Goal: Task Accomplishment & Management: Manage account settings

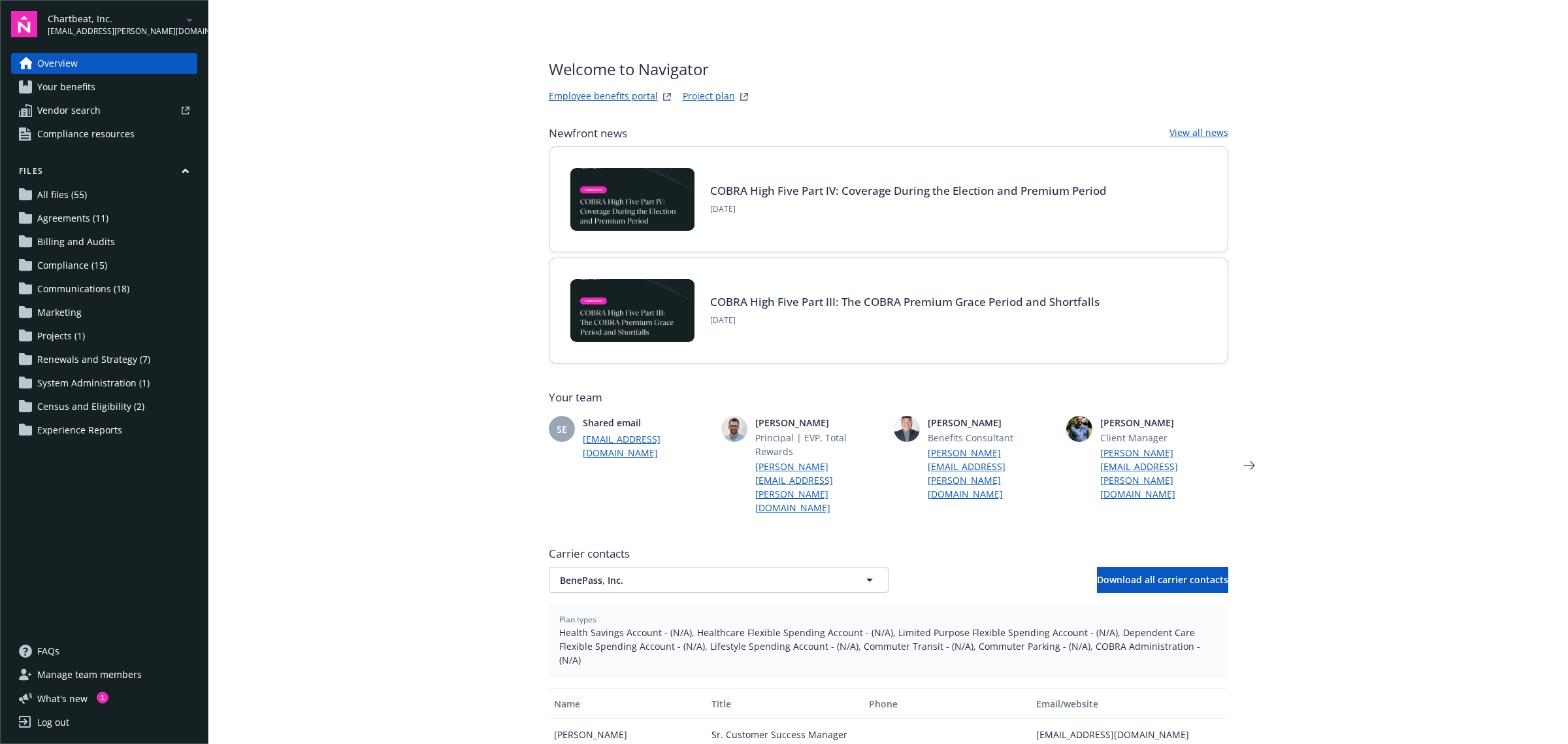
click at [843, 603] on div "Plan types Health Savings Account - (N/A), Healthcare Flexible Spending Account…" at bounding box center [889, 640] width 679 height 74
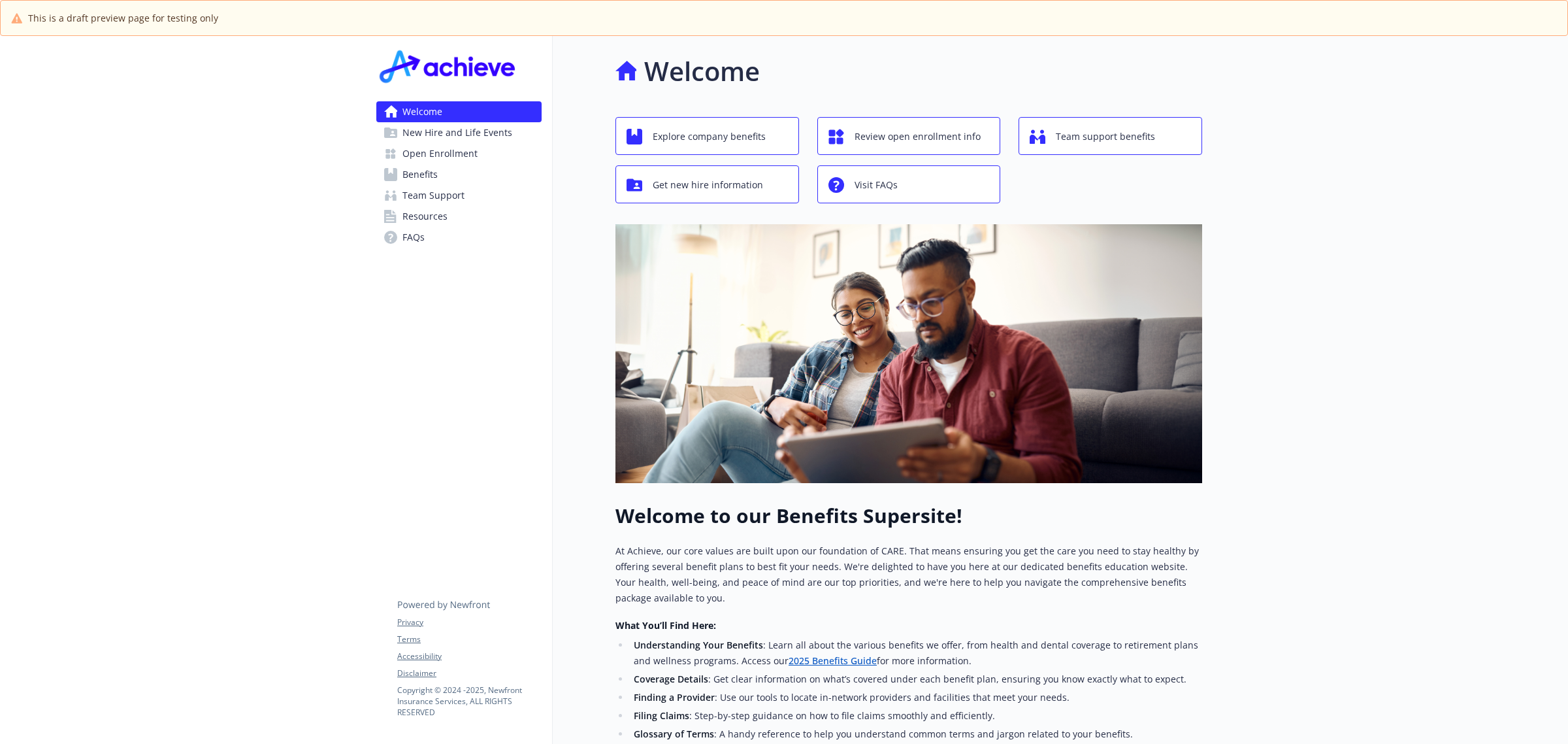
click at [430, 172] on span "Benefits" at bounding box center [420, 175] width 35 height 21
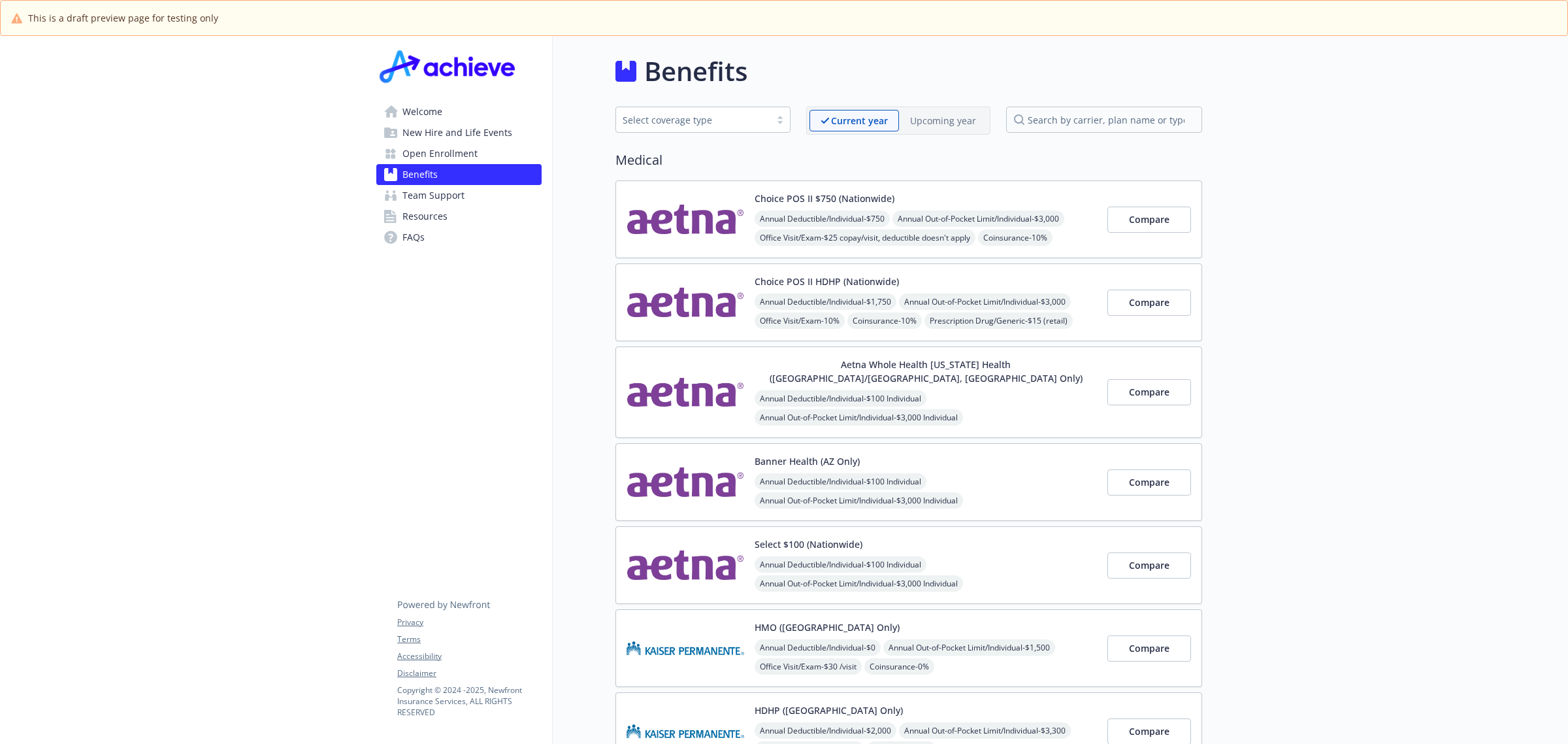
click at [942, 125] on p "Upcoming year" at bounding box center [943, 120] width 66 height 14
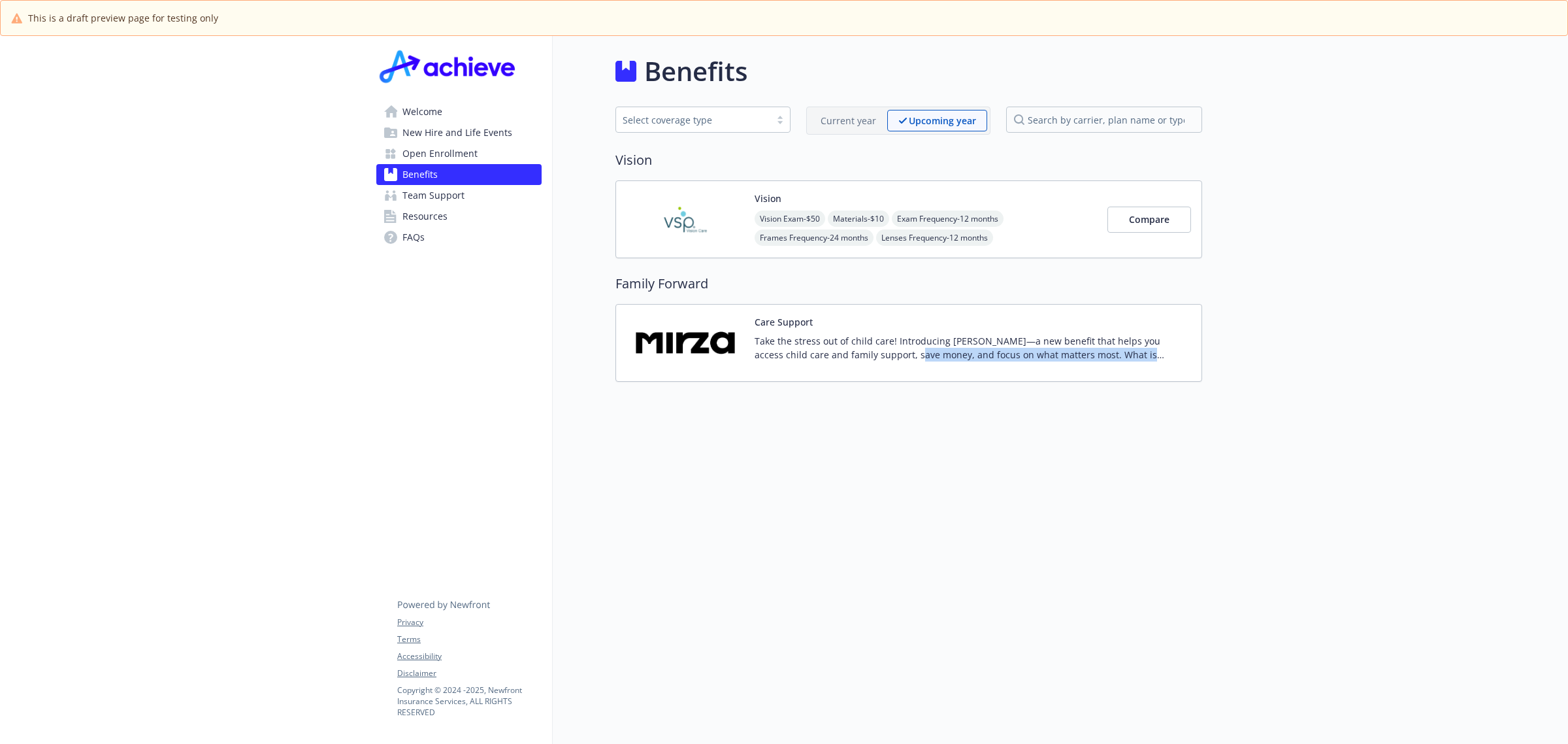
click at [885, 362] on p "Take the stress out of child care! Introducing Mirza—a new benefit that helps y…" at bounding box center [973, 348] width 436 height 27
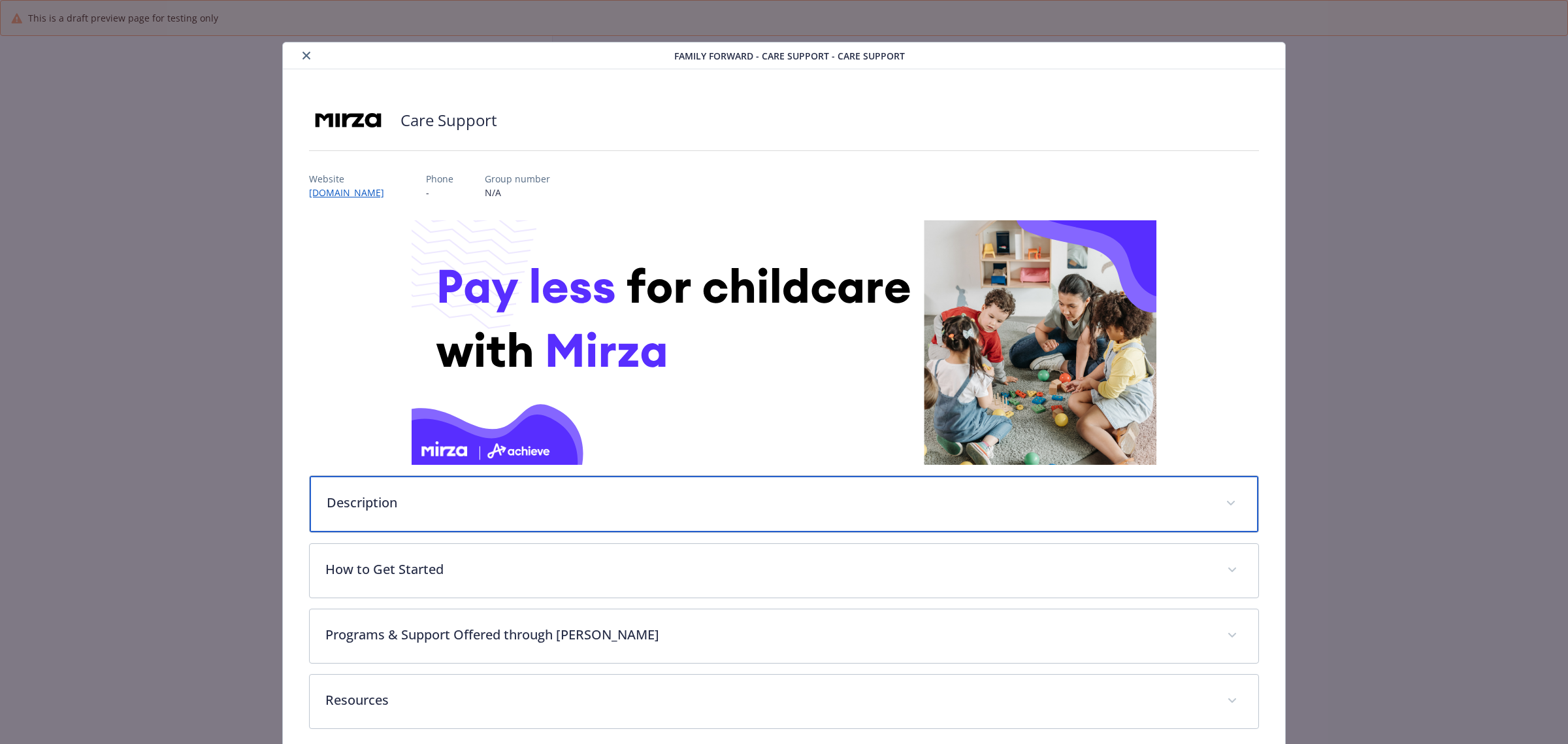
click at [655, 508] on p "Description" at bounding box center [769, 502] width 884 height 19
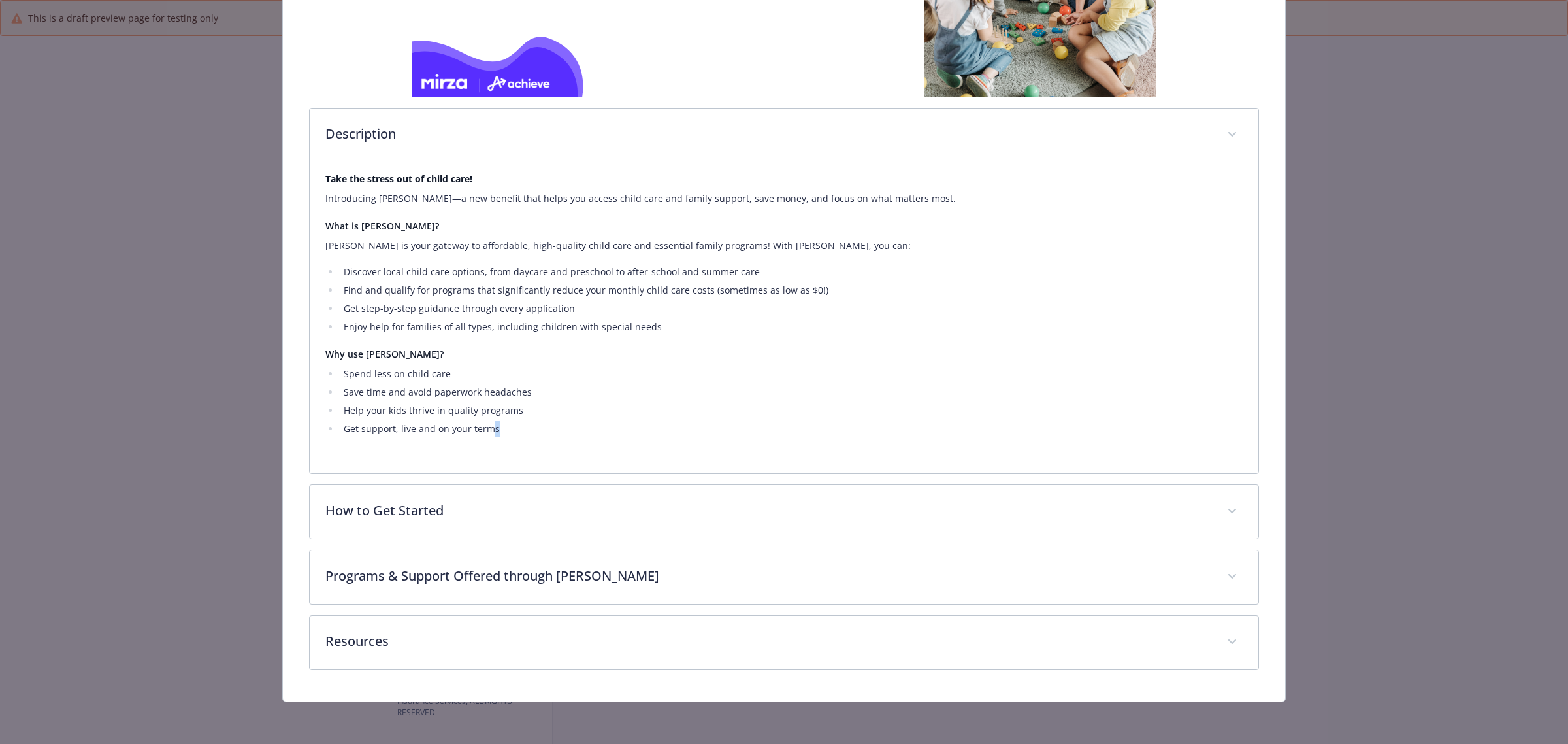
scroll to position [368, 0]
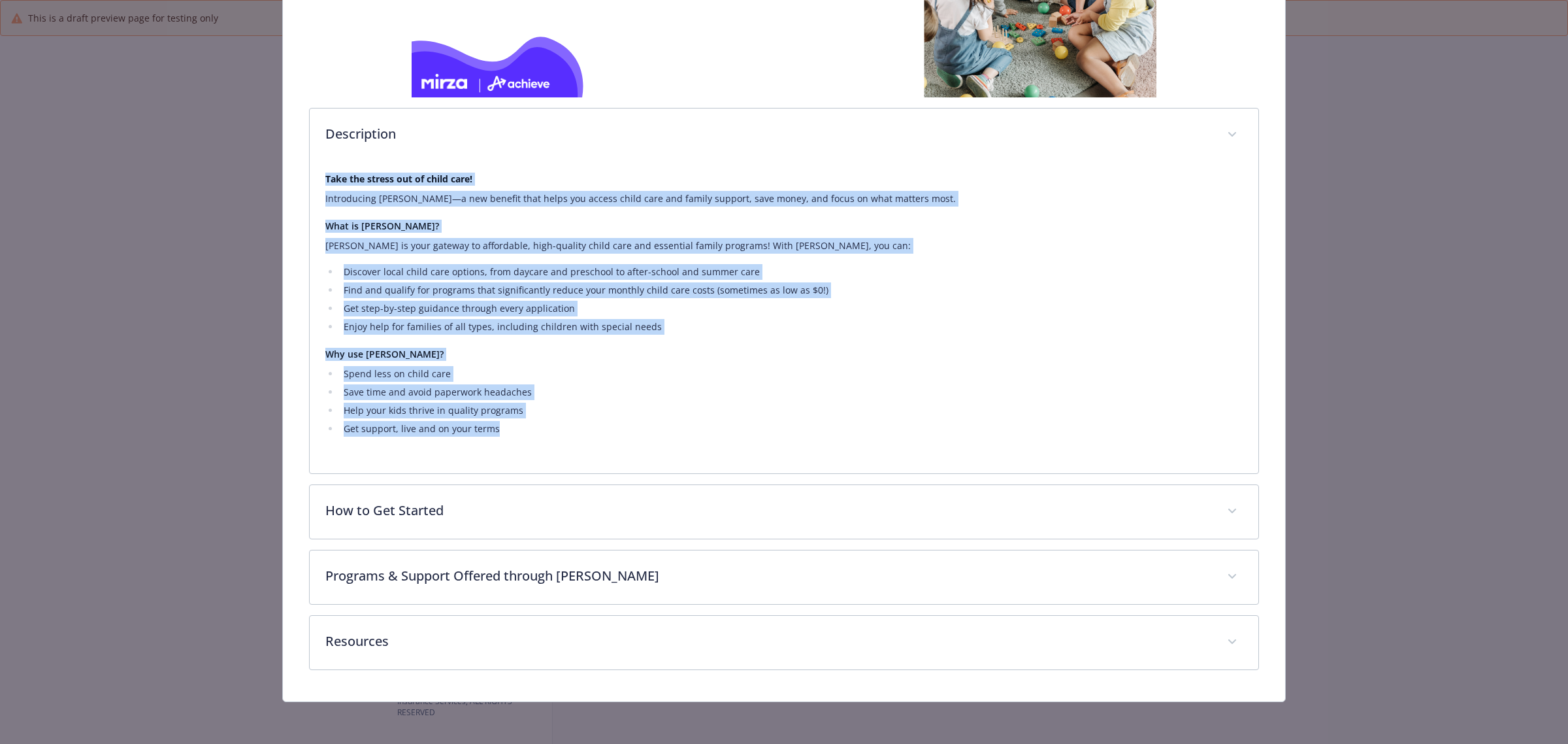
drag, startPoint x: 510, startPoint y: 433, endPoint x: 262, endPoint y: 173, distance: 359.3
click at [262, 173] on div "Family Forward - Care Support - Care Support Care Support Website achieve.heymi…" at bounding box center [784, 188] width 1255 height 1027
copy div "Take the stress out of child care! Introducing Mirza—a new benefit that helps y…"
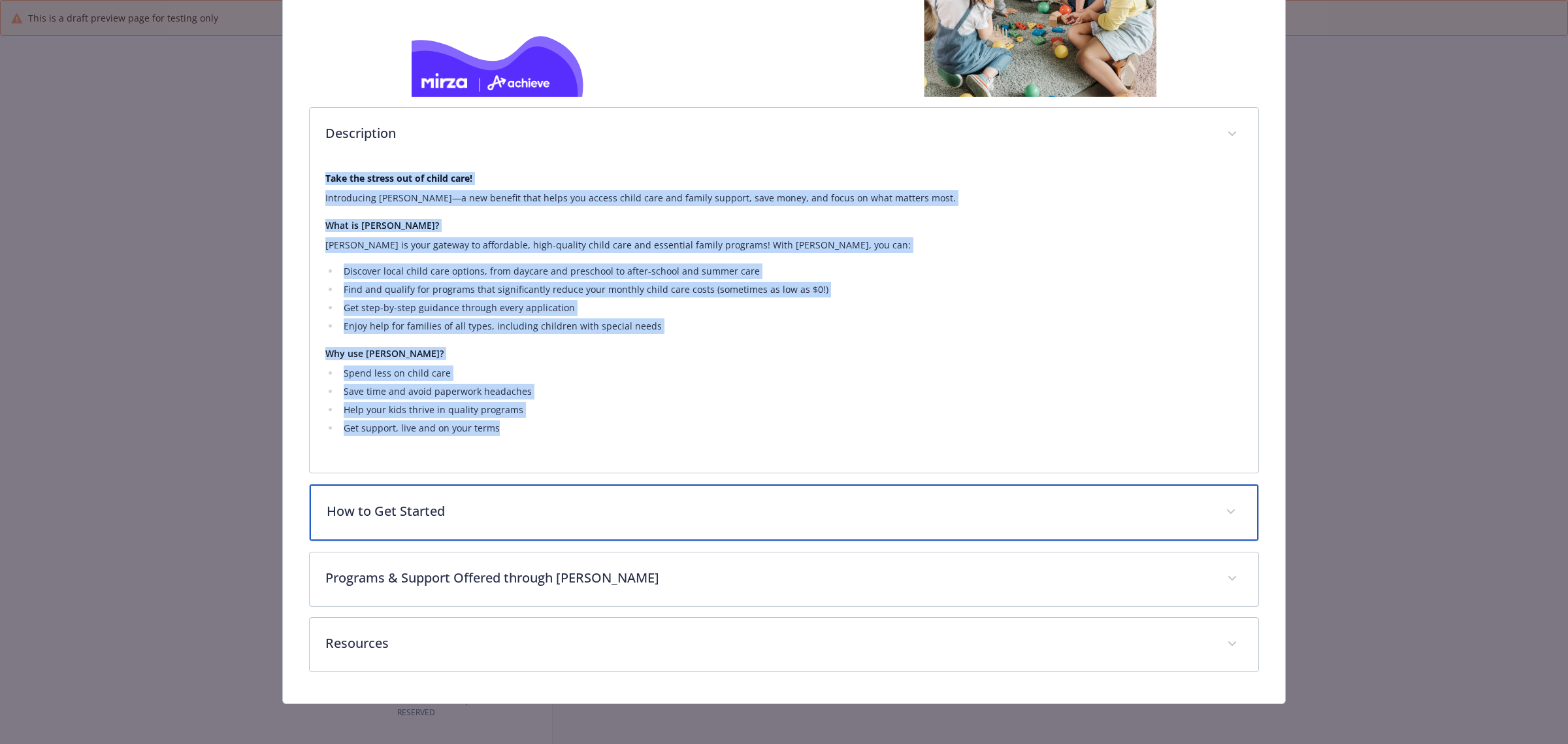
click at [690, 527] on div "How to Get Started" at bounding box center [784, 513] width 949 height 56
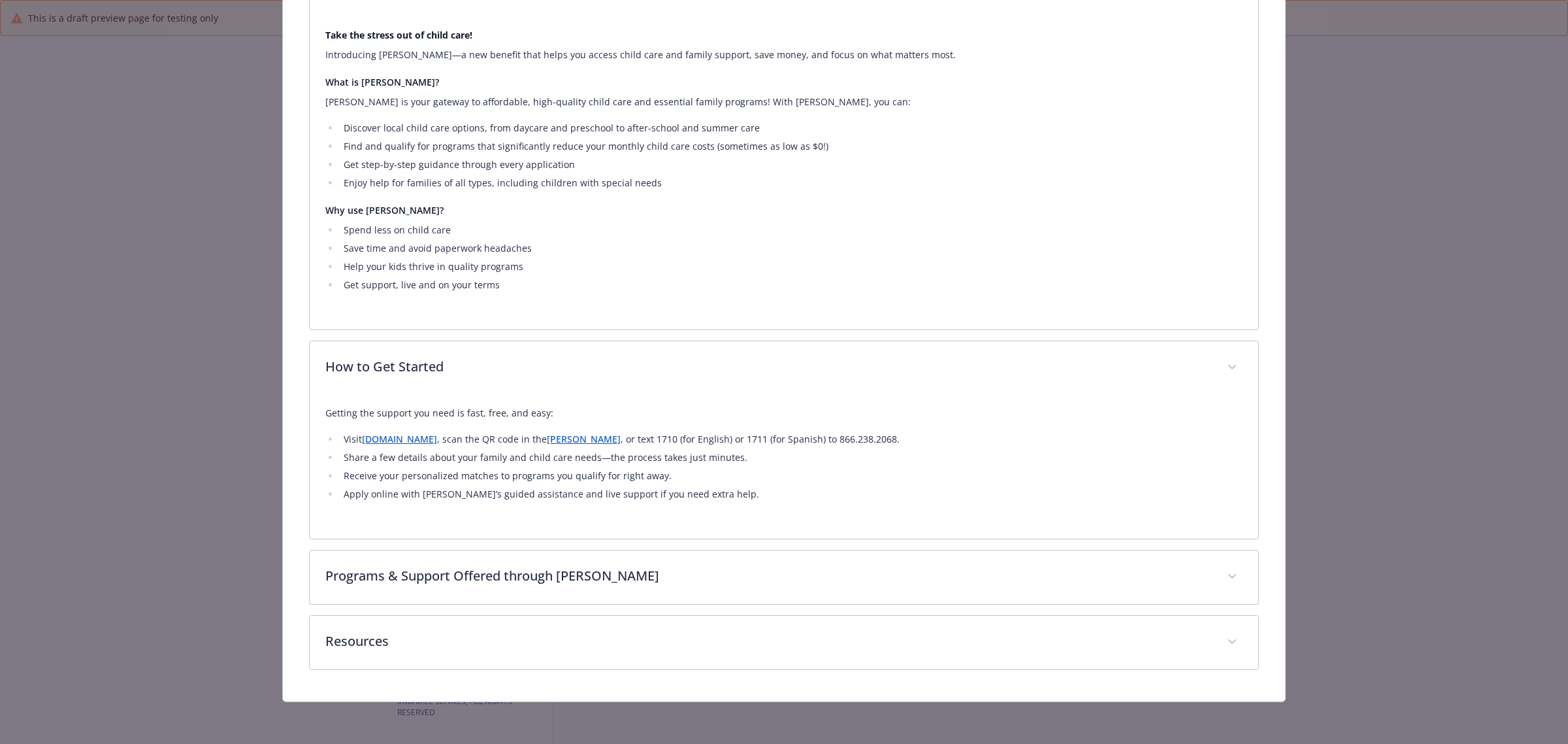
scroll to position [512, 0]
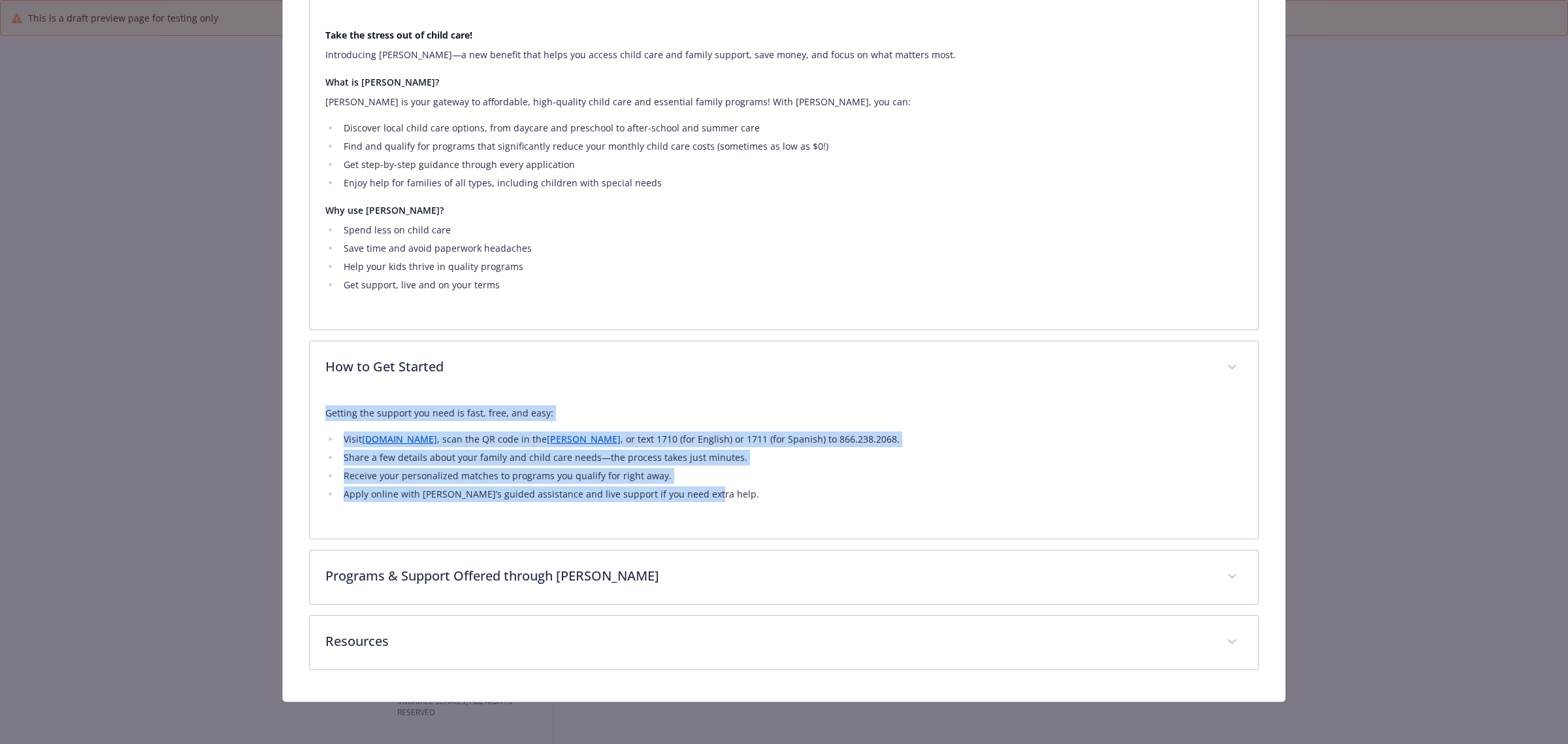
drag, startPoint x: 720, startPoint y: 501, endPoint x: 273, endPoint y: 417, distance: 454.8
click at [273, 417] on div "Family Forward - Care Support - Care Support Care Support Website achieve.heymi…" at bounding box center [784, 116] width 1255 height 1172
copy div "Getting the support you need is fast, free, and easy: Visit achieve.heymirza.co…"
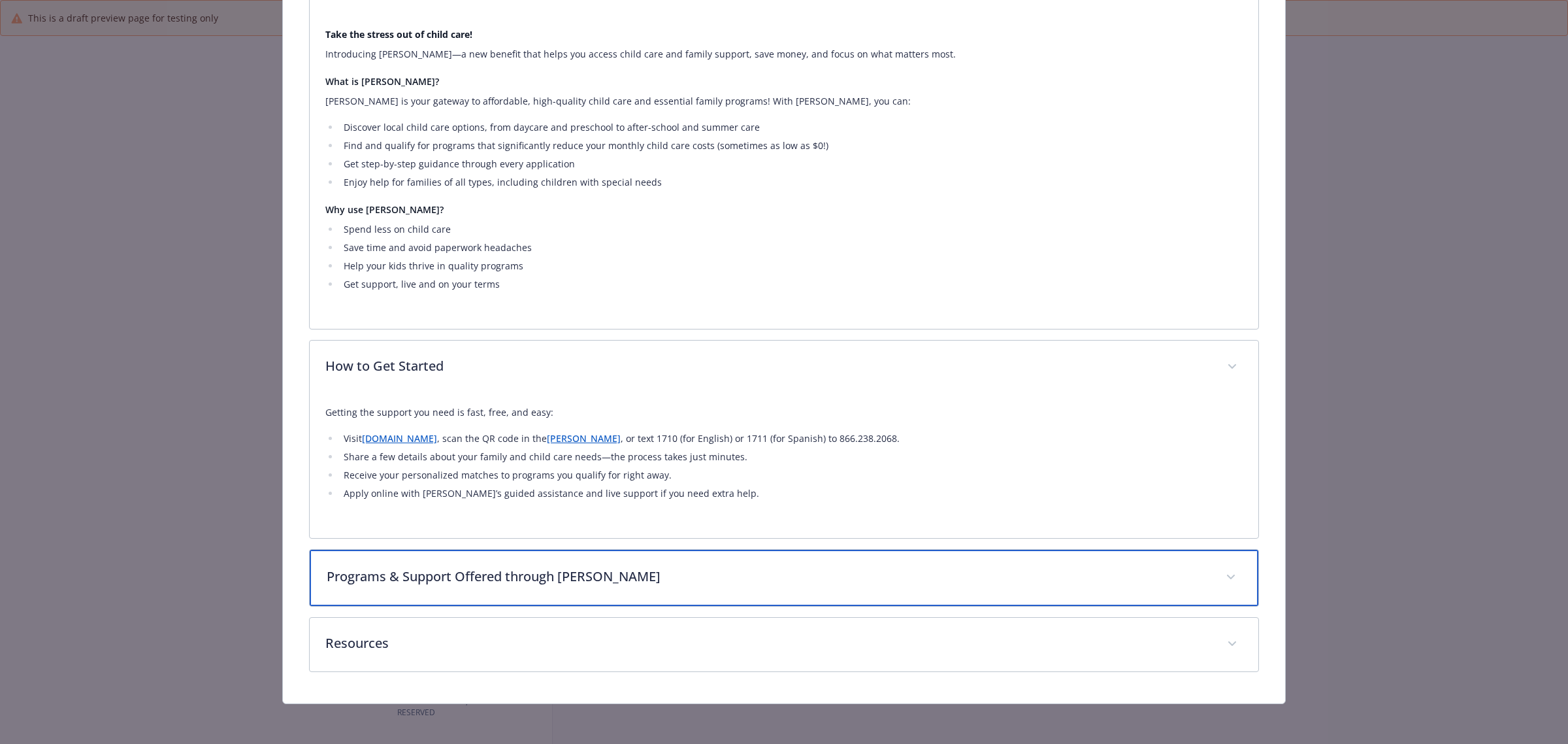
click at [704, 570] on p "Programs & Support Offered through Mirza" at bounding box center [769, 577] width 884 height 19
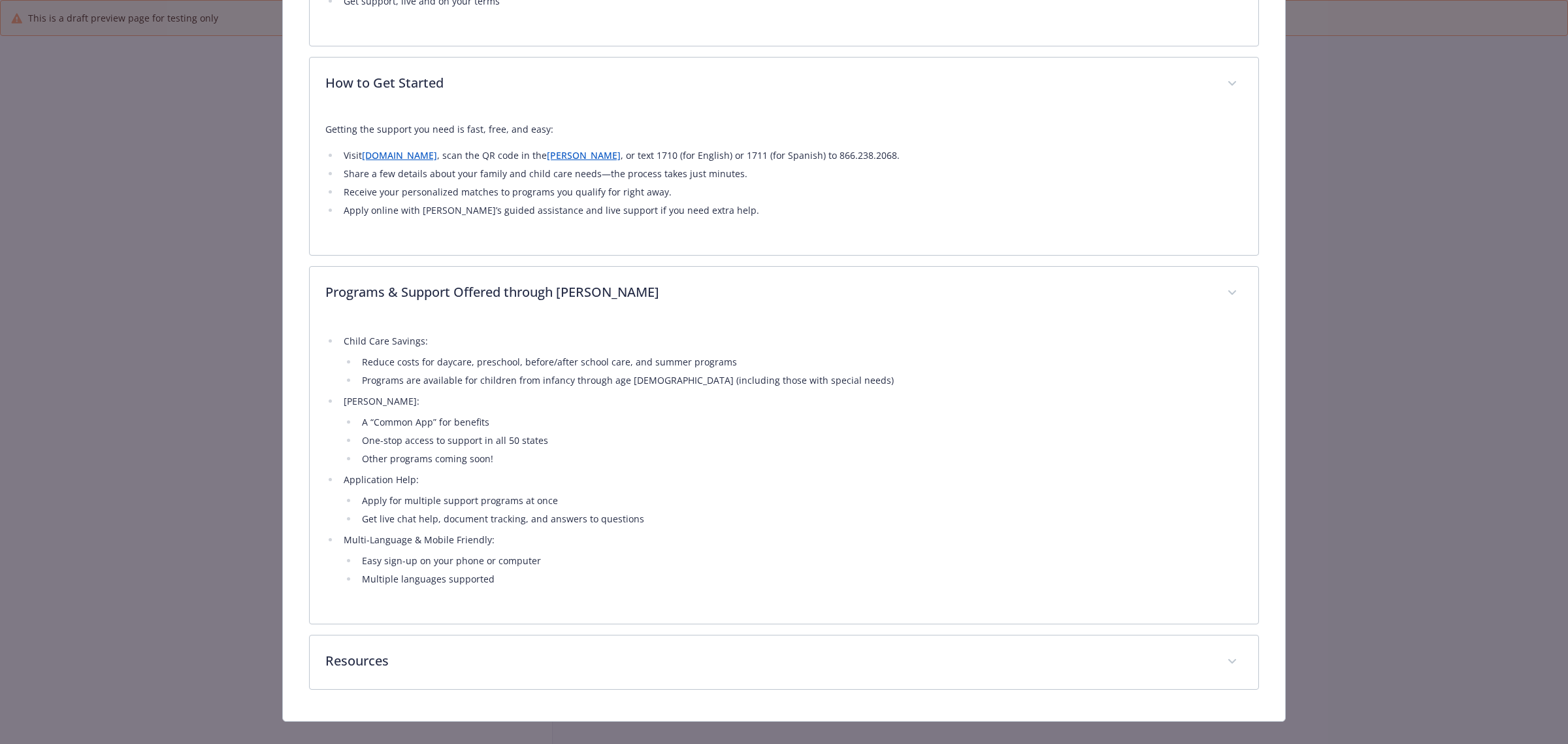
scroll to position [815, 0]
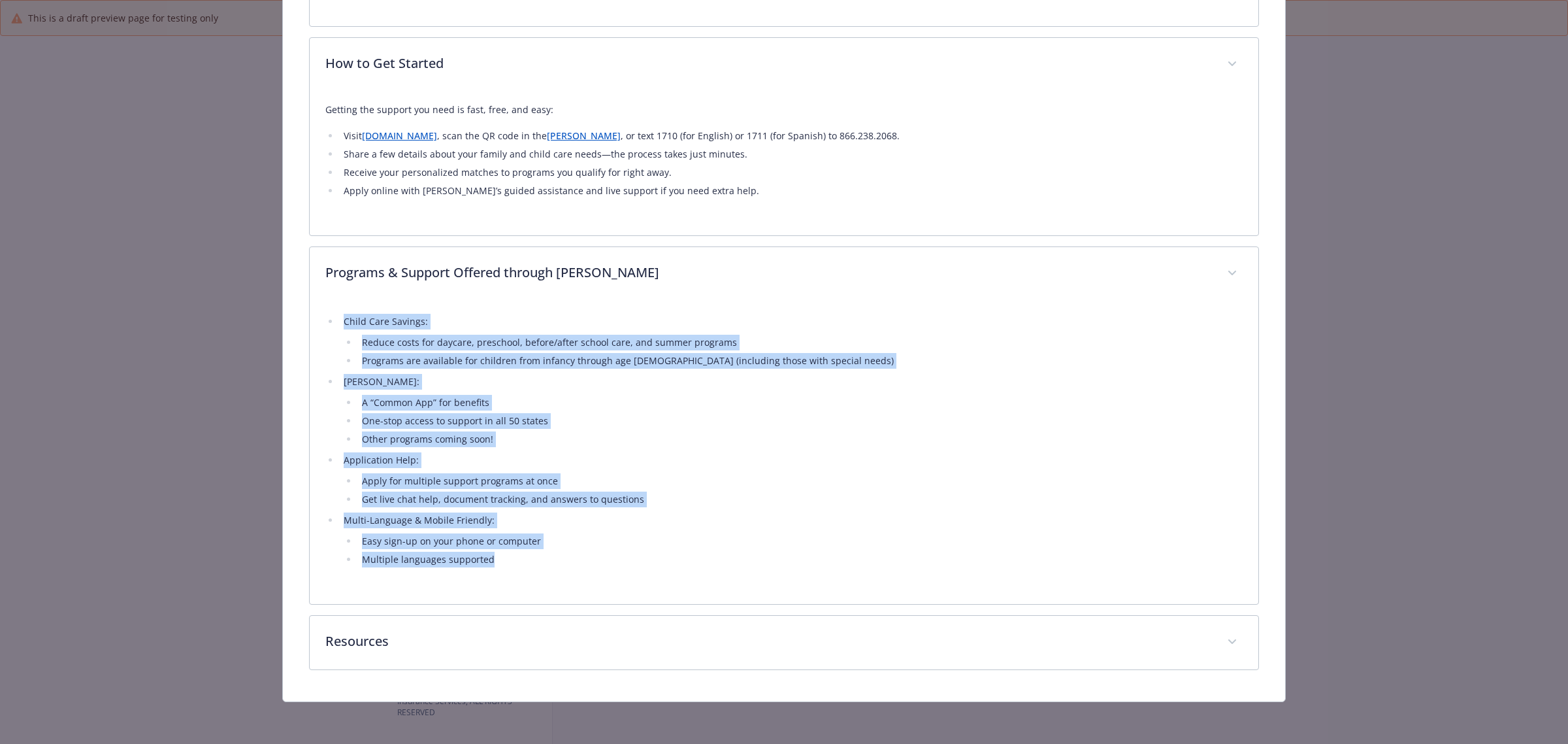
drag, startPoint x: 501, startPoint y: 560, endPoint x: 291, endPoint y: 324, distance: 315.9
copy ul "Child Care Savings: Reduce costs for daycare, preschool, before/after school ca…"
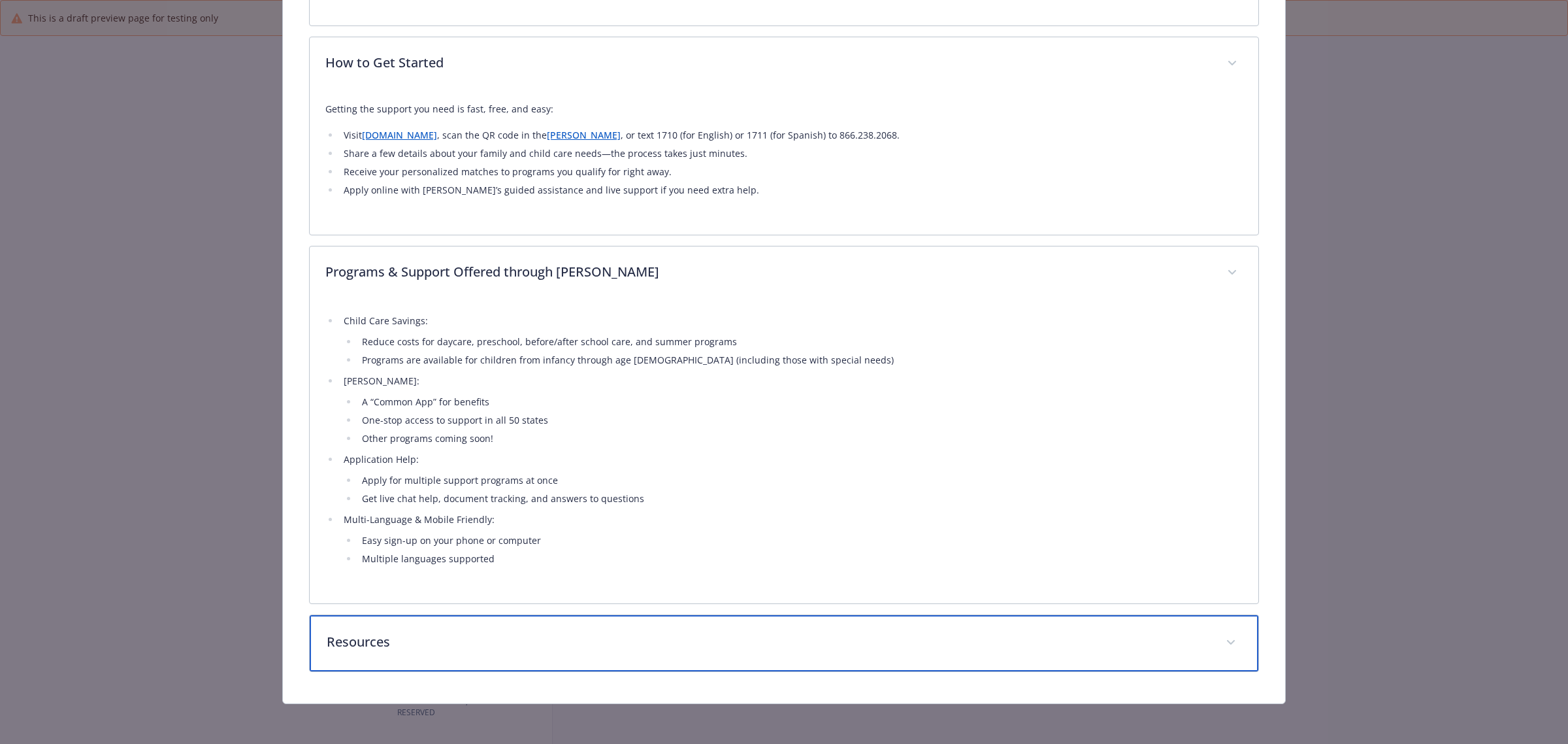
drag, startPoint x: 609, startPoint y: 633, endPoint x: 618, endPoint y: 623, distance: 13.5
click at [609, 633] on p "Resources" at bounding box center [769, 642] width 884 height 19
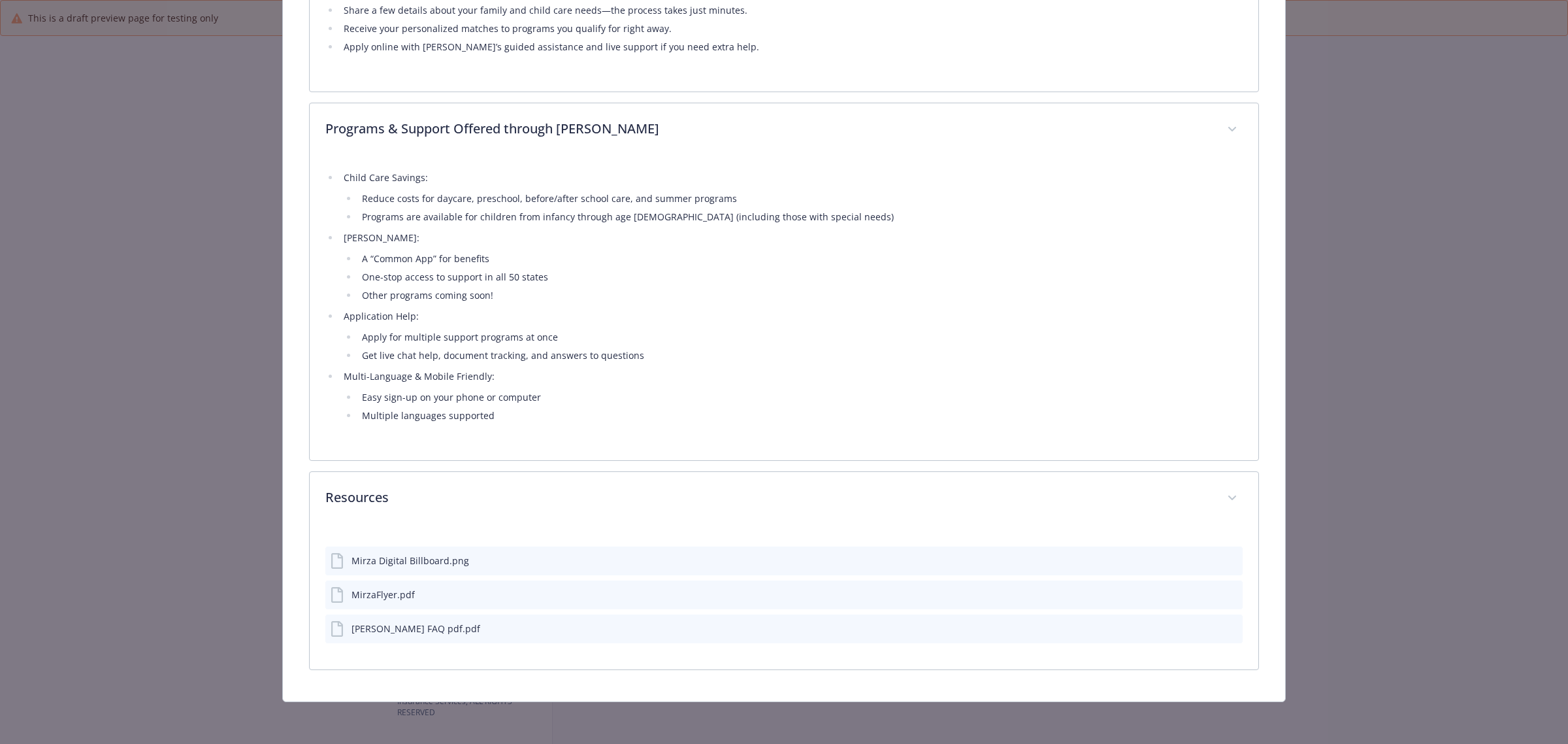
scroll to position [959, 0]
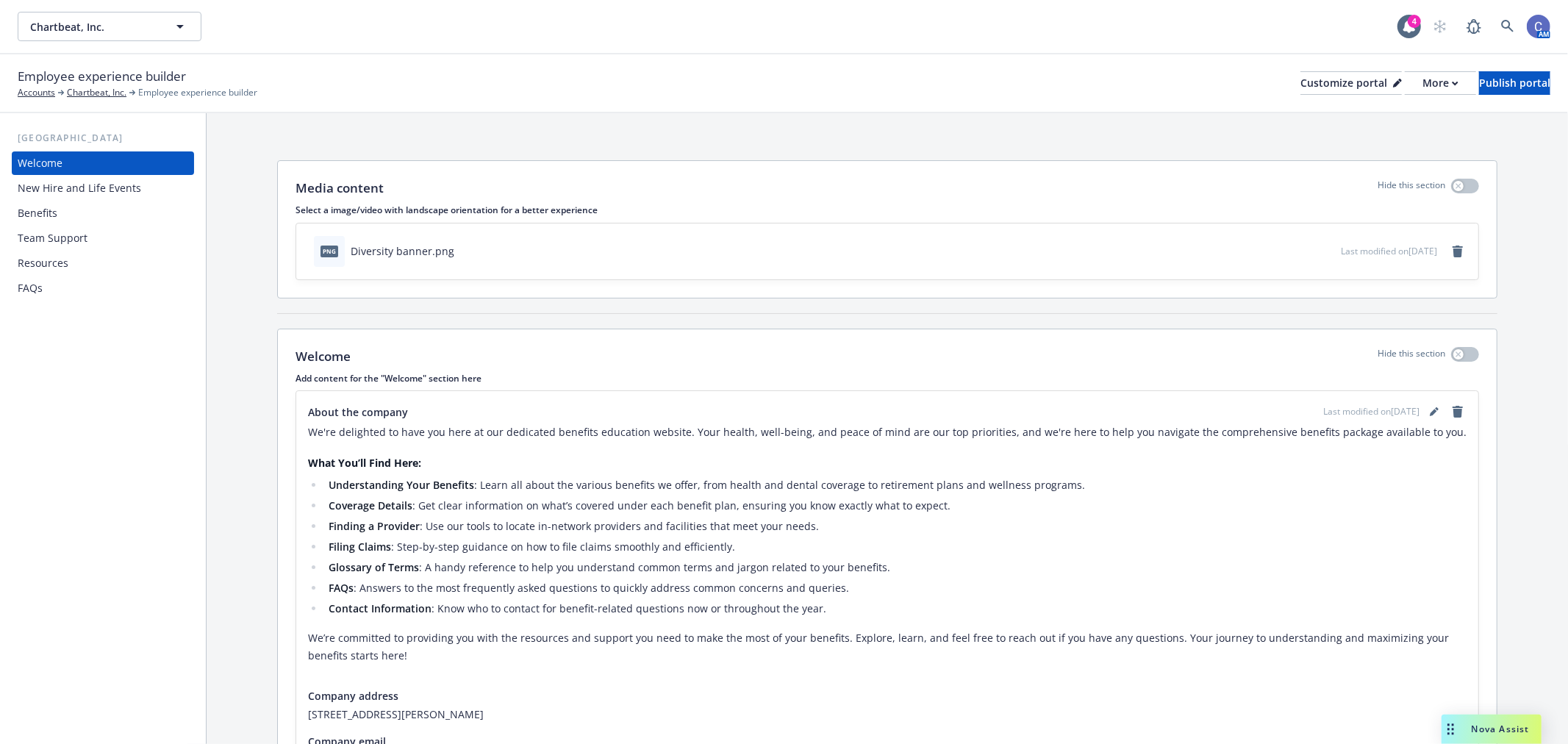
click at [63, 197] on div "New Hire and Life Events" at bounding box center [79, 188] width 123 height 24
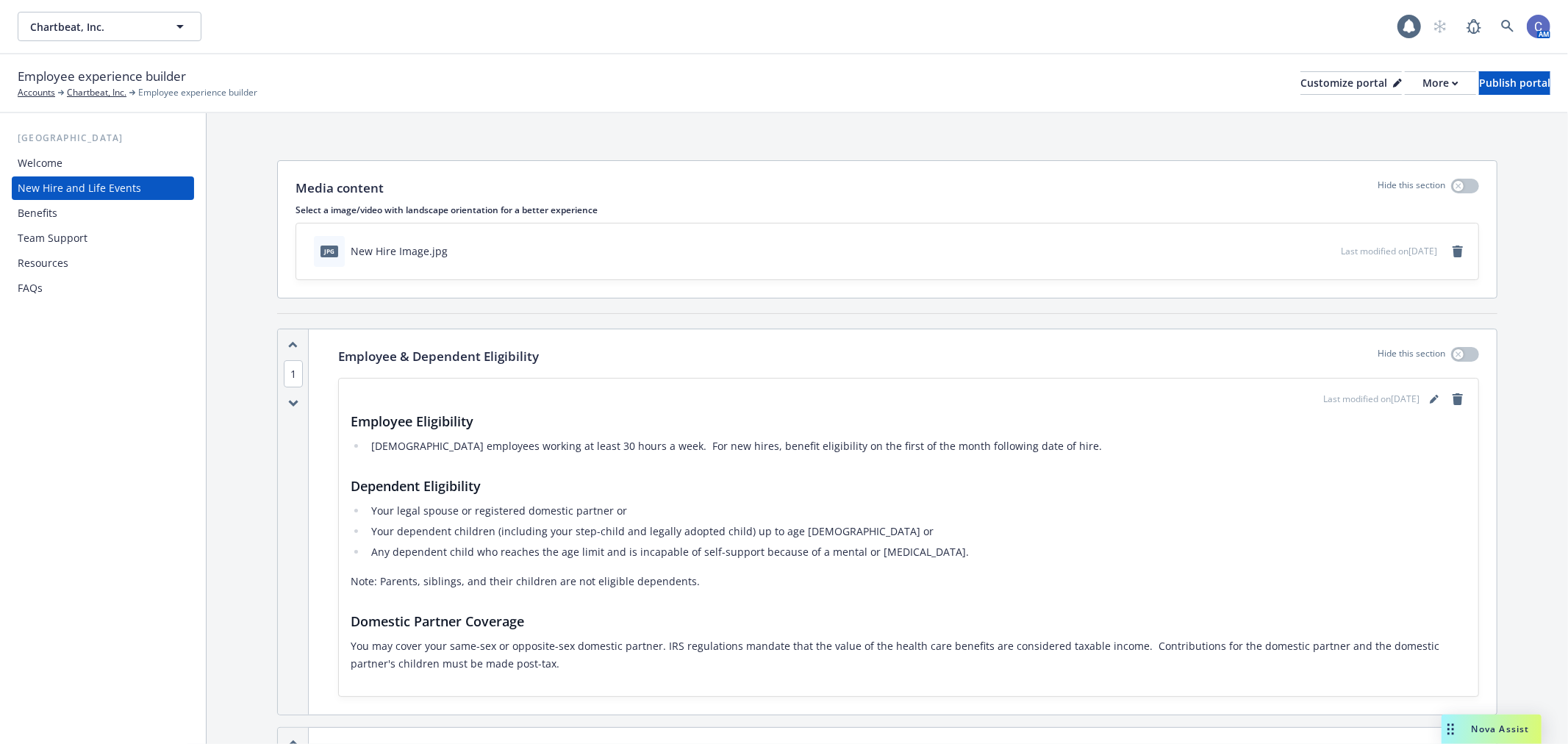
click at [91, 209] on div "Benefits" at bounding box center [102, 213] width 170 height 24
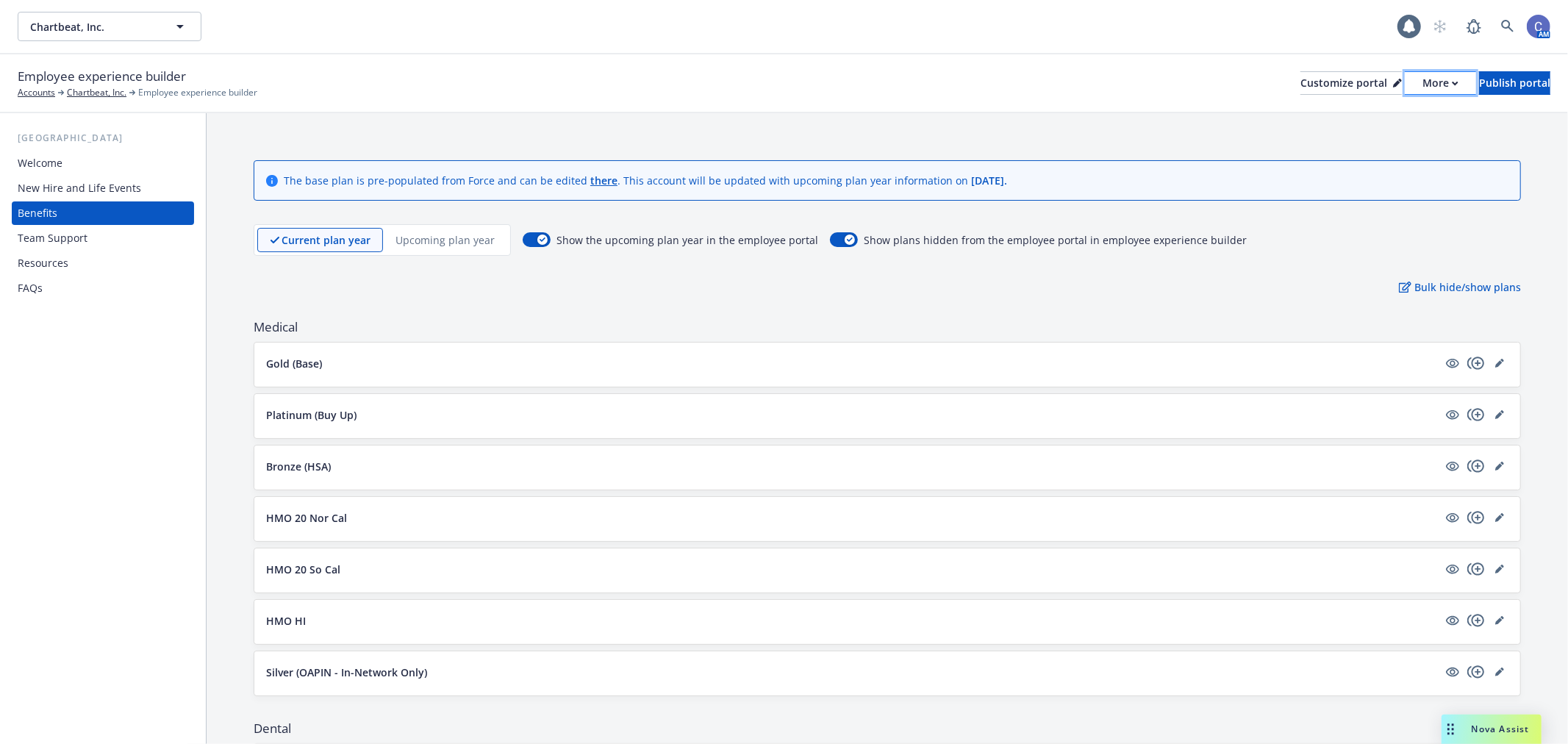
click at [1422, 92] on div "More" at bounding box center [1440, 83] width 36 height 22
click at [1343, 145] on link "Copy portal link" at bounding box center [1362, 146] width 134 height 29
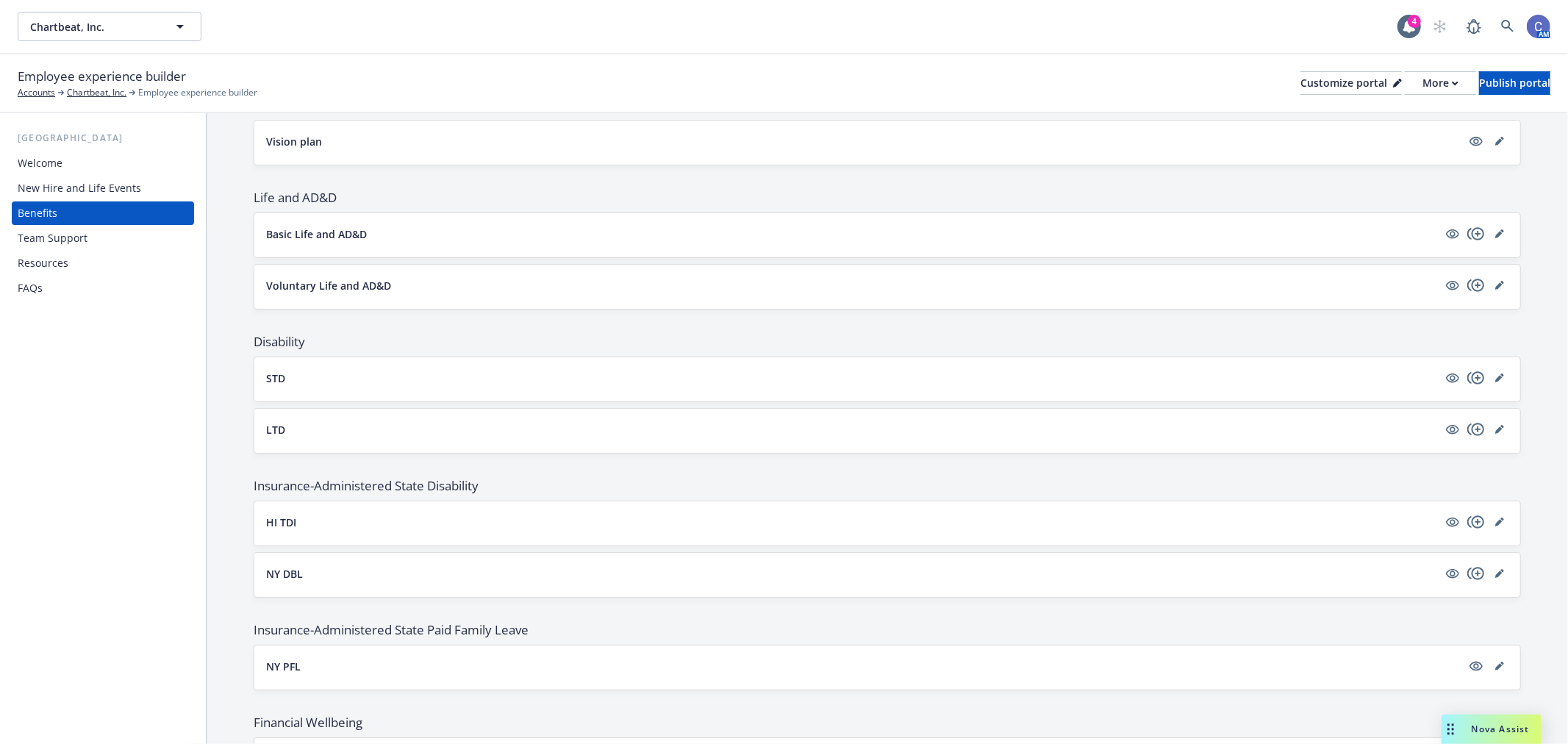
scroll to position [979, 0]
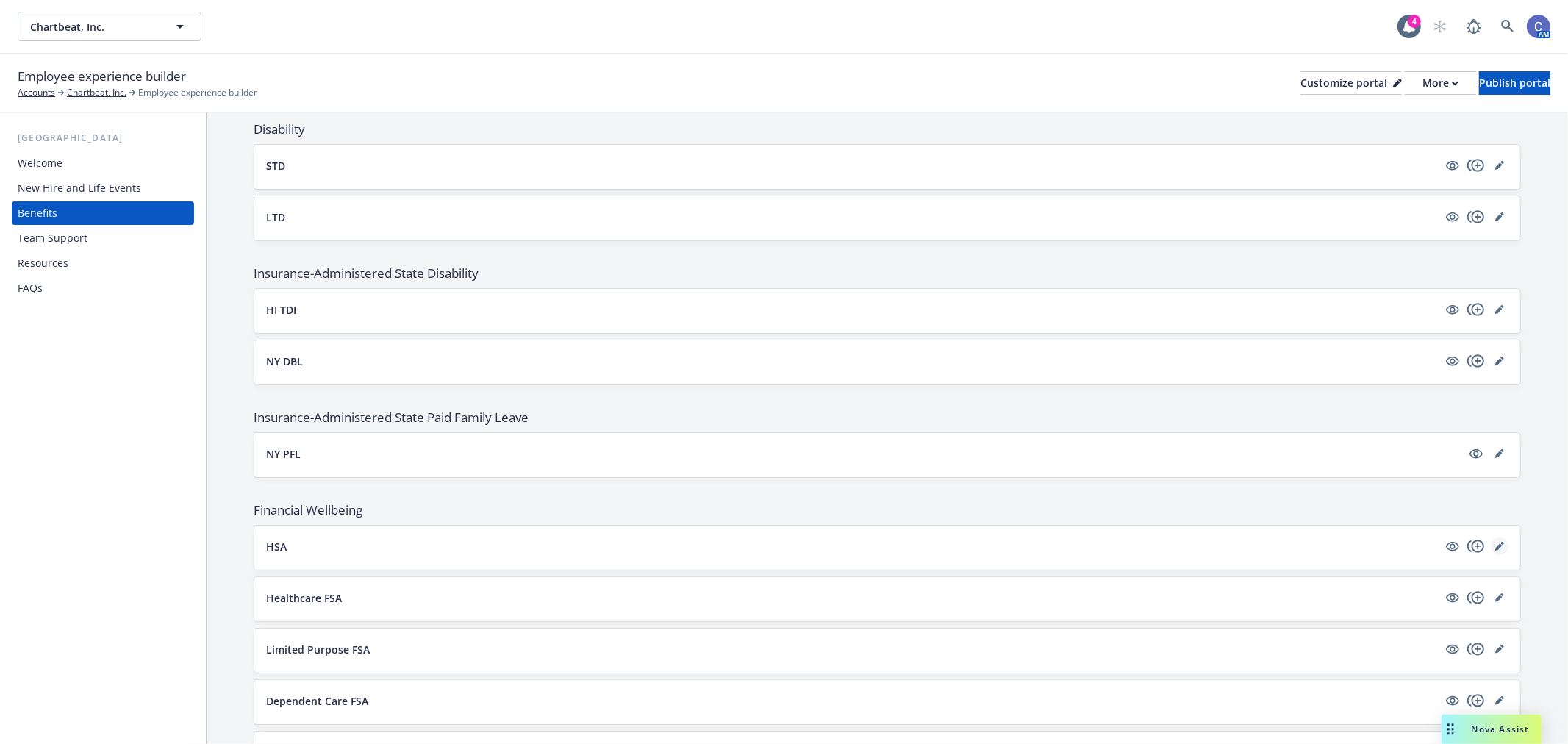
click at [1495, 546] on icon "editPencil" at bounding box center [1498, 547] width 7 height 7
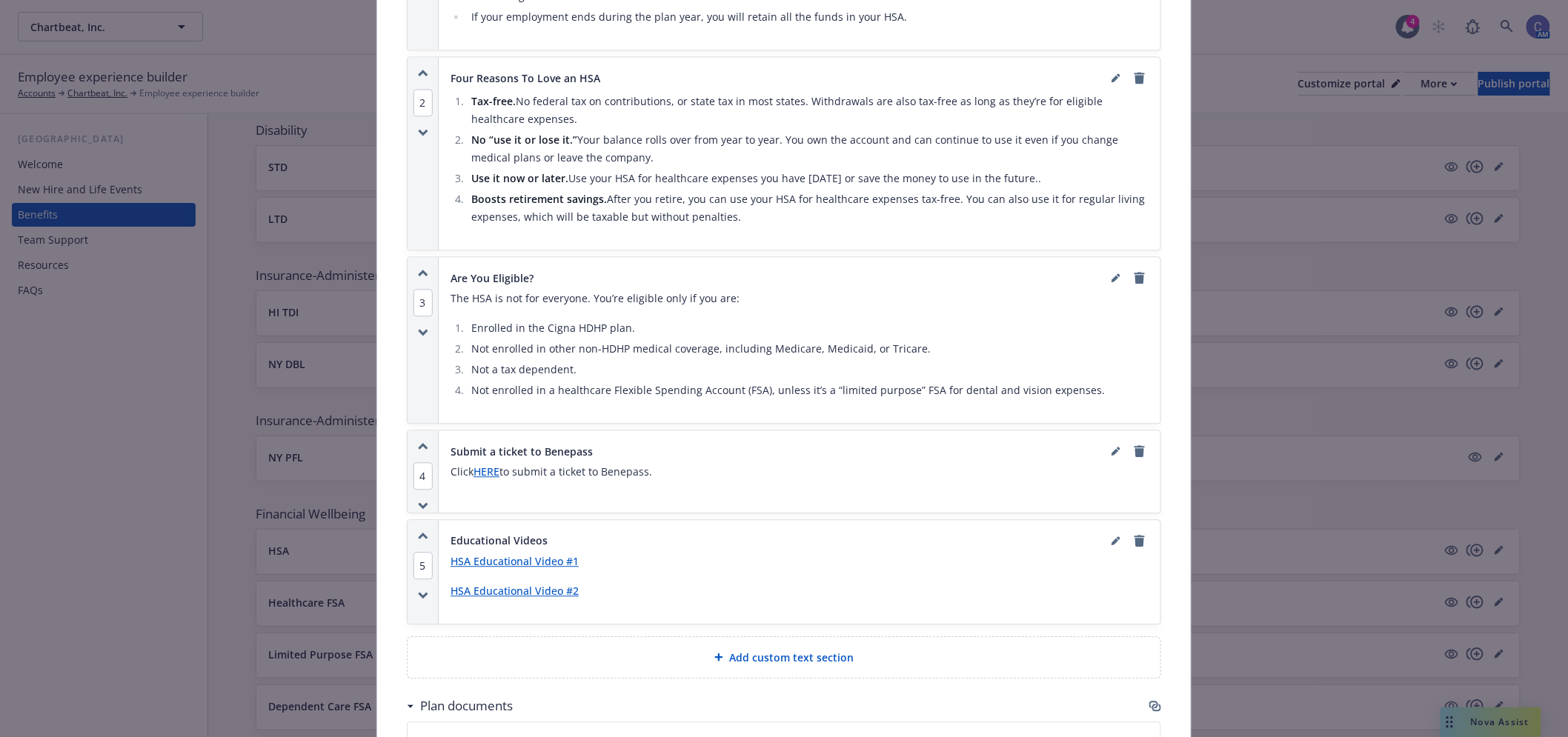
scroll to position [1196, 0]
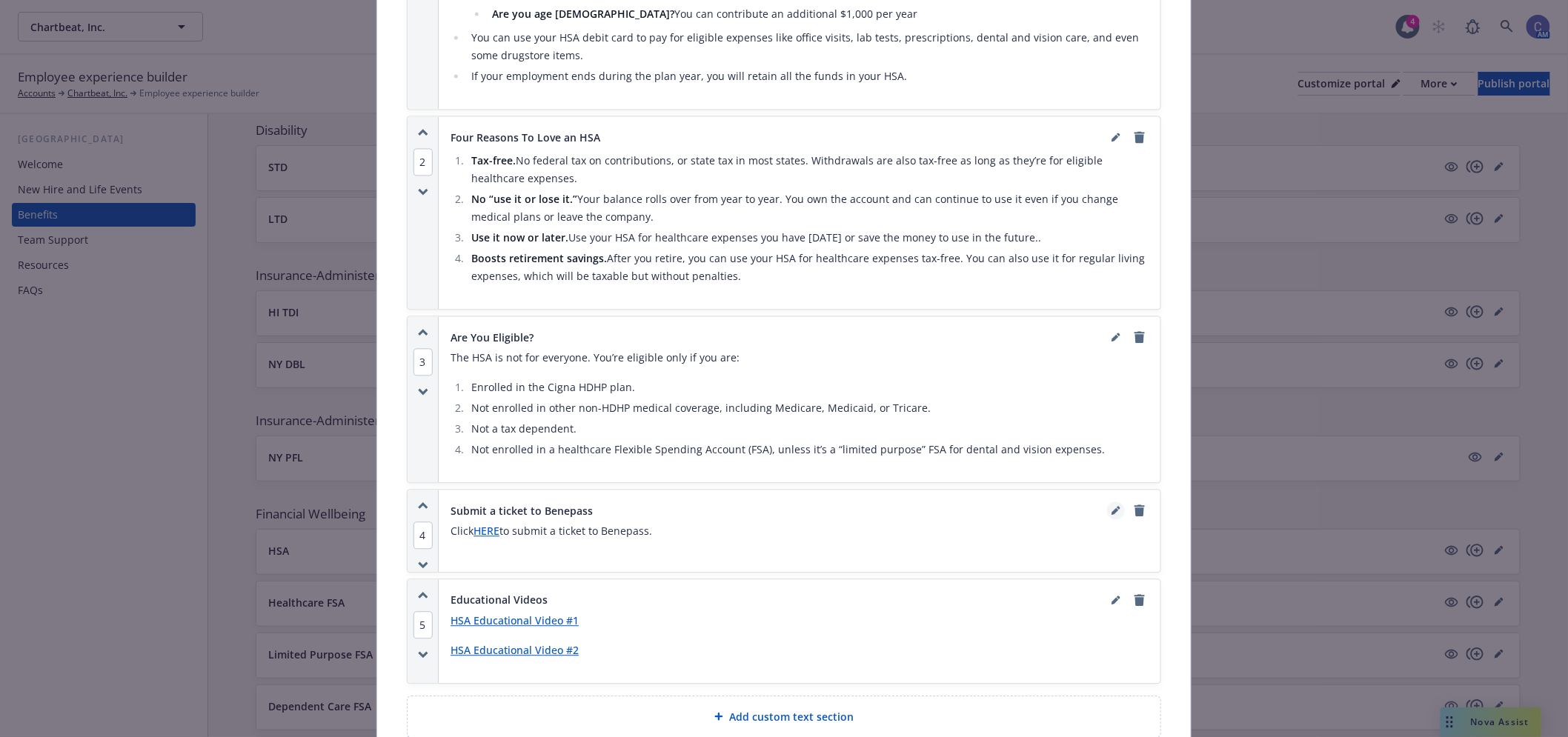
click at [1112, 514] on icon "editPencil" at bounding box center [1116, 510] width 9 height 9
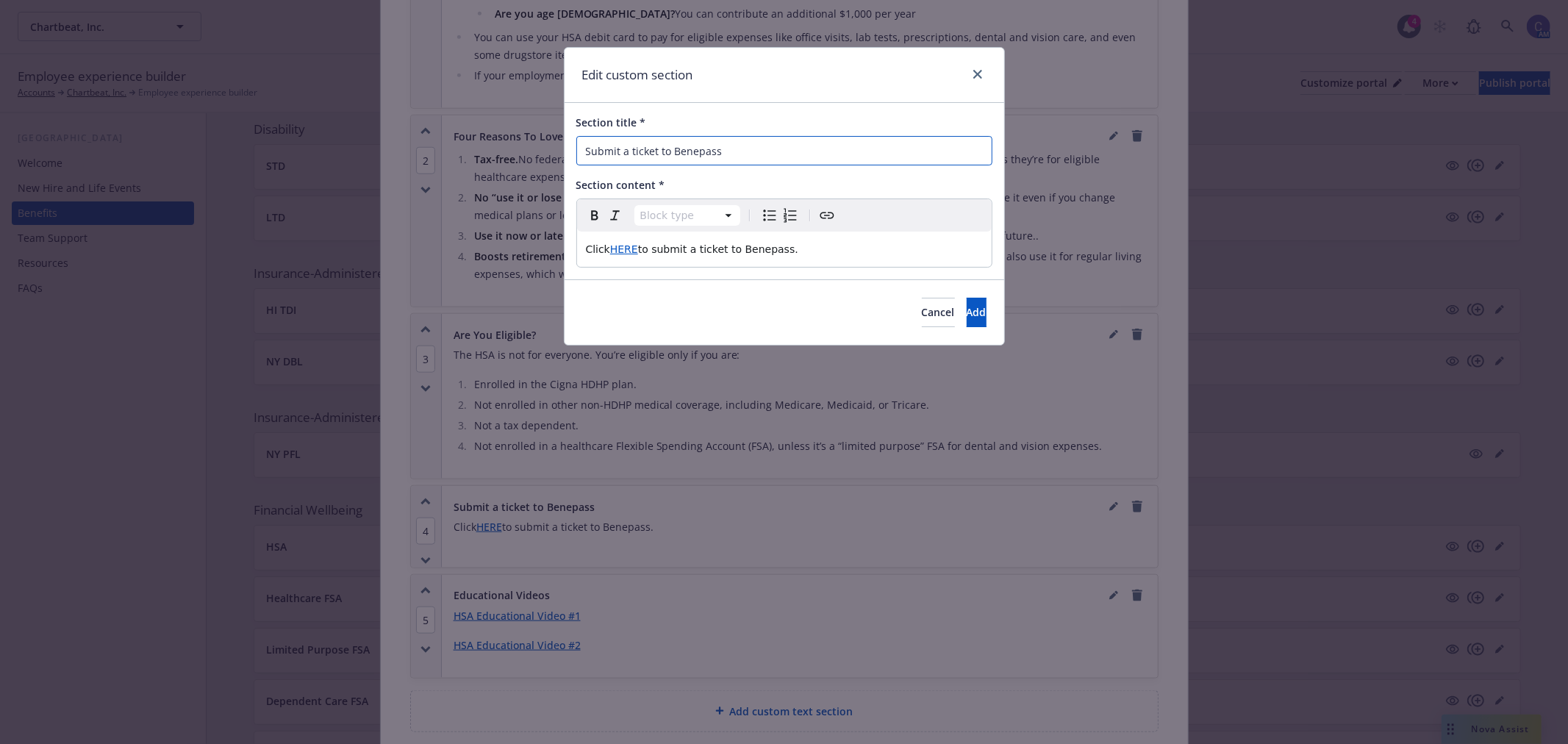
drag, startPoint x: 750, startPoint y: 146, endPoint x: 426, endPoint y: 135, distance: 324.2
click at [426, 135] on div "Edit custom section Section title * Submit a ticket to Benepass Section content…" at bounding box center [784, 372] width 1568 height 744
type input "Get In-App Support"
click at [811, 251] on p "Click HERE to submit a ticket to Benepass." at bounding box center [784, 248] width 397 height 17
drag, startPoint x: 806, startPoint y: 256, endPoint x: 384, endPoint y: 215, distance: 424.0
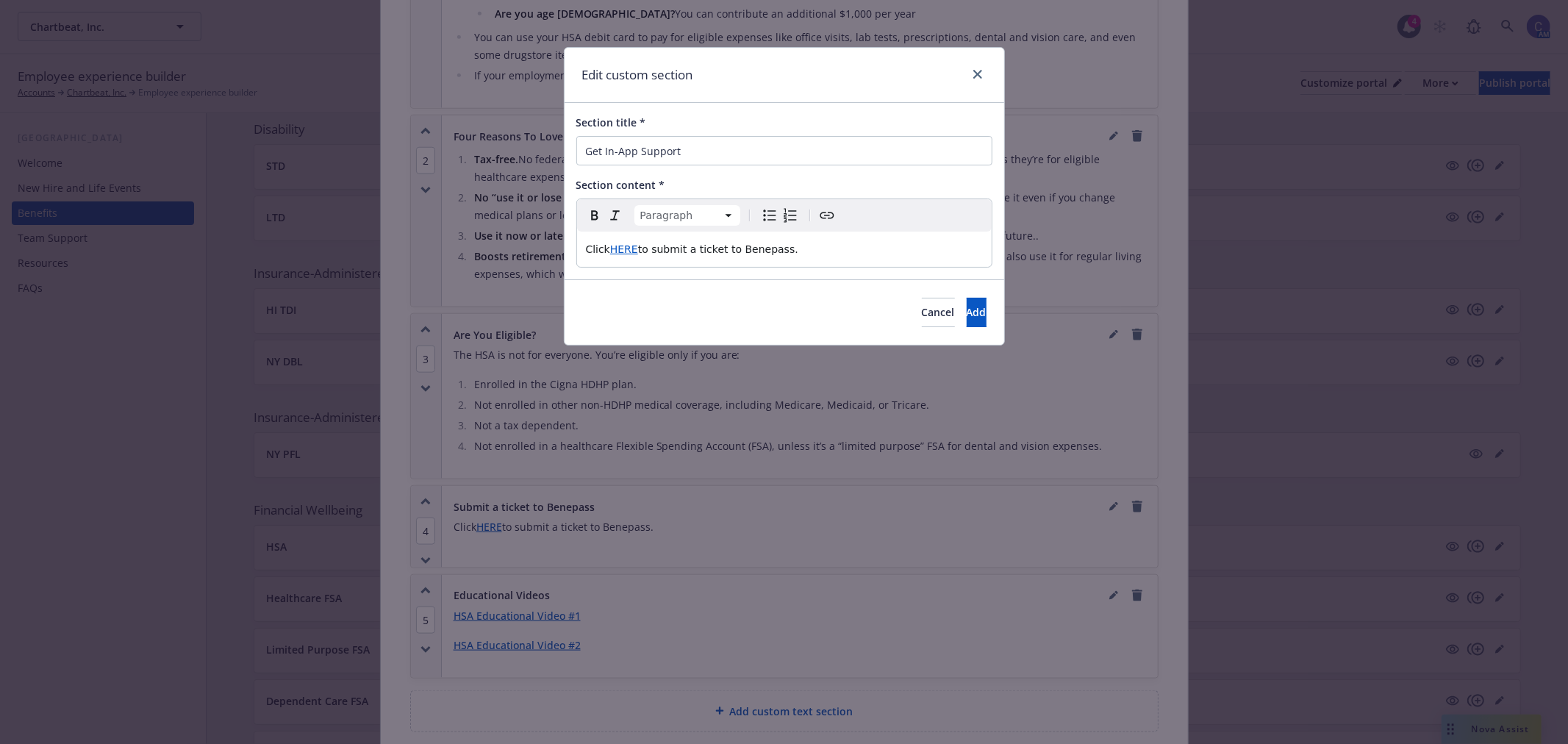
click at [384, 215] on div "Edit custom section Section title * Get In-App Support Section content * Paragr…" at bounding box center [784, 372] width 1568 height 744
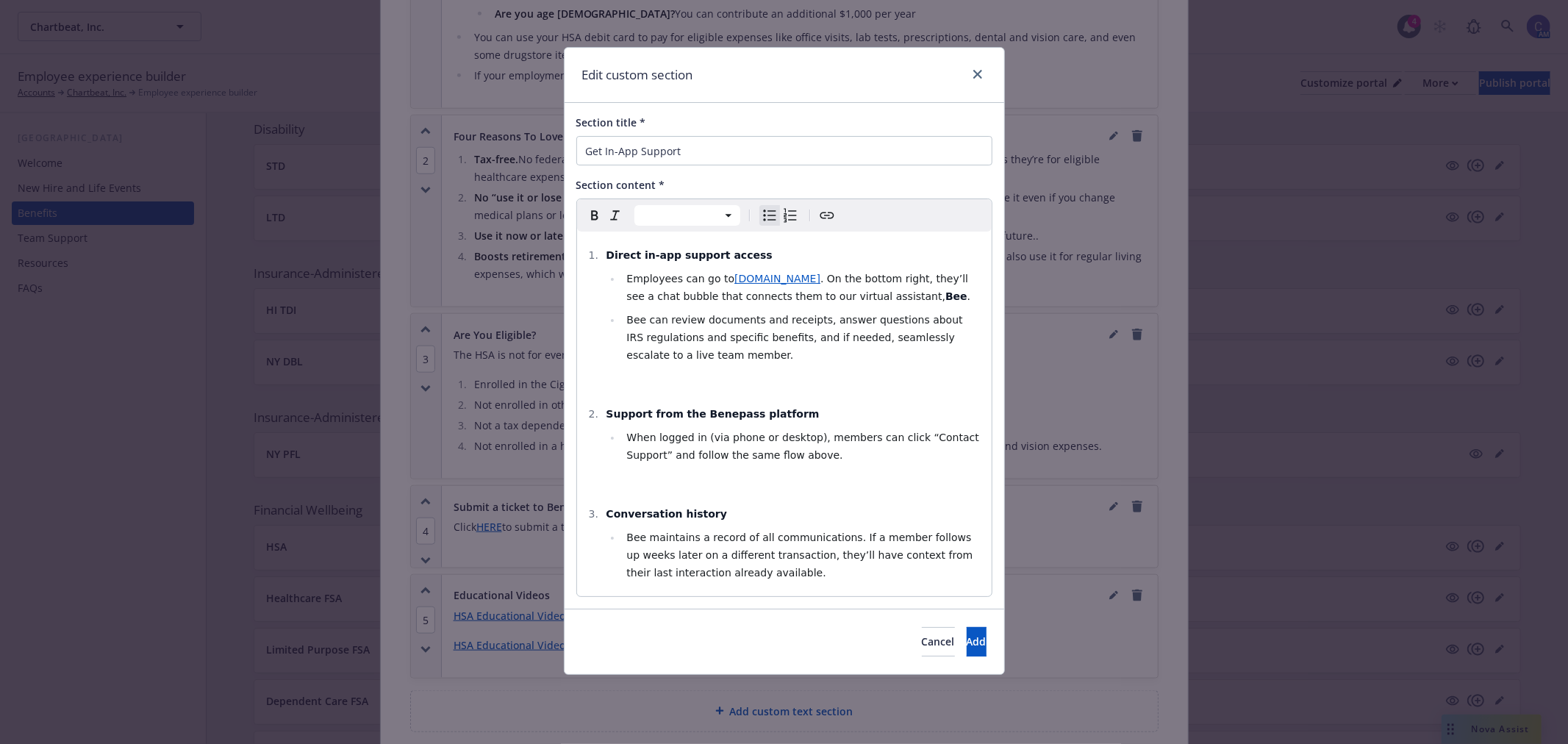
select select "paragraph"
click at [643, 369] on div "Direct in-app support access Employees can go to support.getbenepass.com . On t…" at bounding box center [784, 414] width 415 height 365
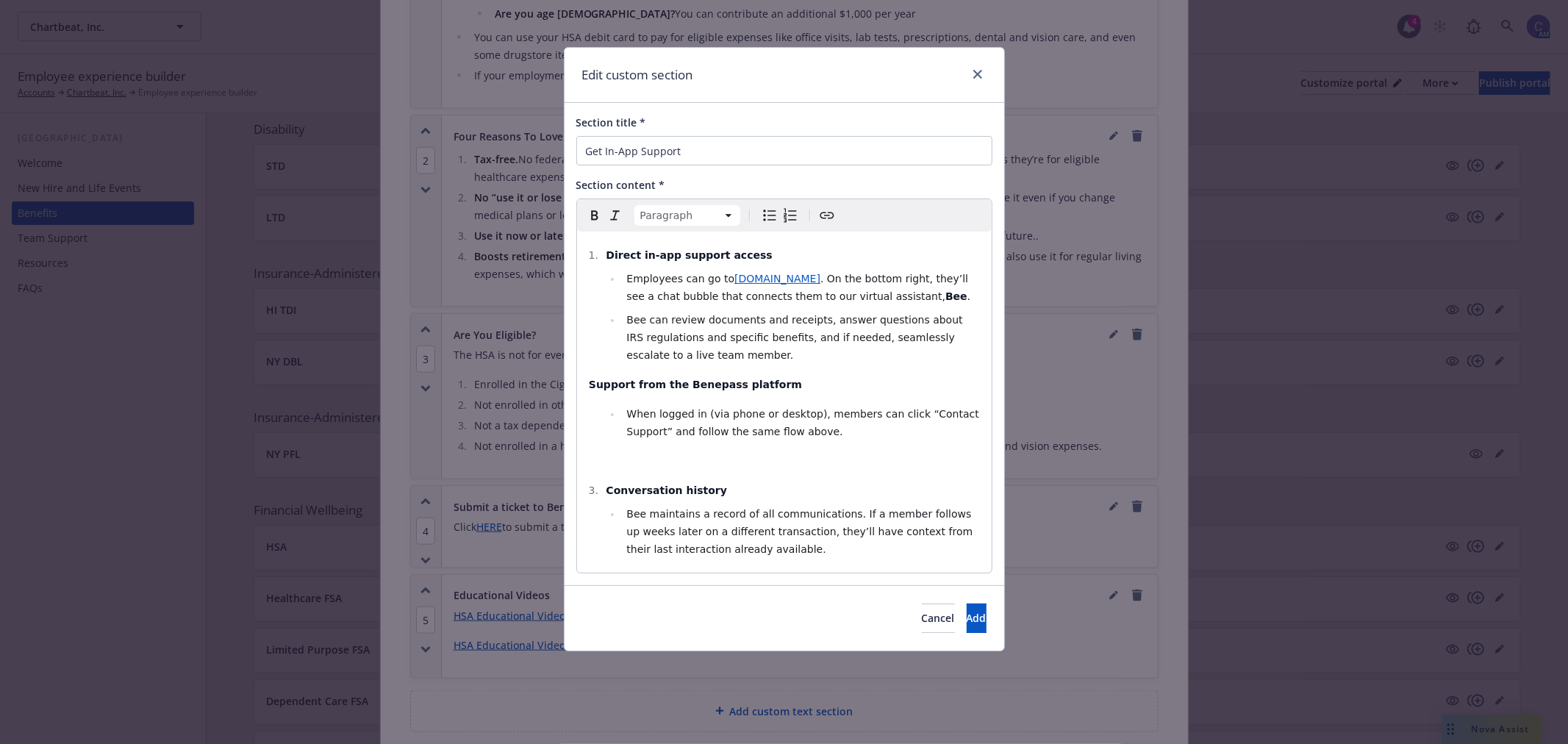
click at [612, 461] on p "editable markdown" at bounding box center [784, 460] width 397 height 17
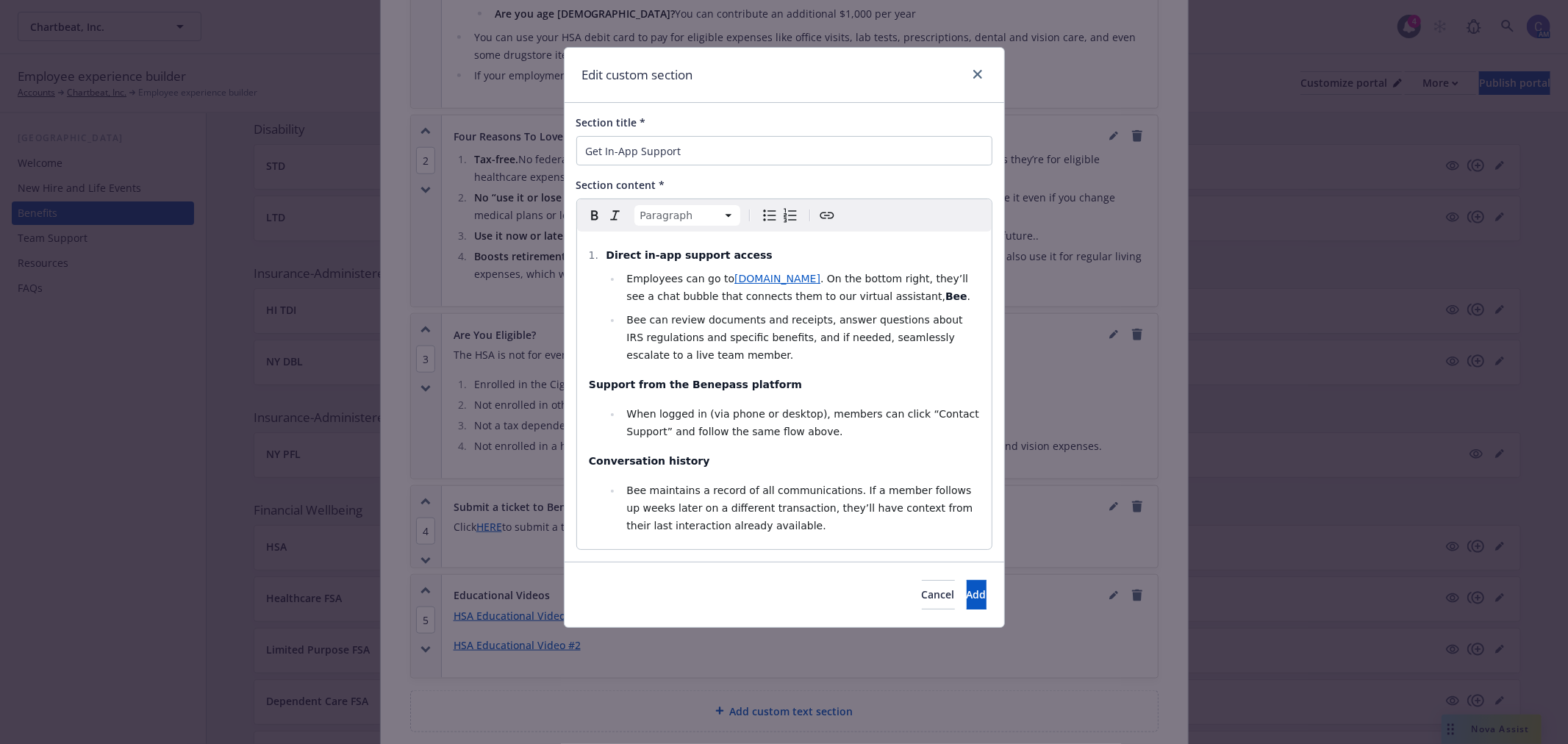
select select
click at [958, 280] on span ". On the bottom right, they’ll see a chat bubble that connects them to our virt…" at bounding box center [798, 287] width 345 height 29
click at [869, 493] on span "Bee maintains a record of all communications. If a member follows up weeks late…" at bounding box center [801, 508] width 349 height 47
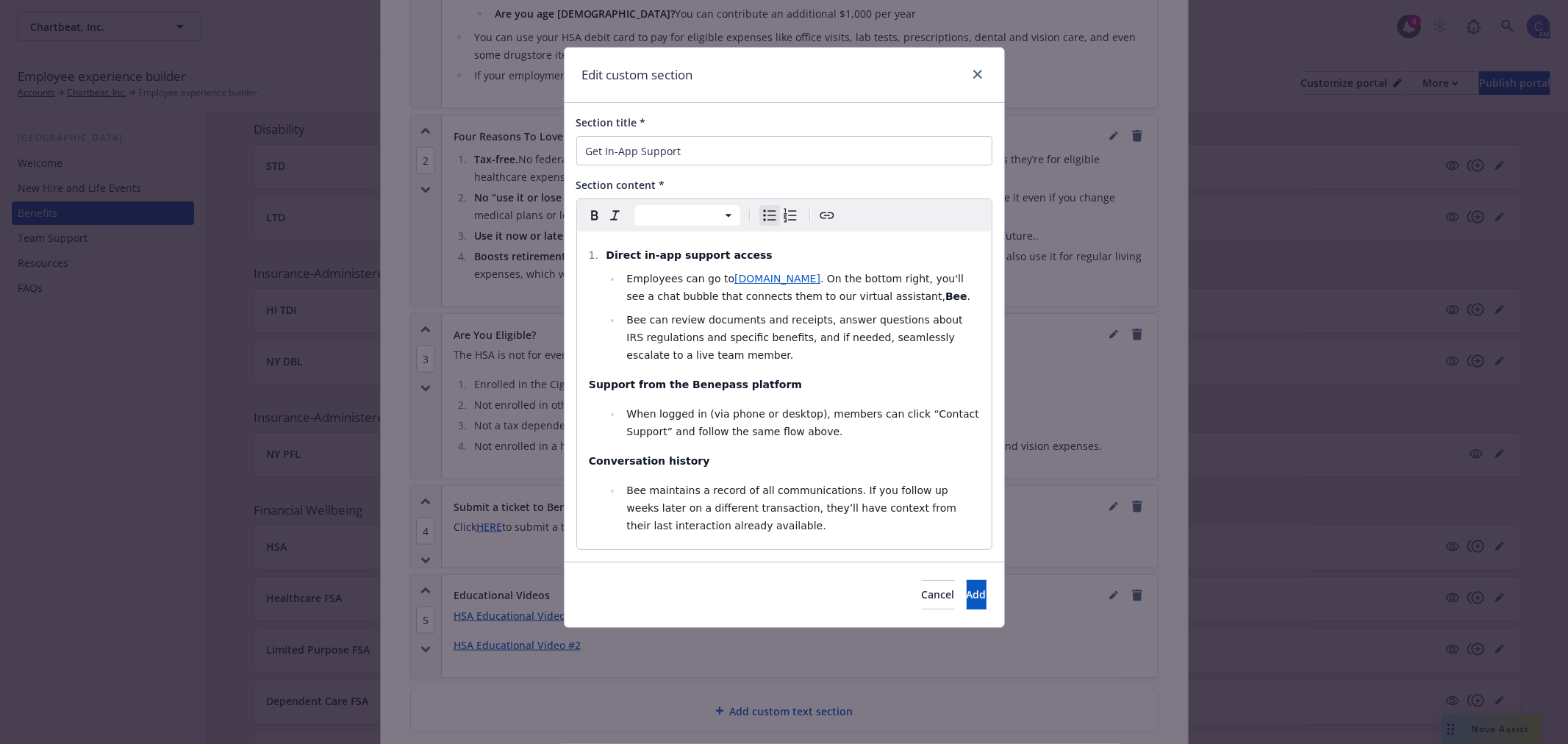
click at [856, 482] on li "Bee maintains a record of all communications. If you follow up weeks later on a…" at bounding box center [802, 508] width 360 height 52
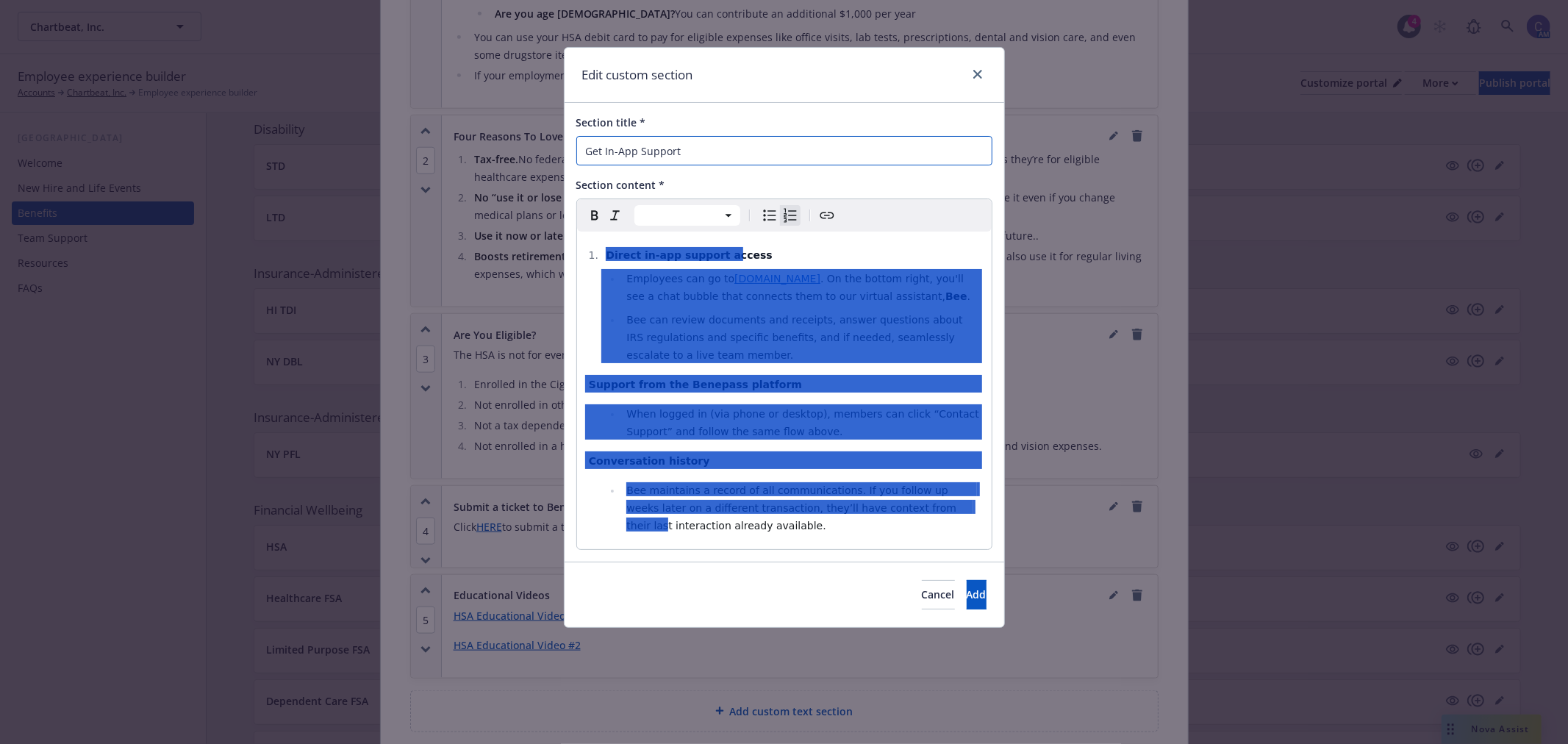
click at [699, 157] on input "Get In-App Support" at bounding box center [784, 150] width 416 height 29
drag, startPoint x: 693, startPoint y: 156, endPoint x: 458, endPoint y: 145, distance: 235.3
click at [458, 145] on div "Edit custom section Section title * Get In-App Support Section content * Paragr…" at bounding box center [784, 372] width 1568 height 744
type input "Benepass Support"
click at [745, 394] on div "Direct in-app support access Employees can go to support.getbenepass.com . On t…" at bounding box center [784, 390] width 415 height 318
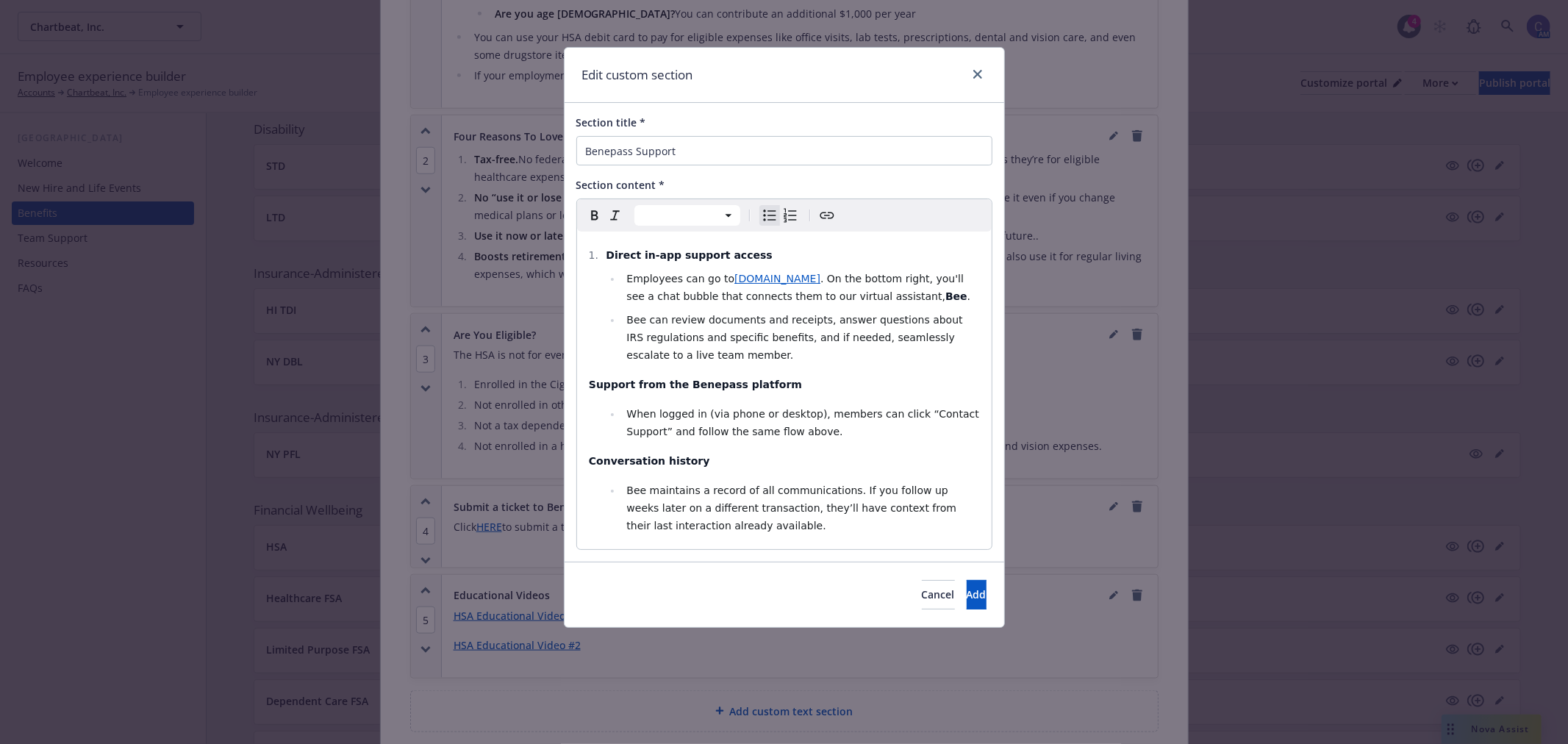
click at [744, 354] on li "Bee can review documents and receipts, answer questions about IRS regulations a…" at bounding box center [802, 337] width 360 height 52
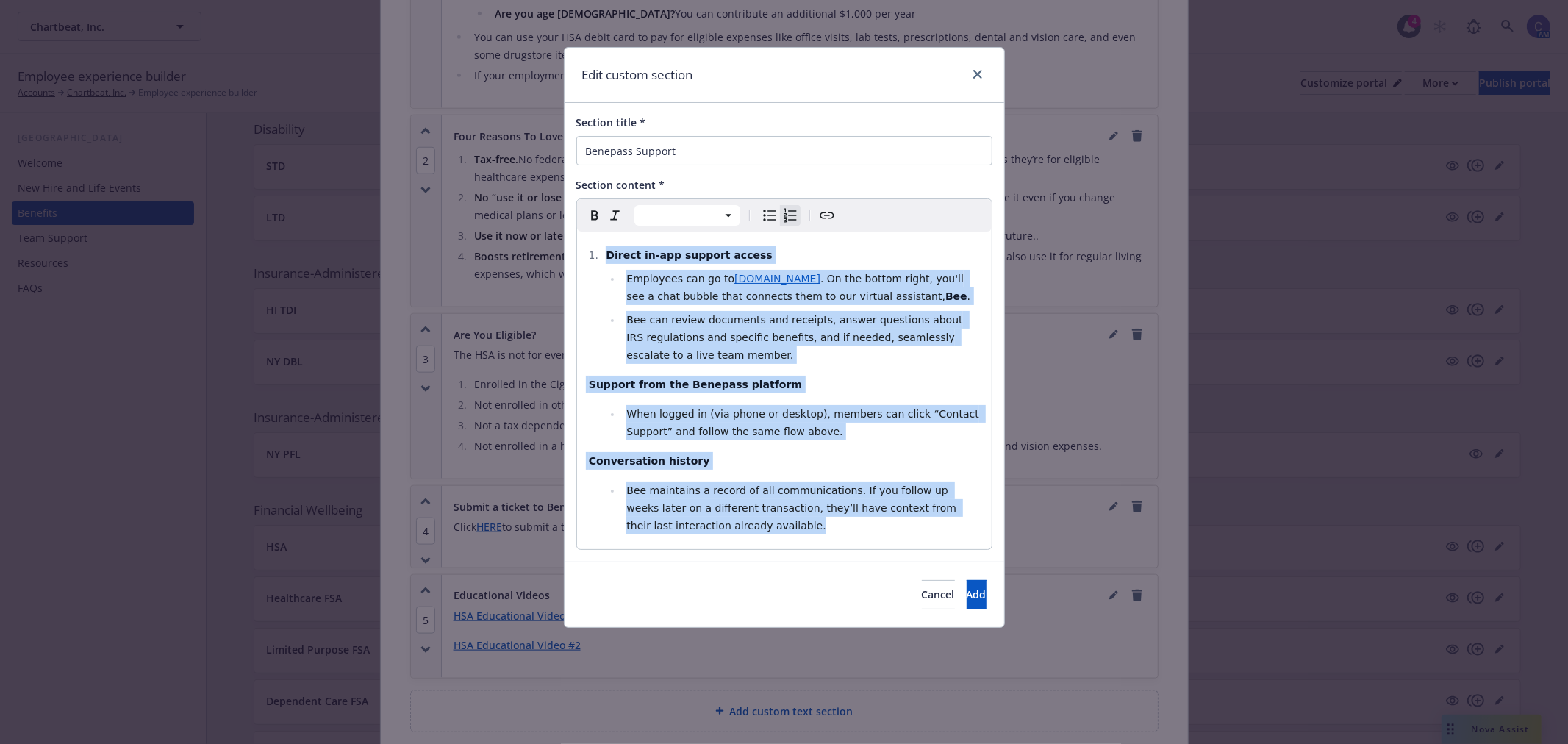
copy div "Direct in-app support access Employees can go to support.getbenepass.com . On t…"
click at [967, 594] on button "Add" at bounding box center [977, 595] width 20 height 29
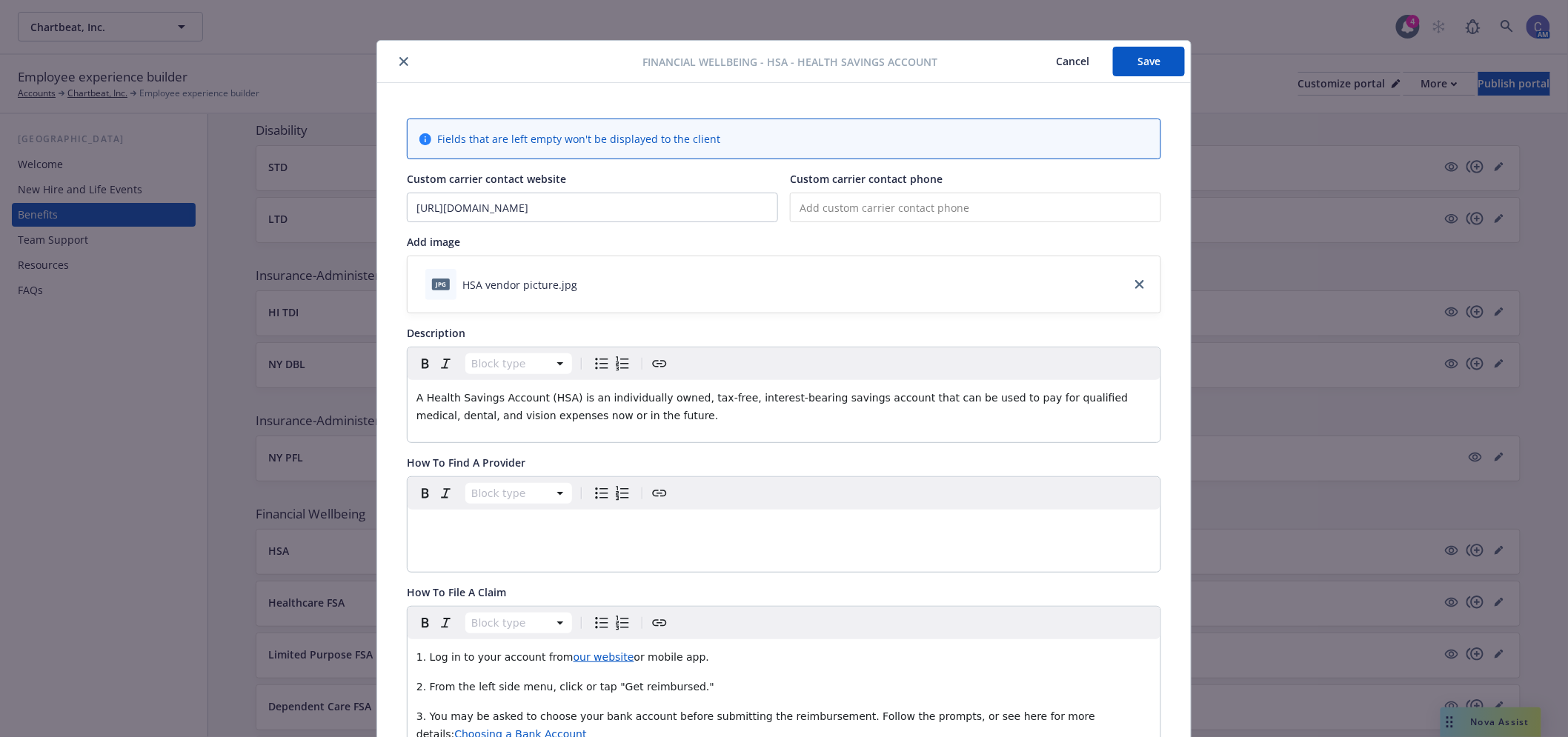
scroll to position [0, 0]
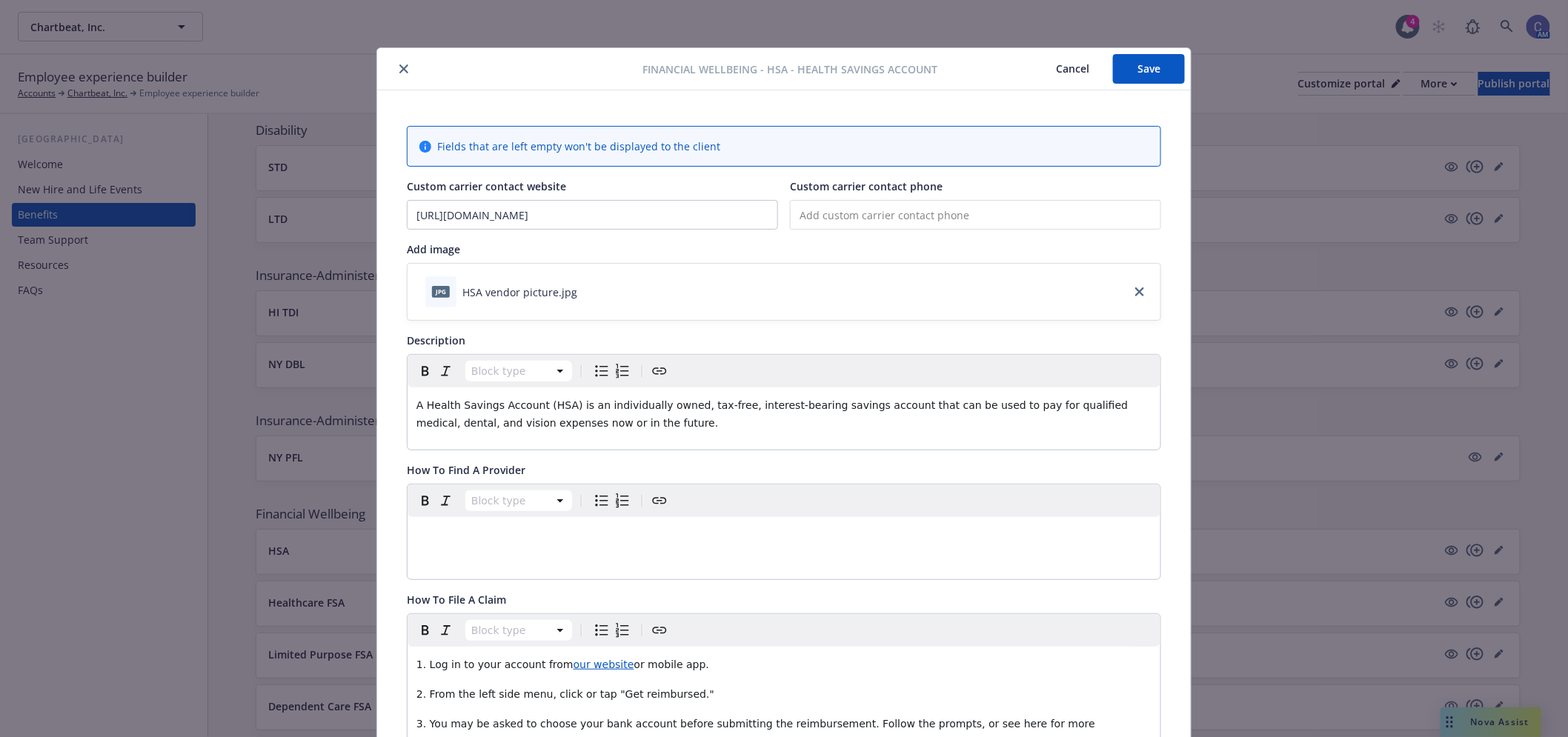
click at [1136, 73] on button "Save" at bounding box center [1148, 68] width 72 height 29
click at [1078, 74] on button "Cancel" at bounding box center [1072, 68] width 80 height 29
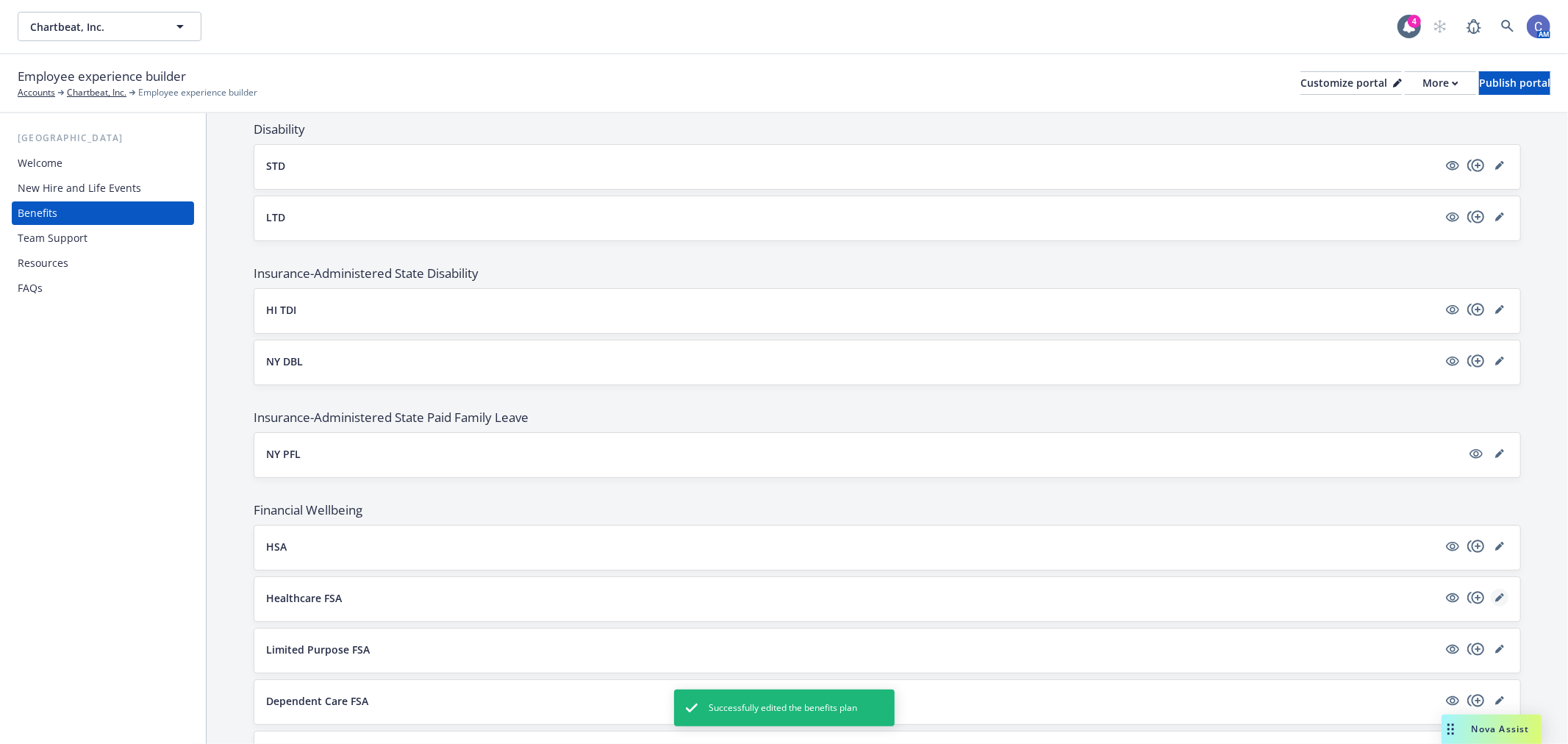
click at [1495, 596] on icon "editPencil" at bounding box center [1499, 597] width 9 height 9
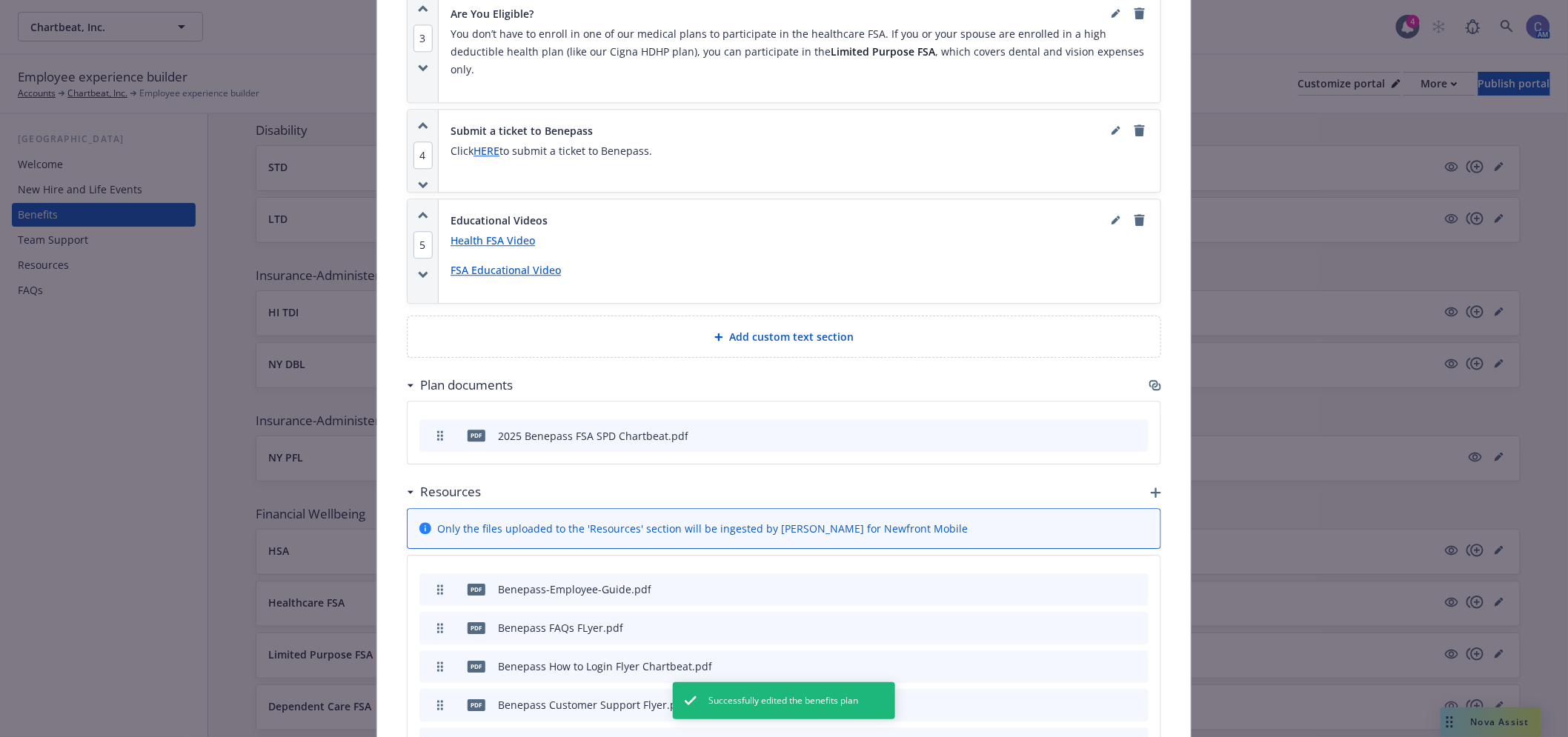
scroll to position [1442, 0]
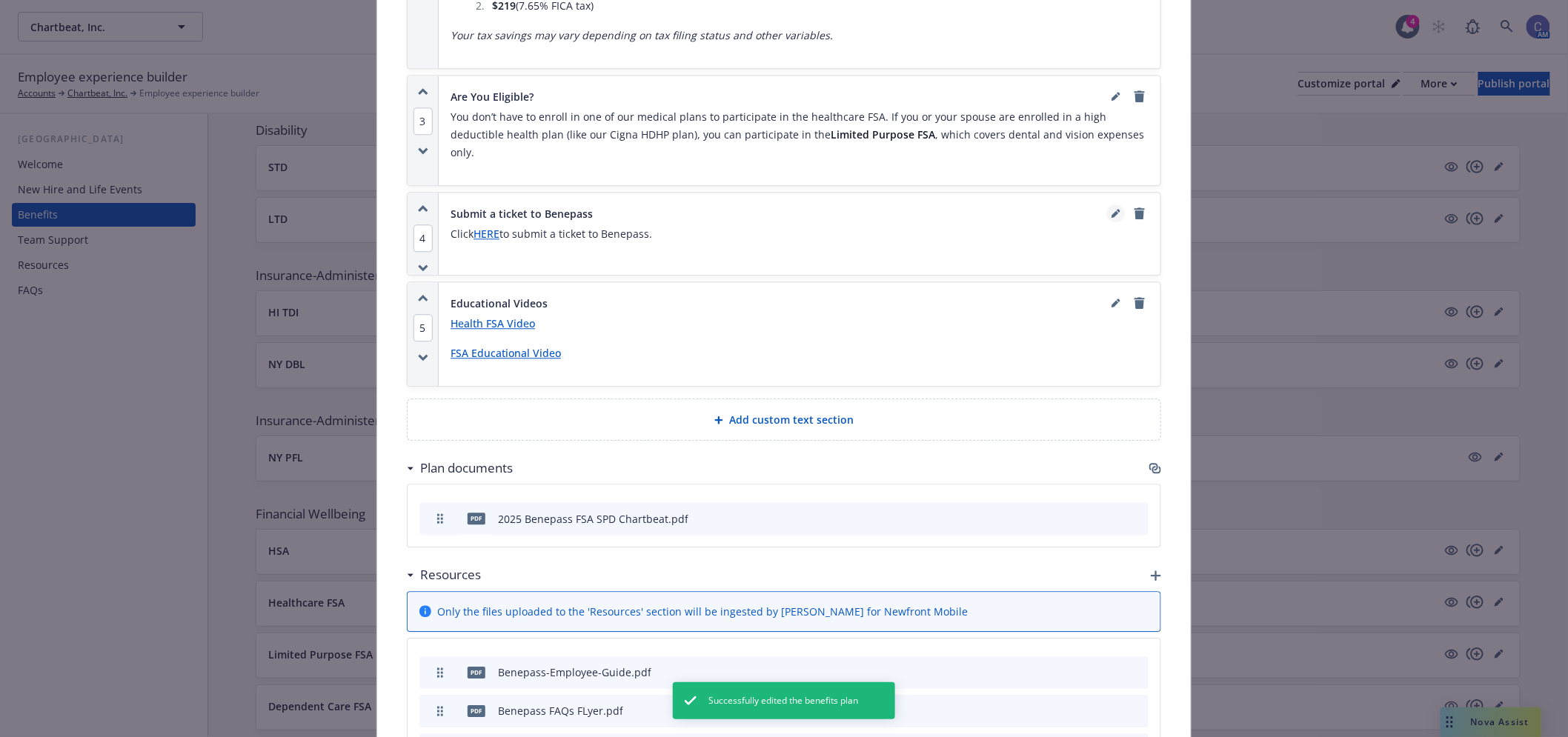
click at [1112, 209] on icon "editPencil" at bounding box center [1116, 213] width 9 height 9
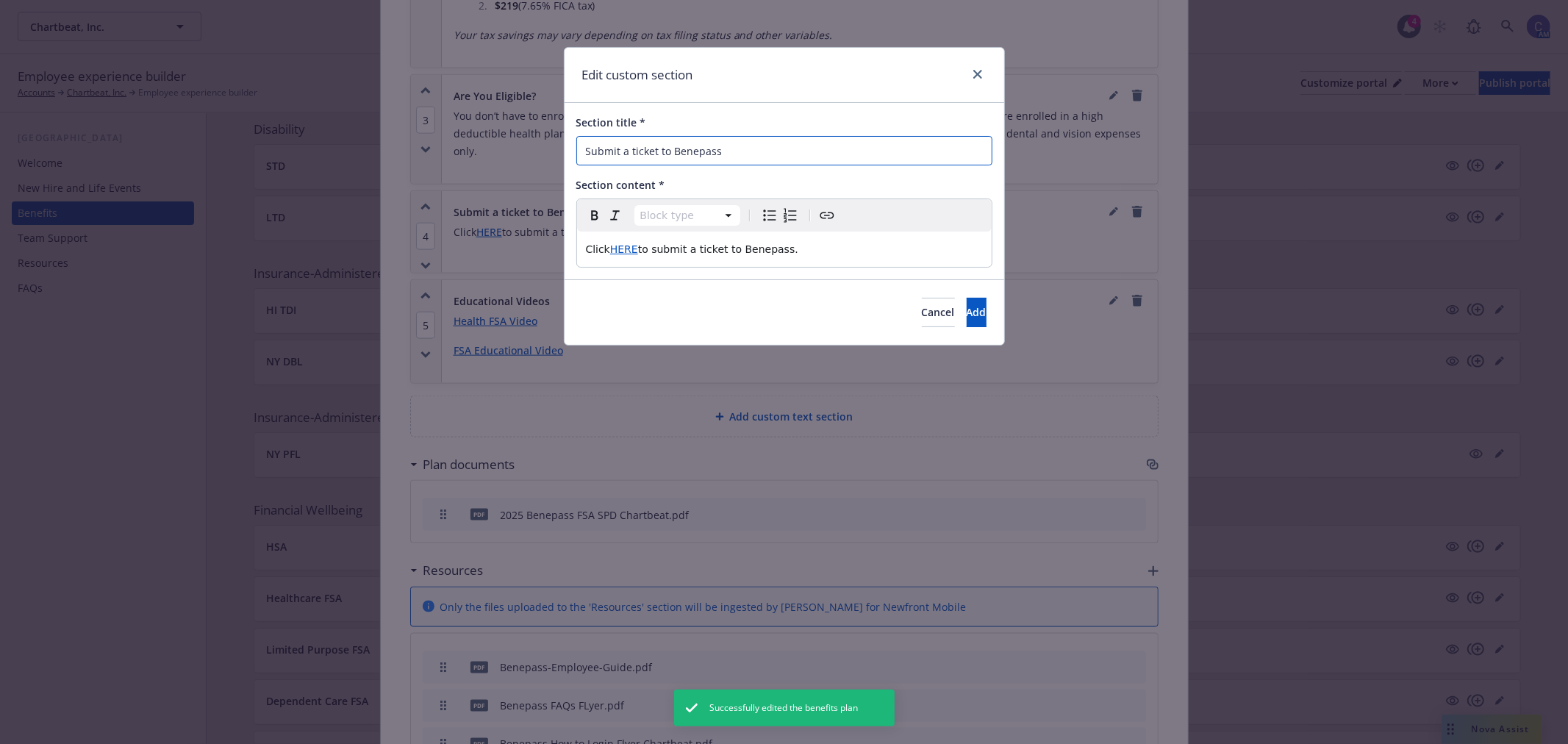
drag, startPoint x: 732, startPoint y: 141, endPoint x: 421, endPoint y: 111, distance: 312.4
click at [420, 108] on div "Edit custom section Section title * Submit a ticket to Benepass Section content…" at bounding box center [784, 372] width 1568 height 744
type input "Benepass Support"
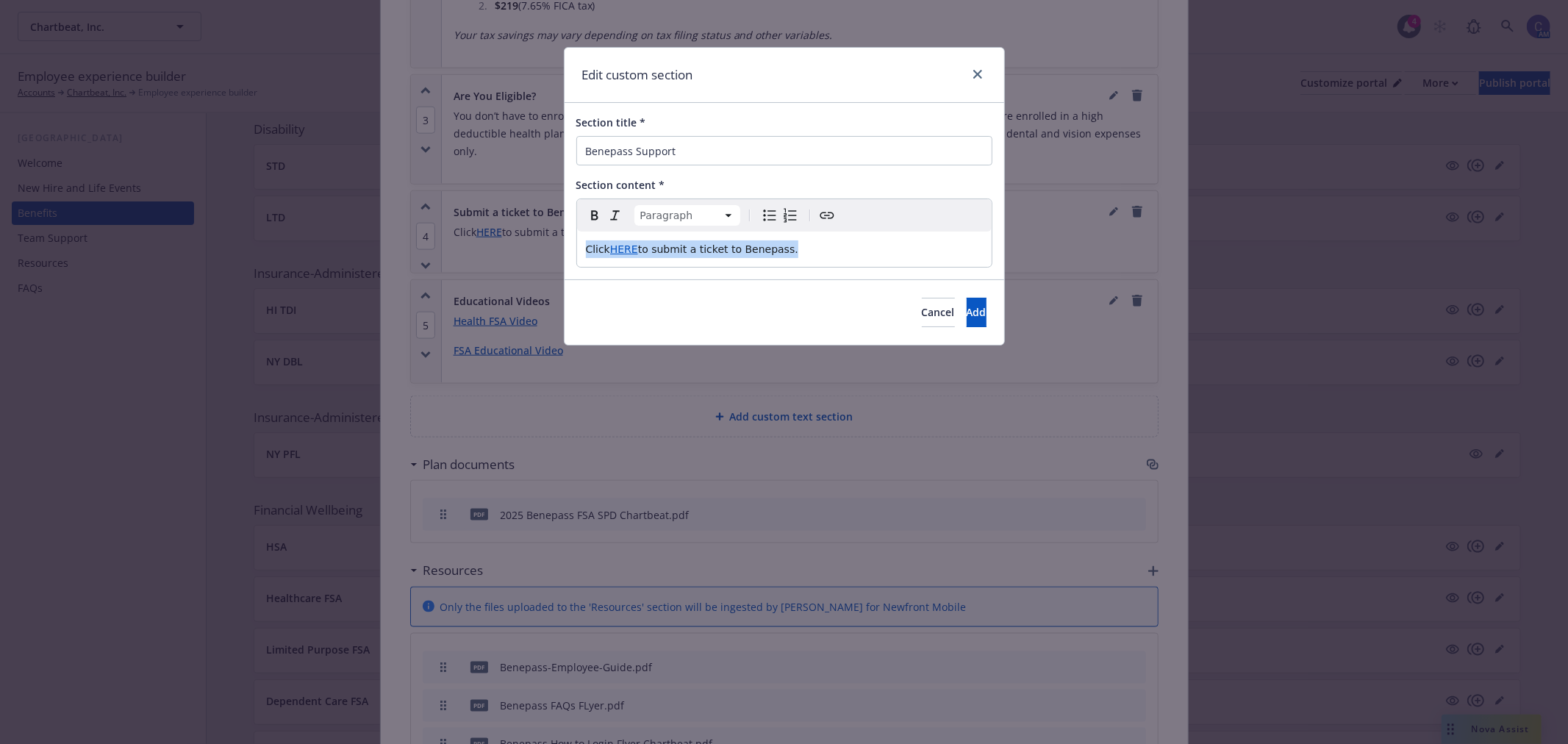
drag, startPoint x: 847, startPoint y: 253, endPoint x: 596, endPoint y: 291, distance: 253.9
click at [142, 167] on div "Edit custom section Section title * Benepass Support Section content * Paragrap…" at bounding box center [784, 372] width 1568 height 744
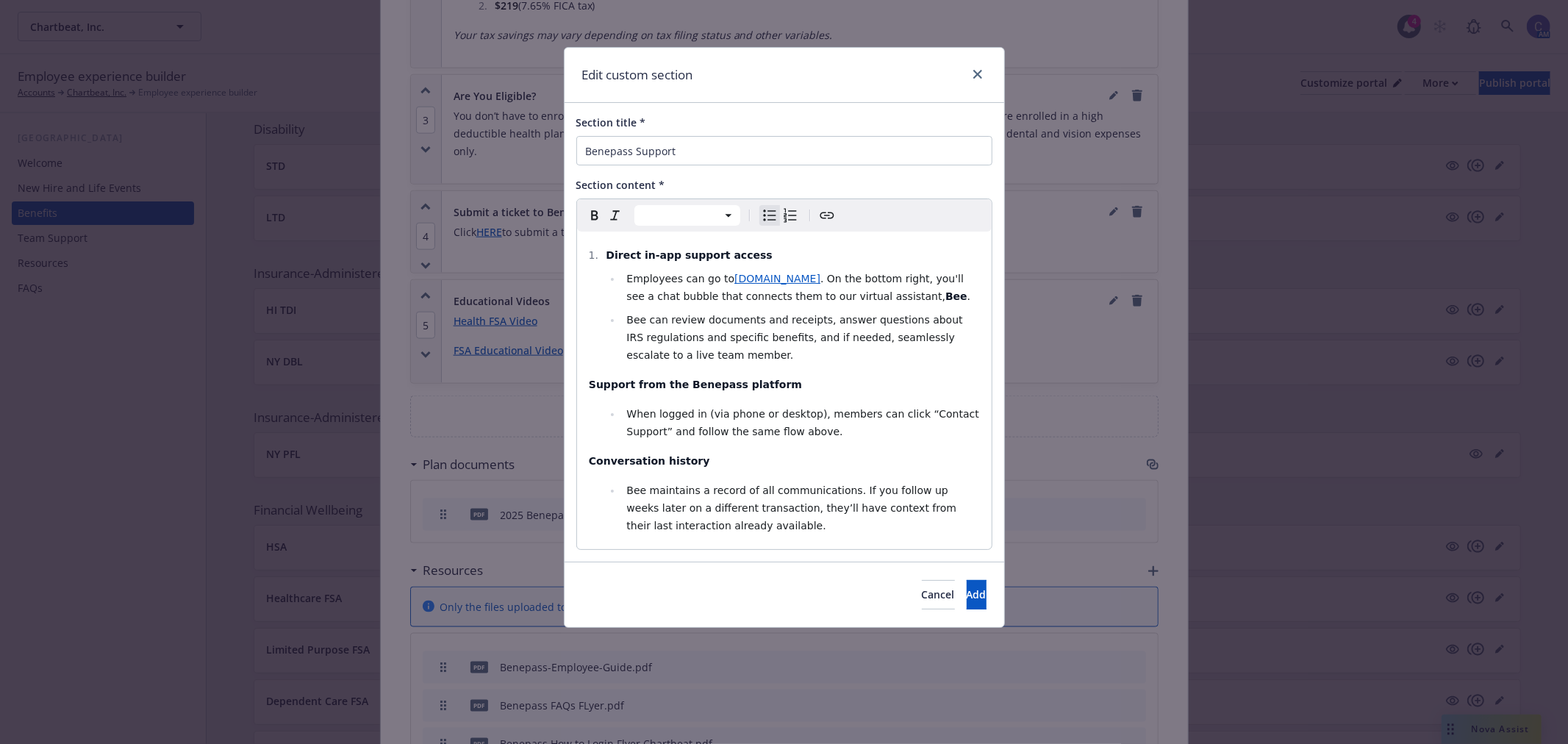
select select "paragraph"
click at [582, 386] on div "Direct in-app support access Employees can go to support.getbenepass.com . On t…" at bounding box center [784, 390] width 415 height 318
click at [656, 458] on strong "Conversation history" at bounding box center [649, 461] width 121 height 12
select select
click at [906, 511] on span "Bee maintains a record of all communications. If you follow up weeks later on a…" at bounding box center [793, 508] width 333 height 47
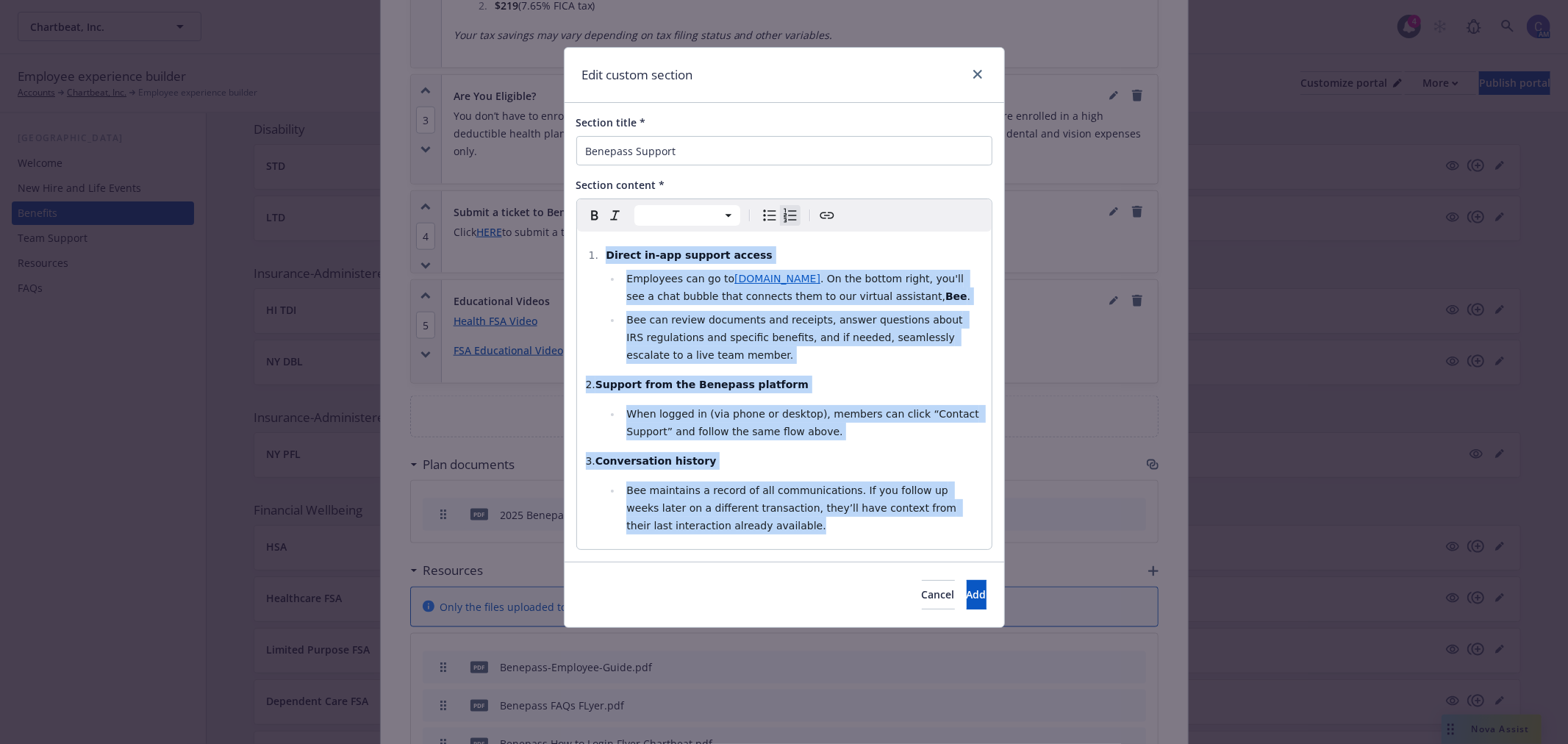
copy div "Direct in-app support access Employees can go to support.getbenepass.com . On t…"
click at [967, 594] on span "Add" at bounding box center [977, 594] width 20 height 14
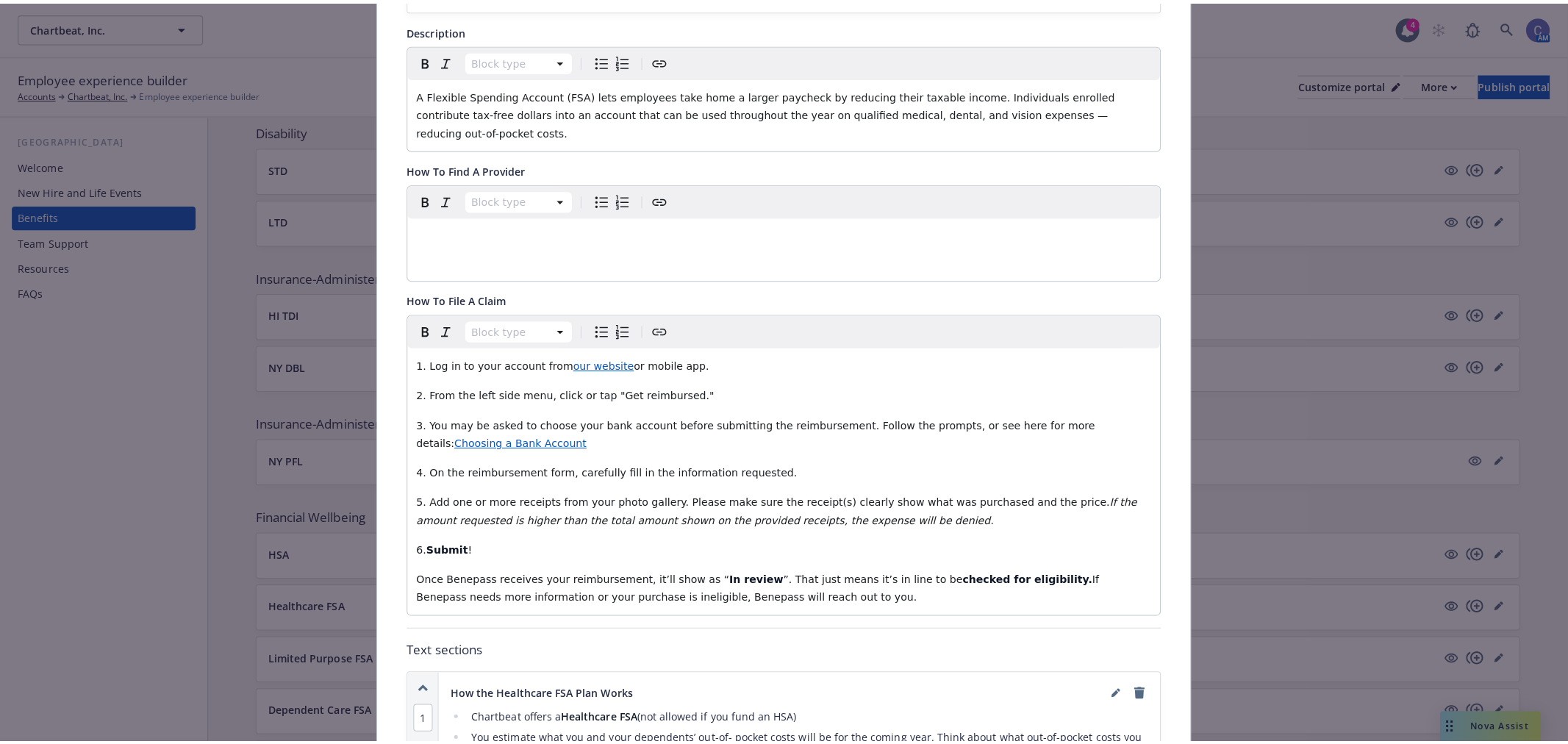
scroll to position [0, 0]
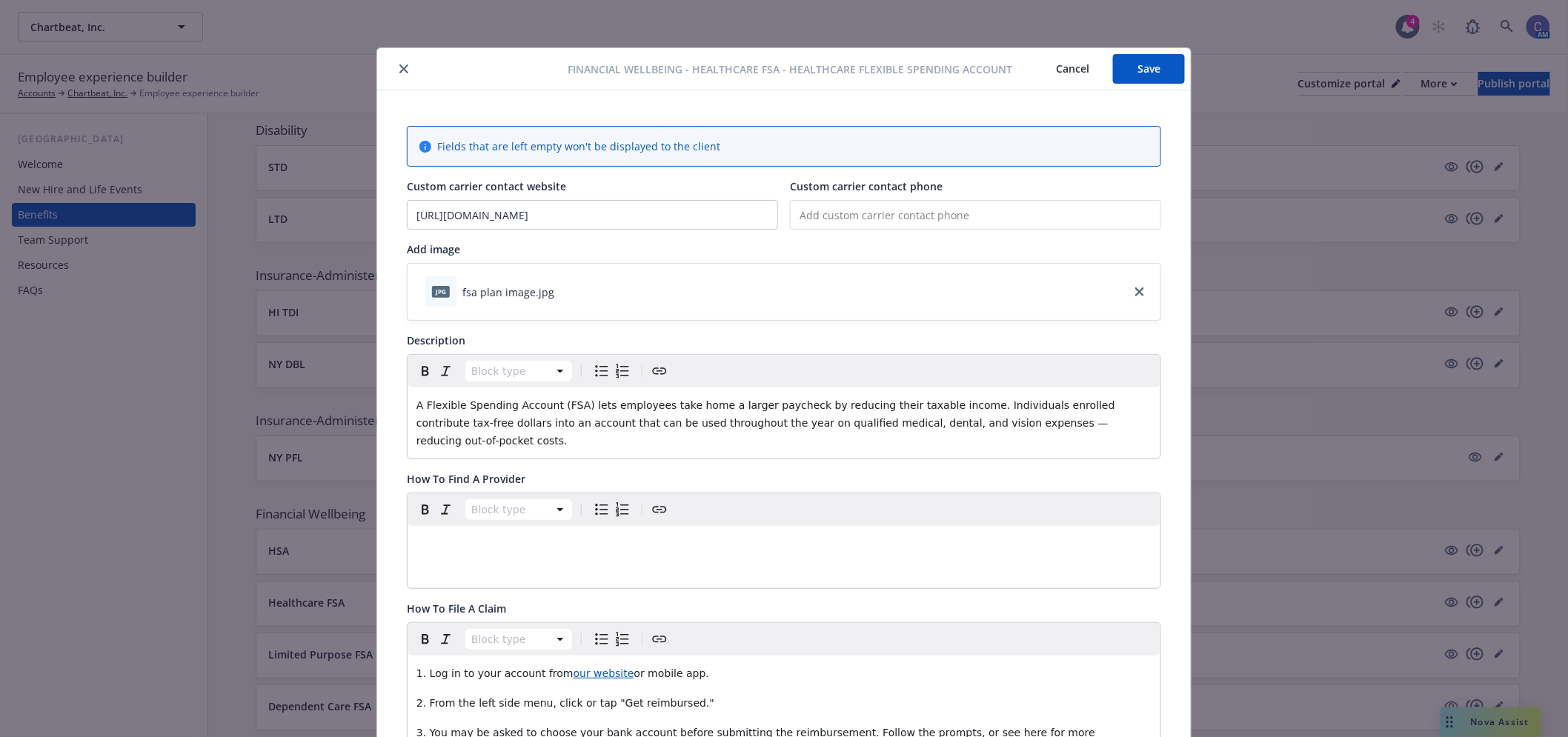
click at [1145, 79] on button "Save" at bounding box center [1148, 68] width 72 height 29
click at [1046, 69] on button "Cancel" at bounding box center [1072, 68] width 80 height 29
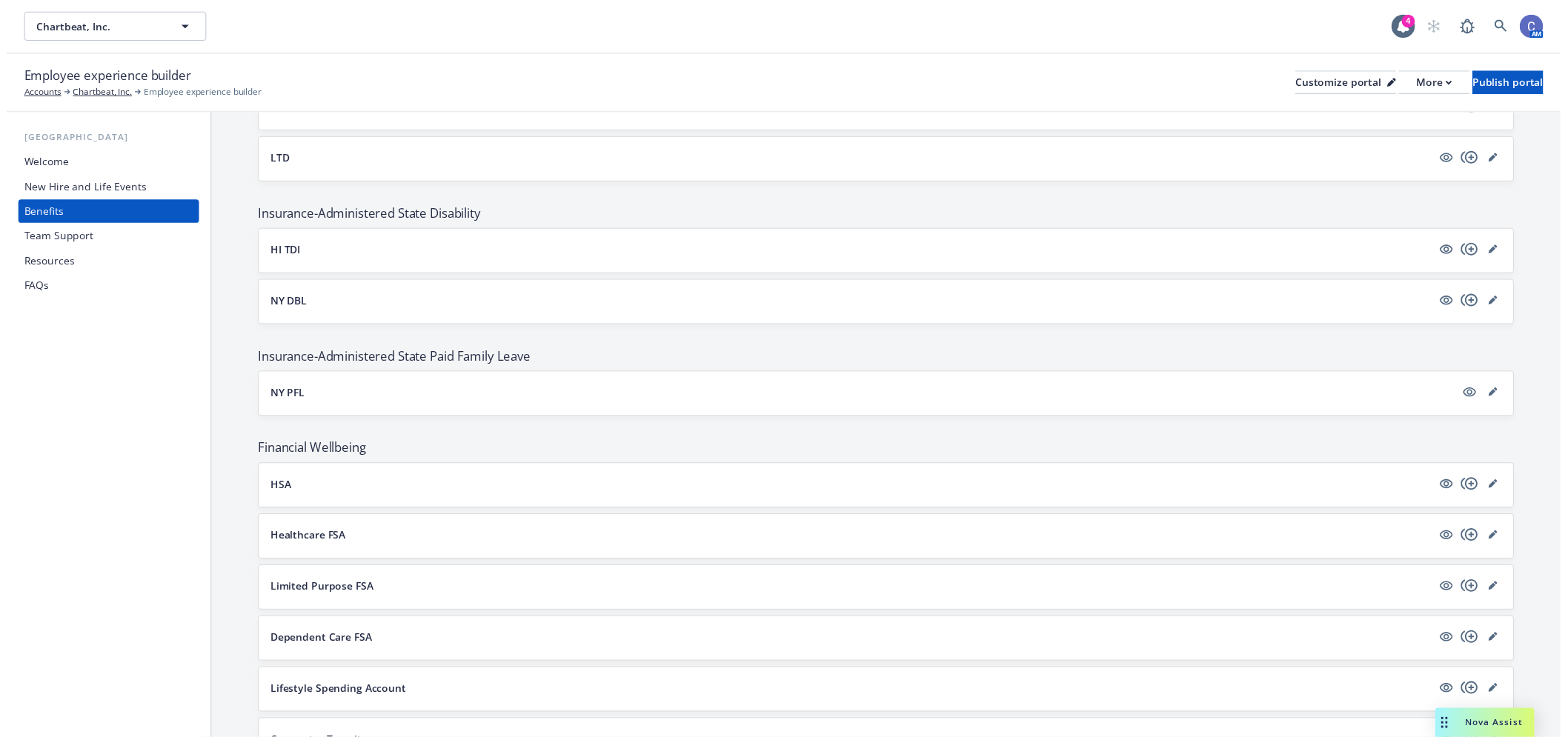
scroll to position [1151, 0]
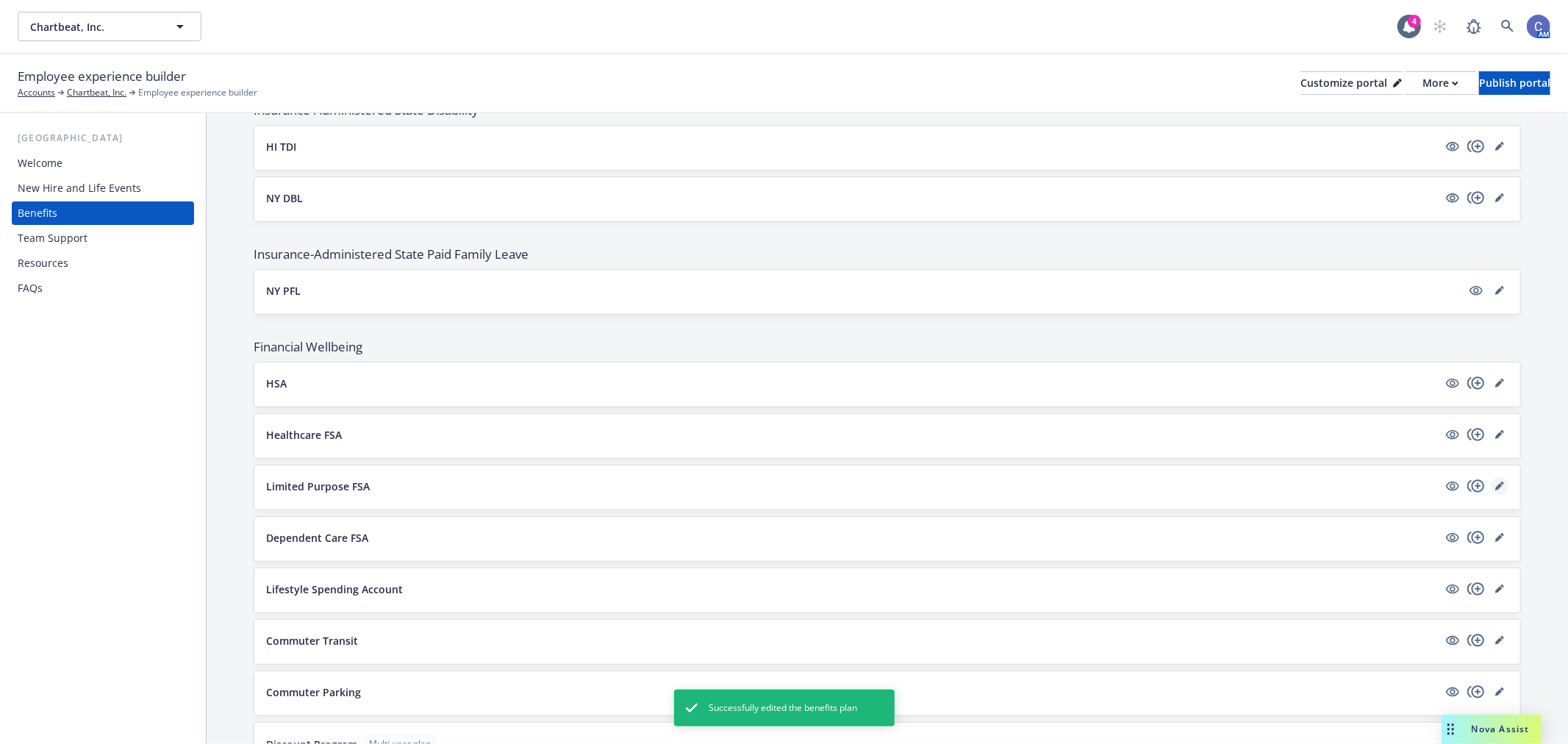
click at [1495, 486] on icon "editPencil" at bounding box center [1498, 486] width 7 height 7
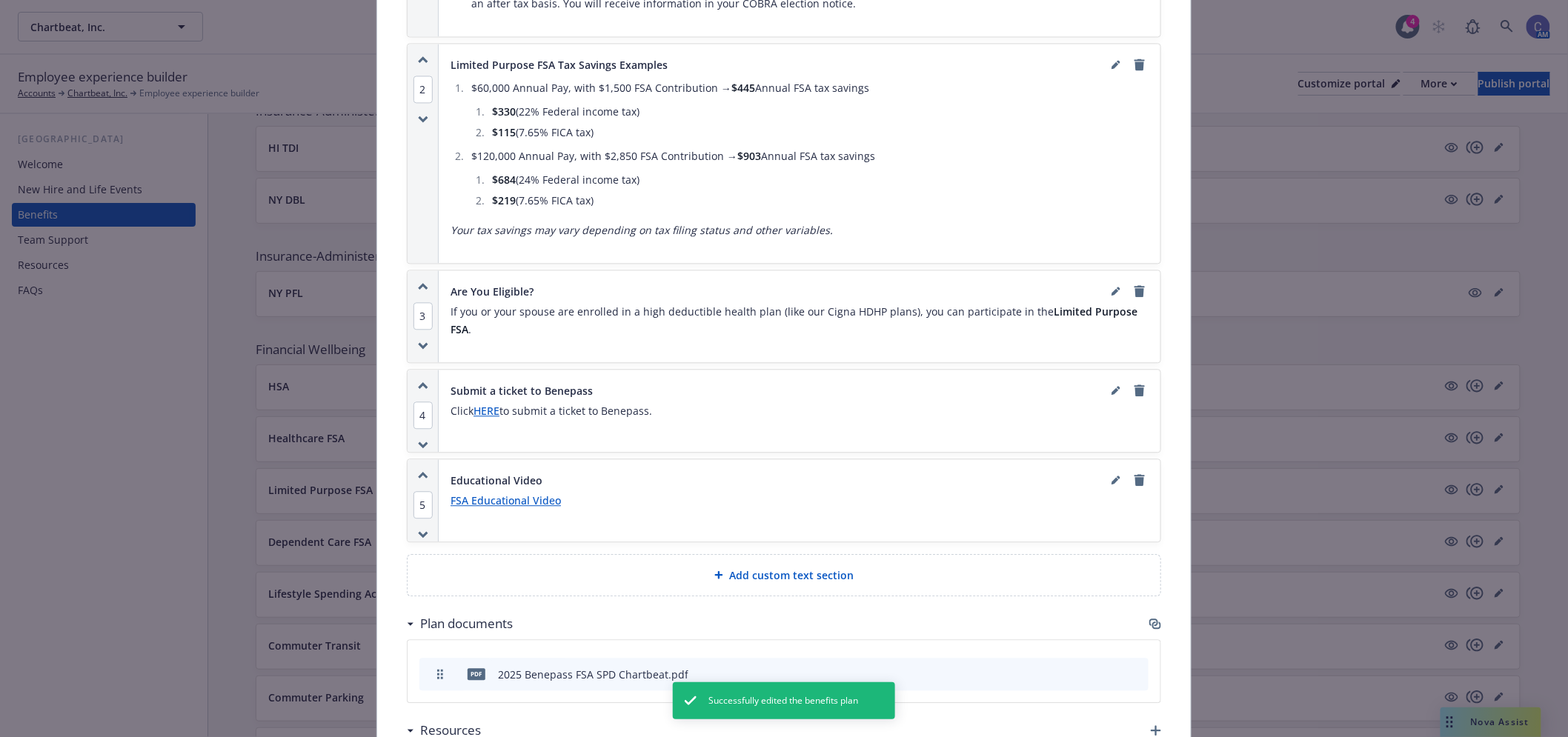
scroll to position [1278, 0]
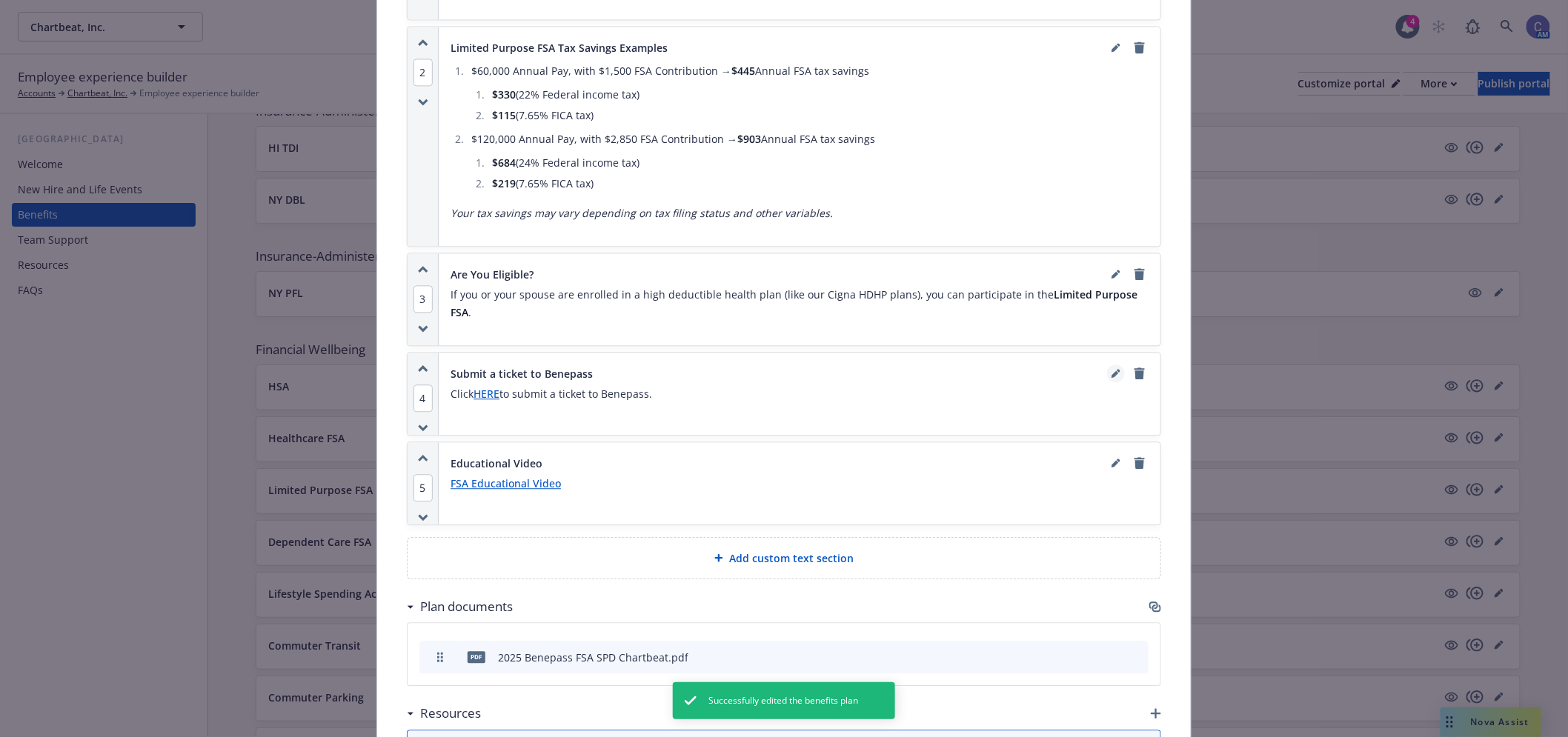
click at [1112, 368] on icon "editPencil" at bounding box center [1116, 373] width 9 height 9
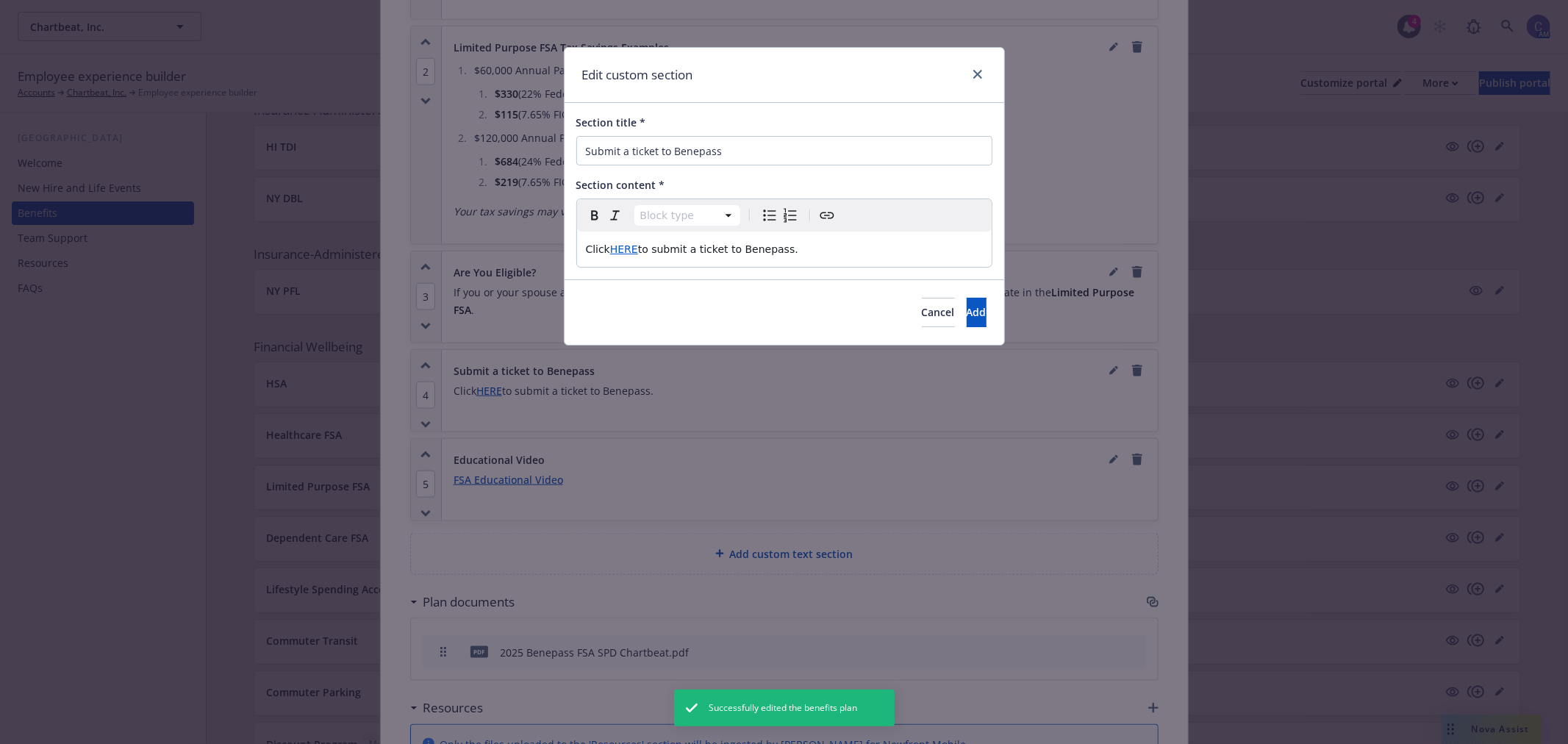
click at [824, 248] on p "Click HERE to submit a ticket to Benepass." at bounding box center [784, 248] width 397 height 17
select select
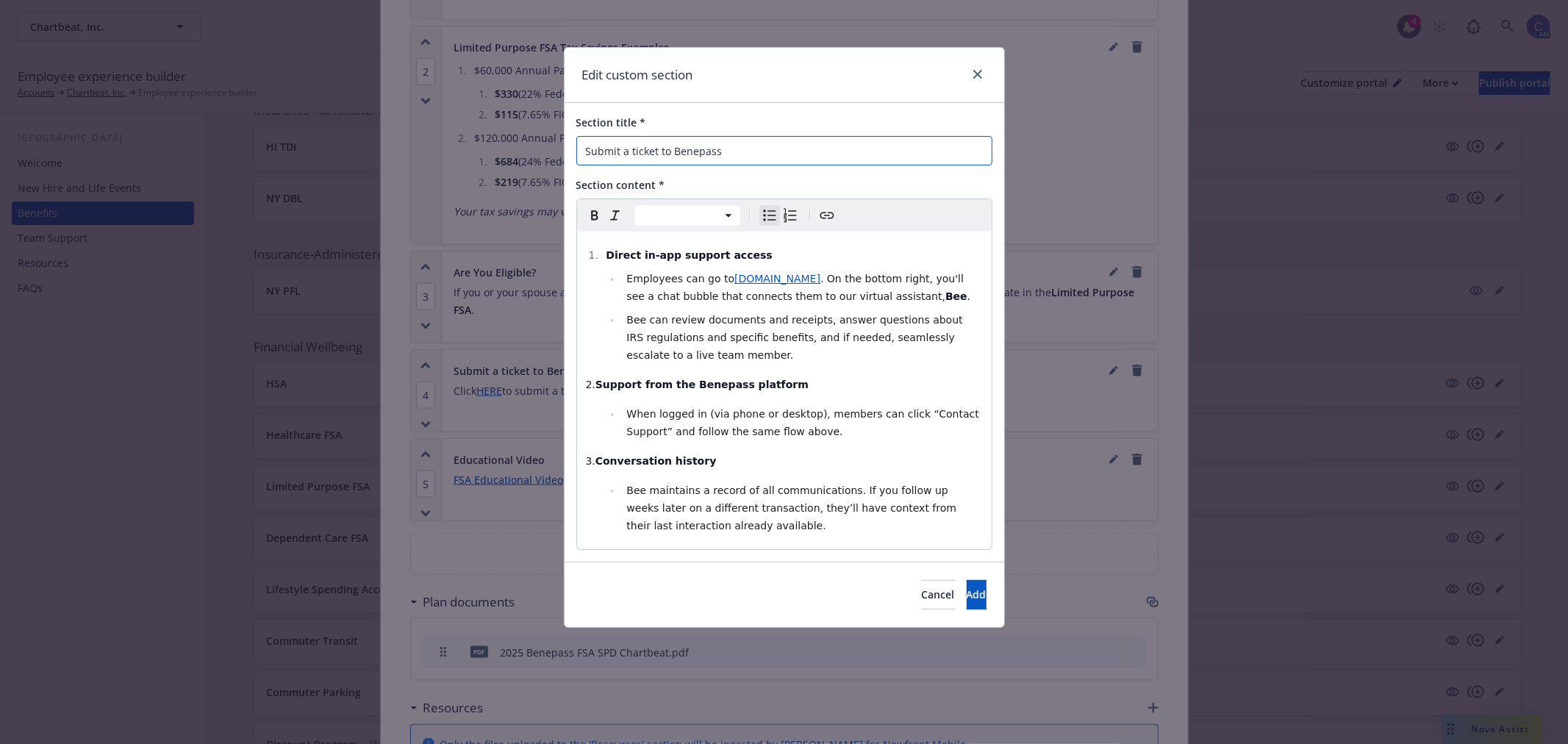
drag, startPoint x: 777, startPoint y: 149, endPoint x: 356, endPoint y: 127, distance: 421.6
click at [342, 107] on div "Edit custom section Section title * Submit a ticket to Benepass Section content…" at bounding box center [784, 372] width 1568 height 744
type input "Benepass Support"
click at [967, 598] on button "Add" at bounding box center [977, 595] width 20 height 29
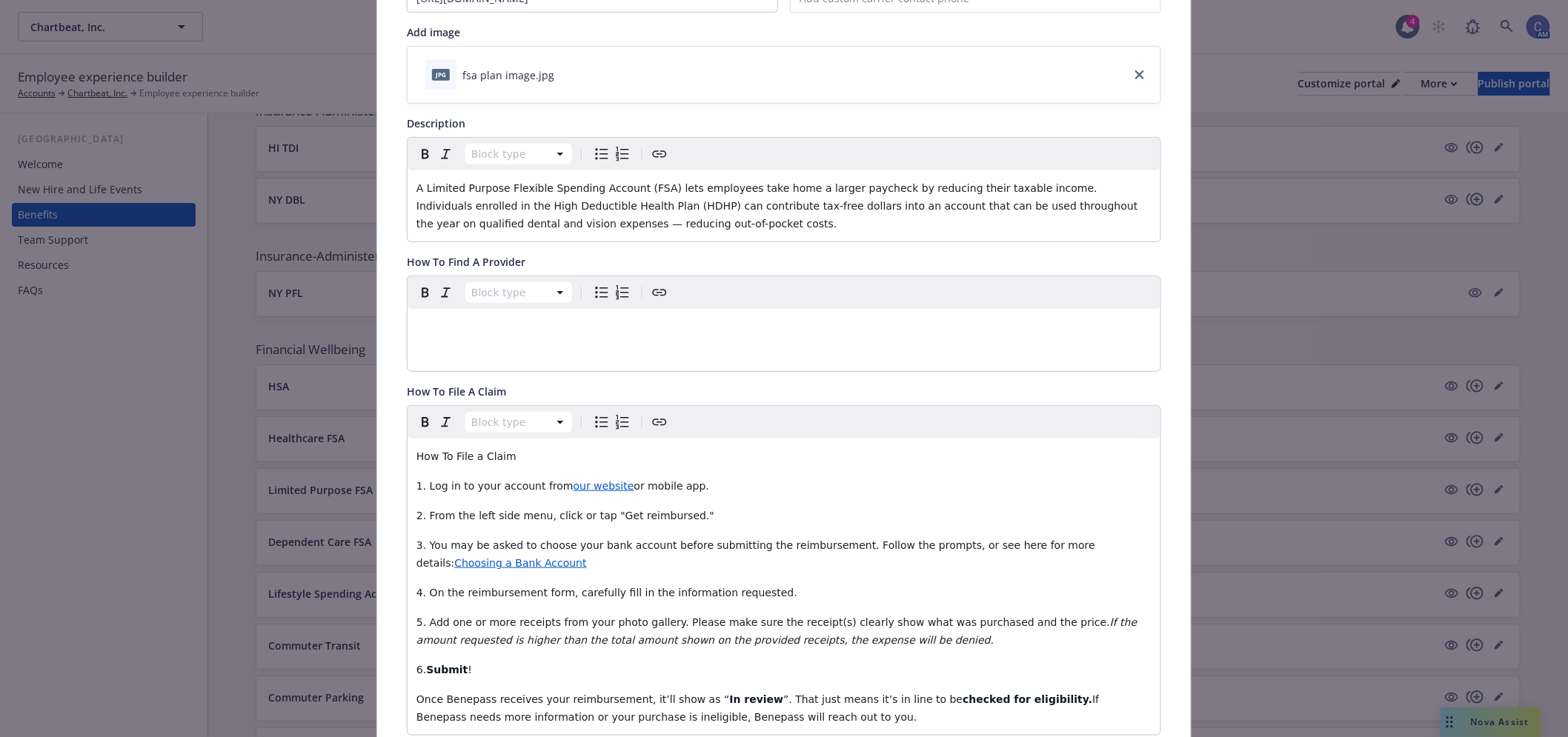
scroll to position [0, 0]
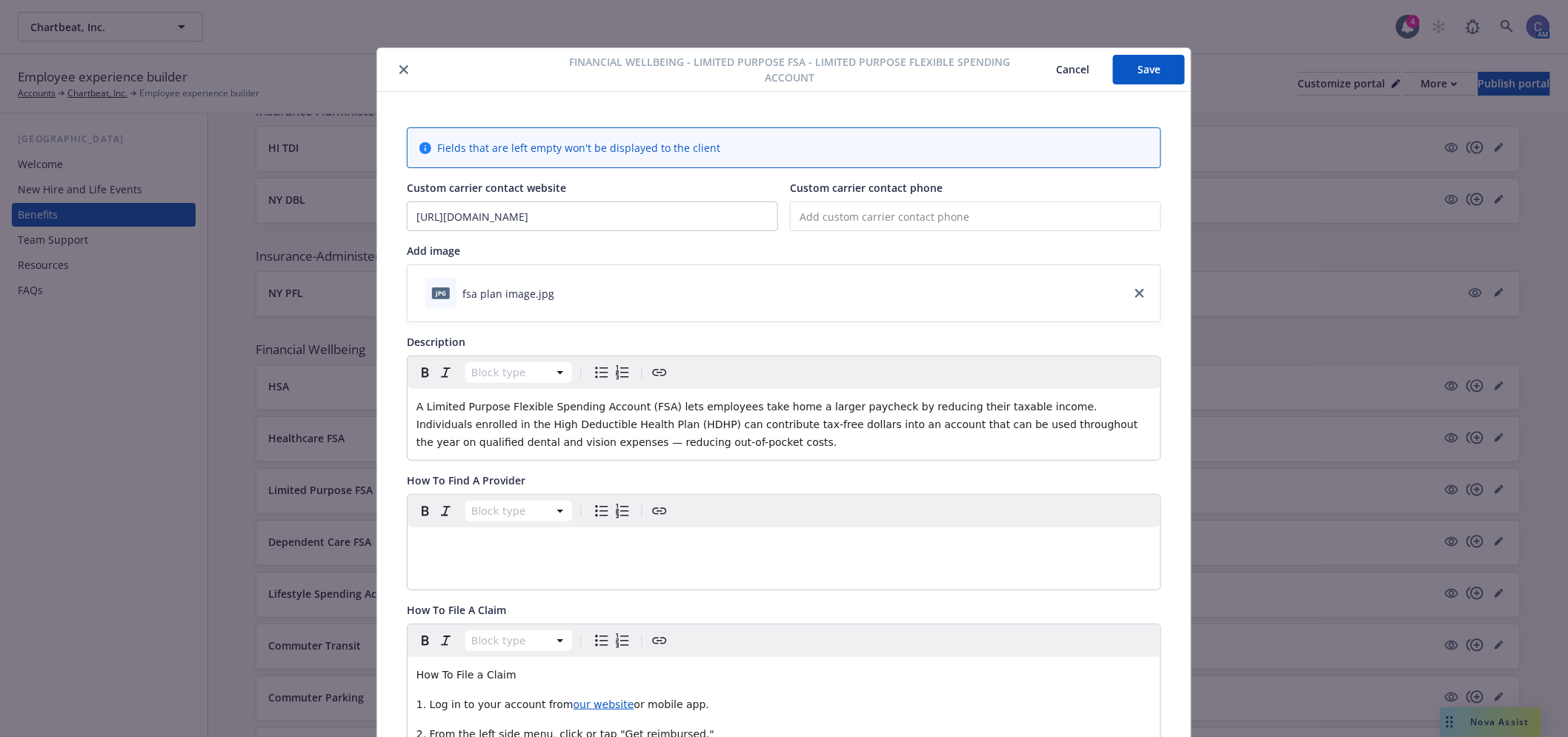
click at [1147, 77] on button "Save" at bounding box center [1148, 69] width 72 height 29
click at [1075, 70] on button "Cancel" at bounding box center [1072, 69] width 80 height 29
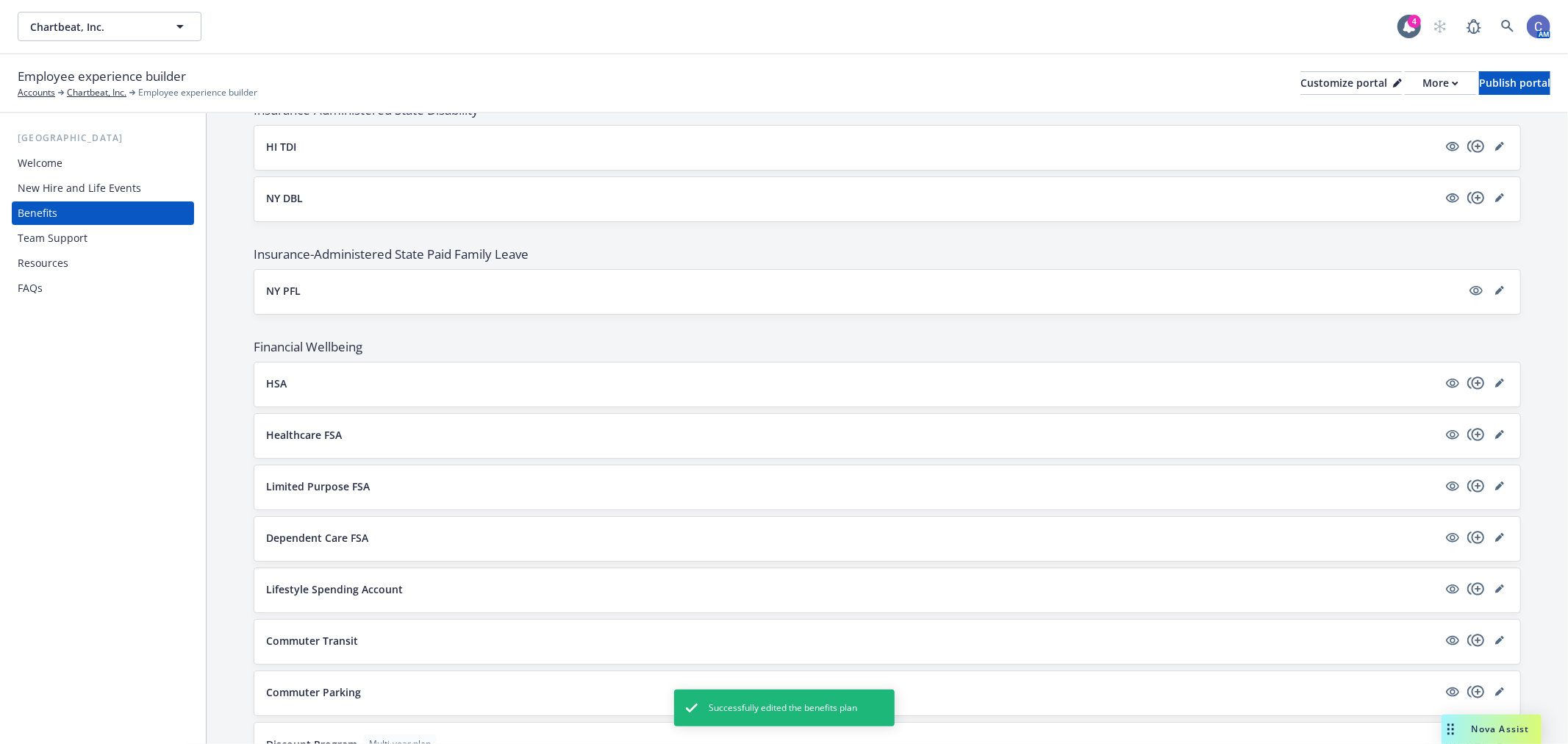
click at [1490, 604] on div "Lifestyle Spending Account" at bounding box center [887, 590] width 1266 height 44
click at [1495, 593] on icon "editPencil" at bounding box center [1499, 588] width 9 height 9
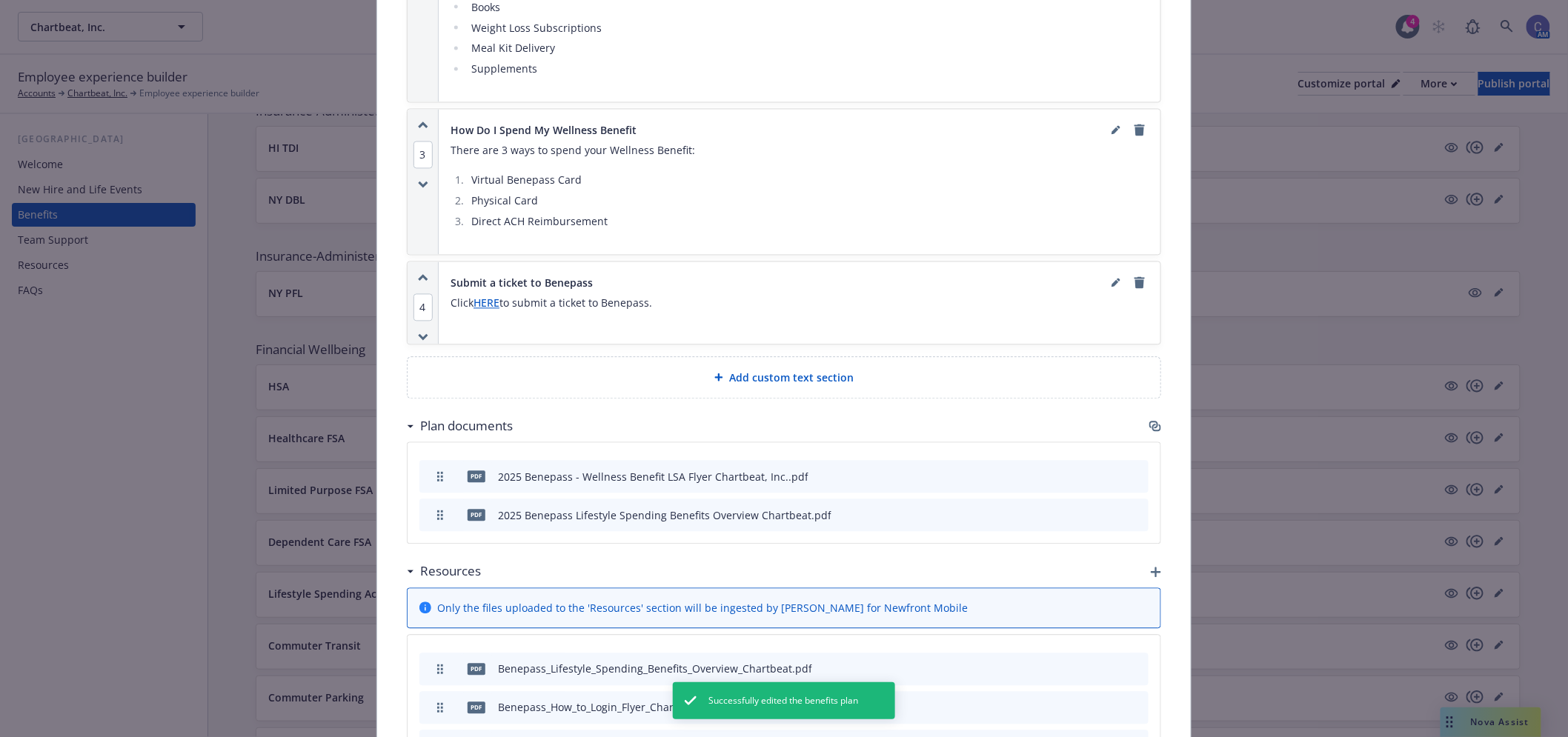
scroll to position [1128, 0]
click at [1112, 280] on icon "editPencil" at bounding box center [1116, 285] width 9 height 9
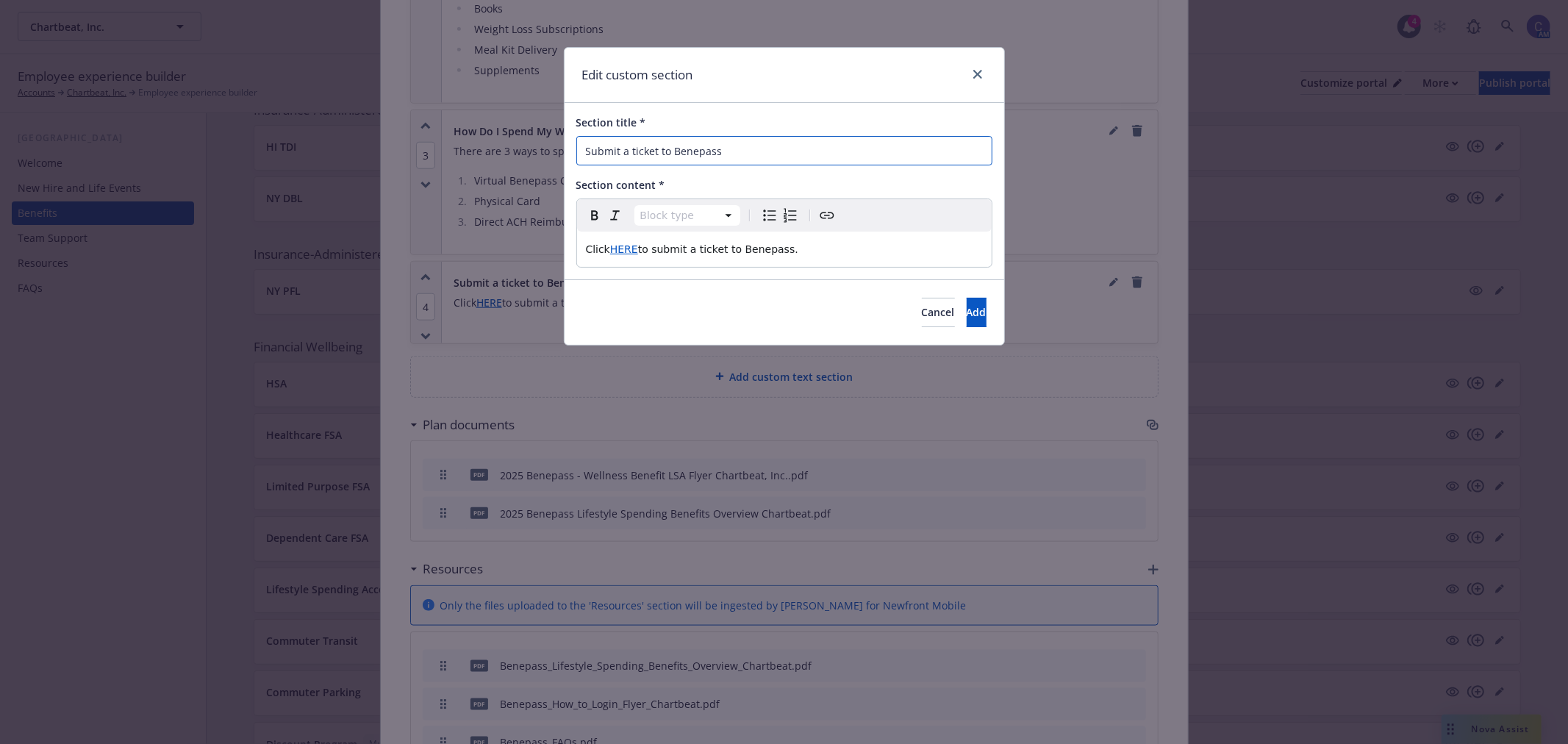
drag, startPoint x: 732, startPoint y: 150, endPoint x: 189, endPoint y: 100, distance: 545.3
click at [177, 88] on div "Edit custom section Section title * Submit a ticket to Benepass Section content…" at bounding box center [784, 372] width 1568 height 744
type input "Benepass Support"
drag, startPoint x: 818, startPoint y: 258, endPoint x: 138, endPoint y: 182, distance: 684.2
click at [137, 182] on div "Edit custom section Section title * Benepass Support Section content * Paragrap…" at bounding box center [784, 372] width 1568 height 744
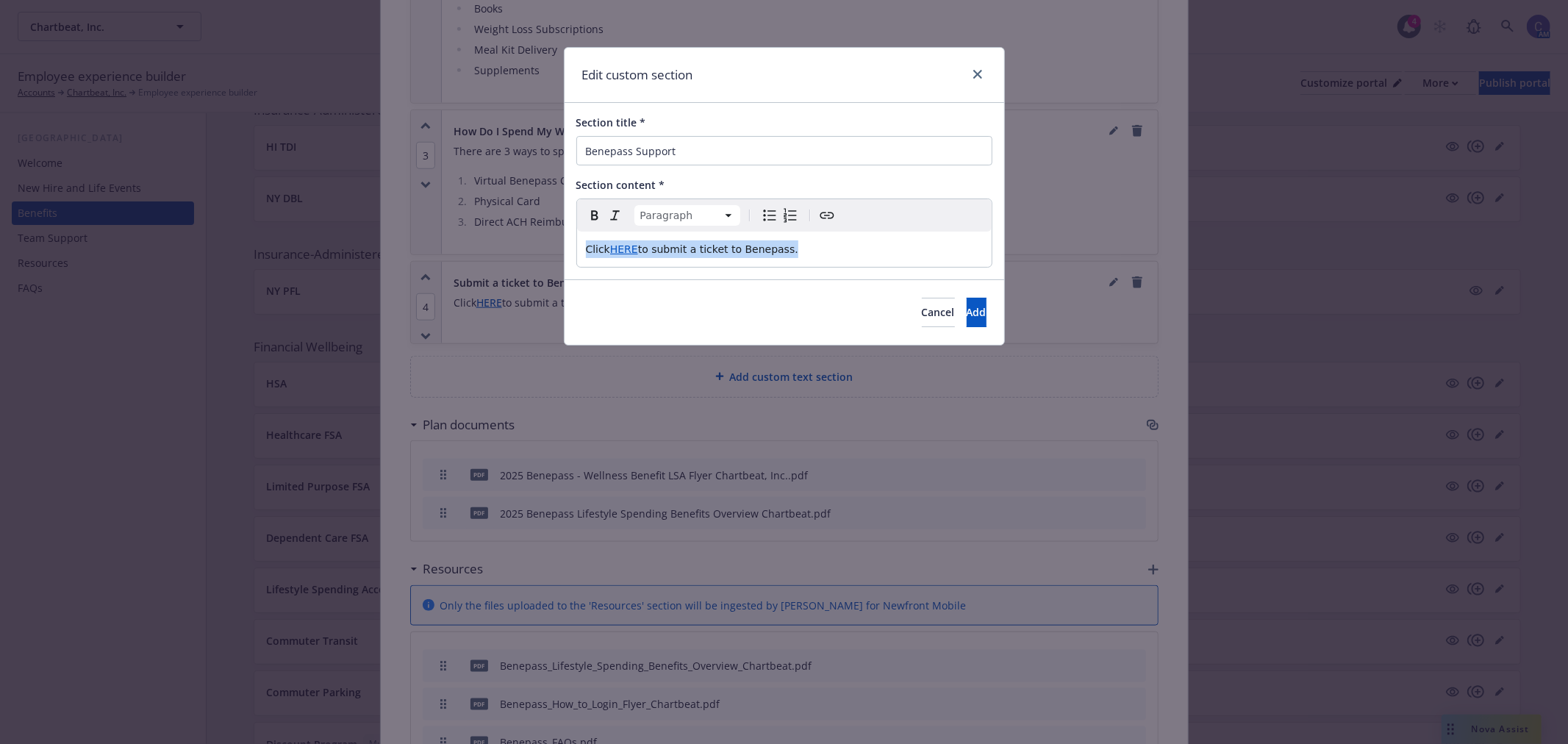
select select
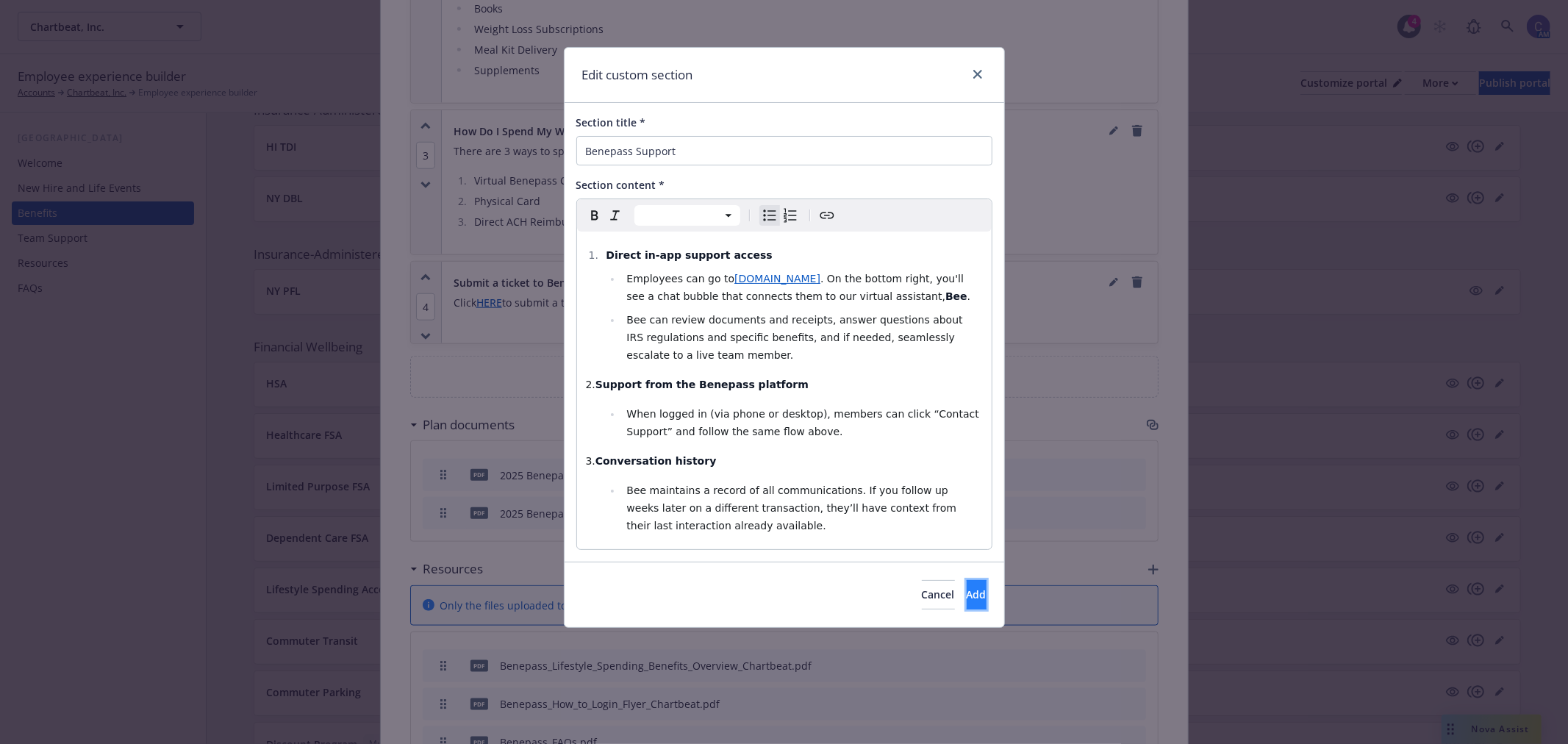
click at [970, 590] on button "Add" at bounding box center [977, 595] width 20 height 29
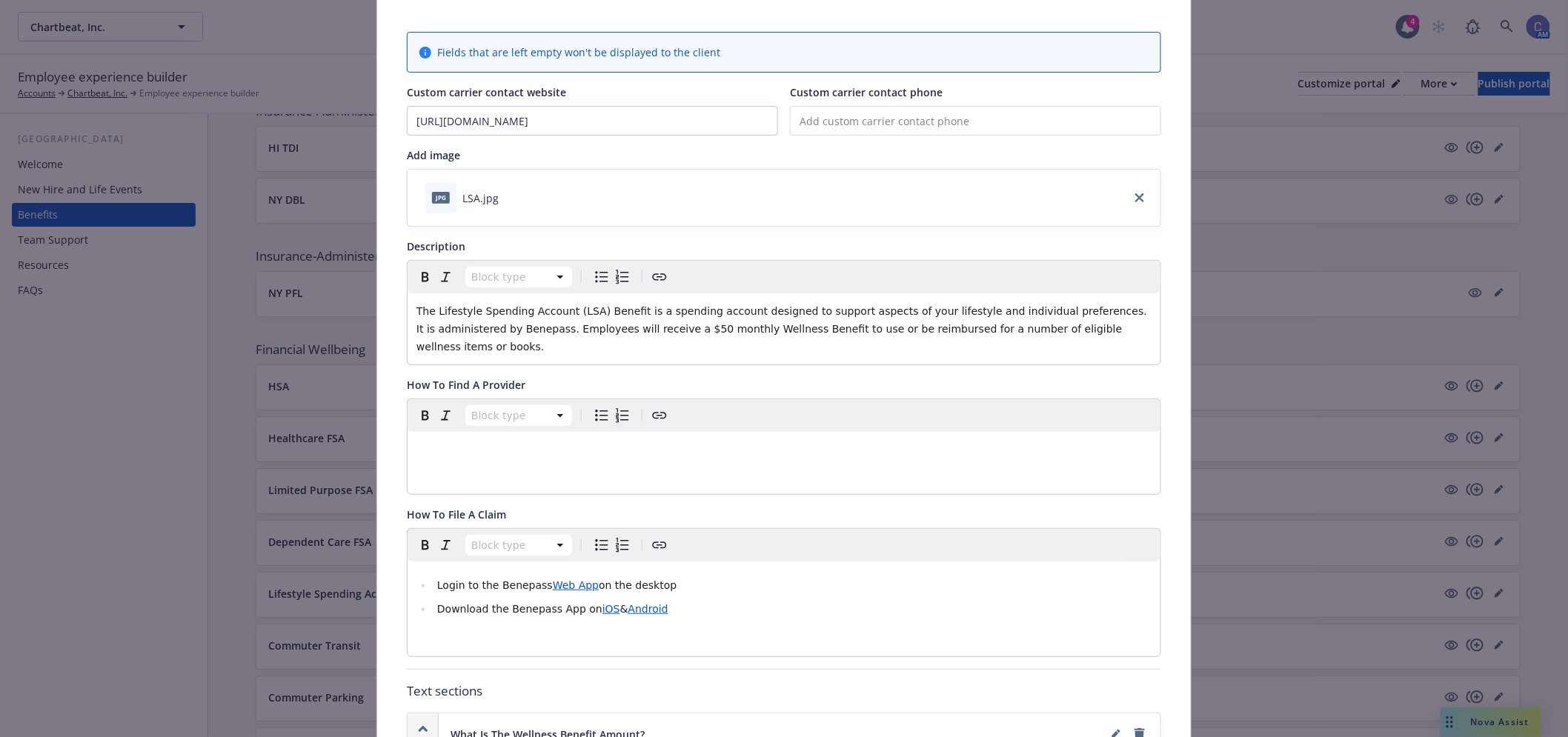
scroll to position [0, 0]
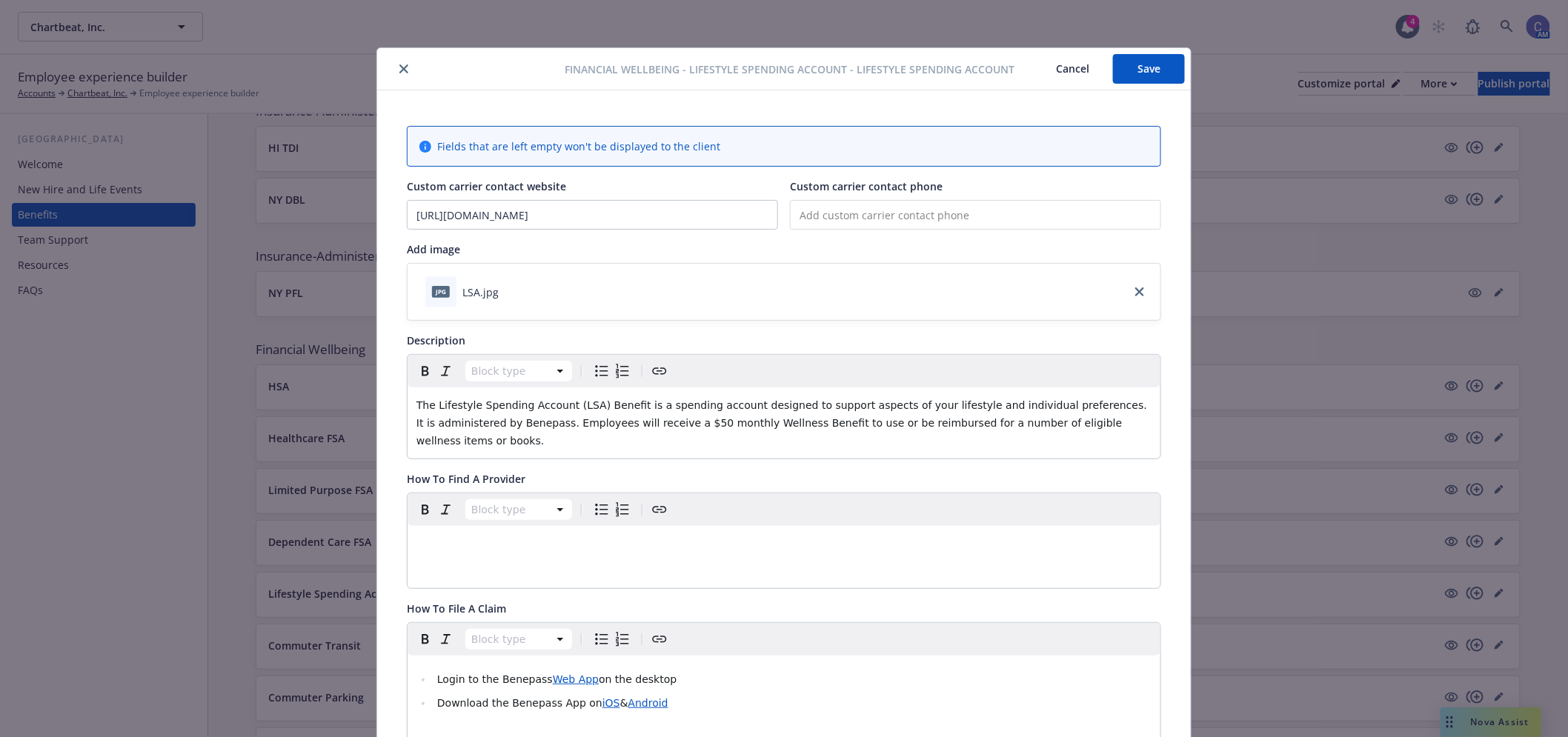
click at [1169, 59] on button "Save" at bounding box center [1148, 68] width 72 height 29
click at [1058, 68] on button "Cancel" at bounding box center [1072, 68] width 80 height 29
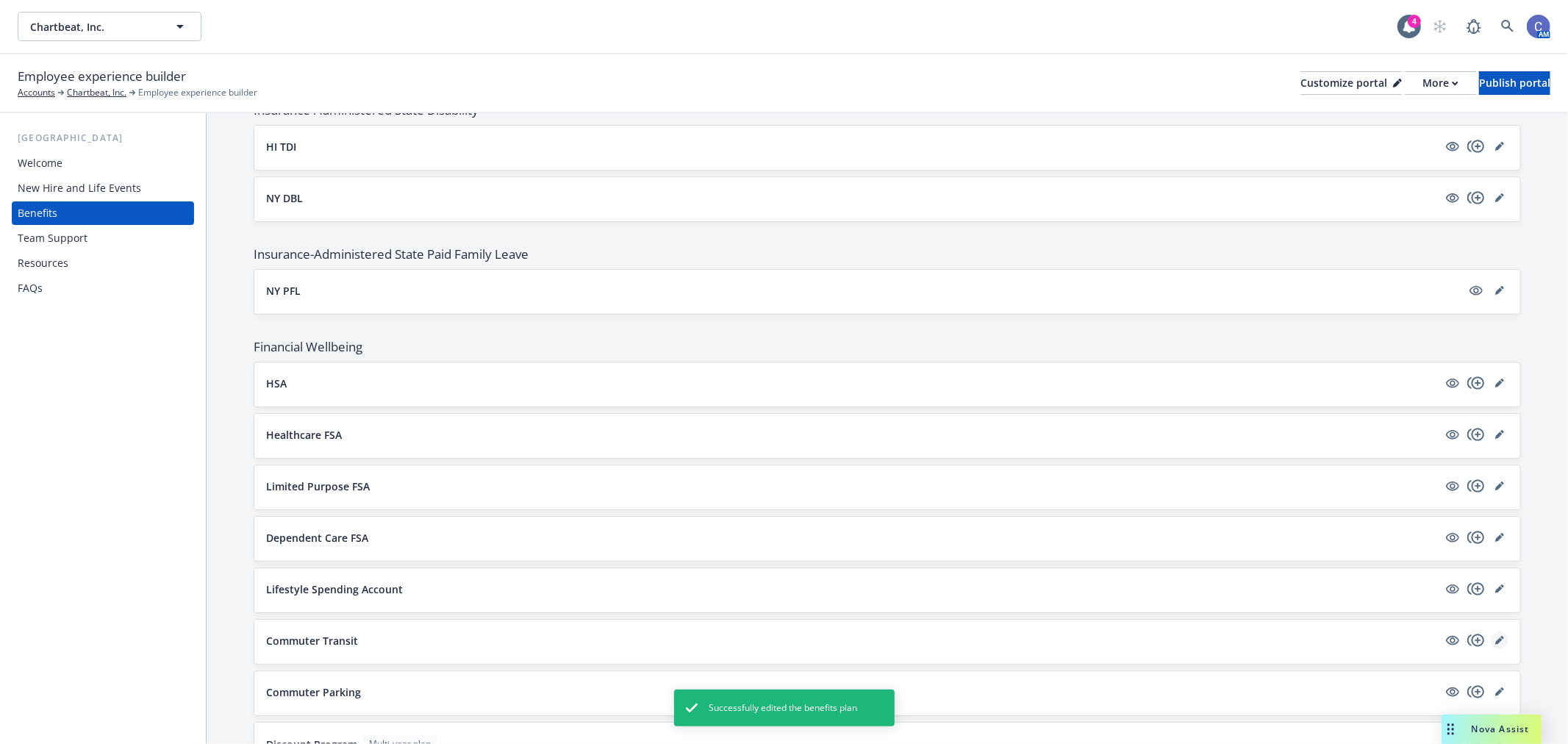
click at [1495, 644] on icon "editPencil" at bounding box center [1499, 640] width 9 height 9
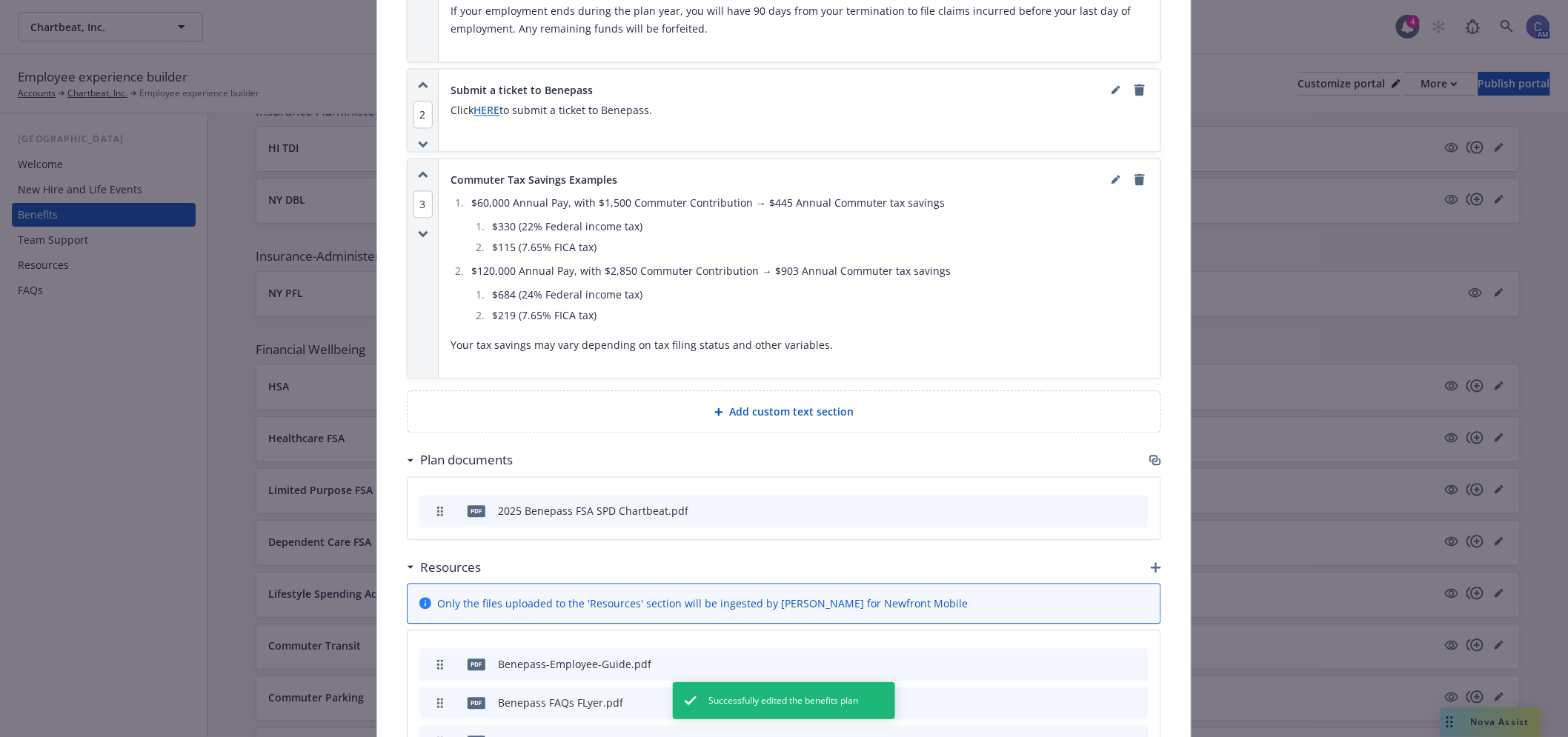
scroll to position [1114, 0]
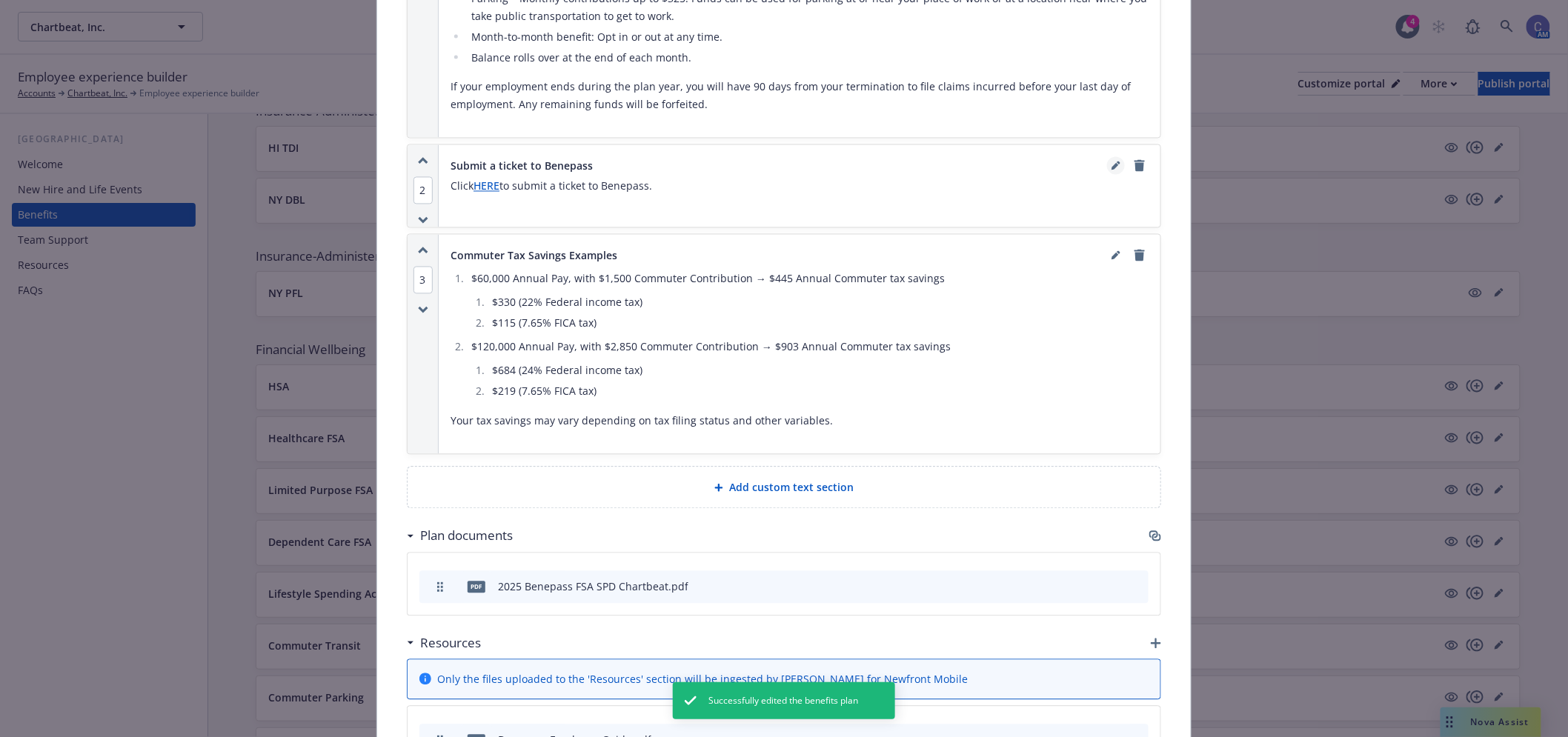
click at [1107, 157] on link "editPencil" at bounding box center [1115, 165] width 17 height 17
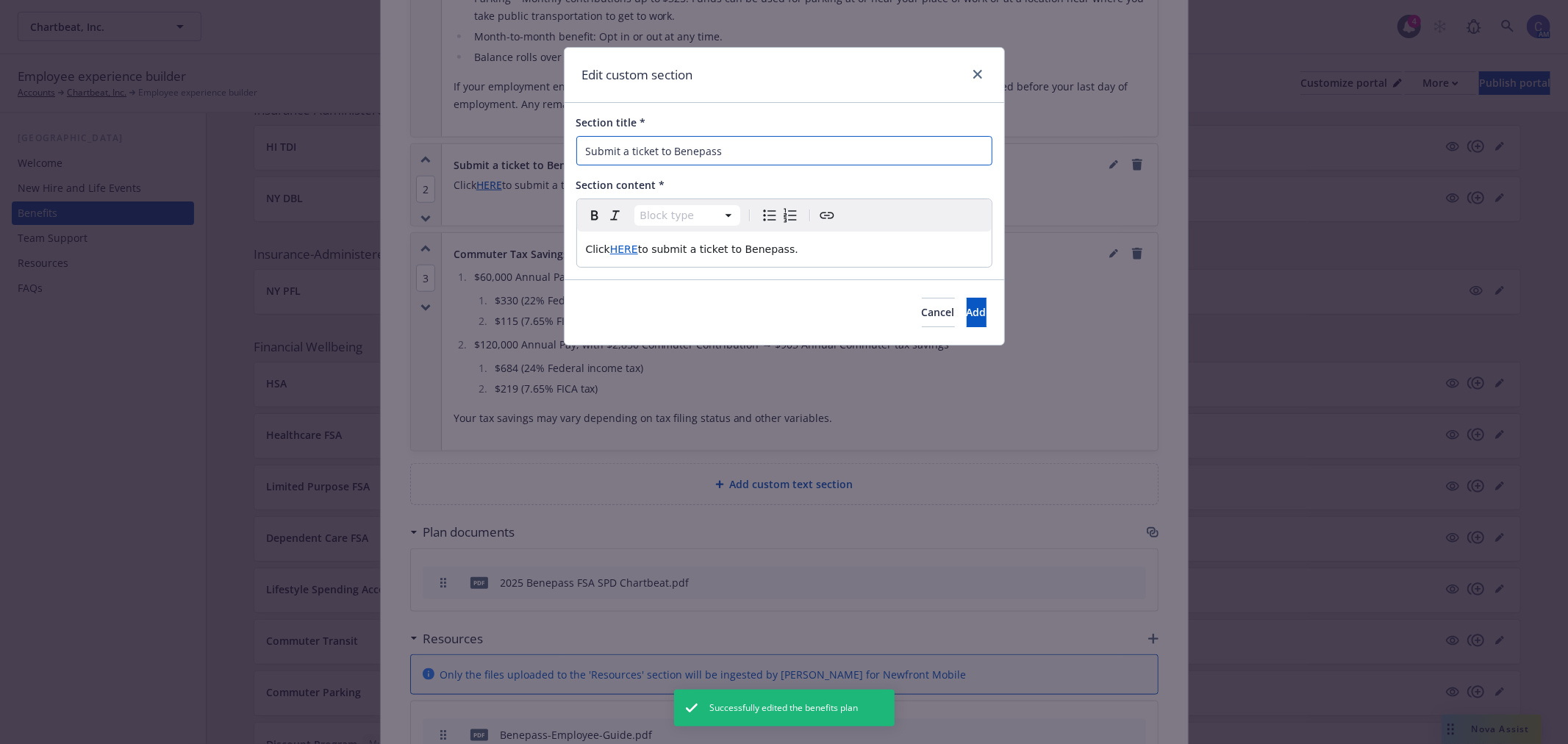
drag, startPoint x: 387, startPoint y: 98, endPoint x: 113, endPoint y: 57, distance: 277.1
click at [90, 29] on div "Edit custom section Section title * Submit a ticket to Benepass Section content…" at bounding box center [784, 372] width 1568 height 744
type input "Benepass Support"
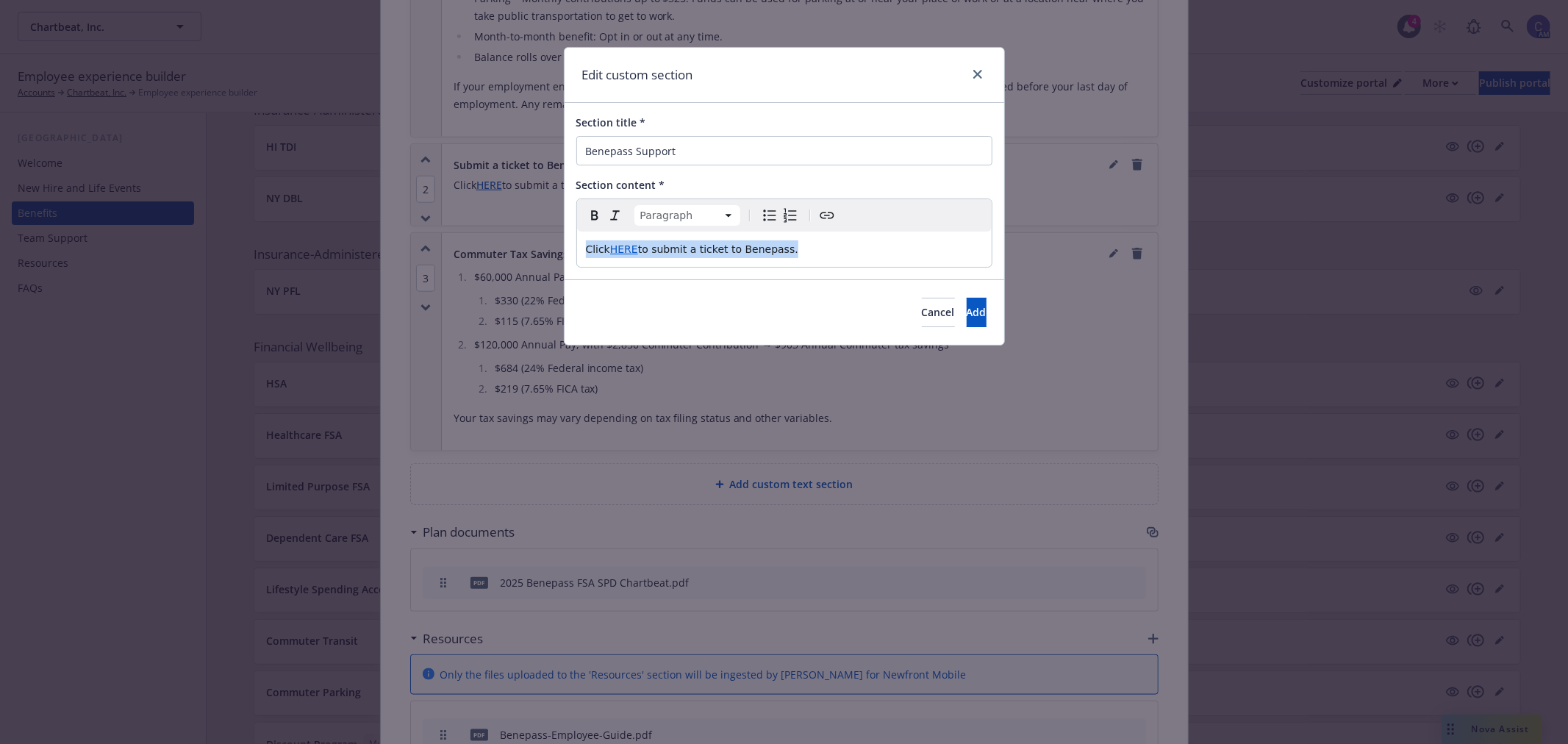
drag, startPoint x: 811, startPoint y: 256, endPoint x: 136, endPoint y: 225, distance: 675.7
click at [136, 225] on div "Edit custom section Section title * Benepass Support Section content * Paragrap…" at bounding box center [784, 372] width 1568 height 744
select select
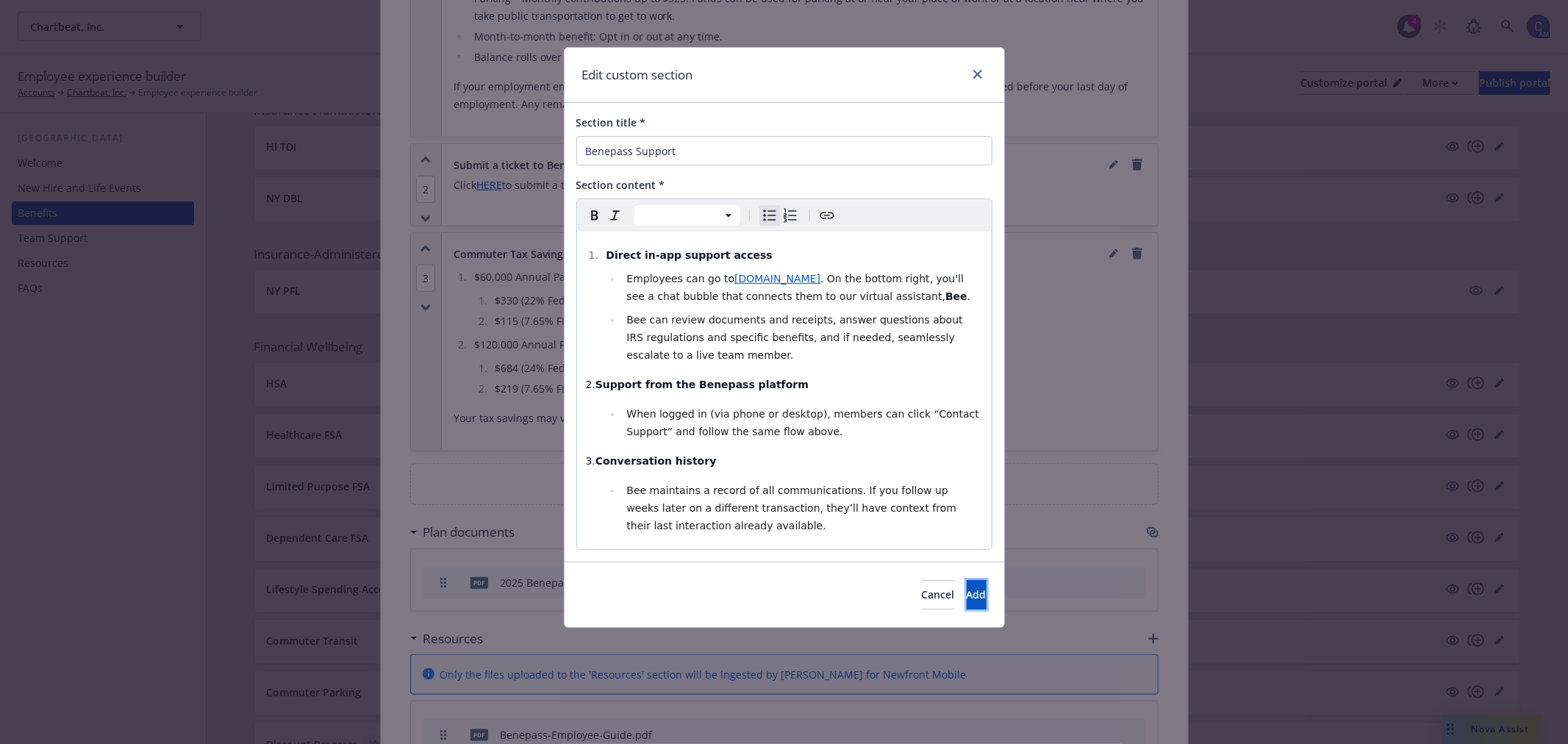
click at [967, 593] on button "Add" at bounding box center [977, 595] width 20 height 29
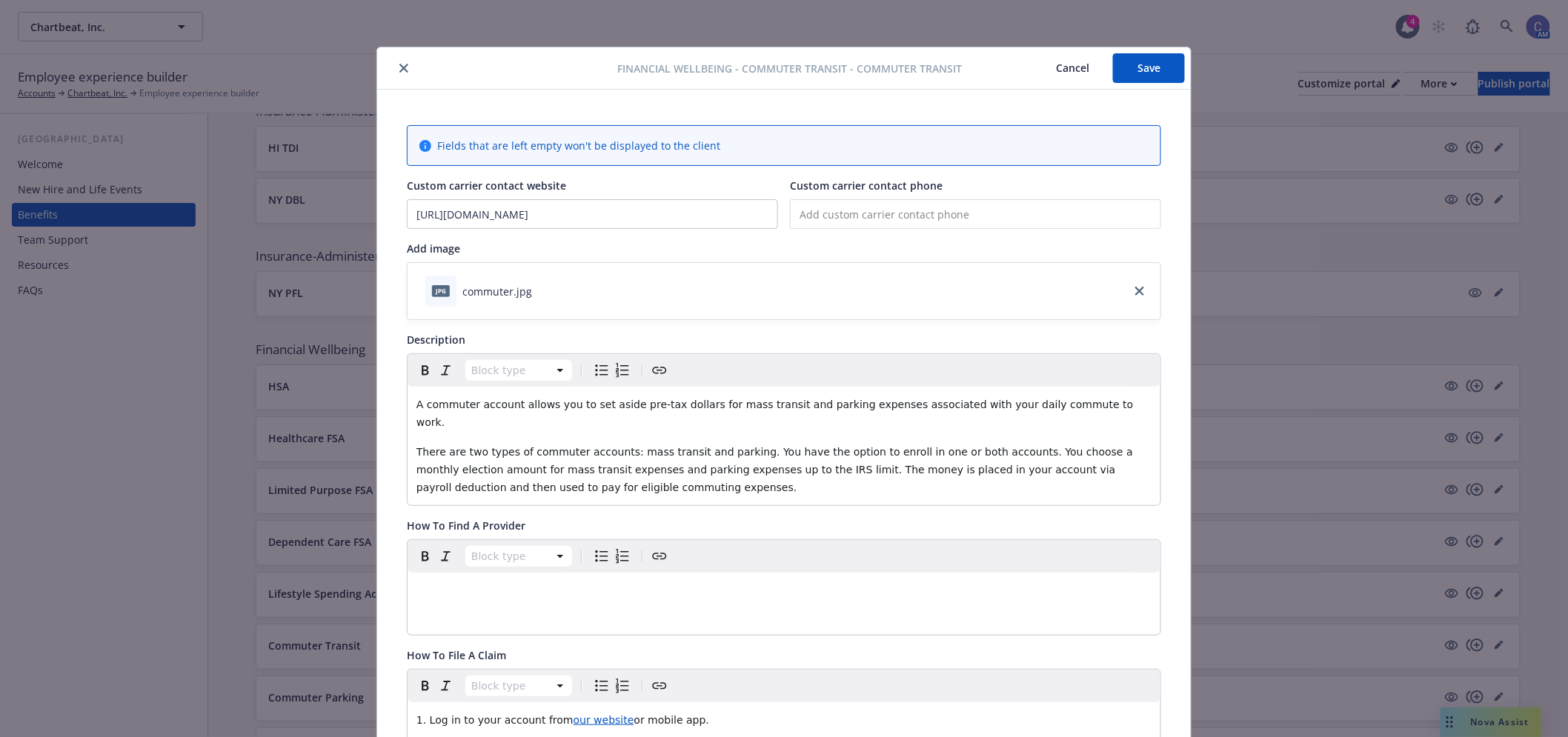
scroll to position [0, 0]
click at [1157, 81] on button "Save" at bounding box center [1148, 68] width 72 height 29
click at [1060, 80] on button "Cancel" at bounding box center [1072, 68] width 80 height 29
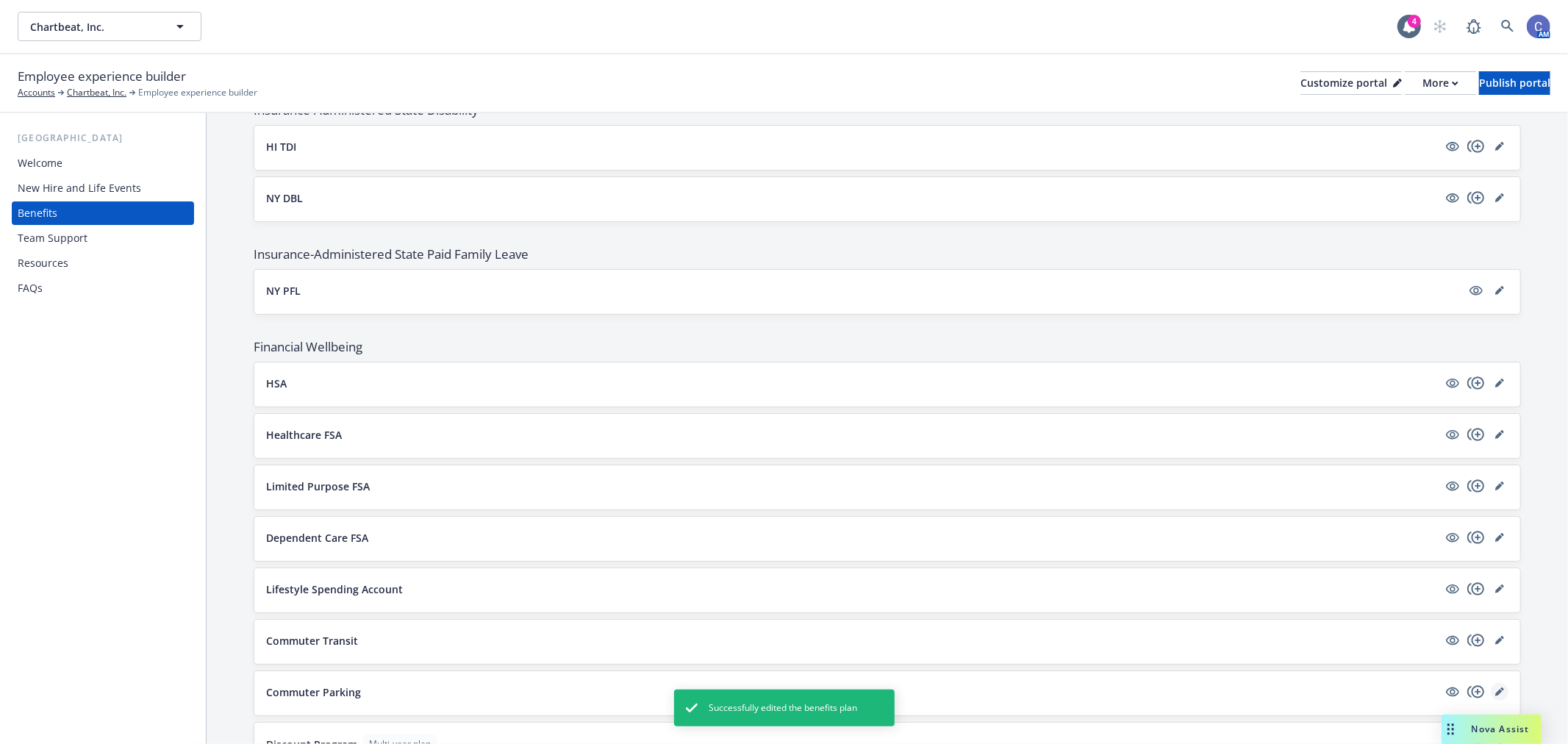
click at [1495, 696] on icon "editPencil" at bounding box center [1498, 692] width 7 height 7
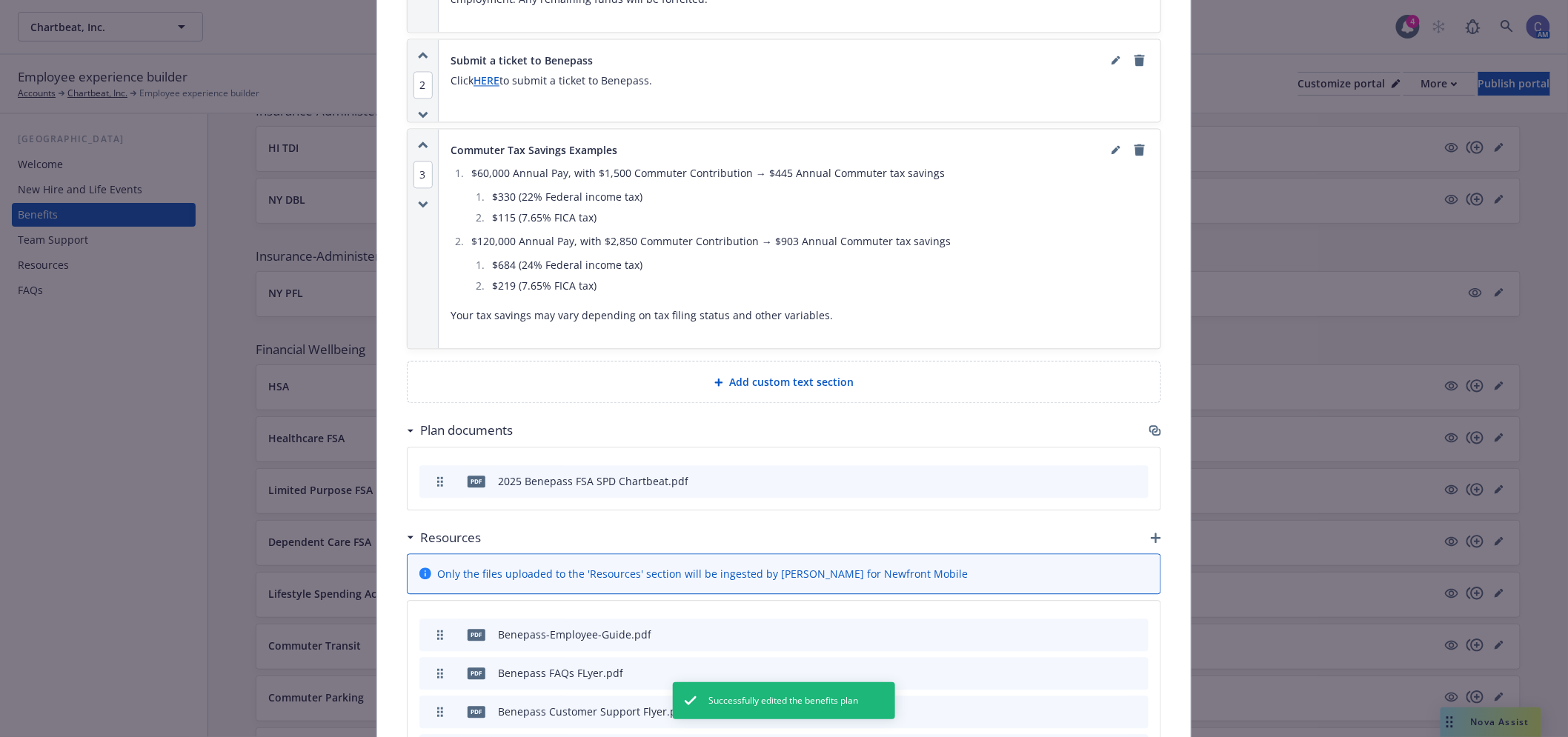
scroll to position [1092, 0]
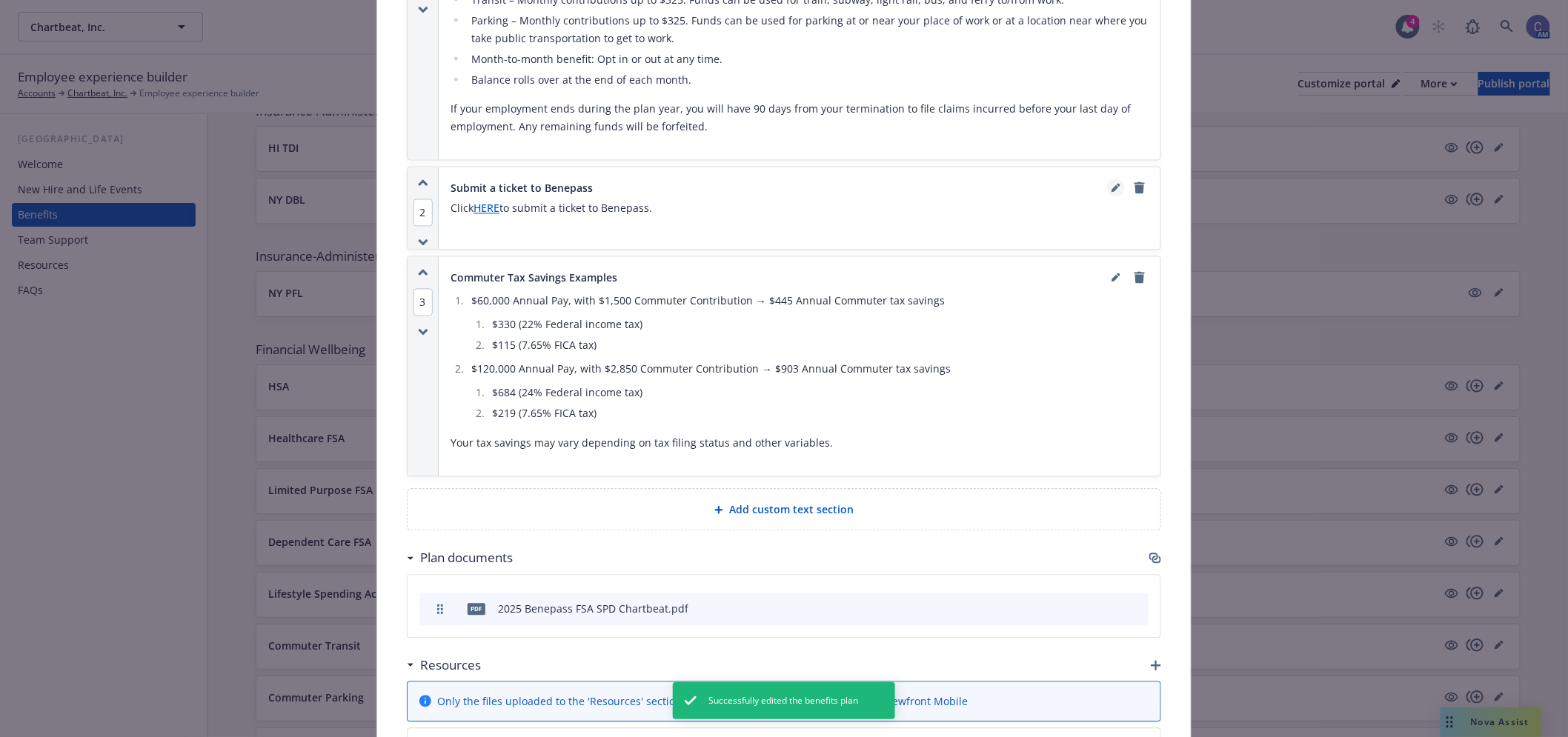
click at [1112, 183] on icon "editPencil" at bounding box center [1116, 188] width 9 height 9
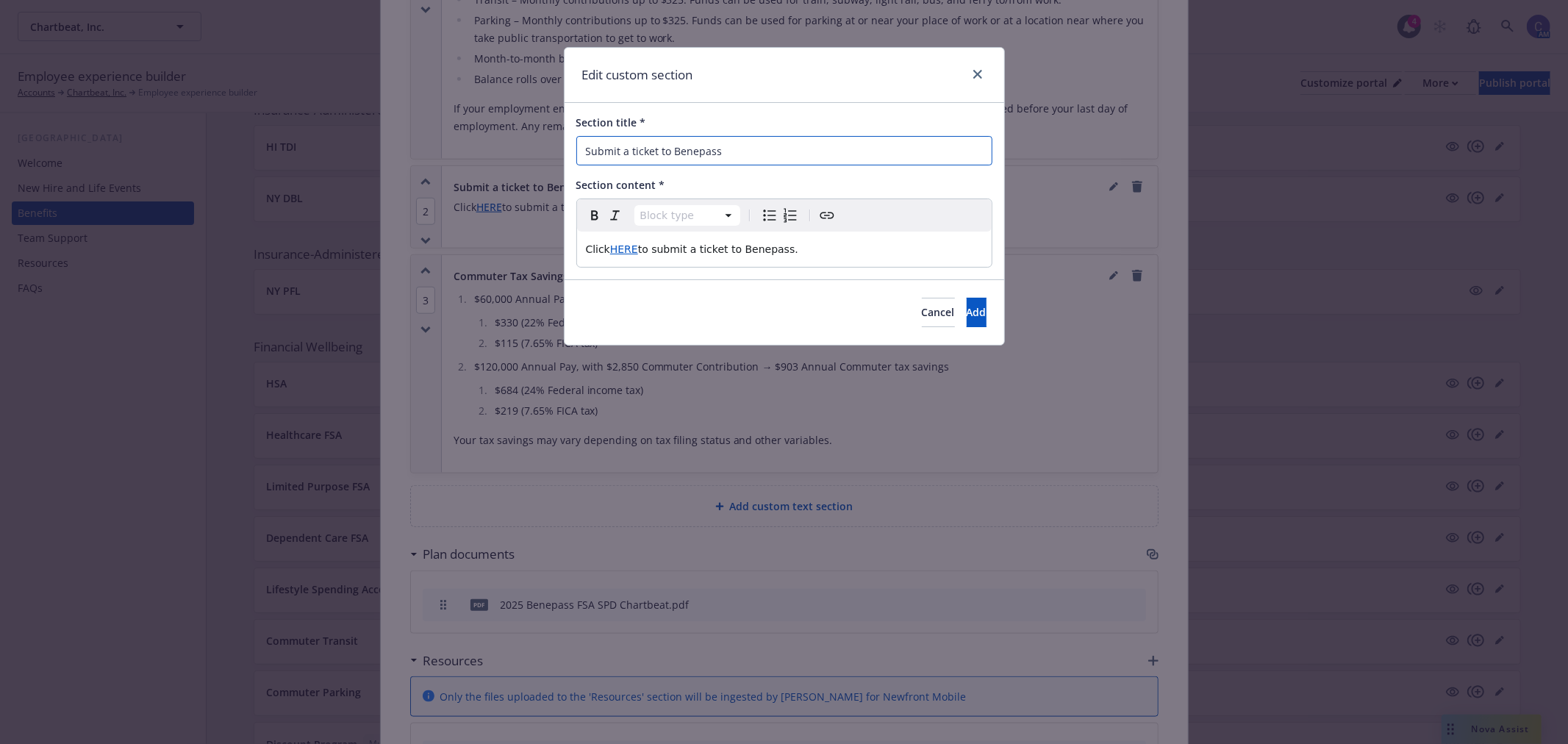
drag, startPoint x: 735, startPoint y: 157, endPoint x: 370, endPoint y: 154, distance: 365.0
click at [357, 133] on div "Edit custom section Section title * Submit a ticket to Benepass Section content…" at bounding box center [784, 372] width 1568 height 744
type input "Benepass"
drag, startPoint x: 842, startPoint y: 252, endPoint x: 192, endPoint y: 186, distance: 653.3
click at [192, 186] on div "Edit custom section Section title * Benepass Section content * Paragraph Paragr…" at bounding box center [784, 372] width 1568 height 744
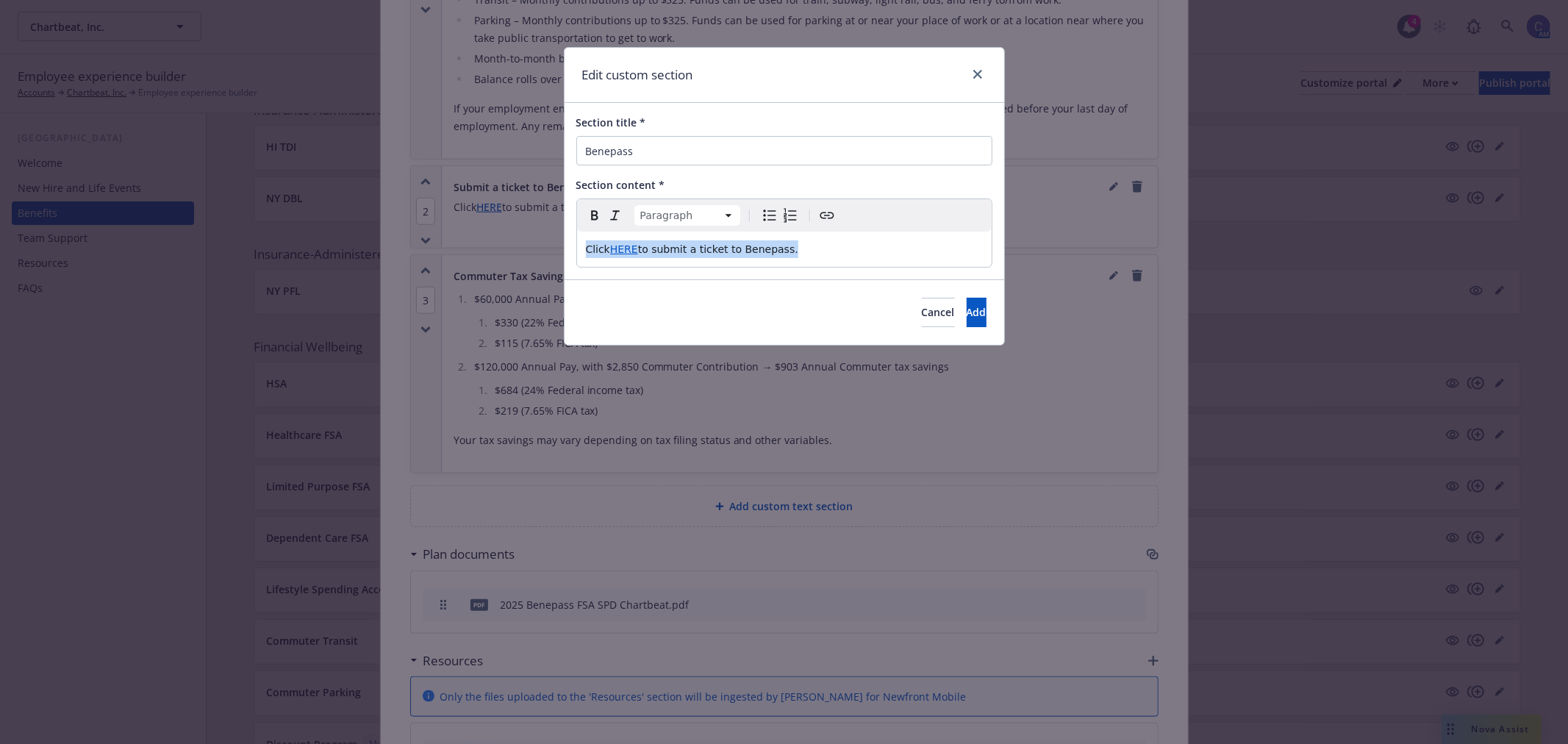
select select
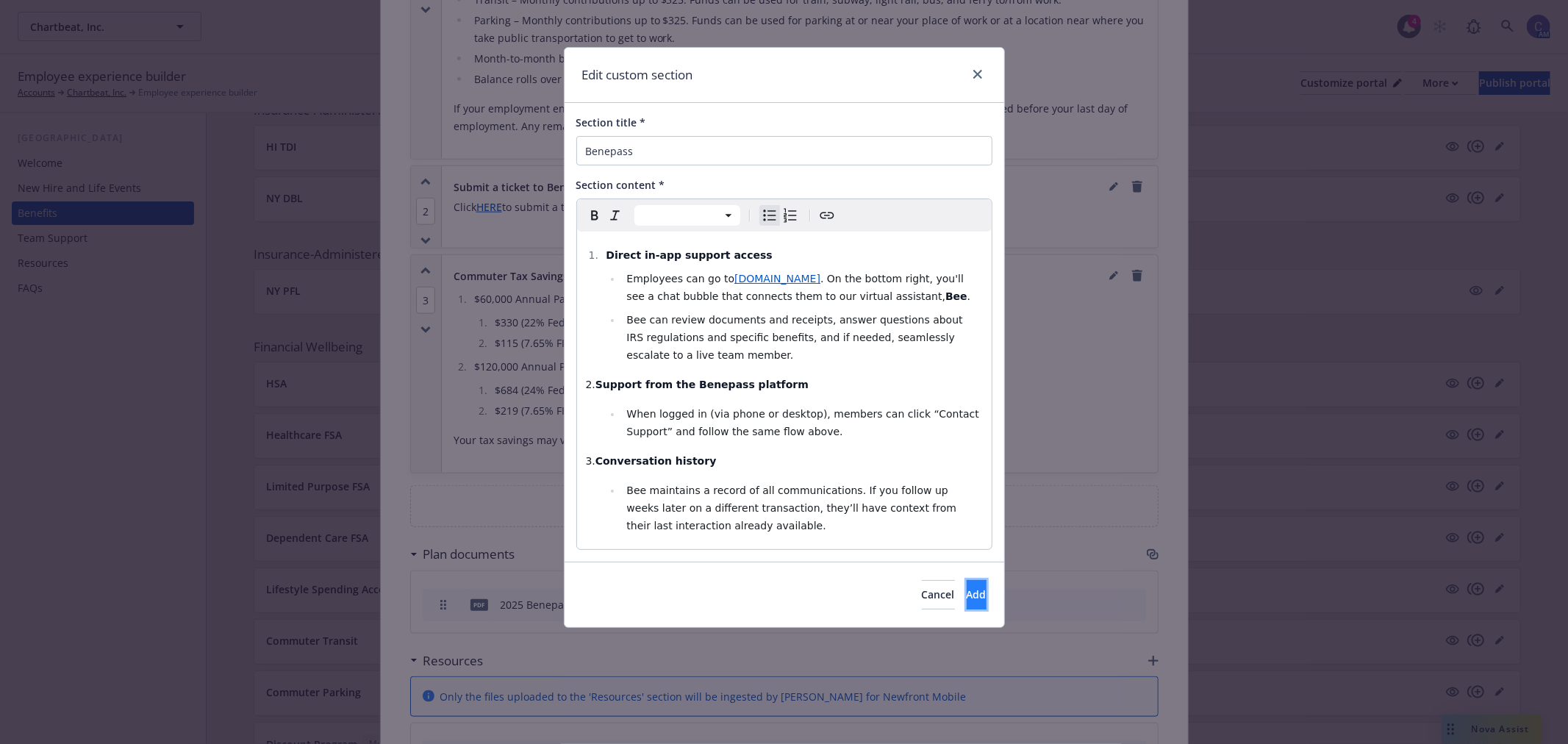
click at [967, 592] on span "Add" at bounding box center [977, 594] width 20 height 14
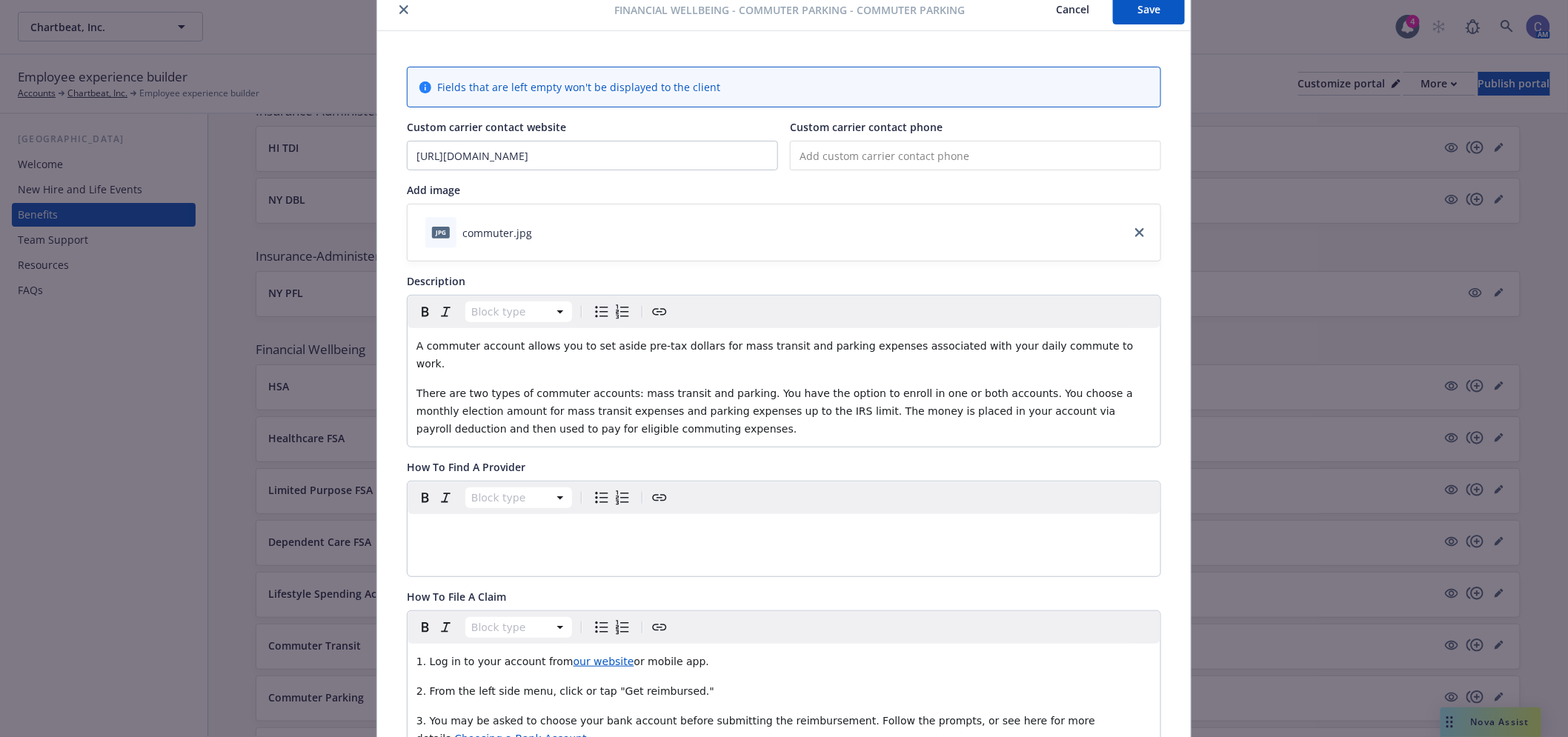
scroll to position [0, 0]
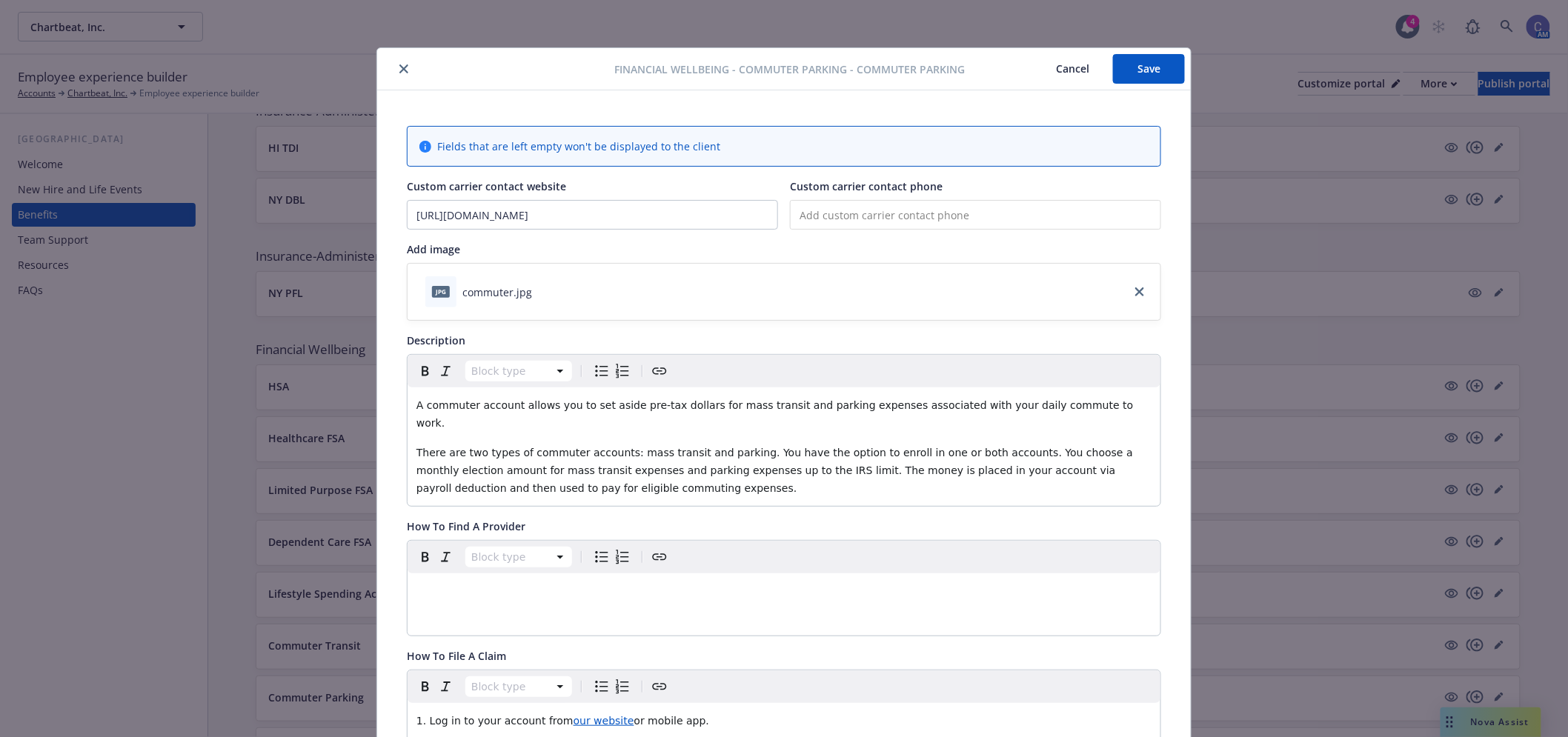
click at [1164, 77] on button "Save" at bounding box center [1148, 68] width 72 height 29
click at [1077, 68] on button "Cancel" at bounding box center [1072, 68] width 80 height 29
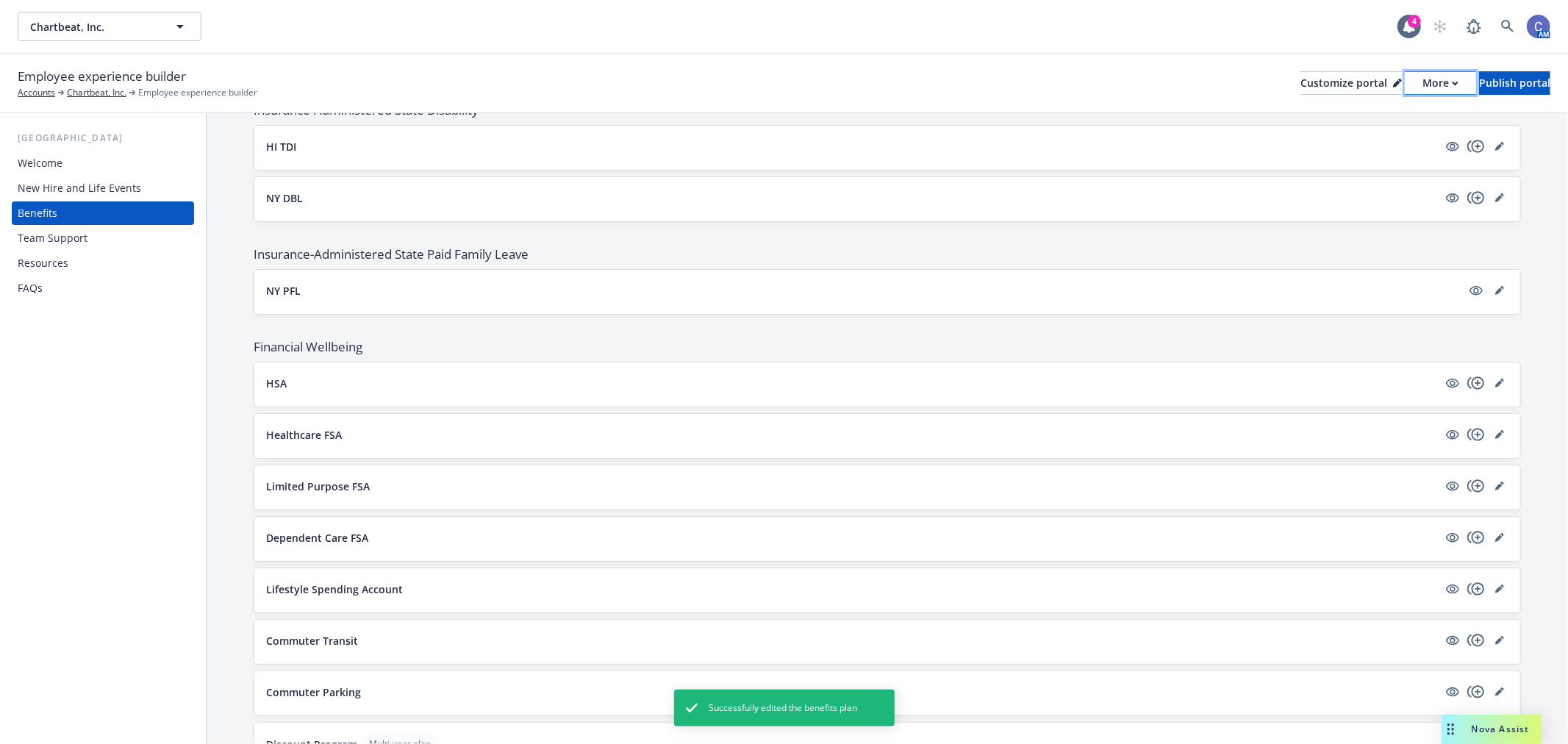
click at [1422, 87] on div "More" at bounding box center [1440, 83] width 36 height 22
click at [1374, 112] on link "Copy preview link" at bounding box center [1362, 116] width 134 height 29
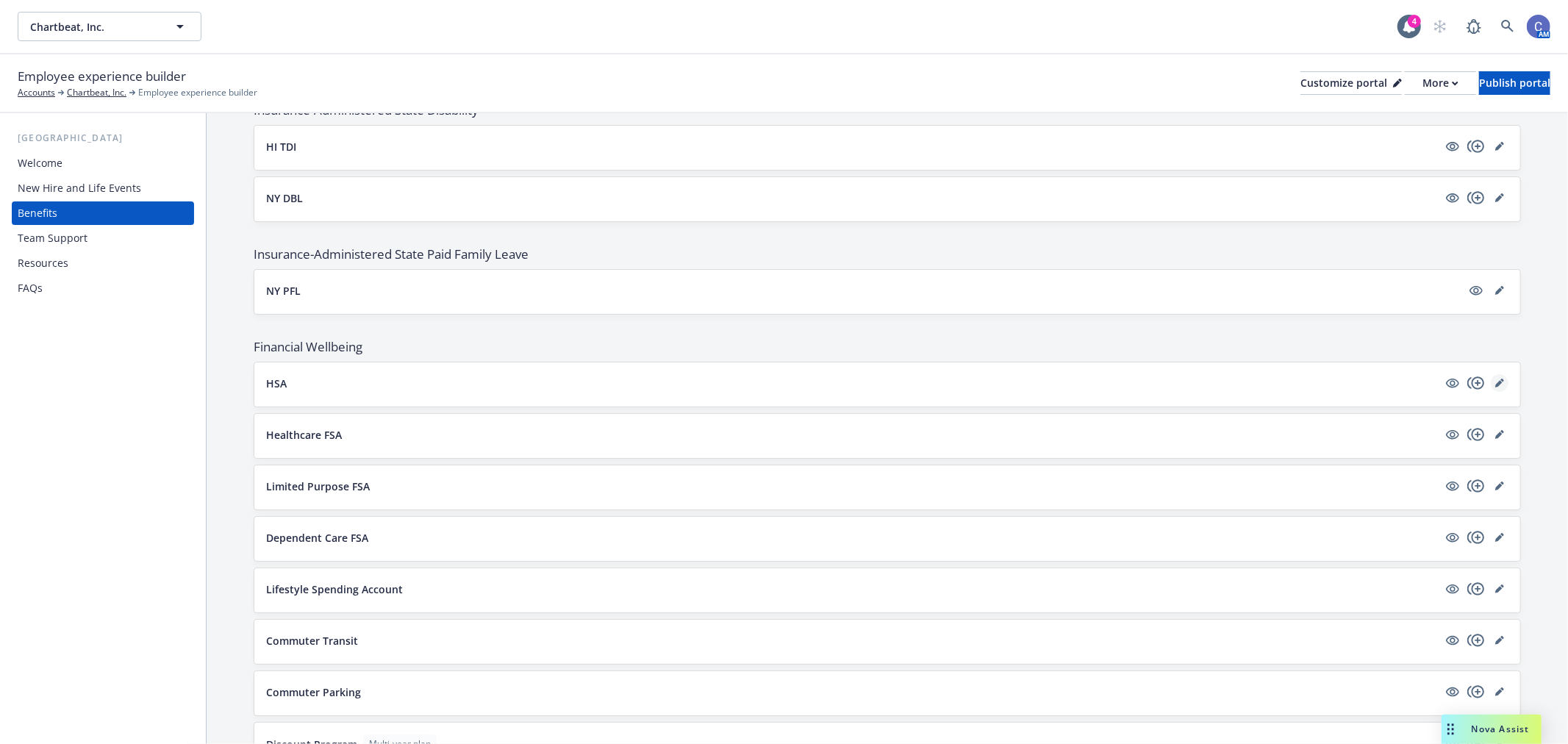
click at [1490, 378] on link "editPencil" at bounding box center [1498, 382] width 17 height 17
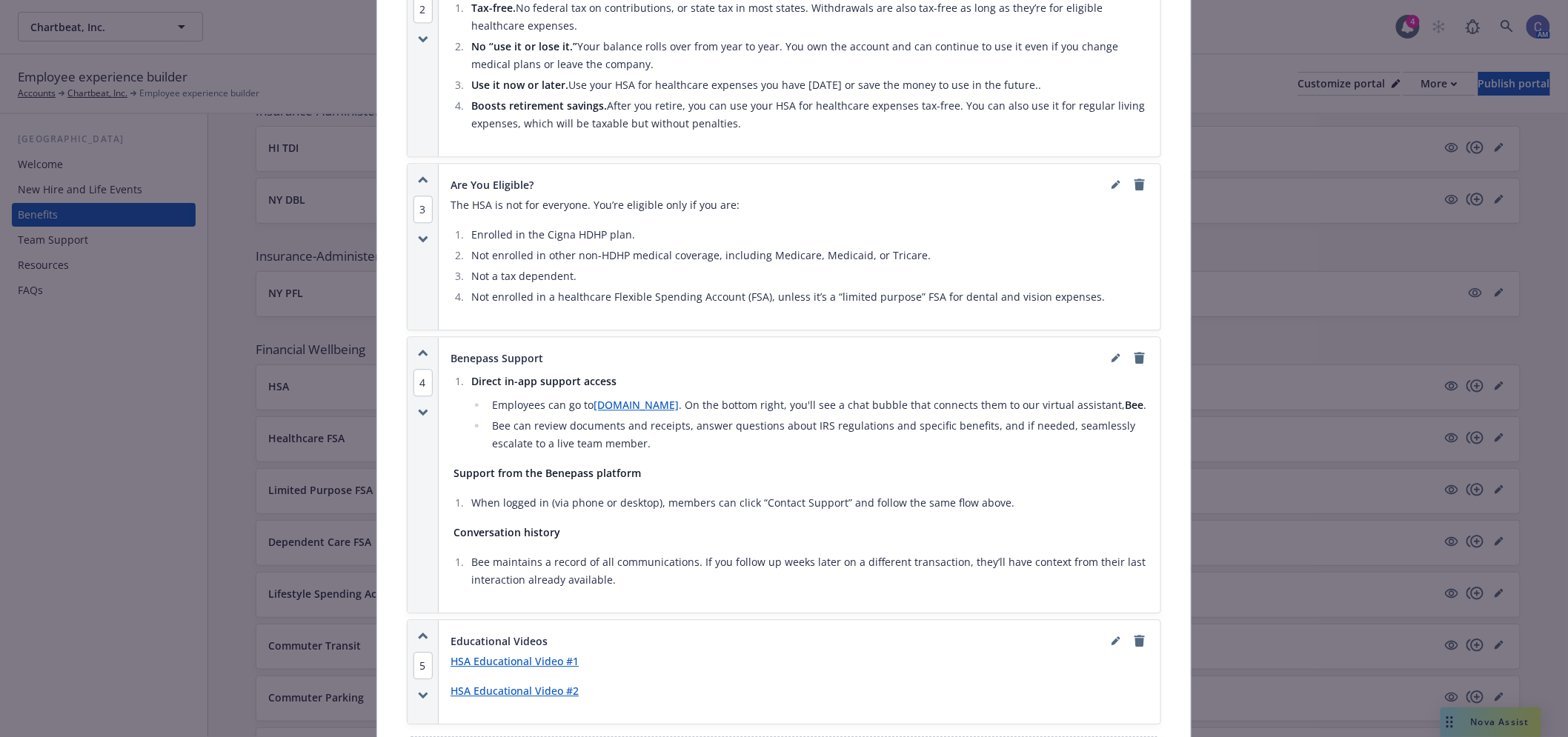
scroll to position [1442, 0]
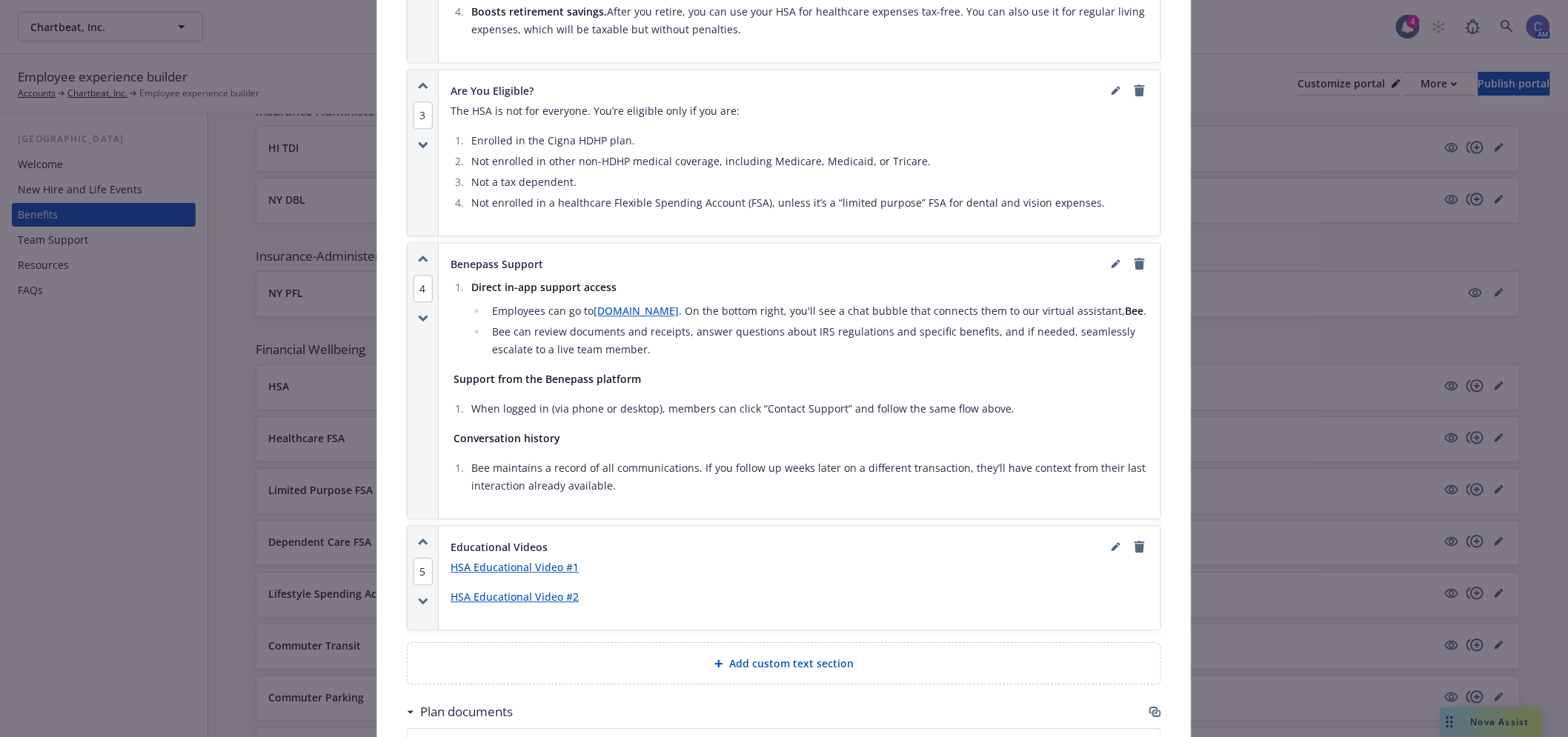
click at [677, 474] on div "Direct in-app support access Employees can go to support.getbenepass.com . On t…" at bounding box center [800, 386] width 698 height 216
click at [1112, 267] on icon "editPencil" at bounding box center [1116, 264] width 9 height 9
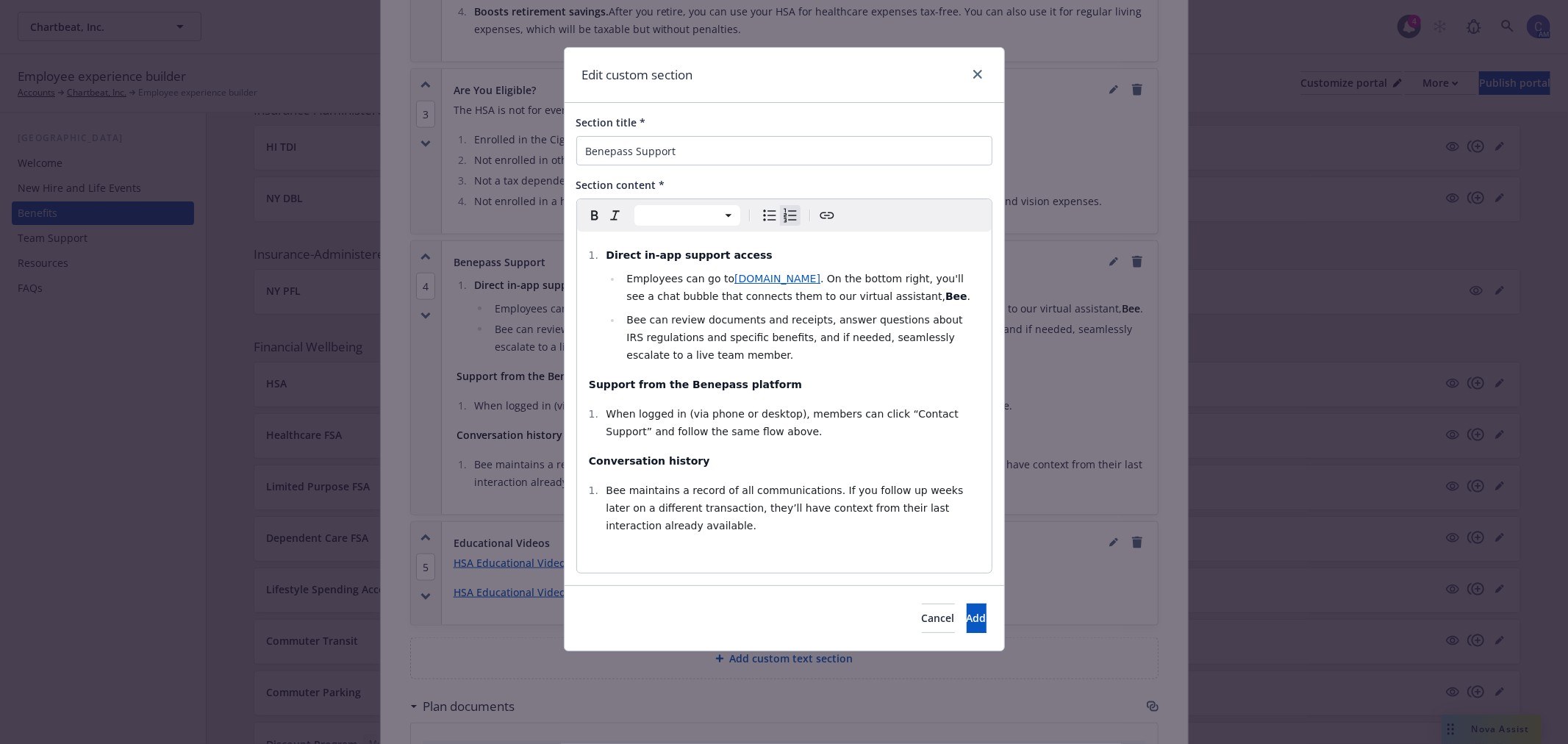
click at [602, 417] on li "When logged in (via phone or desktop), members can click “Contact Support” and …" at bounding box center [792, 422] width 381 height 35
click at [602, 416] on li "When logged in (via phone or desktop), members can click “Contact Support” and …" at bounding box center [792, 422] width 381 height 35
select select "paragraph"
click at [605, 494] on li "Bee maintains a record of all communications. If you follow up weeks later on a…" at bounding box center [792, 508] width 381 height 52
select select "paragraph"
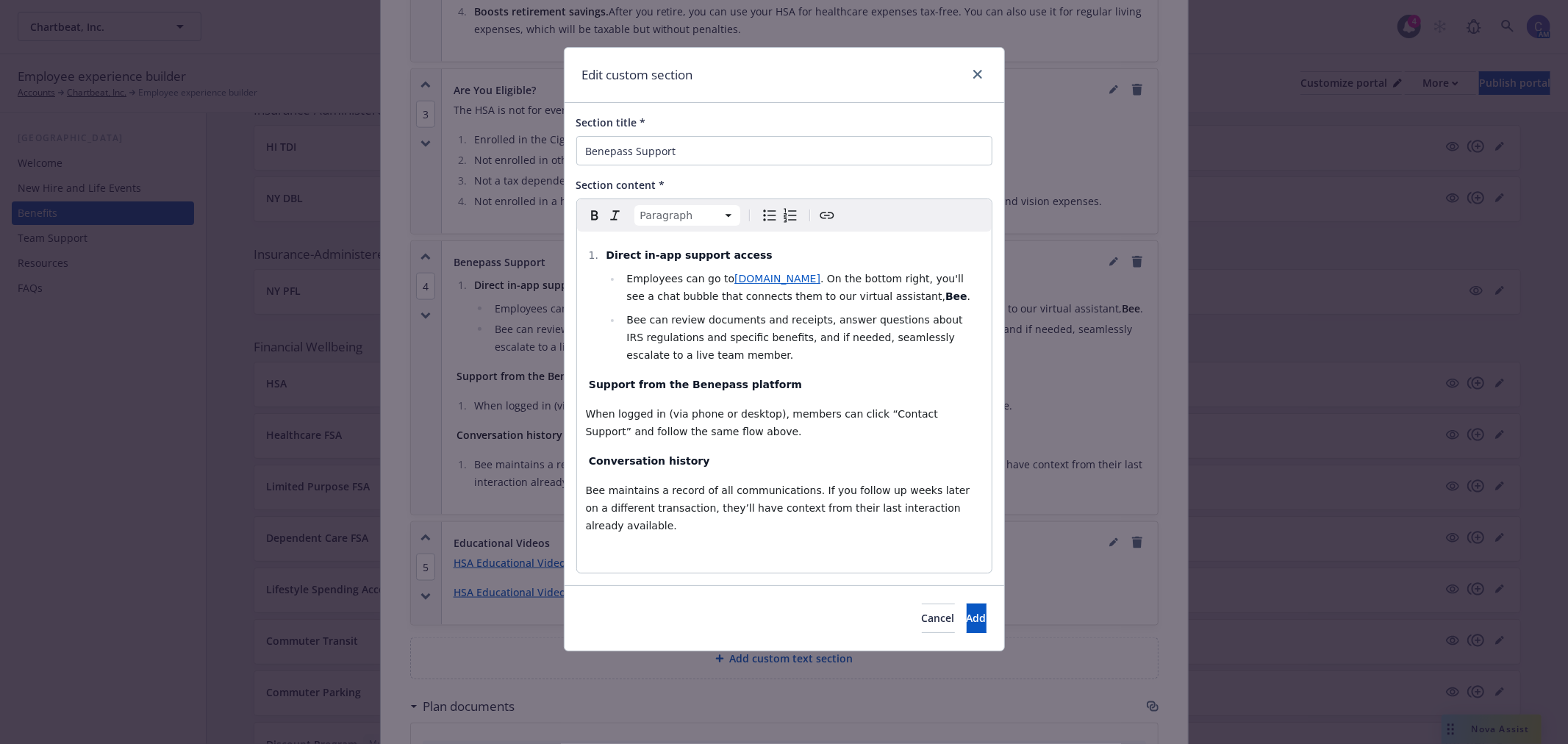
click at [586, 378] on span "editable markdown" at bounding box center [587, 384] width 3 height 12
click at [586, 459] on span "editable markdown" at bounding box center [587, 461] width 3 height 12
click at [967, 604] on button "Add" at bounding box center [977, 618] width 20 height 29
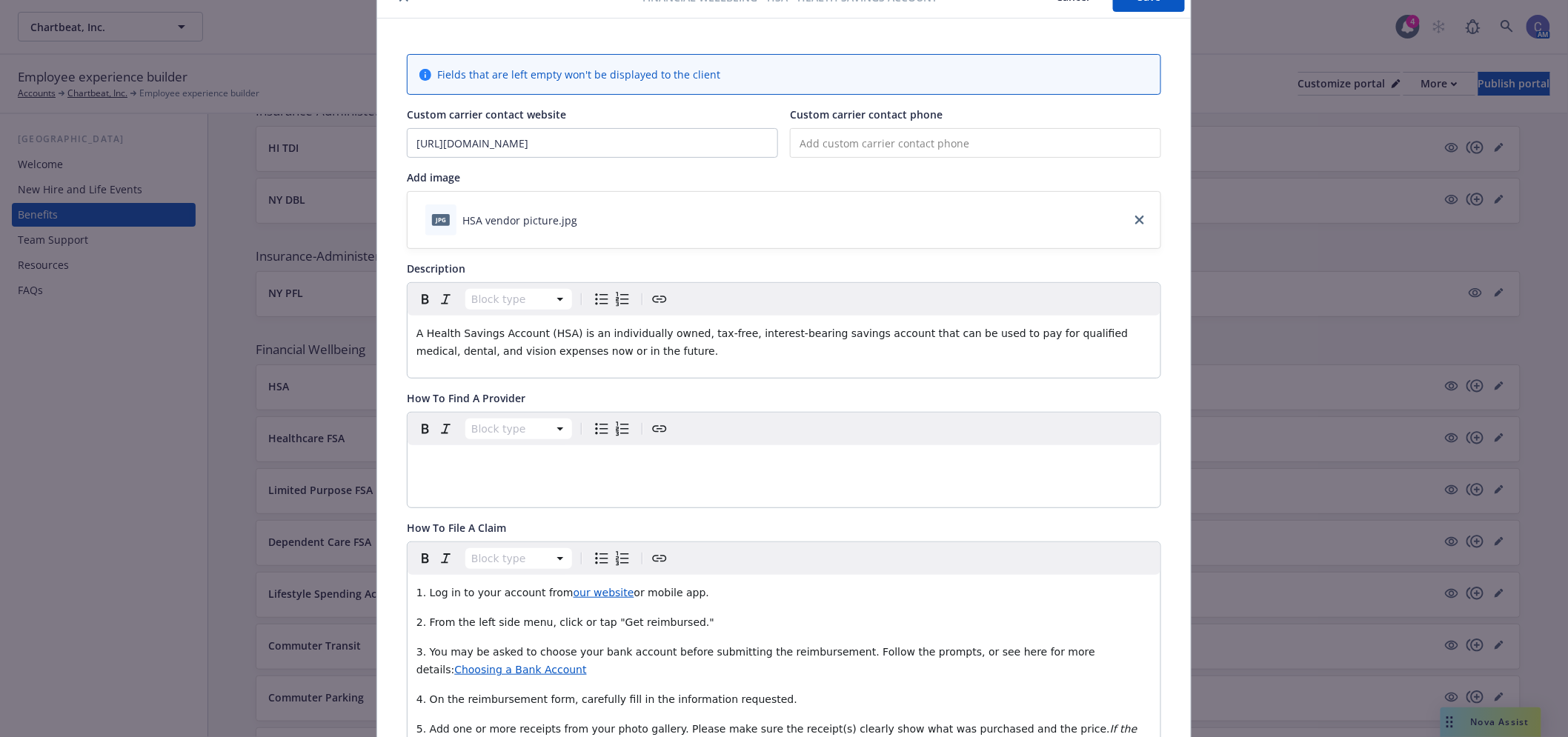
scroll to position [0, 0]
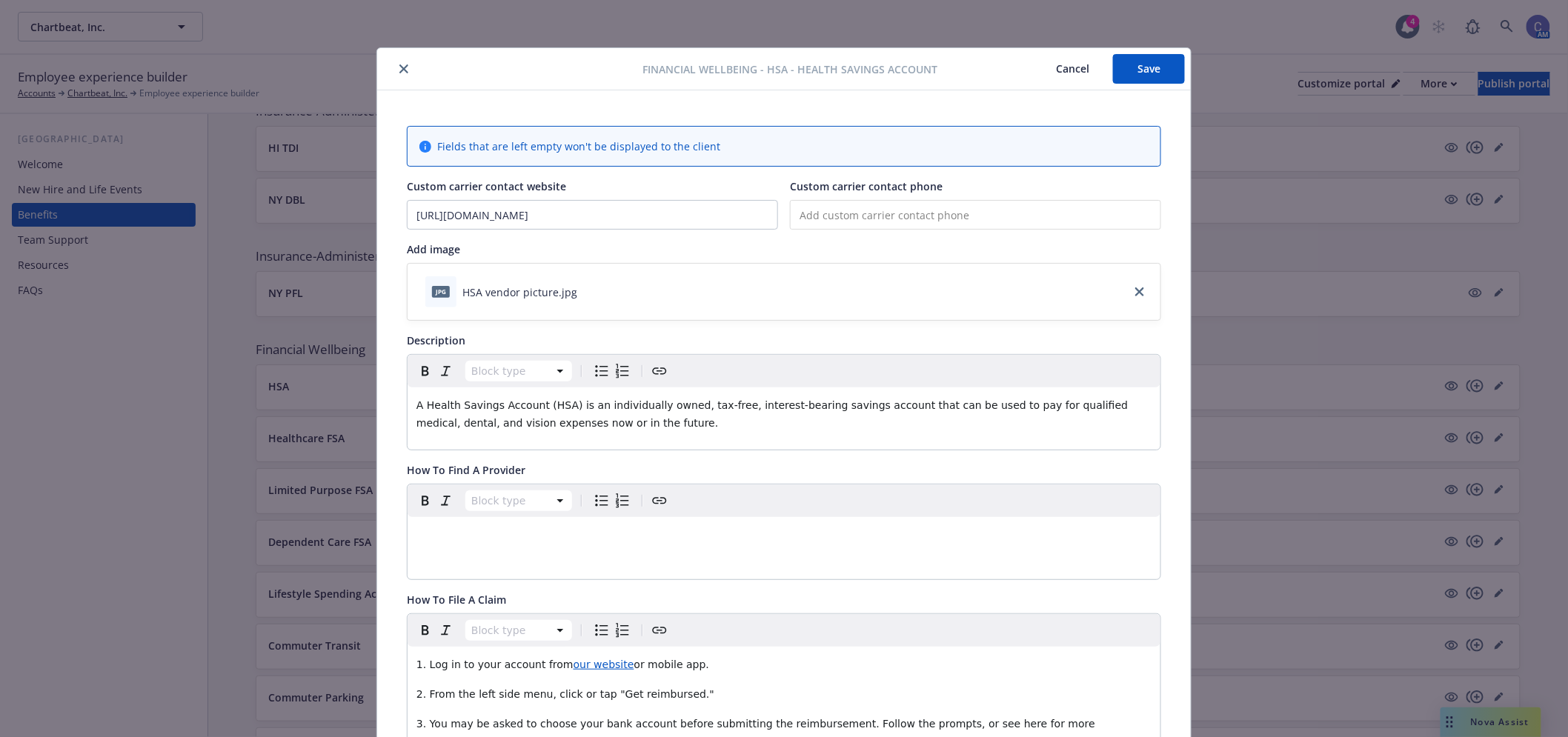
click at [1136, 84] on div "Financial Wellbeing - HSA - Health Savings Account Cancel Save" at bounding box center [783, 69] width 813 height 42
click at [1143, 67] on button "Save" at bounding box center [1148, 68] width 72 height 29
drag, startPoint x: 1099, startPoint y: 71, endPoint x: 1075, endPoint y: 71, distance: 24.0
click at [1075, 71] on button "Cancel" at bounding box center [1072, 68] width 80 height 29
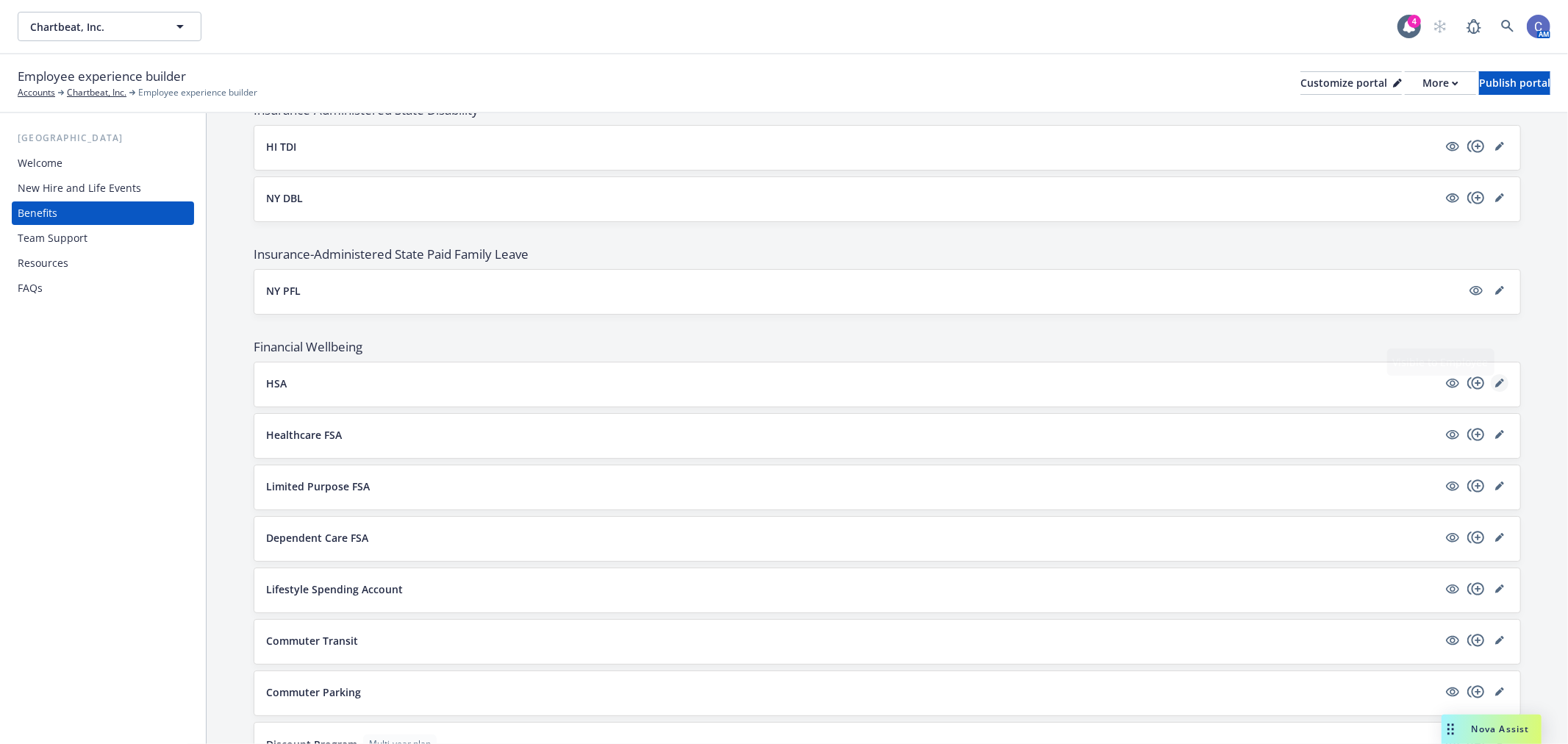
click at [1495, 383] on icon "editPencil" at bounding box center [1499, 383] width 9 height 9
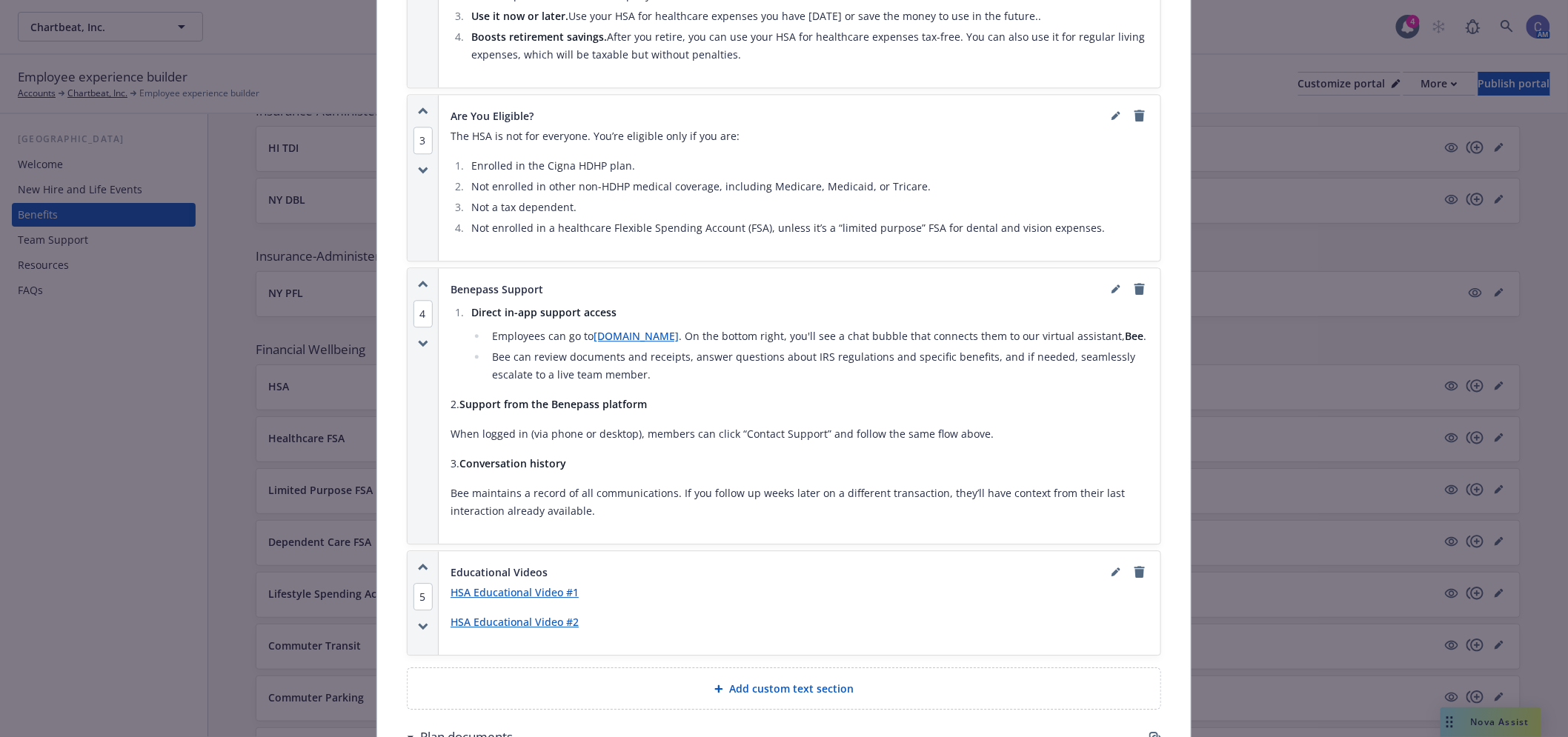
scroll to position [1525, 0]
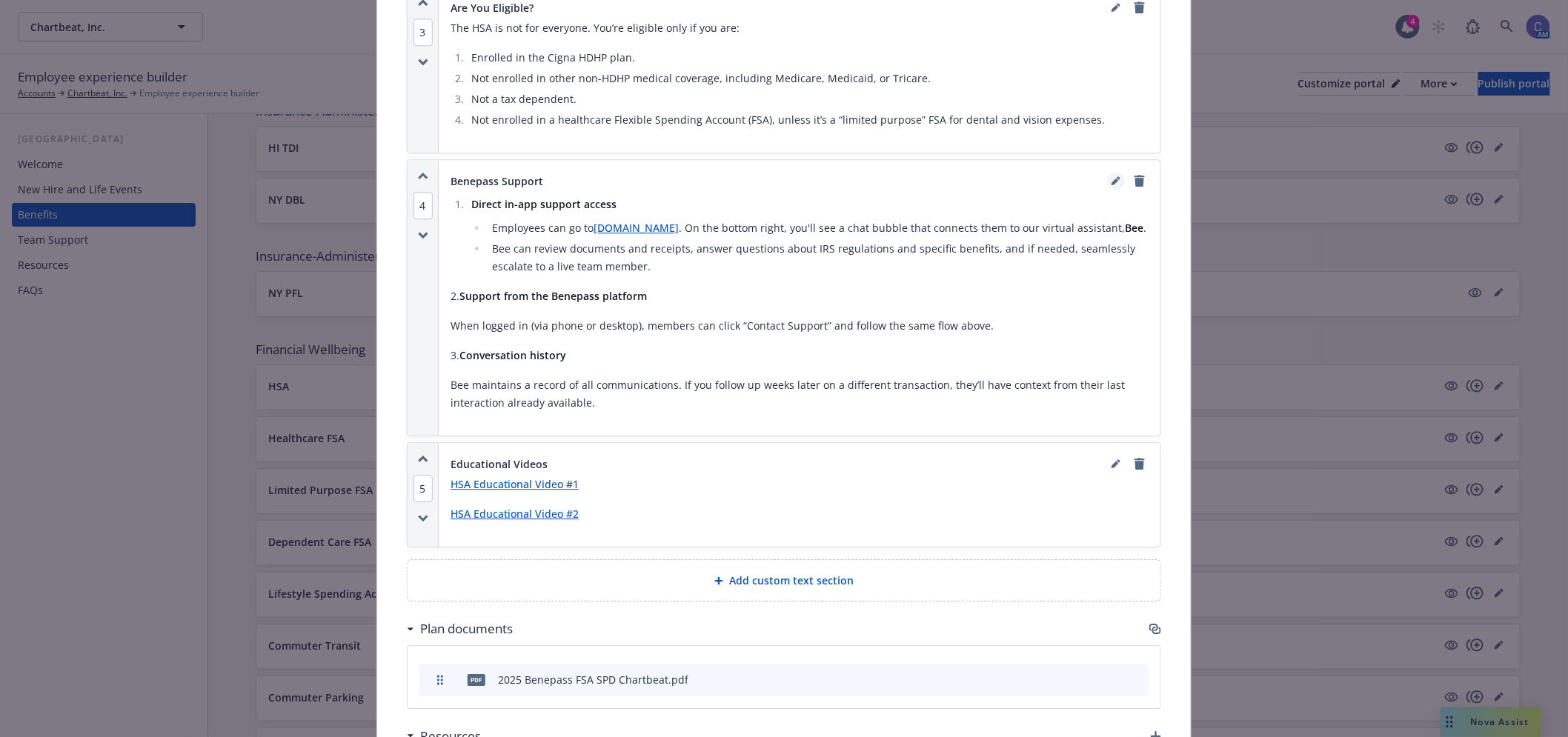
click at [1107, 183] on link "editPencil" at bounding box center [1115, 180] width 17 height 17
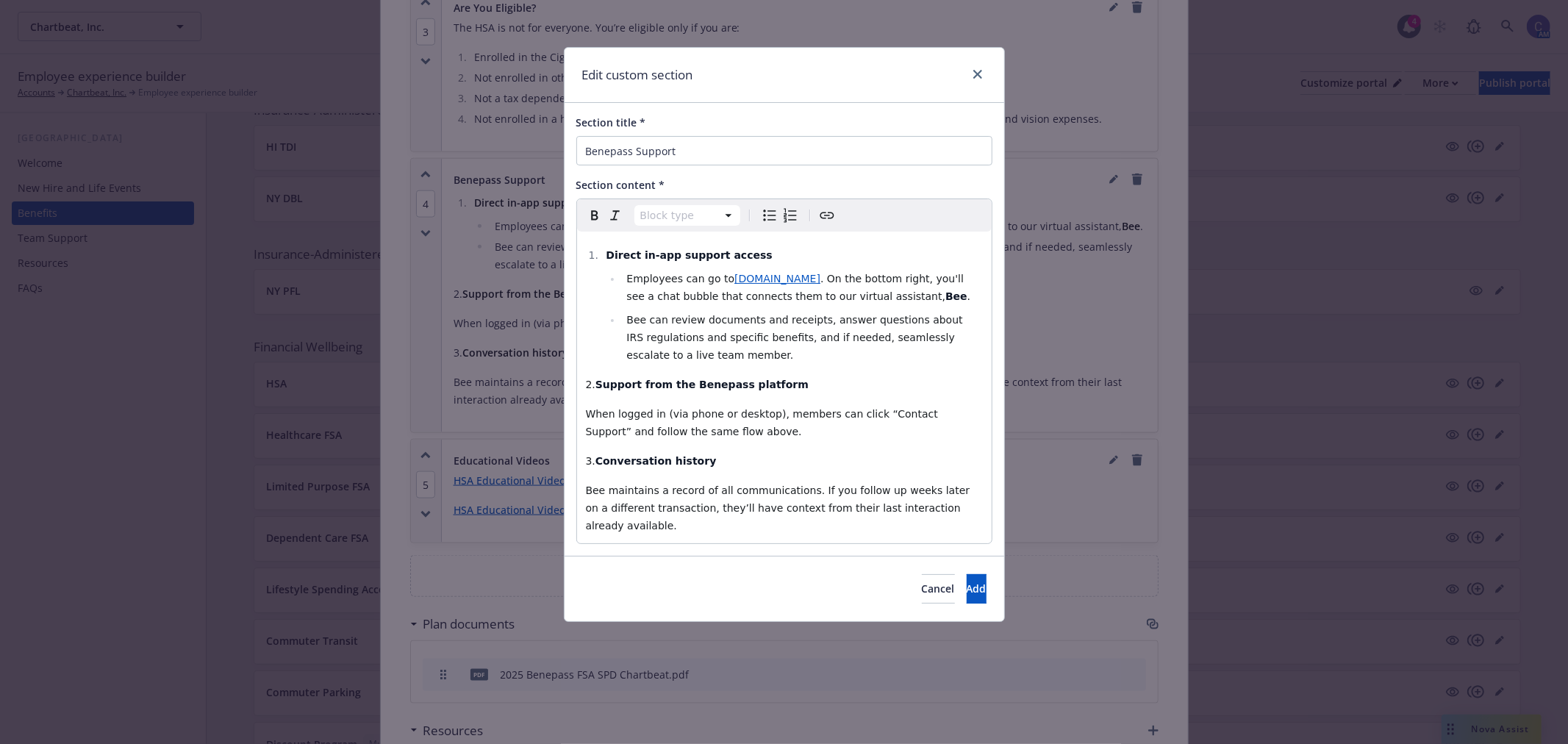
click at [783, 415] on span "When logged in (via phone or desktop), members can click “Contact Support” and …" at bounding box center [763, 423] width 356 height 29
select select
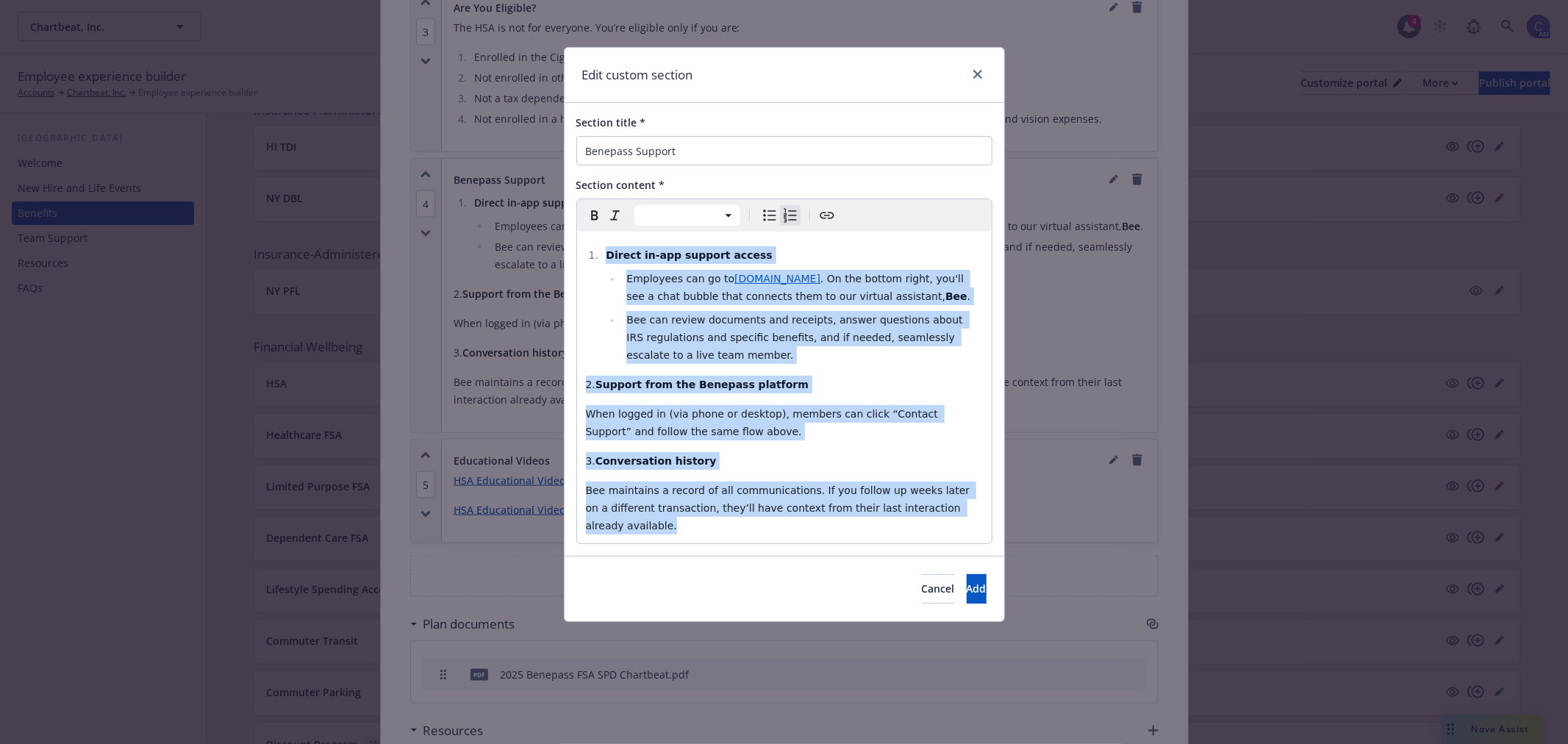
copy div "Direct in-app support access Employees can go to support.getbenepass.com . On t…"
click at [967, 581] on span "Add" at bounding box center [977, 587] width 20 height 14
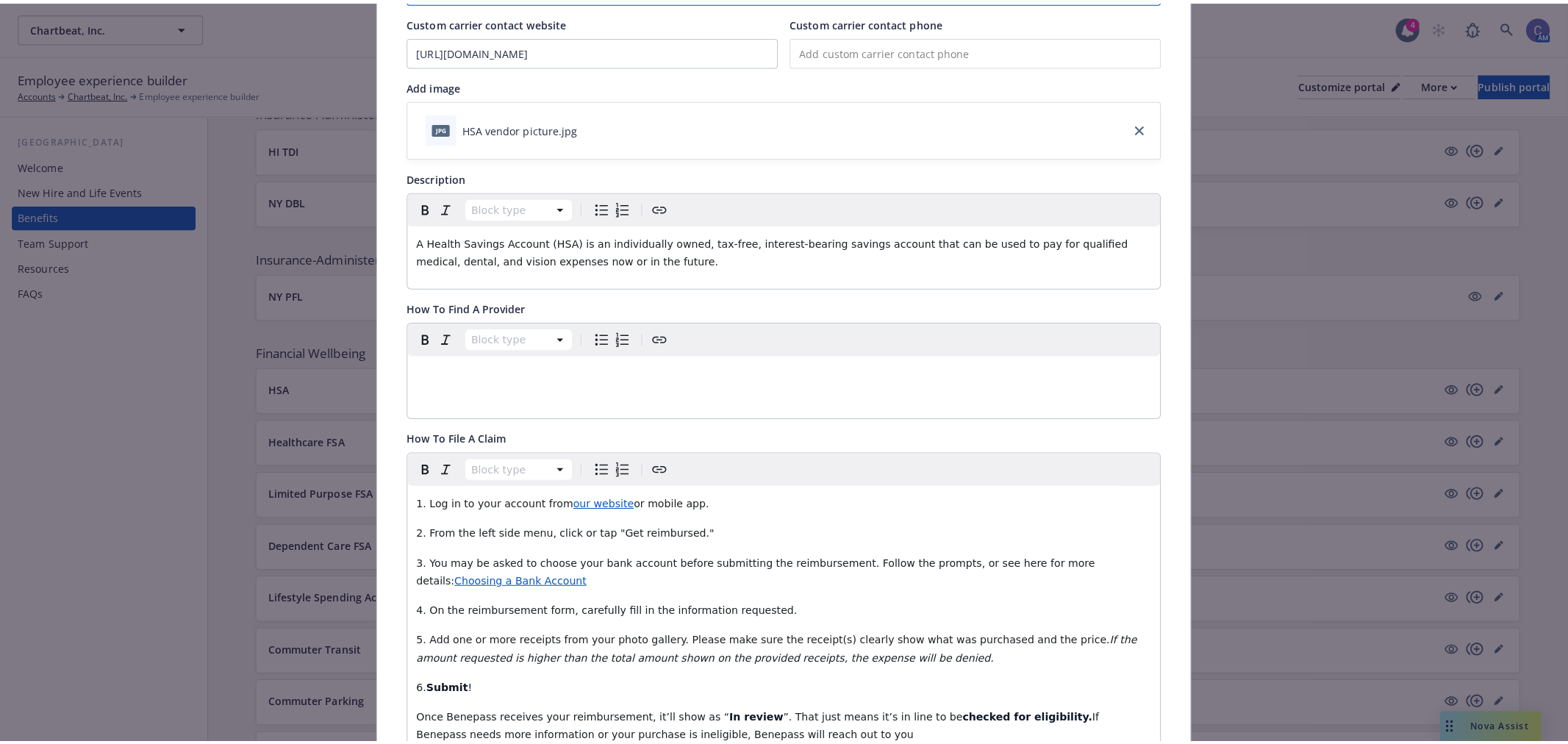
scroll to position [0, 0]
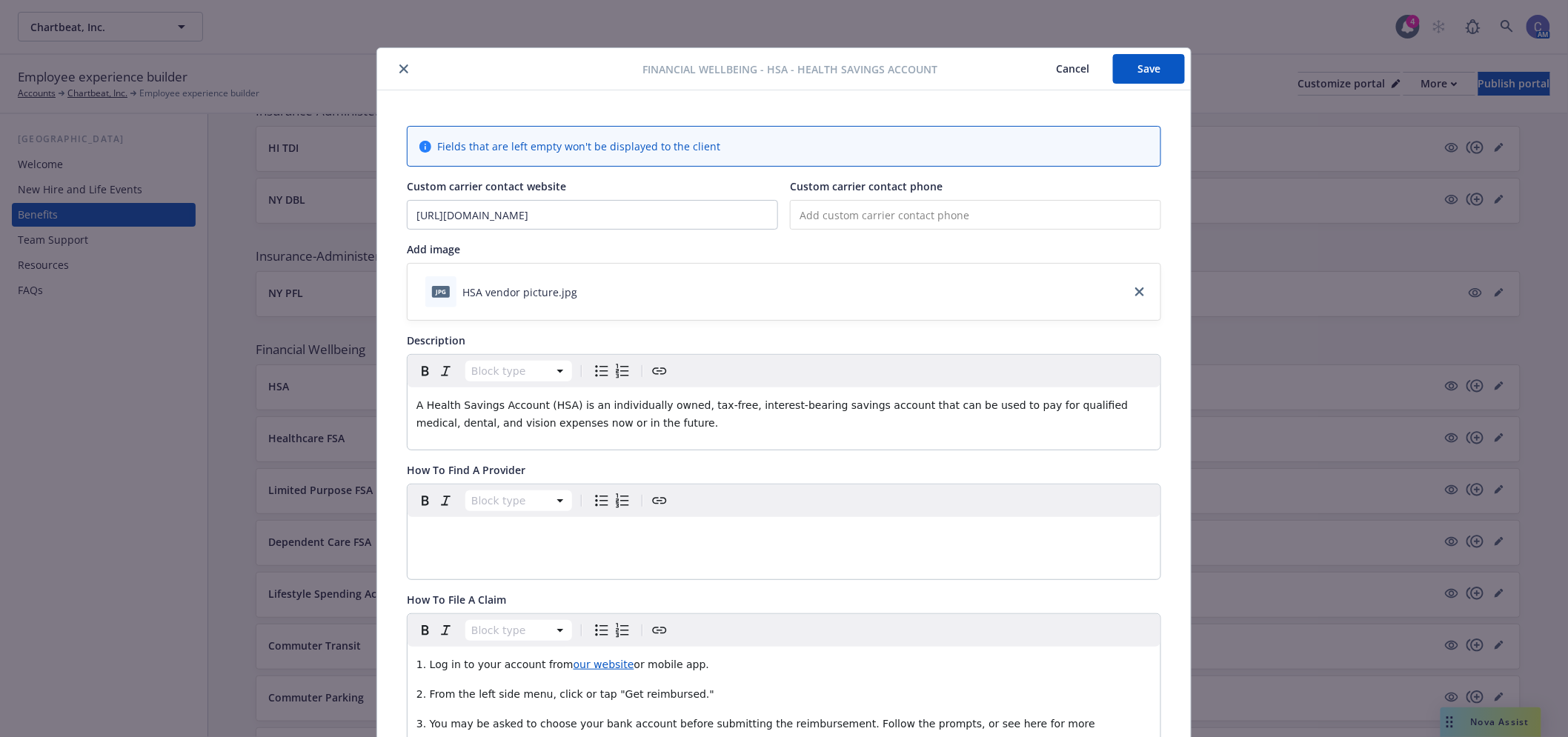
click at [1074, 69] on button "Cancel" at bounding box center [1072, 68] width 80 height 29
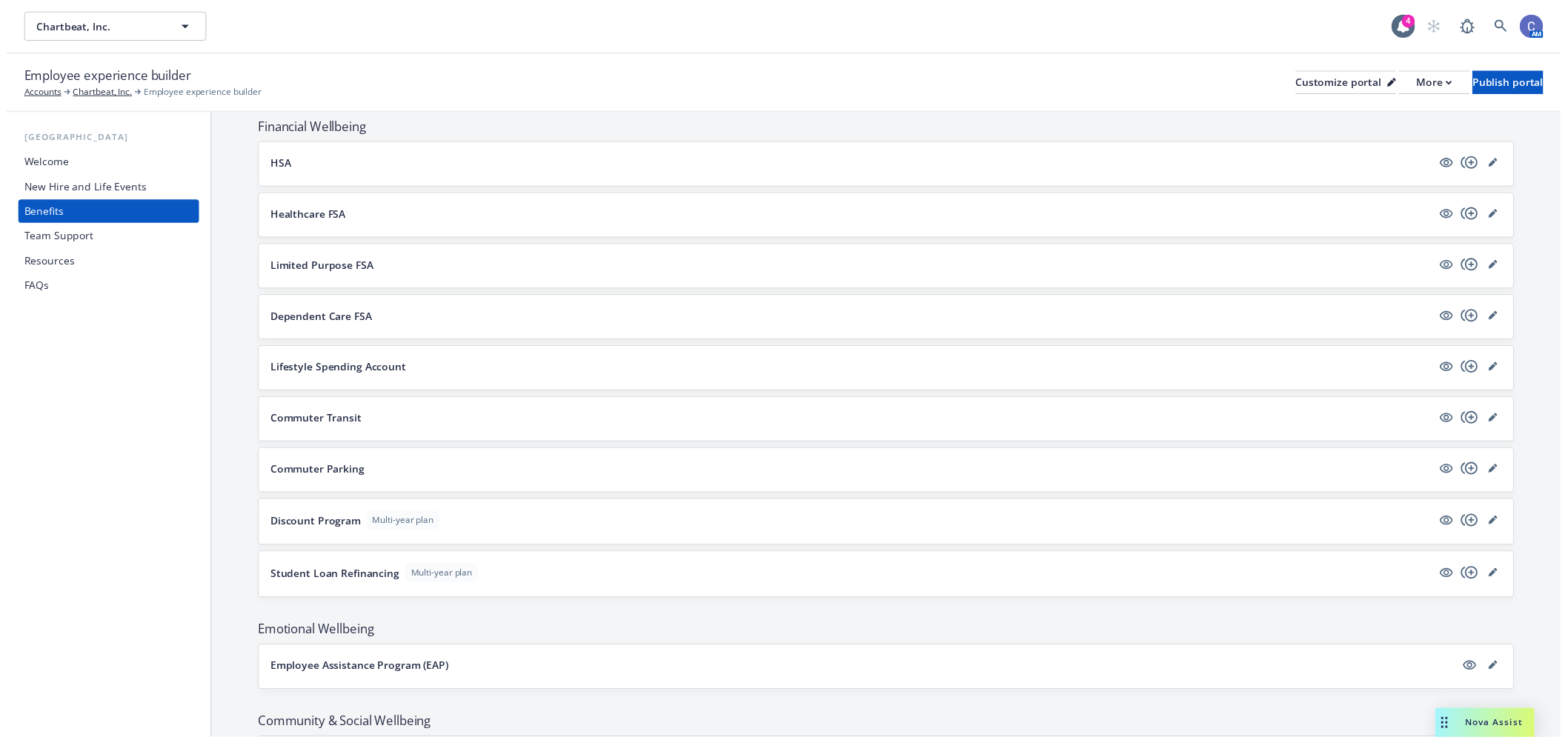
scroll to position [1398, 0]
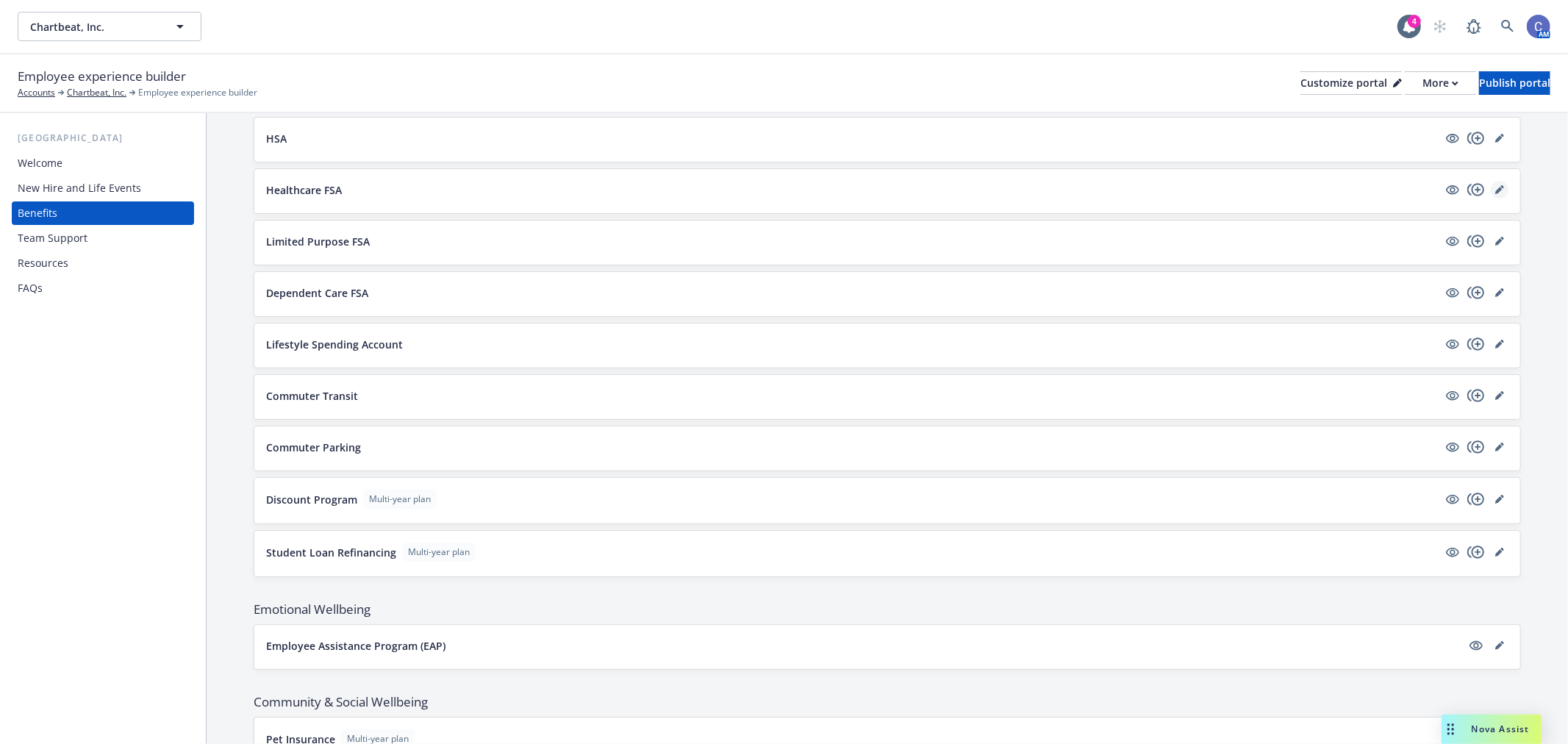
click at [1495, 194] on icon "editPencil" at bounding box center [1499, 190] width 9 height 9
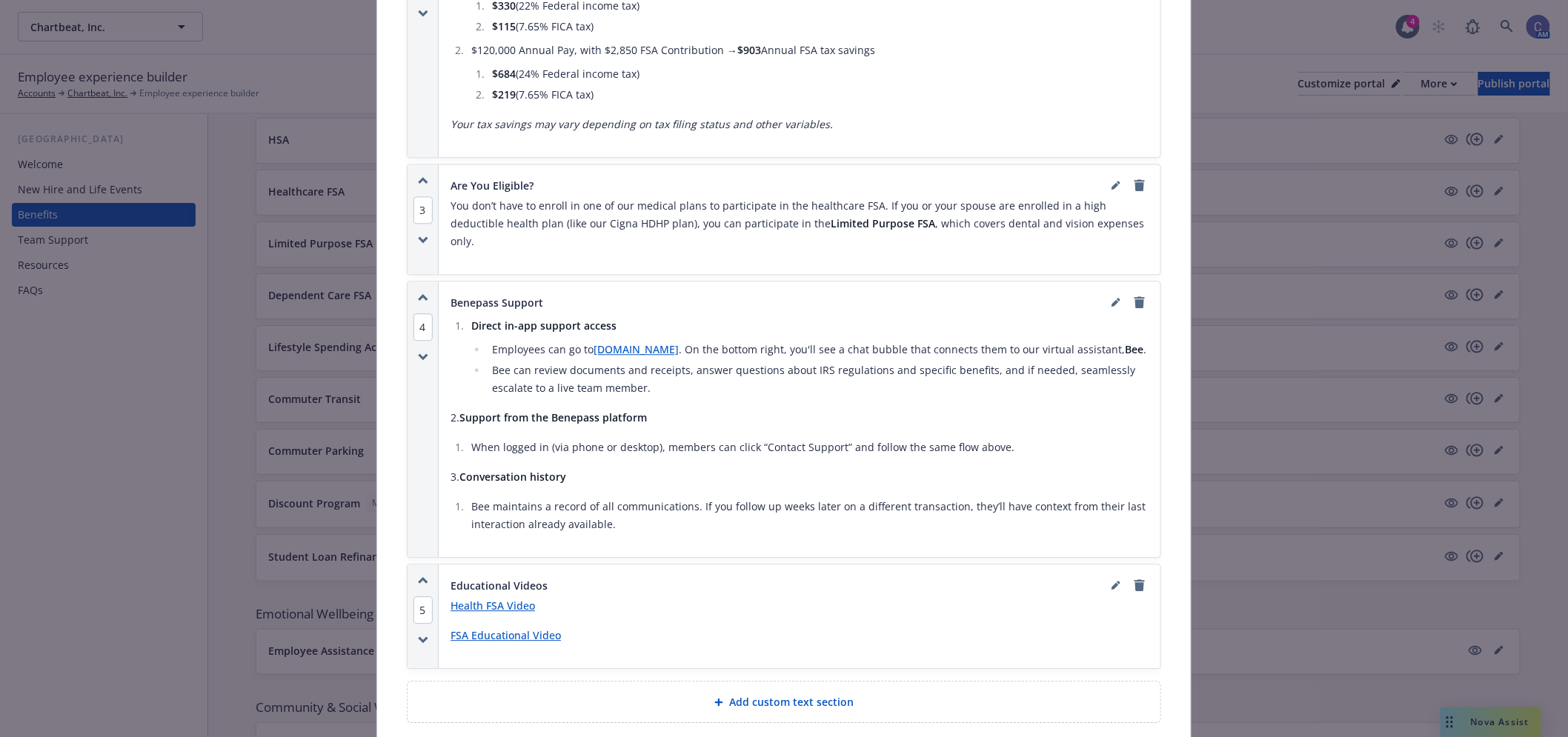
scroll to position [1481, 0]
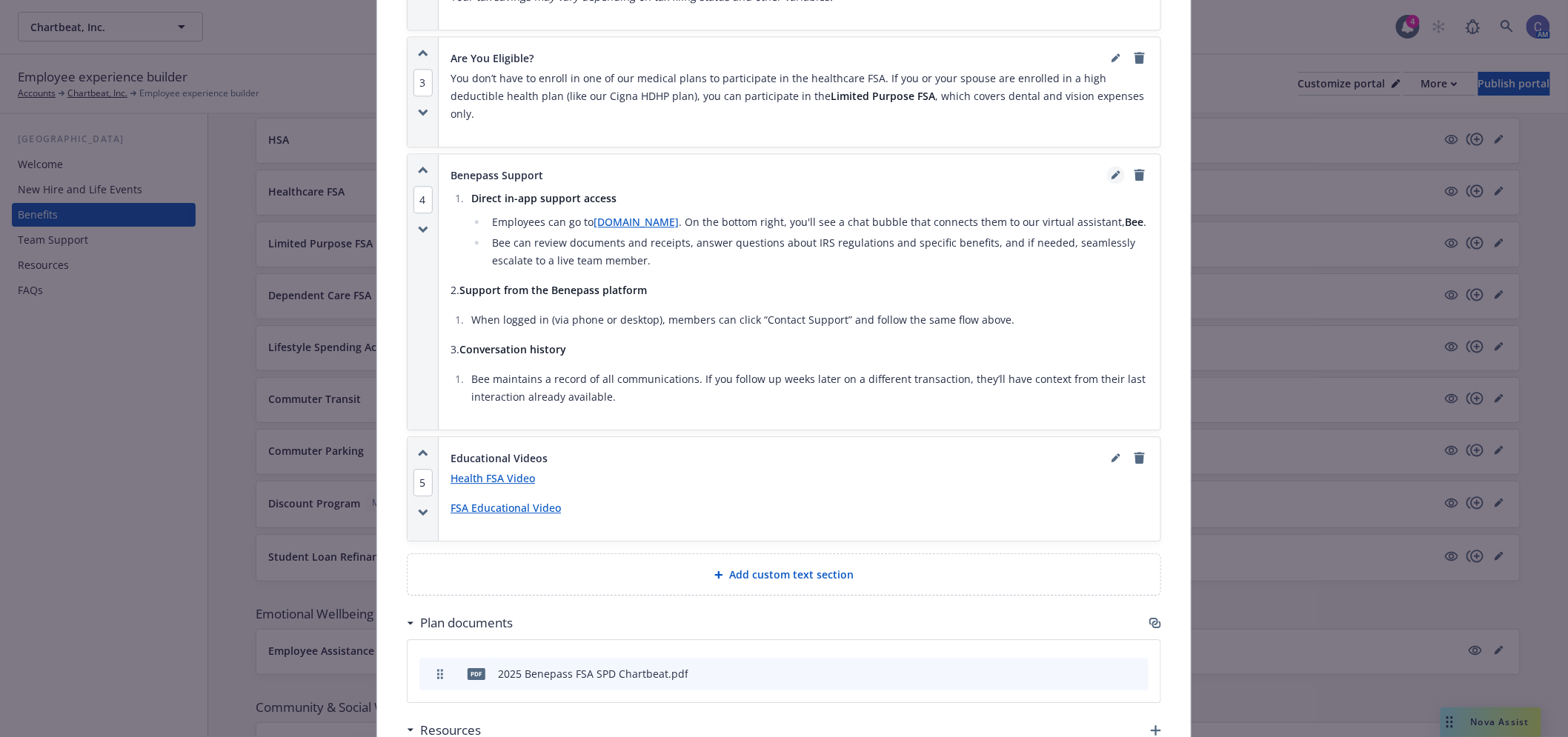
click at [1112, 172] on icon "editPencil" at bounding box center [1115, 176] width 7 height 7
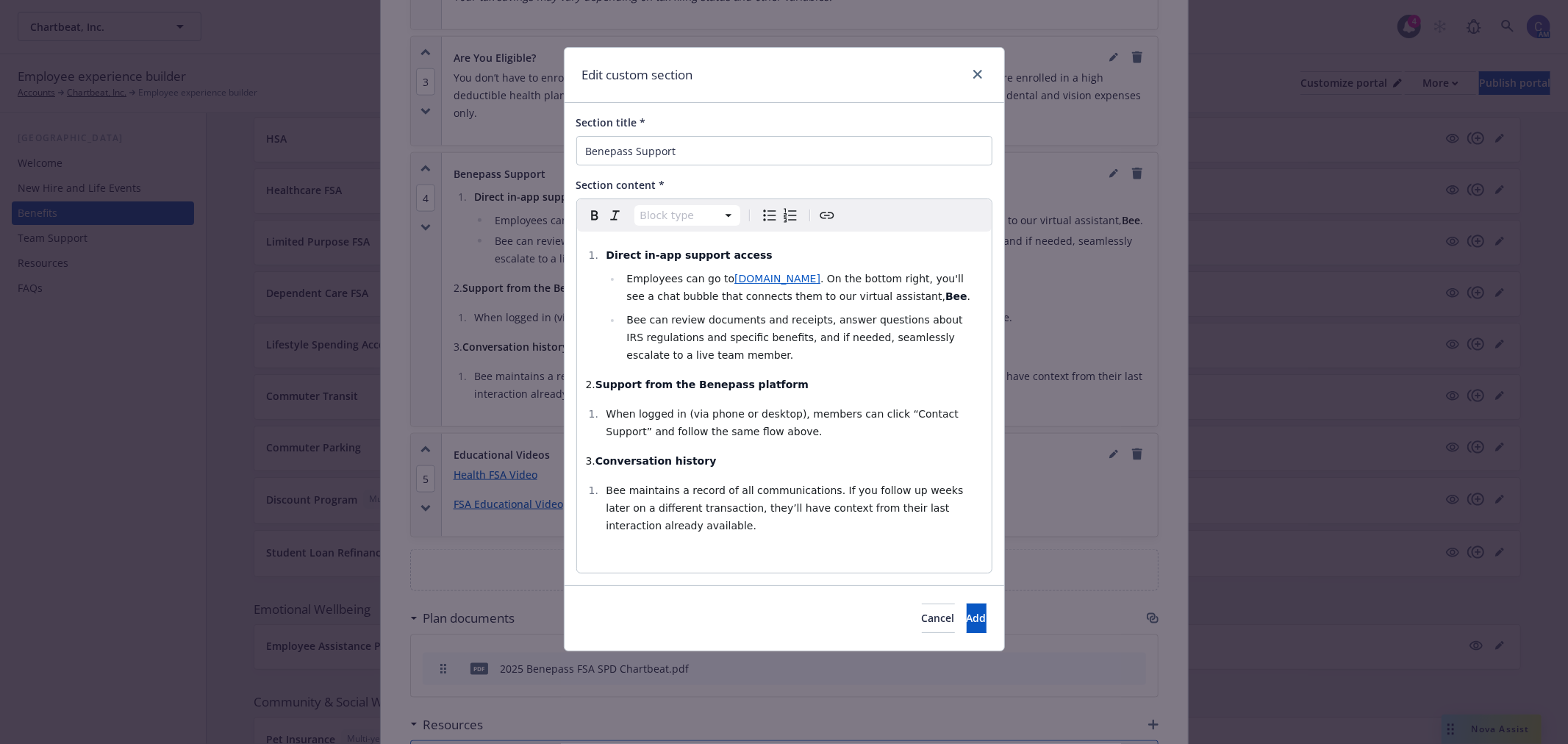
click at [849, 330] on span "Bee can review documents and receipts, answer questions about IRS regulations a…" at bounding box center [796, 338] width 339 height 47
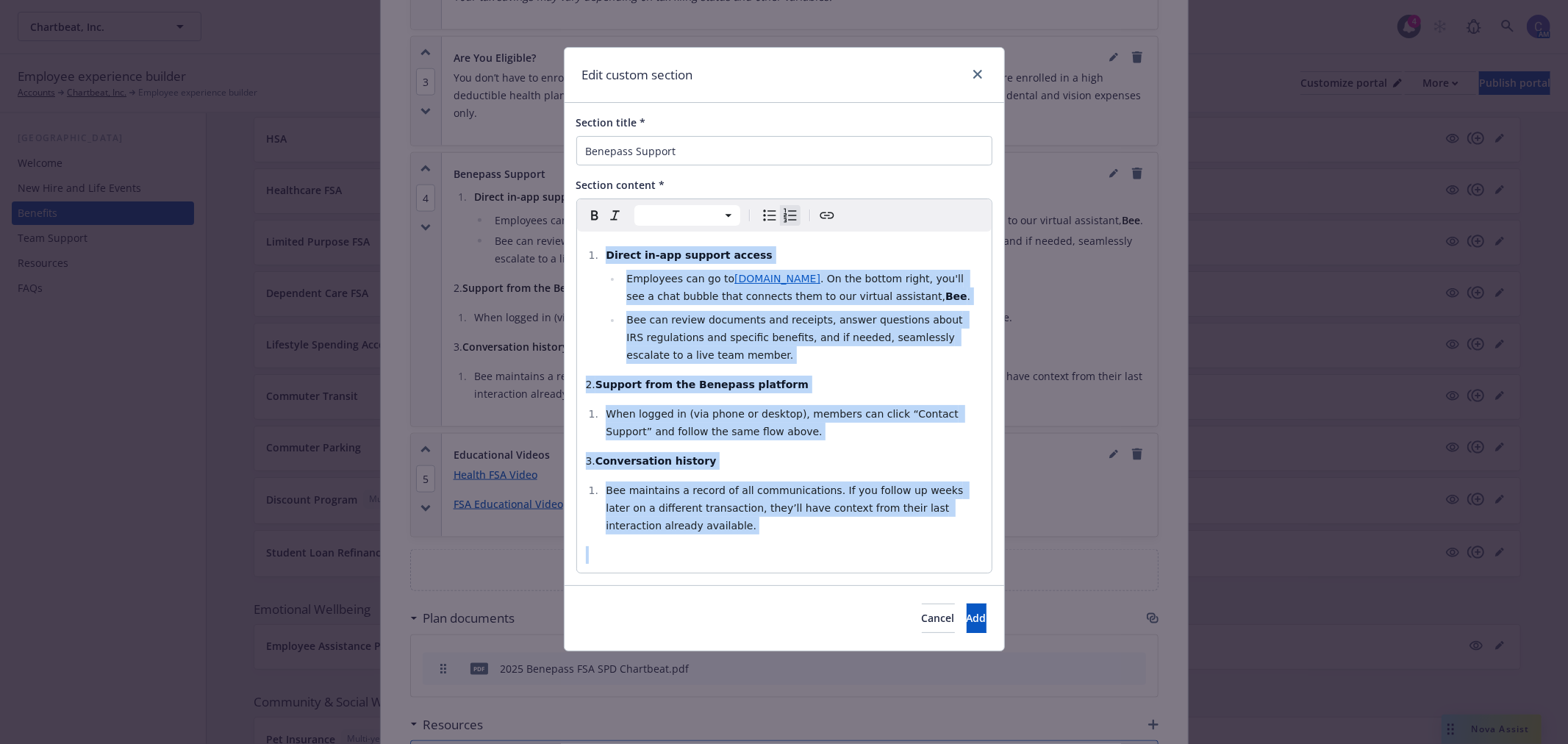
select select "paragraph"
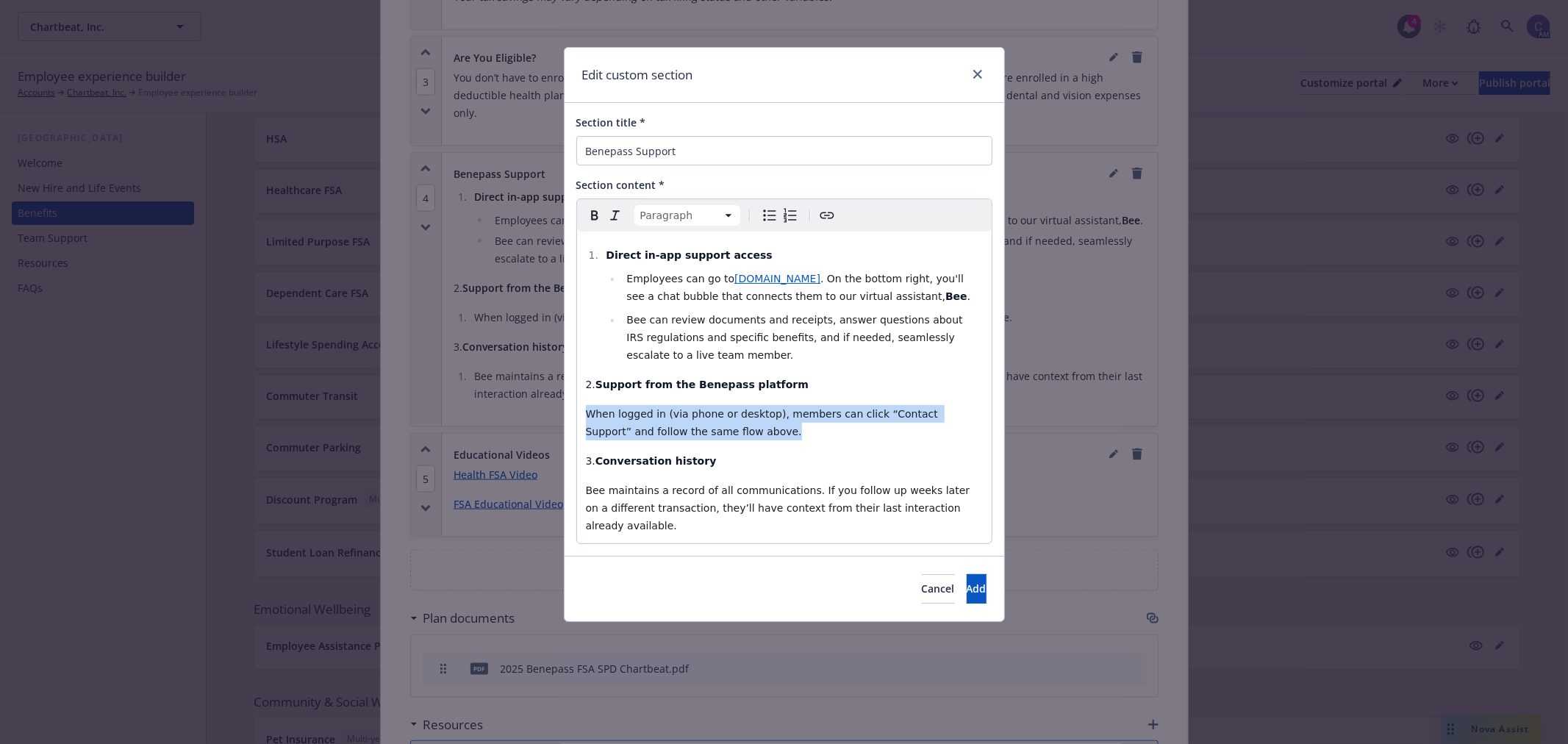
drag, startPoint x: 736, startPoint y: 432, endPoint x: 519, endPoint y: 417, distance: 217.5
click at [519, 417] on div "Edit custom section Section title * Benepass Support Section content * Paragrap…" at bounding box center [784, 372] width 1568 height 744
click at [767, 221] on icon "Bulleted list" at bounding box center [769, 215] width 17 height 17
select select "paragraph"
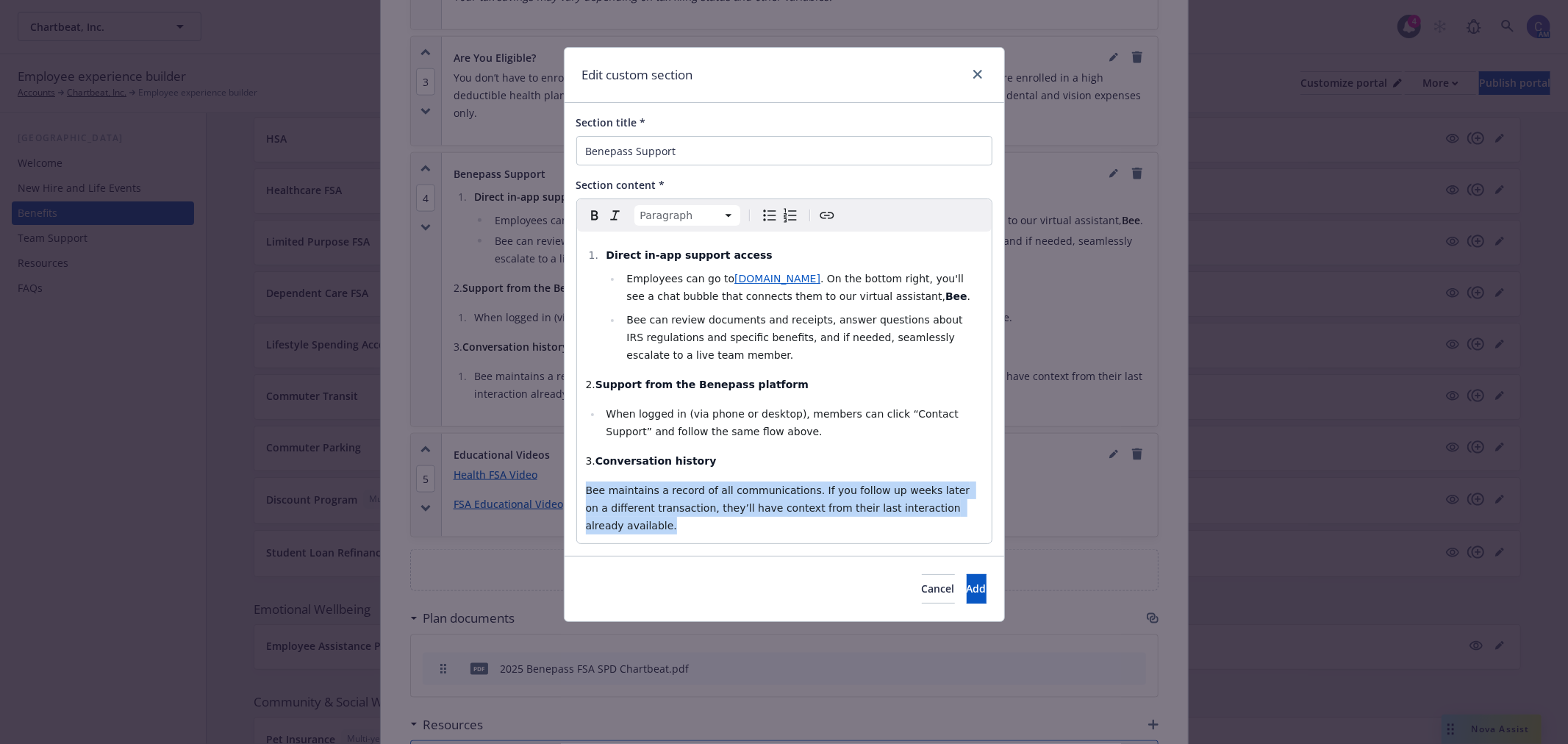
drag, startPoint x: 969, startPoint y: 506, endPoint x: 494, endPoint y: 482, distance: 475.6
click at [494, 482] on div "Edit custom section Section title * Benepass Support Section content * Paragrap…" at bounding box center [784, 372] width 1568 height 744
click at [776, 211] on icon "Bulleted list" at bounding box center [769, 215] width 17 height 17
select select
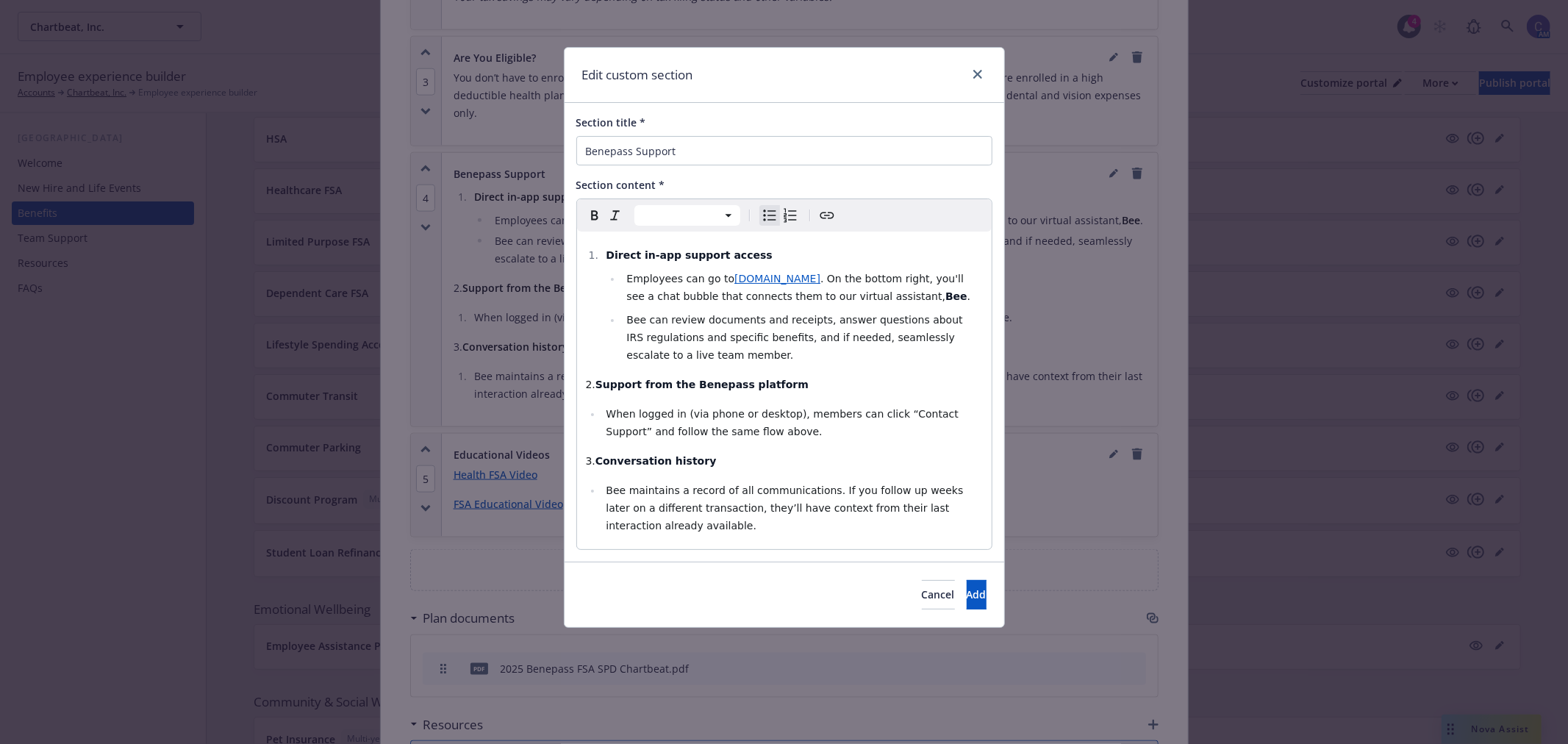
click at [846, 362] on li "Bee can review documents and receipts, answer questions about IRS regulations a…" at bounding box center [802, 337] width 360 height 52
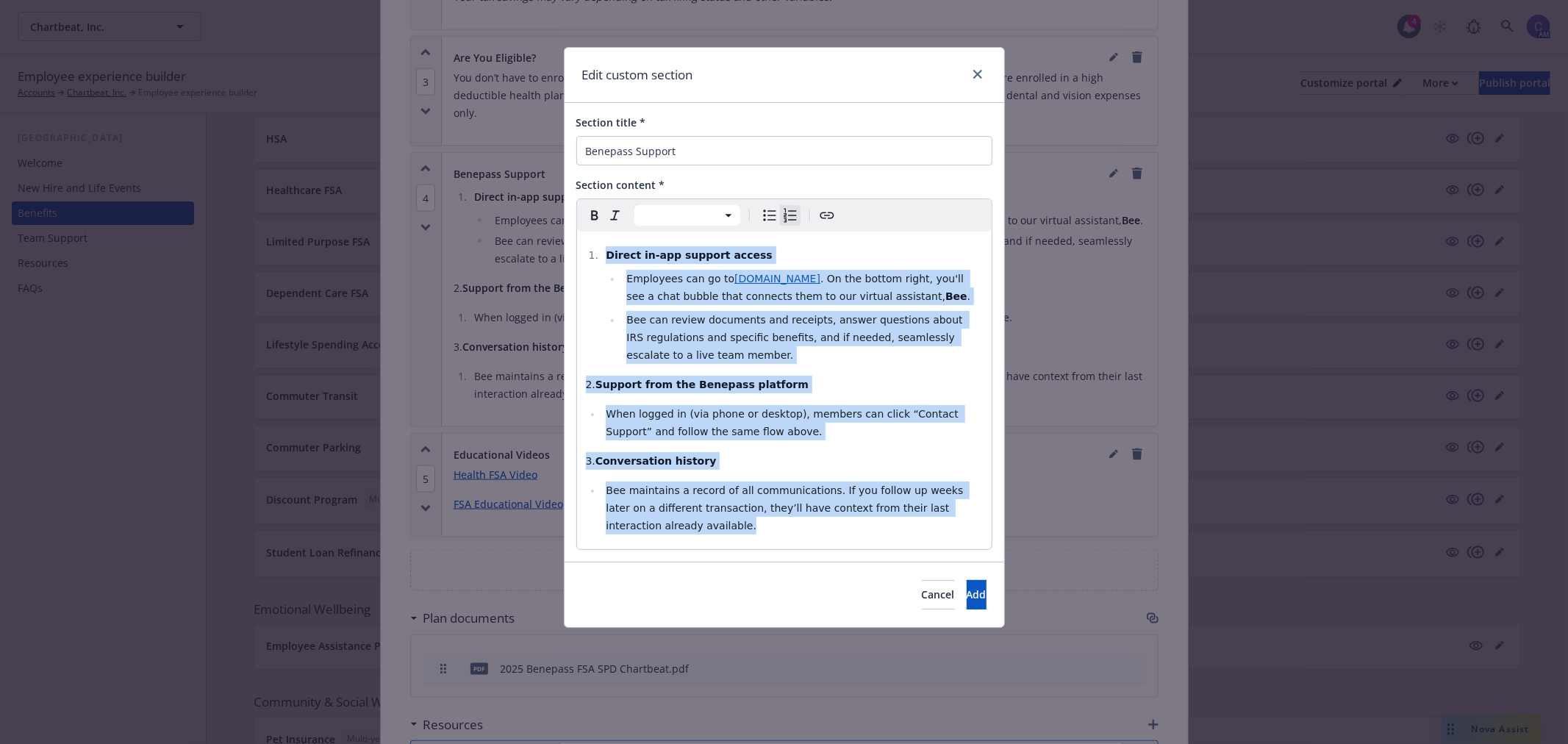
copy div "Direct in-app support access Employees can go to support.getbenepass.com . On t…"
click at [967, 597] on button "Add" at bounding box center [977, 595] width 20 height 29
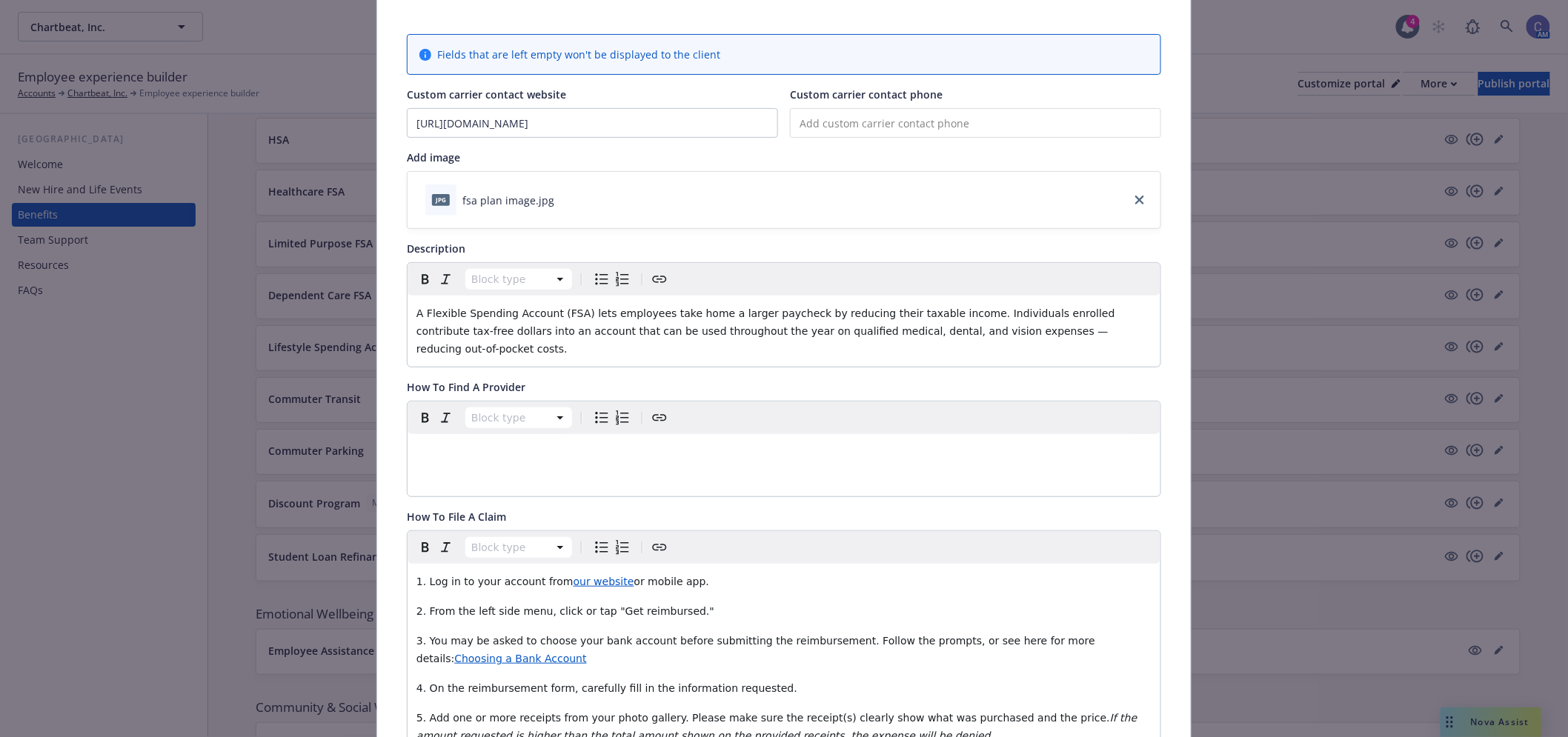
scroll to position [0, 0]
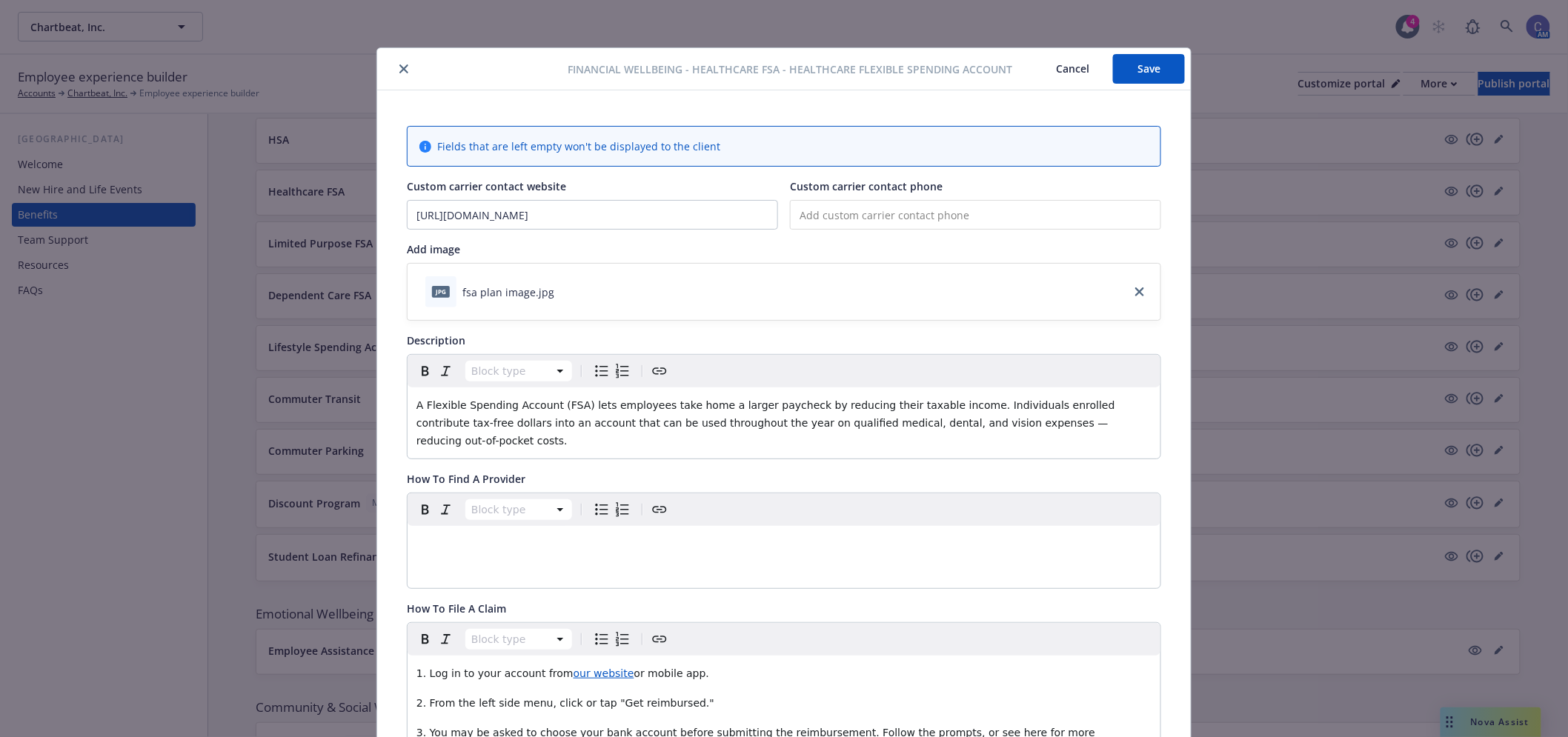
click at [1152, 72] on button "Save" at bounding box center [1148, 68] width 72 height 29
click at [1045, 69] on button "Cancel" at bounding box center [1072, 68] width 80 height 29
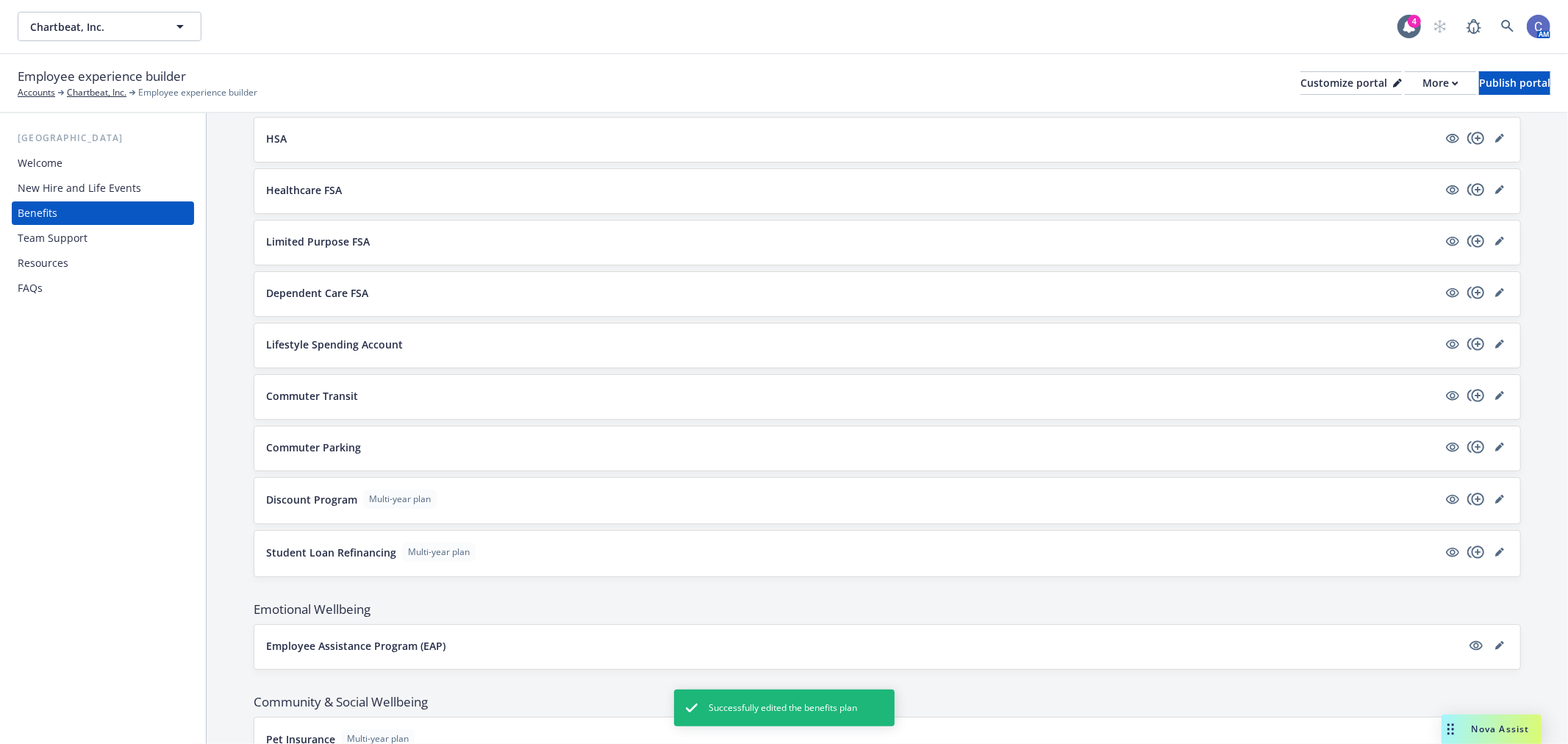
click at [1487, 149] on div "HSA" at bounding box center [887, 139] width 1242 height 21
click at [1495, 143] on icon "editPencil" at bounding box center [1498, 138] width 7 height 7
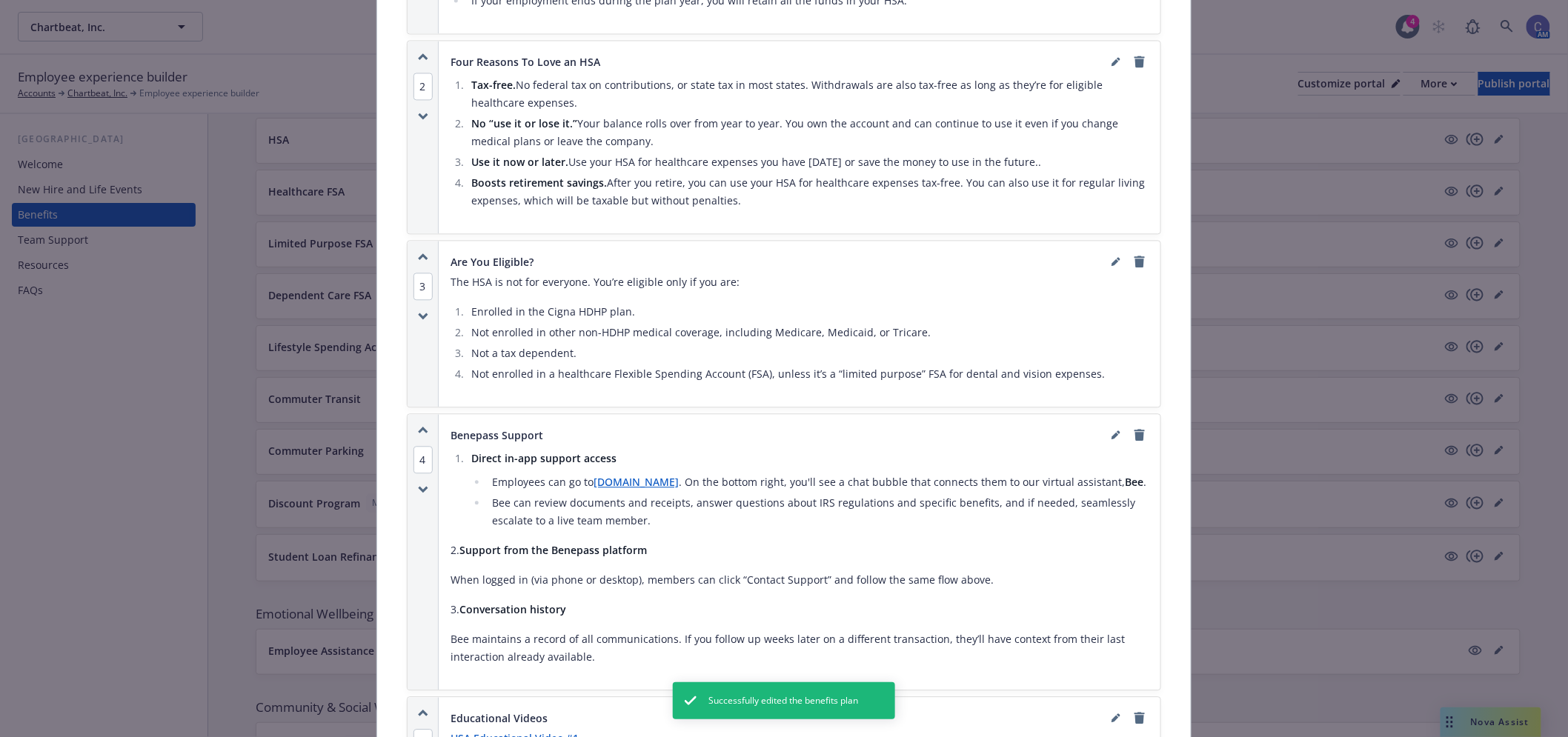
scroll to position [1278, 0]
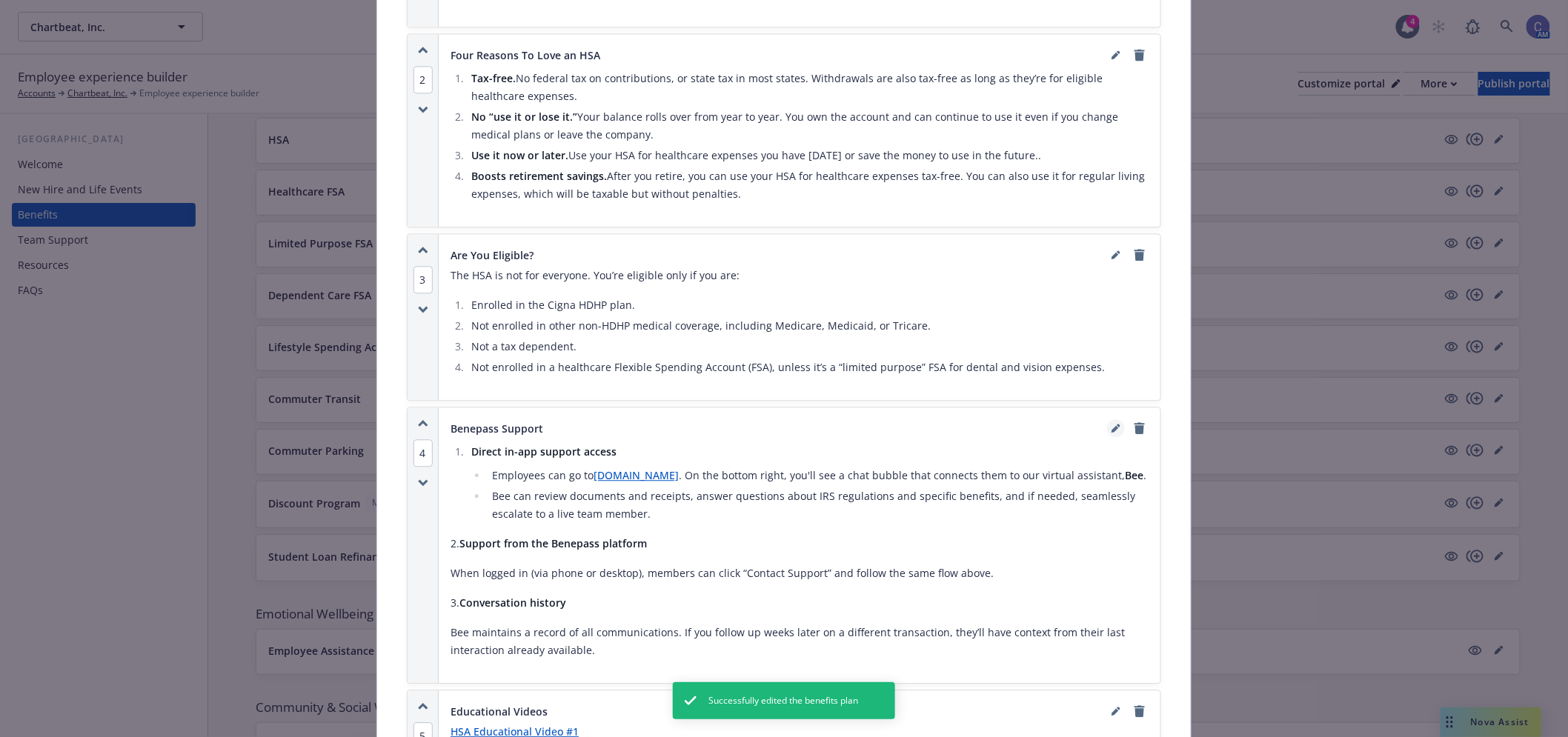
click at [1117, 431] on link "editPencil" at bounding box center [1115, 428] width 17 height 17
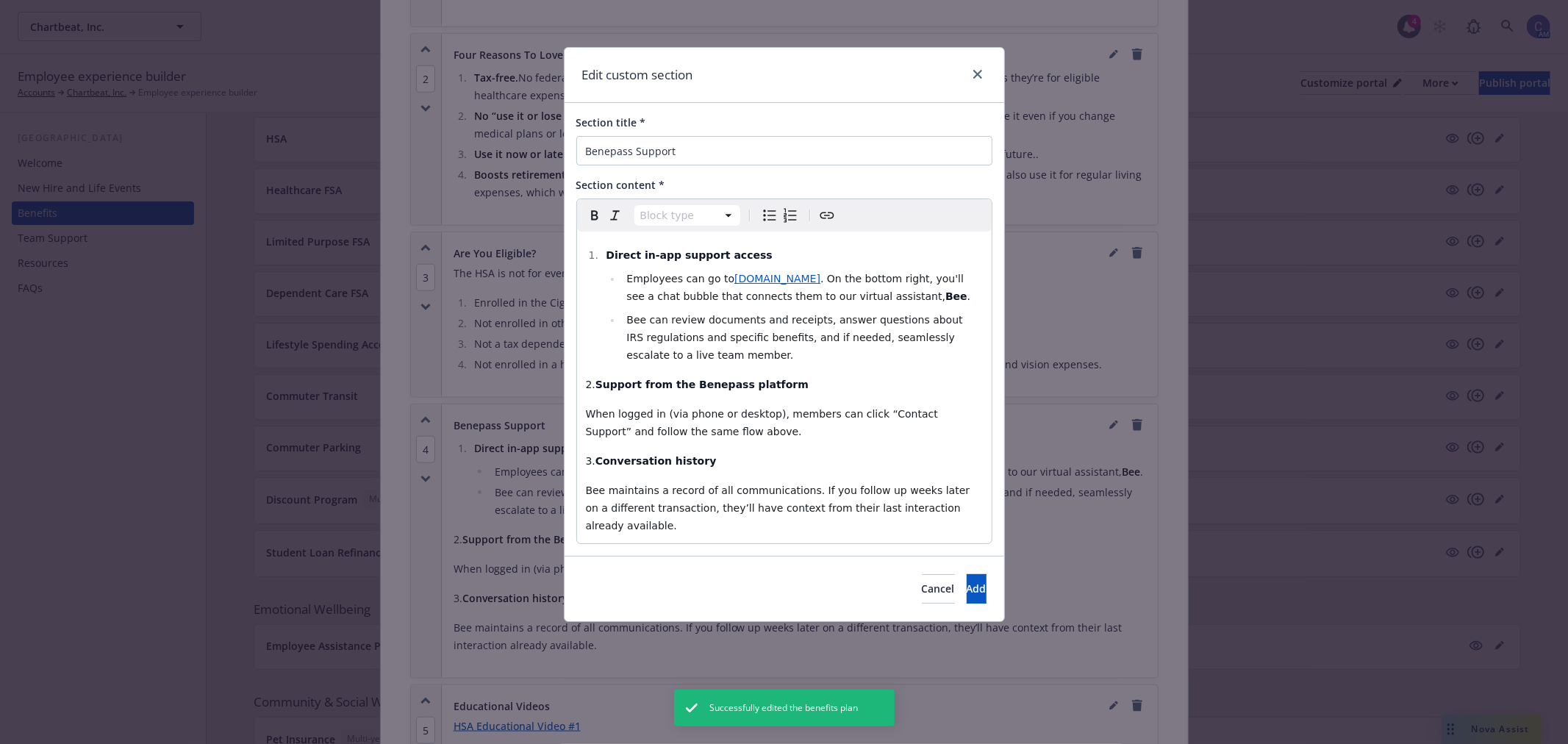
click at [932, 361] on li "Bee can review documents and receipts, answer questions about IRS regulations a…" at bounding box center [802, 337] width 360 height 52
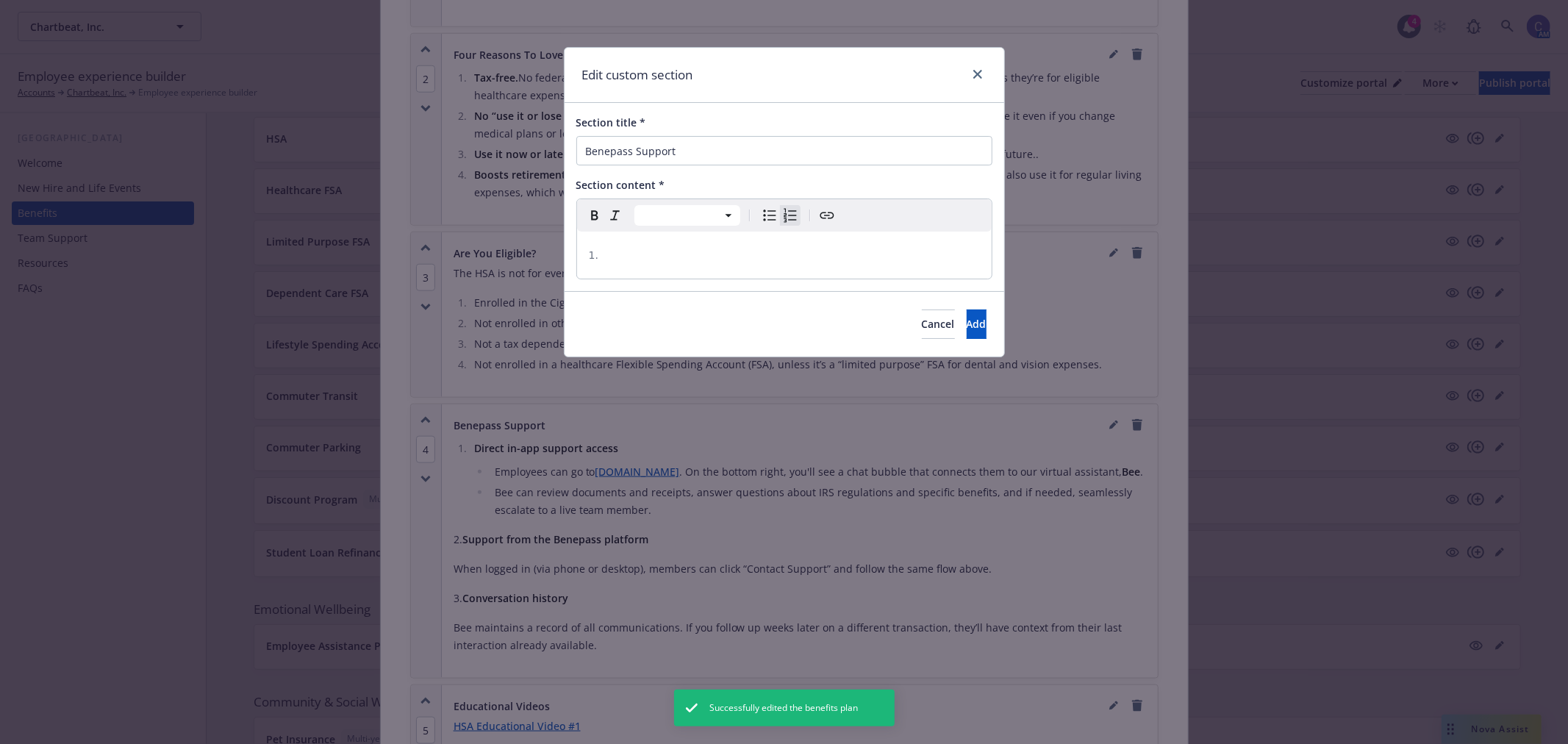
select select "paragraph"
select select
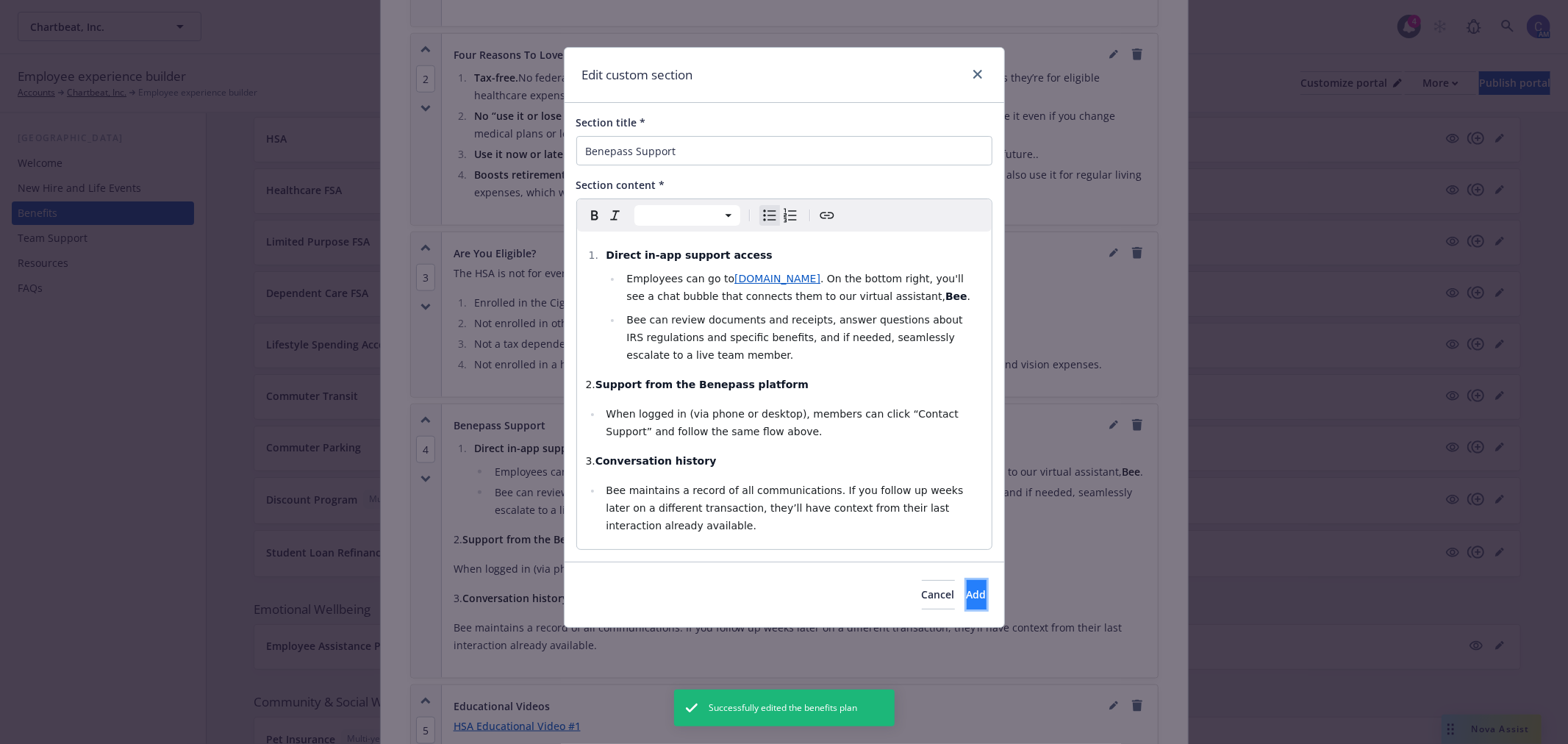
click at [967, 586] on button "Add" at bounding box center [977, 595] width 20 height 29
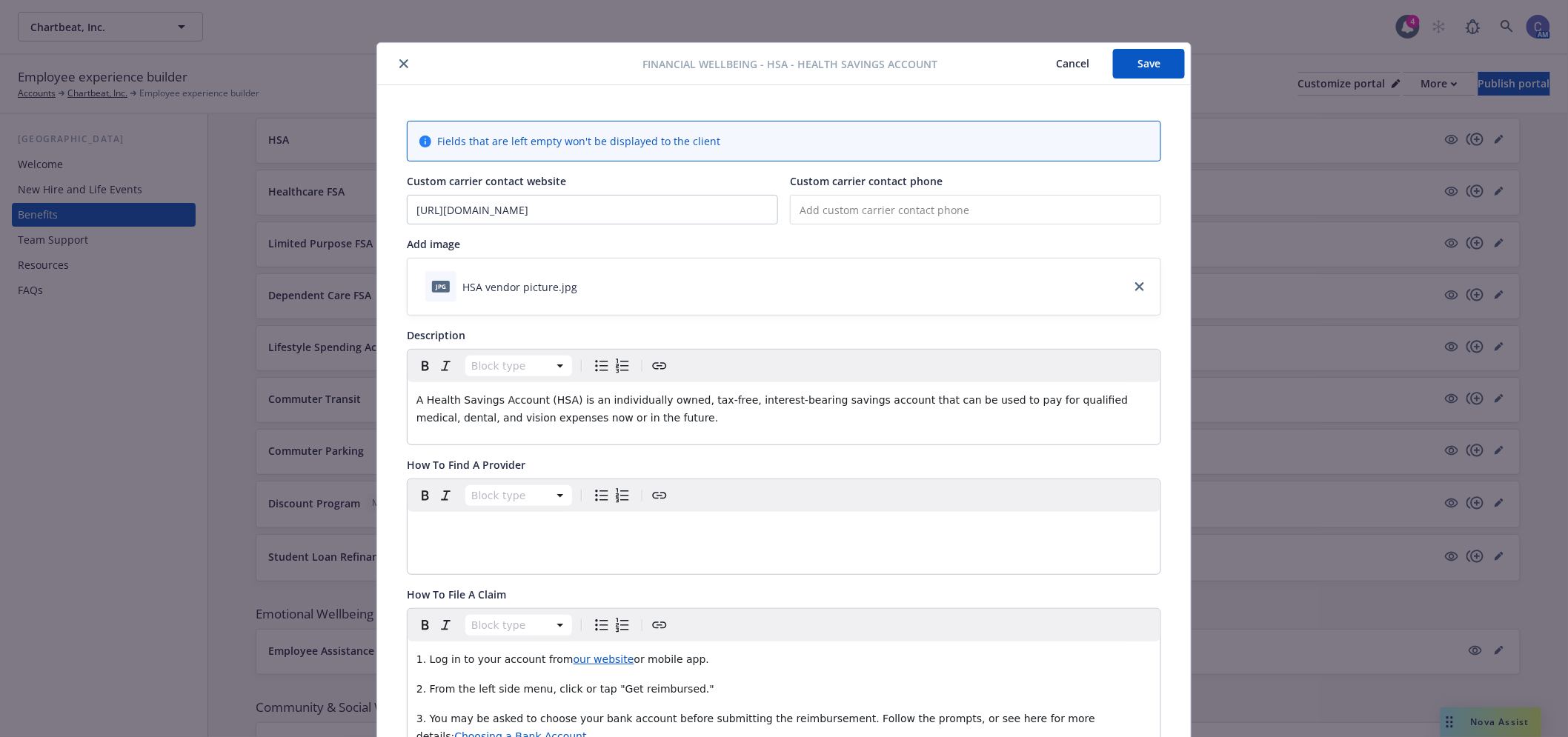
scroll to position [0, 0]
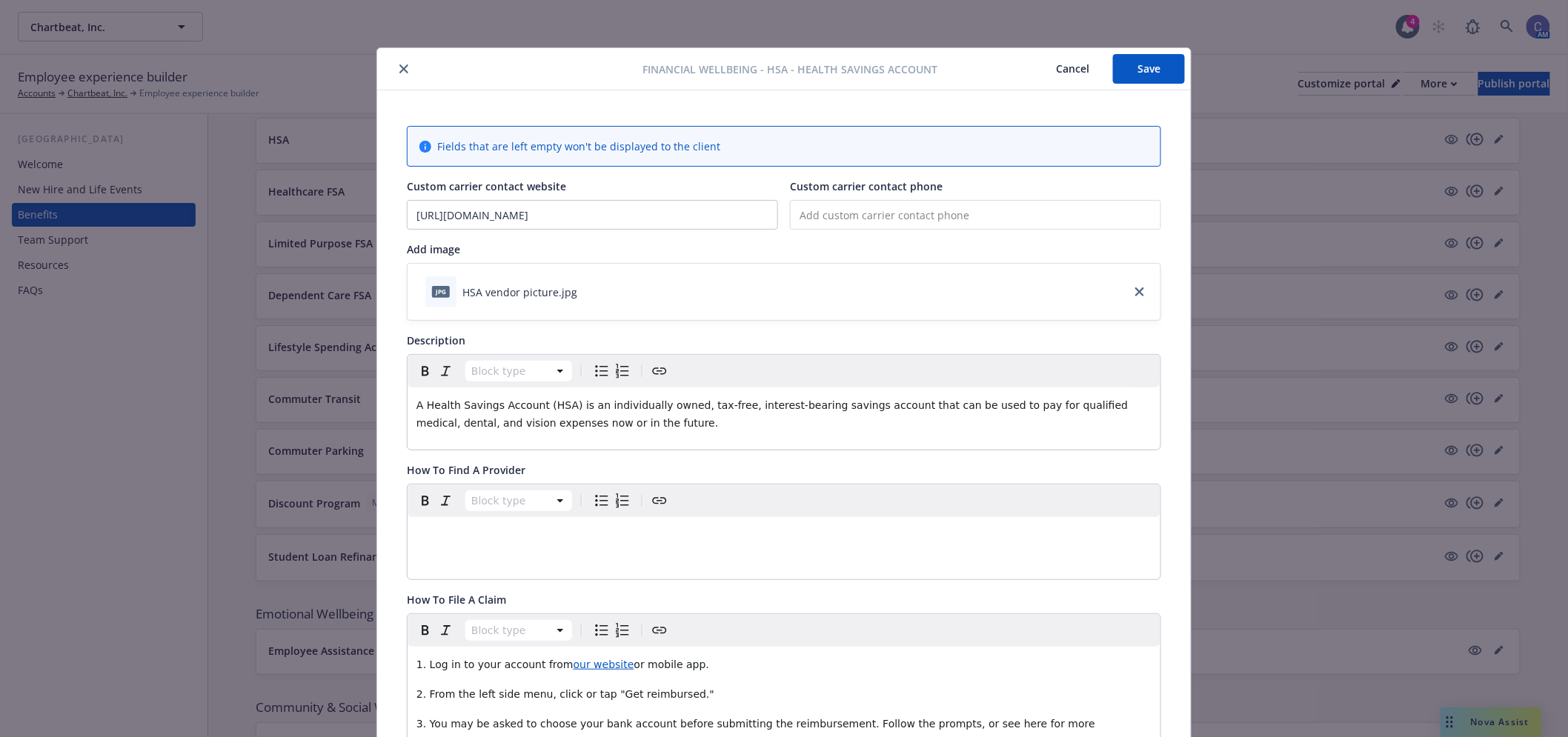
click at [1169, 67] on button "Save" at bounding box center [1148, 68] width 72 height 29
click at [1048, 67] on button "Cancel" at bounding box center [1072, 68] width 80 height 29
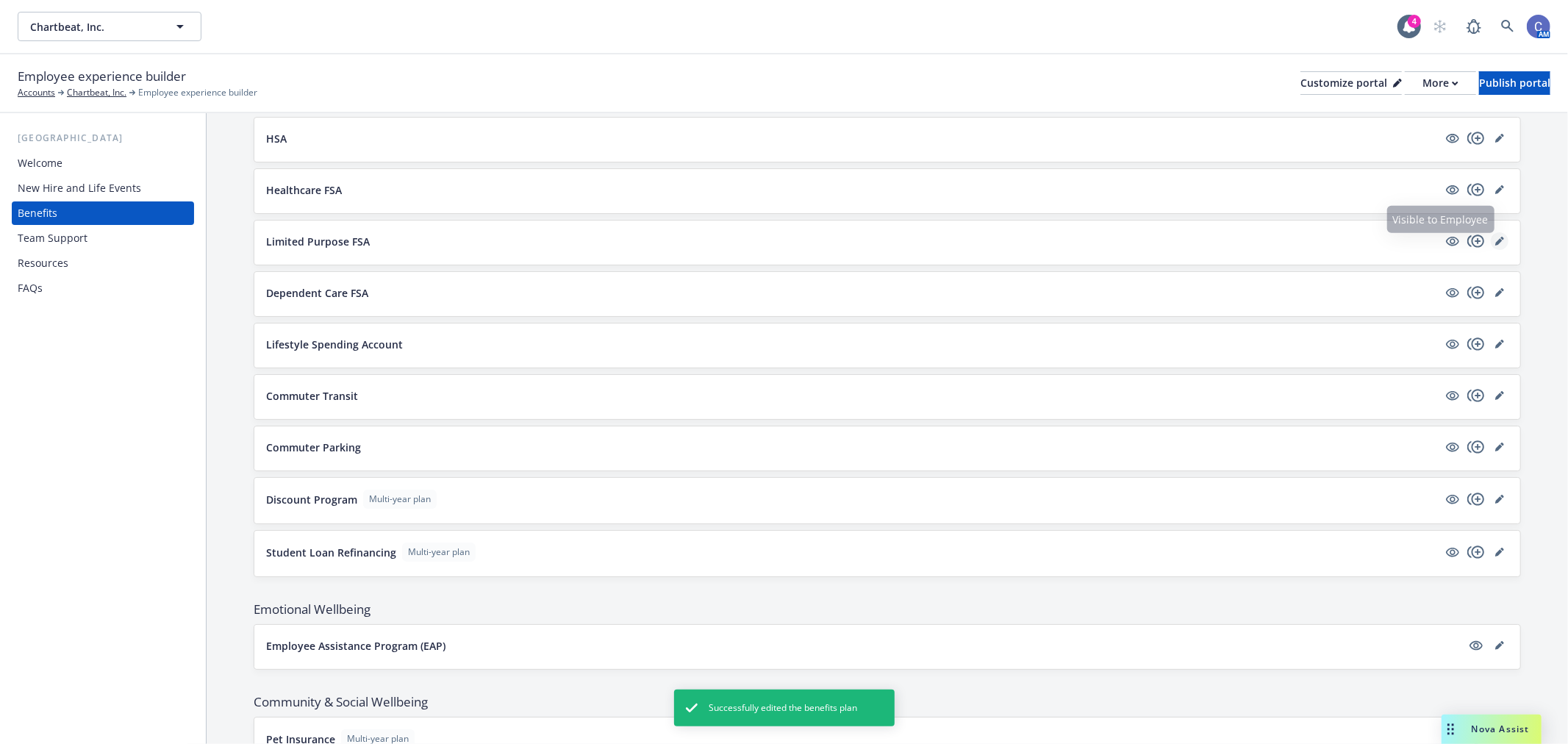
click at [1495, 240] on icon "editPencil" at bounding box center [1499, 241] width 9 height 9
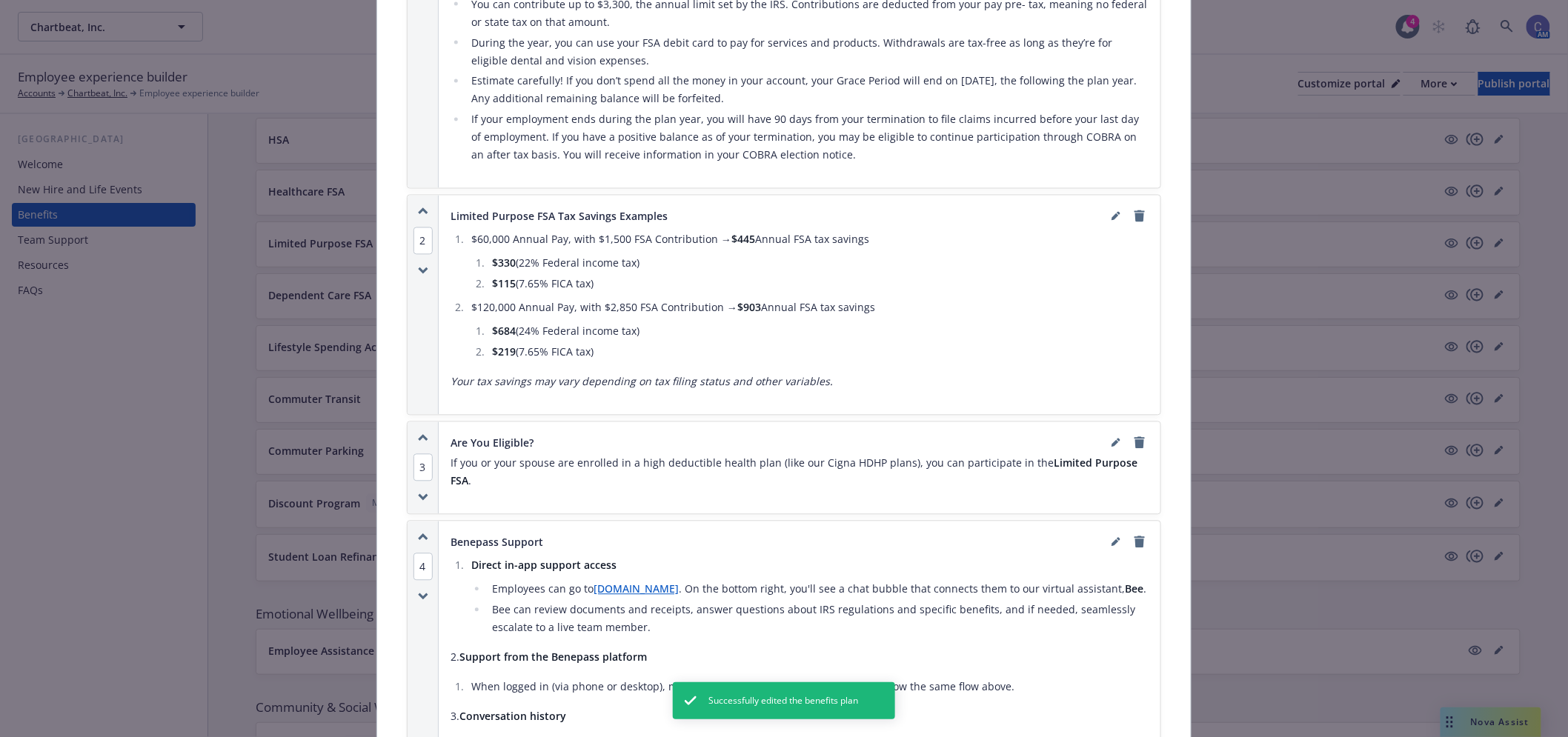
scroll to position [1114, 0]
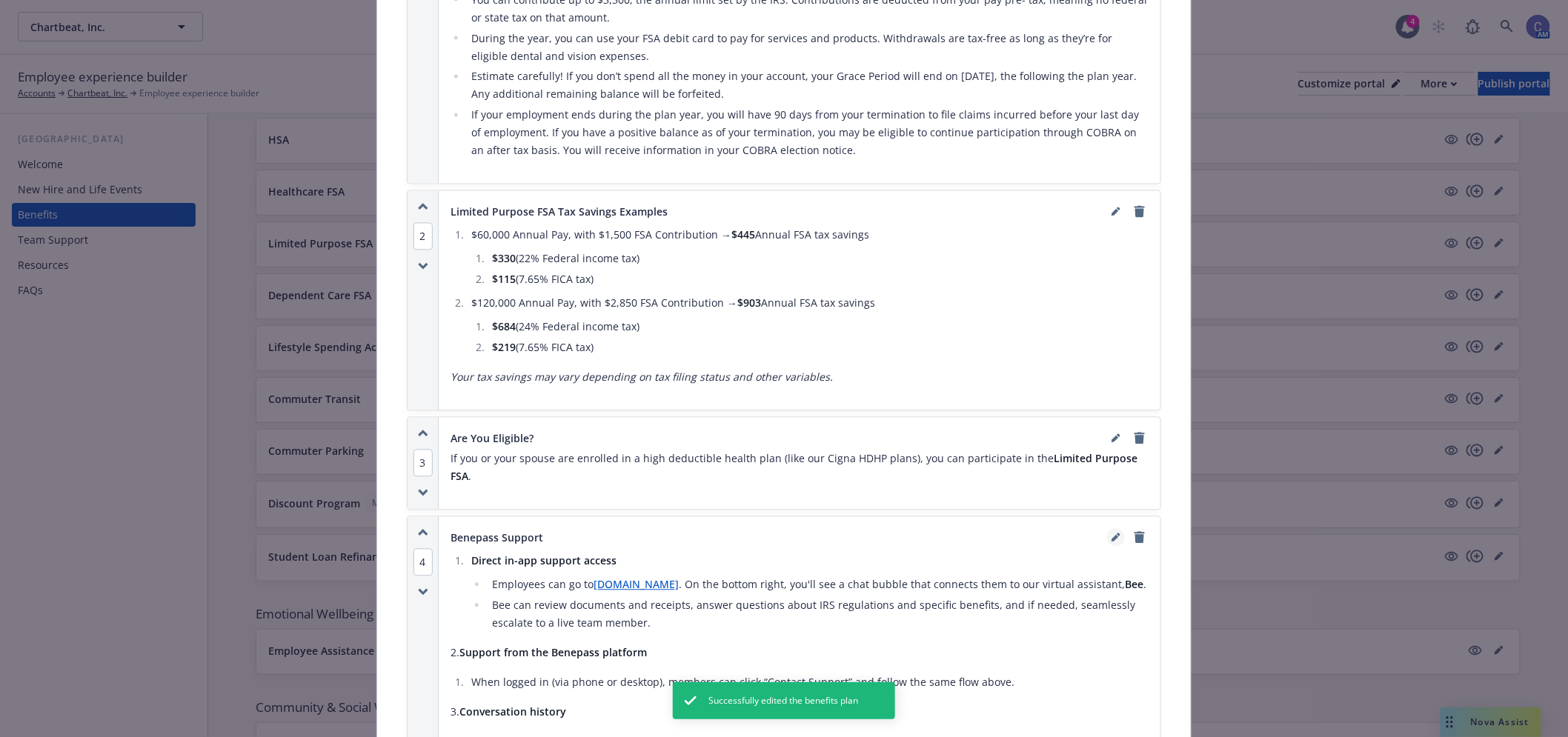
click at [1112, 535] on icon "editPencil" at bounding box center [1115, 539] width 7 height 7
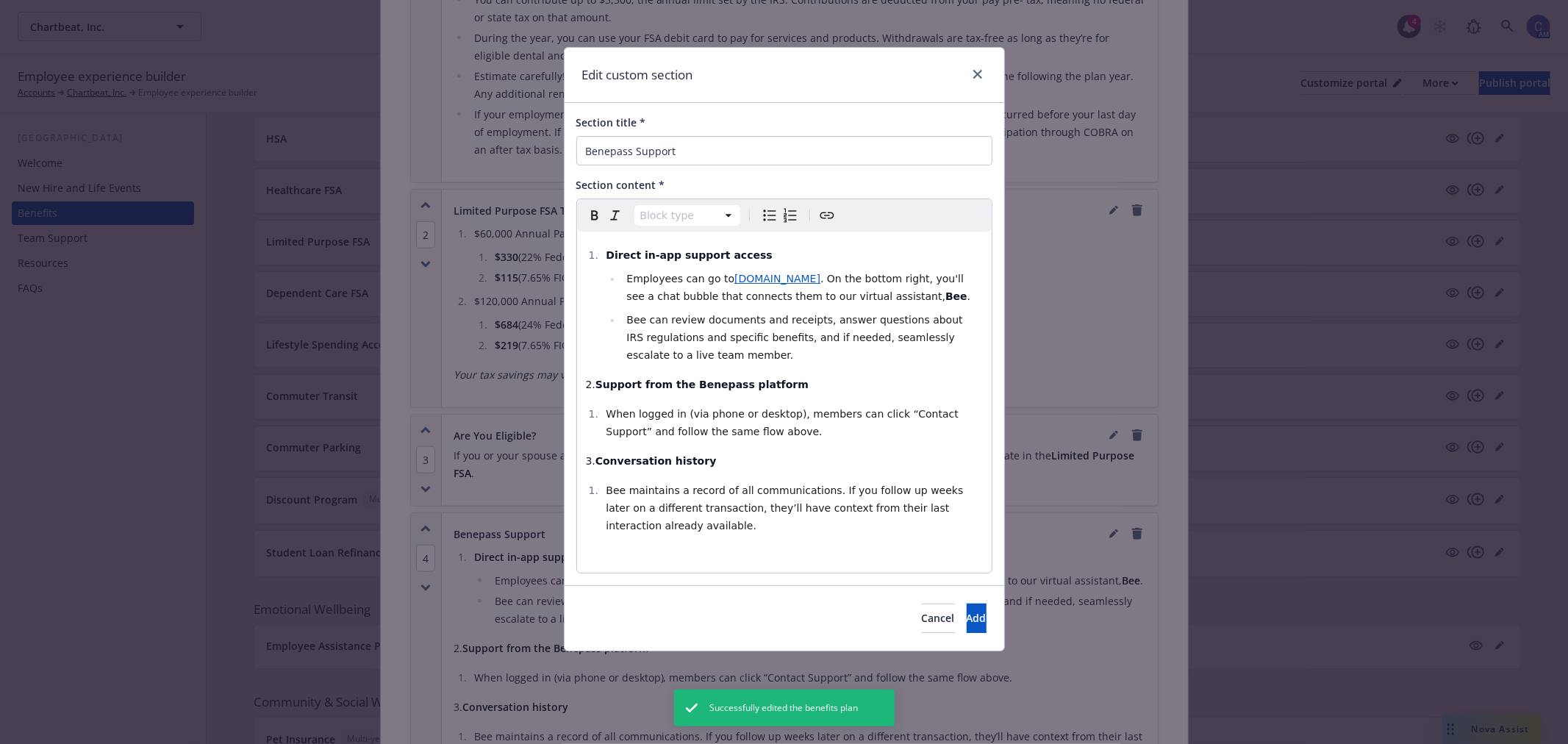
click at [889, 455] on p "3. Conversation history" at bounding box center [784, 460] width 397 height 17
select select
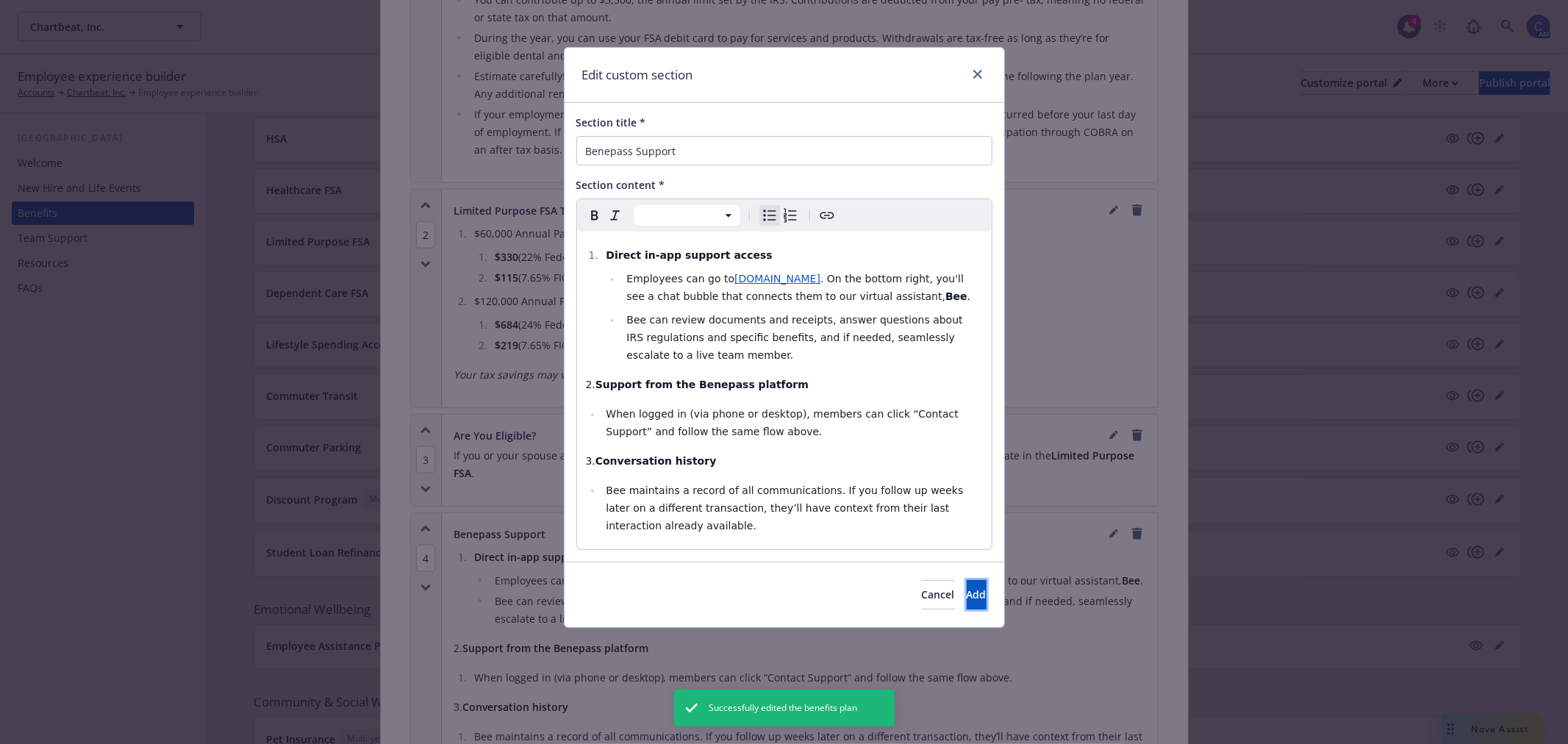
click at [967, 591] on button "Add" at bounding box center [977, 595] width 20 height 29
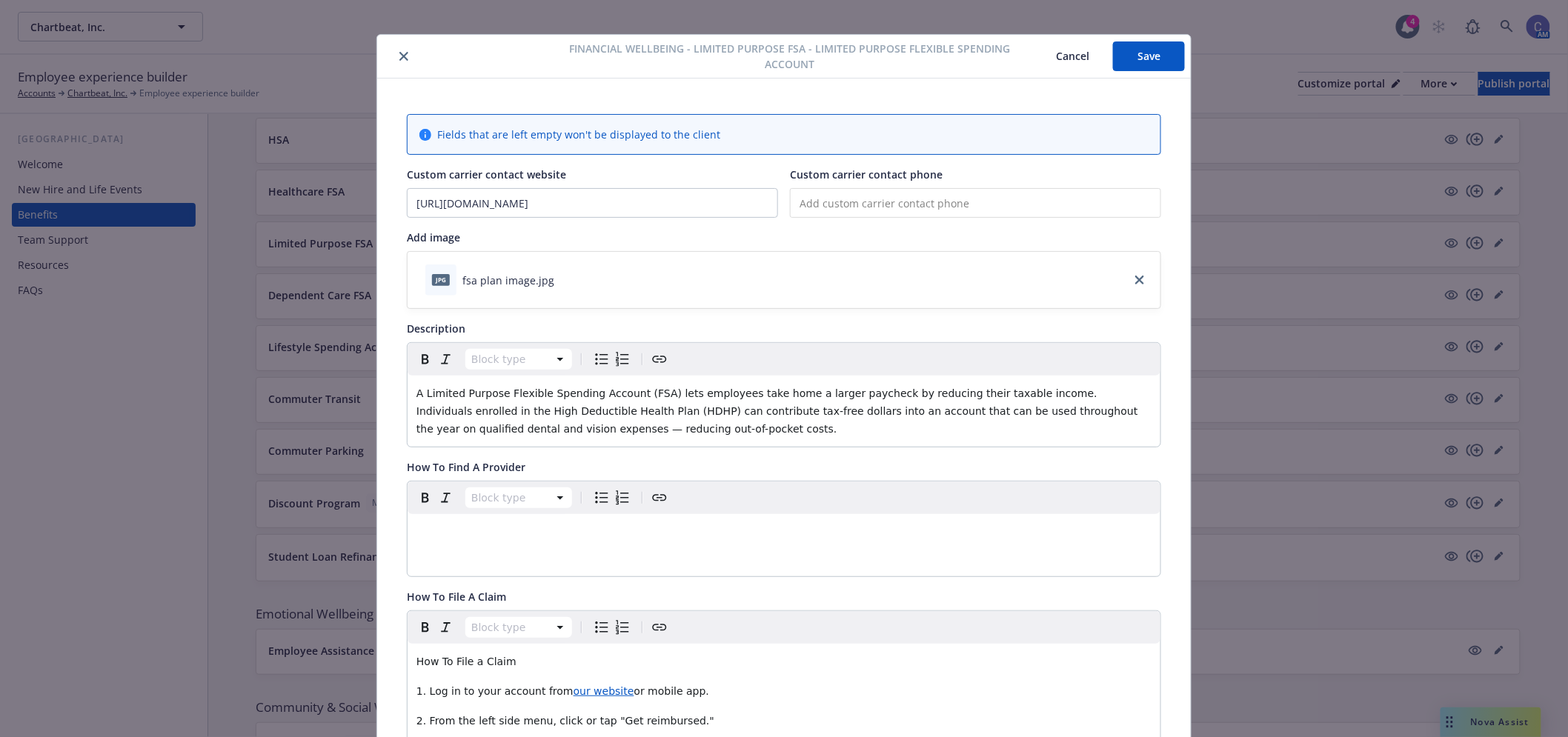
scroll to position [0, 0]
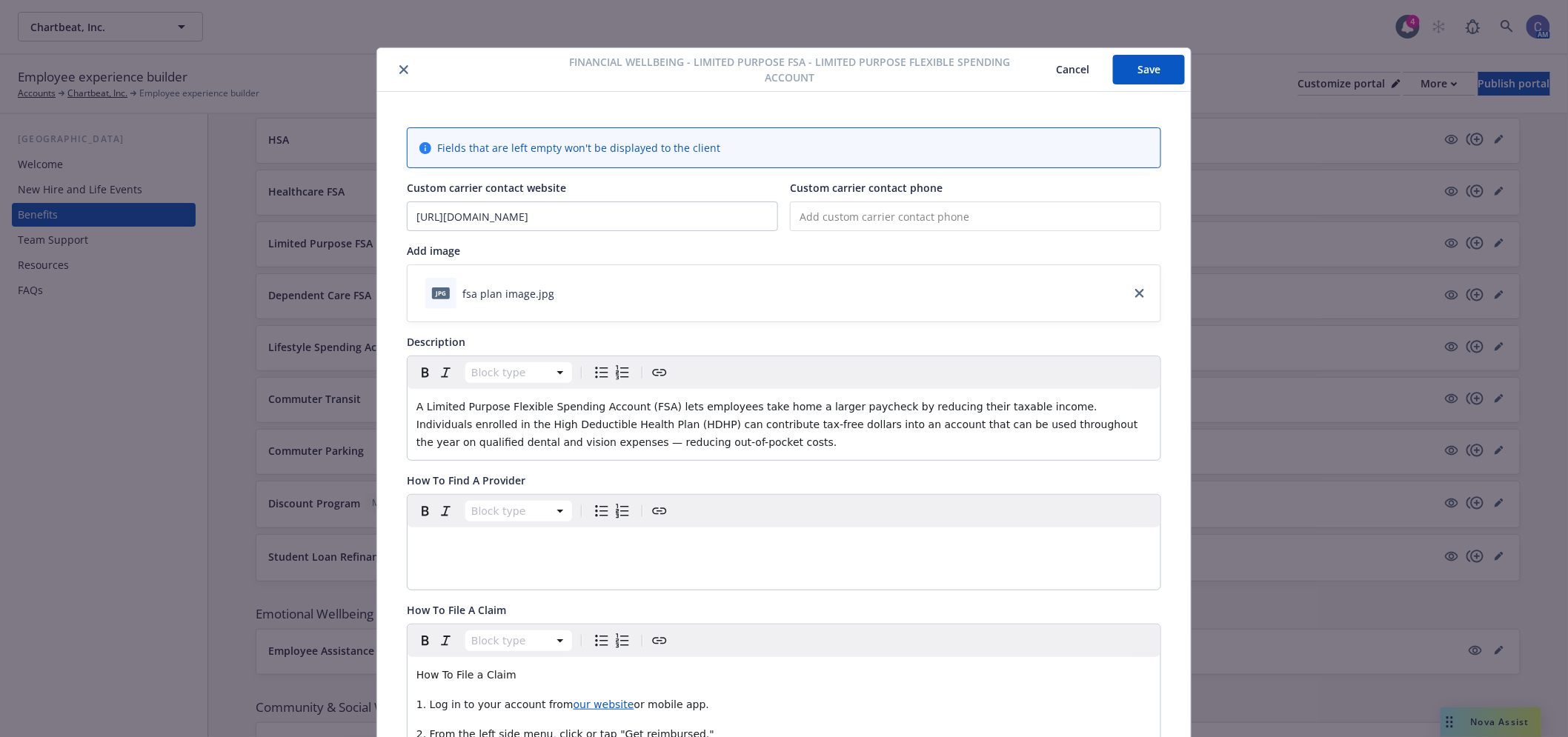
click at [1145, 78] on button "Save" at bounding box center [1148, 69] width 72 height 29
click at [1071, 74] on button "Cancel" at bounding box center [1072, 69] width 80 height 29
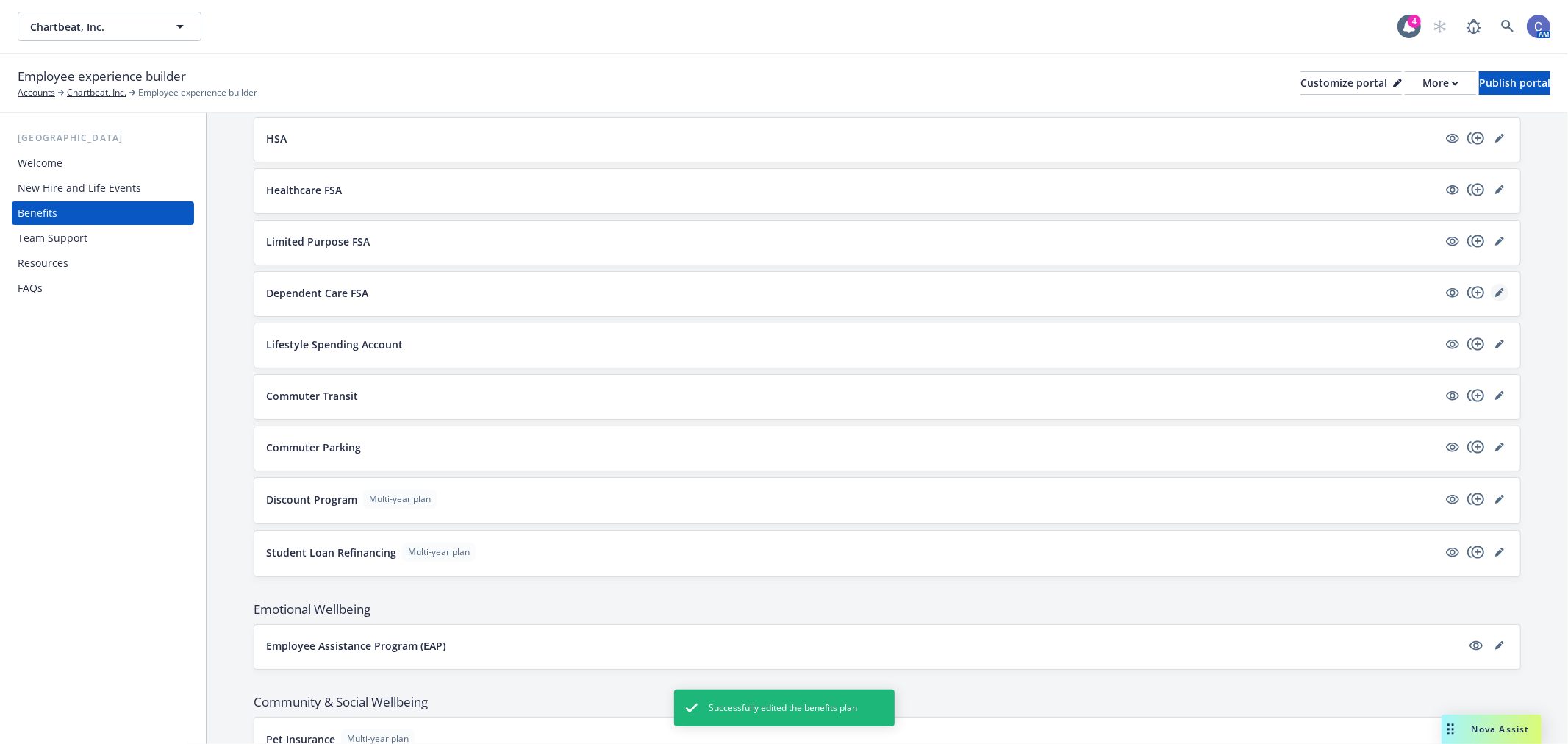
click at [1493, 297] on link "editPencil" at bounding box center [1498, 291] width 17 height 17
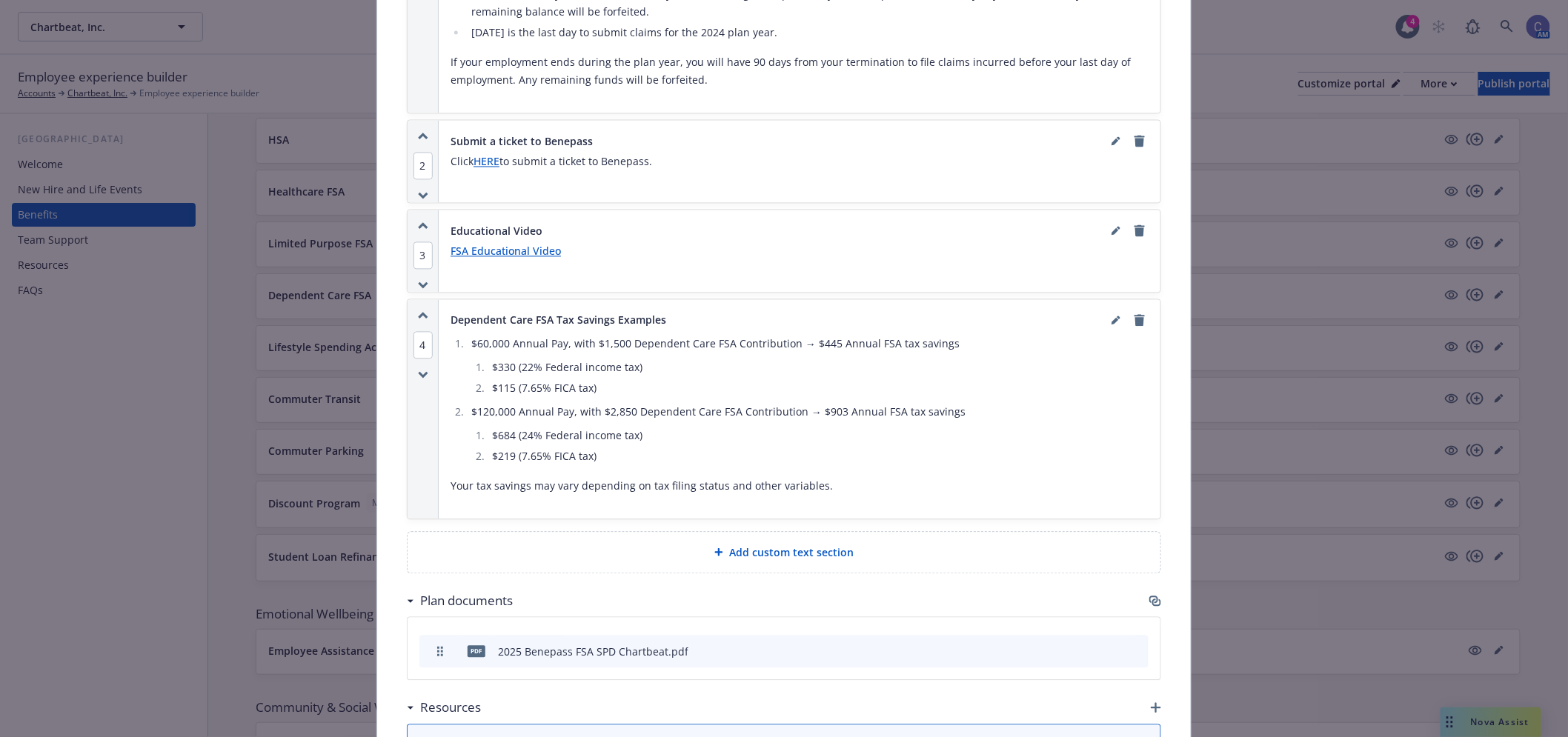
scroll to position [1135, 0]
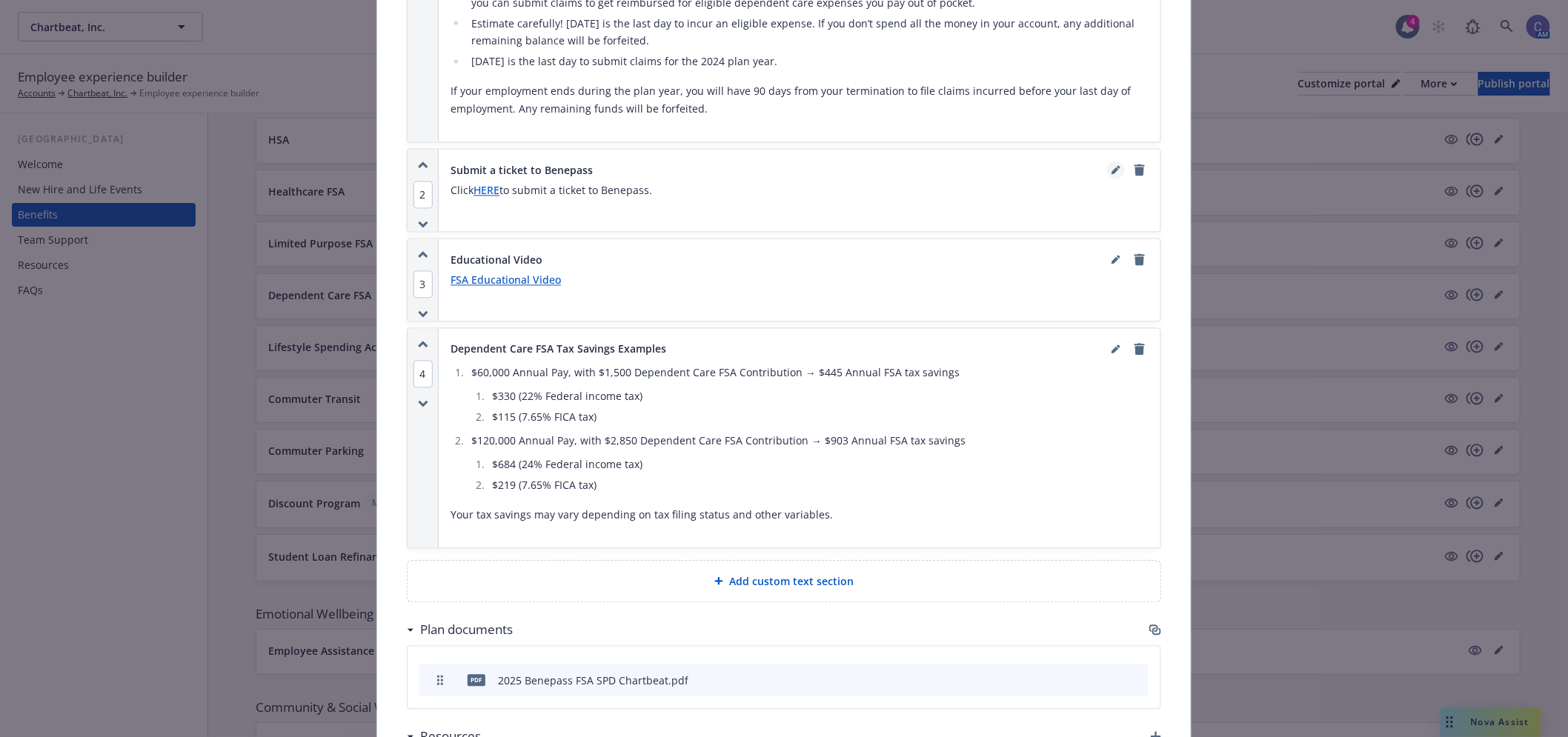
click at [1113, 166] on icon "editPencil" at bounding box center [1116, 171] width 9 height 9
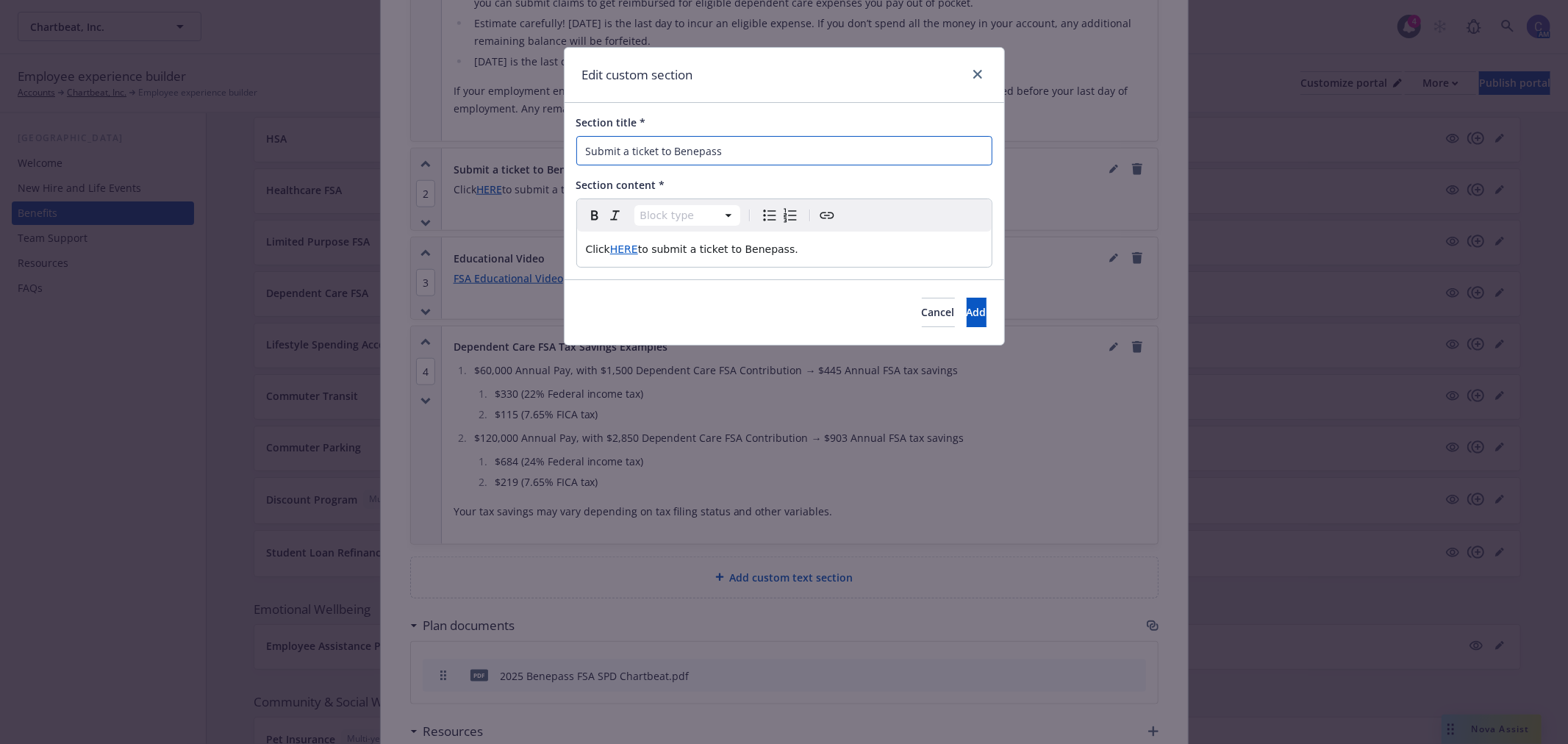
drag, startPoint x: 887, startPoint y: 150, endPoint x: 371, endPoint y: 142, distance: 516.1
click at [366, 136] on div "Edit custom section Section title * Submit a ticket to Benepass Section content…" at bounding box center [784, 372] width 1568 height 744
type input "Benepass Support"
drag, startPoint x: 816, startPoint y: 256, endPoint x: 260, endPoint y: 214, distance: 557.6
click at [260, 214] on div "Edit custom section Section title * Benepass Support Section content * Block ty…" at bounding box center [784, 372] width 1568 height 744
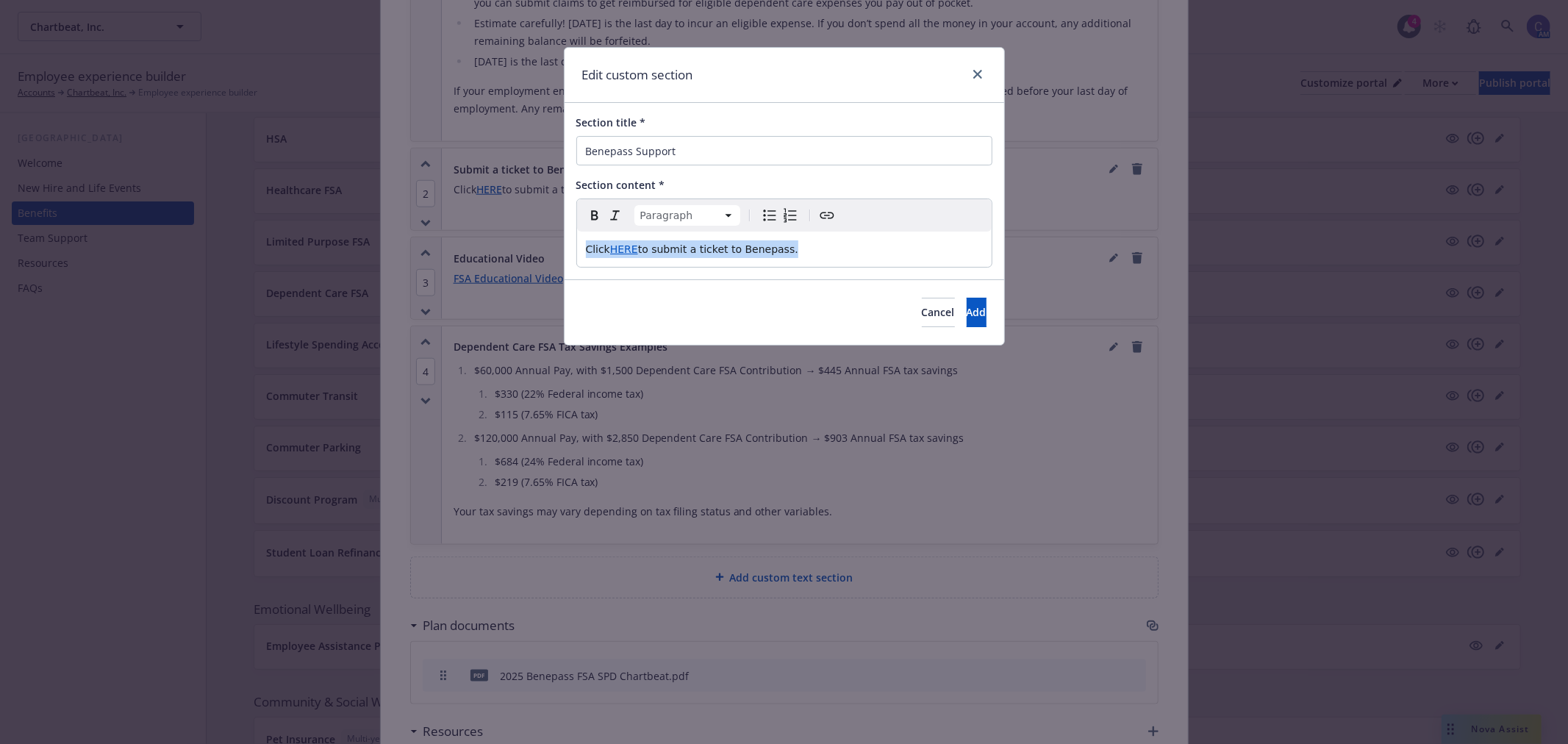
select select
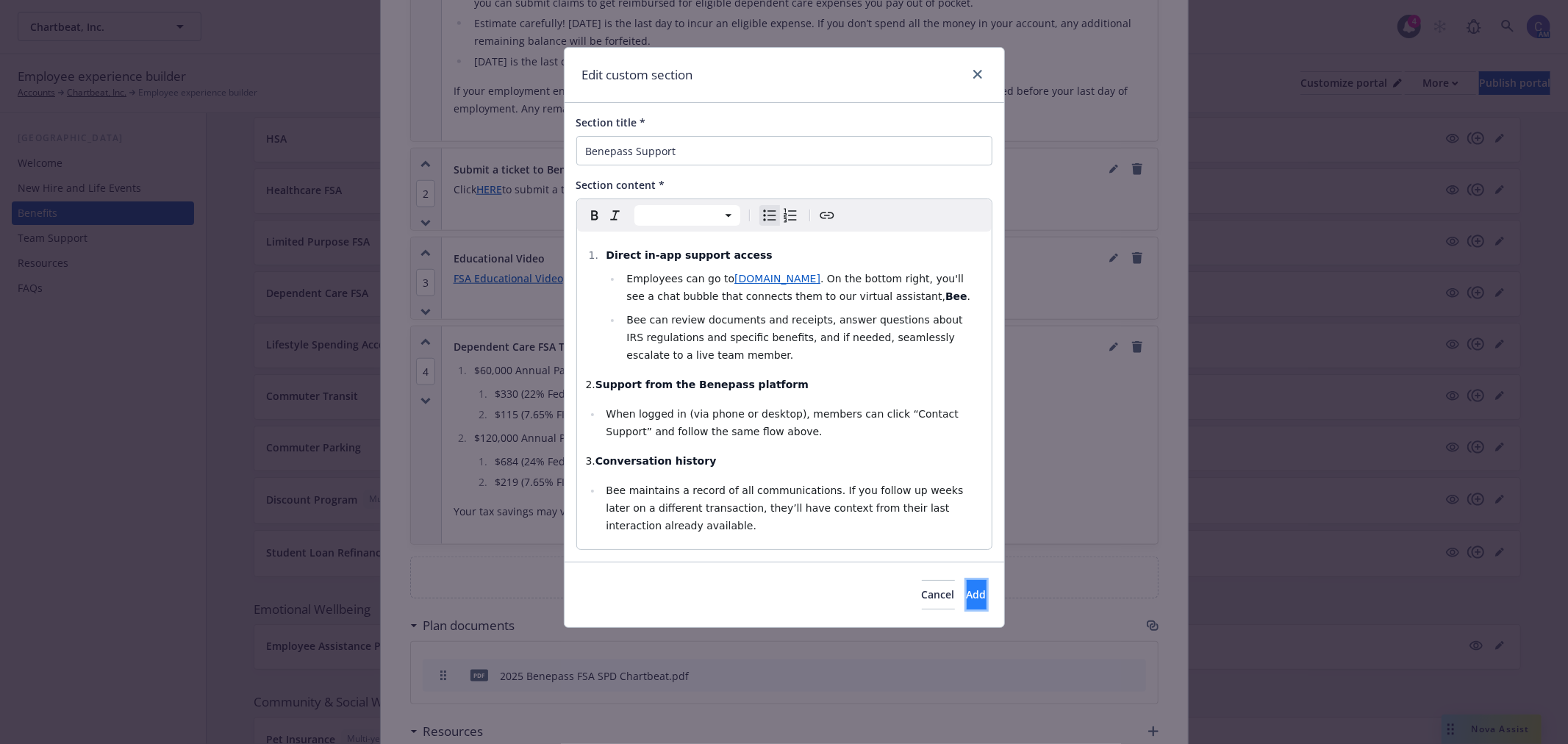
click at [967, 597] on span "Add" at bounding box center [977, 594] width 20 height 14
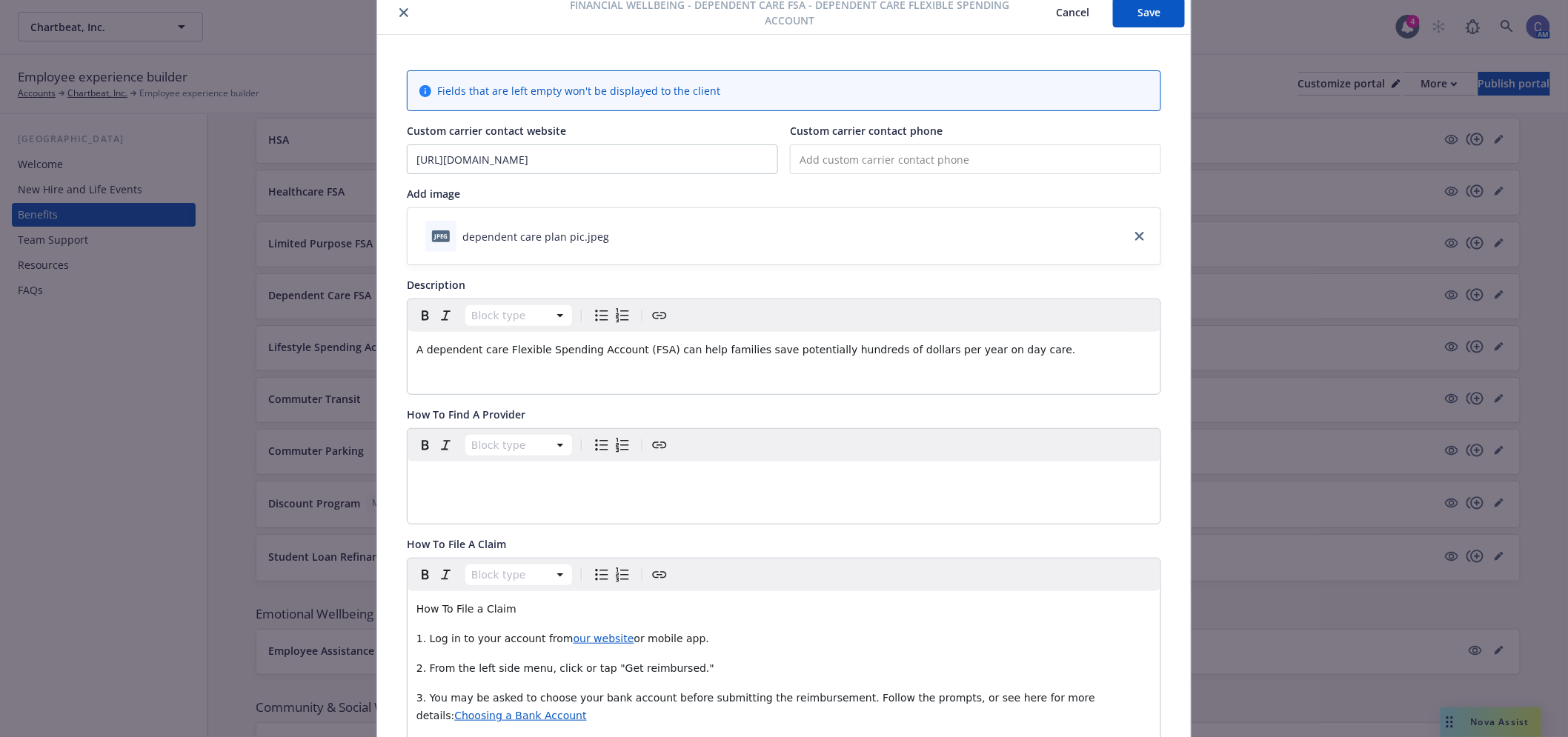
scroll to position [0, 0]
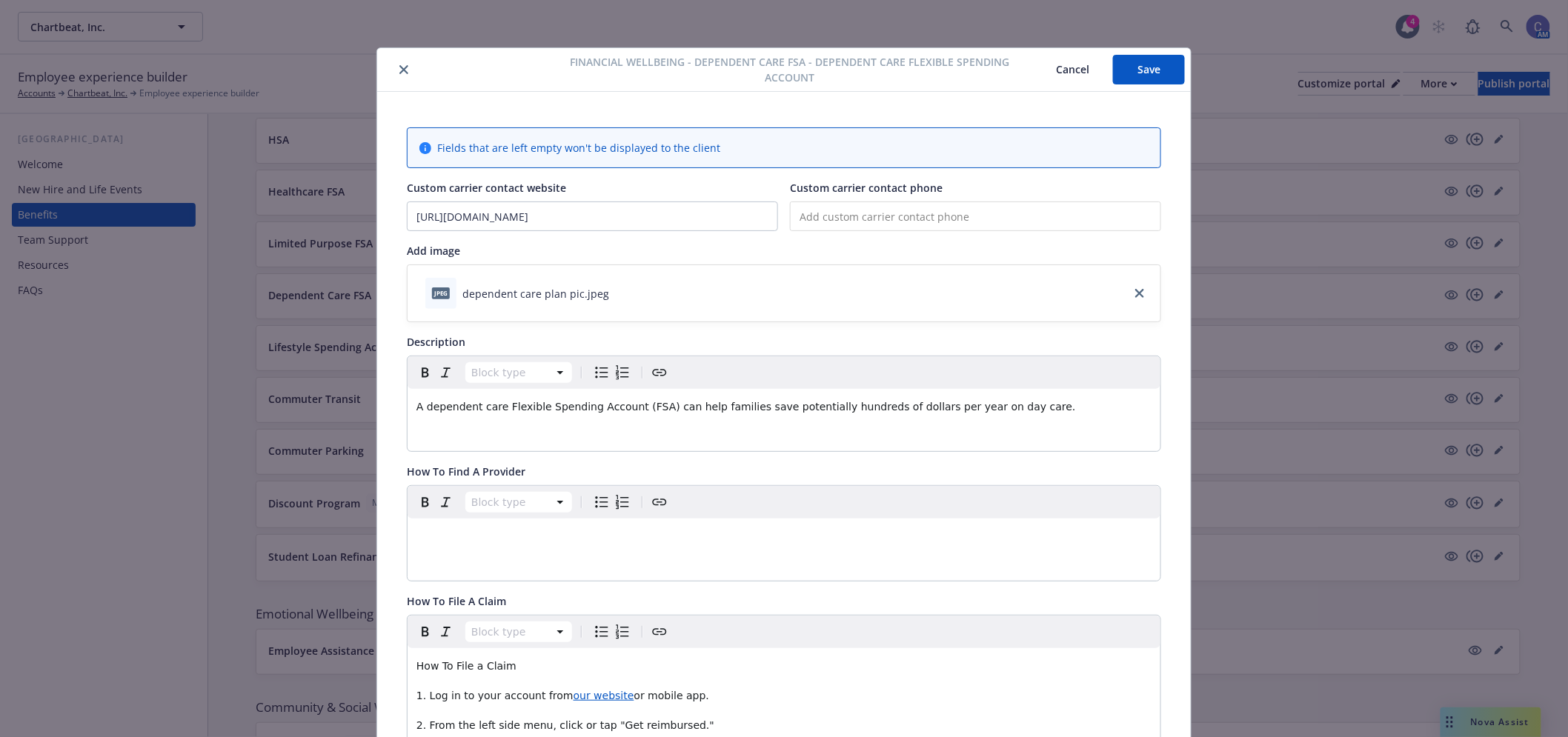
click at [1145, 32] on div "Financial Wellbeing - Dependent Care FSA - Dependent Care Flexible Spending Acc…" at bounding box center [784, 368] width 1568 height 737
click at [1126, 82] on button "Save" at bounding box center [1148, 69] width 72 height 29
click at [1131, 61] on button "Save" at bounding box center [1148, 69] width 72 height 29
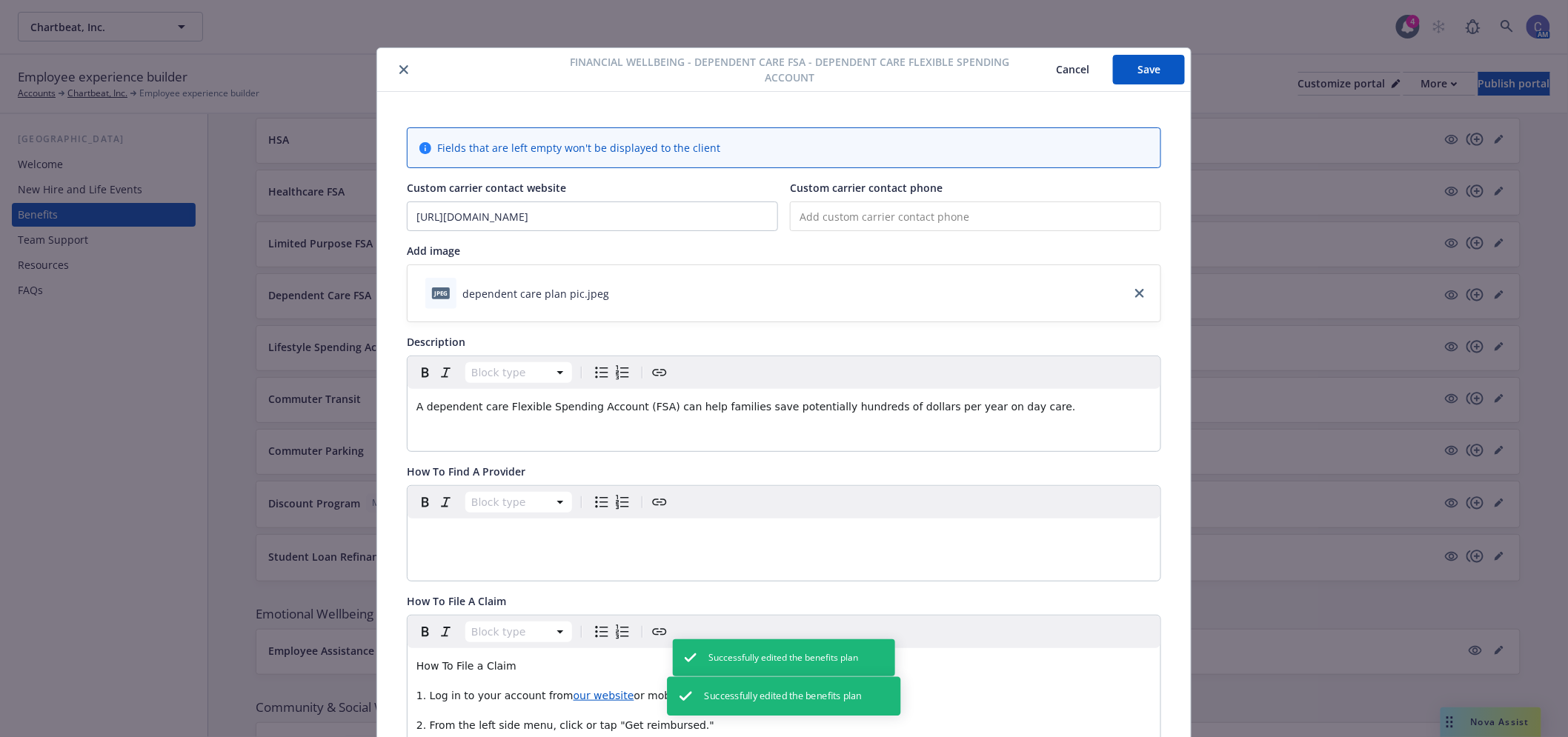
click at [1069, 71] on button "Cancel" at bounding box center [1072, 69] width 80 height 29
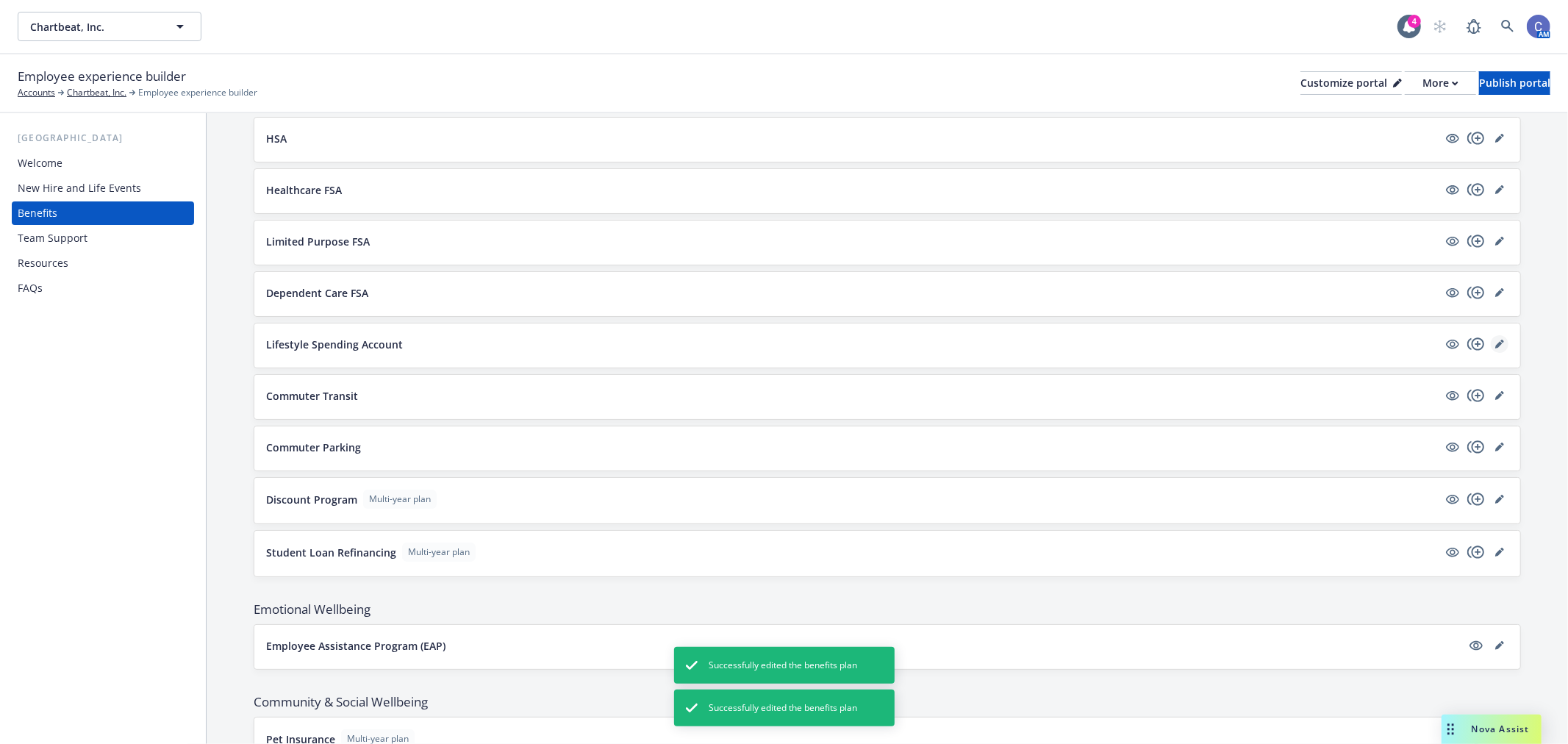
click at [1495, 342] on link "editPencil" at bounding box center [1498, 343] width 17 height 17
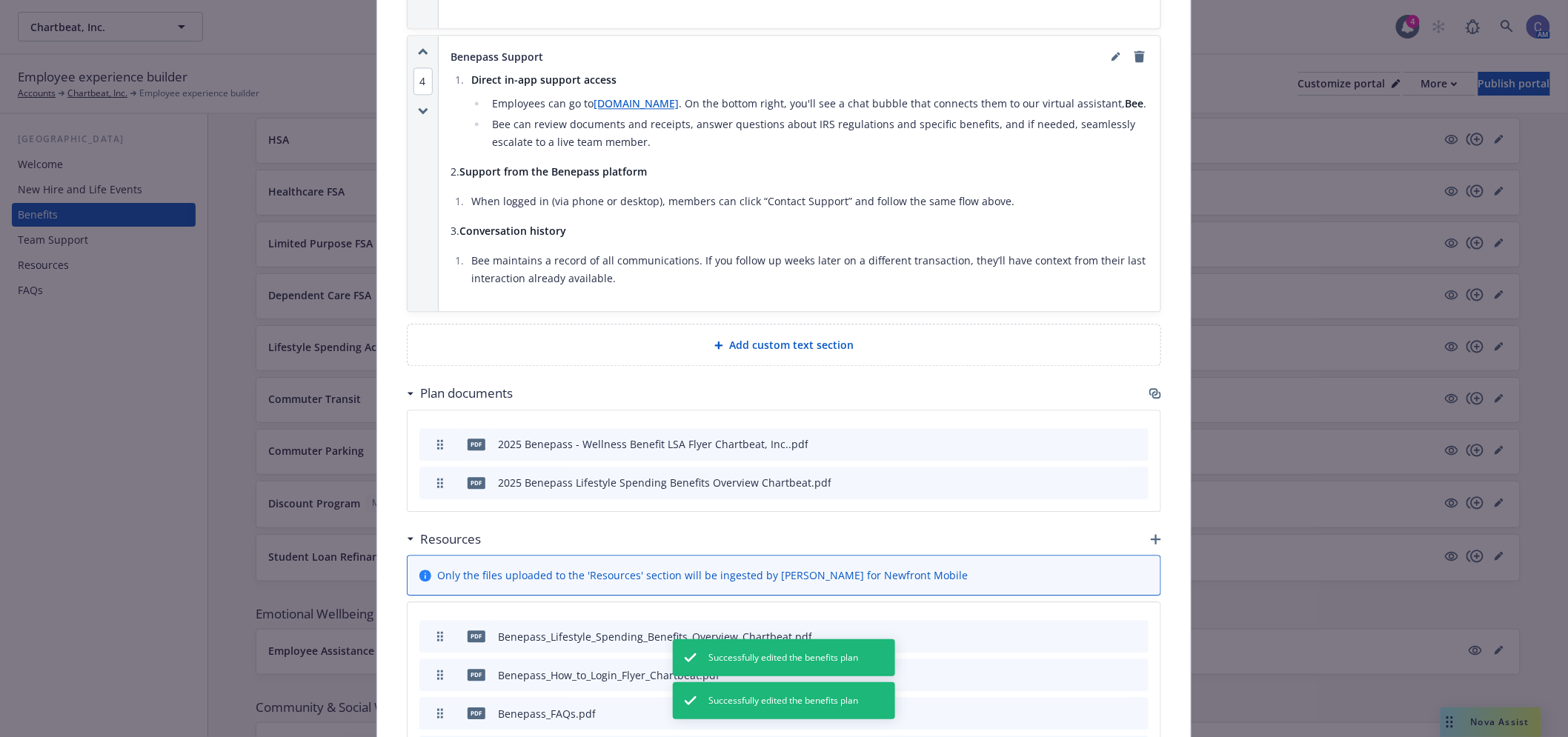
scroll to position [1360, 0]
click at [1107, 45] on link "editPencil" at bounding box center [1115, 52] width 17 height 17
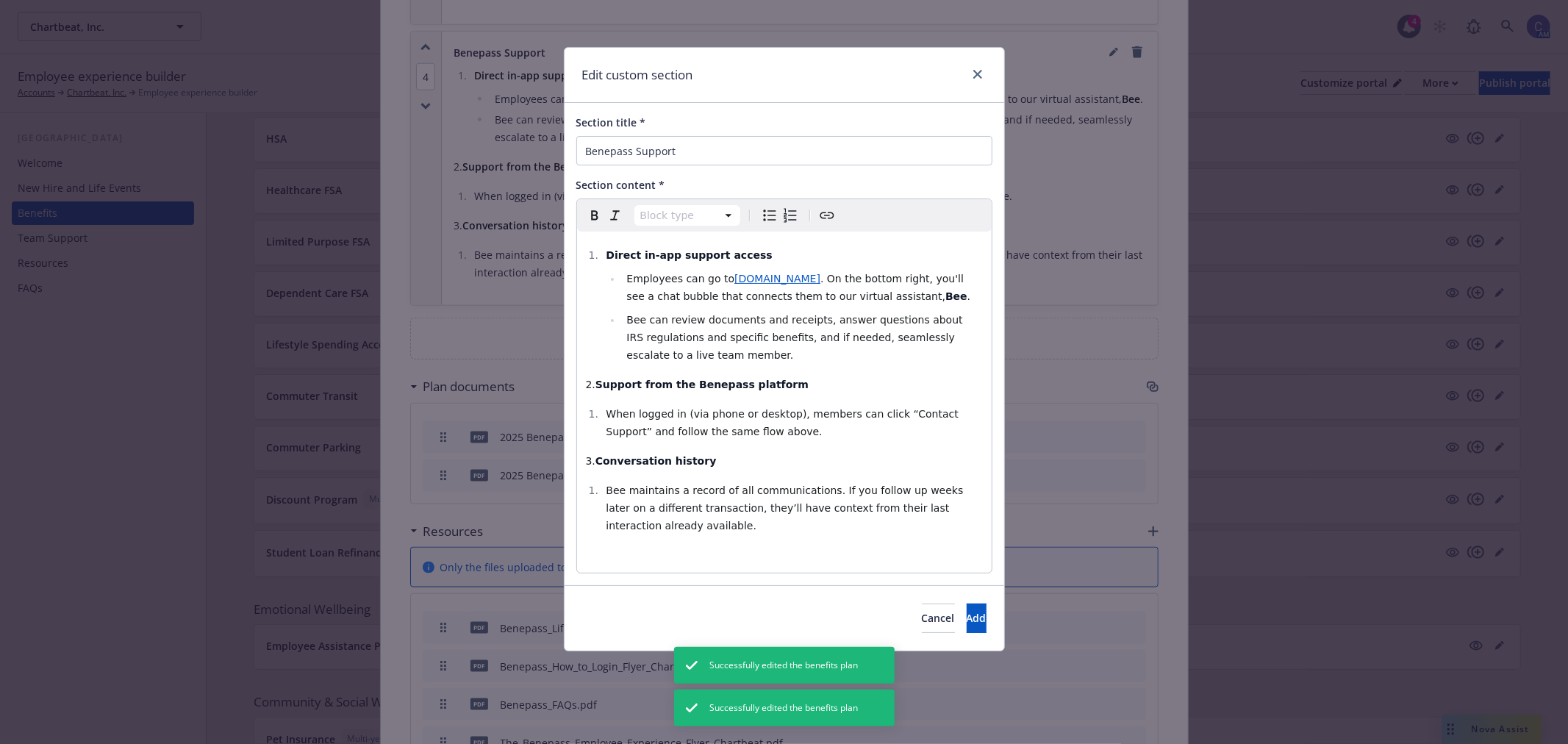
select select
click at [827, 405] on li "When logged in (via phone or desktop), members can click “Contact Support” and …" at bounding box center [792, 422] width 381 height 35
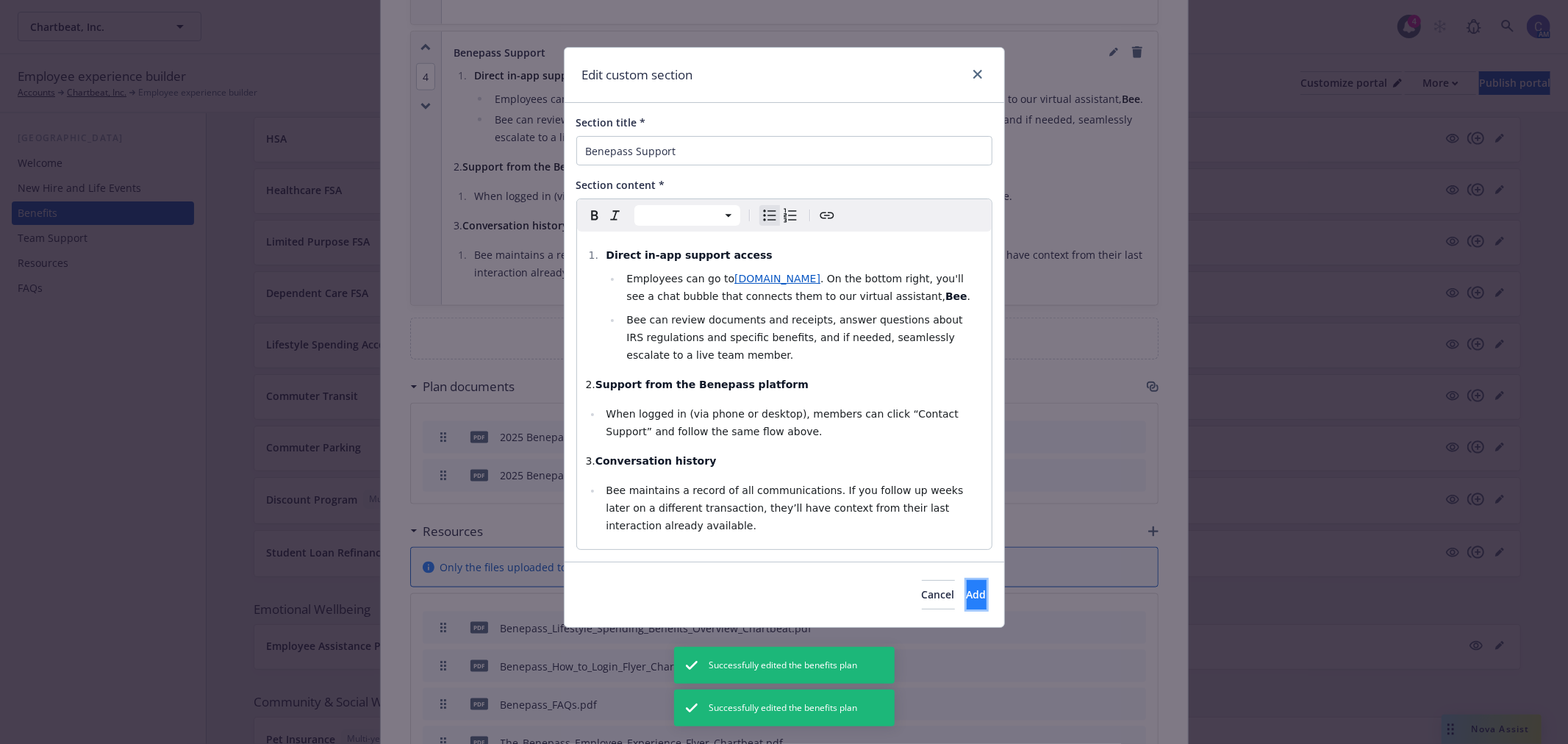
click at [967, 587] on span "Add" at bounding box center [977, 594] width 20 height 14
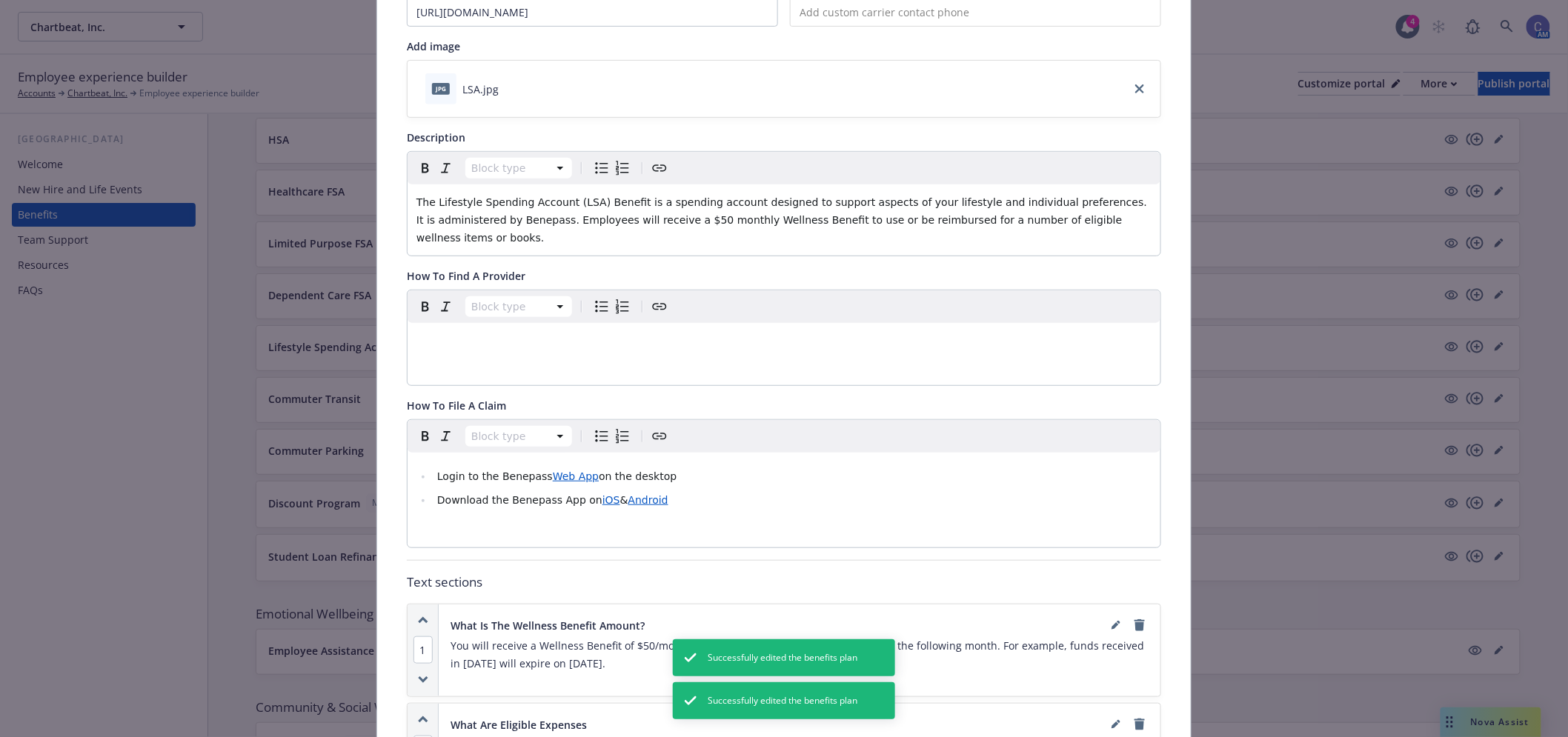
scroll to position [0, 0]
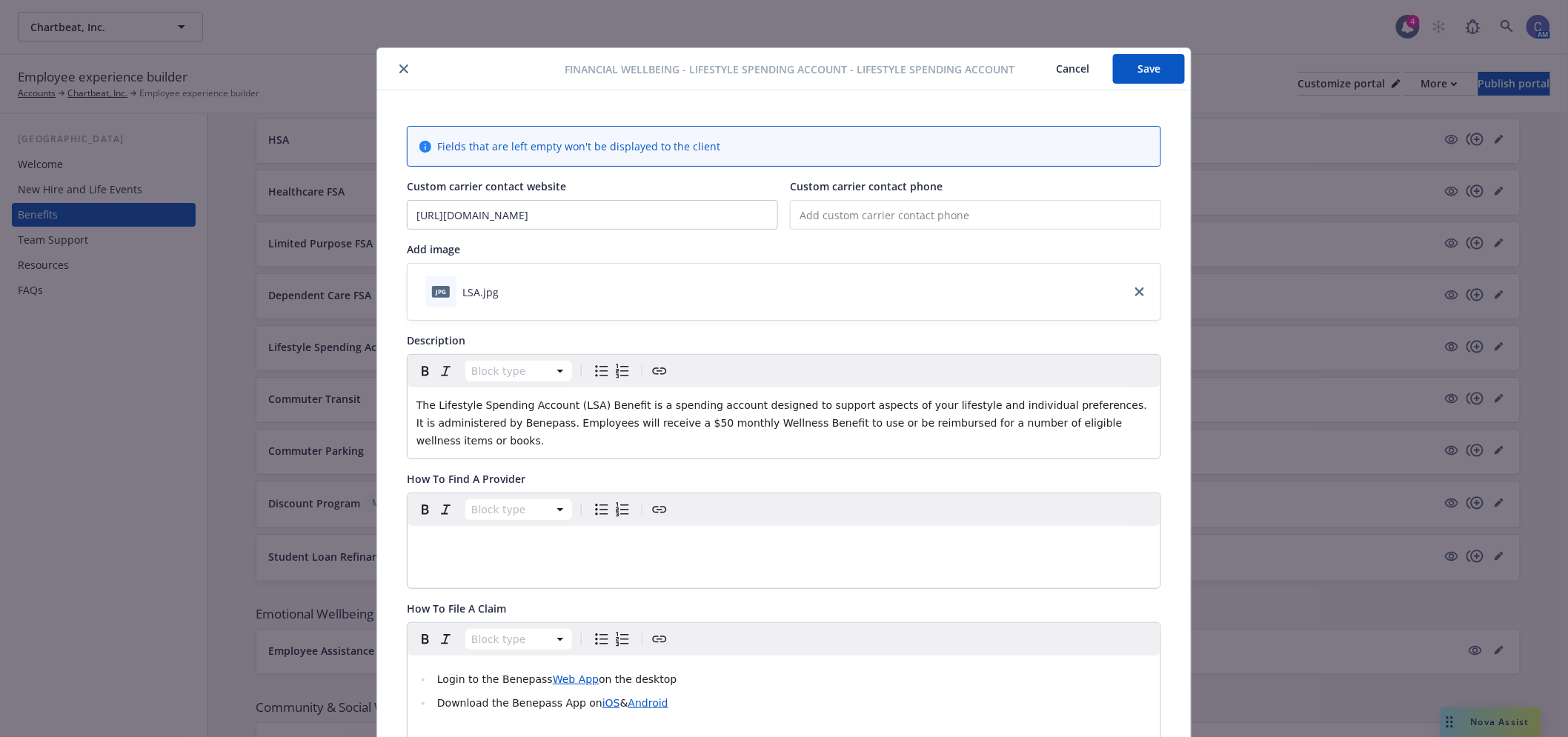
click at [1134, 69] on button "Save" at bounding box center [1148, 68] width 72 height 29
click at [1054, 72] on button "Cancel" at bounding box center [1072, 68] width 80 height 29
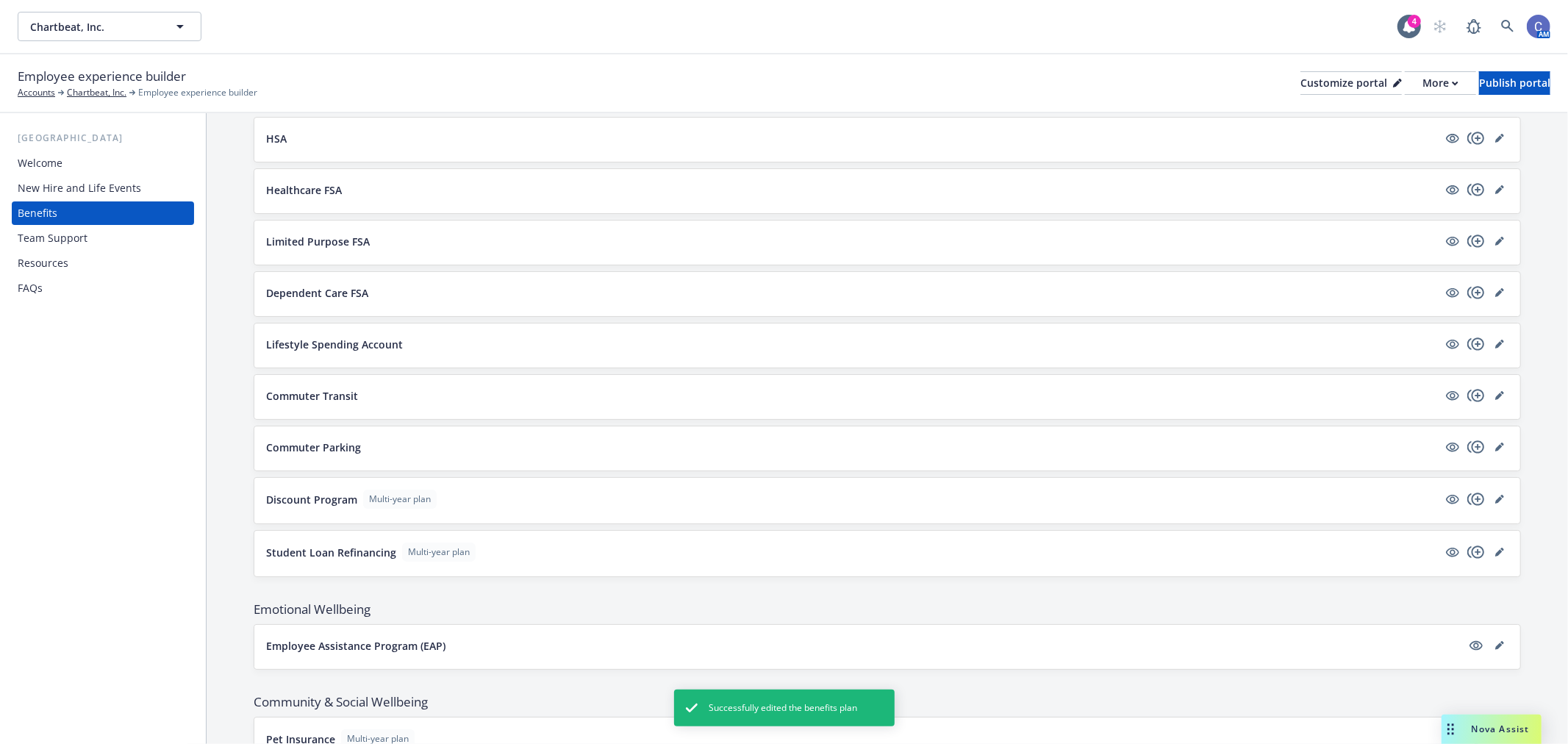
click at [1487, 387] on div at bounding box center [1475, 395] width 64 height 17
click at [1495, 396] on icon "editPencil" at bounding box center [1498, 396] width 7 height 7
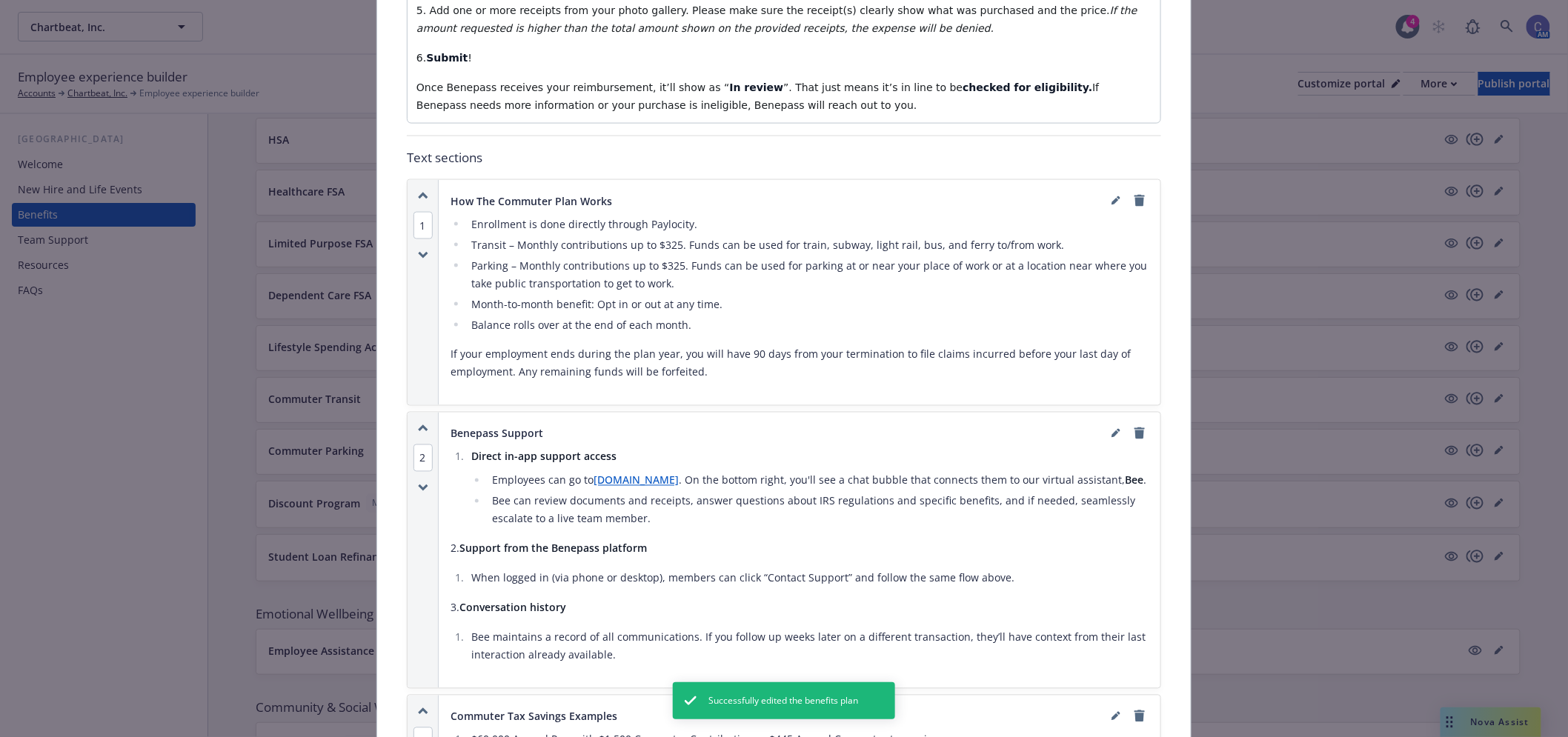
scroll to position [867, 0]
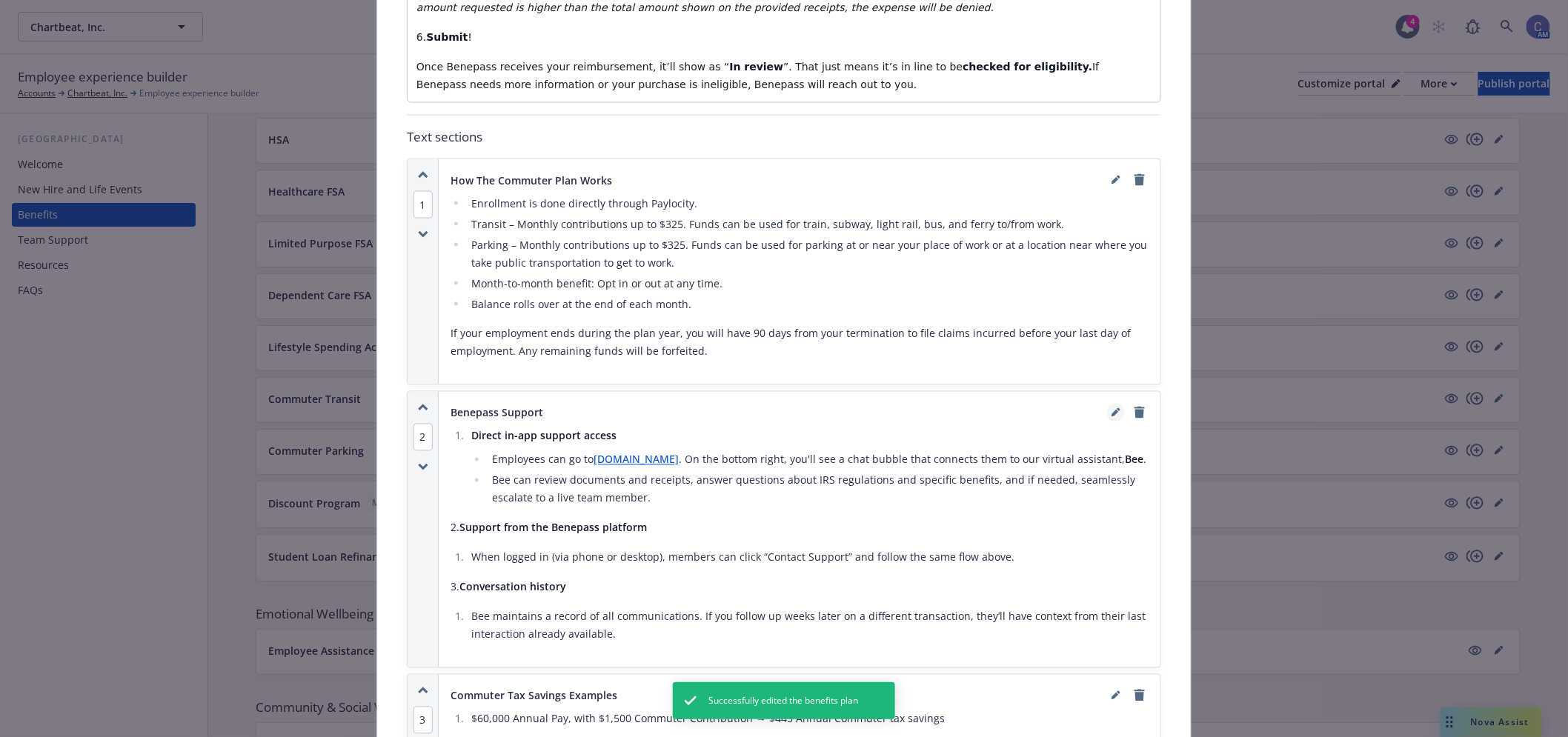
click at [1112, 408] on icon "editPencil" at bounding box center [1116, 412] width 9 height 9
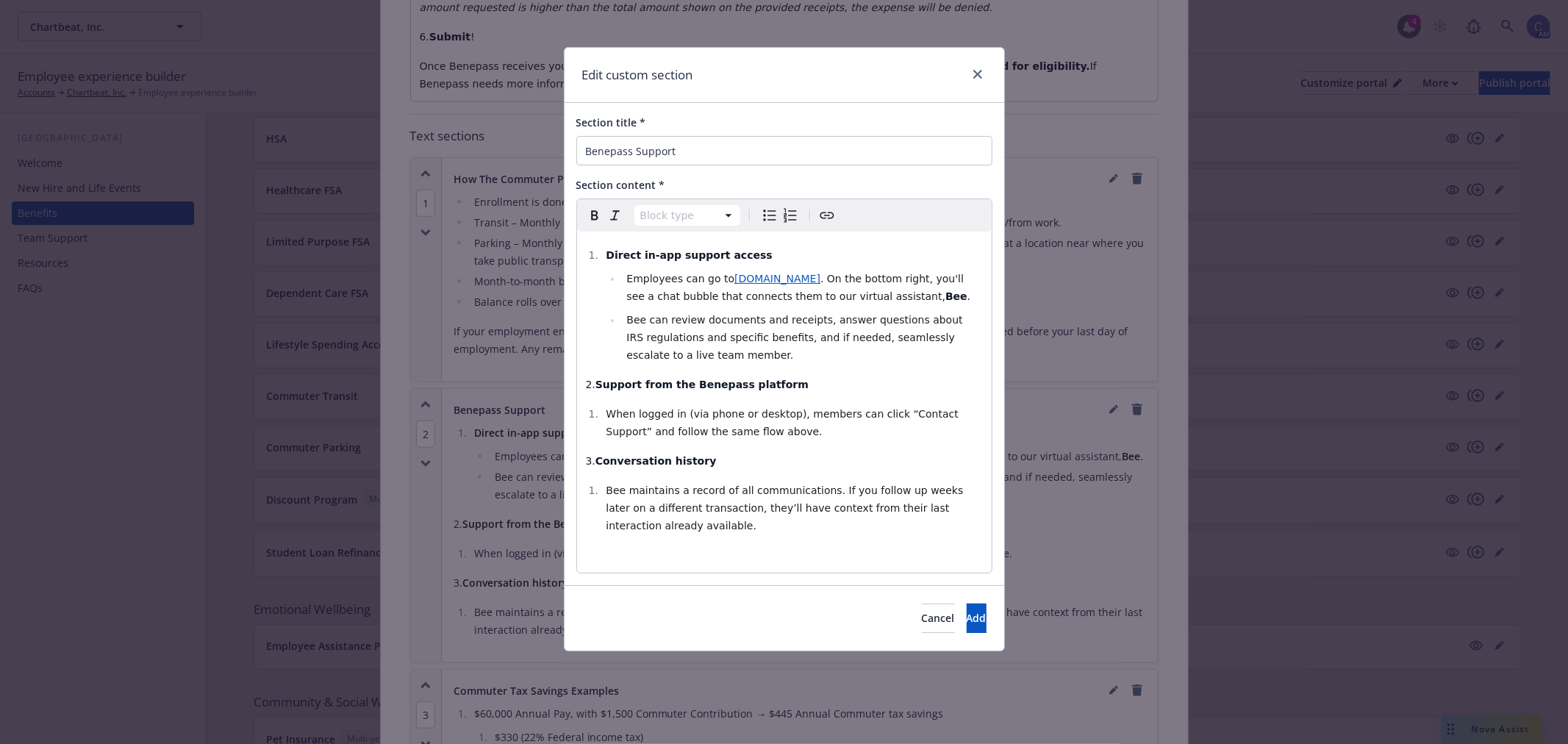
select select
click at [944, 393] on div "Direct in-app support access Employees can go to support.getbenepass.com . On t…" at bounding box center [784, 402] width 415 height 341
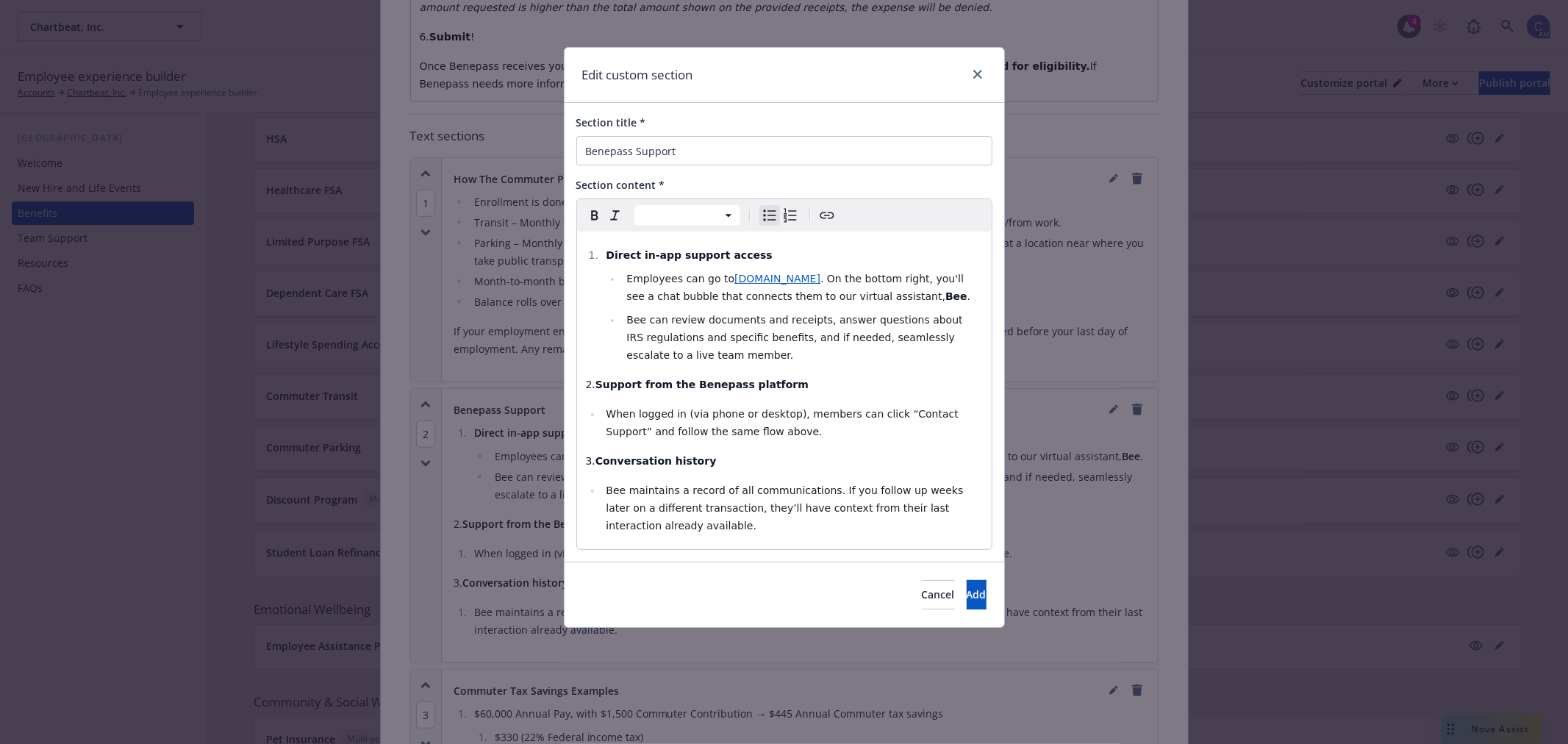
click at [987, 585] on div "Cancel Add" at bounding box center [784, 594] width 439 height 65
click at [969, 589] on button "Add" at bounding box center [977, 595] width 20 height 29
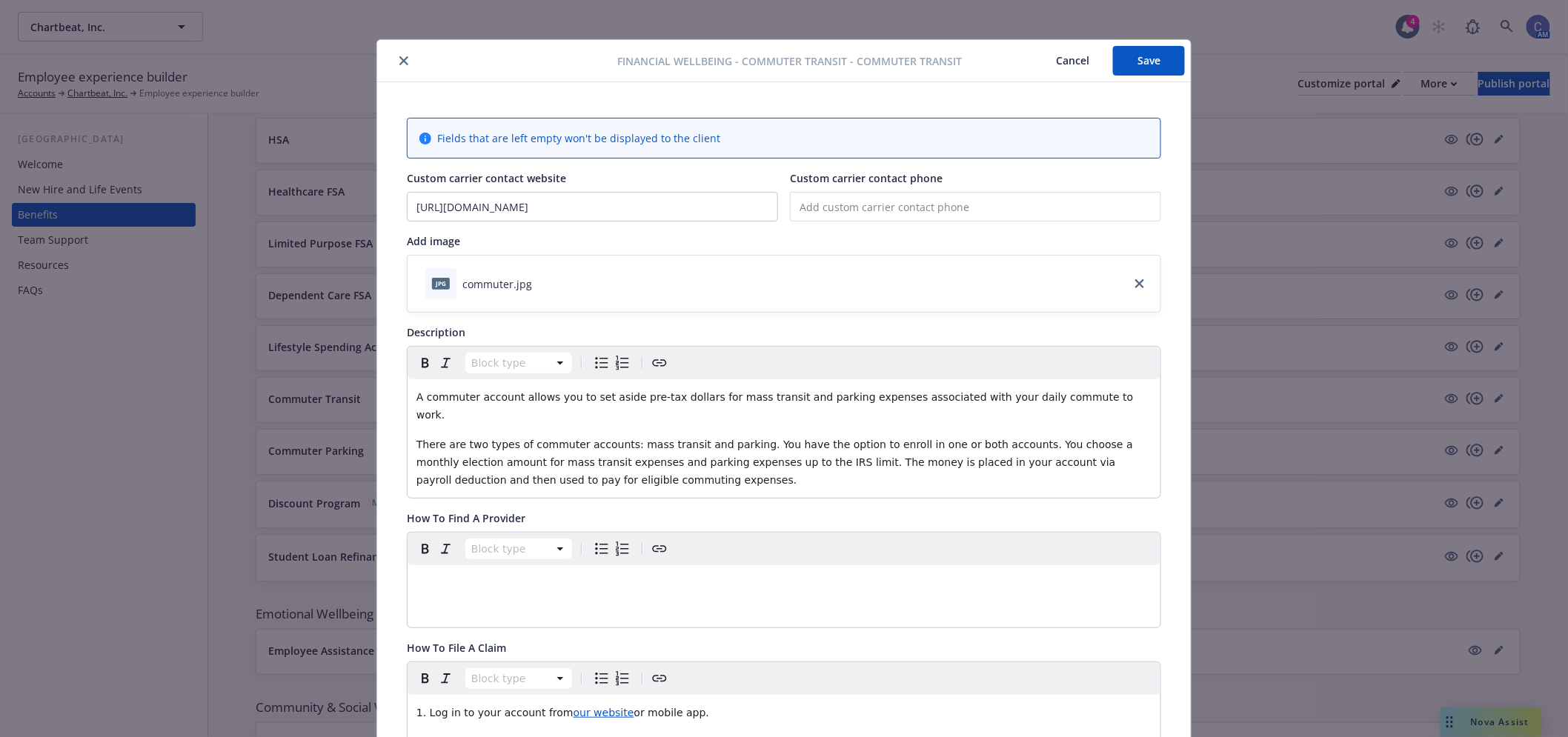
scroll to position [0, 0]
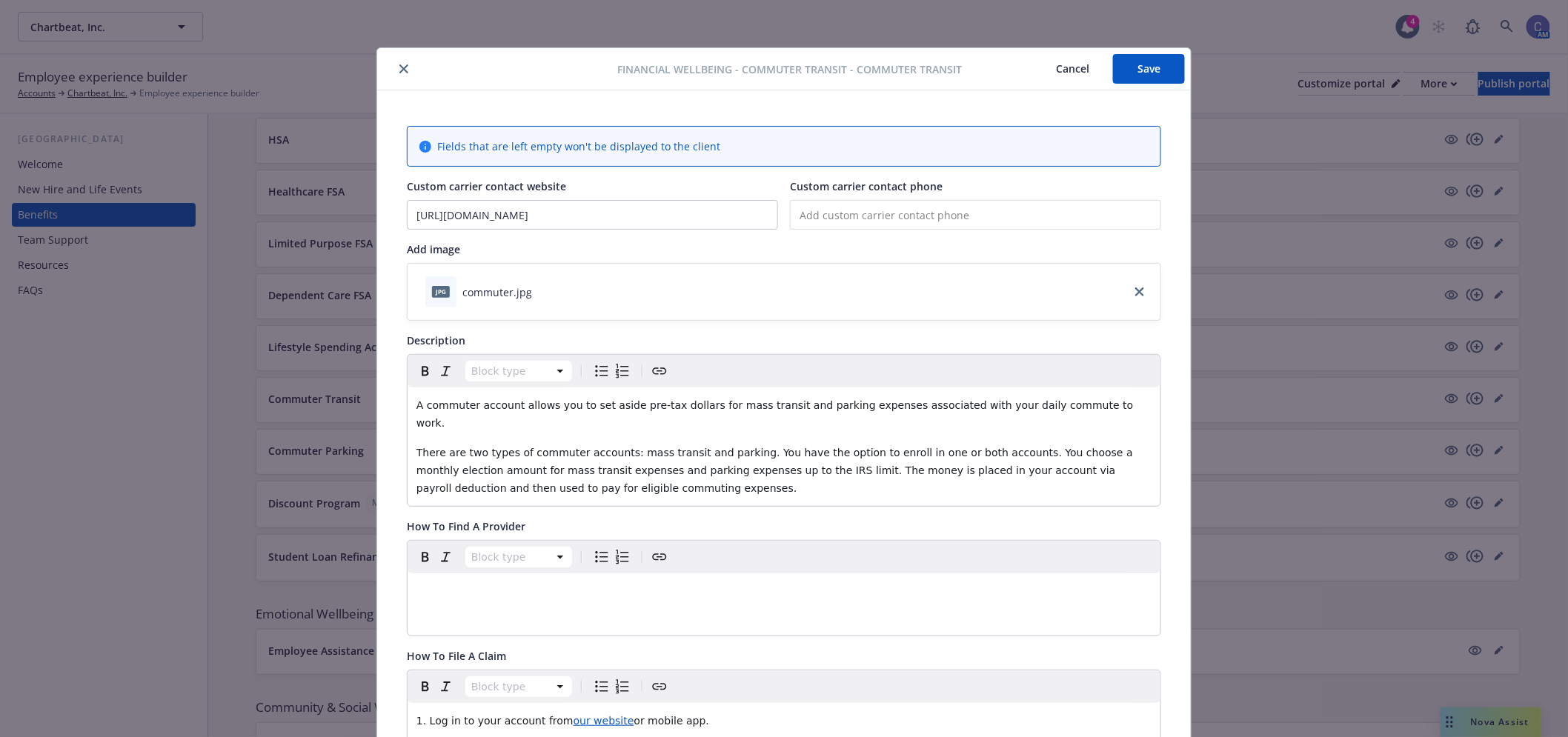
click at [1136, 81] on button "Save" at bounding box center [1148, 68] width 72 height 29
click at [1048, 74] on button "Cancel" at bounding box center [1072, 68] width 80 height 29
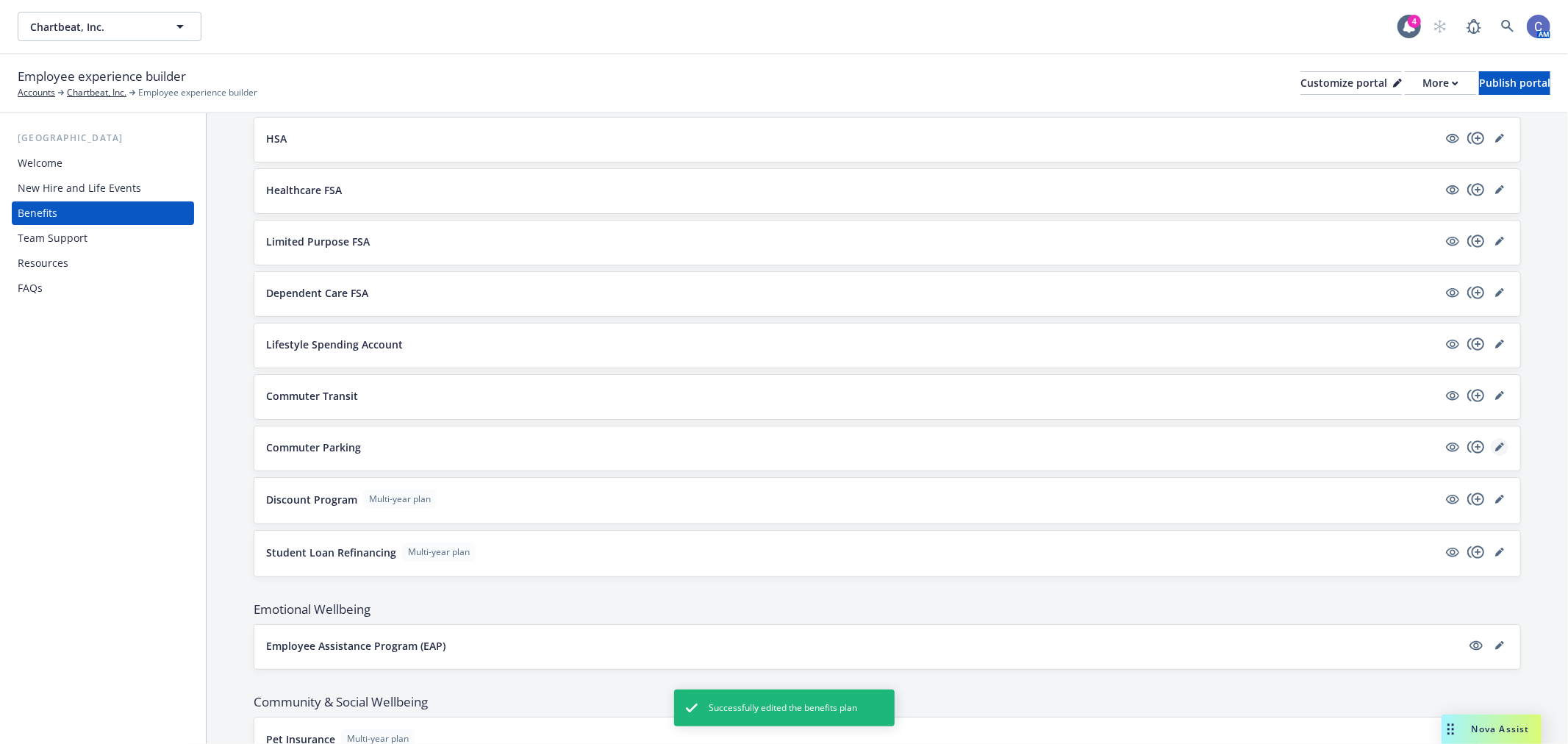
click at [1495, 446] on icon "editPencil" at bounding box center [1499, 447] width 9 height 9
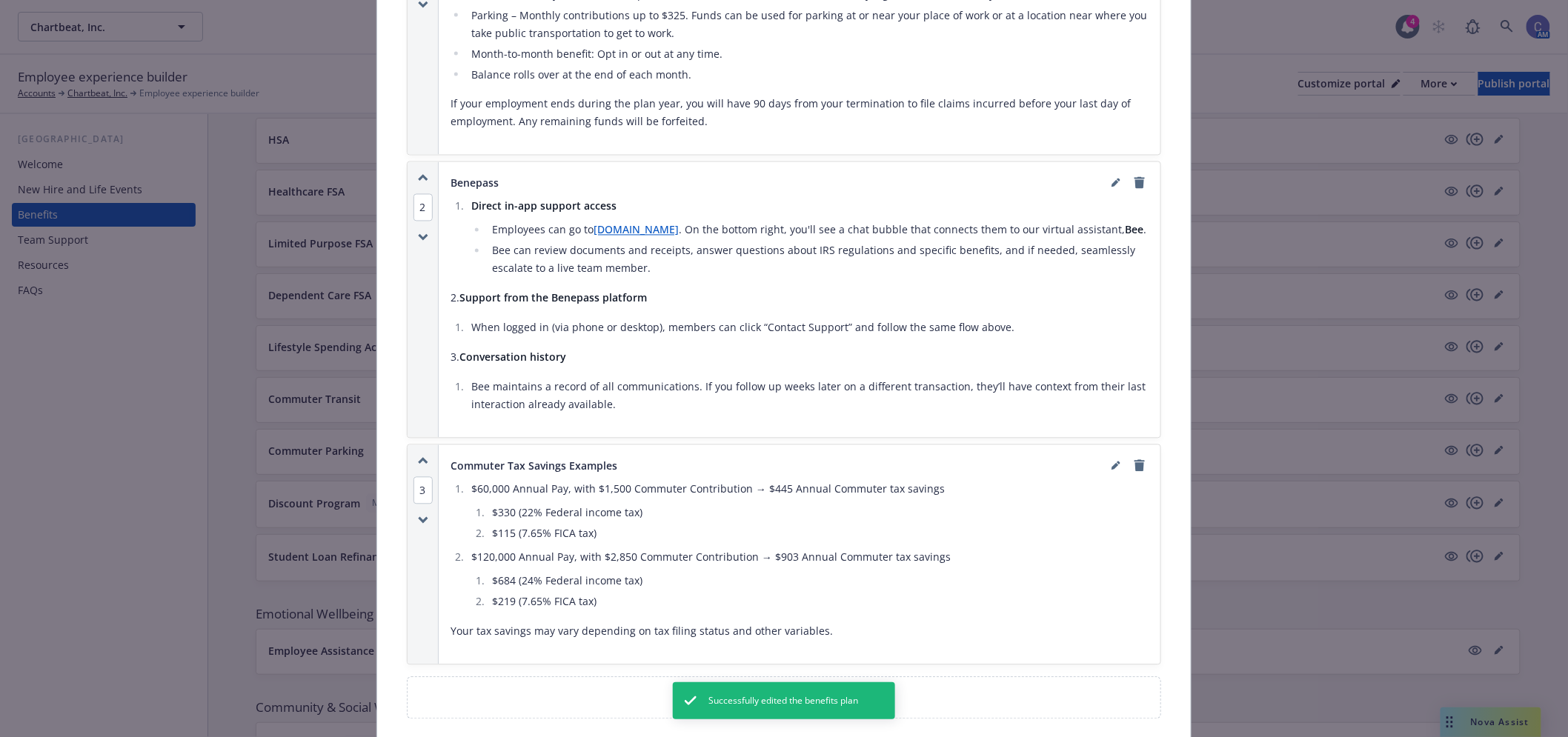
scroll to position [1032, 0]
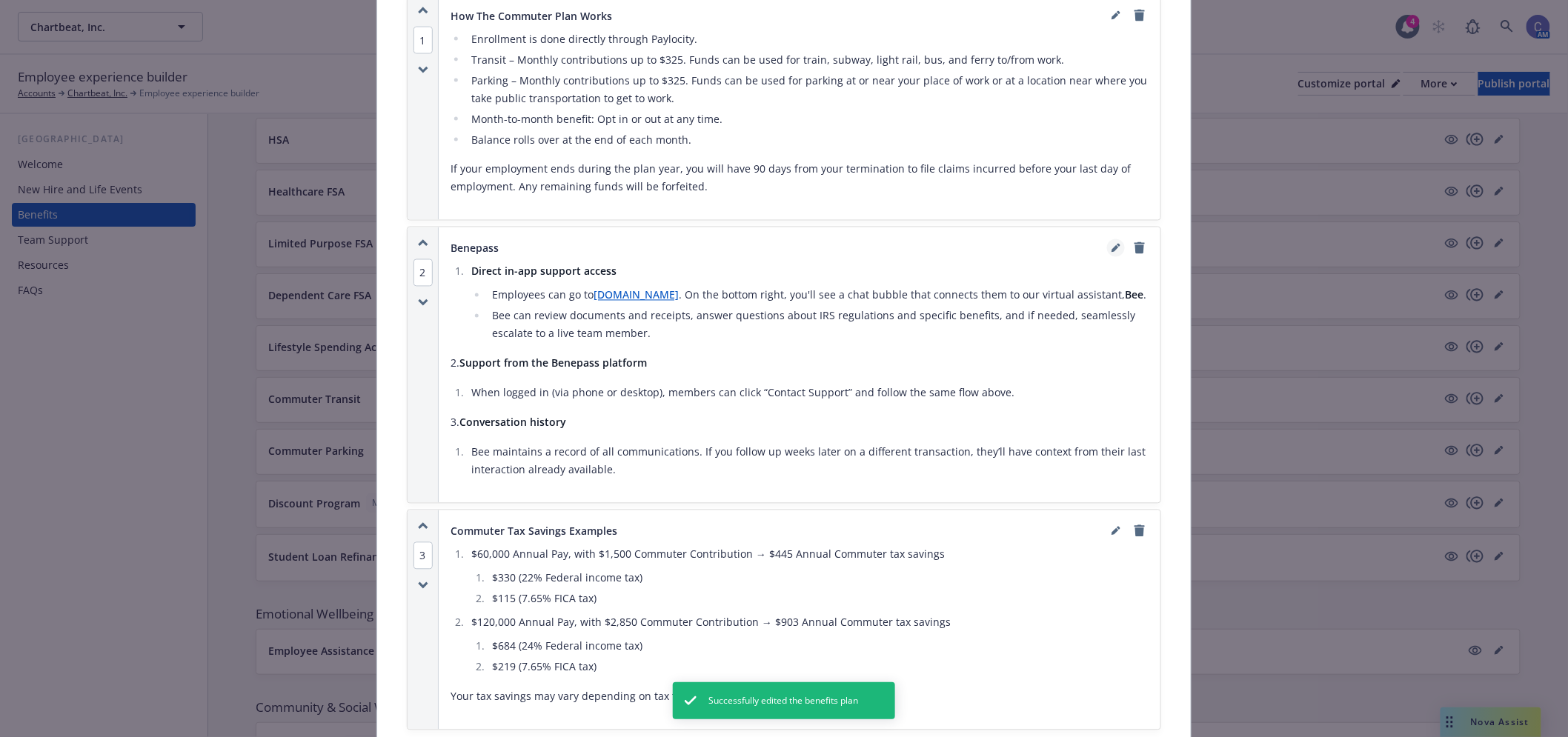
click at [1107, 239] on link "editPencil" at bounding box center [1115, 247] width 17 height 17
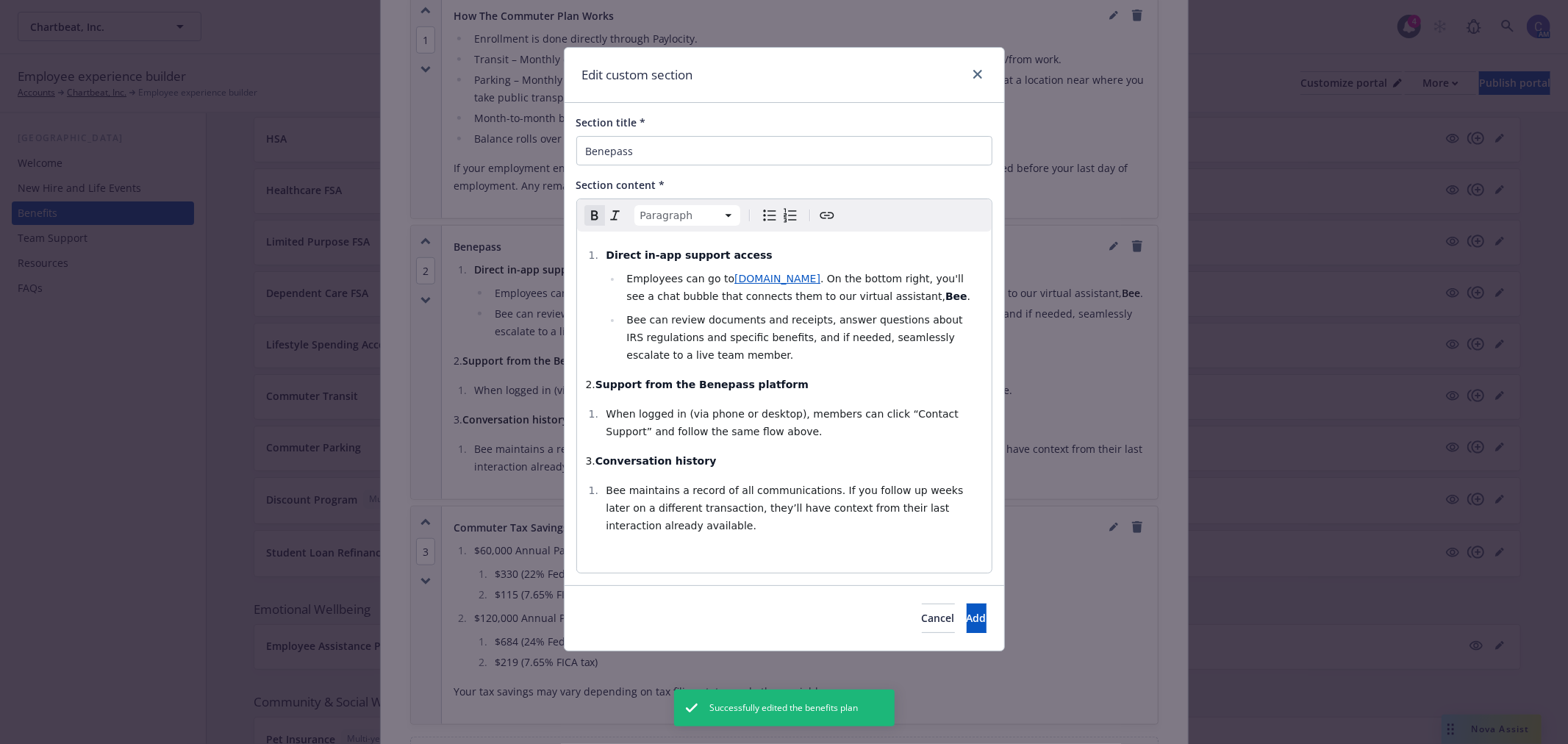
click at [835, 373] on div "Direct in-app support access Employees can go to support.getbenepass.com . On t…" at bounding box center [784, 402] width 415 height 341
select select
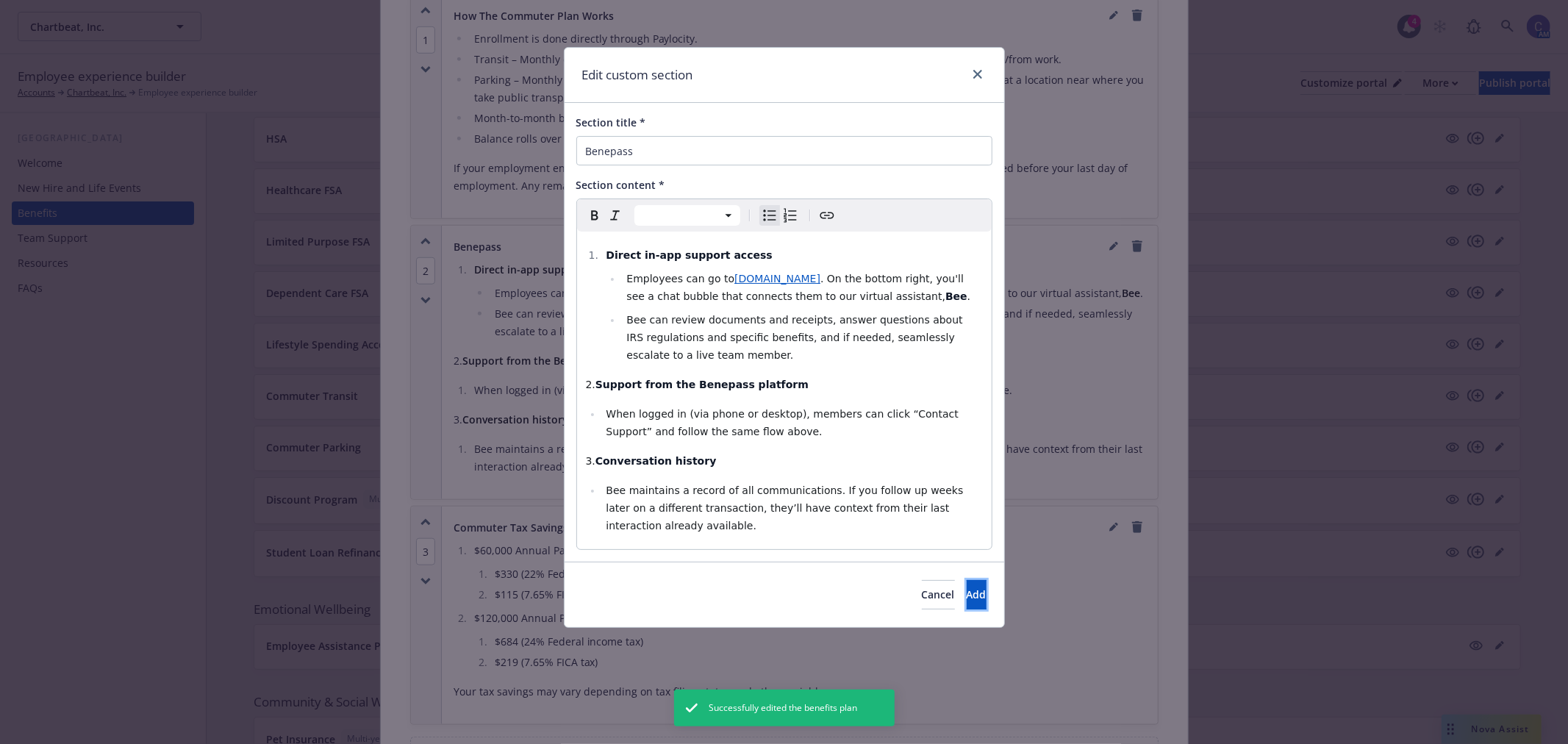
click at [967, 590] on span "Add" at bounding box center [977, 594] width 20 height 14
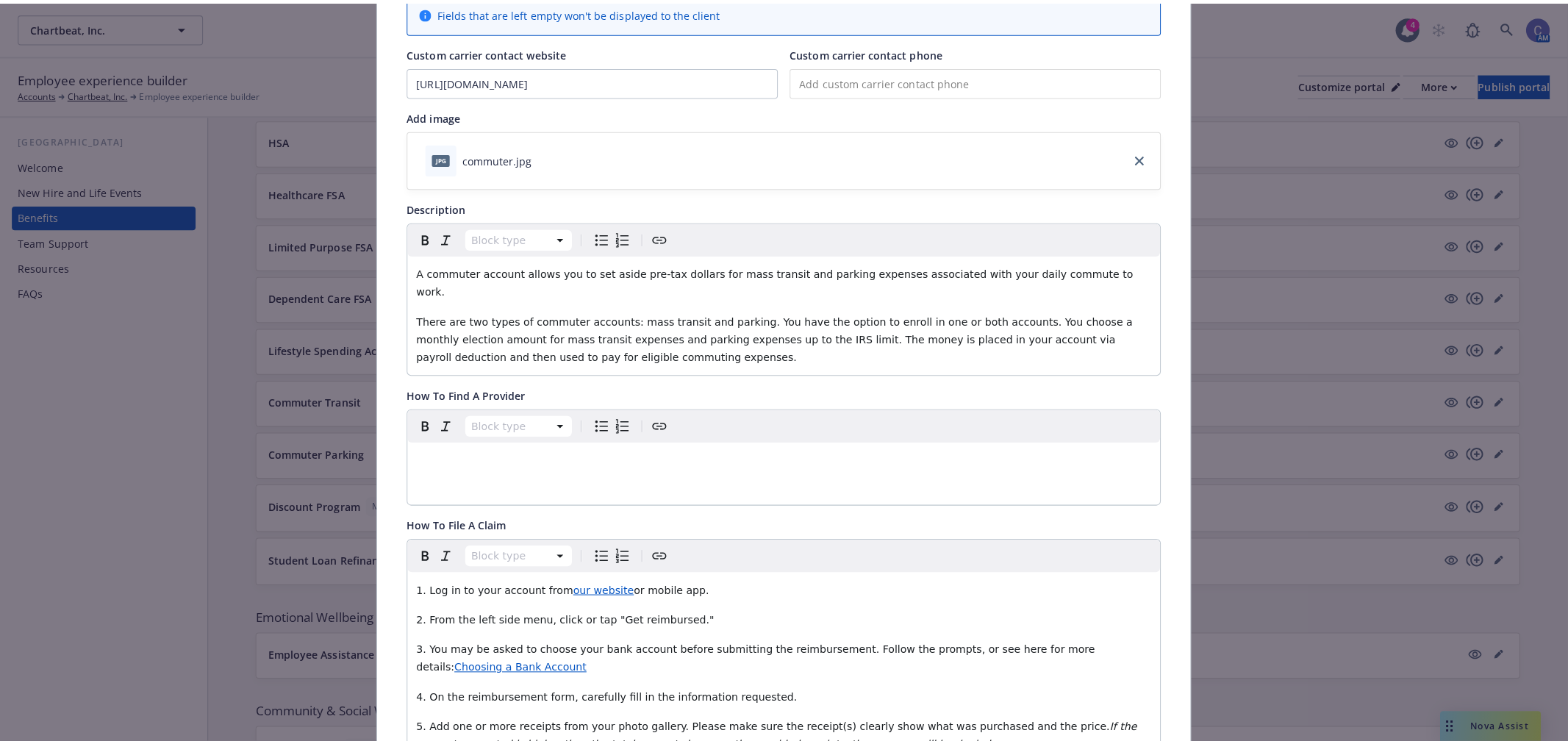
scroll to position [0, 0]
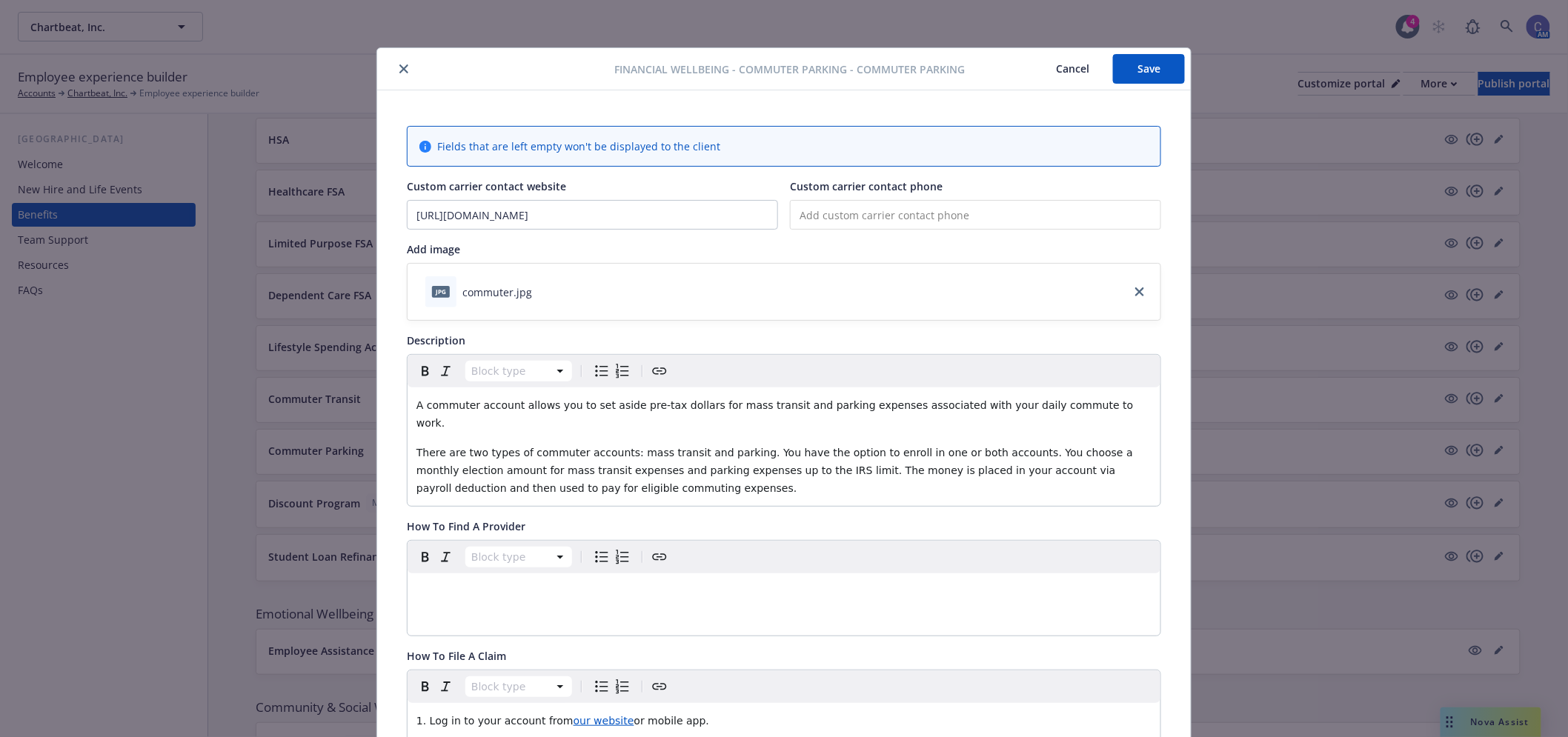
click at [1134, 64] on button "Save" at bounding box center [1148, 68] width 72 height 29
click at [1142, 63] on button "Save" at bounding box center [1148, 68] width 72 height 29
click at [1078, 61] on button "Cancel" at bounding box center [1072, 68] width 80 height 29
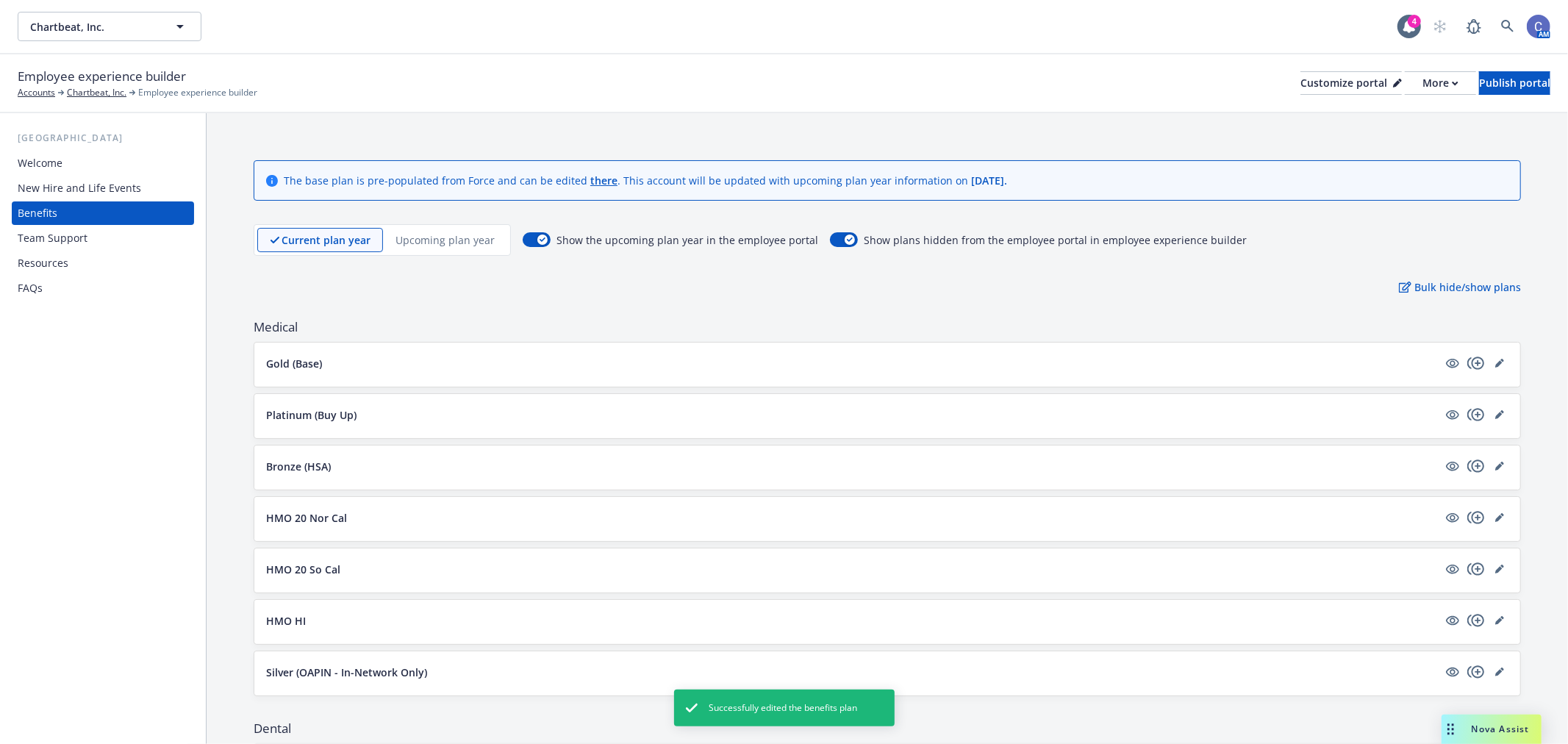
click at [459, 229] on div "Upcoming plan year" at bounding box center [445, 240] width 124 height 24
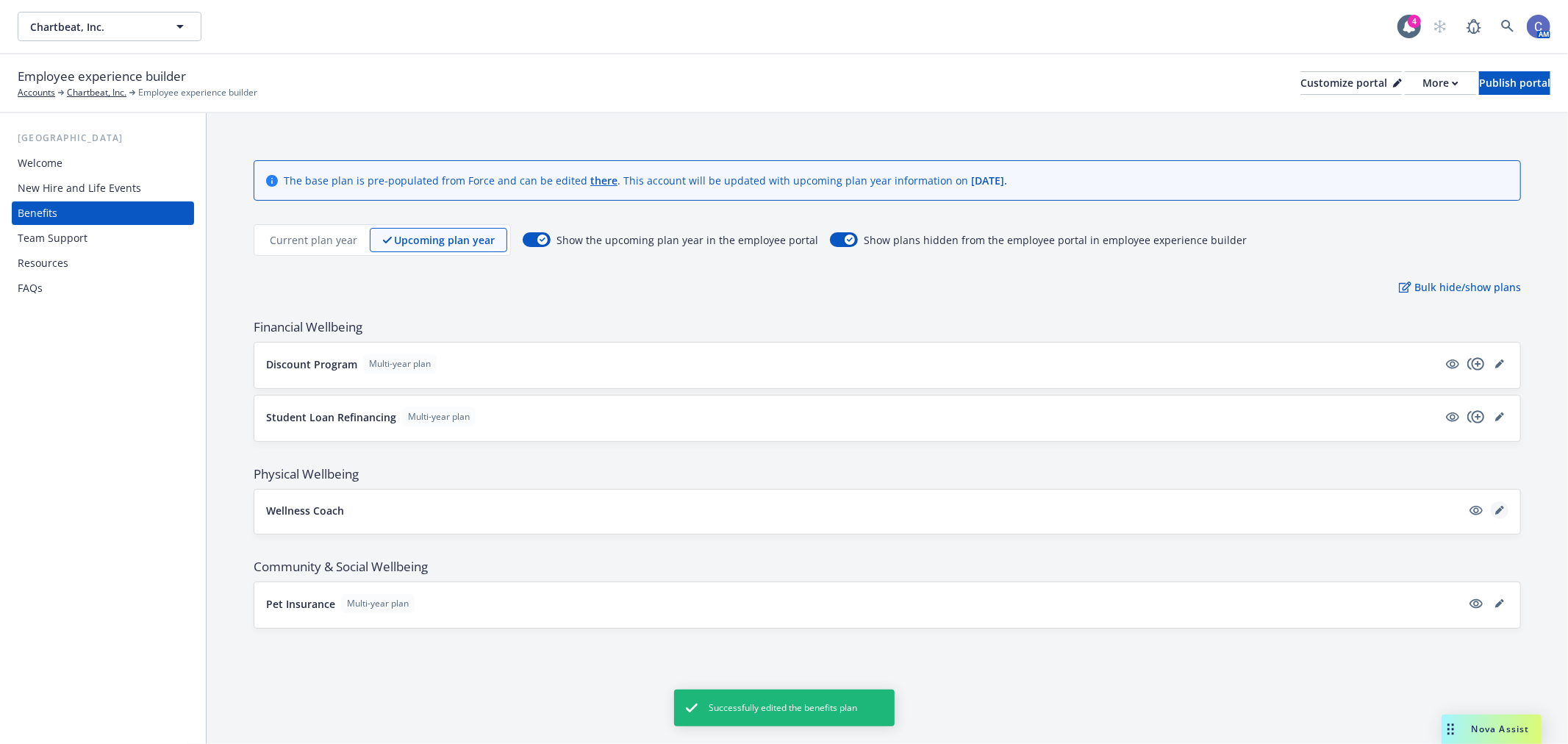
click at [1497, 506] on icon "editPencil" at bounding box center [1499, 510] width 9 height 9
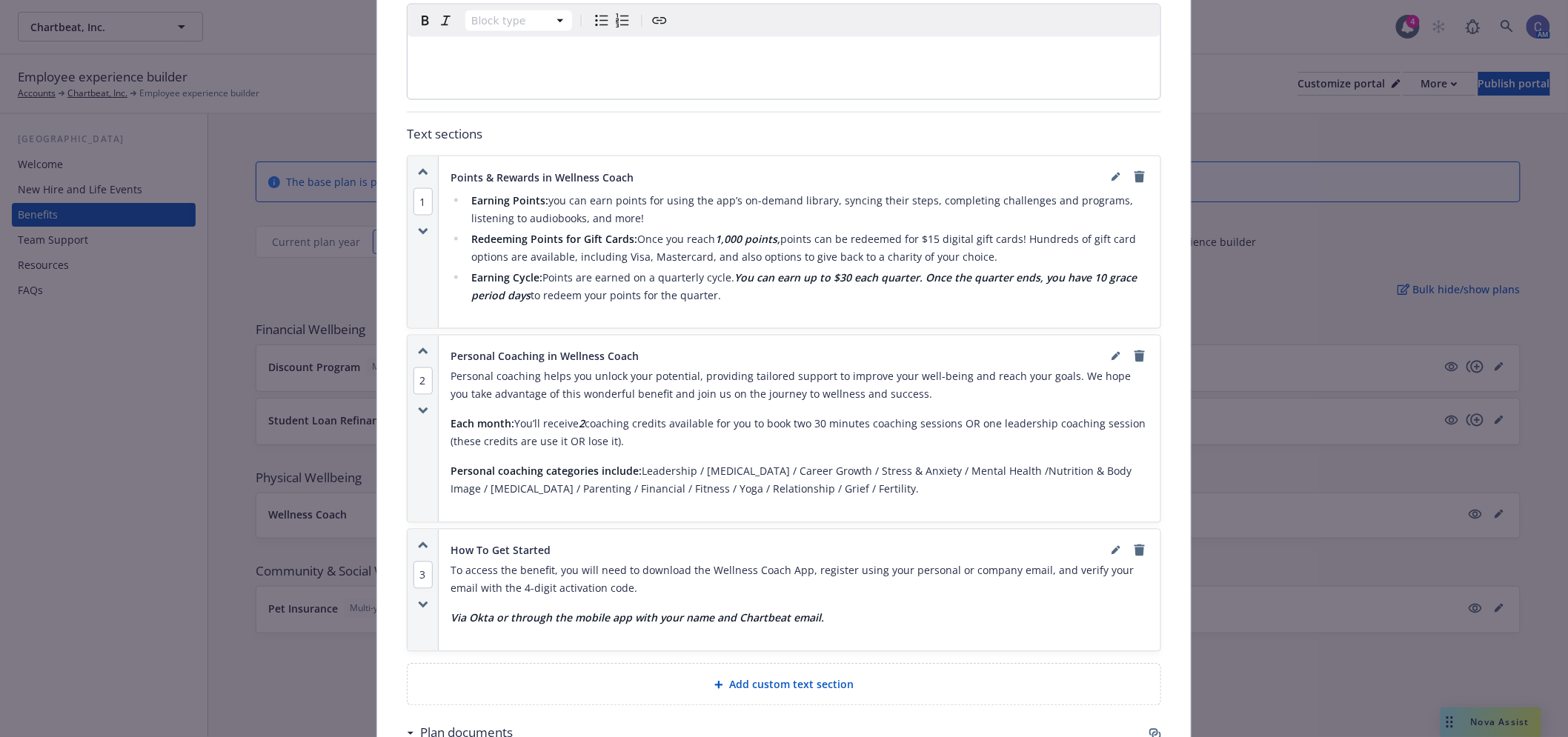
scroll to position [1032, 0]
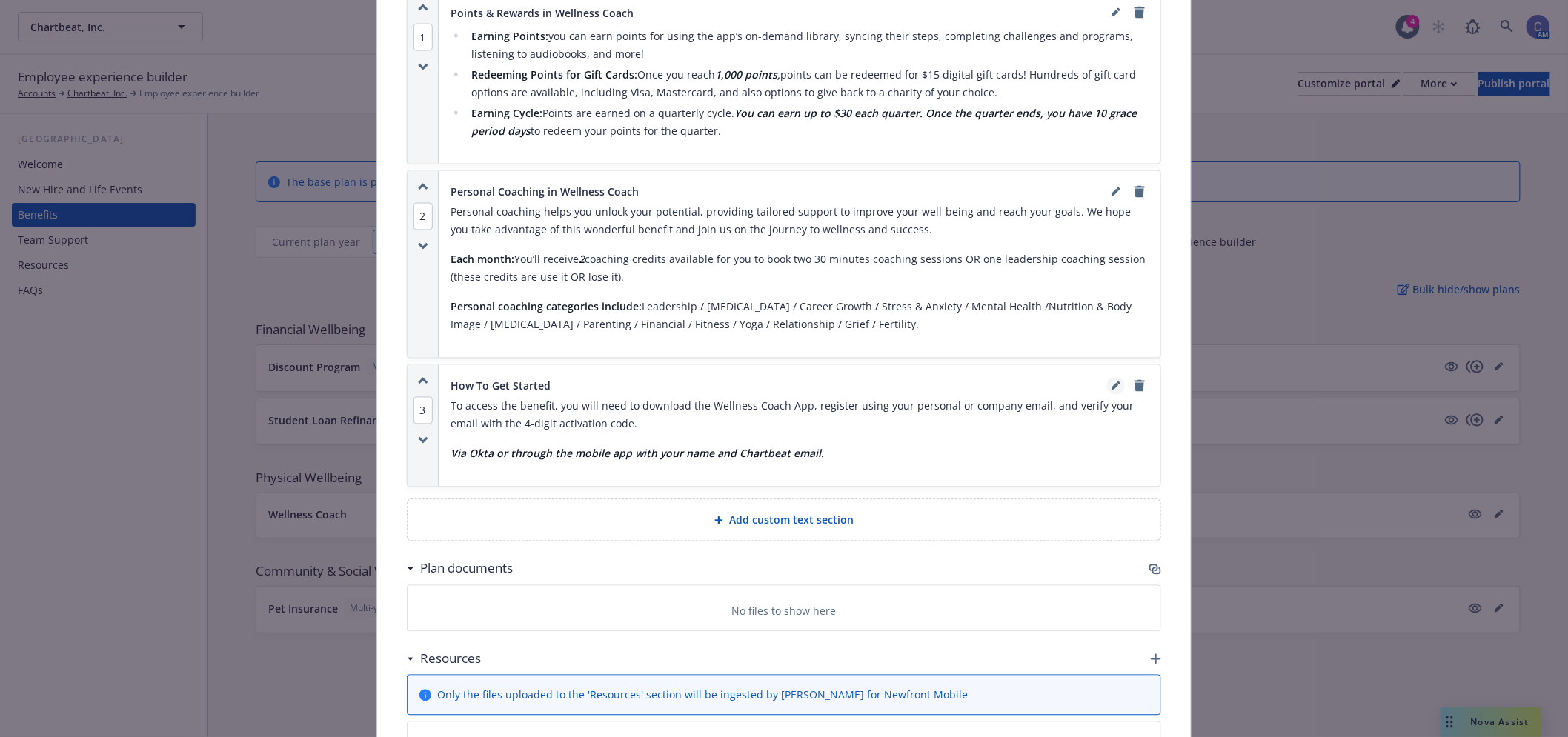
click at [1113, 391] on link "editPencil" at bounding box center [1115, 385] width 17 height 17
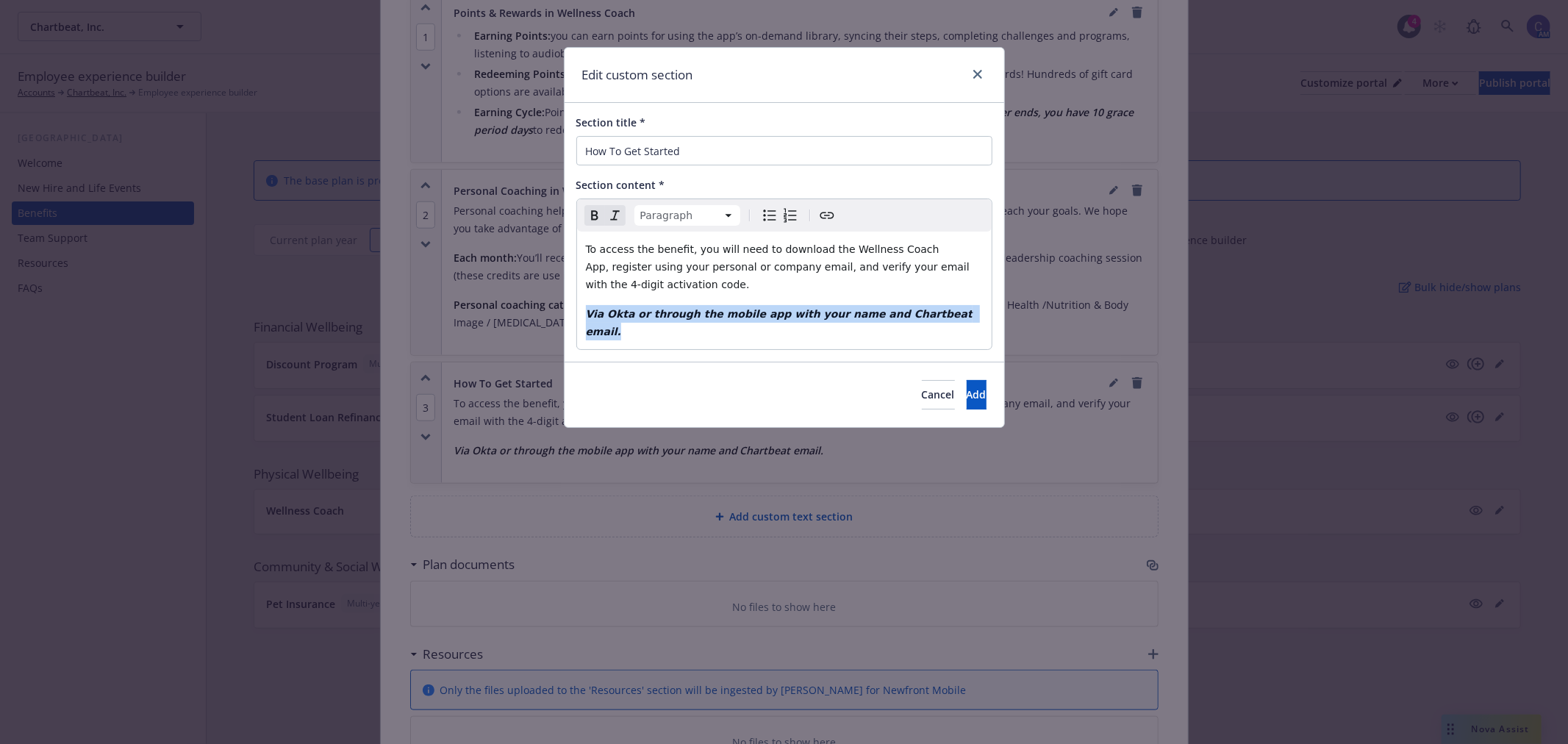
drag, startPoint x: 951, startPoint y: 312, endPoint x: 471, endPoint y: 324, distance: 480.1
click at [471, 324] on div "Edit custom section Section title * How To Get Started Section content * Paragr…" at bounding box center [784, 372] width 1568 height 744
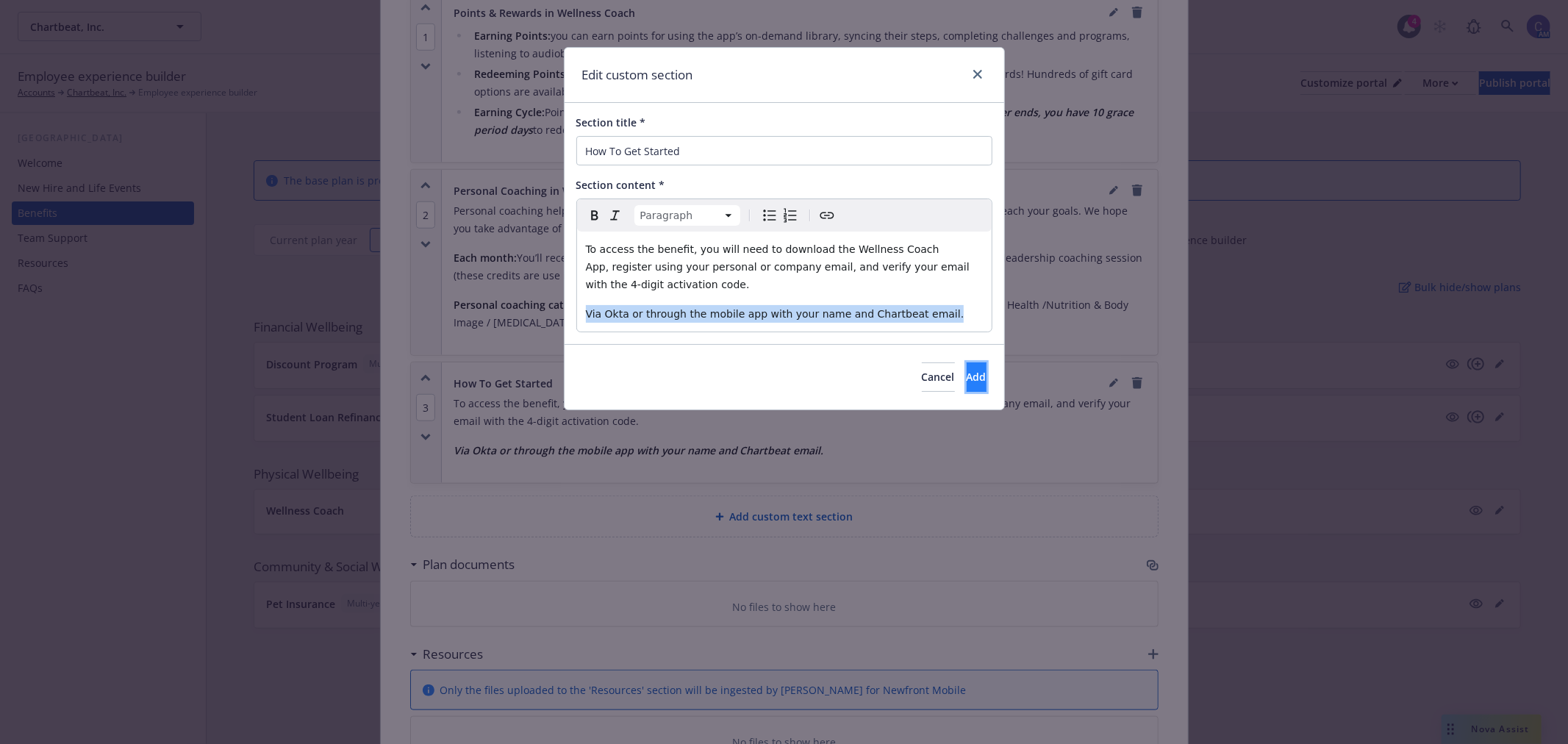
click at [967, 377] on button "Add" at bounding box center [977, 377] width 20 height 29
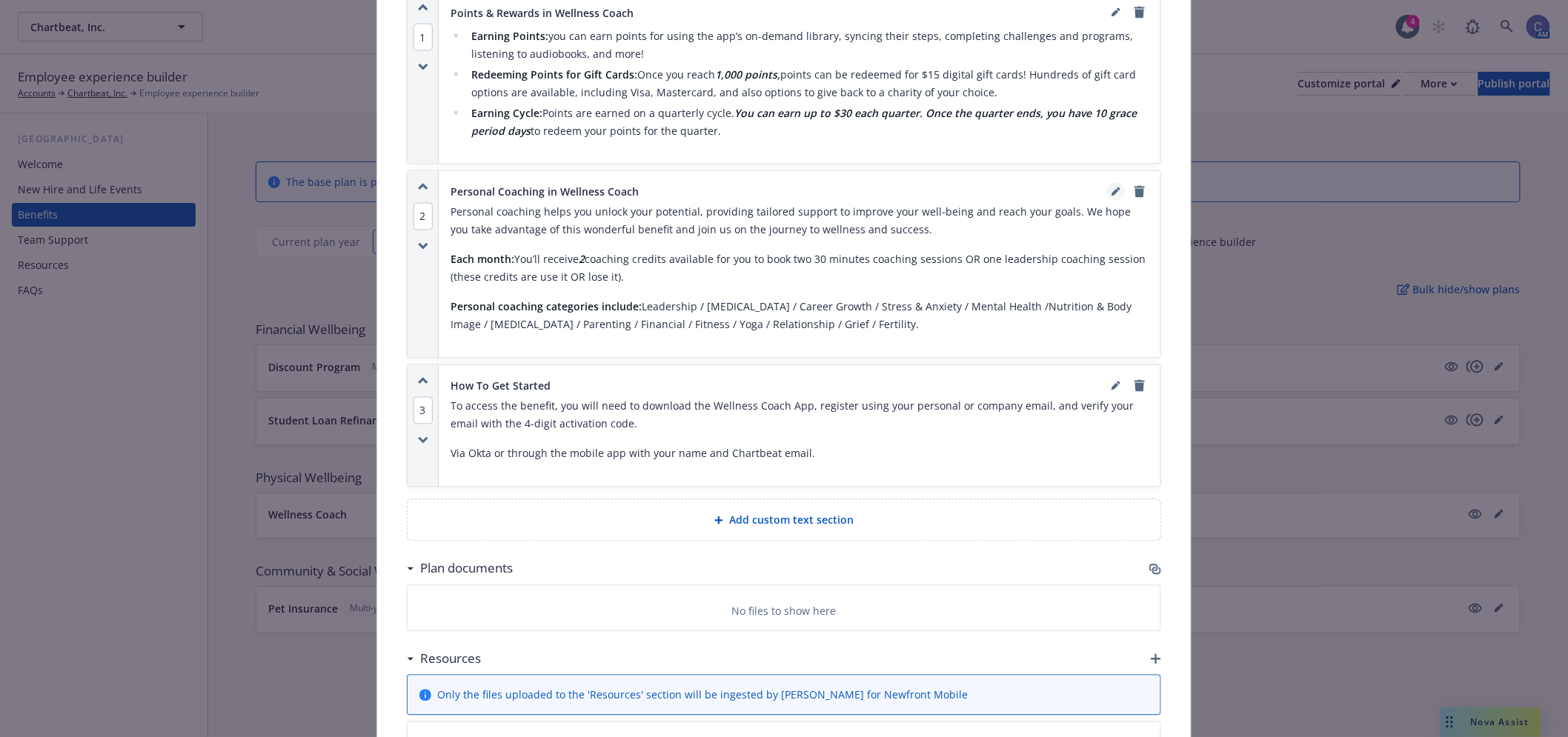
click at [1112, 195] on icon "editPencil" at bounding box center [1116, 192] width 9 height 9
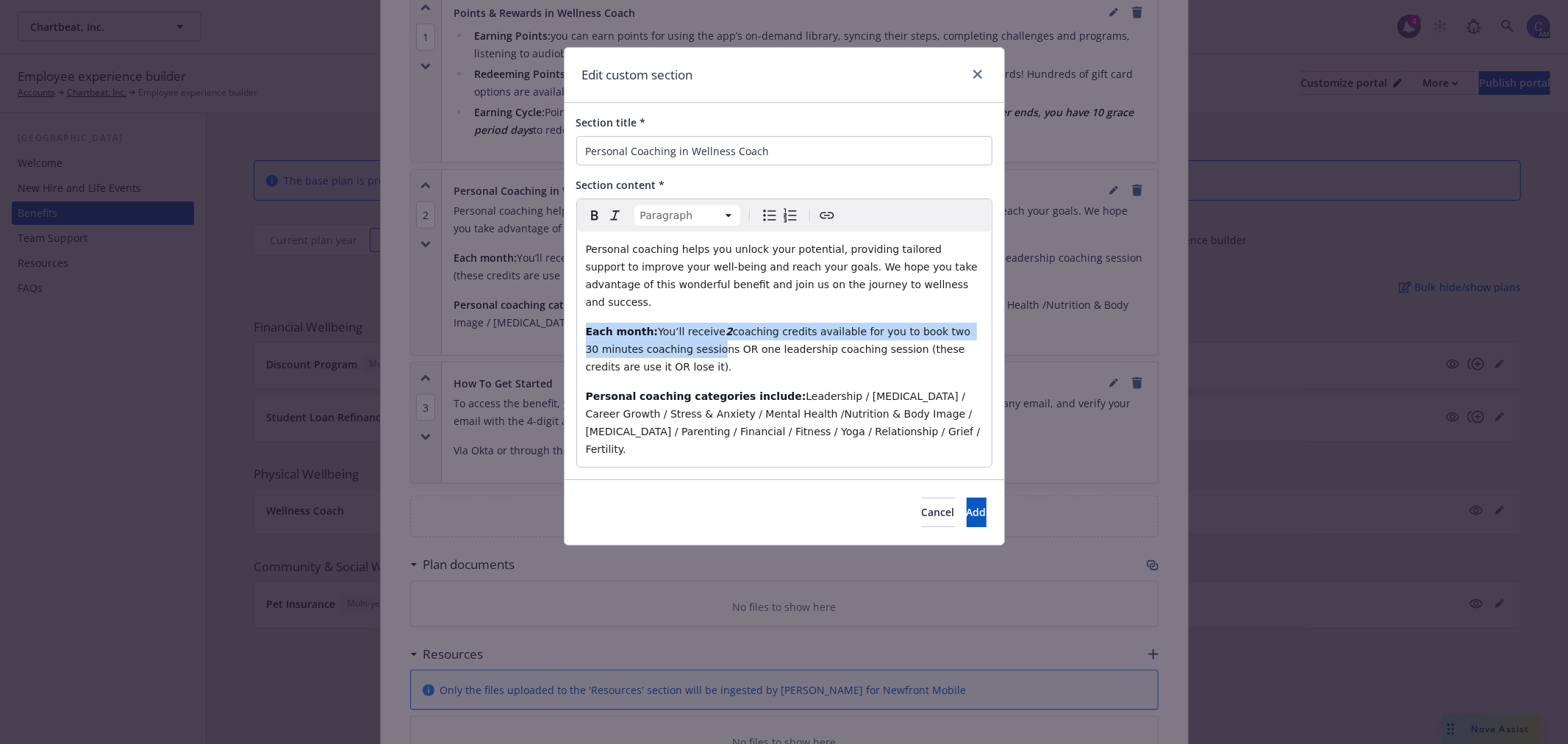
drag, startPoint x: 653, startPoint y: 340, endPoint x: 552, endPoint y: 309, distance: 105.7
click at [552, 309] on div "Edit custom section Section title * Personal Coaching in Wellness Coach Section…" at bounding box center [784, 372] width 1568 height 744
click at [922, 498] on button "Cancel" at bounding box center [938, 512] width 33 height 29
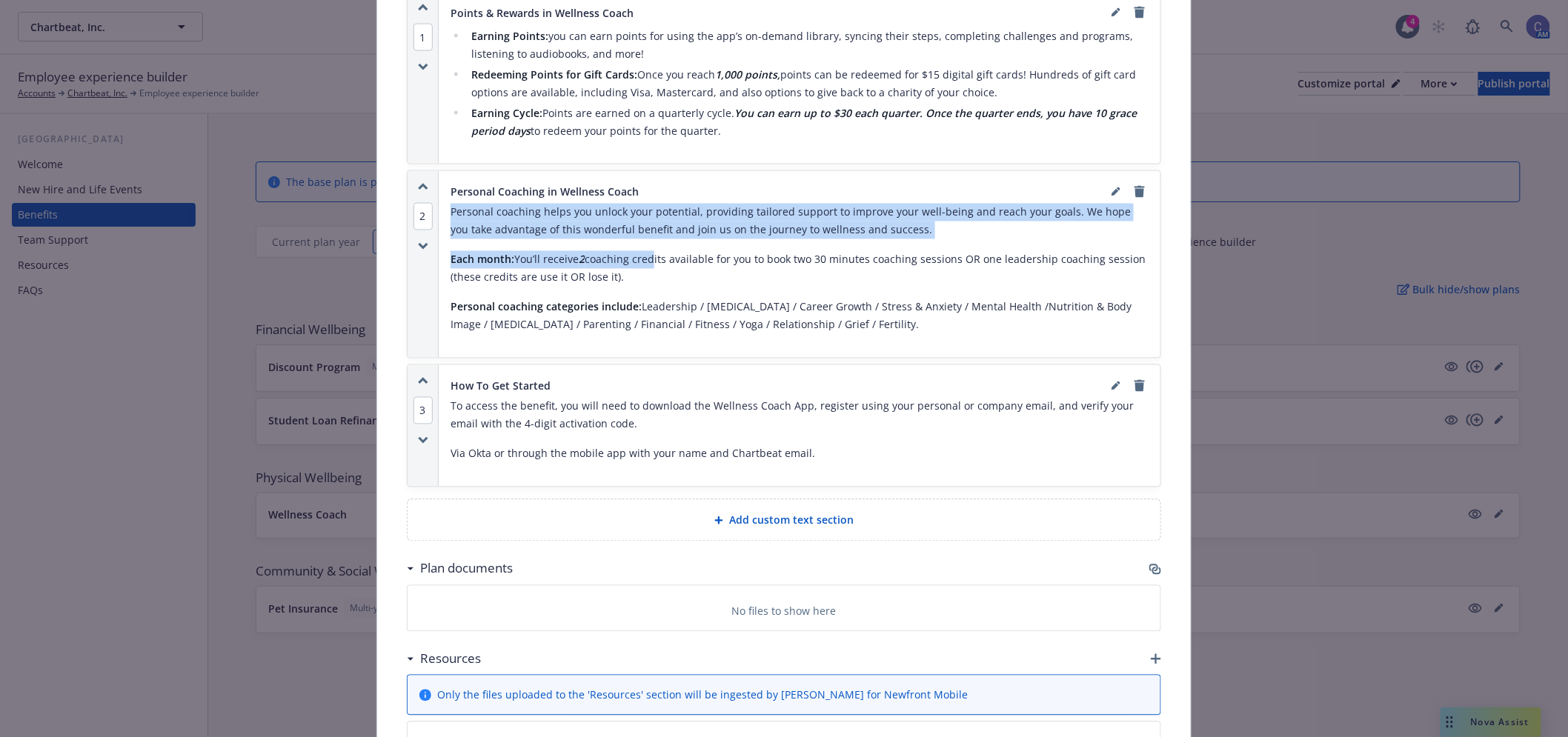
drag, startPoint x: 1137, startPoint y: 191, endPoint x: 645, endPoint y: 245, distance: 495.0
click at [645, 245] on div "Personal Coaching in Wellness Coach Personal coaching helps you unlock your pot…" at bounding box center [800, 265] width 698 height 163
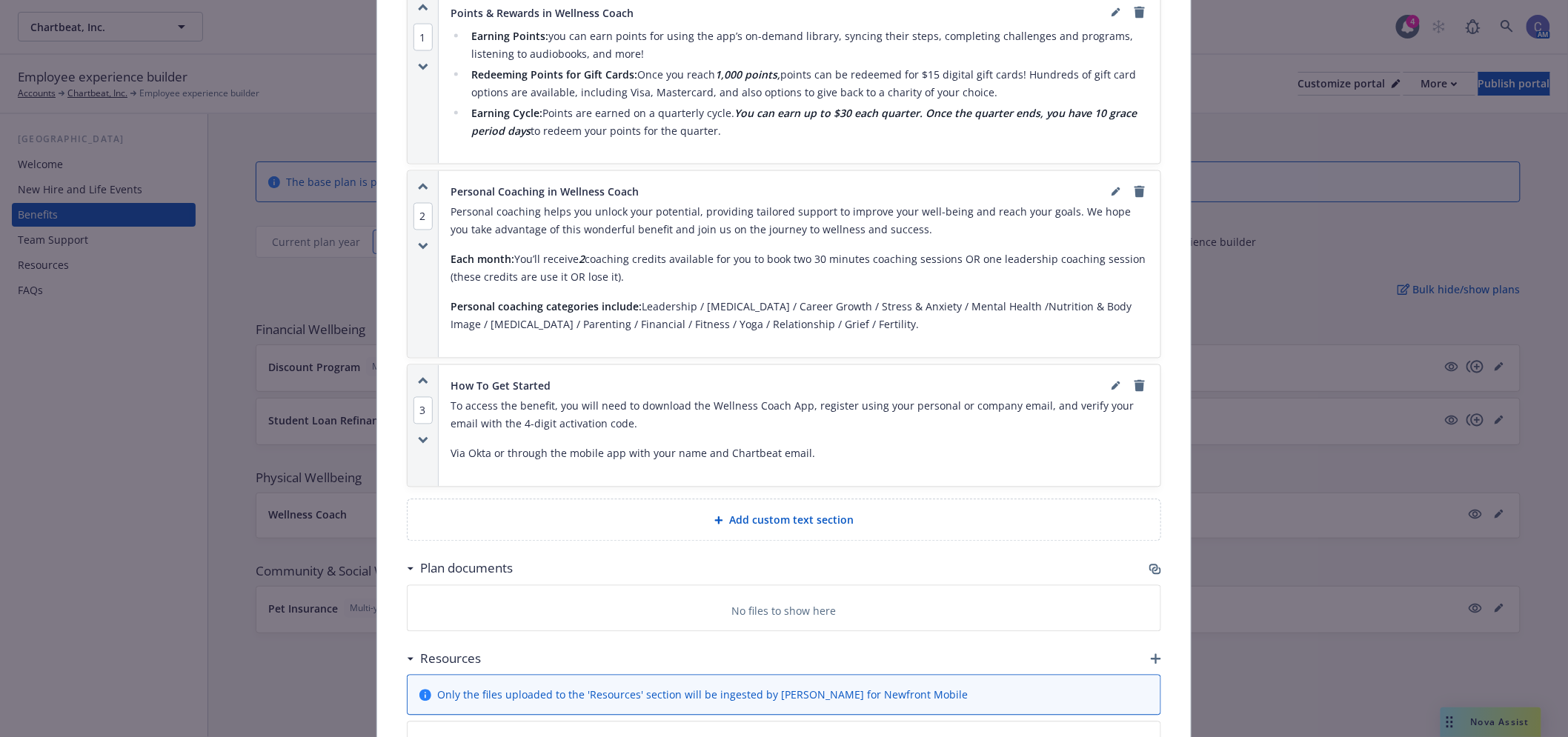
click at [708, 260] on p "Each month: You’ll receive 2 coaching credits available for you to book two 30 …" at bounding box center [800, 268] width 698 height 36
drag, startPoint x: 631, startPoint y: 275, endPoint x: 443, endPoint y: 264, distance: 188.3
click at [443, 264] on div "Personal Coaching in Wellness Coach Personal coaching helps you unlock your pot…" at bounding box center [800, 265] width 722 height 187
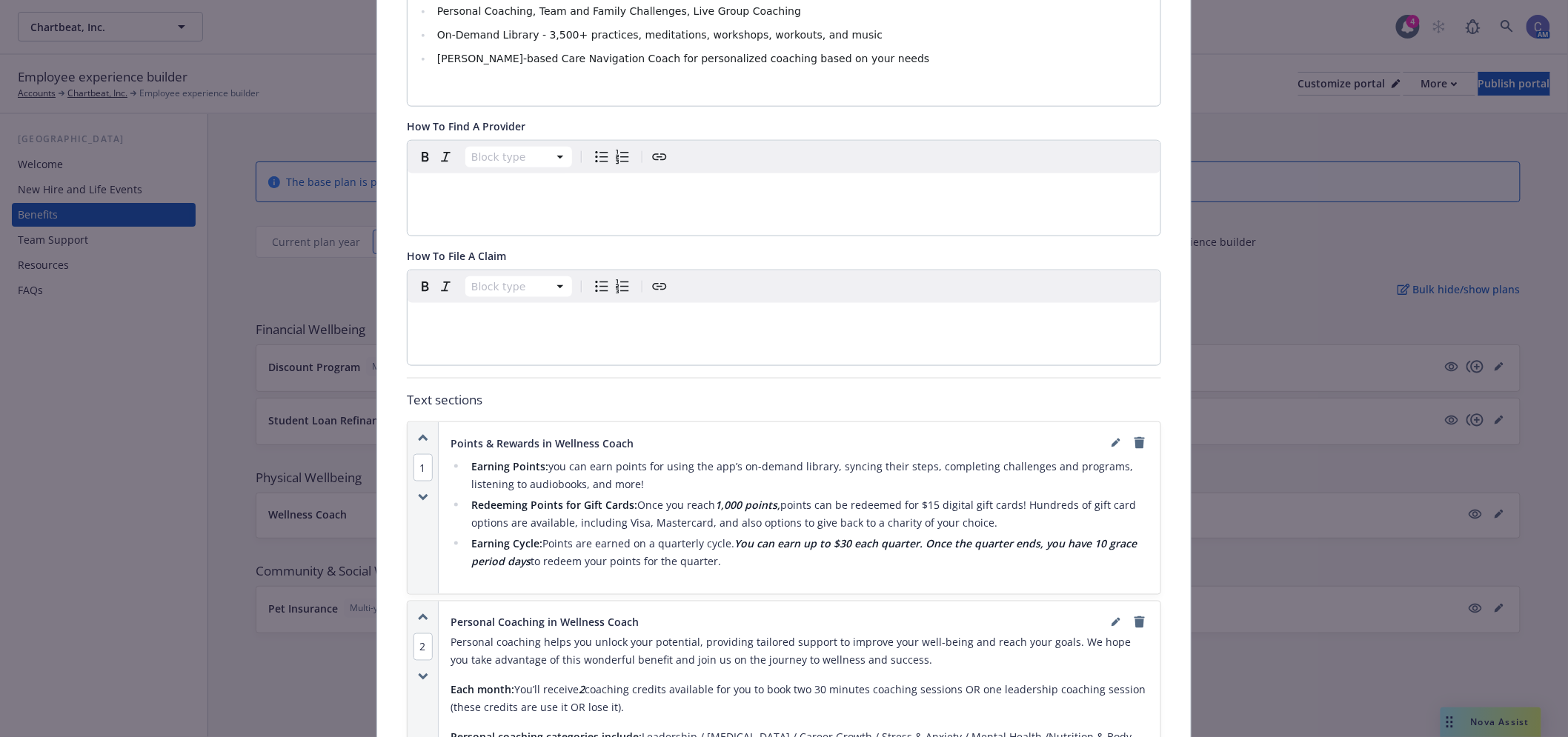
scroll to position [702, 0]
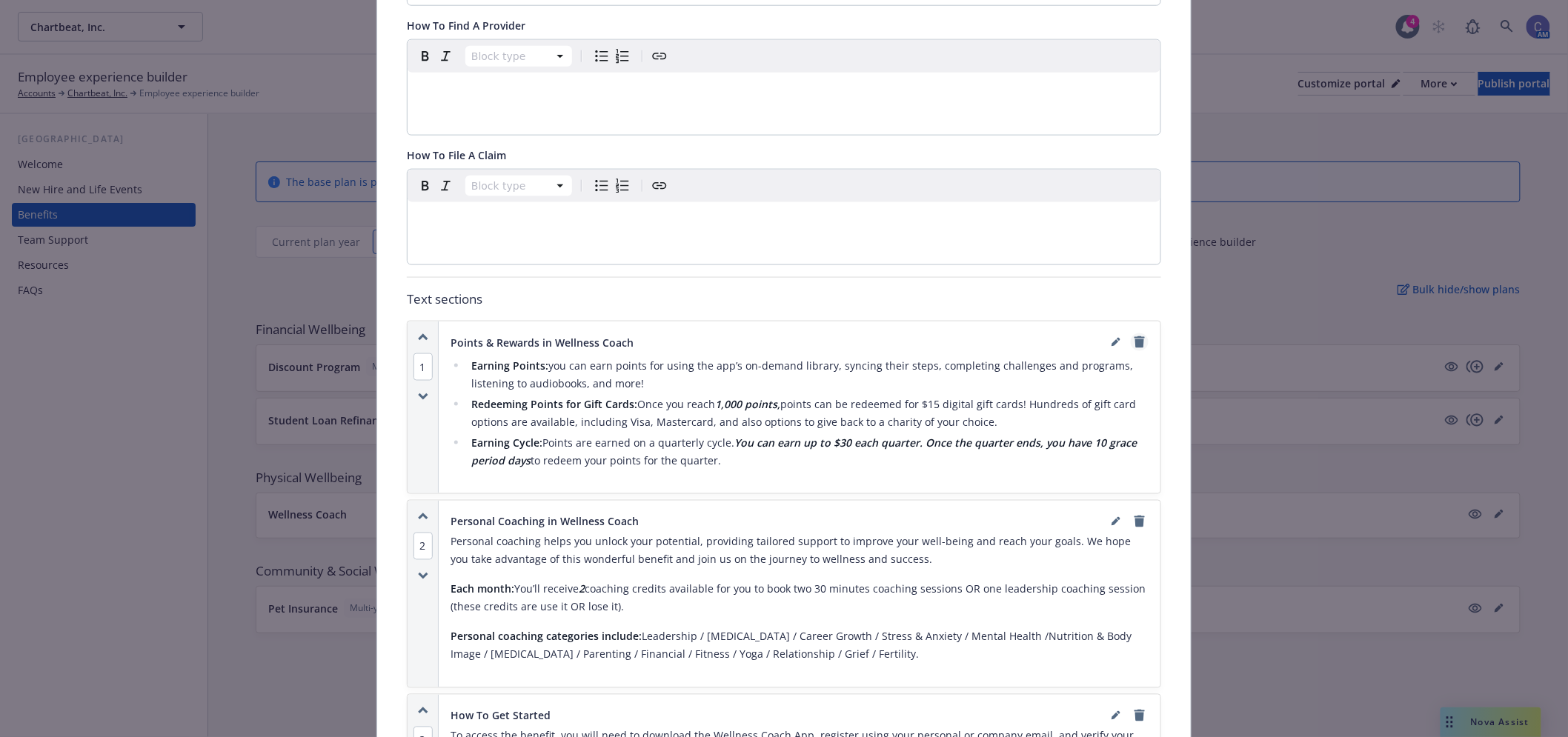
click at [1138, 343] on icon "remove" at bounding box center [1139, 342] width 12 height 12
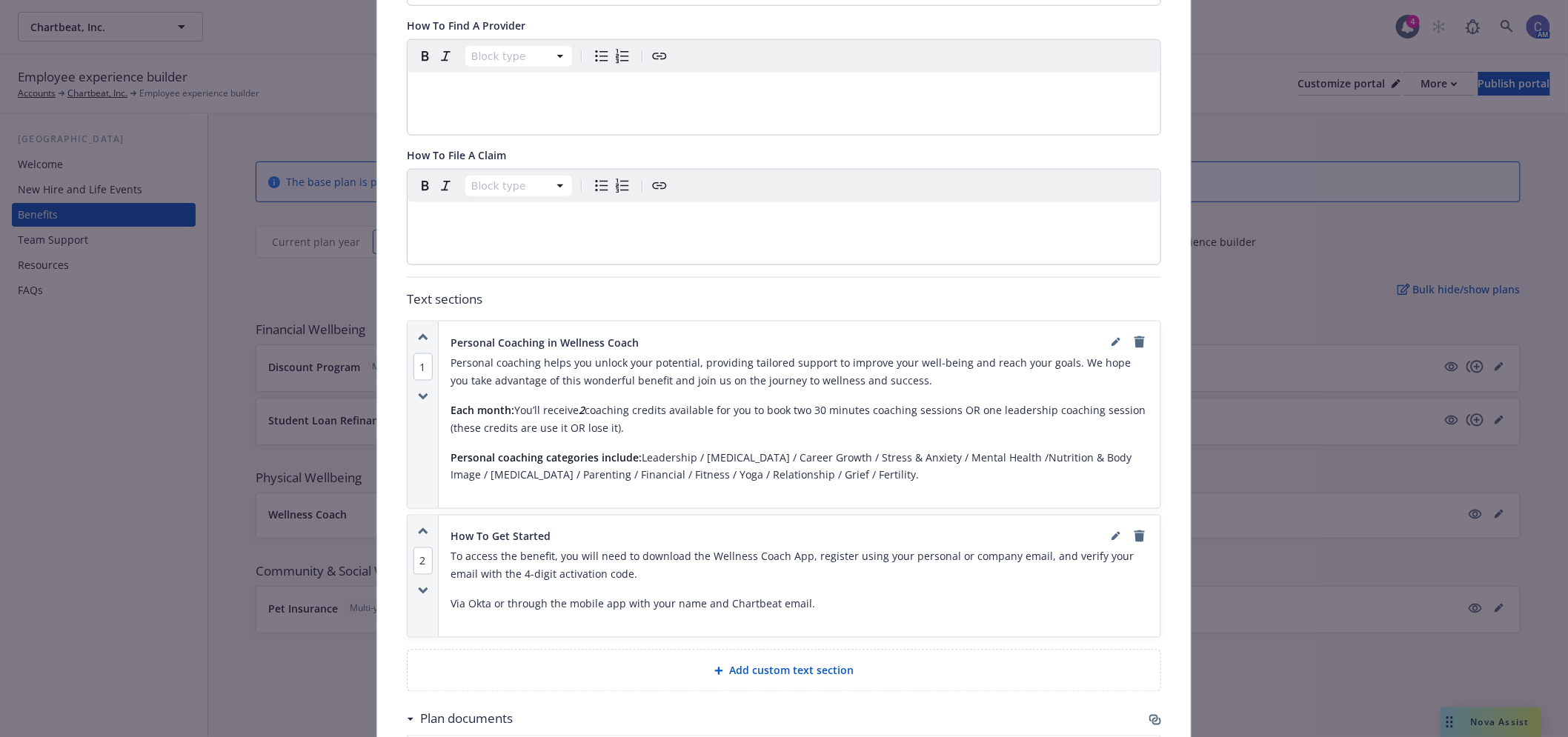
click at [1138, 343] on icon "remove" at bounding box center [1139, 342] width 12 height 12
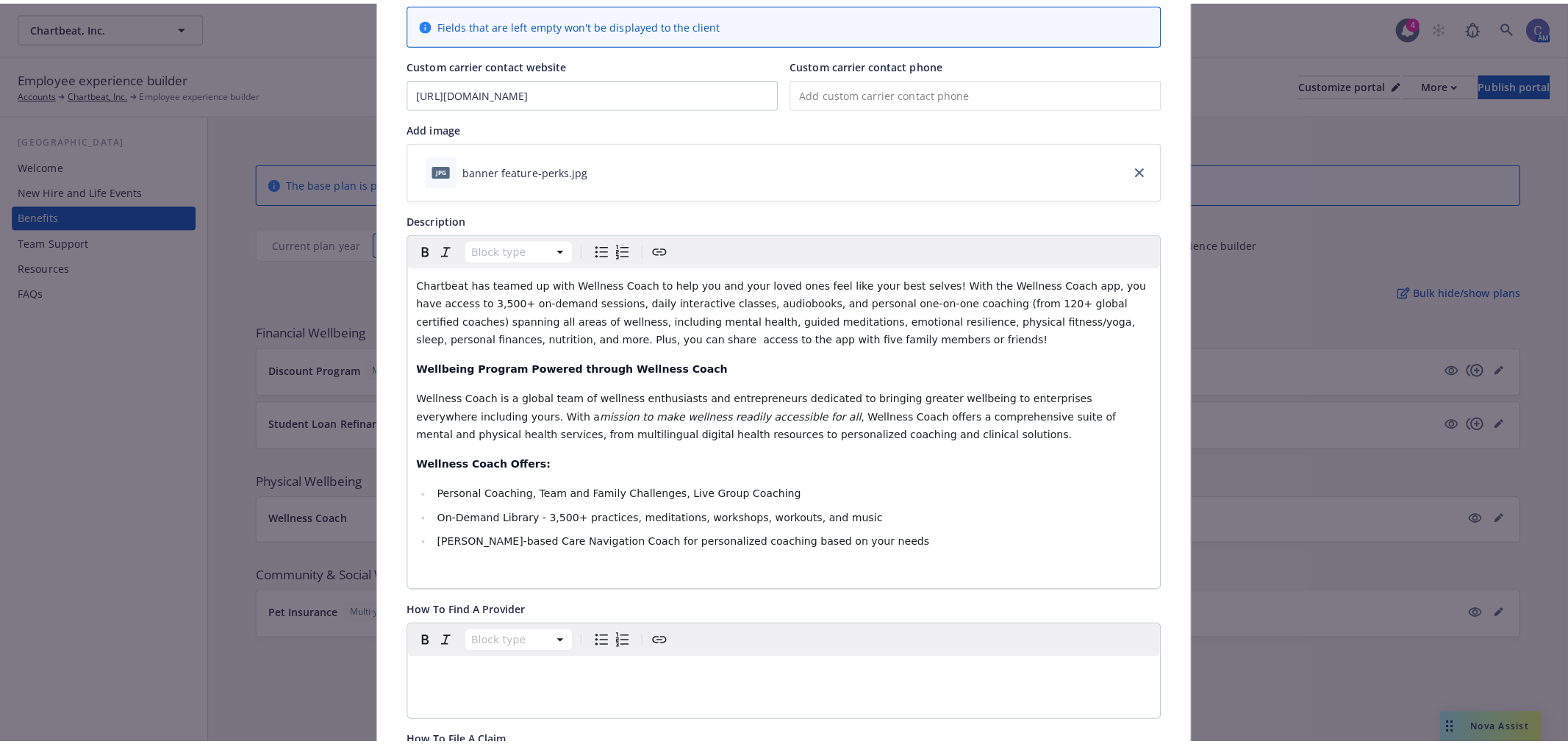
scroll to position [0, 0]
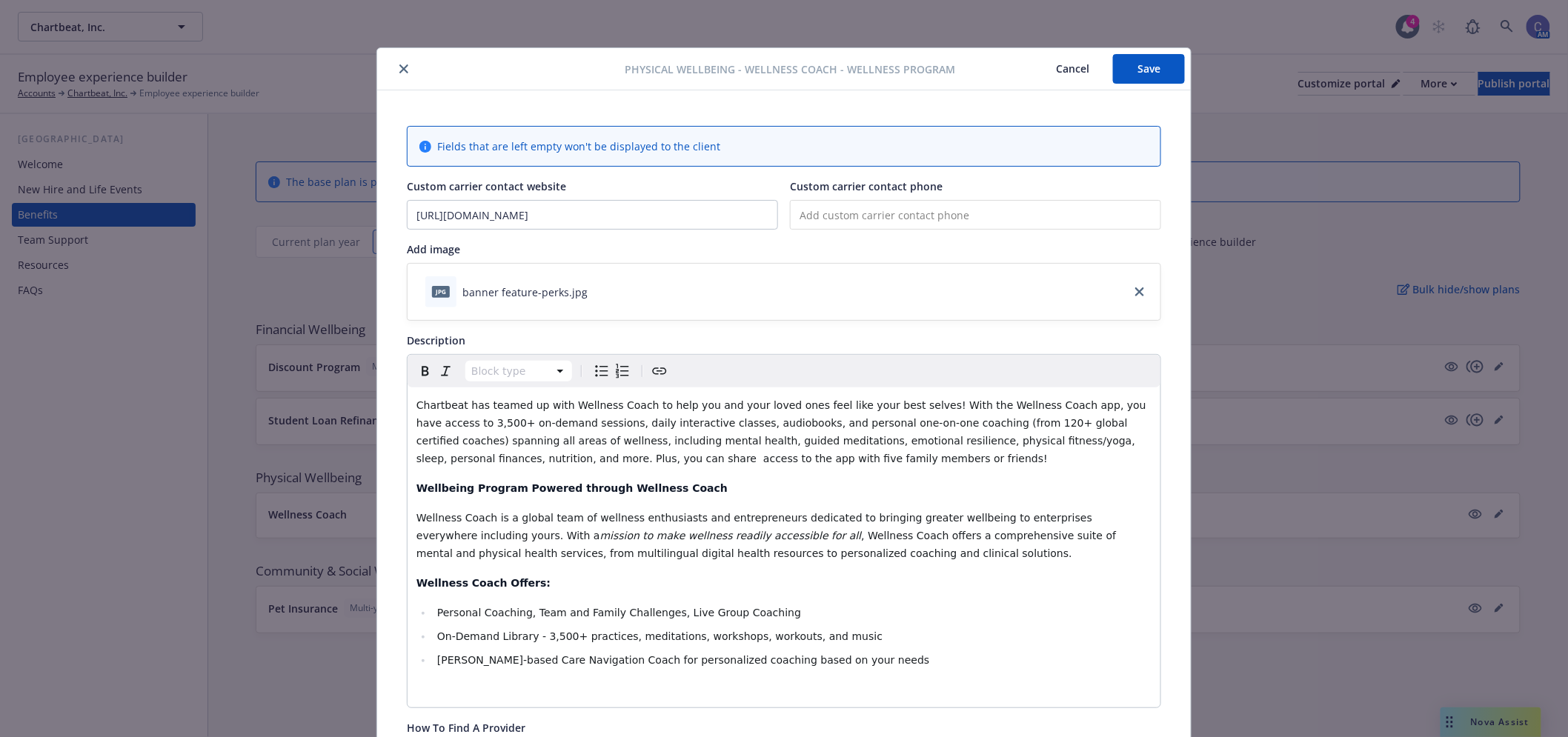
click at [1153, 77] on button "Save" at bounding box center [1148, 68] width 72 height 29
click at [1081, 74] on button "Cancel" at bounding box center [1072, 68] width 80 height 29
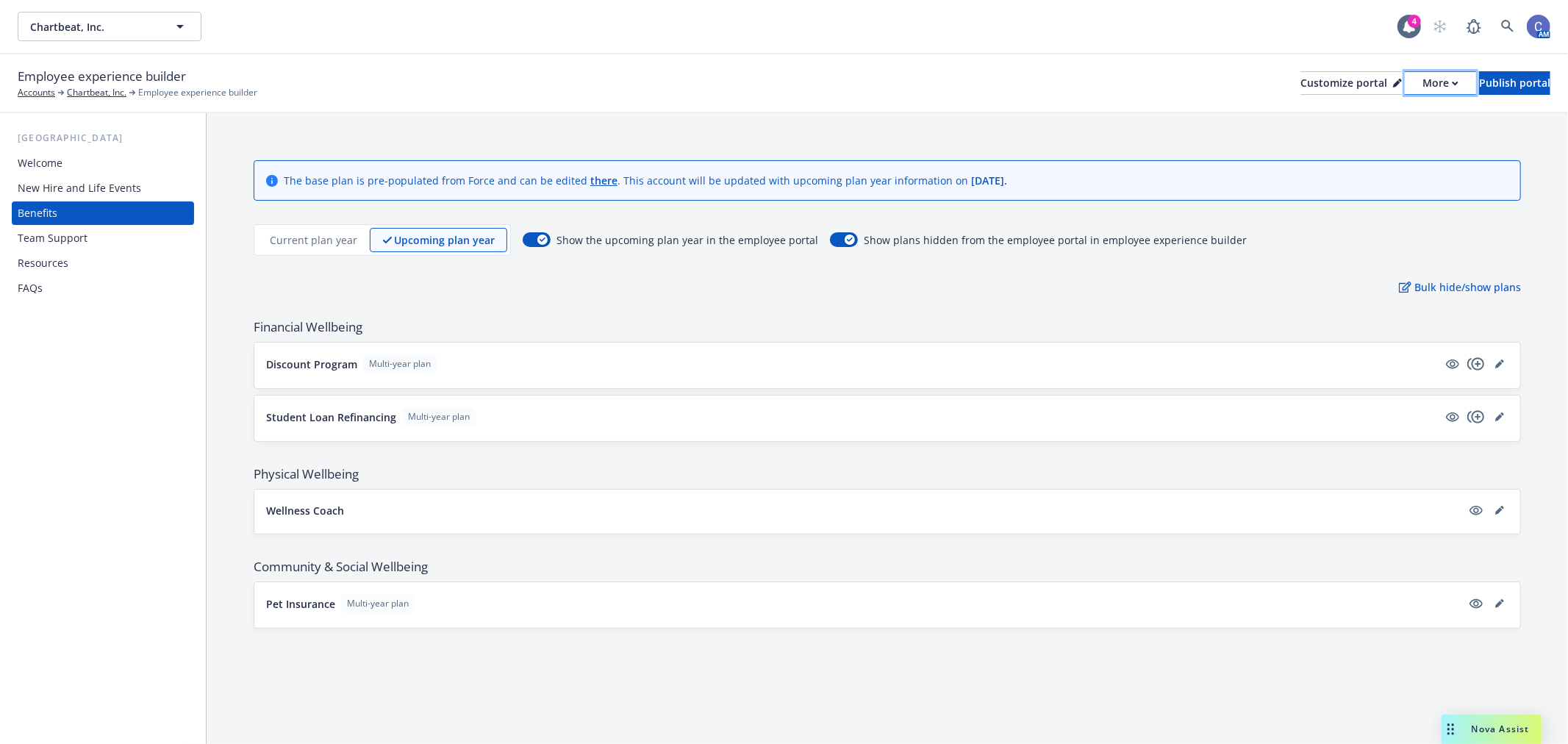
click at [1422, 84] on div "More" at bounding box center [1440, 83] width 36 height 22
click at [1374, 114] on link "Copy preview link" at bounding box center [1362, 116] width 134 height 29
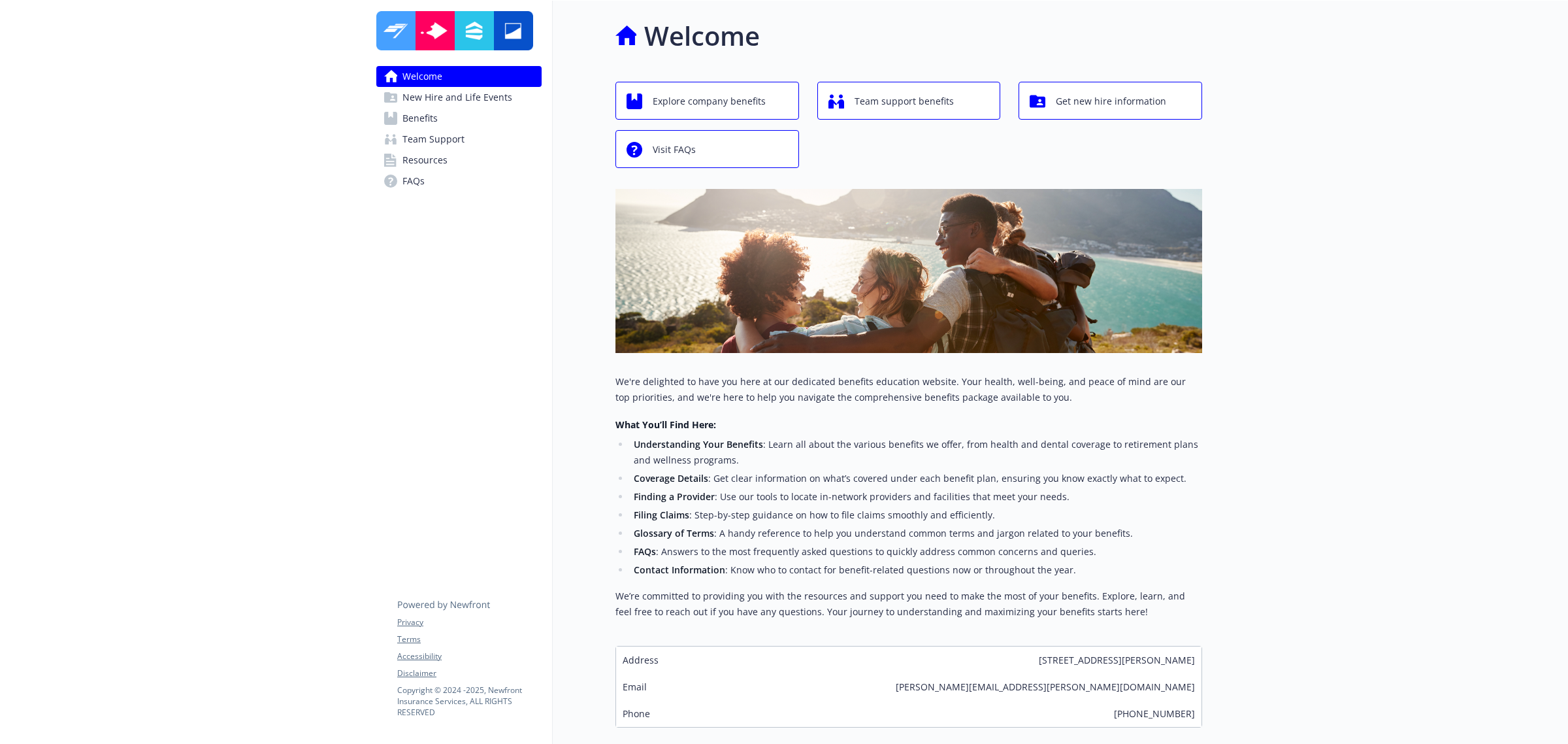
click at [425, 118] on span "Benefits" at bounding box center [420, 118] width 35 height 21
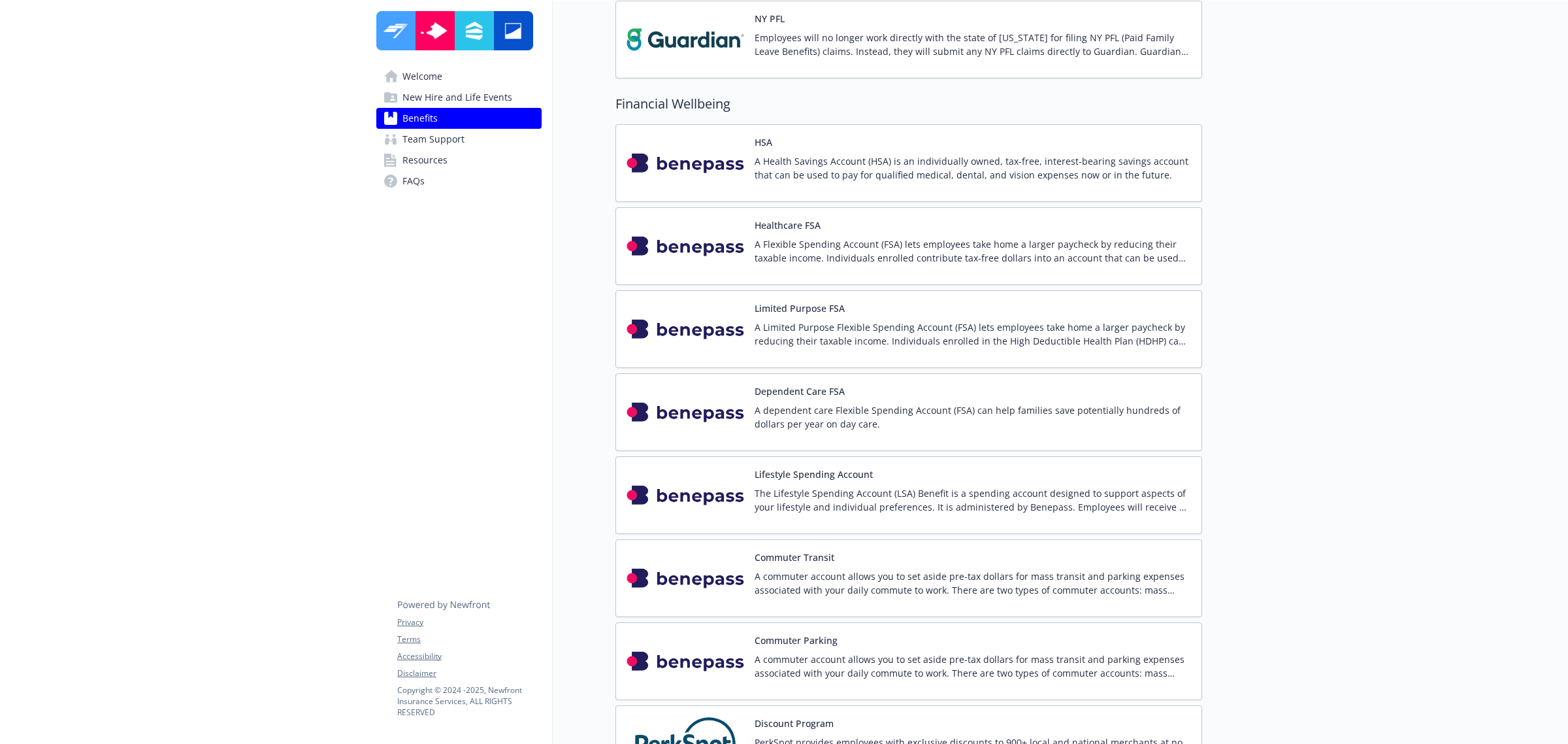
click at [674, 184] on img at bounding box center [686, 163] width 118 height 56
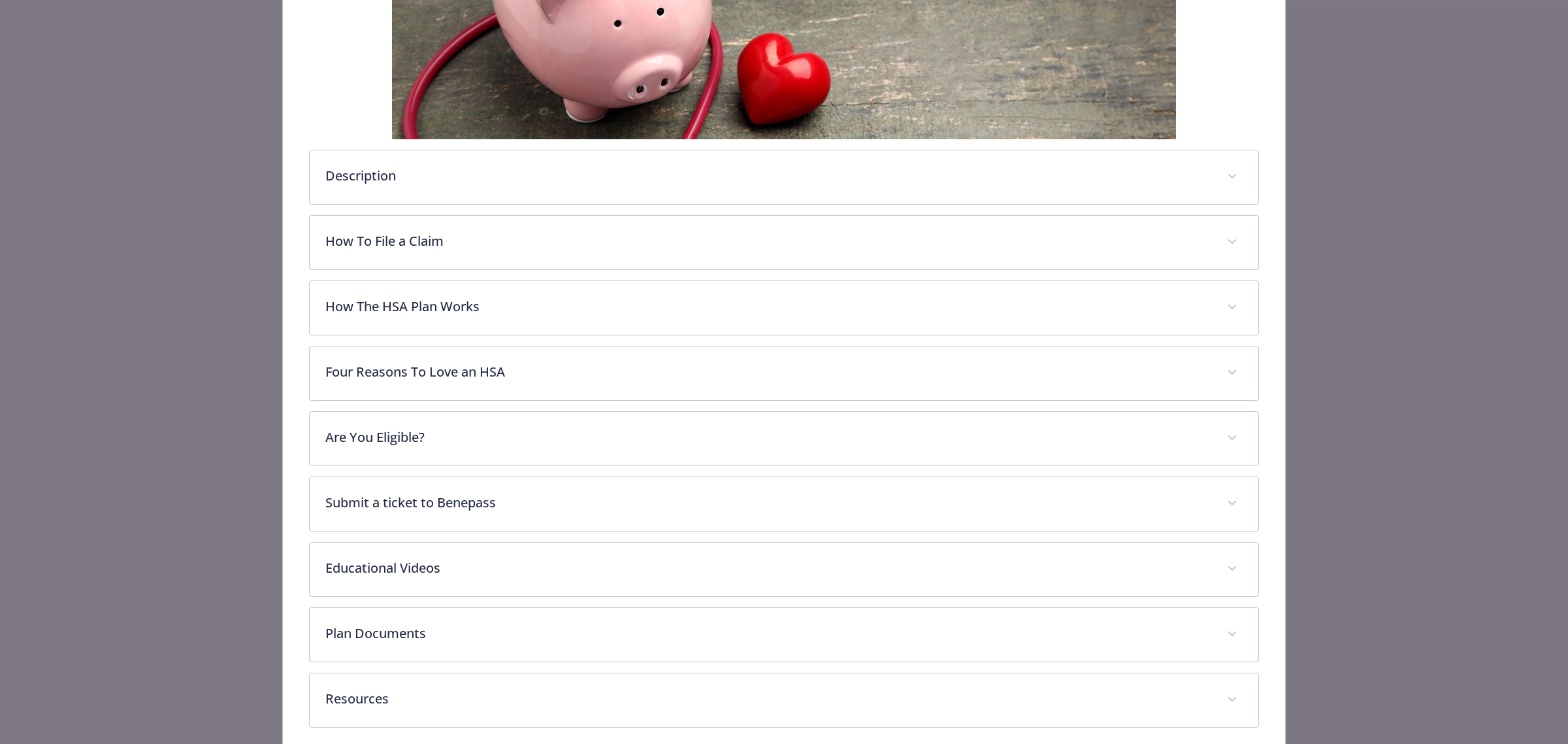
scroll to position [435, 0]
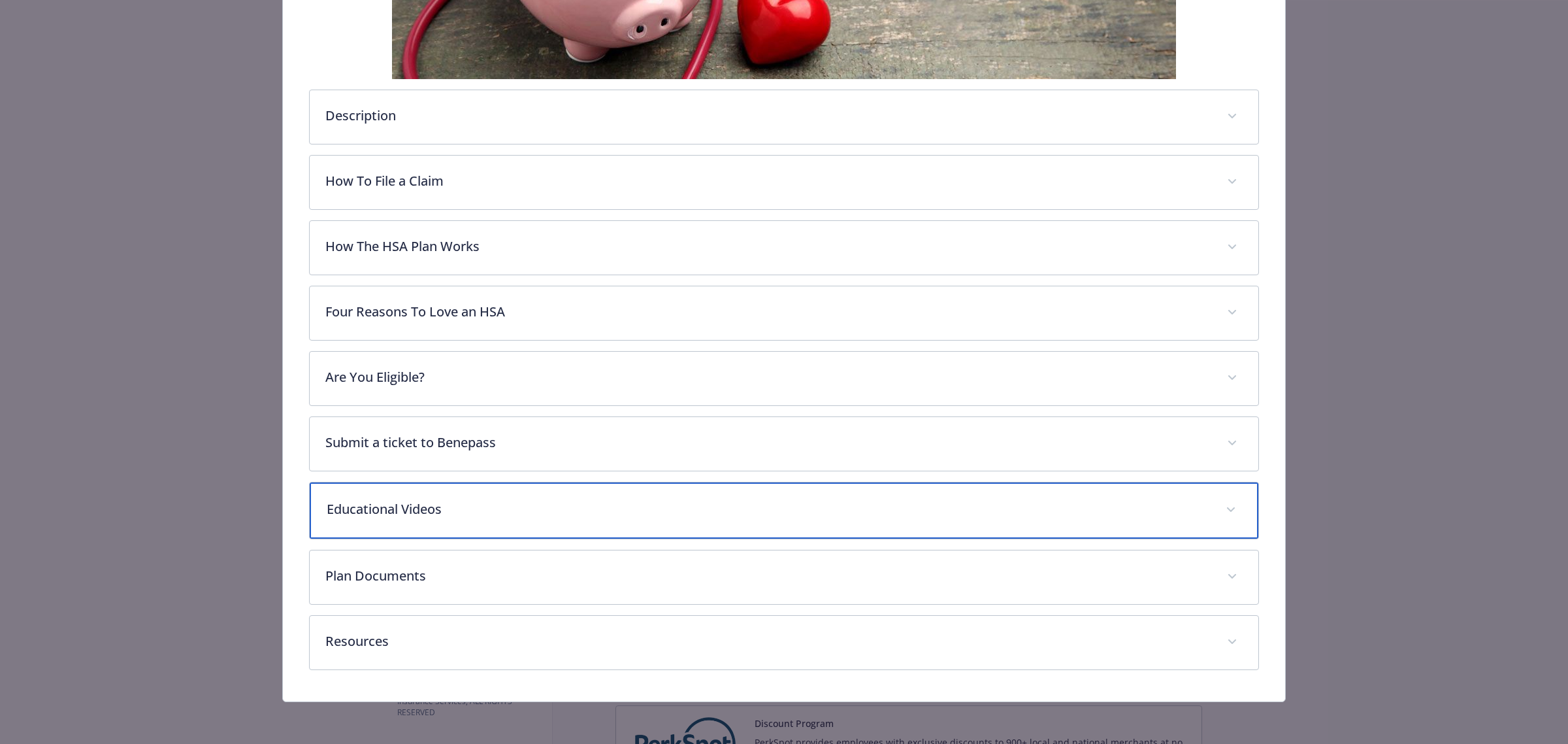
click at [820, 506] on p "Educational Videos" at bounding box center [769, 509] width 884 height 19
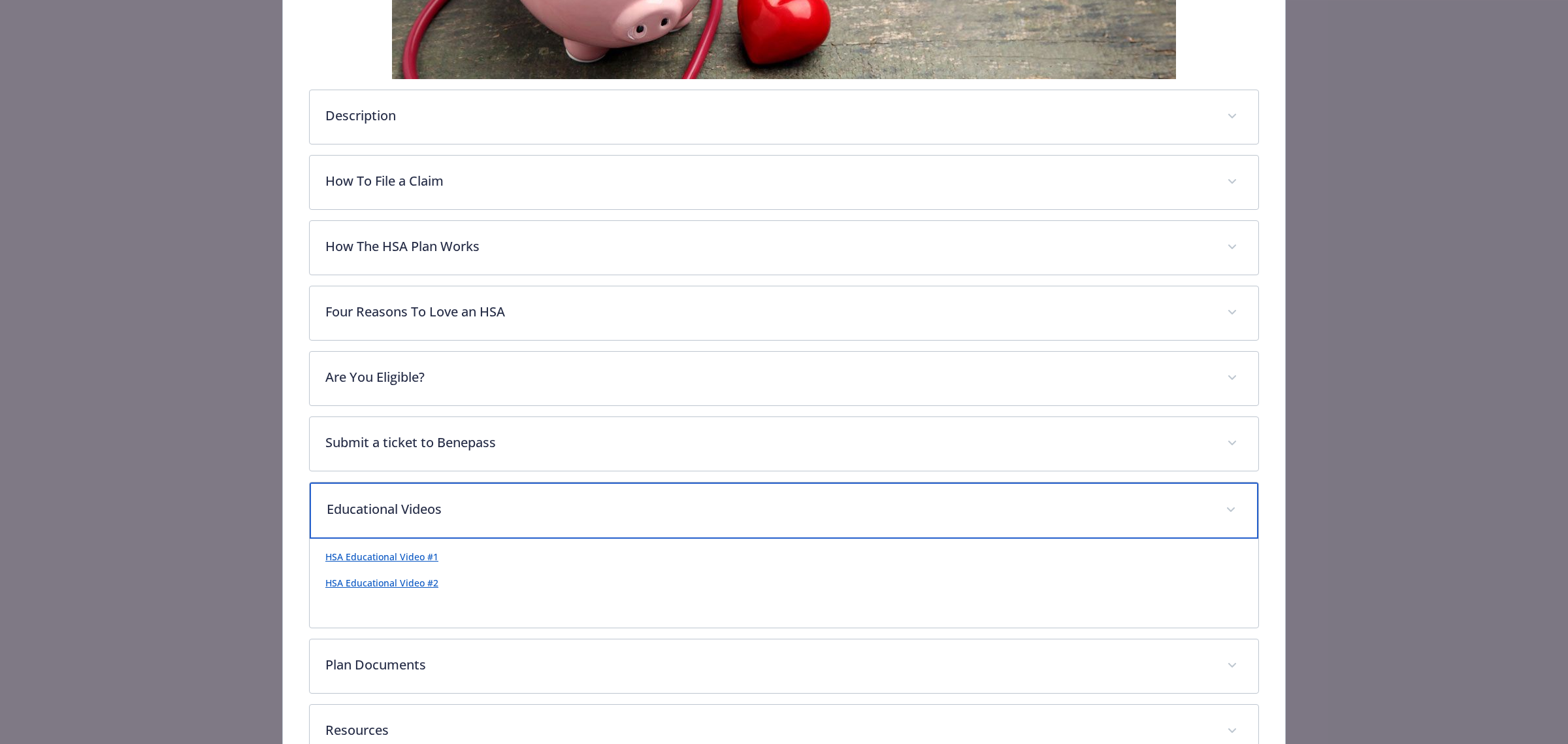
click at [820, 506] on p "Educational Videos" at bounding box center [769, 509] width 884 height 19
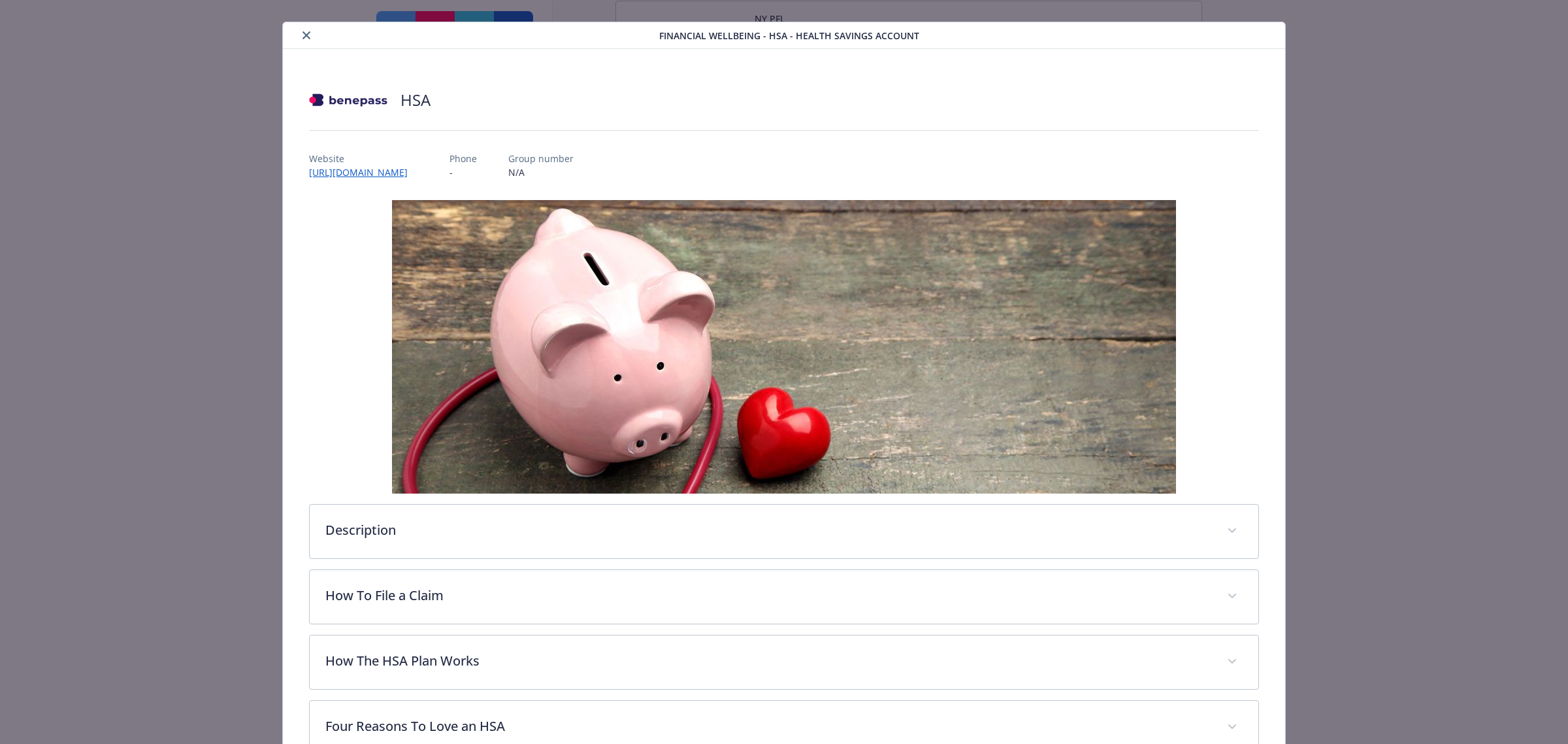
scroll to position [0, 0]
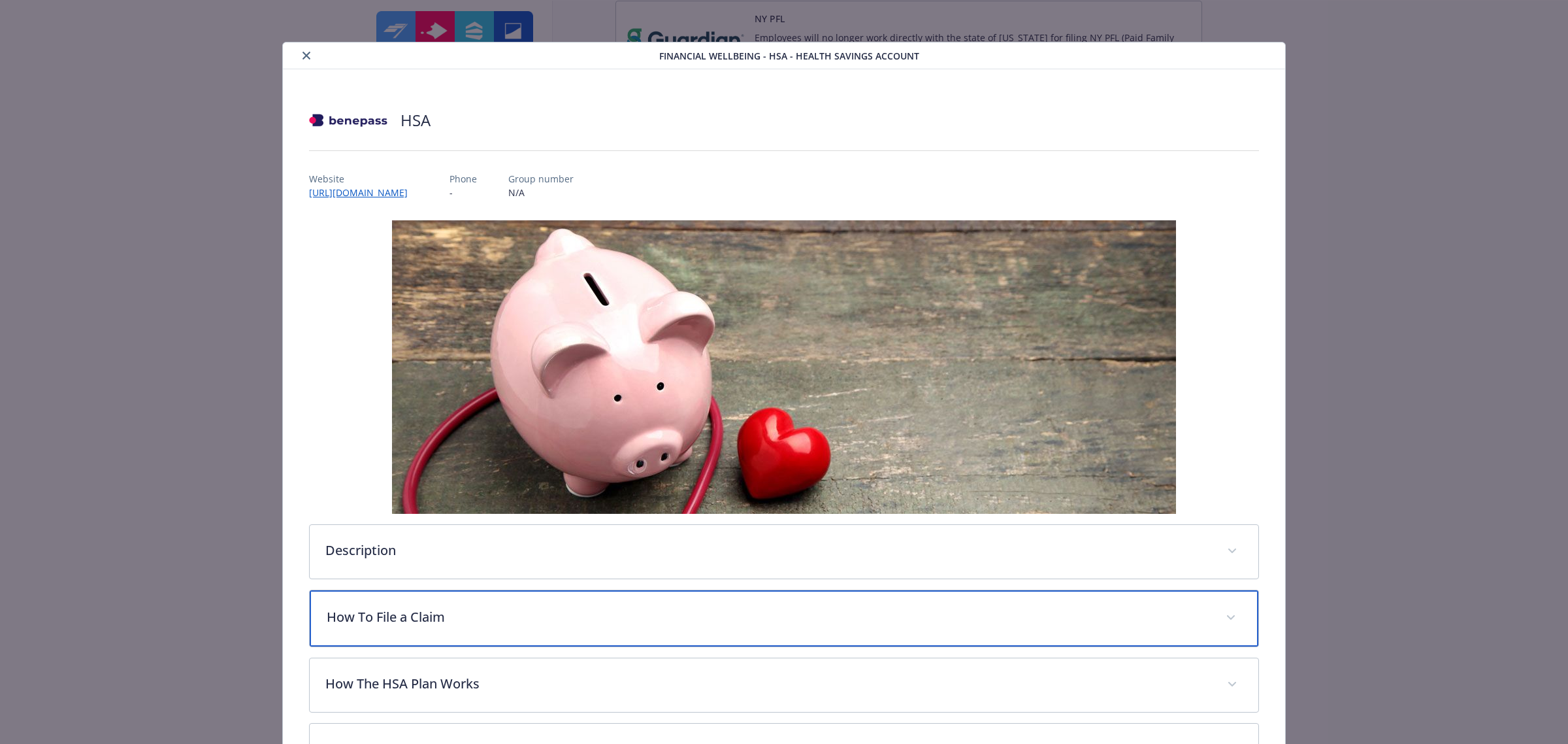
click at [609, 610] on p "How To File a Claim" at bounding box center [769, 617] width 884 height 19
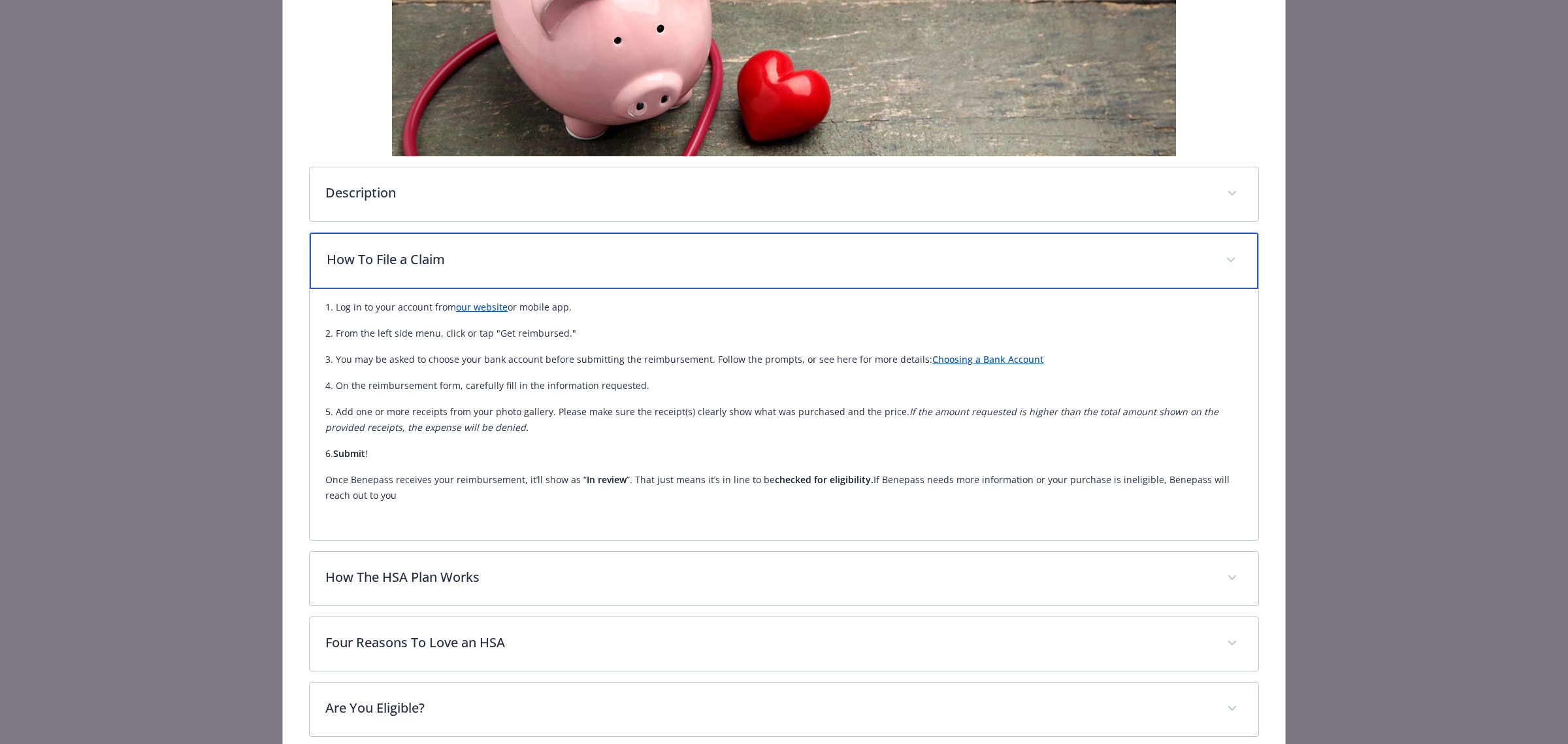
scroll to position [490, 0]
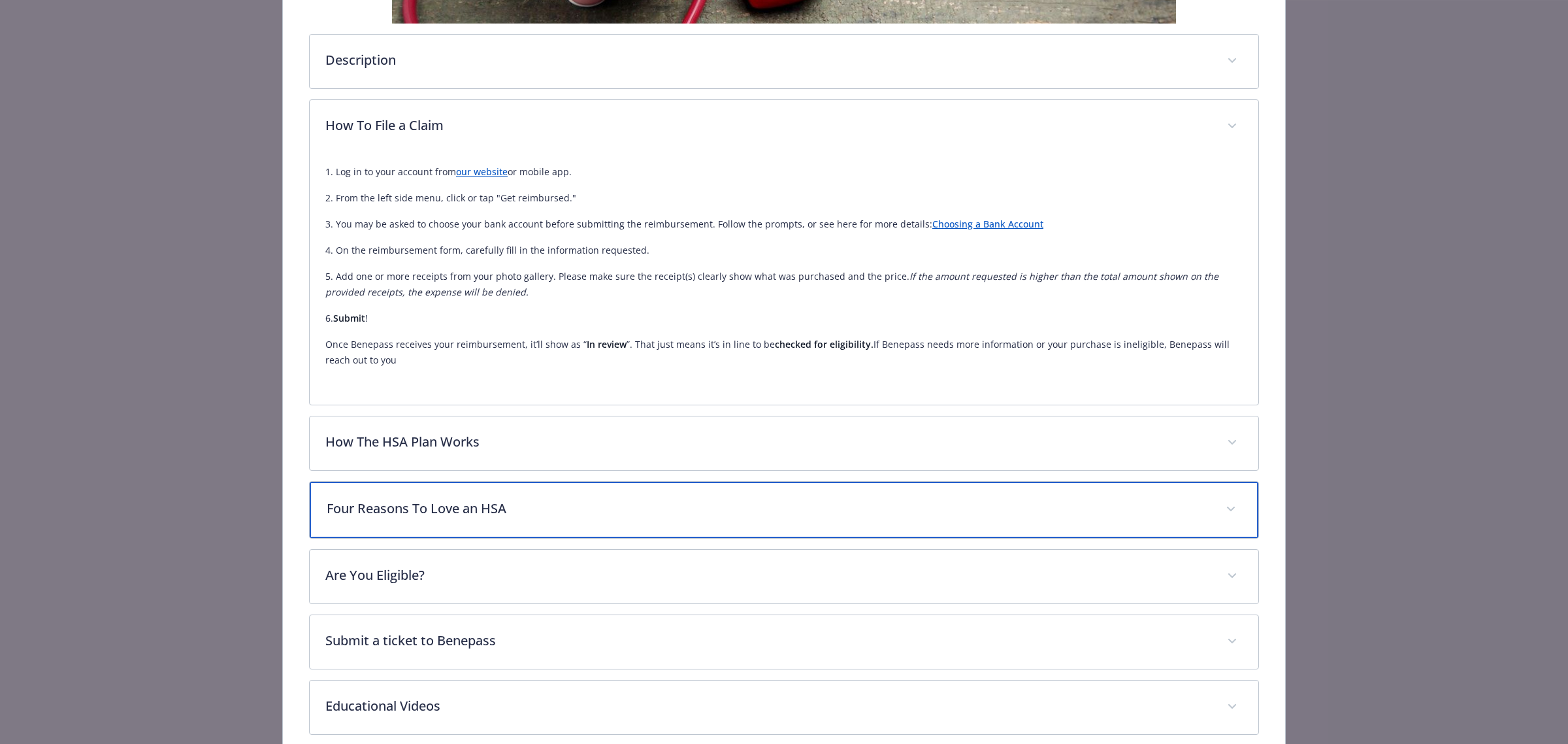
click at [788, 492] on div "Four Reasons To Love an HSA" at bounding box center [784, 510] width 949 height 56
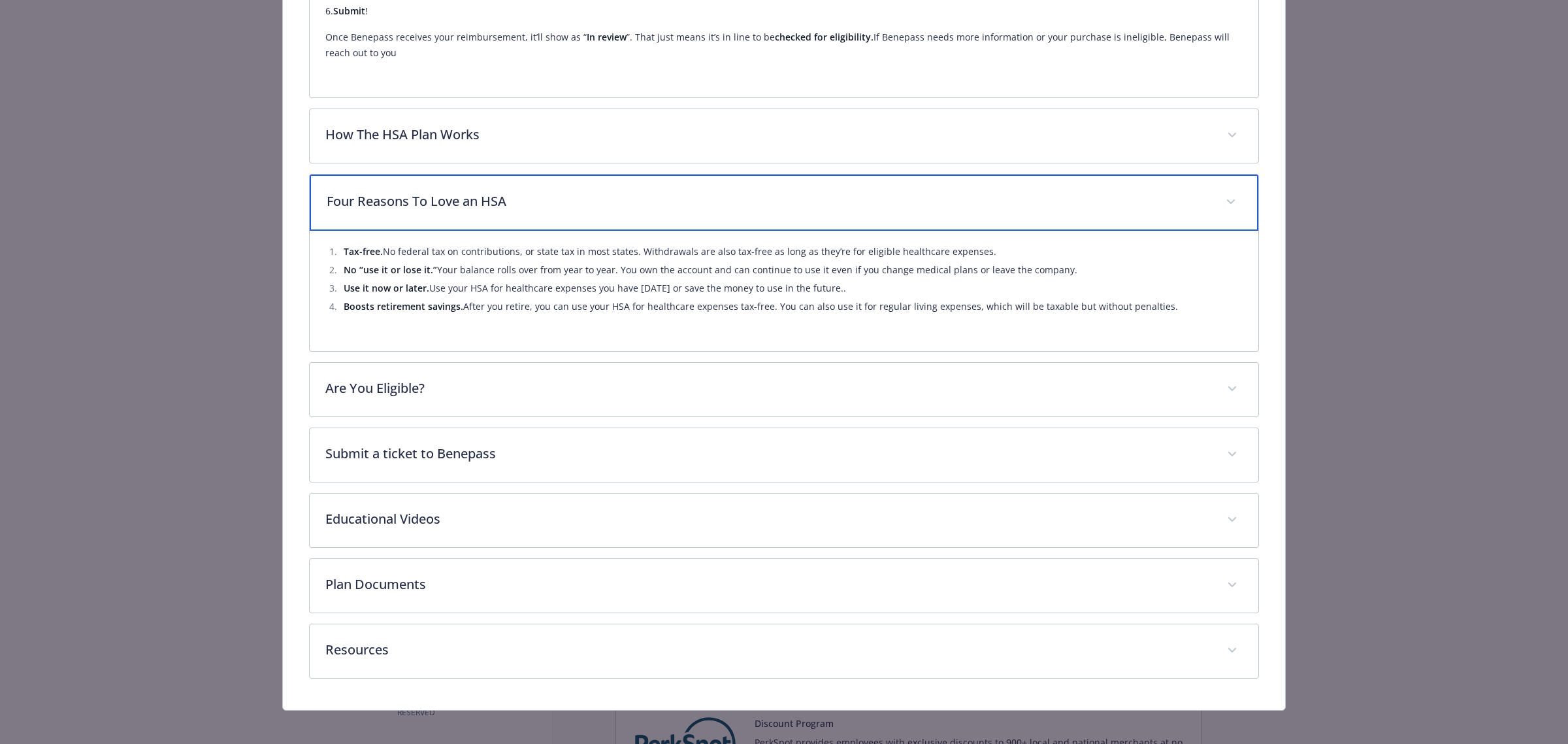
scroll to position [808, 0]
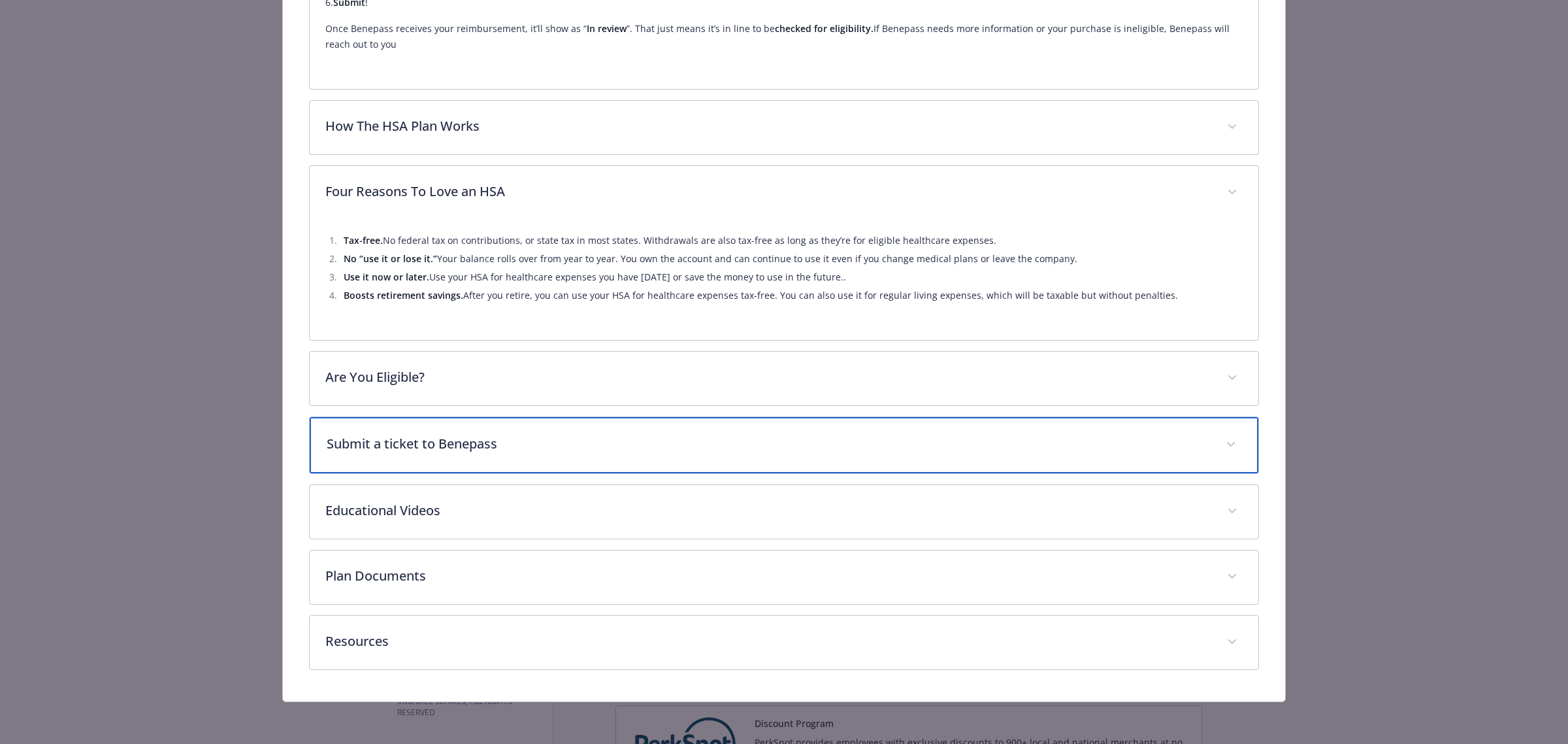
click at [806, 461] on div "Submit a ticket to Benepass" at bounding box center [784, 445] width 949 height 56
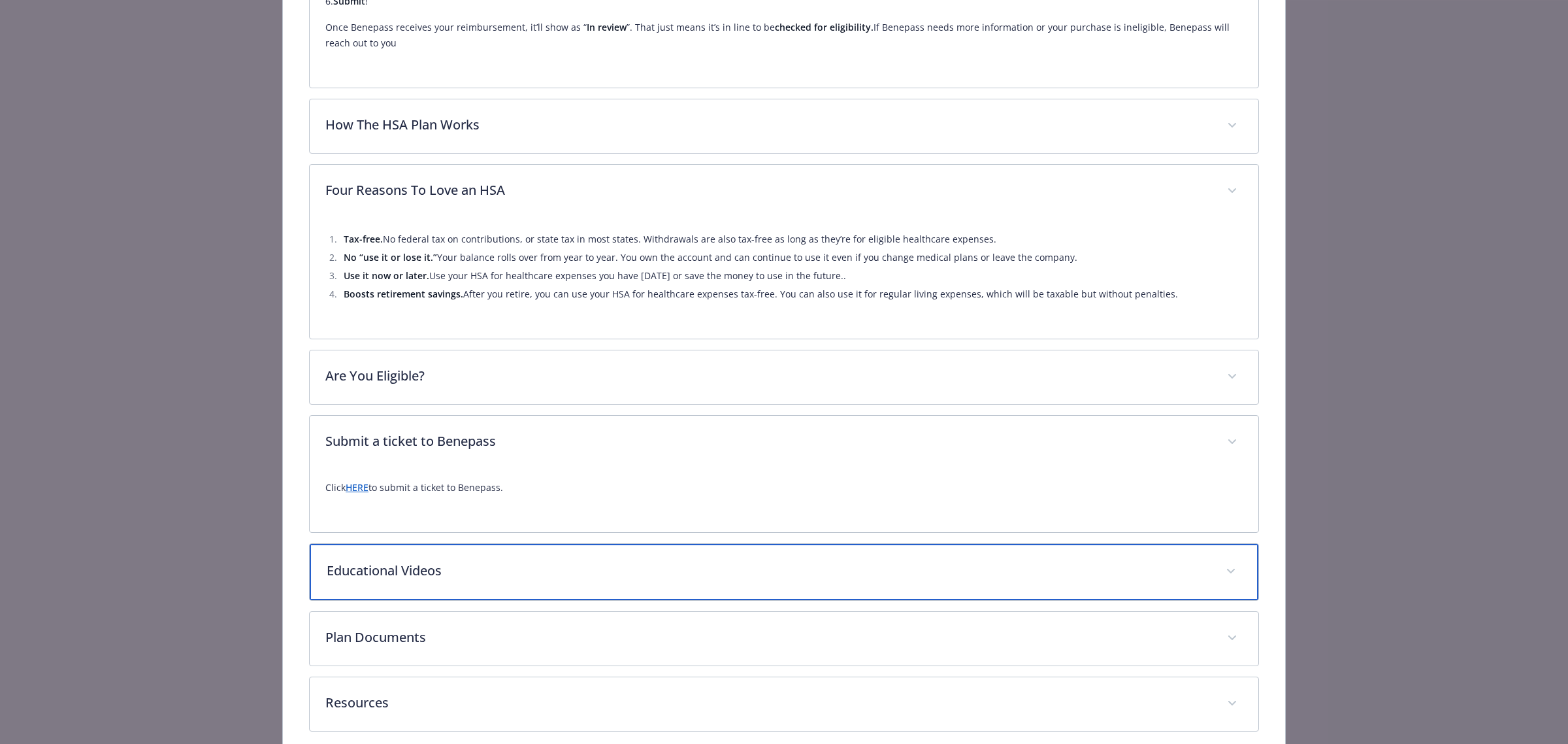
click at [752, 550] on div "Educational Videos" at bounding box center [784, 572] width 949 height 56
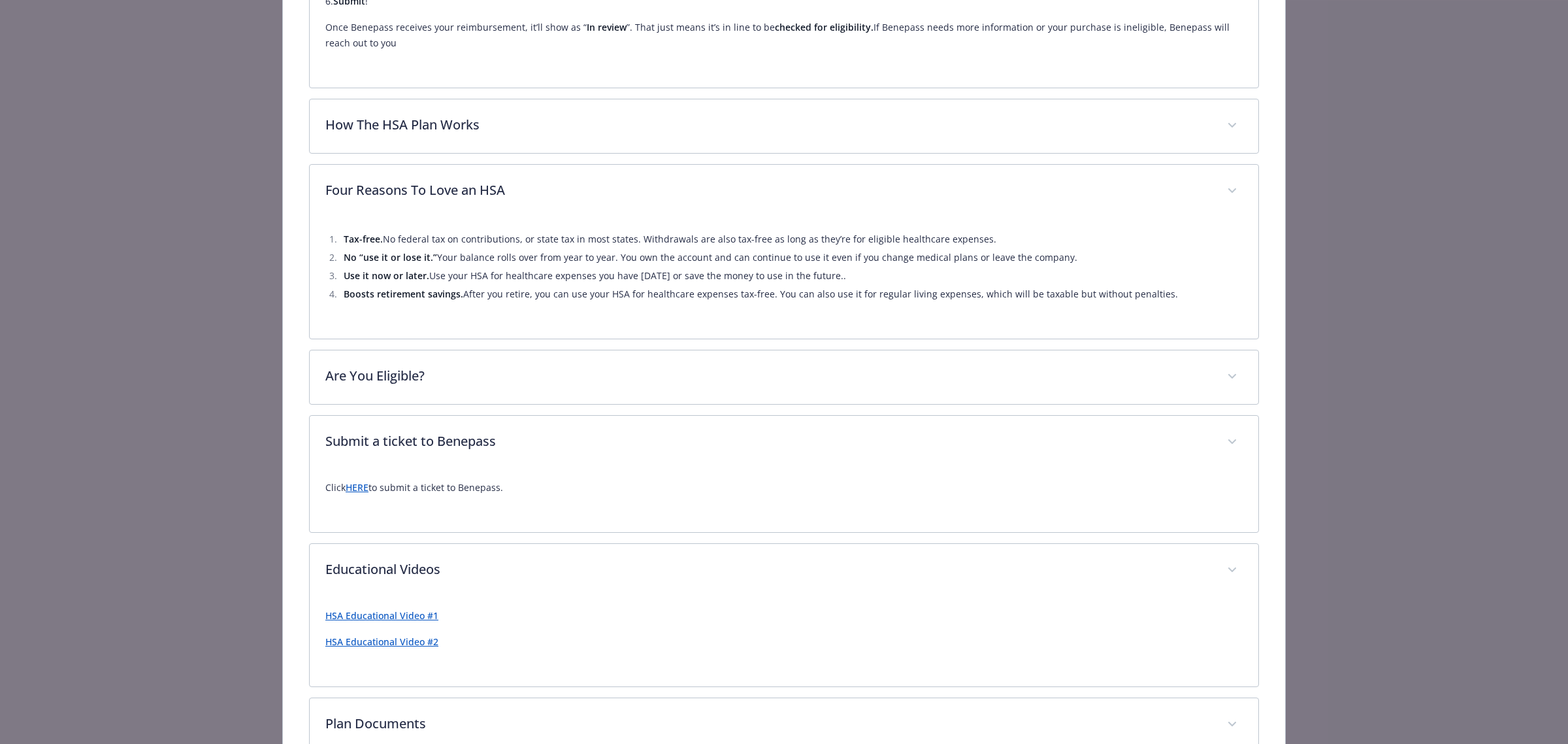
click at [363, 488] on link "HERE" at bounding box center [357, 487] width 23 height 12
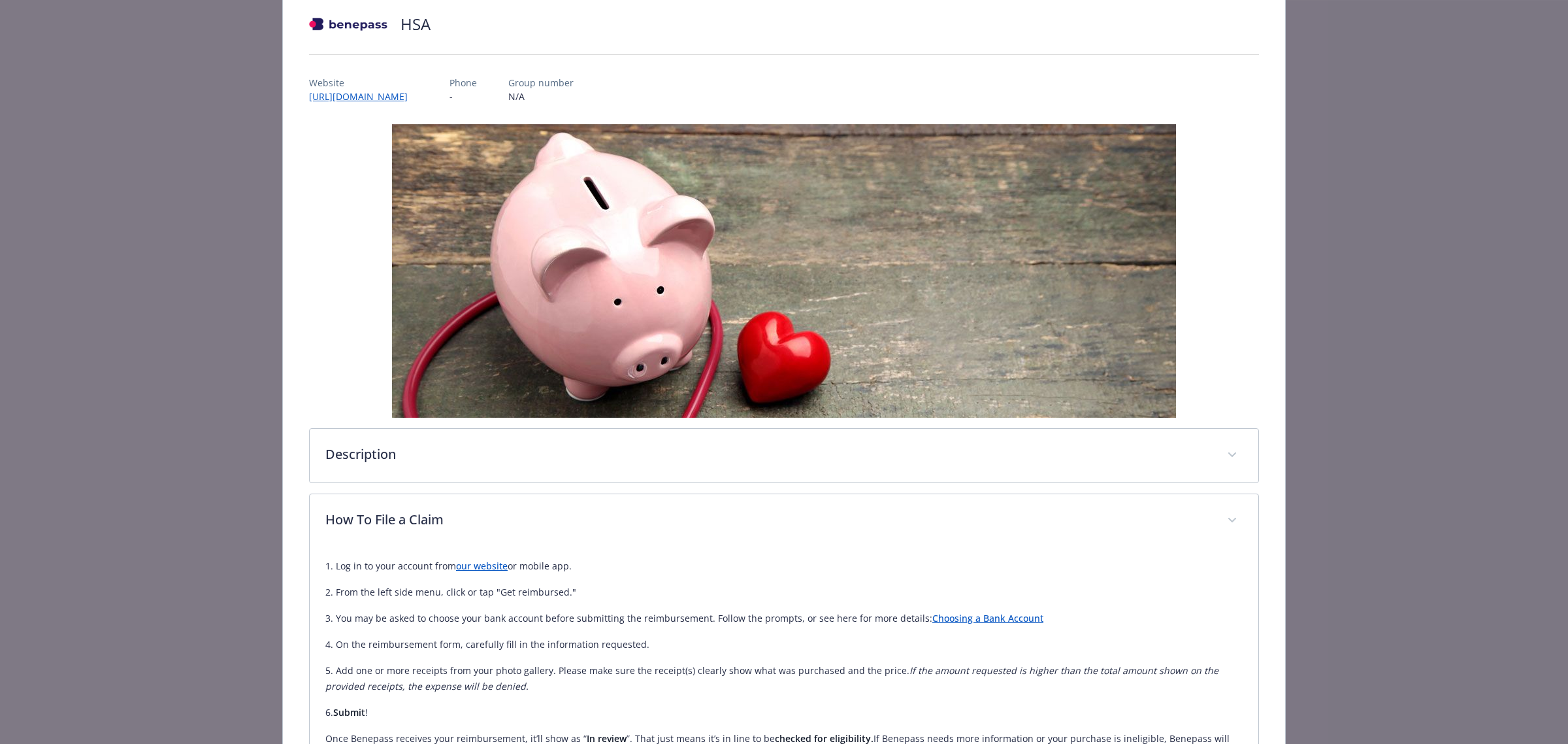
scroll to position [0, 0]
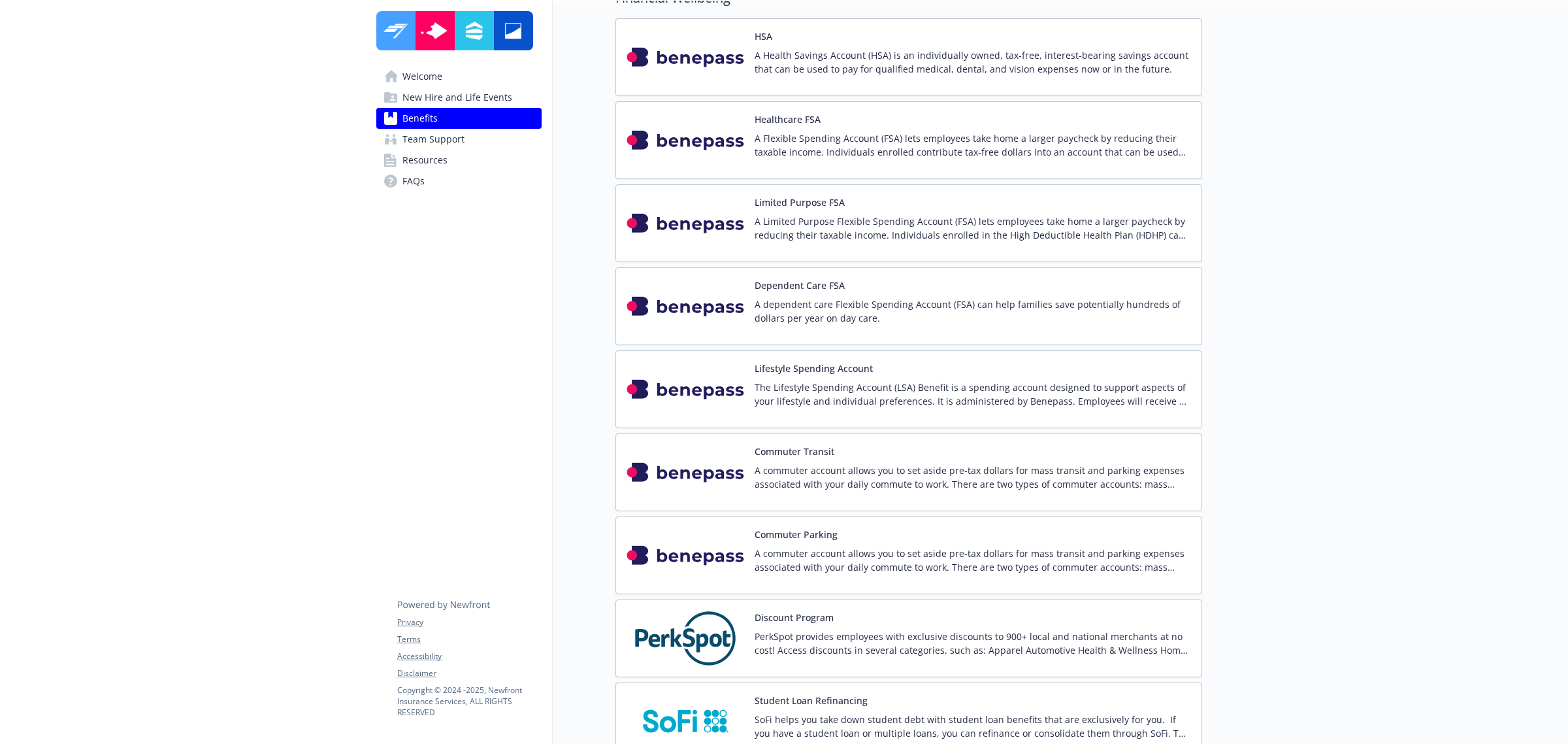
scroll to position [1798, 0]
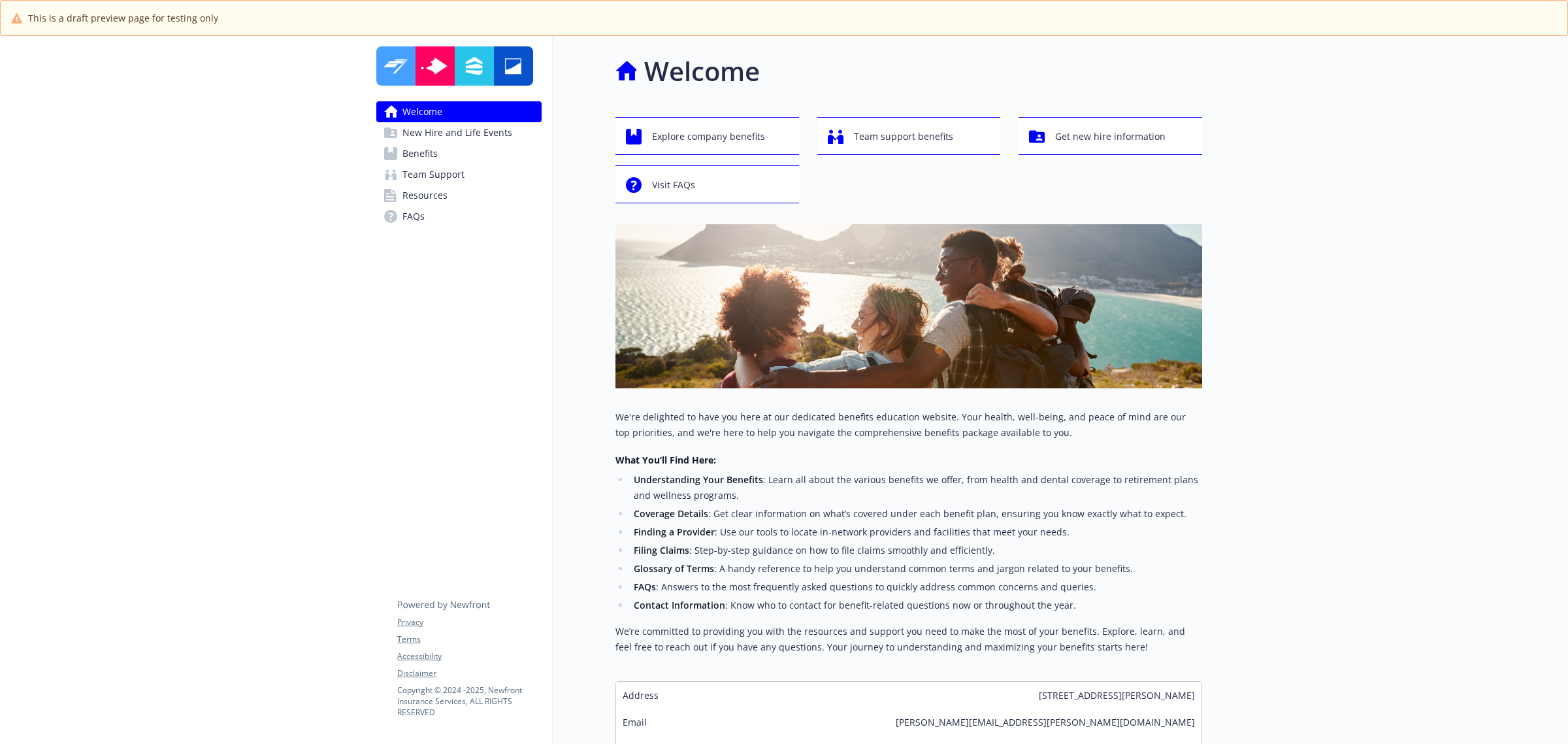
click at [441, 155] on link "Benefits" at bounding box center [459, 154] width 165 height 21
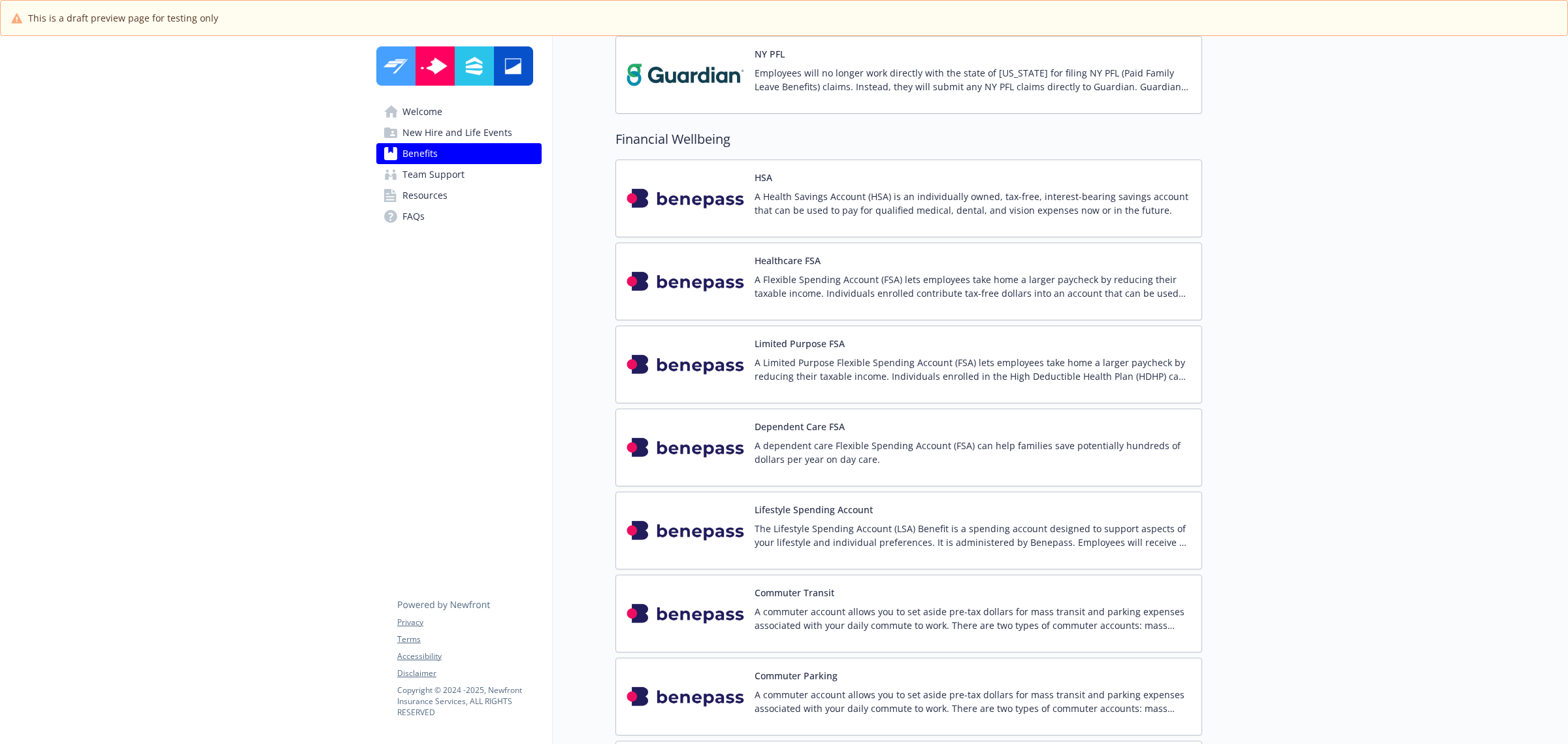
click at [1075, 213] on p "A Health Savings Account (HSA) is an individually owned, tax-free, interest-bea…" at bounding box center [973, 203] width 436 height 27
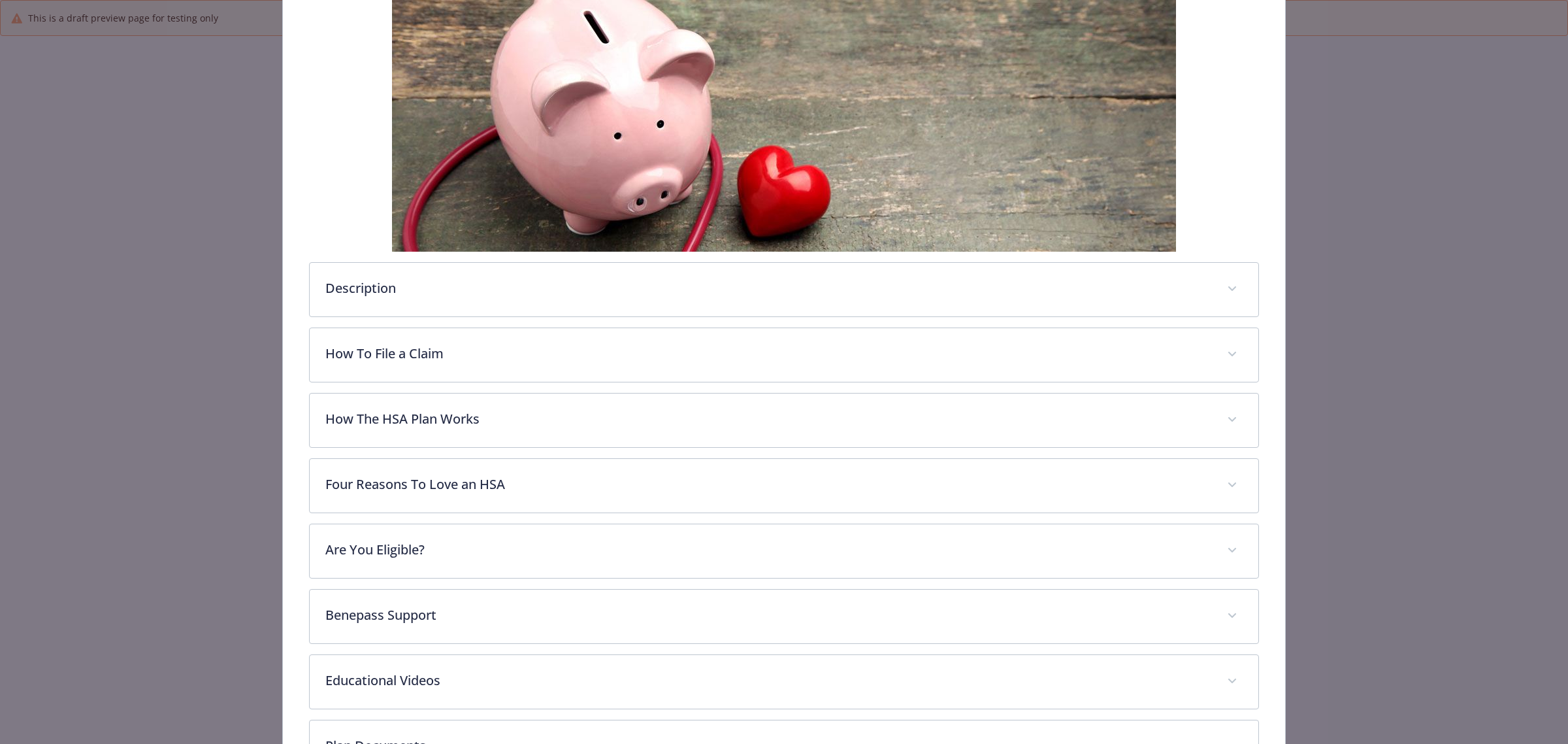
scroll to position [435, 0]
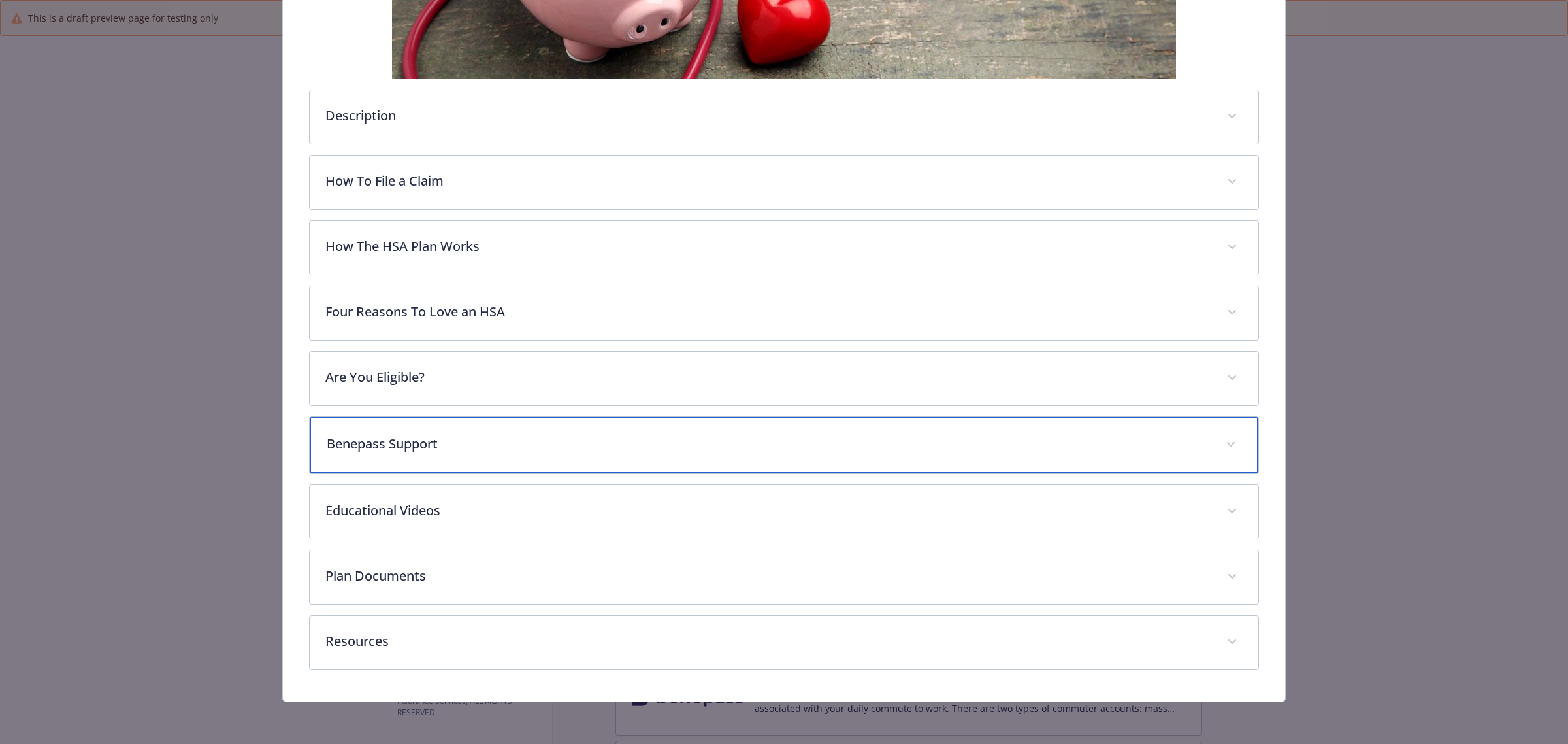
click at [848, 443] on p "Benepass Support" at bounding box center [769, 444] width 884 height 19
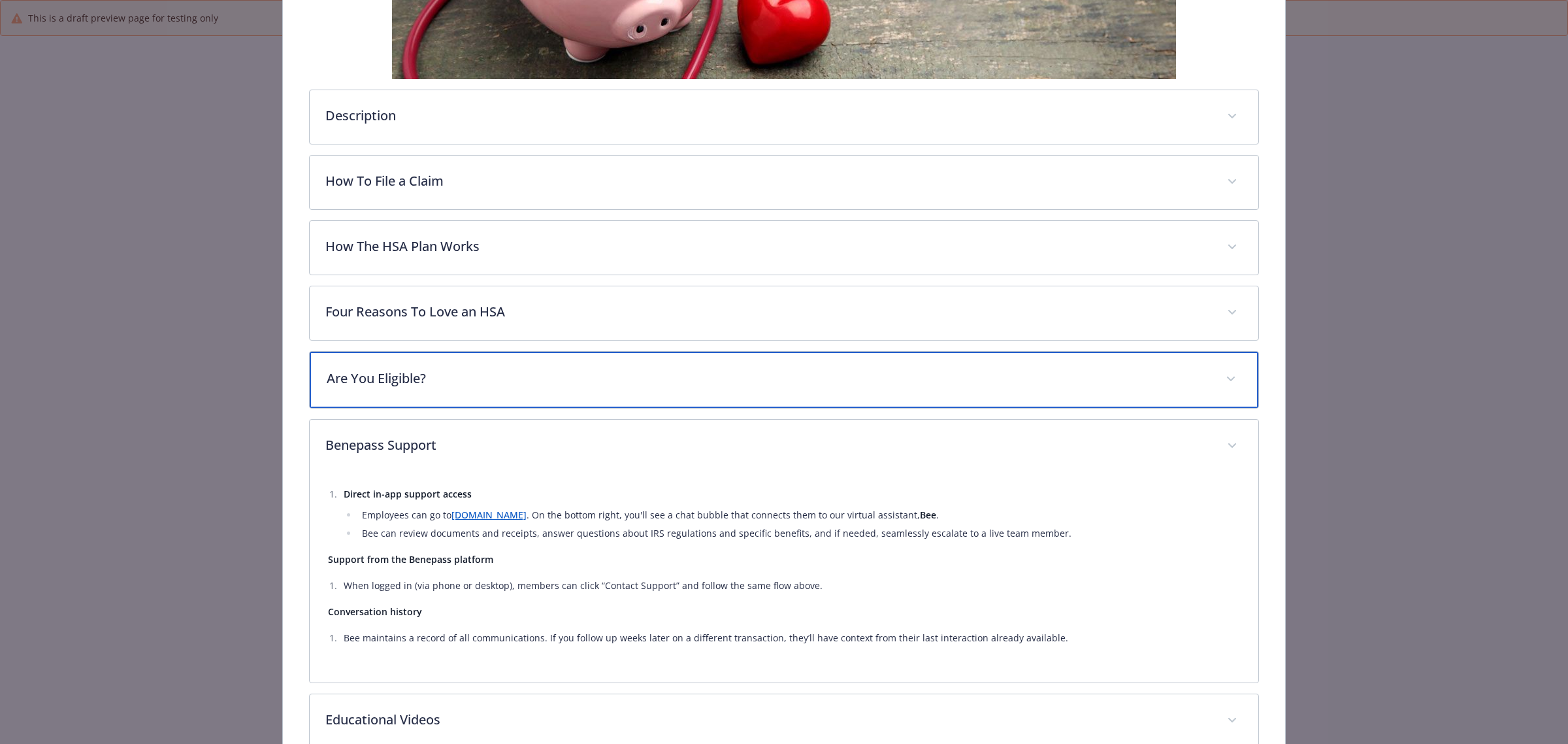
click at [874, 363] on div "Are You Eligible?" at bounding box center [784, 380] width 949 height 56
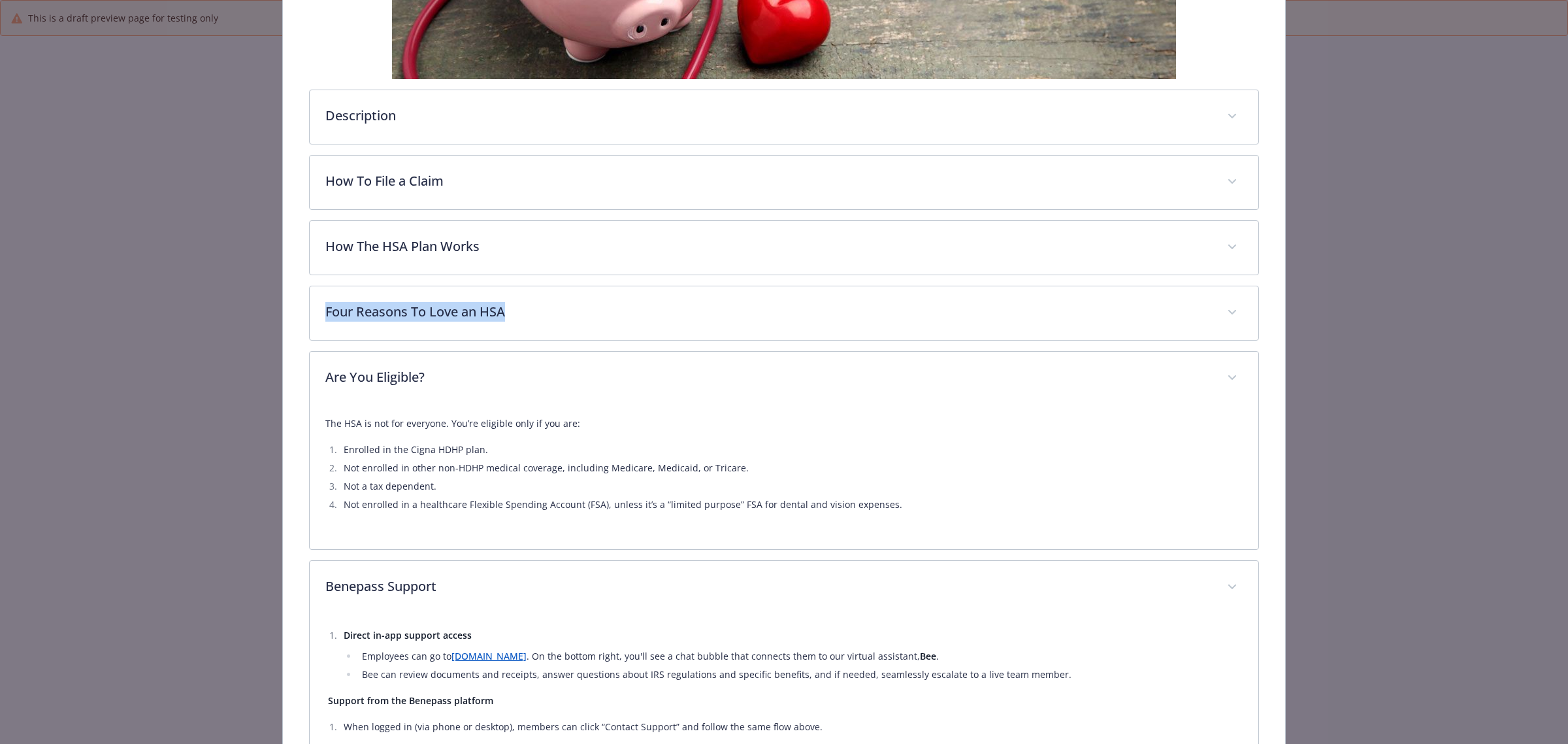
click at [775, 281] on div "Description A Health Savings Account (HSA) is an individually owned, tax-free, …" at bounding box center [784, 403] width 950 height 1235
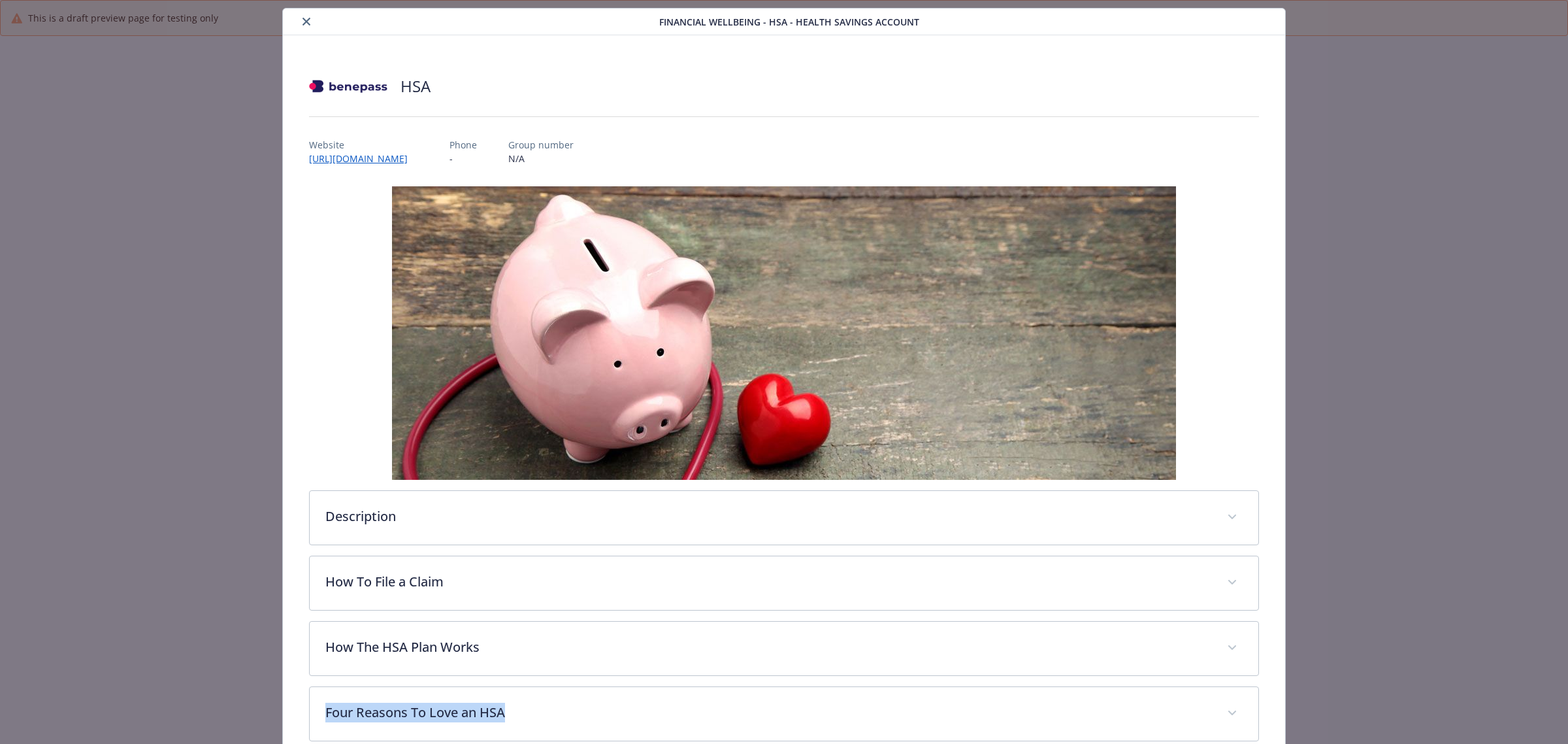
scroll to position [0, 0]
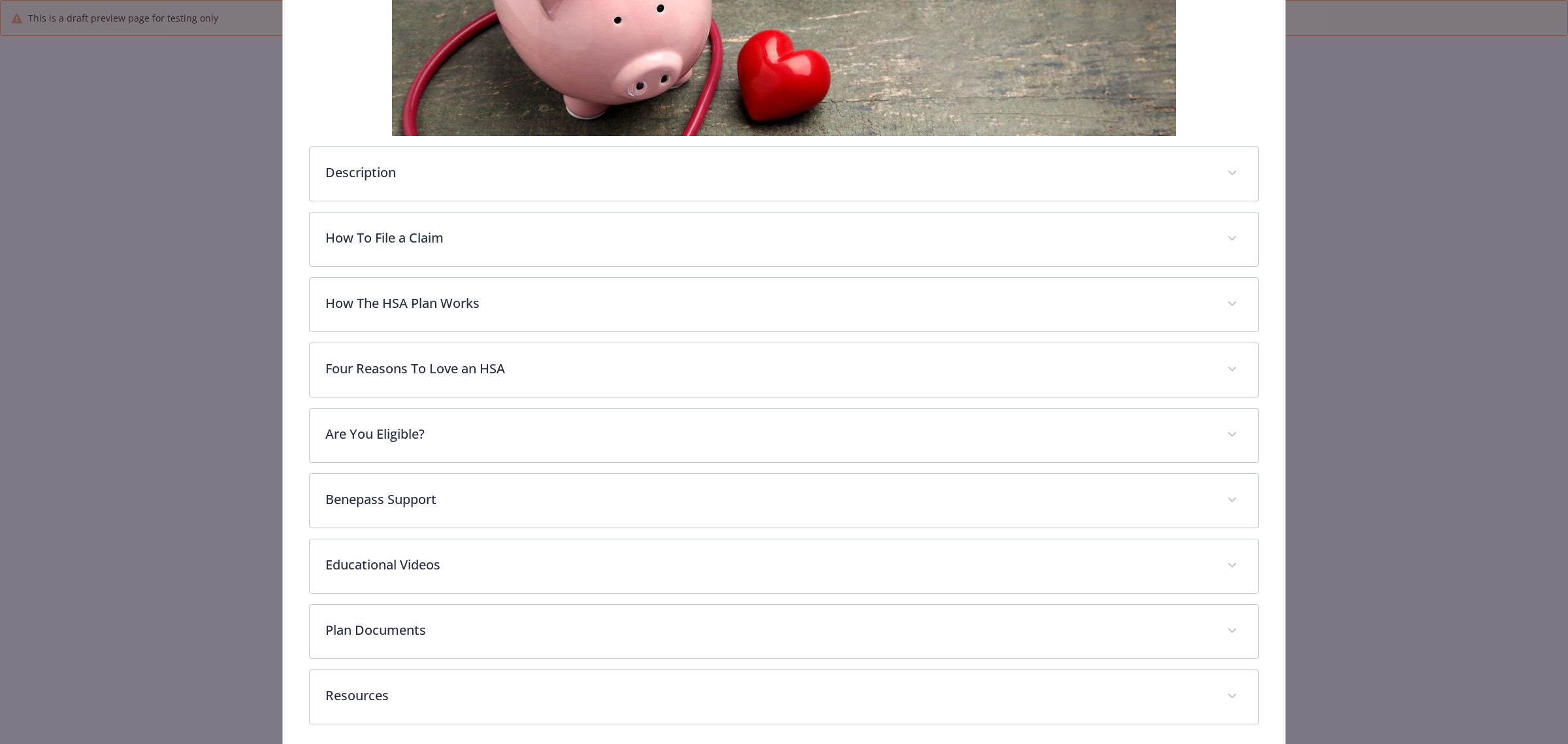
scroll to position [353, 0]
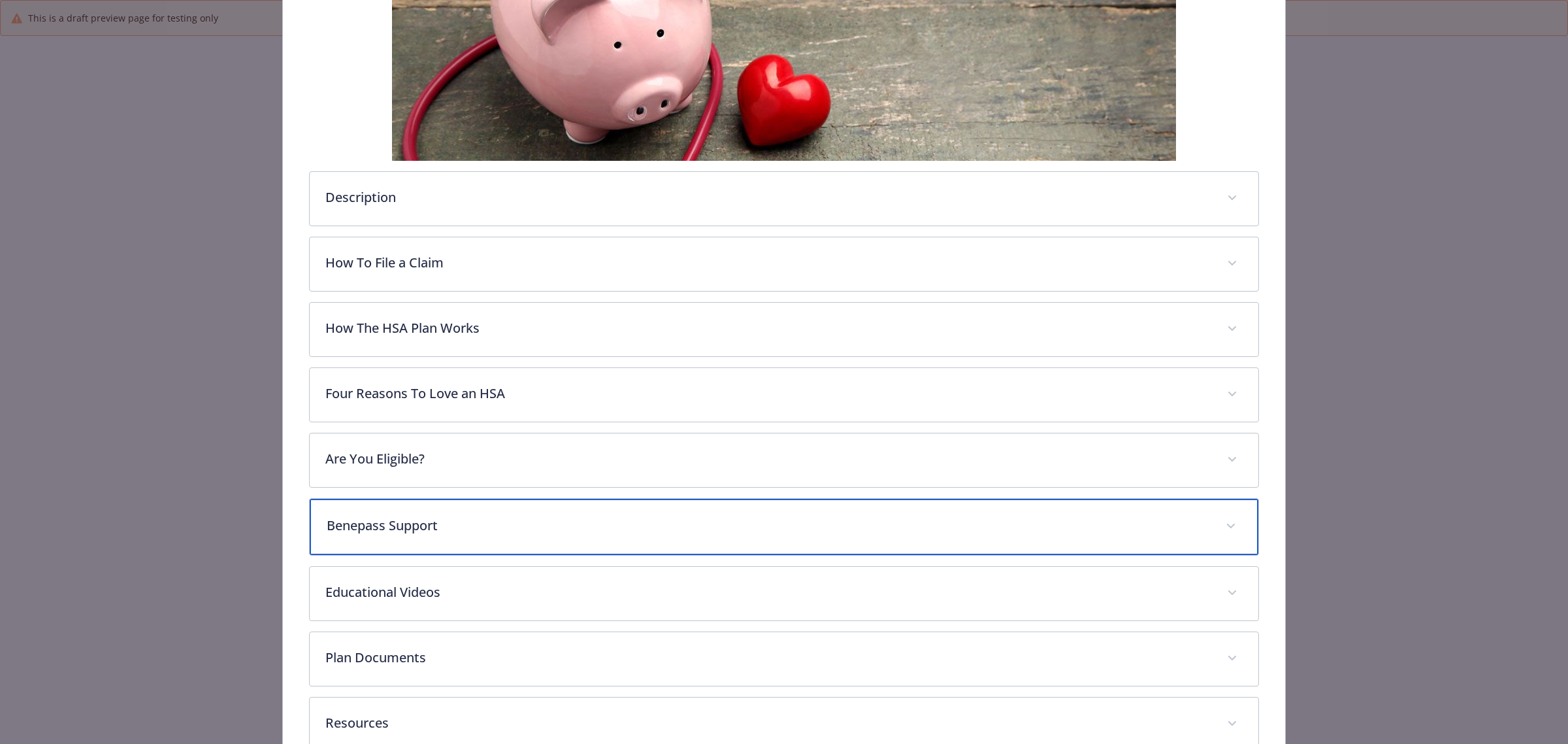
click at [802, 523] on p "Benepass Support" at bounding box center [769, 526] width 884 height 19
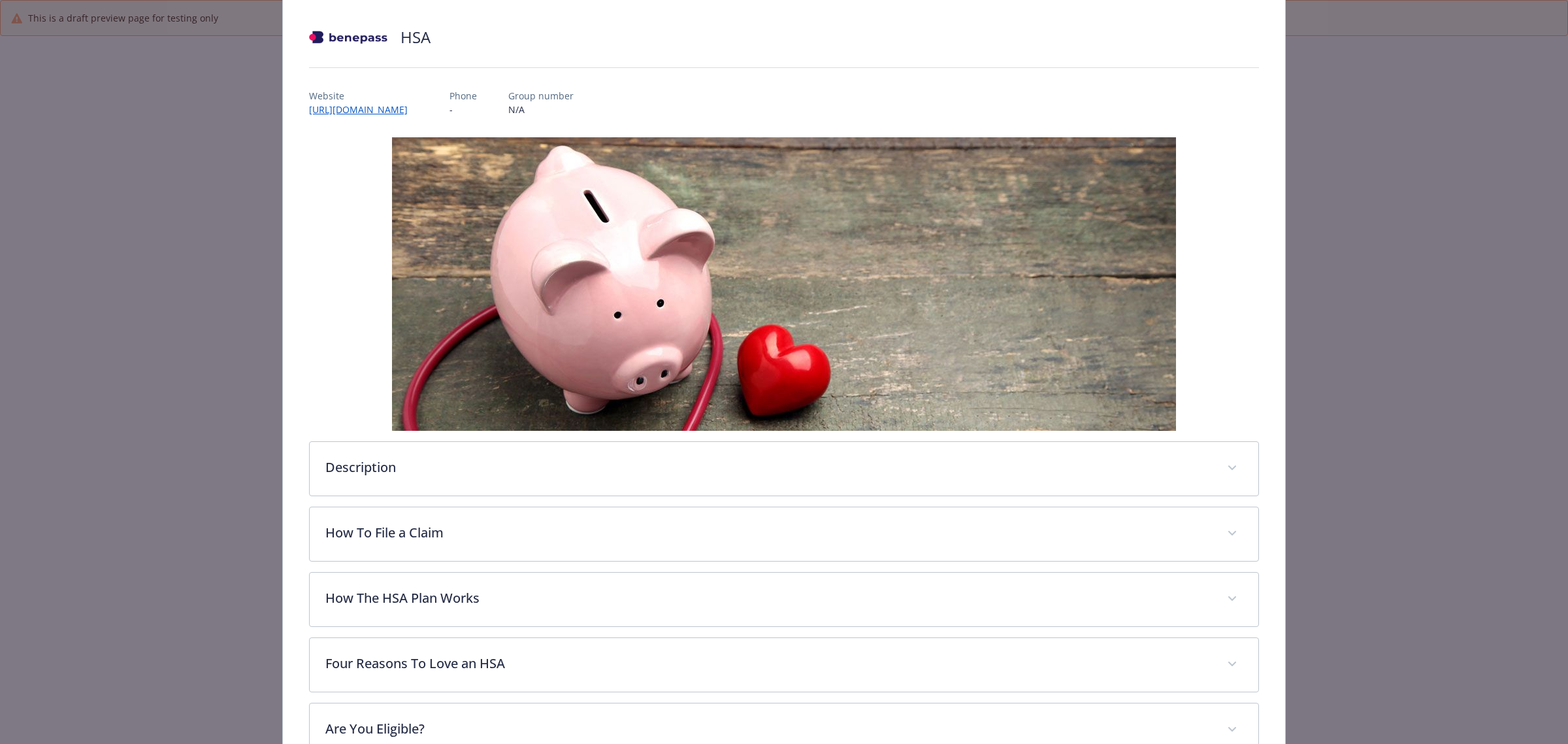
scroll to position [0, 0]
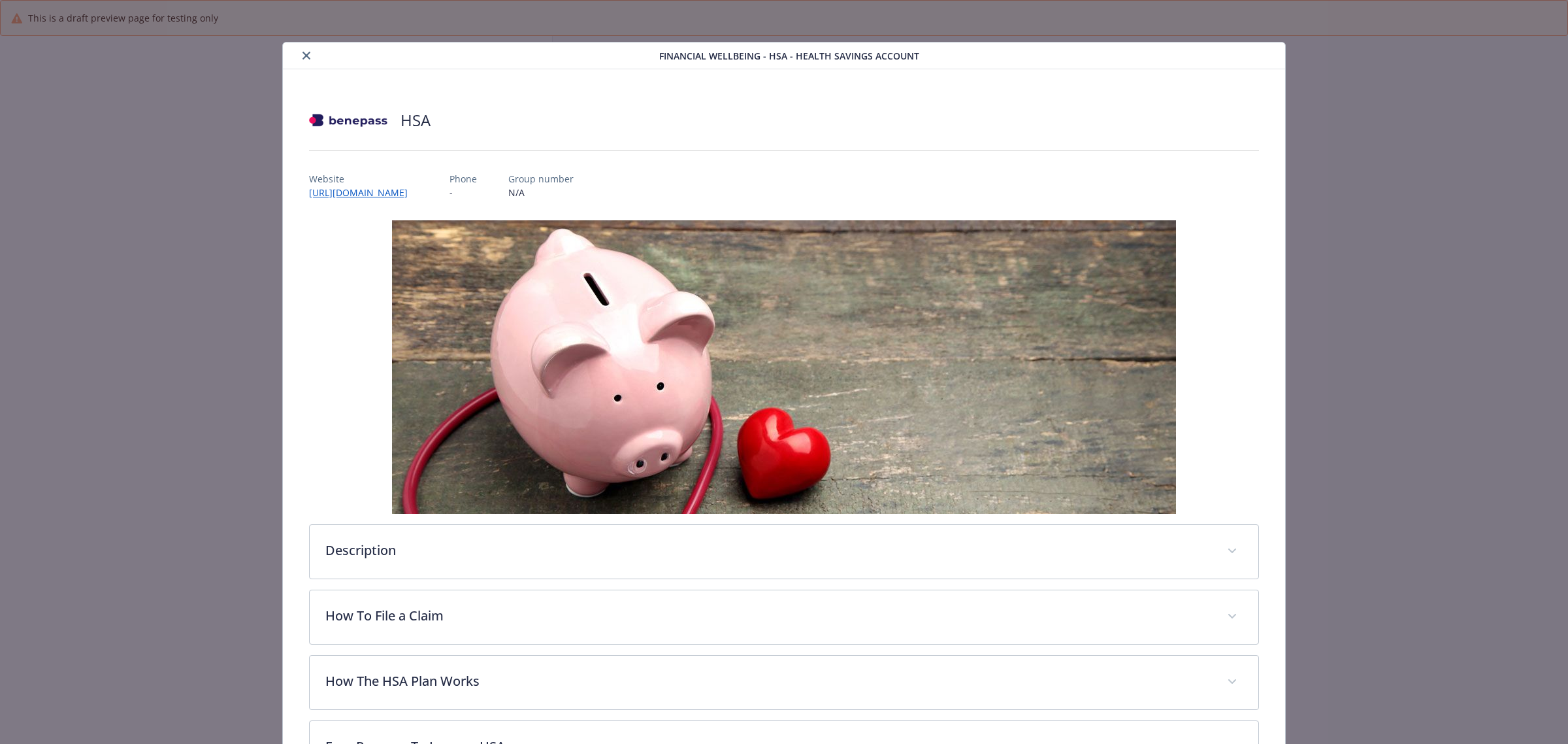
click at [305, 57] on icon "close" at bounding box center [307, 56] width 8 height 8
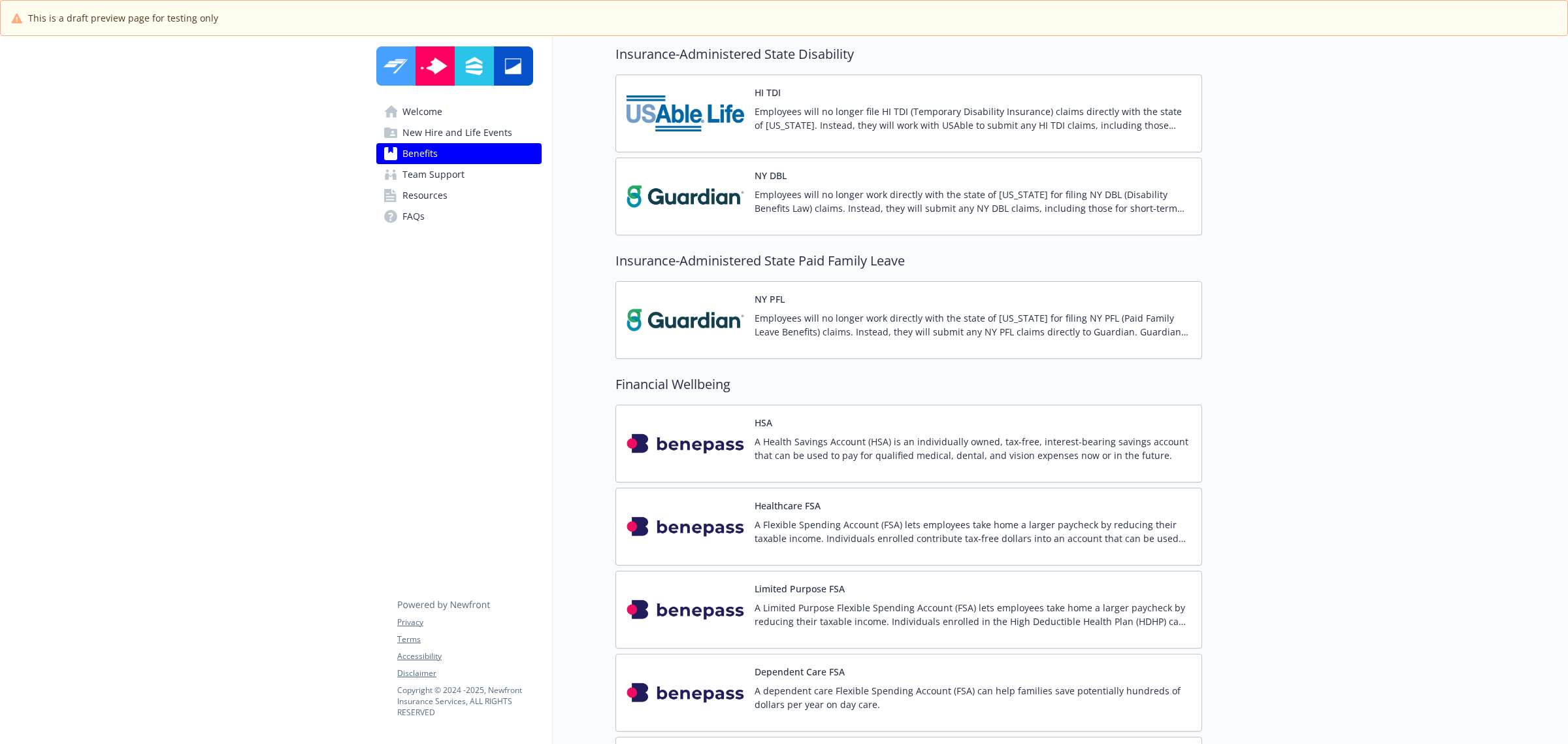
click at [683, 547] on img at bounding box center [686, 526] width 118 height 56
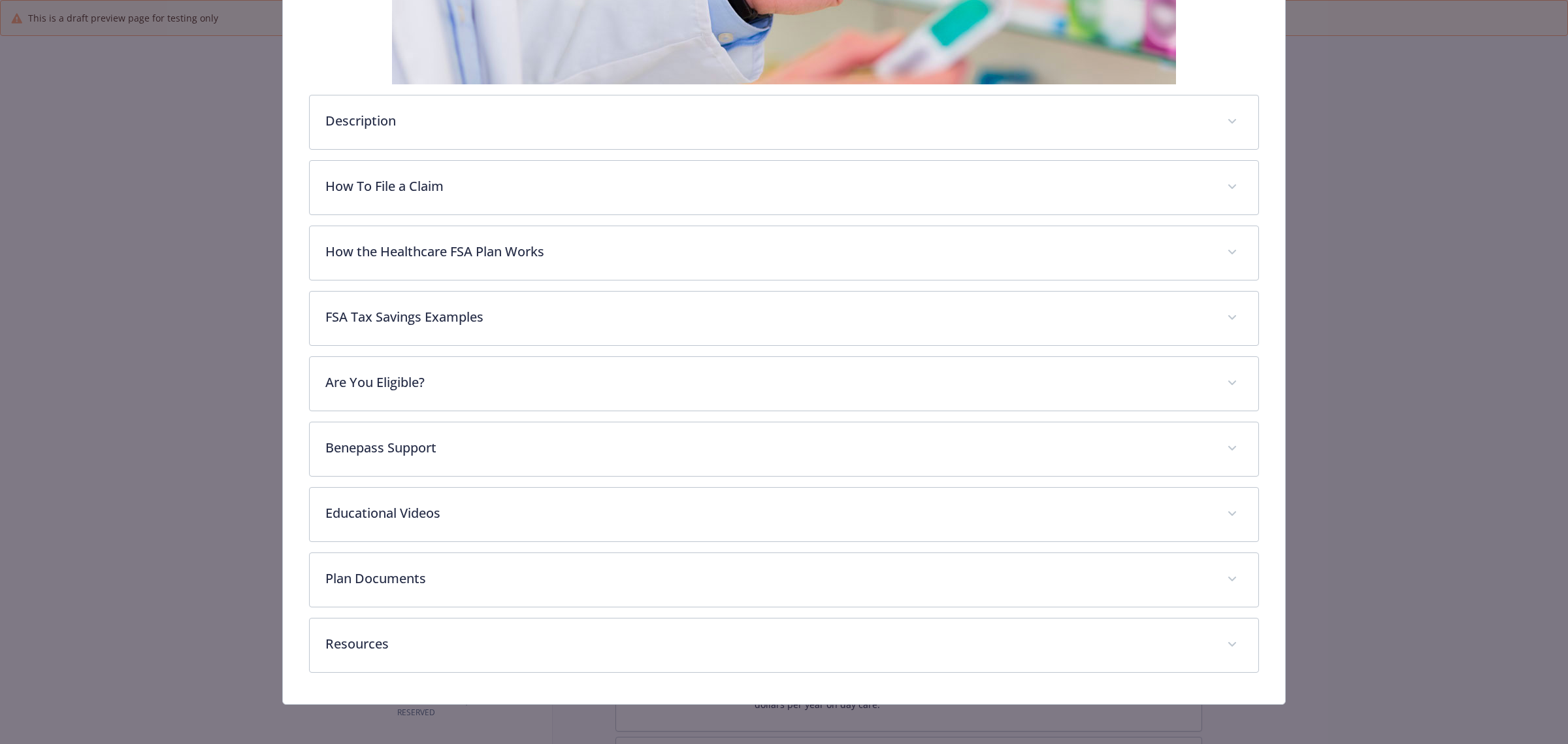
scroll to position [403, 0]
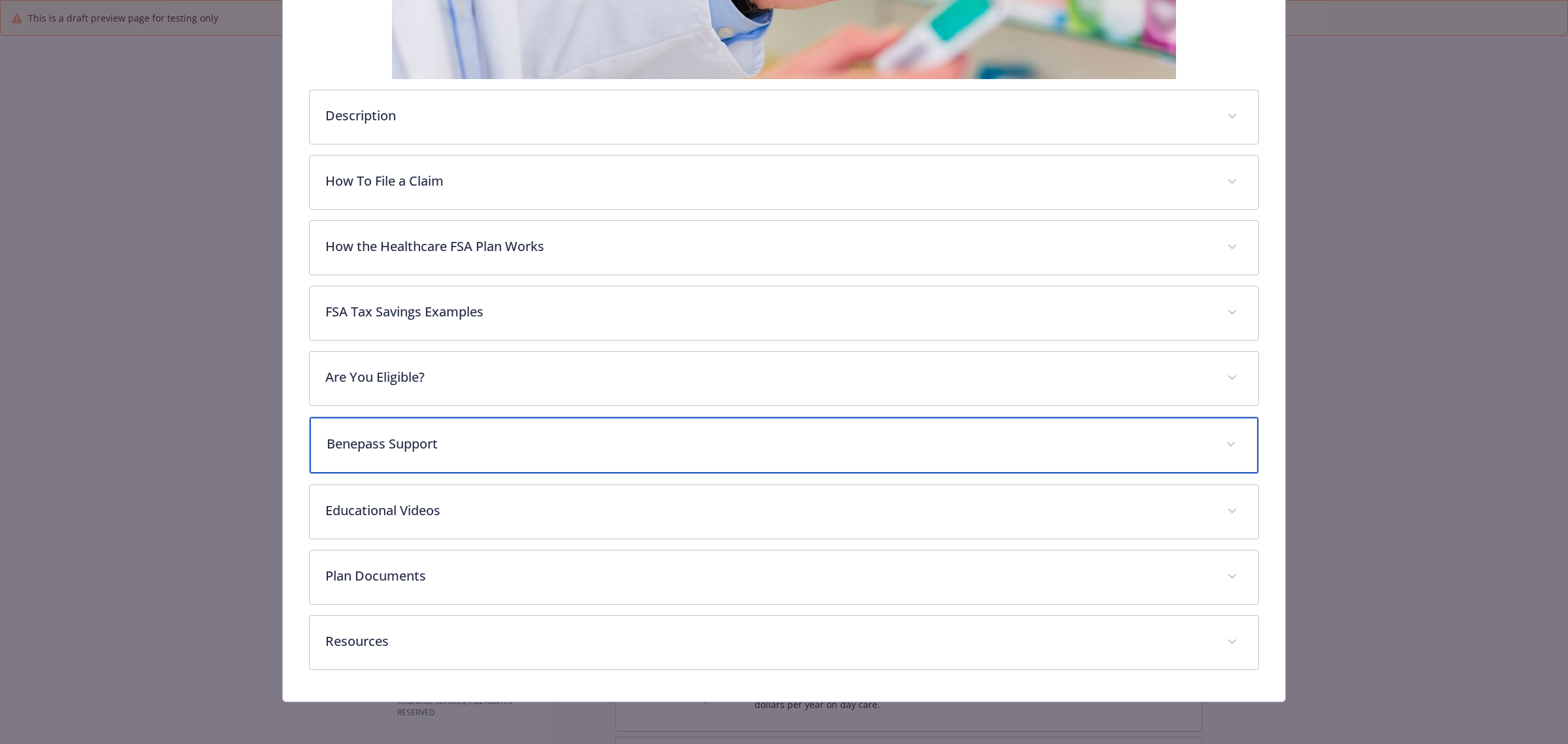
click at [817, 457] on div "Benepass Support" at bounding box center [784, 445] width 949 height 56
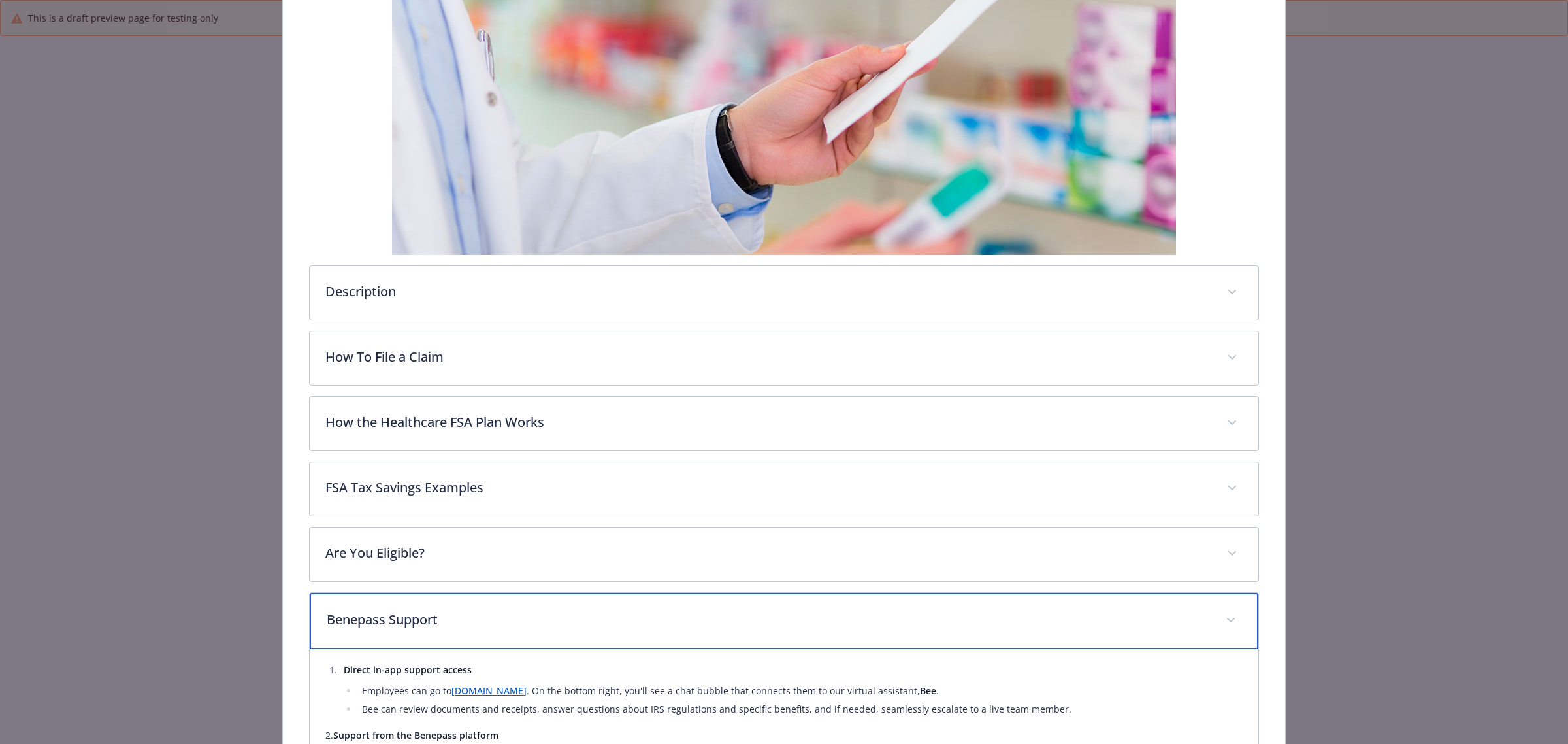
scroll to position [0, 0]
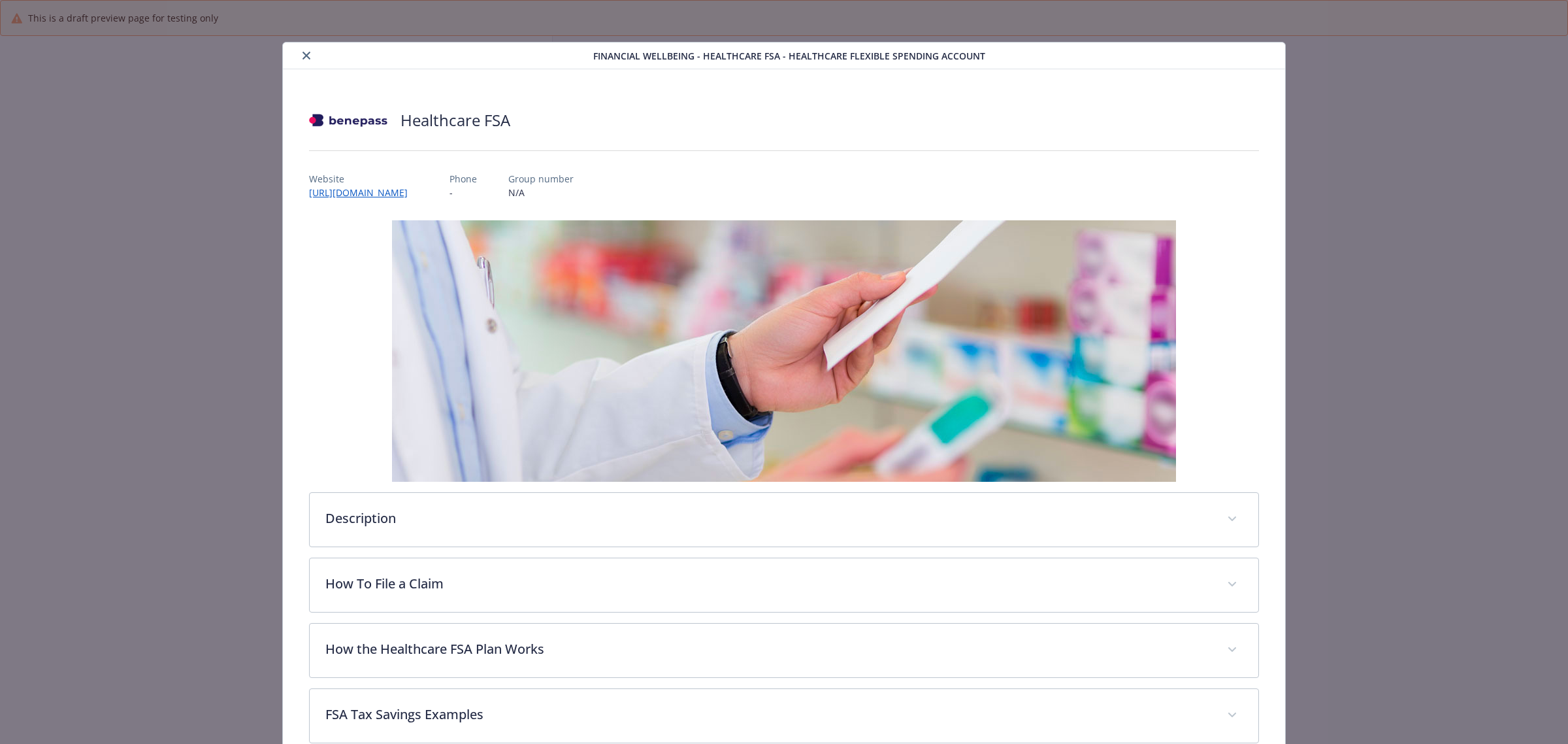
click at [307, 56] on icon "close" at bounding box center [307, 56] width 8 height 8
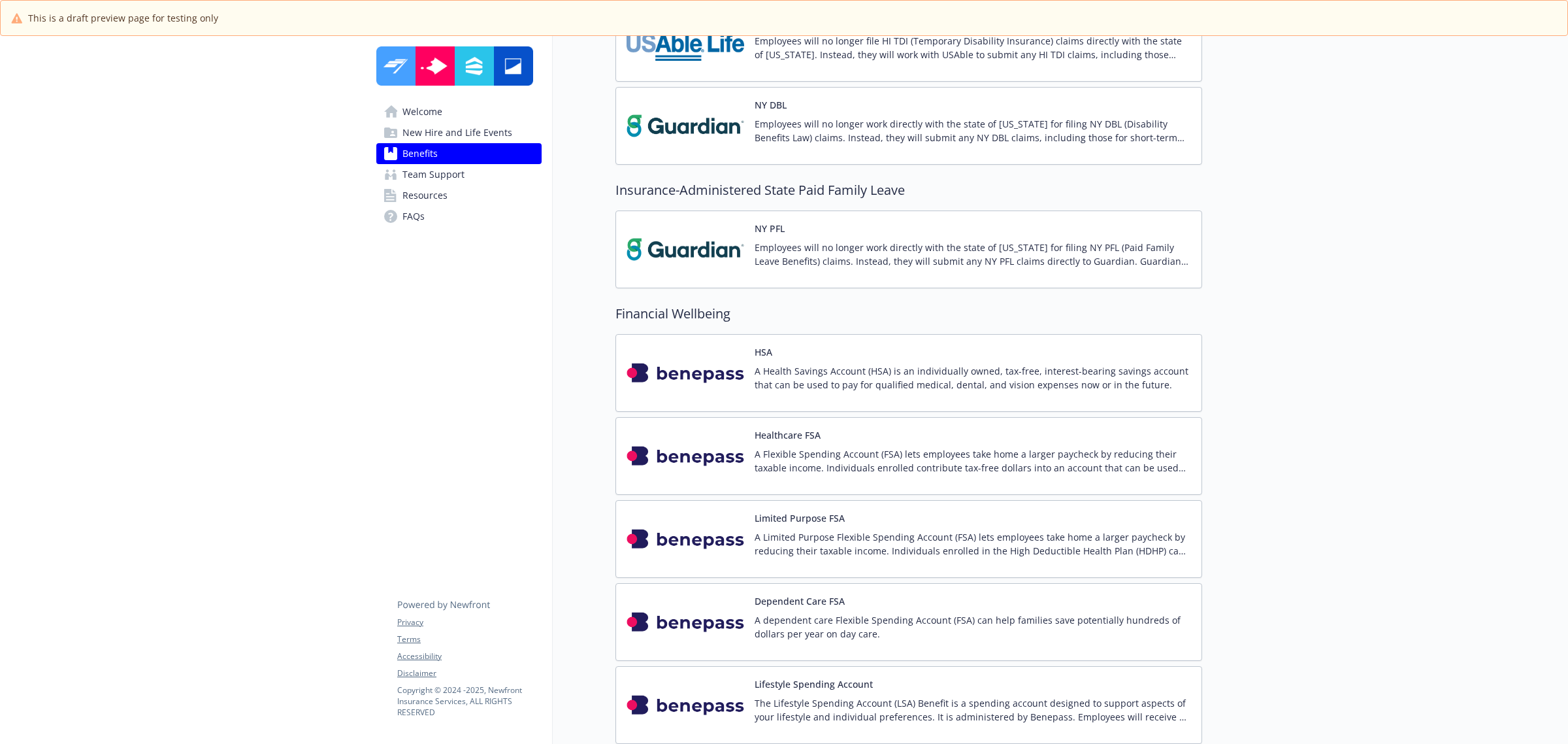
scroll to position [1635, 0]
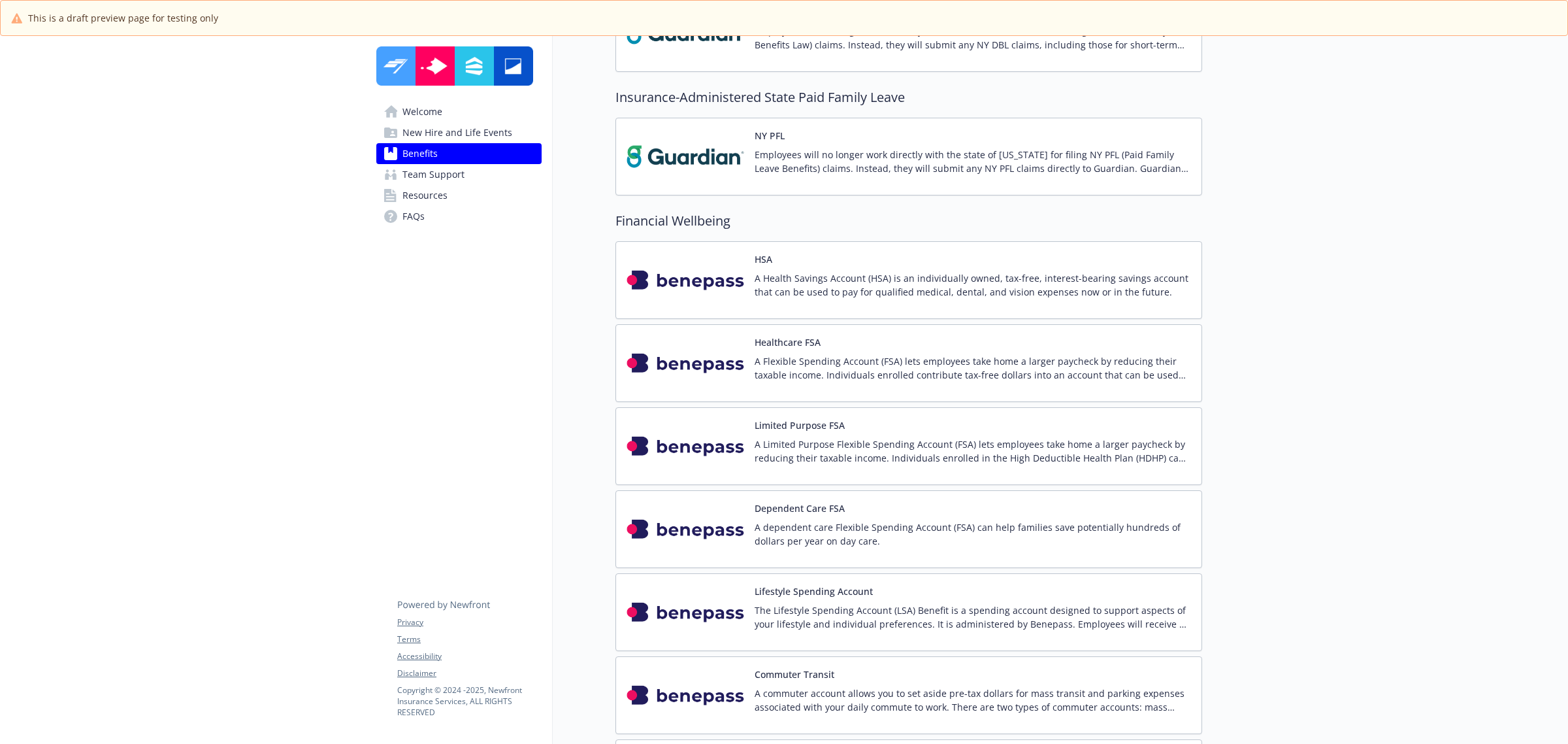
click at [1017, 259] on div "HSA A Health Savings Account (HSA) is an individually owned, tax-free, interest…" at bounding box center [973, 279] width 436 height 56
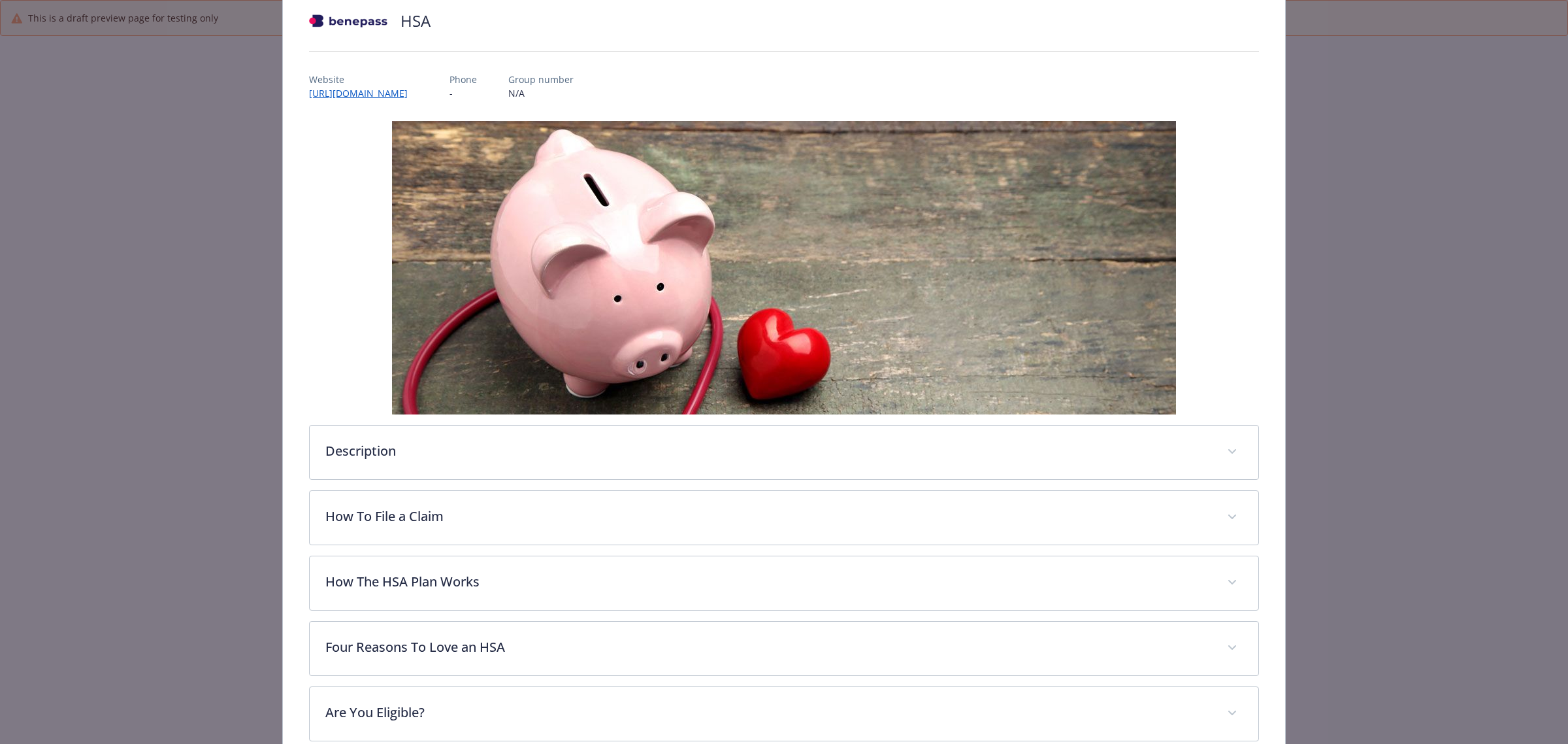
scroll to position [435, 0]
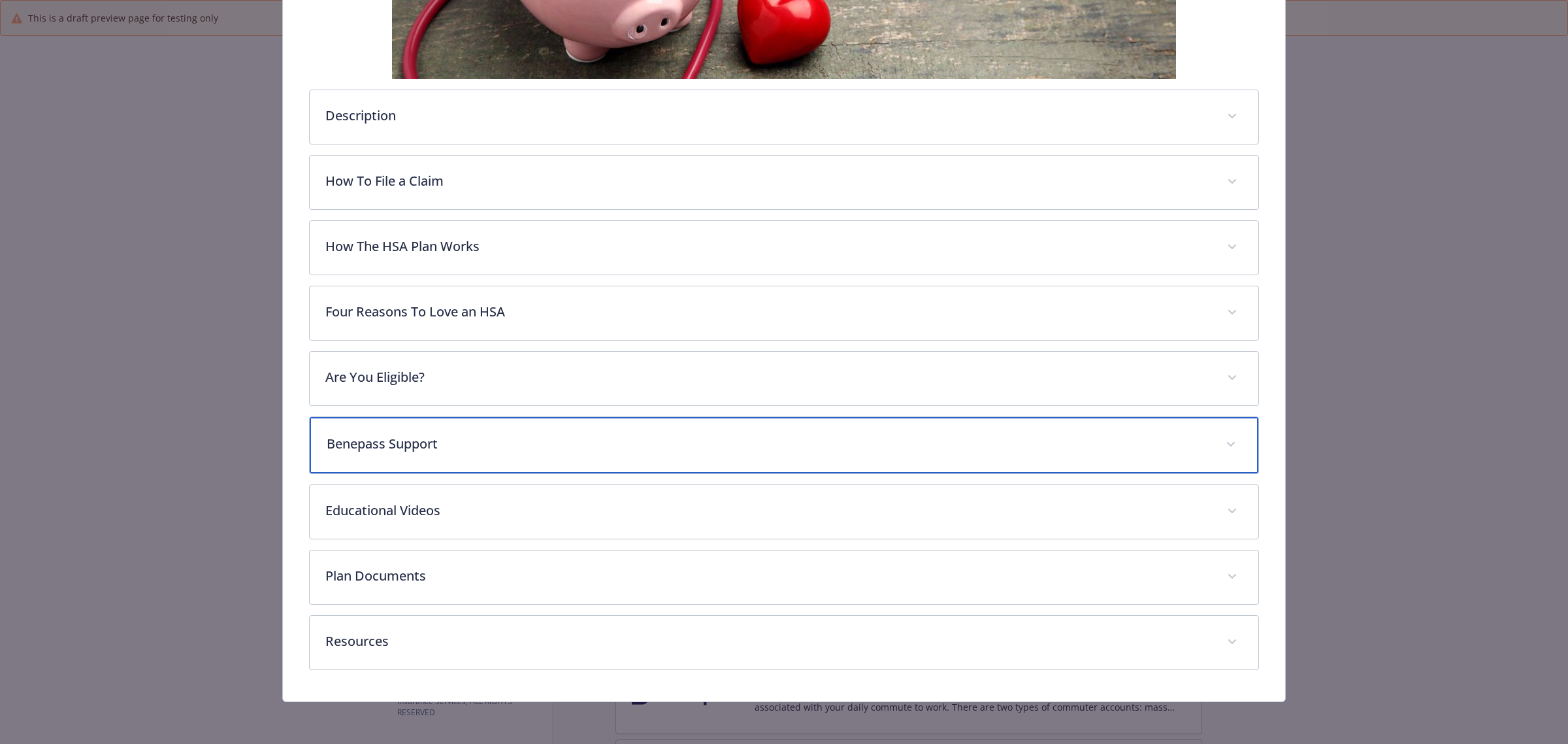
click at [919, 429] on div "Benepass Support" at bounding box center [784, 445] width 949 height 56
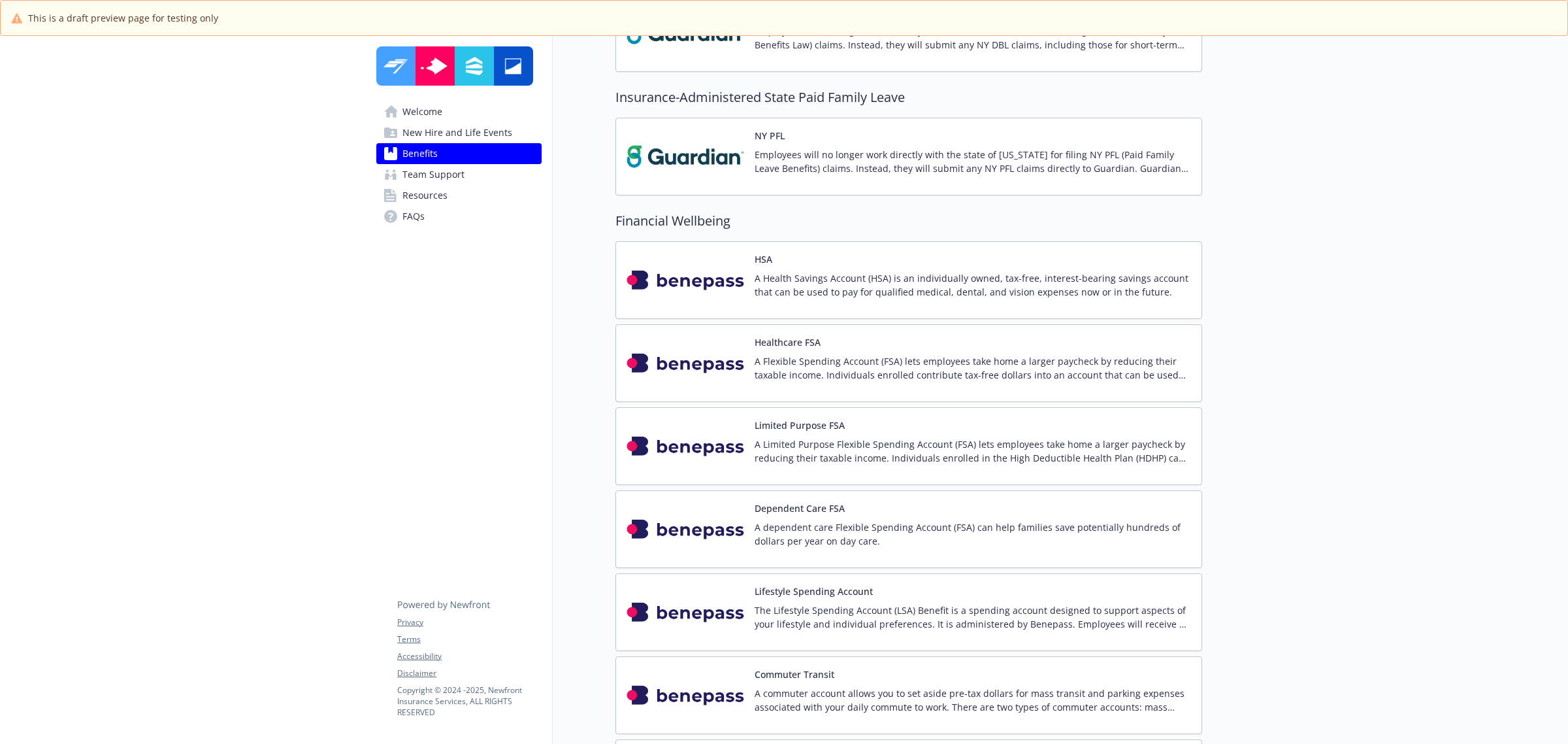
click at [1057, 391] on div "A Flexible Spending Account (FSA) lets employees take home a larger paycheck by…" at bounding box center [973, 372] width 436 height 36
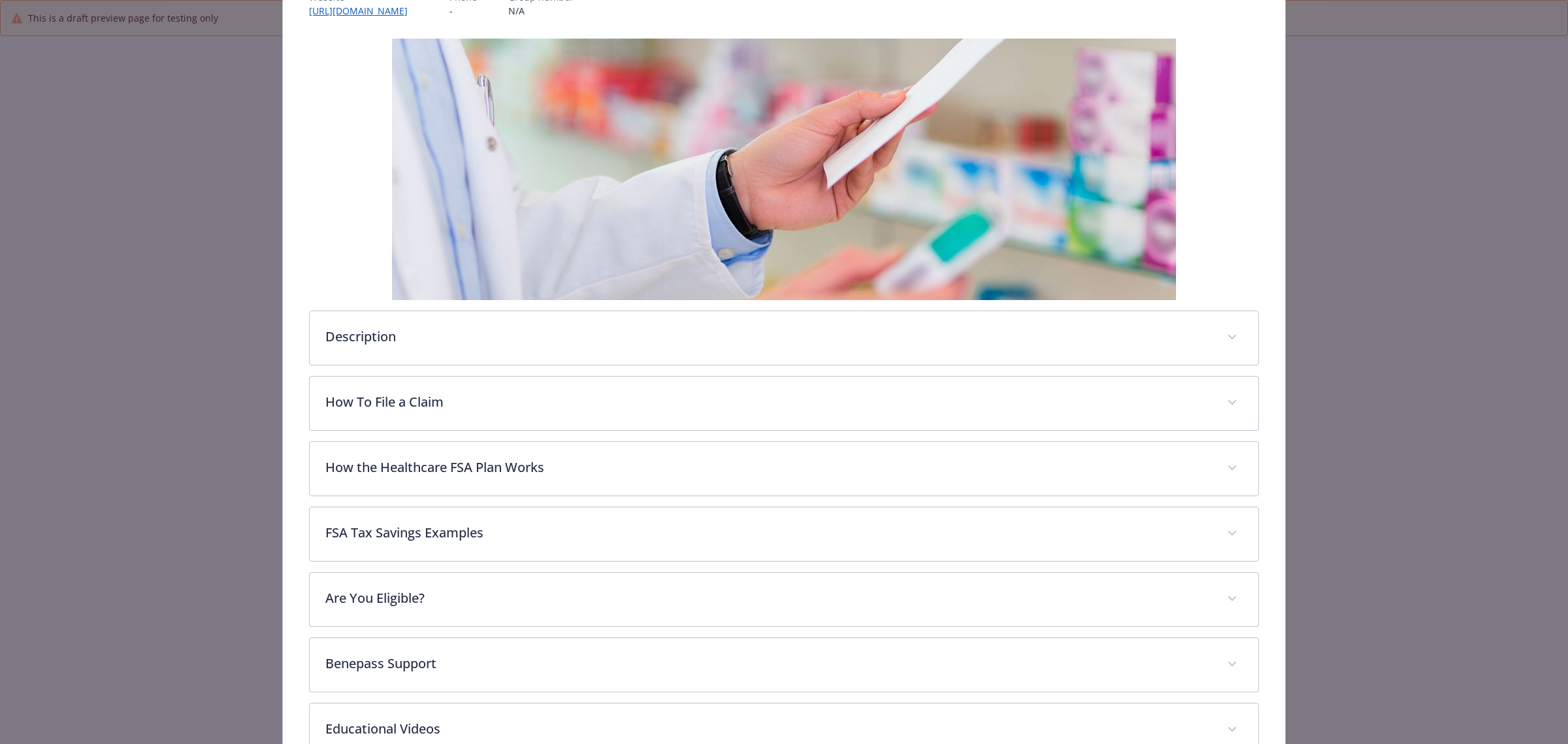
scroll to position [403, 0]
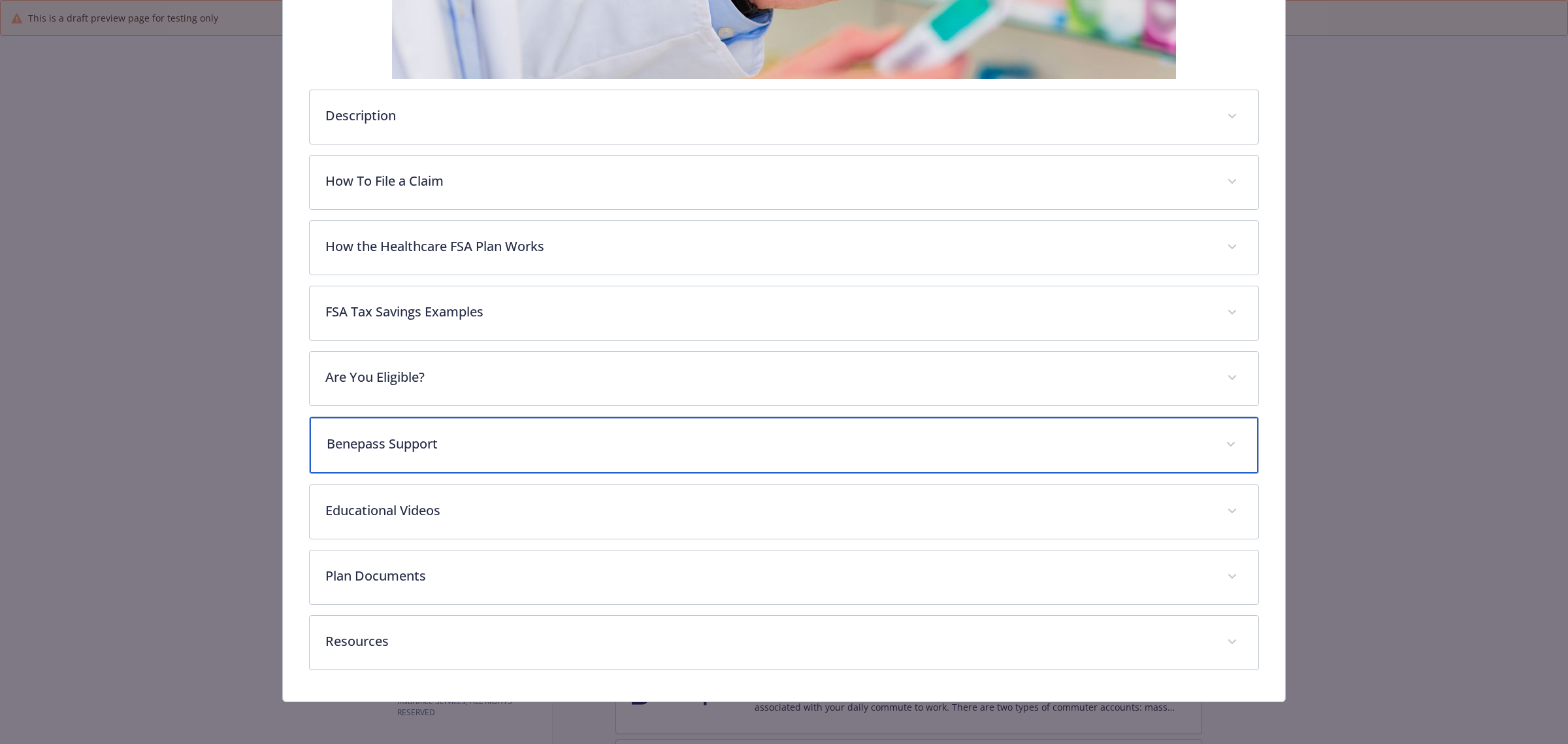
click at [988, 432] on div "Benepass Support" at bounding box center [784, 445] width 949 height 56
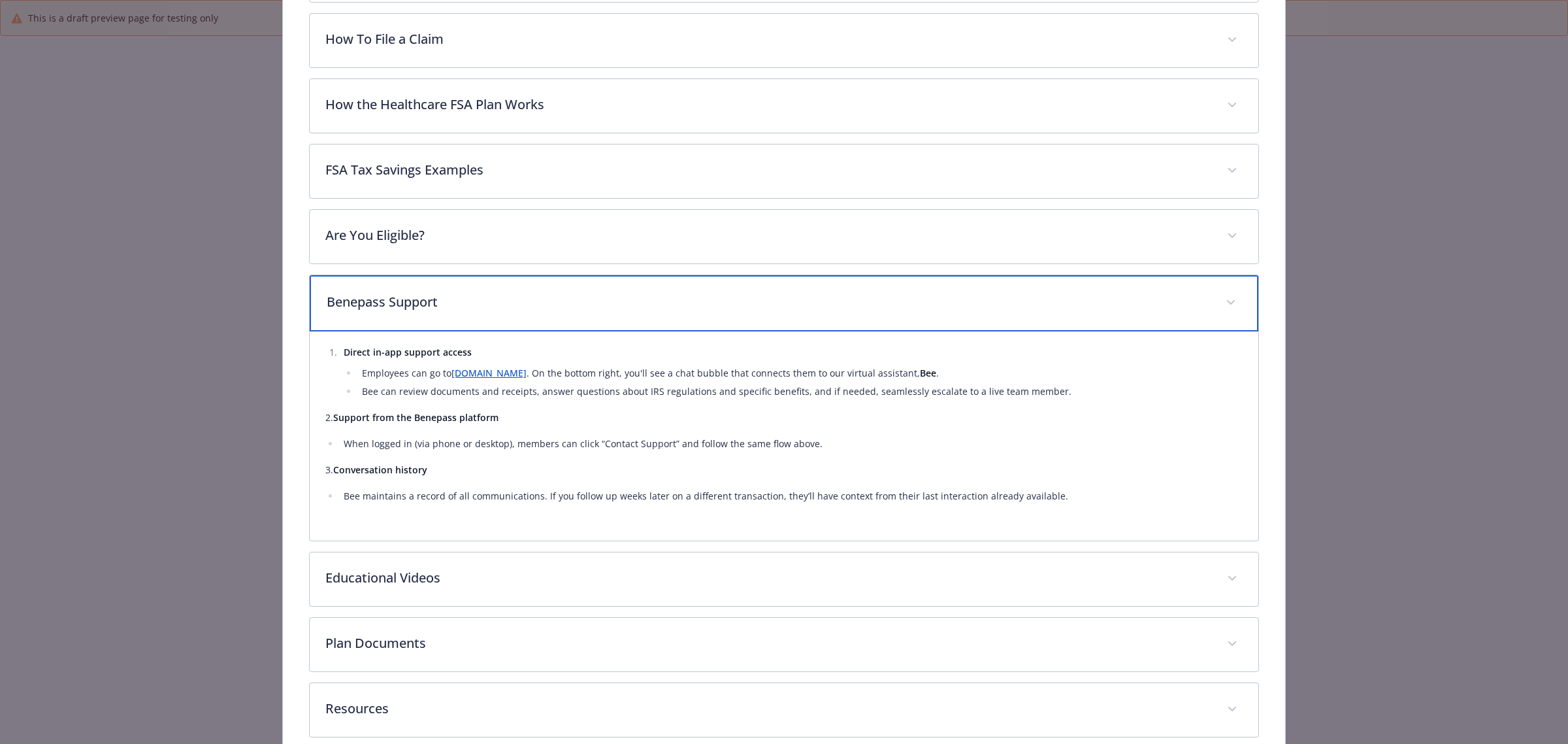
scroll to position [566, 0]
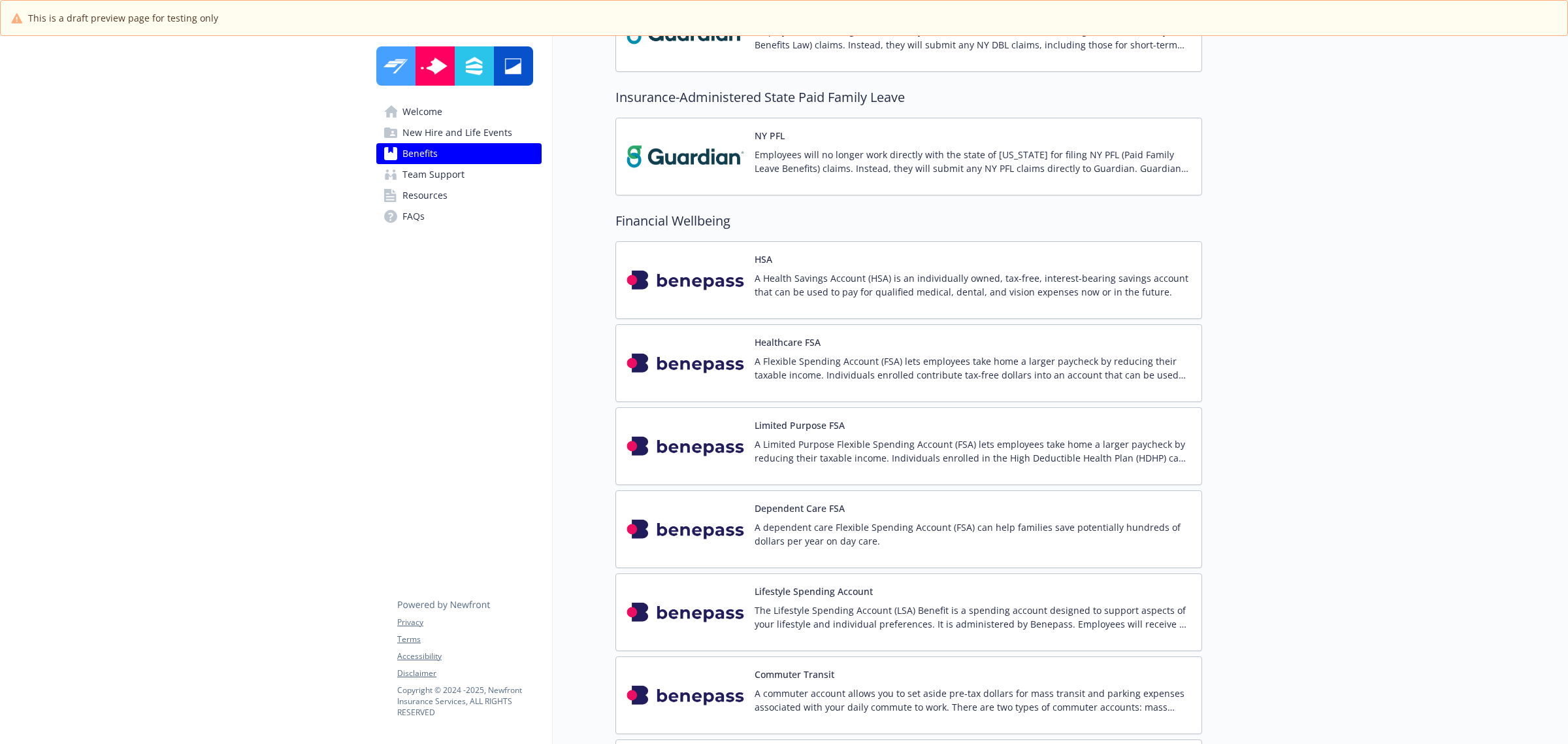
click at [980, 460] on p "A Limited Purpose Flexible Spending Account (FSA) lets employees take home a la…" at bounding box center [973, 451] width 436 height 27
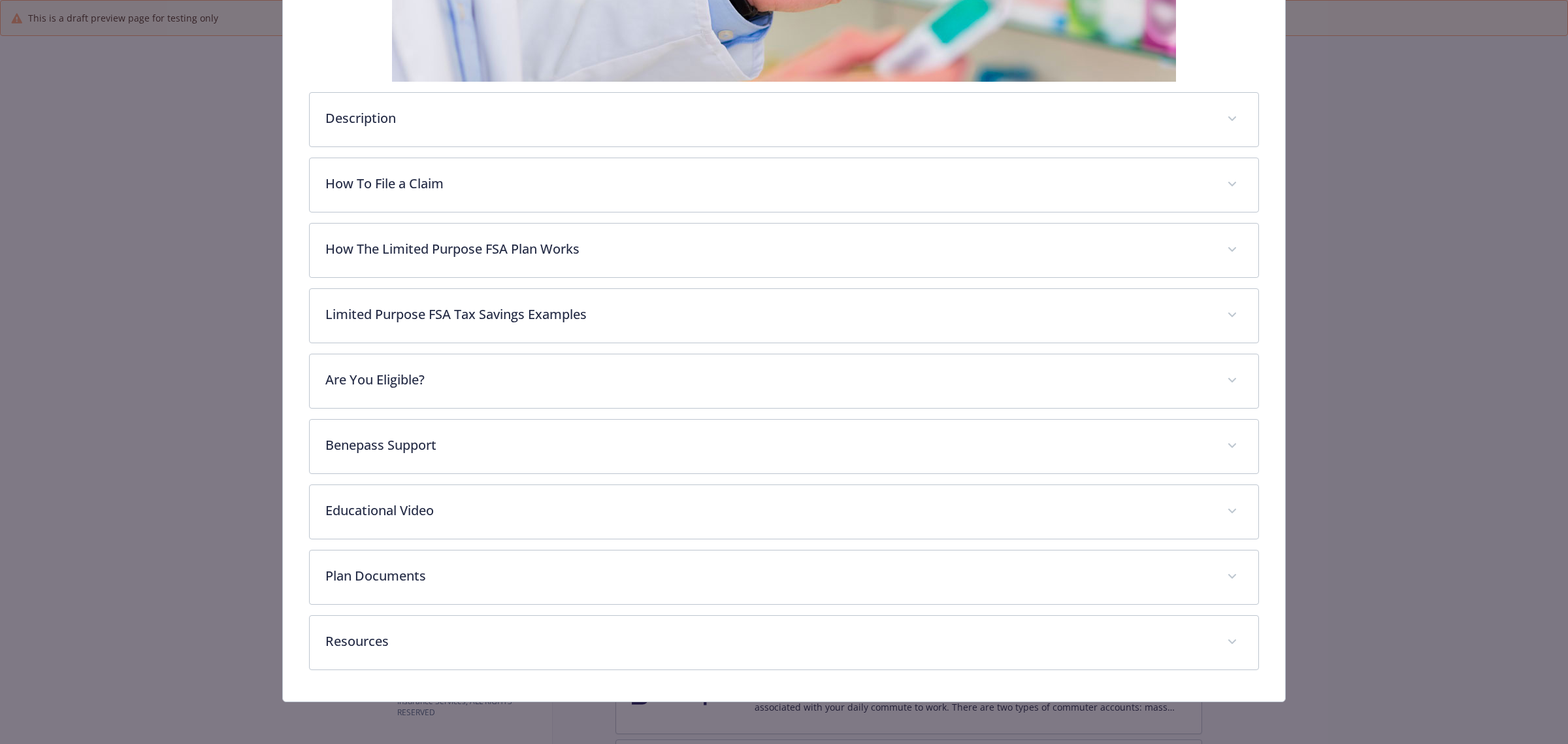
scroll to position [403, 0]
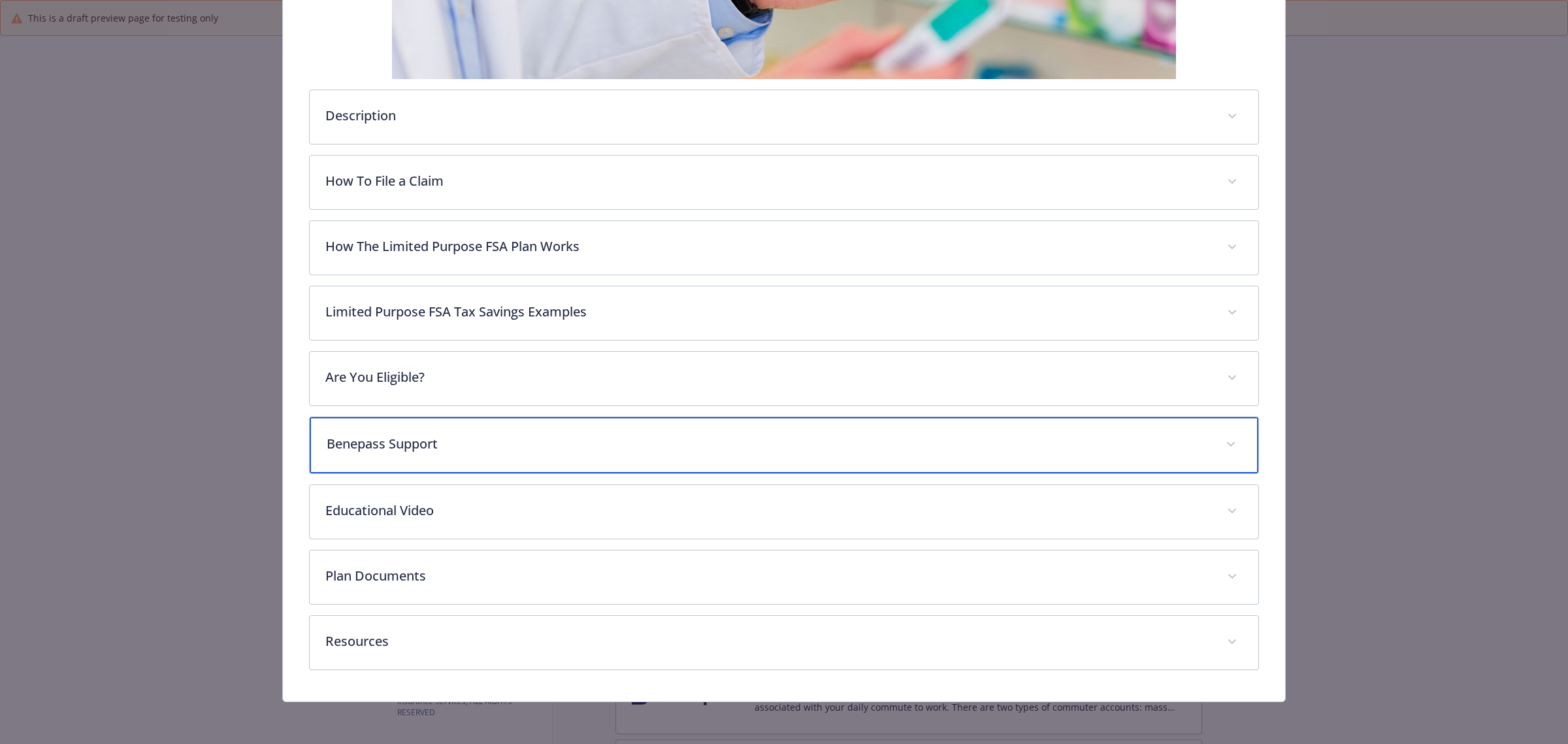
click at [873, 433] on div "Benepass Support" at bounding box center [784, 445] width 949 height 56
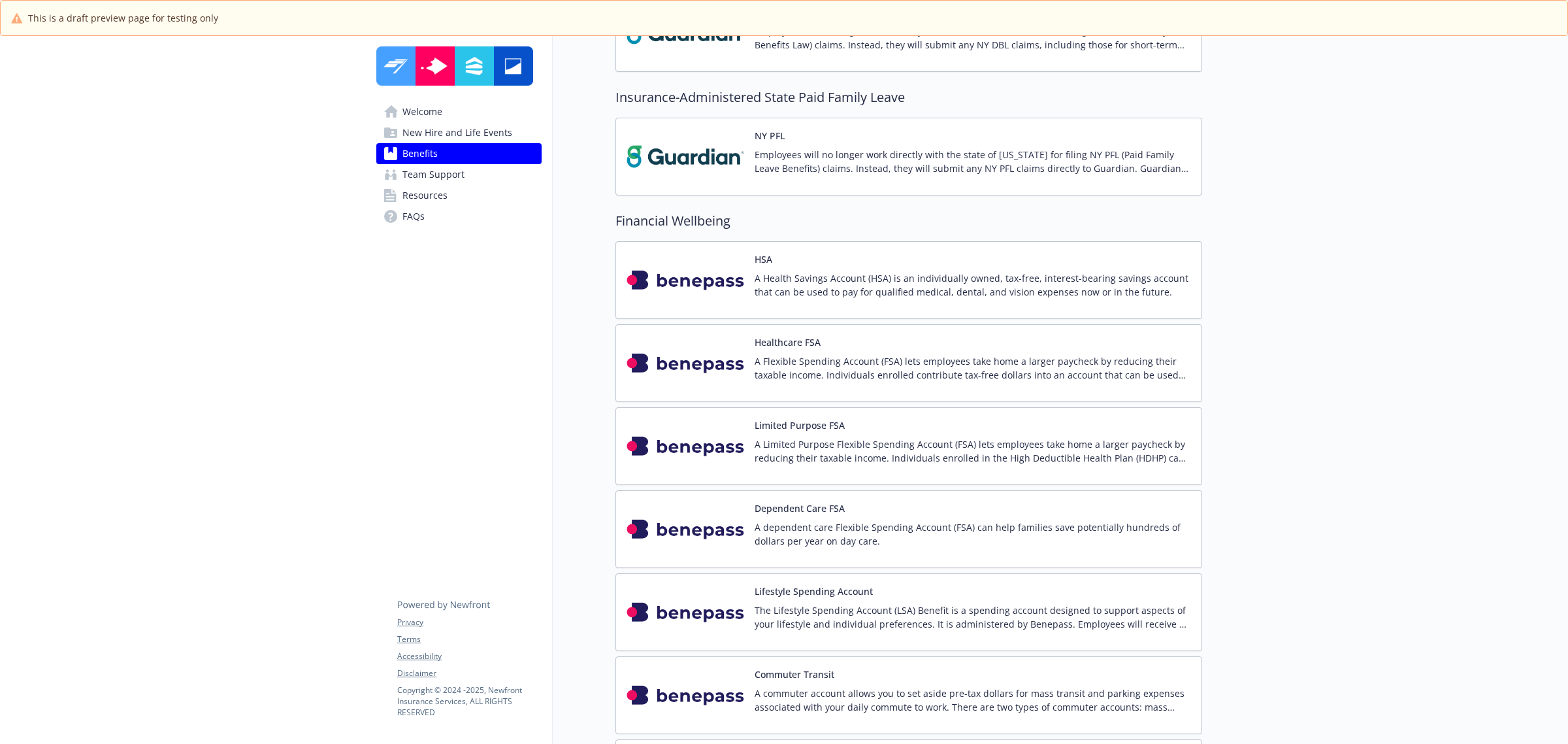
click at [969, 521] on div "Dependent Care FSA A dependent care Flexible Spending Account (FSA) can help fa…" at bounding box center [973, 529] width 436 height 56
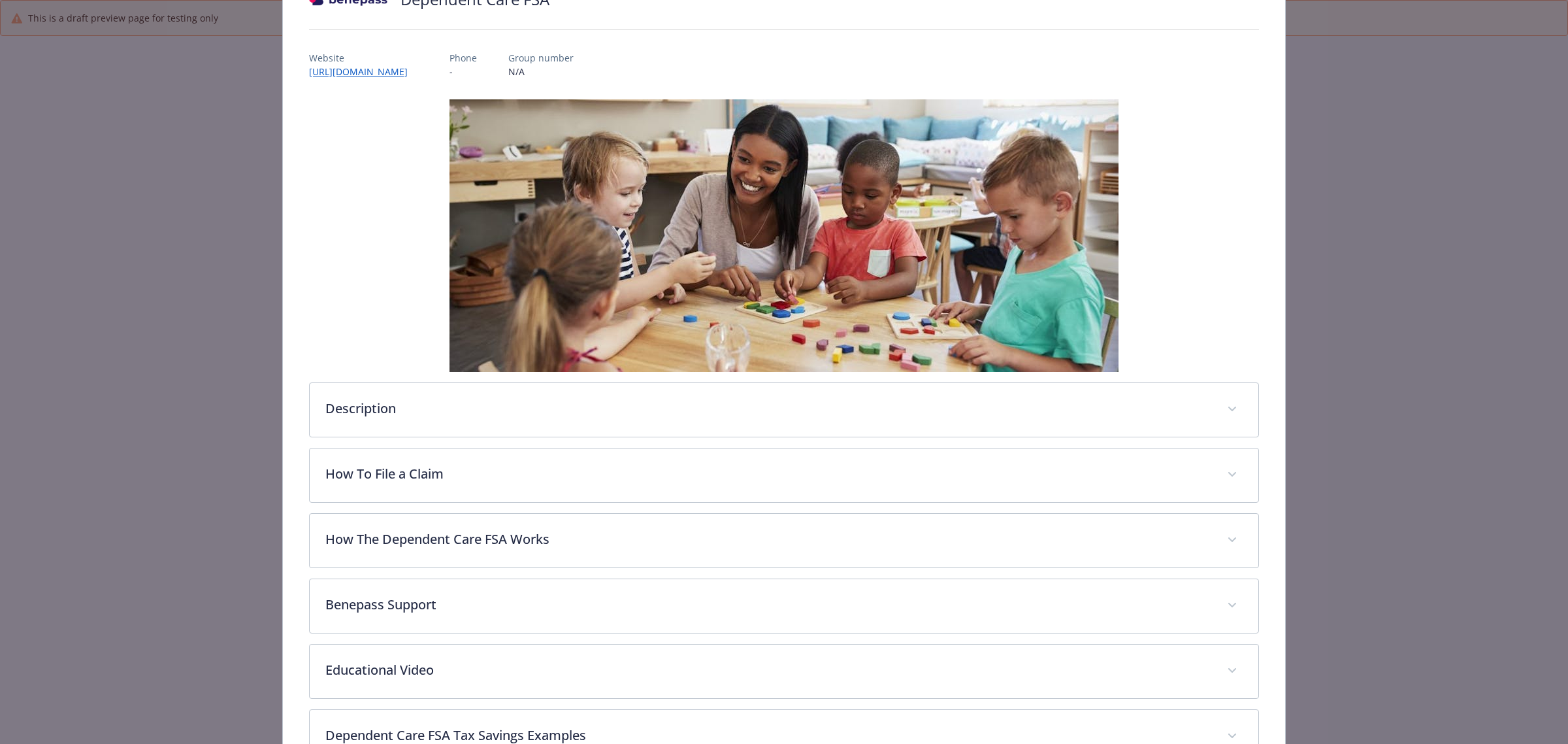
scroll to position [348, 0]
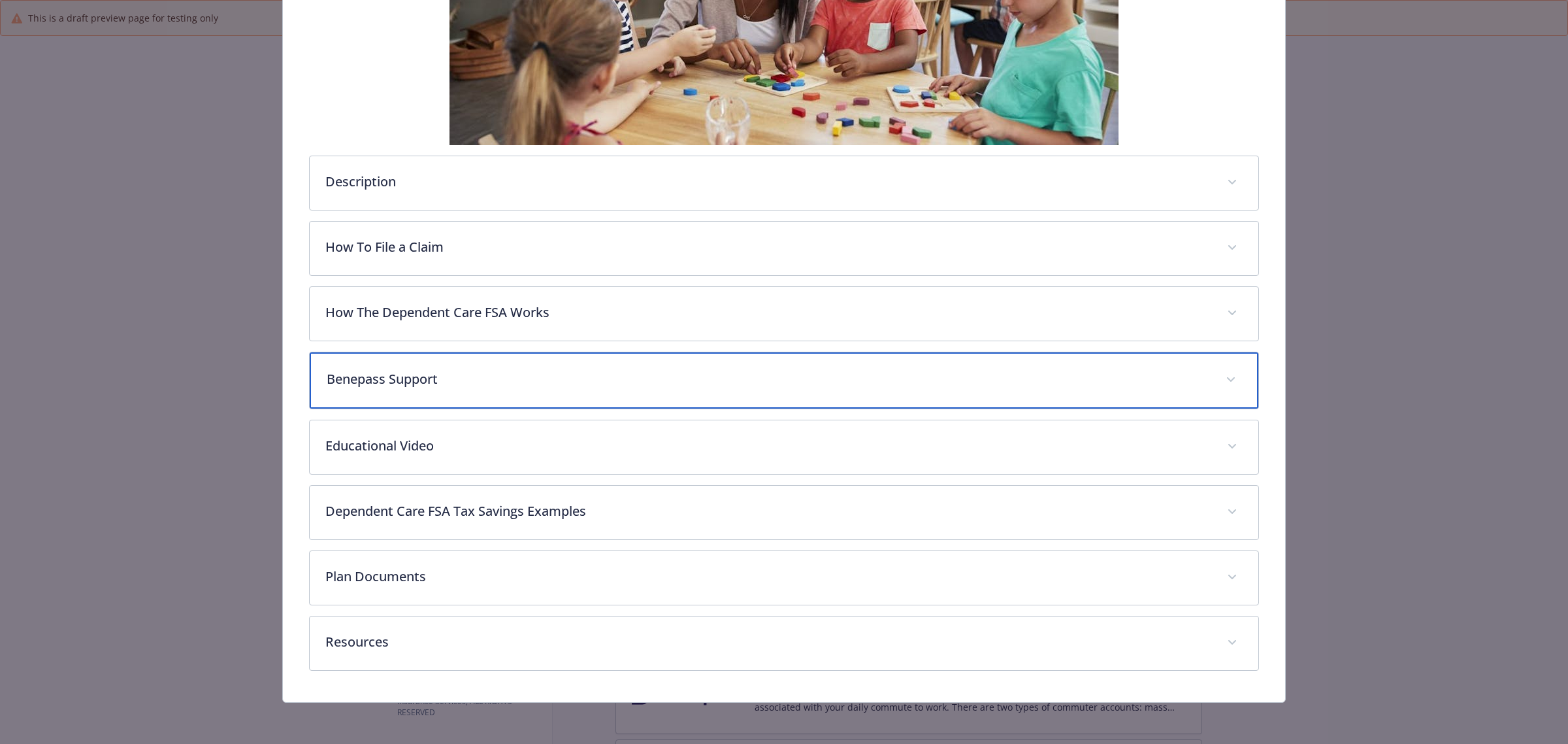
click at [918, 370] on p "Benepass Support" at bounding box center [769, 379] width 884 height 19
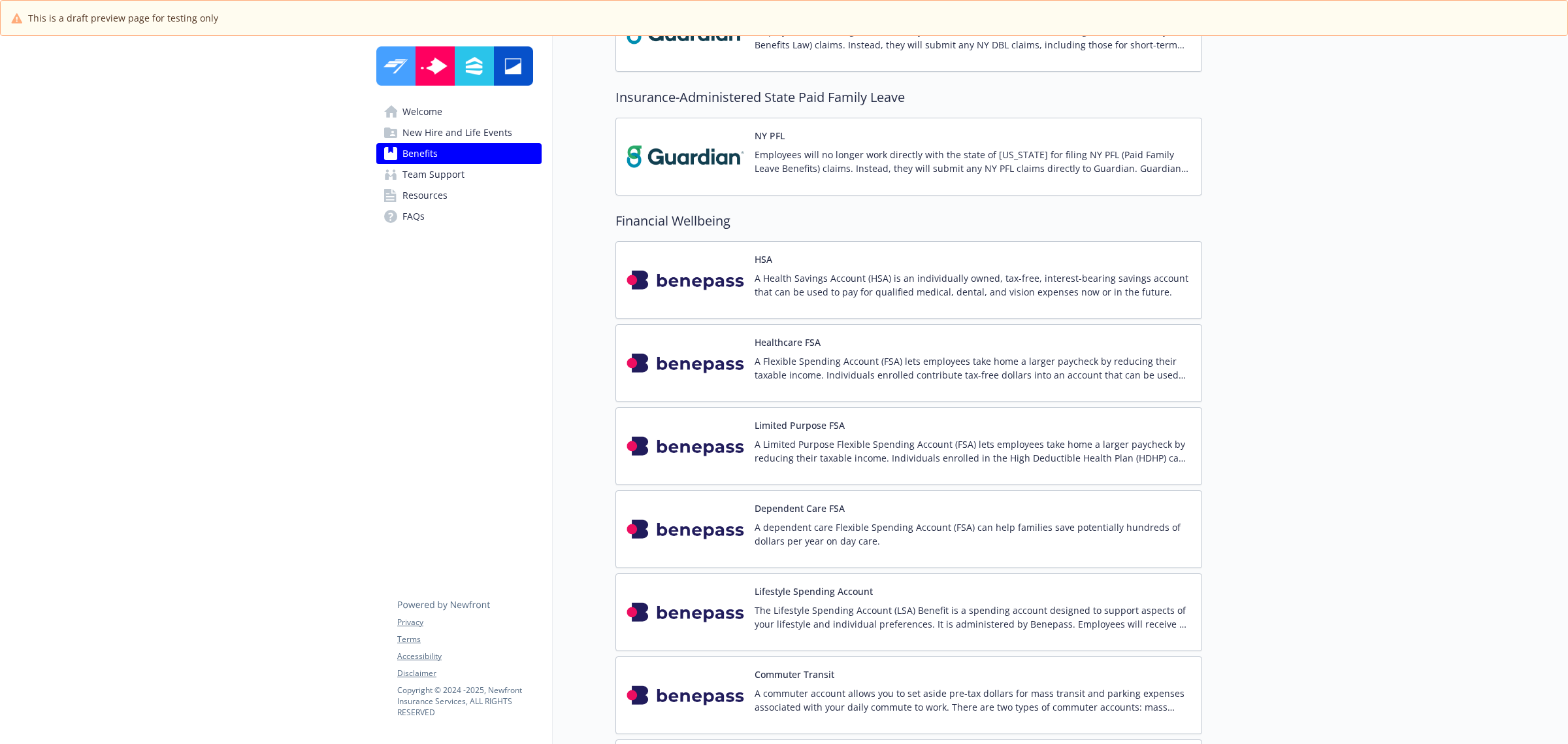
click at [948, 606] on div "Lifestyle Spending Account The Lifestyle Spending Account (LSA) Benefit is a sp…" at bounding box center [973, 612] width 436 height 56
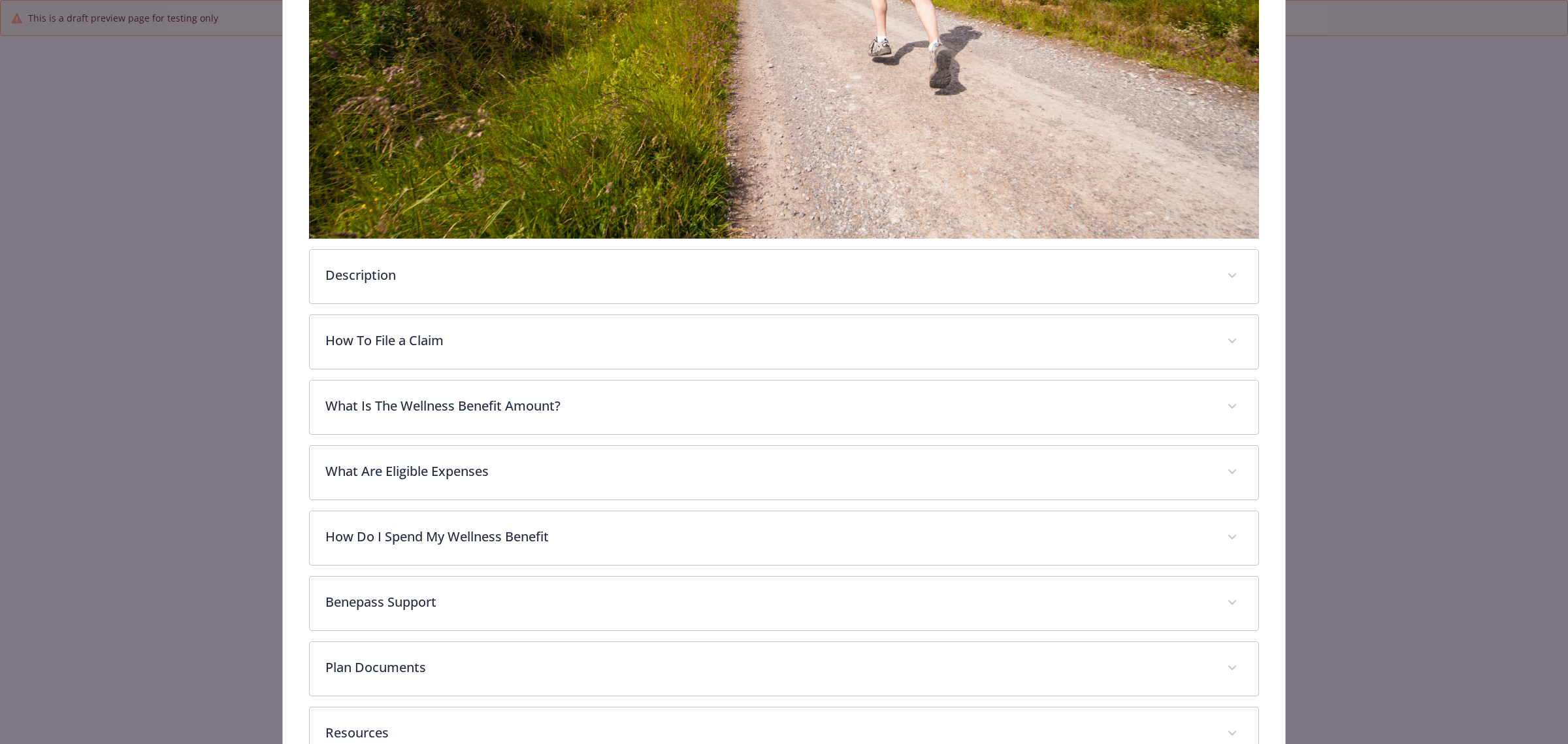
scroll to position [683, 0]
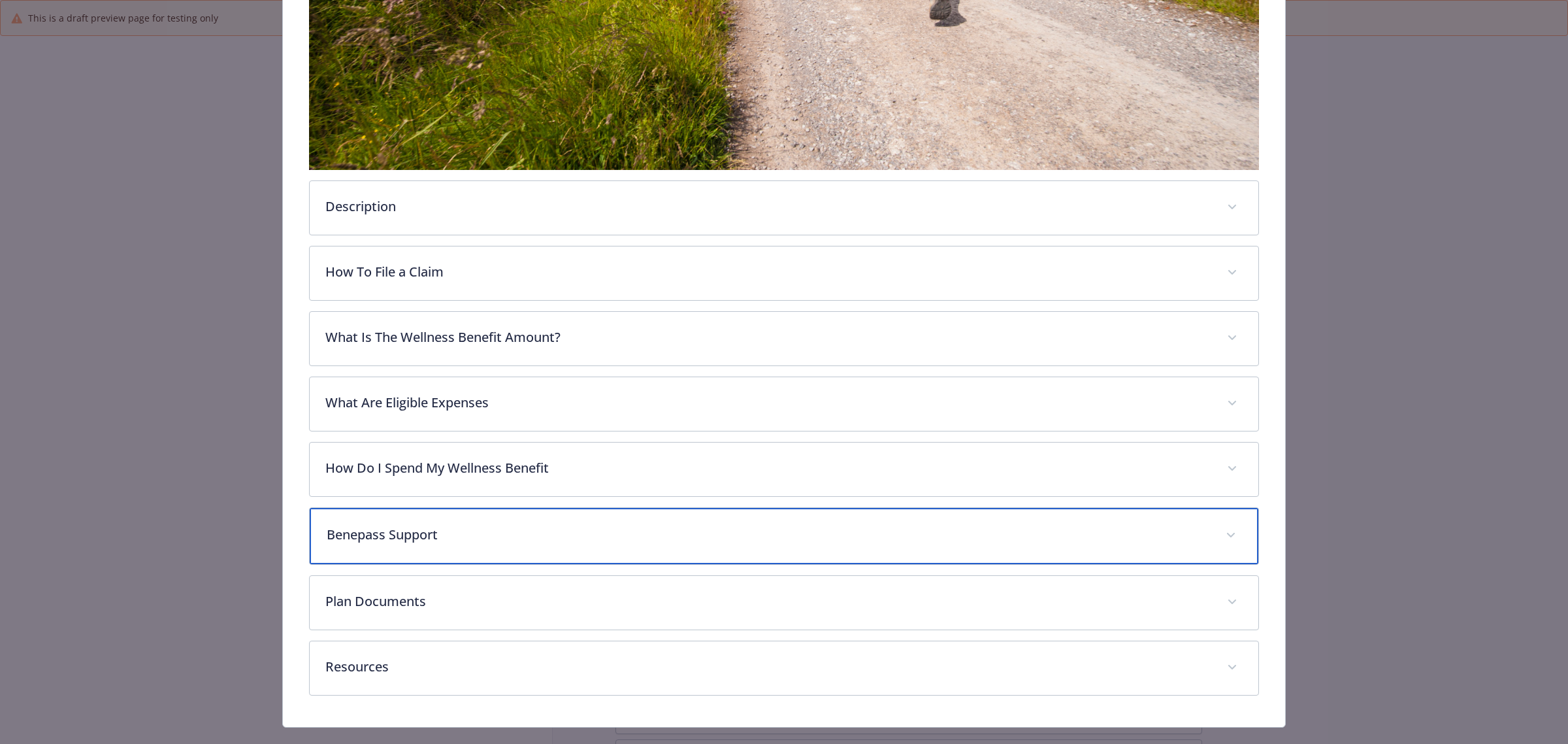
click at [932, 538] on p "Benepass Support" at bounding box center [769, 535] width 884 height 19
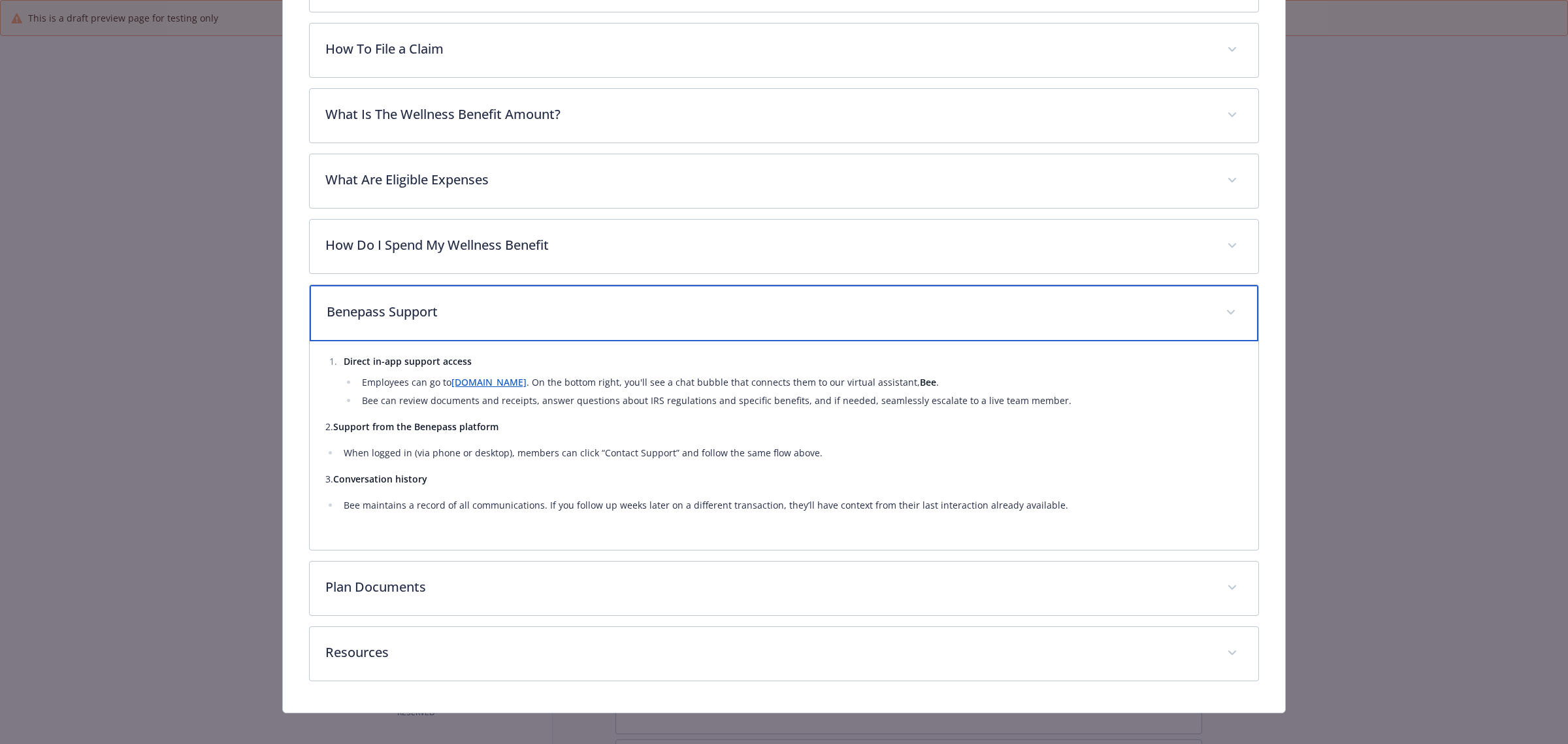
scroll to position [913, 0]
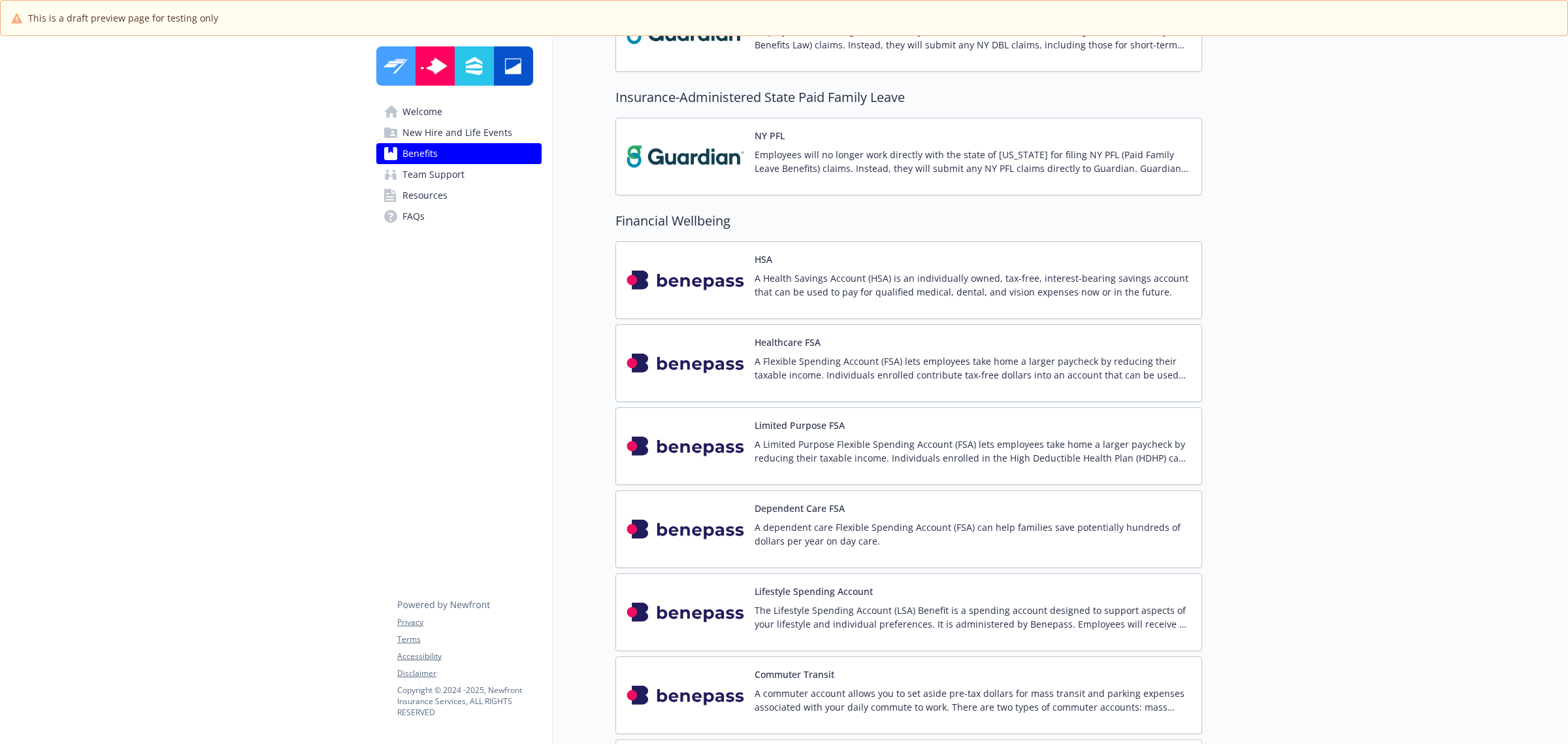
click at [929, 684] on div "Commuter Transit A commuter account allows you to set aside pre-tax dollars for…" at bounding box center [973, 695] width 436 height 56
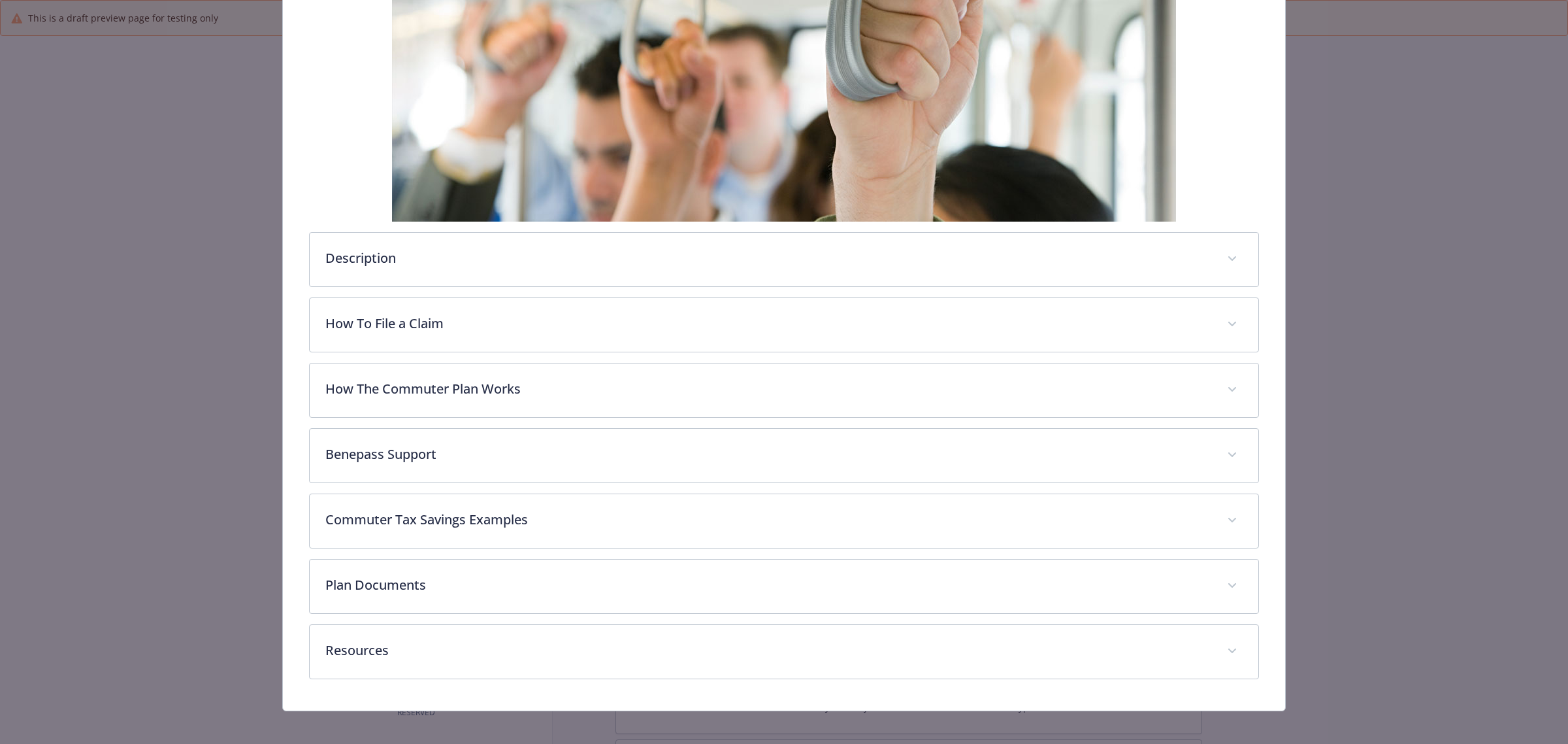
scroll to position [337, 0]
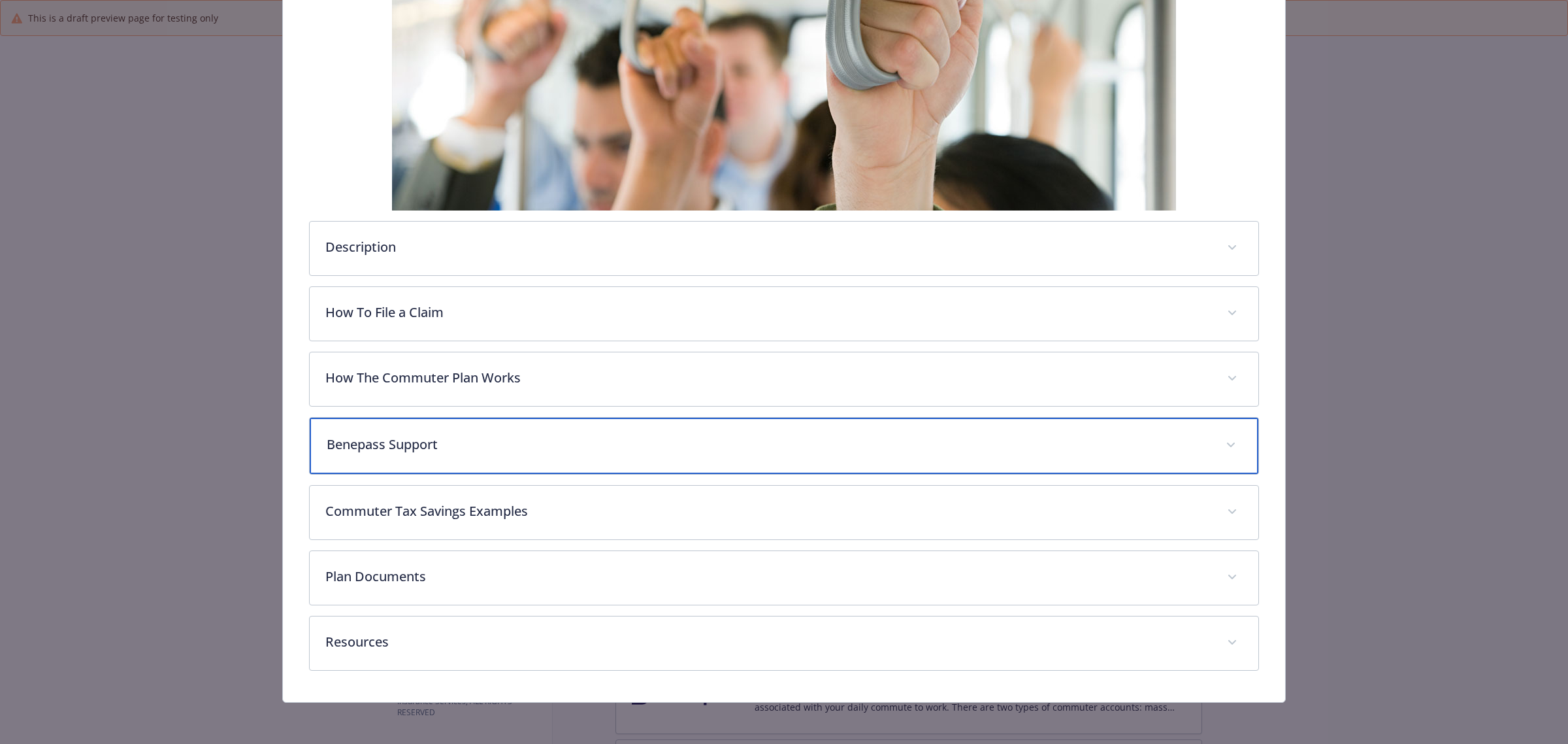
click at [845, 429] on div "Benepass Support" at bounding box center [784, 446] width 949 height 56
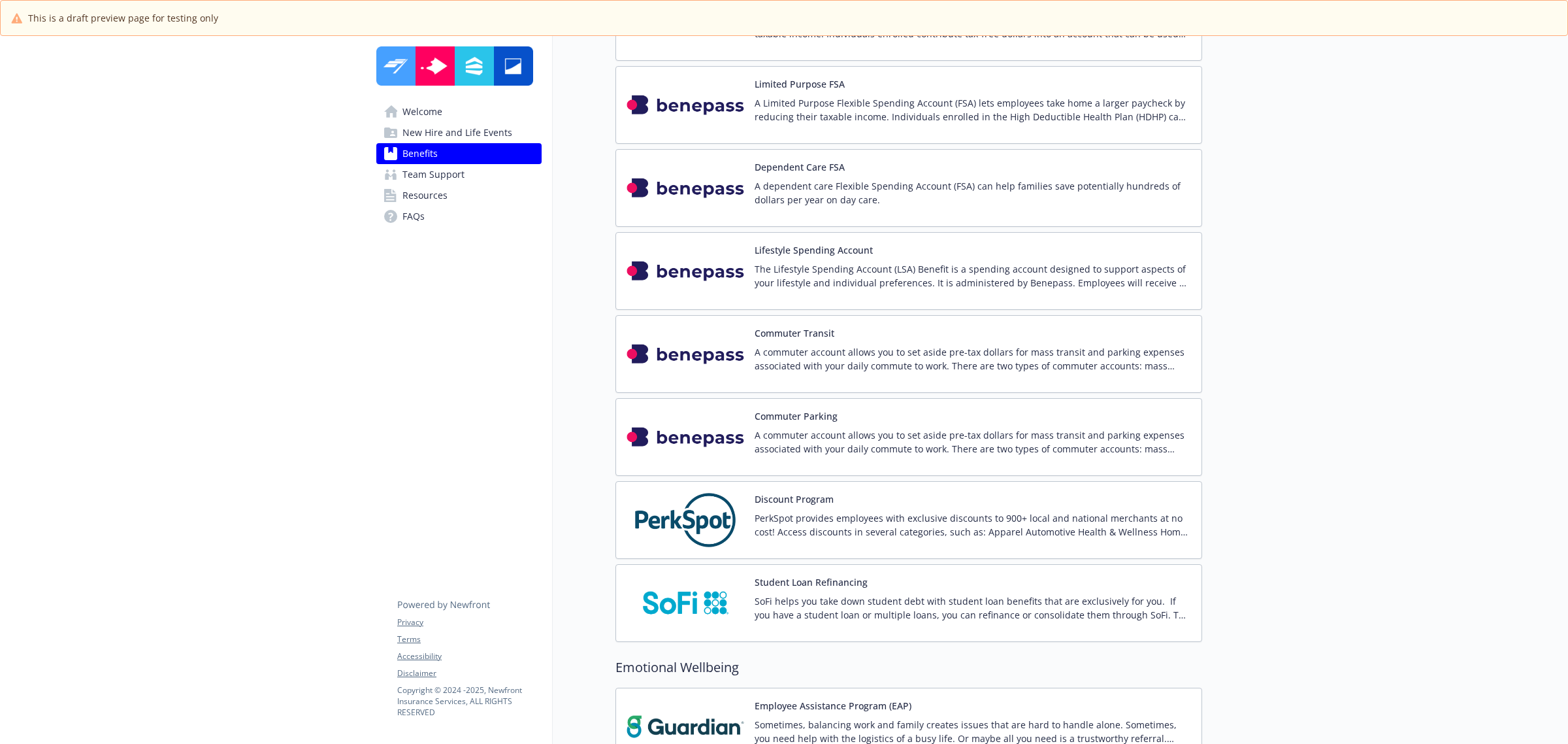
scroll to position [2043, 0]
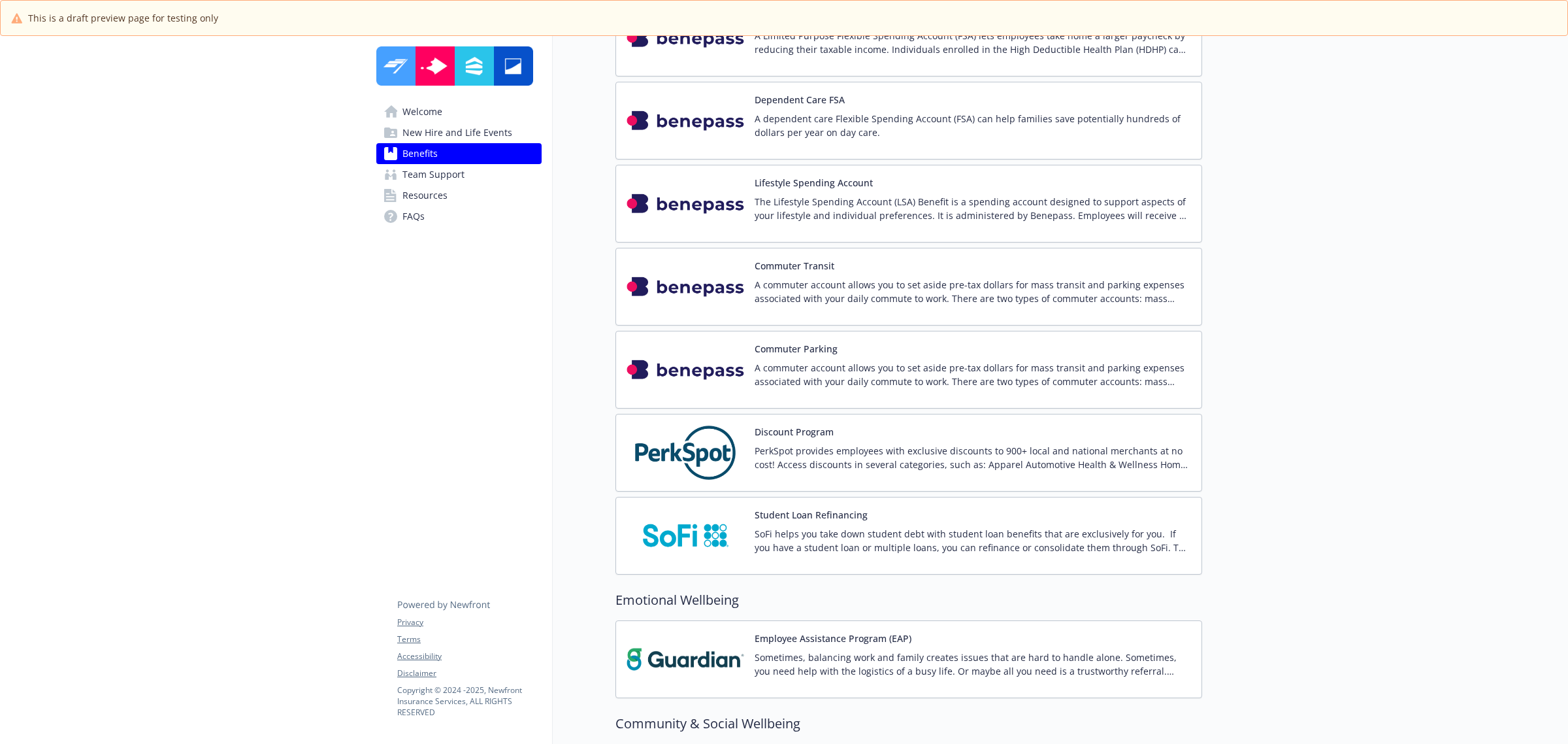
click at [1161, 282] on div "Commuter Transit A commuter account allows you to set aside pre-tax dollars for…" at bounding box center [973, 286] width 436 height 56
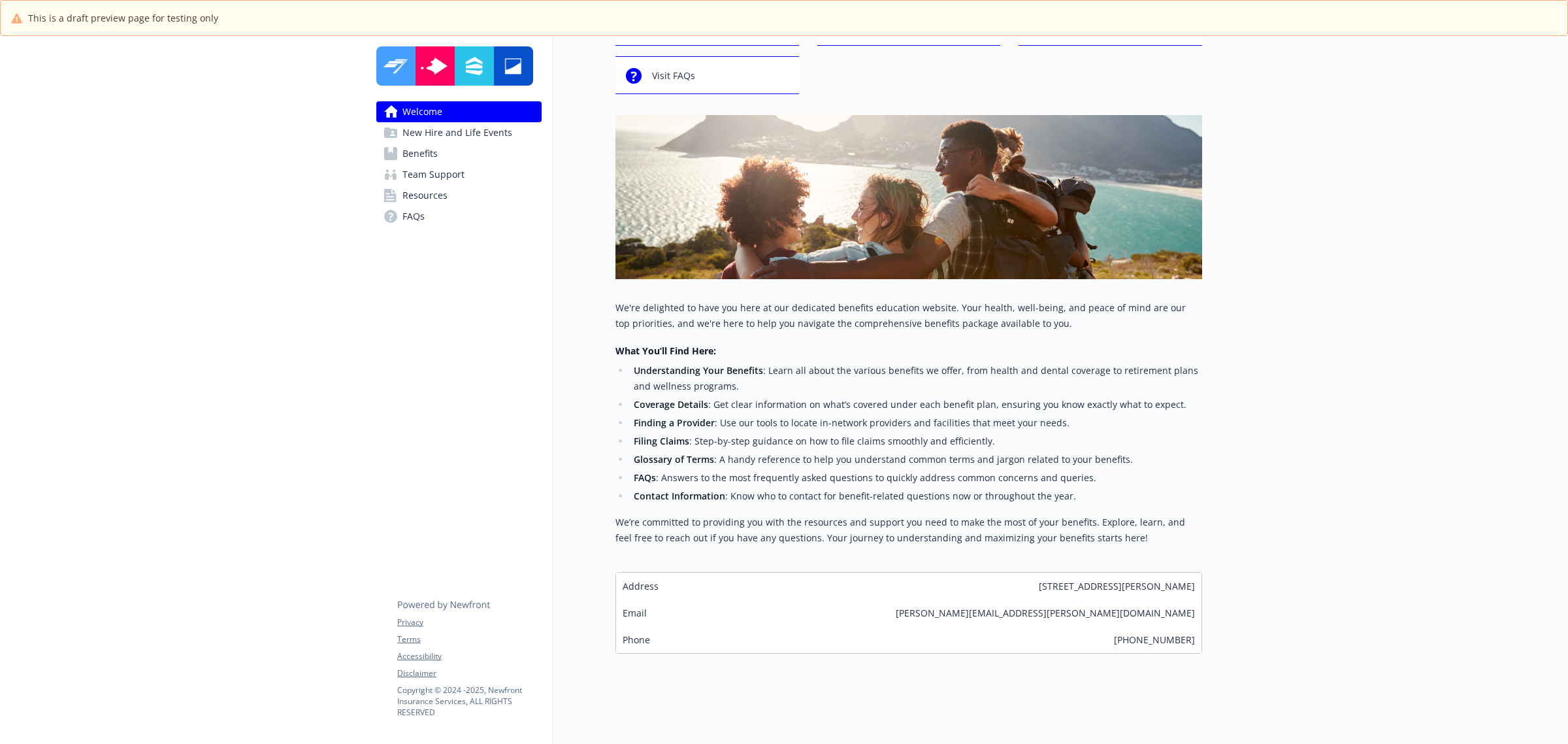
scroll to position [125, 0]
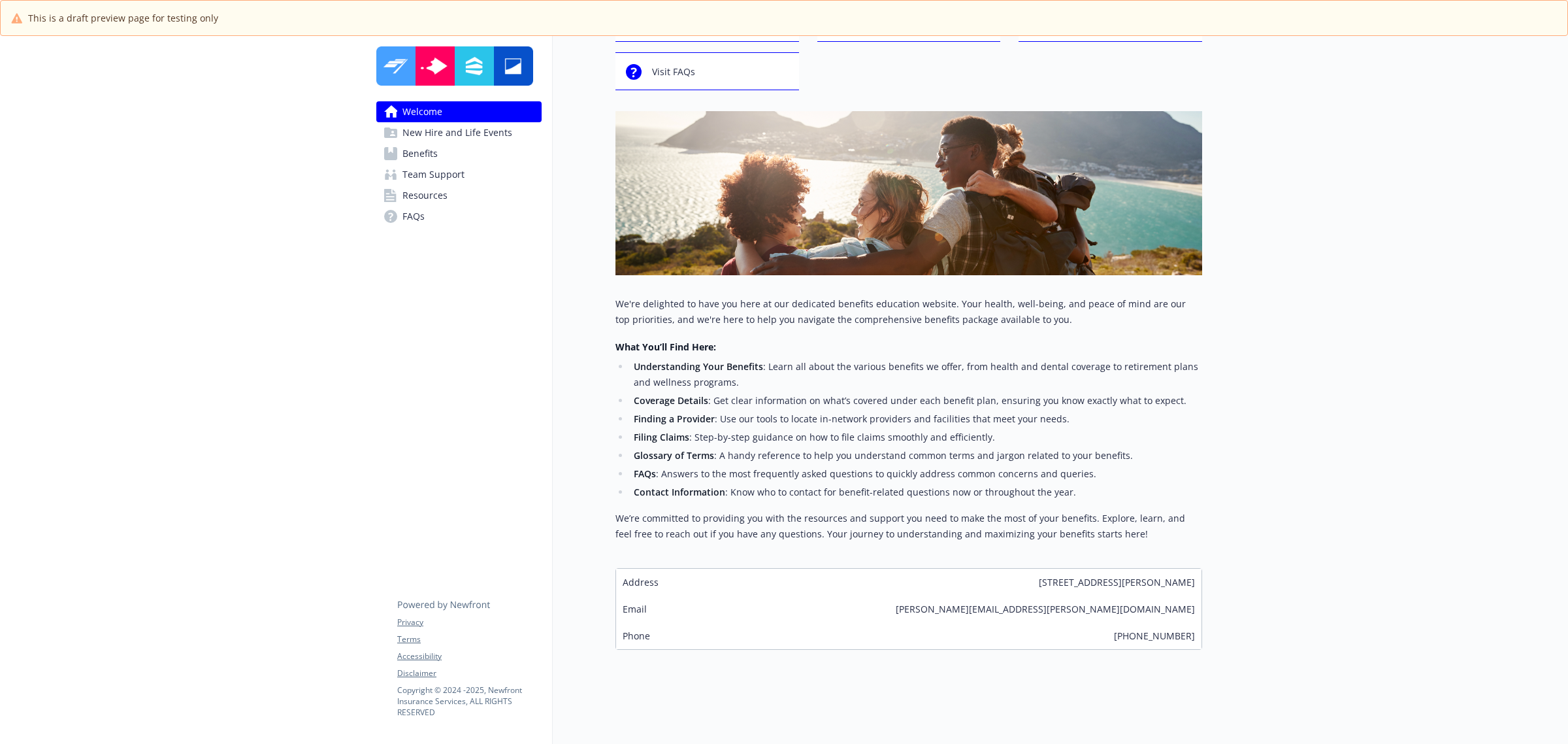
click at [445, 160] on link "Benefits" at bounding box center [459, 154] width 165 height 21
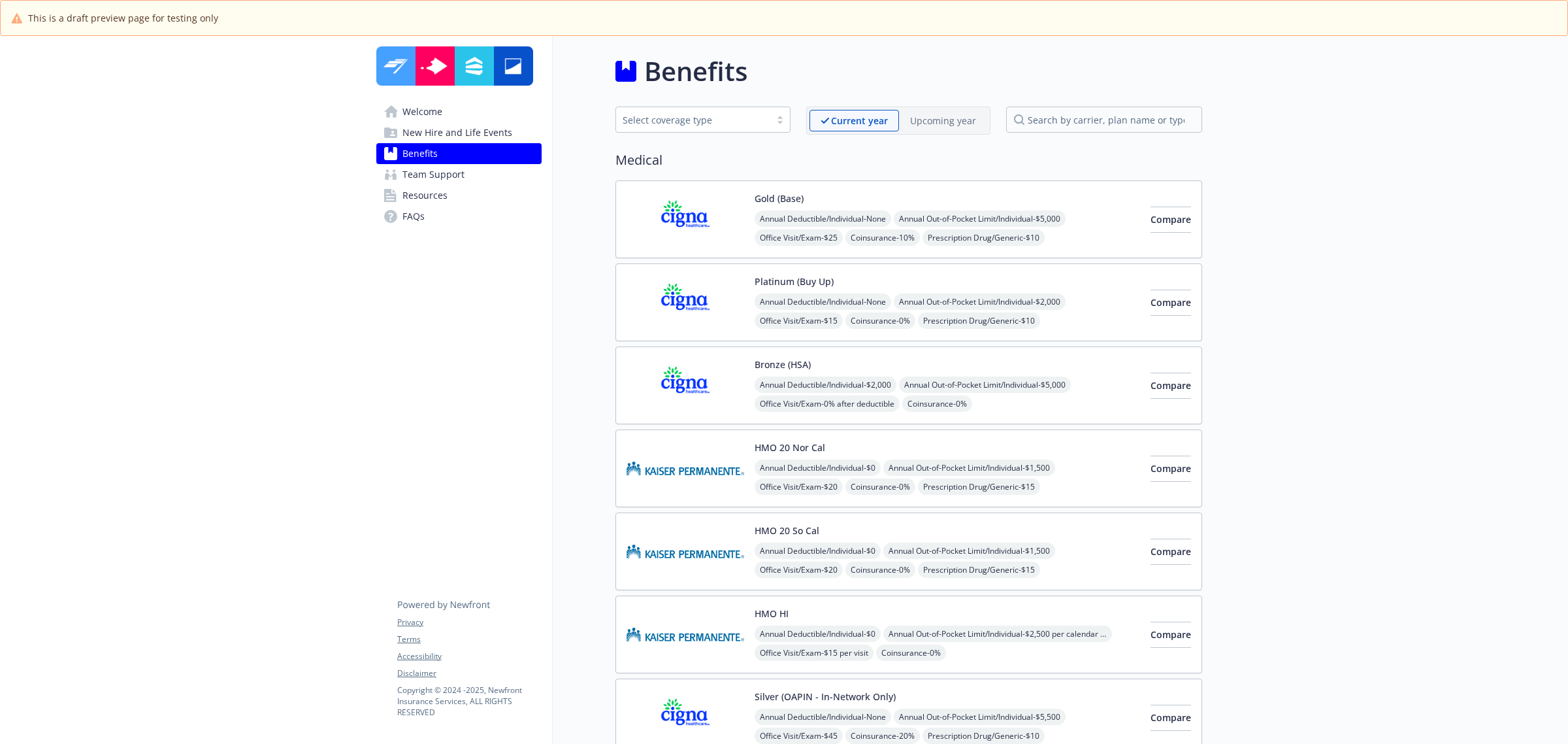
click at [972, 119] on p "Upcoming year" at bounding box center [943, 120] width 66 height 14
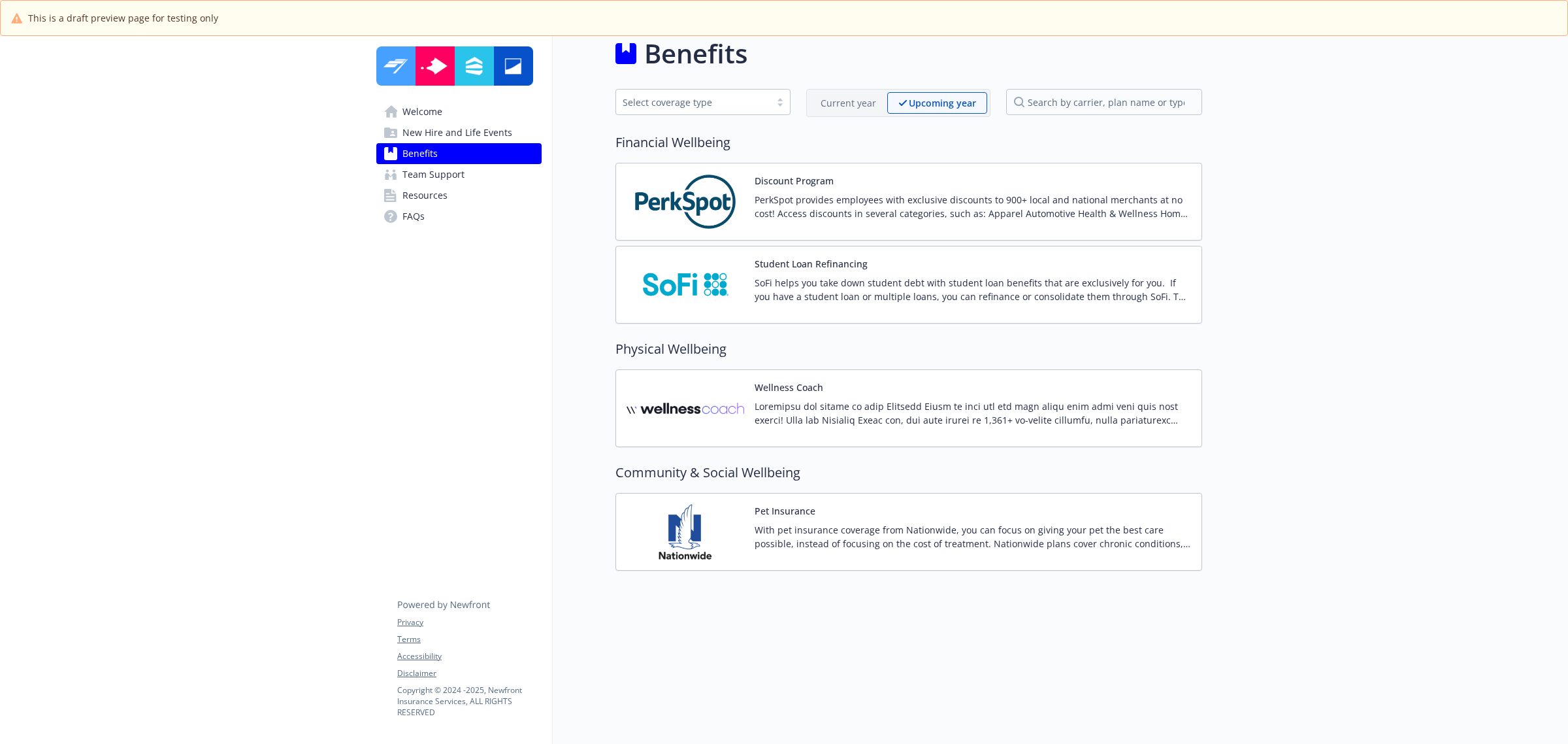
scroll to position [48, 0]
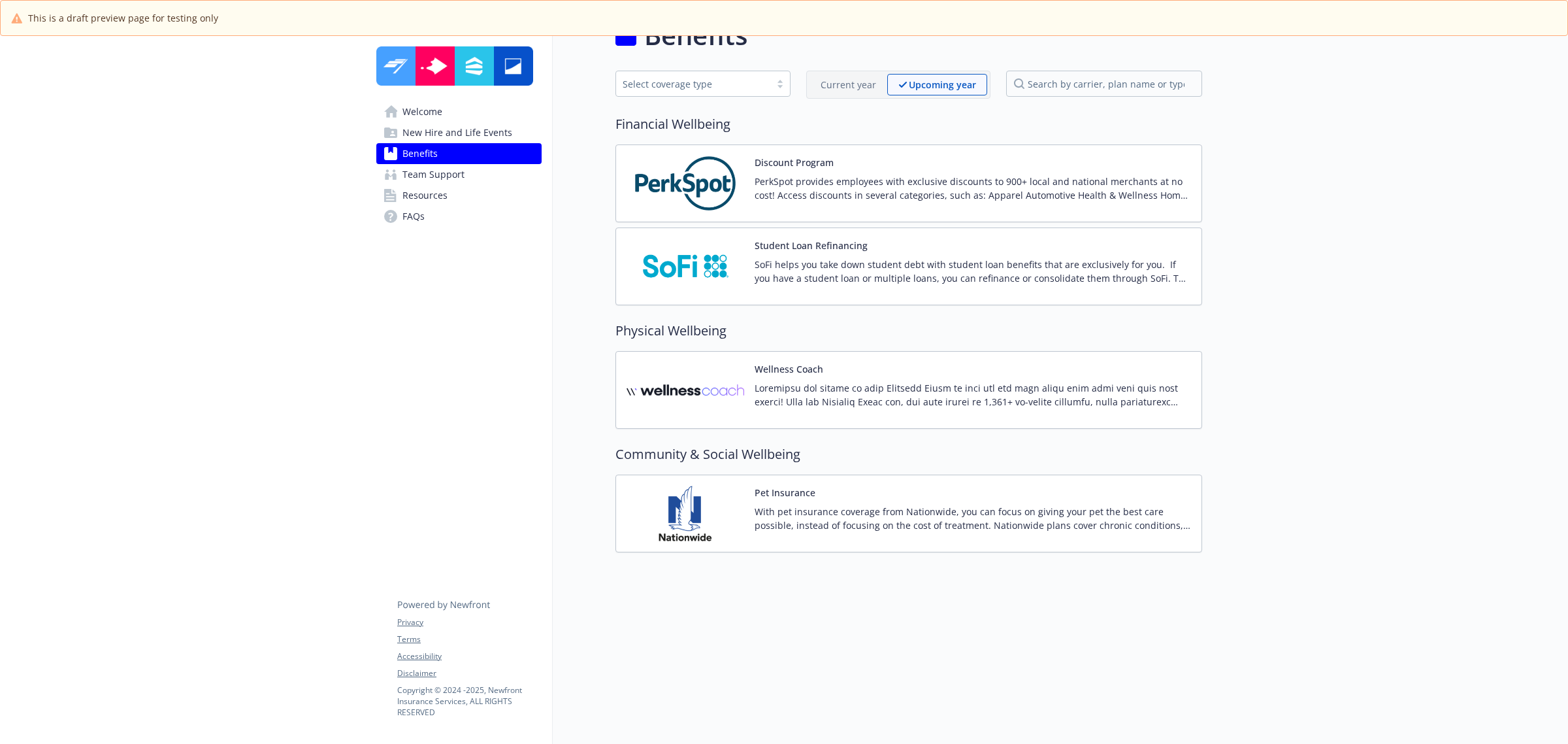
click at [1131, 386] on p at bounding box center [973, 395] width 436 height 27
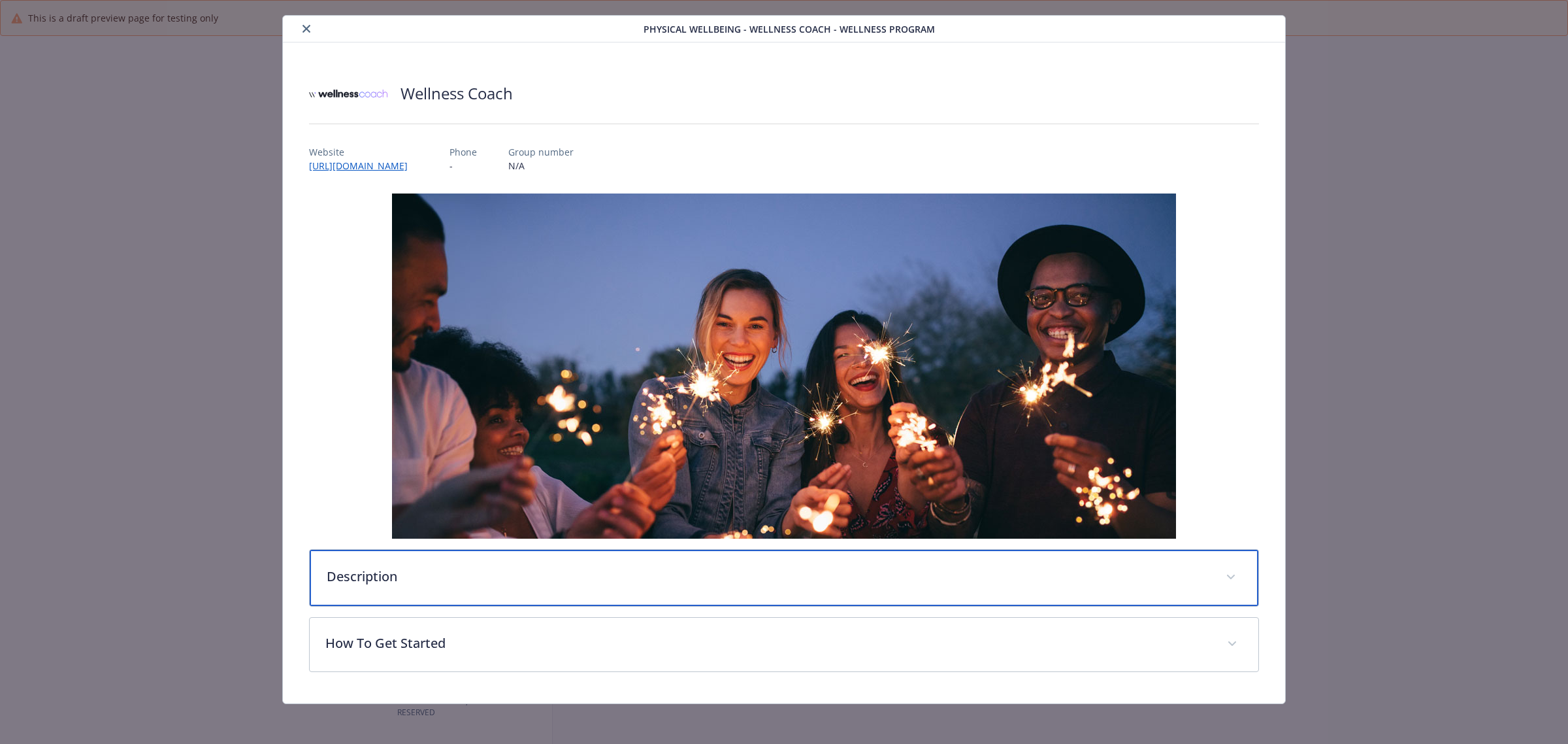
click at [981, 559] on div "Description" at bounding box center [784, 578] width 949 height 56
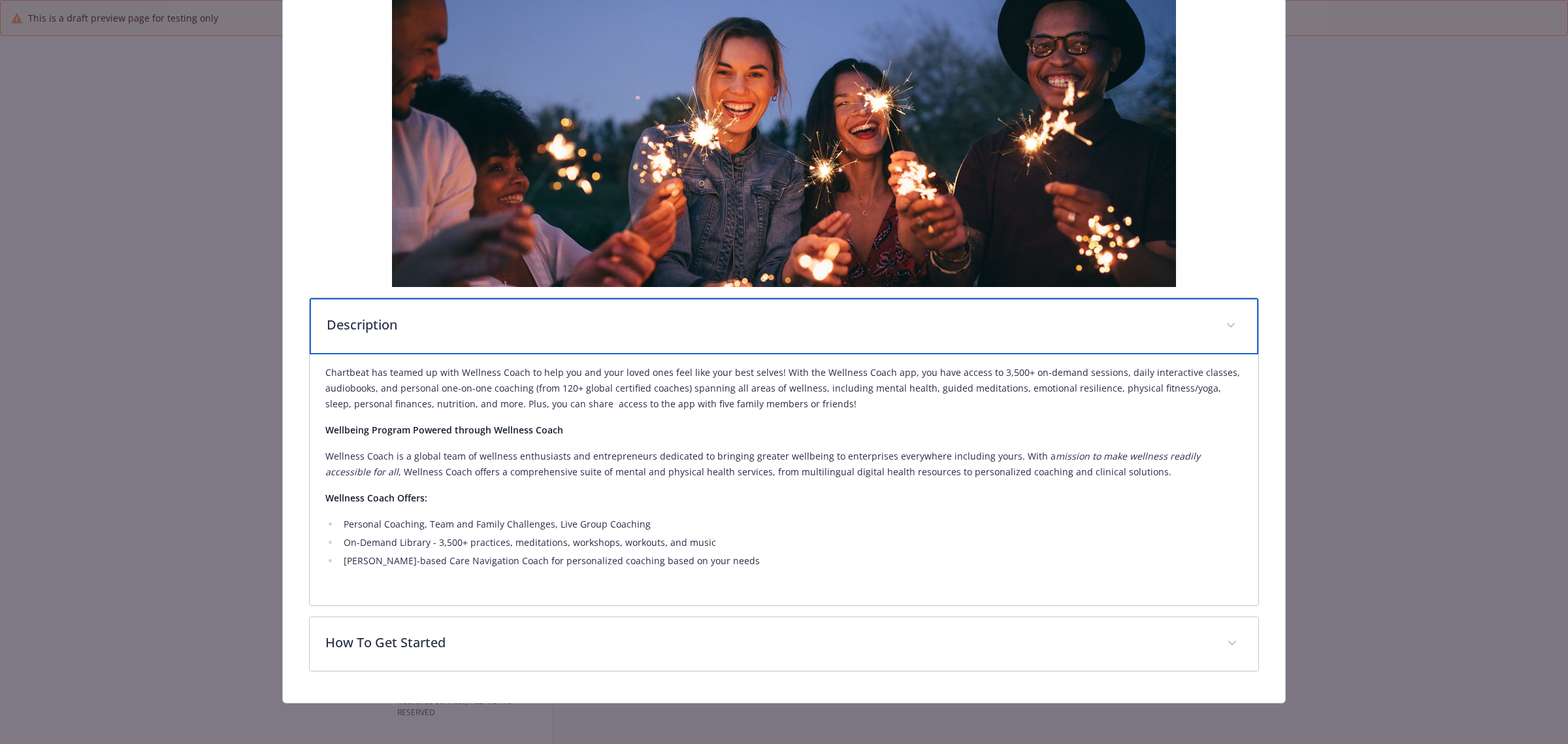
scroll to position [279, 0]
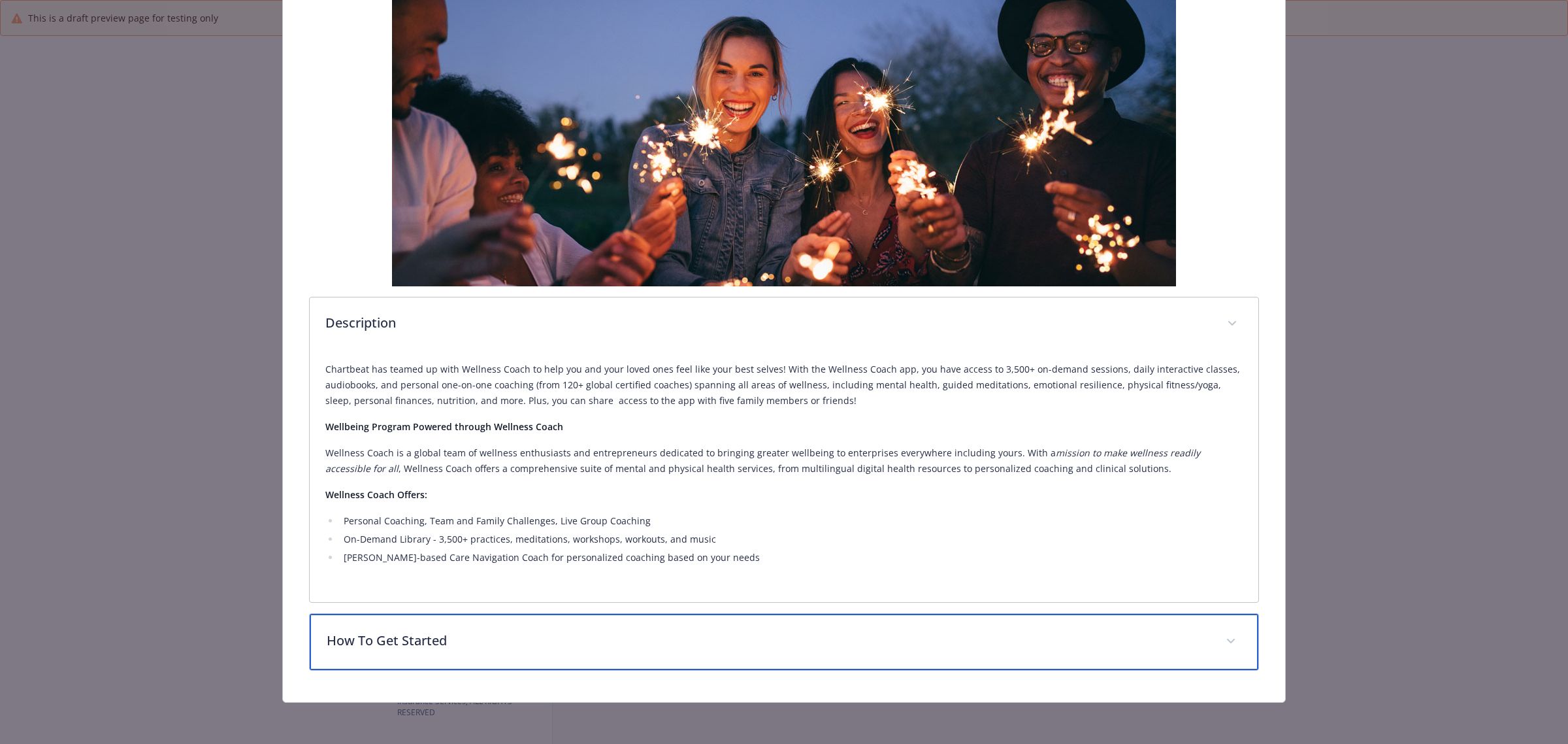
click at [933, 651] on div "How To Get Started" at bounding box center [784, 642] width 949 height 56
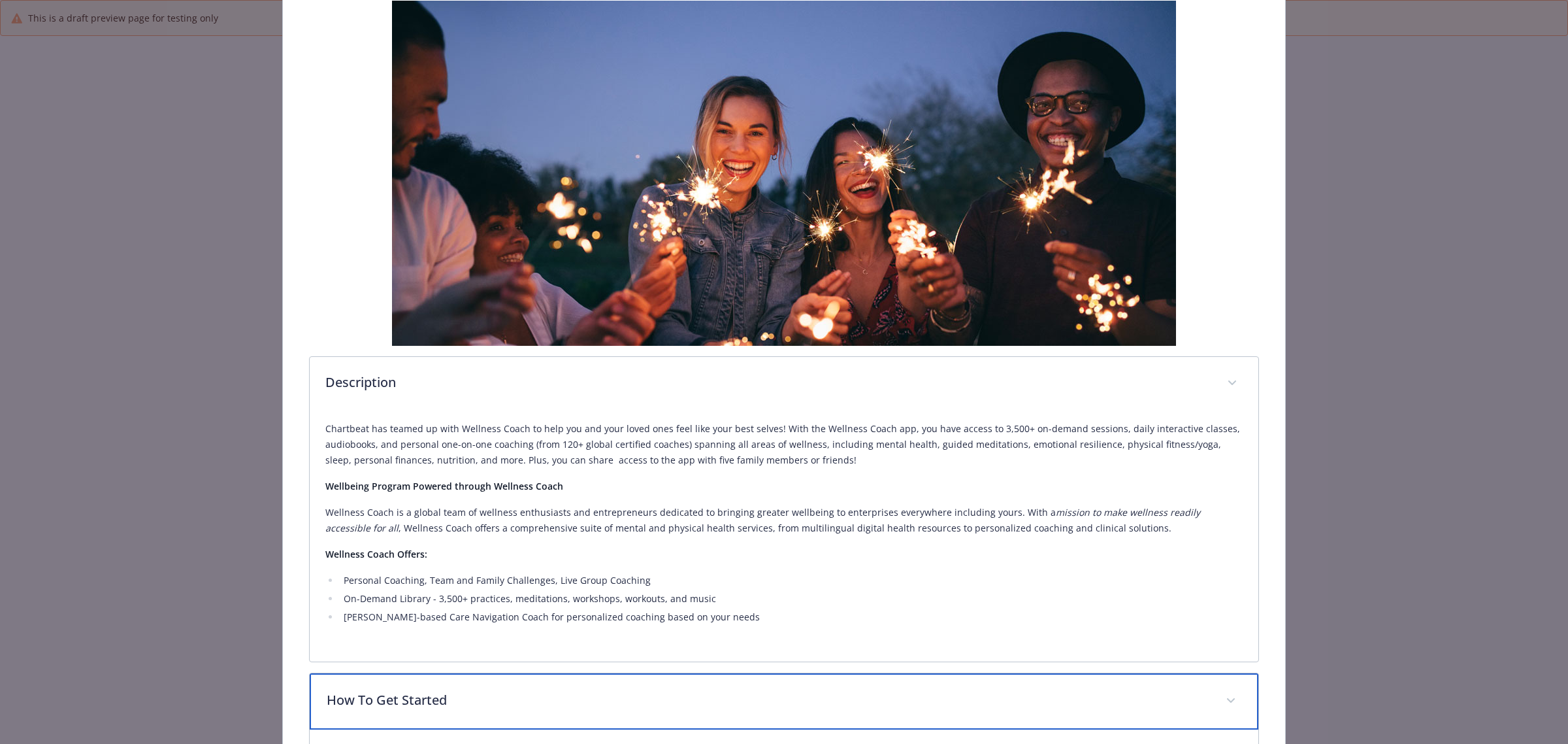
scroll to position [0, 0]
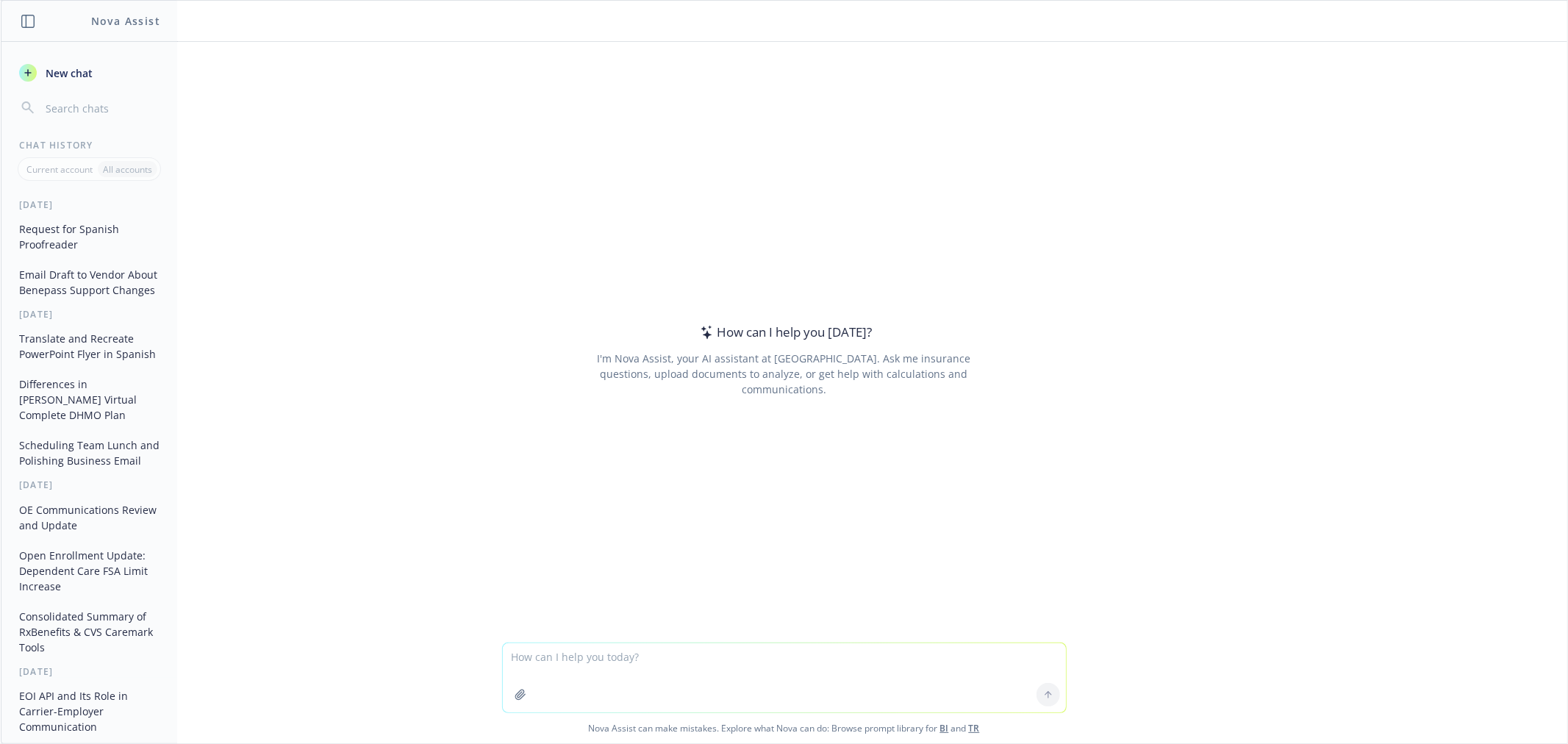
drag, startPoint x: 837, startPoint y: 672, endPoint x: 844, endPoint y: 686, distance: 15.7
click at [837, 672] on textarea at bounding box center [784, 677] width 563 height 69
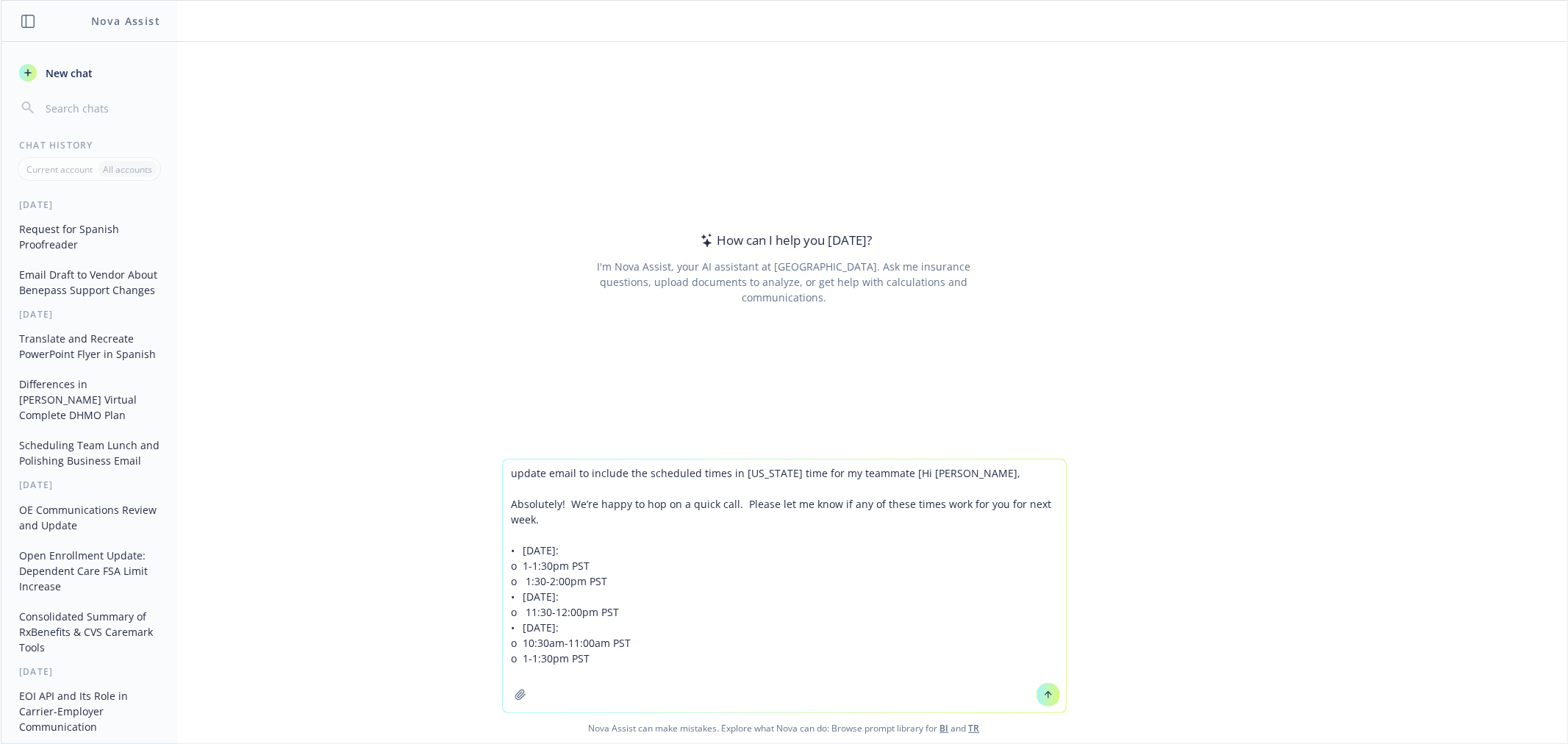
type textarea "update email to include the scheduled times in texas time for my teammate [Hi C…"
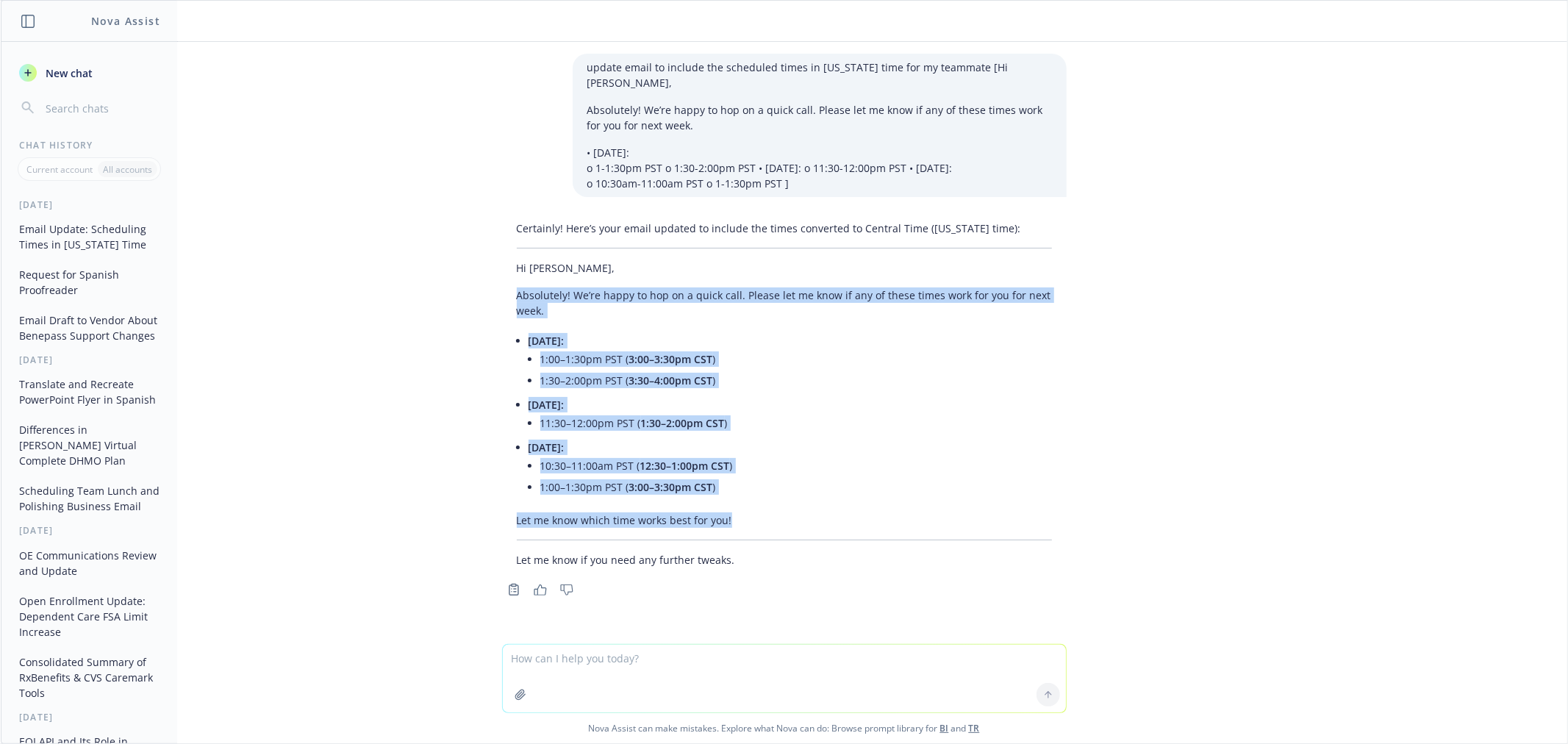
drag, startPoint x: 733, startPoint y: 502, endPoint x: 408, endPoint y: 280, distance: 393.6
click at [408, 280] on div "update email to include the scheduled times in texas time for my teammate [Hi C…" at bounding box center [784, 342] width 1566 height 602
copy div "Absolutely! We’re happy to hop on a quick call. Please let me know if any of th…"
click at [724, 476] on li "1:00–1:30pm PST ( 3:00–3:30pm CST )" at bounding box center [796, 487] width 512 height 22
click at [714, 476] on li "1:00–1:30pm PST ( 3:00–3:30pm CST )" at bounding box center [796, 487] width 512 height 22
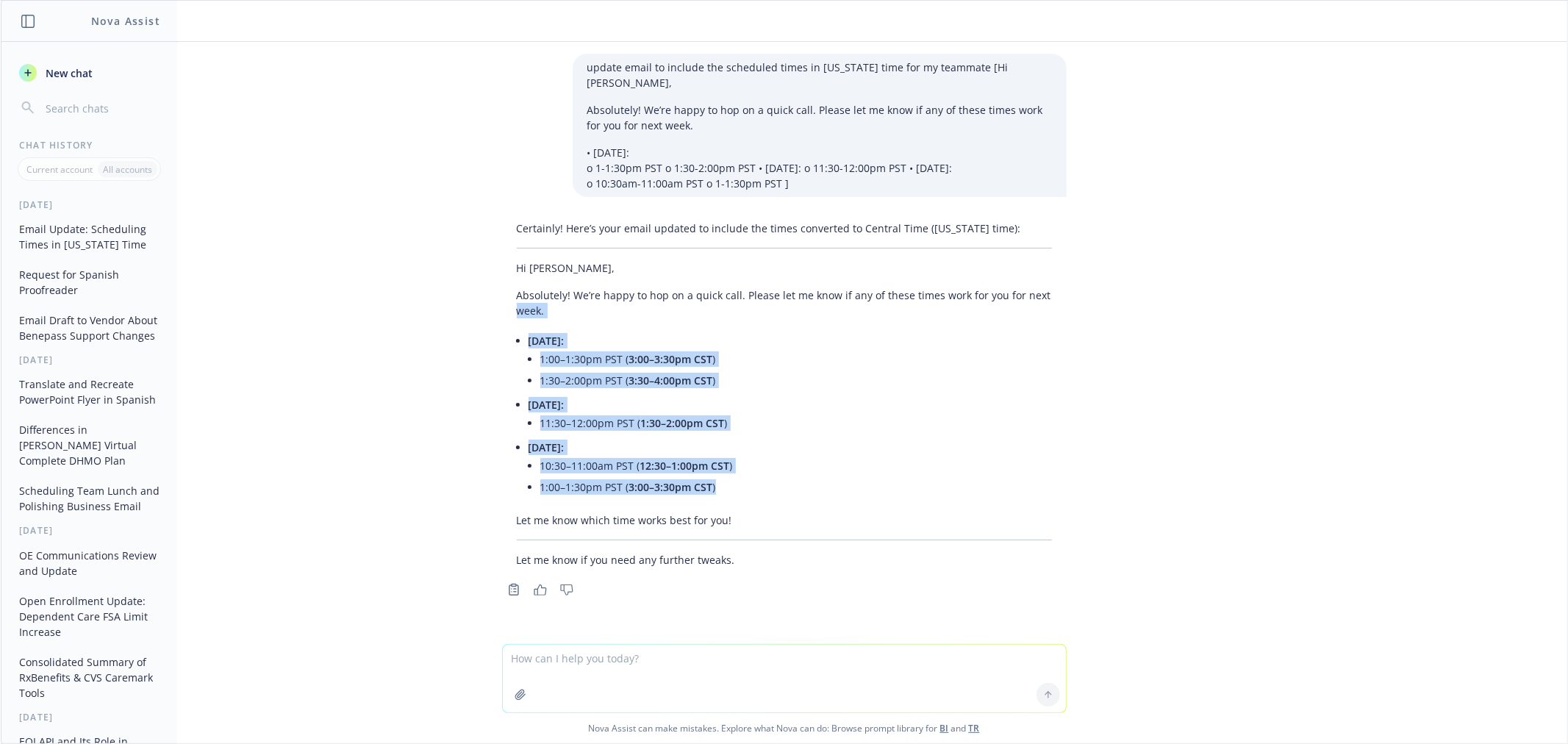
drag, startPoint x: 713, startPoint y: 468, endPoint x: 491, endPoint y: 323, distance: 265.2
click at [491, 323] on div "Certainly! Here’s your email updated to include the times converted to Central …" at bounding box center [784, 406] width 588 height 385
click at [658, 416] on span "1:30–2:00pm CST" at bounding box center [683, 423] width 84 height 14
drag, startPoint x: 712, startPoint y: 472, endPoint x: 498, endPoint y: 327, distance: 258.5
click at [502, 327] on div "Certainly! Here’s your email updated to include the times converted to Central …" at bounding box center [784, 394] width 565 height 358
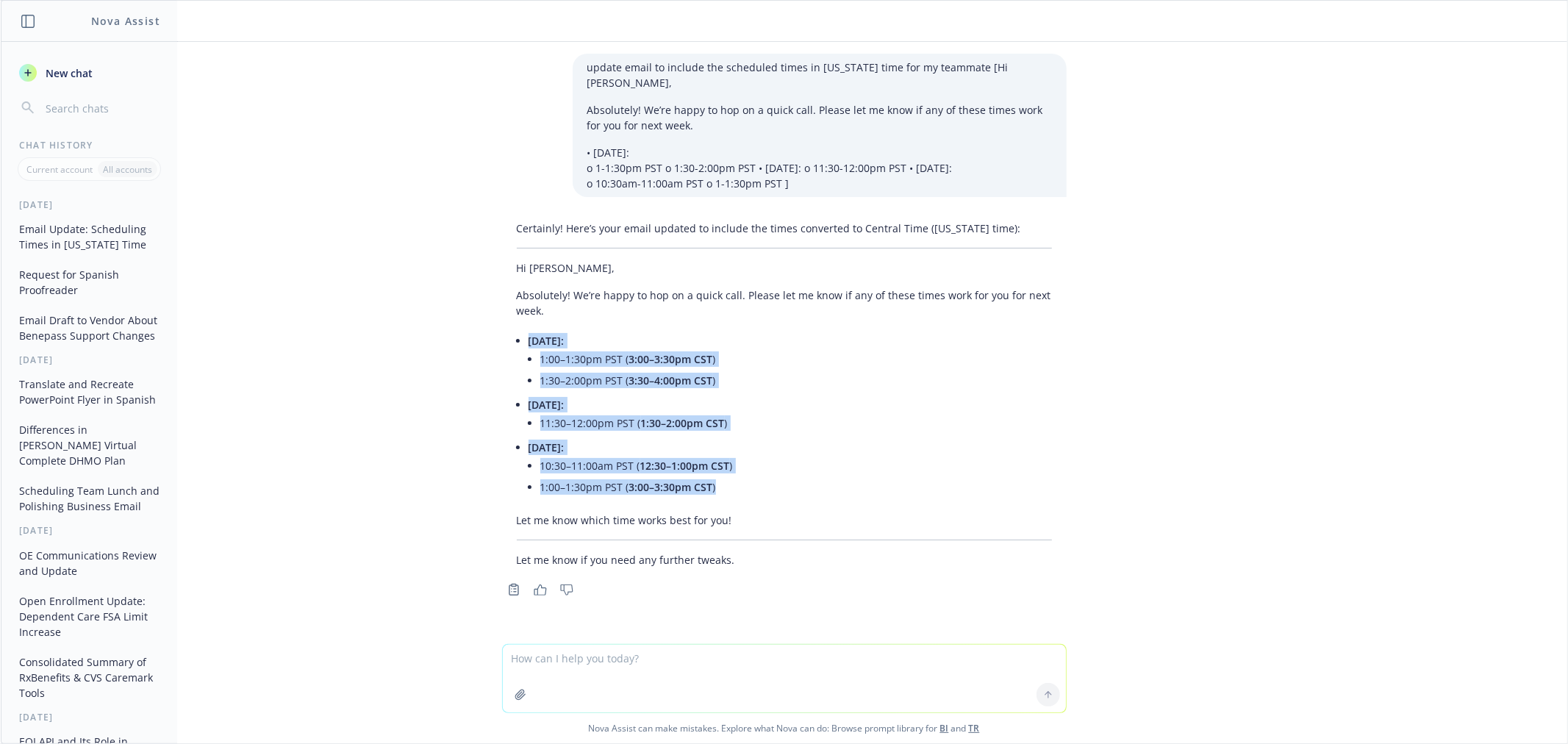
copy ul "Monday 9/15: 1:00–1:30pm PST ( 3:00–3:30pm CST ) 1:30–2:00pm PST ( 3:30–4:00pm …"
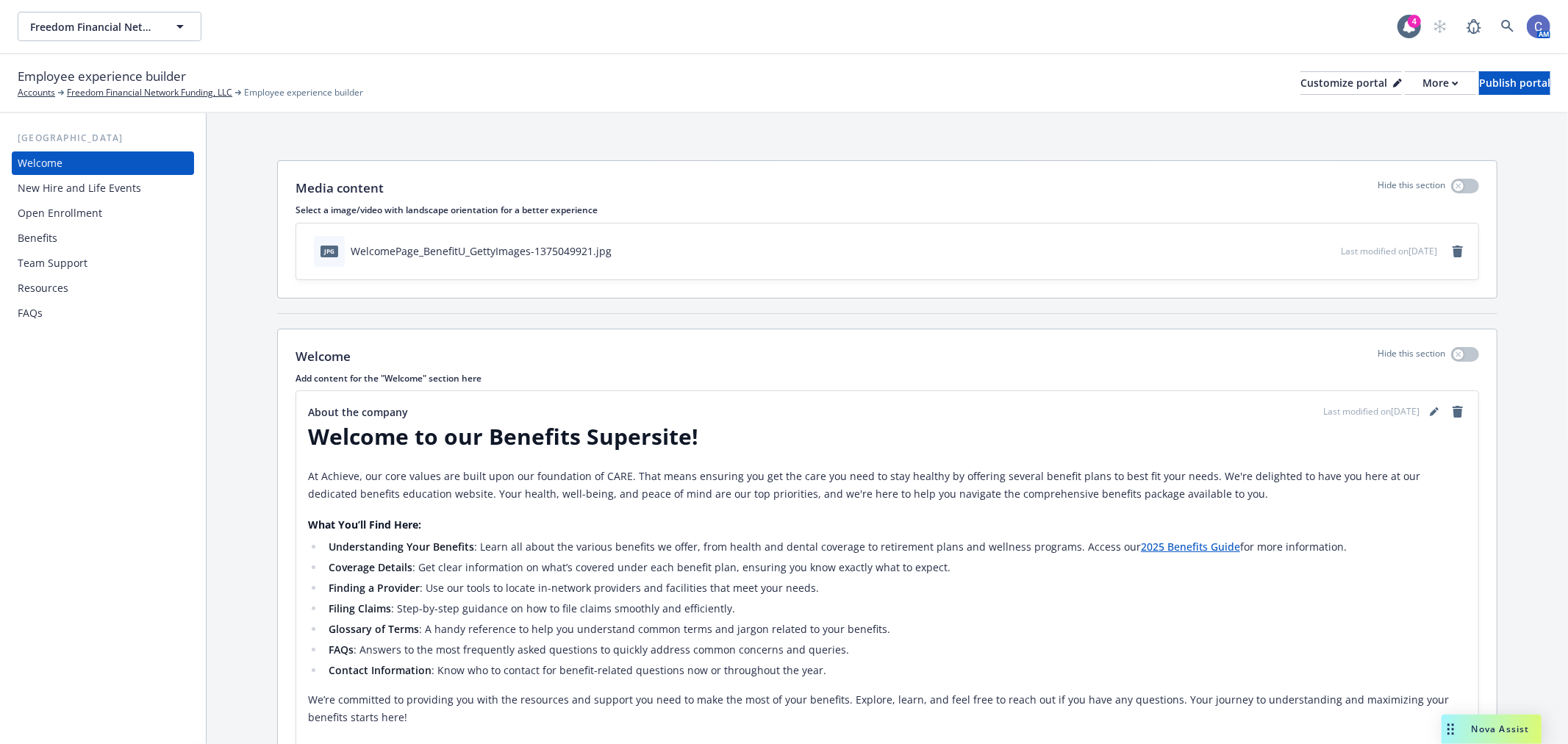
click at [86, 214] on div "Open Enrollment" at bounding box center [59, 213] width 84 height 24
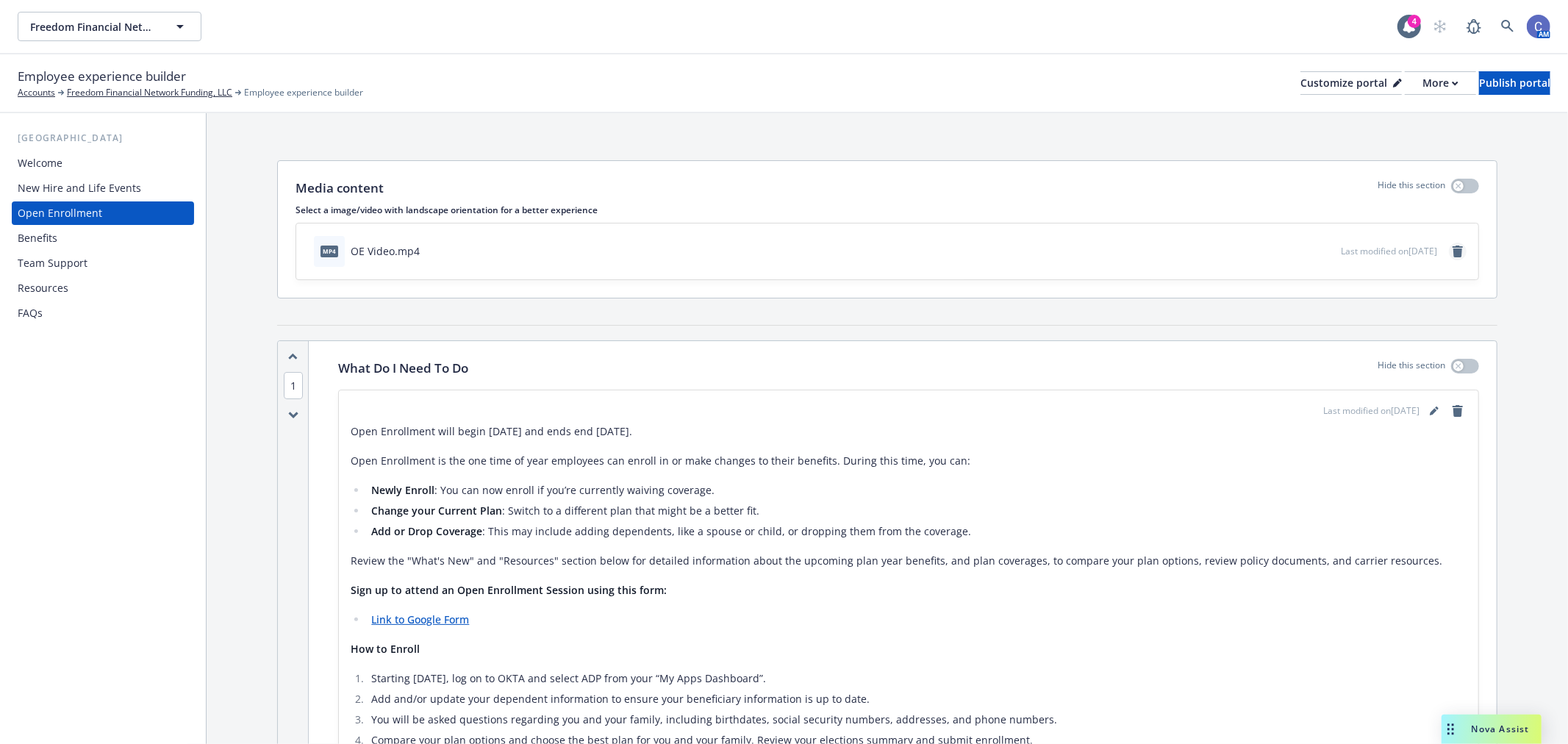
click at [1452, 252] on icon "remove" at bounding box center [1457, 251] width 10 height 12
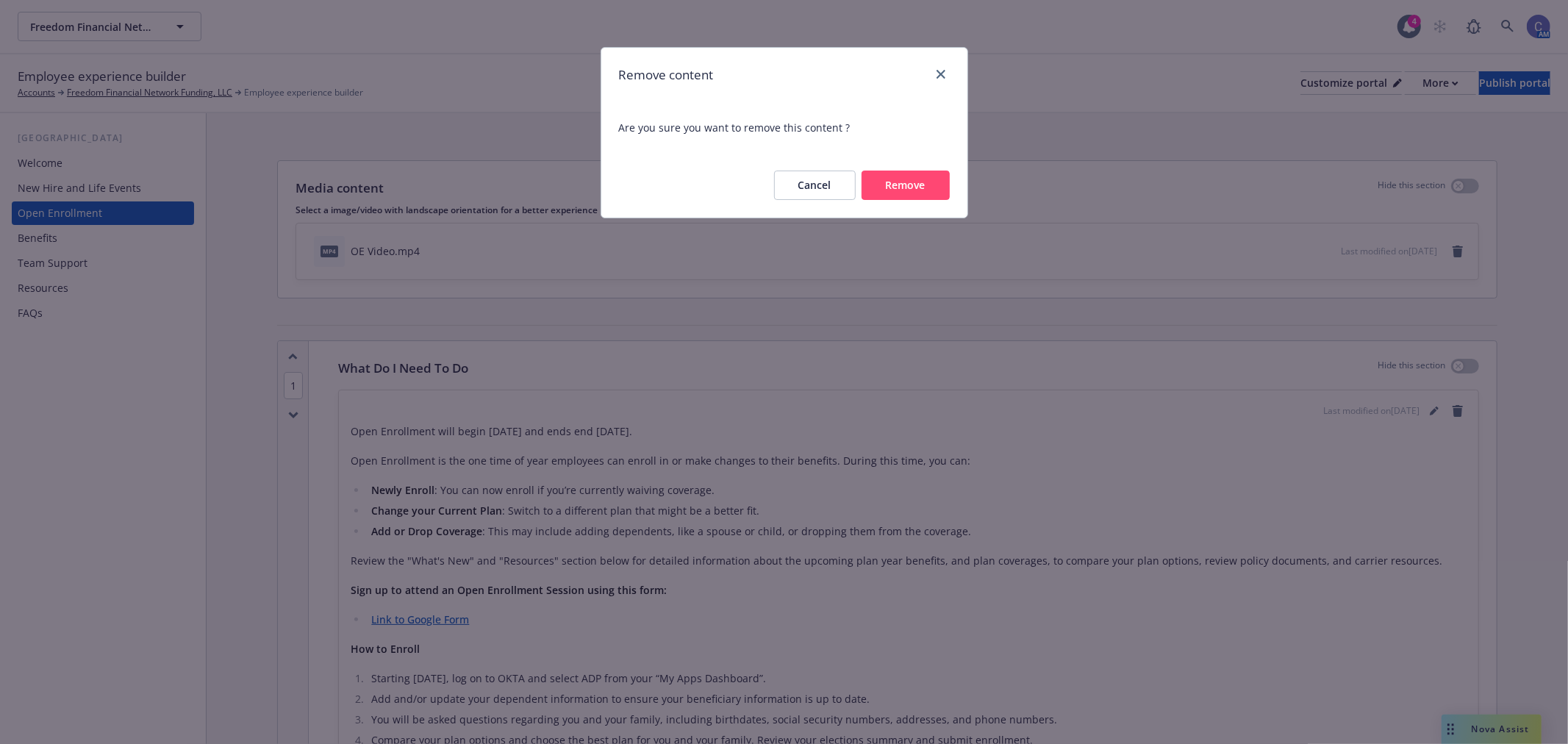
click at [899, 175] on button "Remove" at bounding box center [904, 185] width 88 height 29
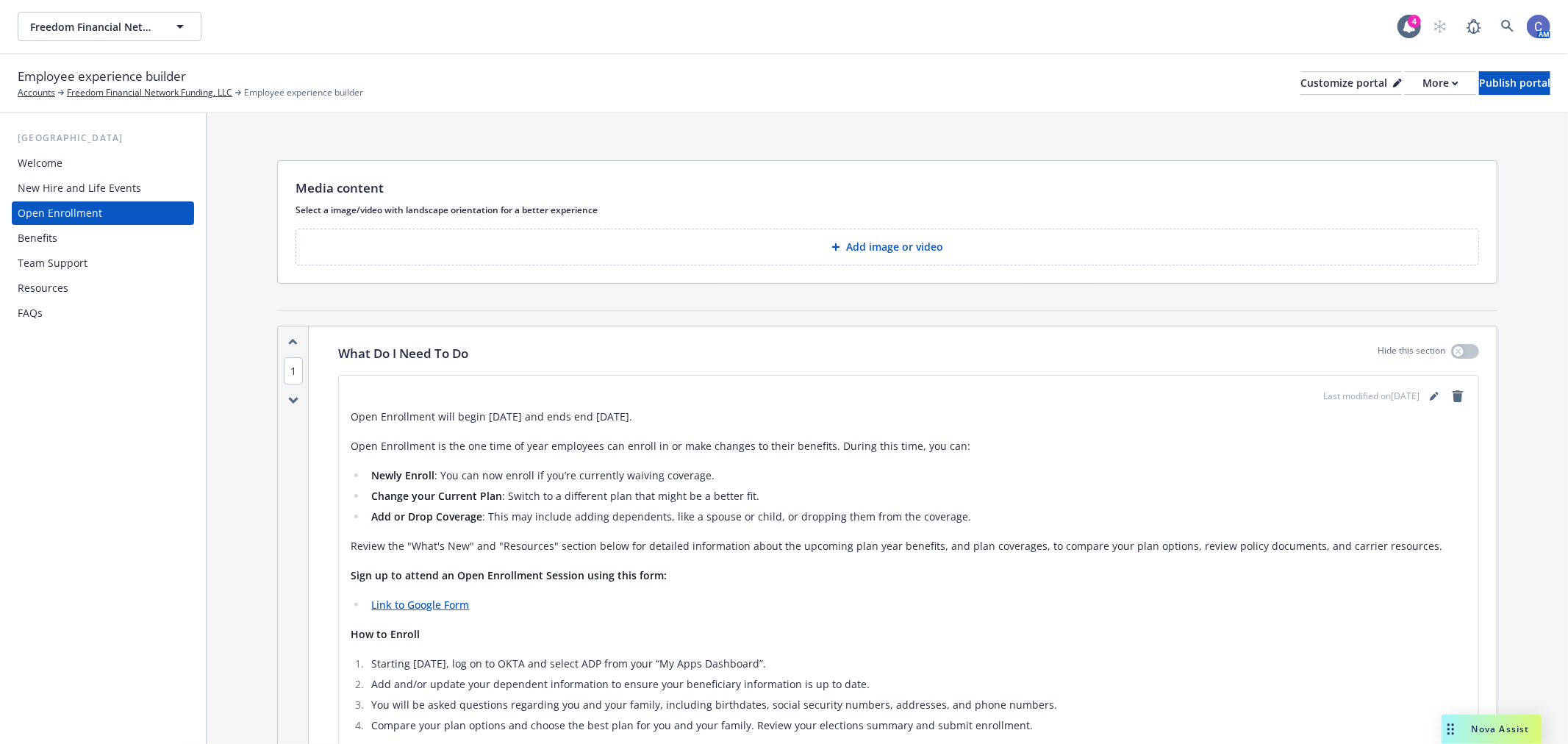
click at [896, 240] on p "Add image or video" at bounding box center [894, 247] width 97 height 14
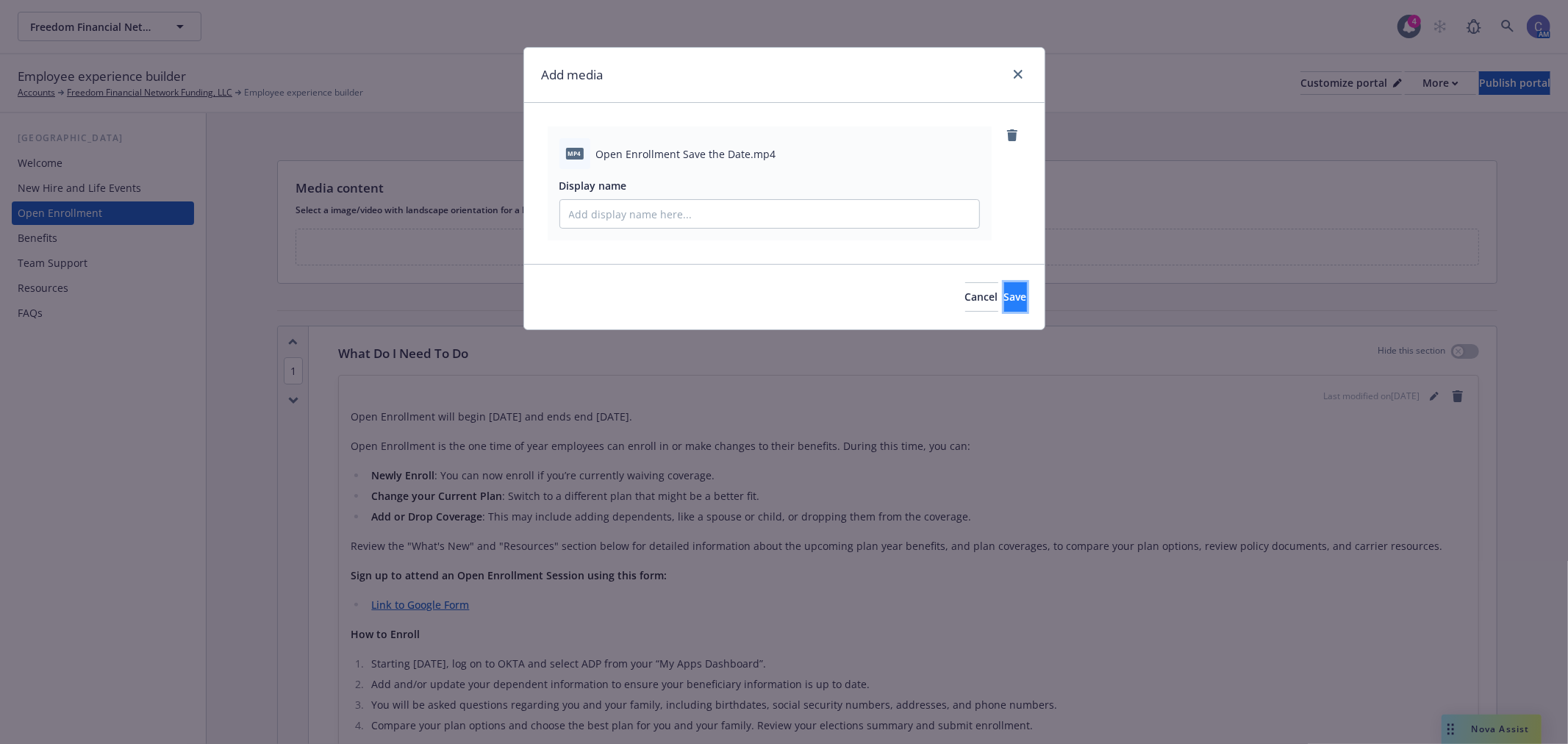
click at [1018, 299] on button "Save" at bounding box center [1015, 297] width 23 height 29
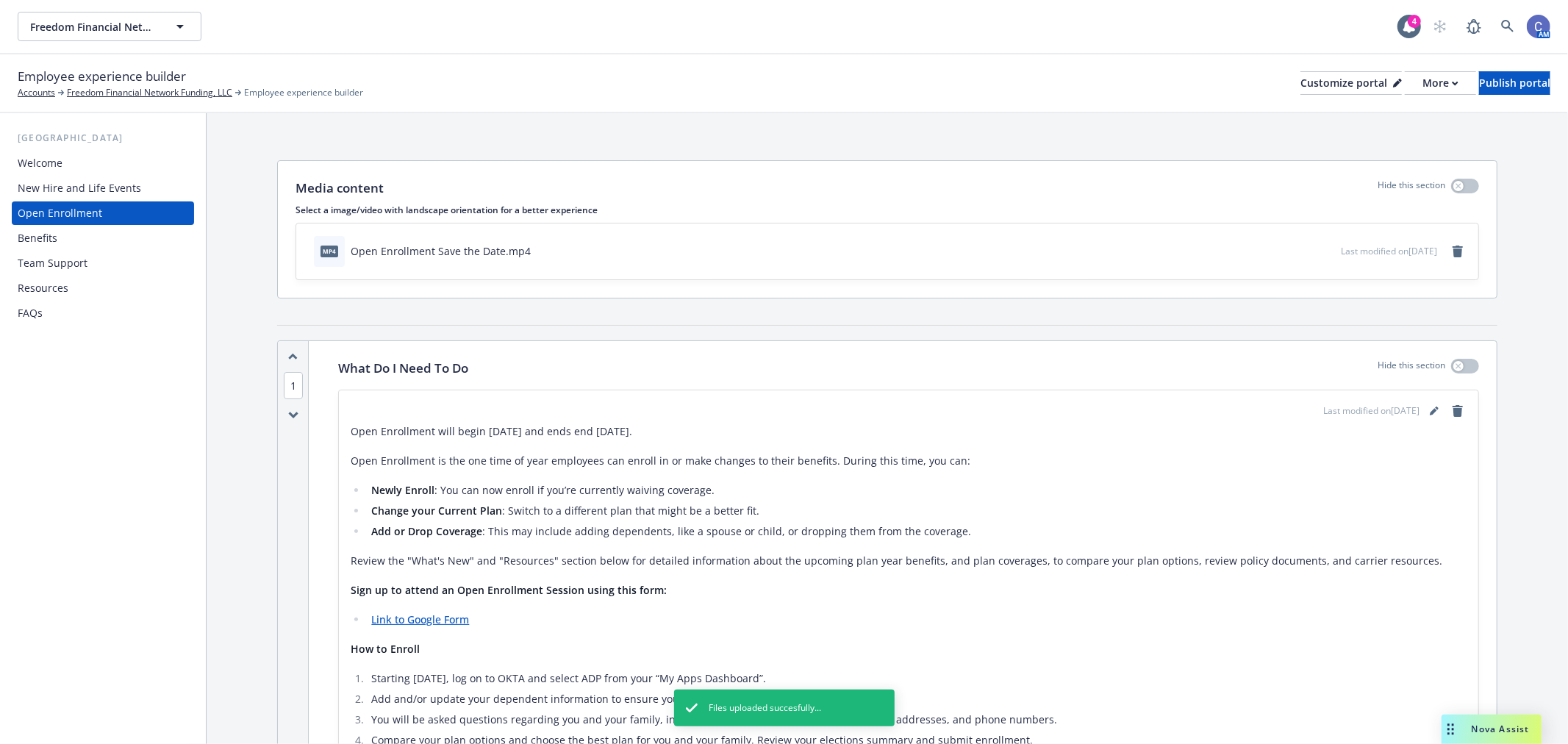
click at [74, 154] on div "Welcome" at bounding box center [102, 163] width 170 height 24
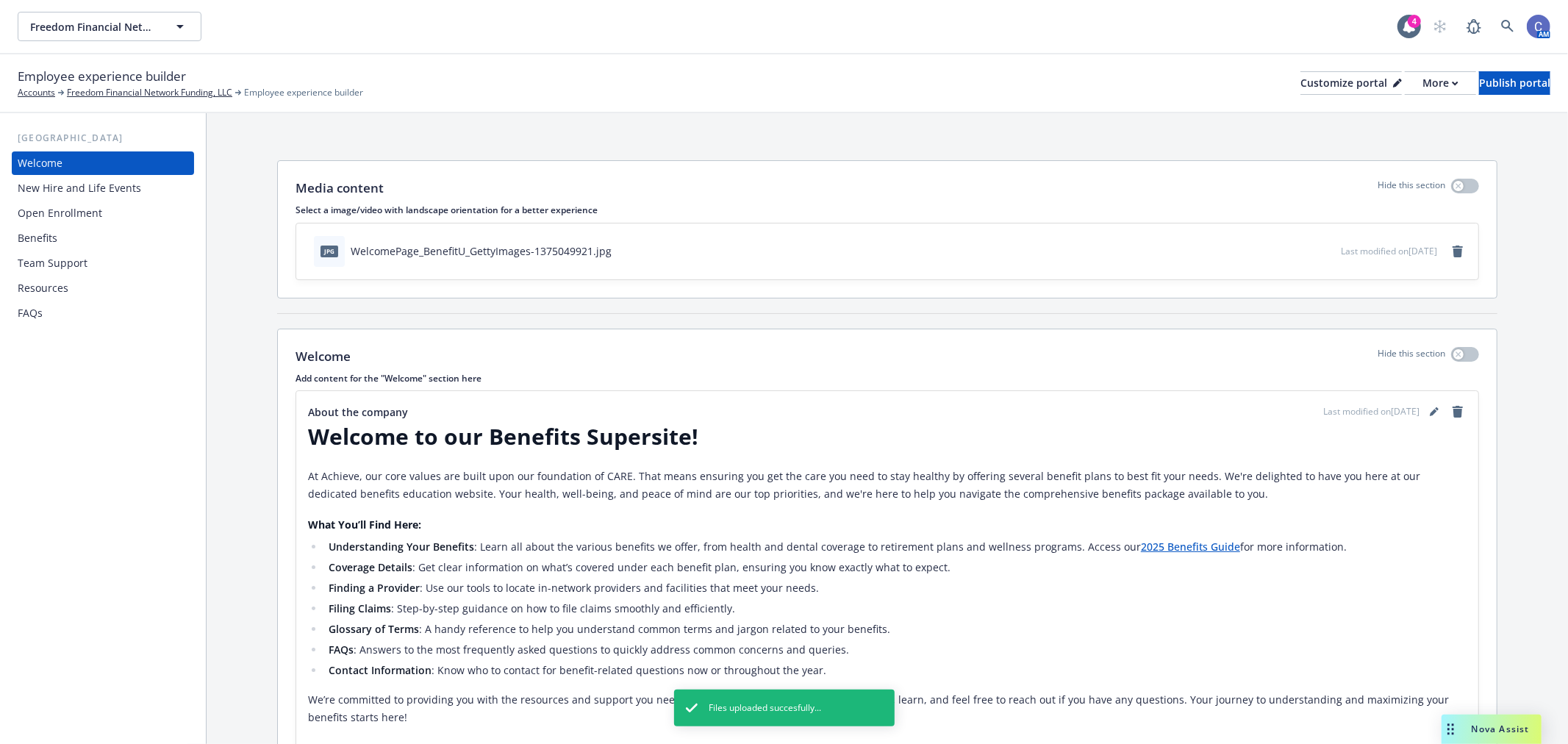
click at [1320, 244] on icon "preview file" at bounding box center [1326, 249] width 14 height 10
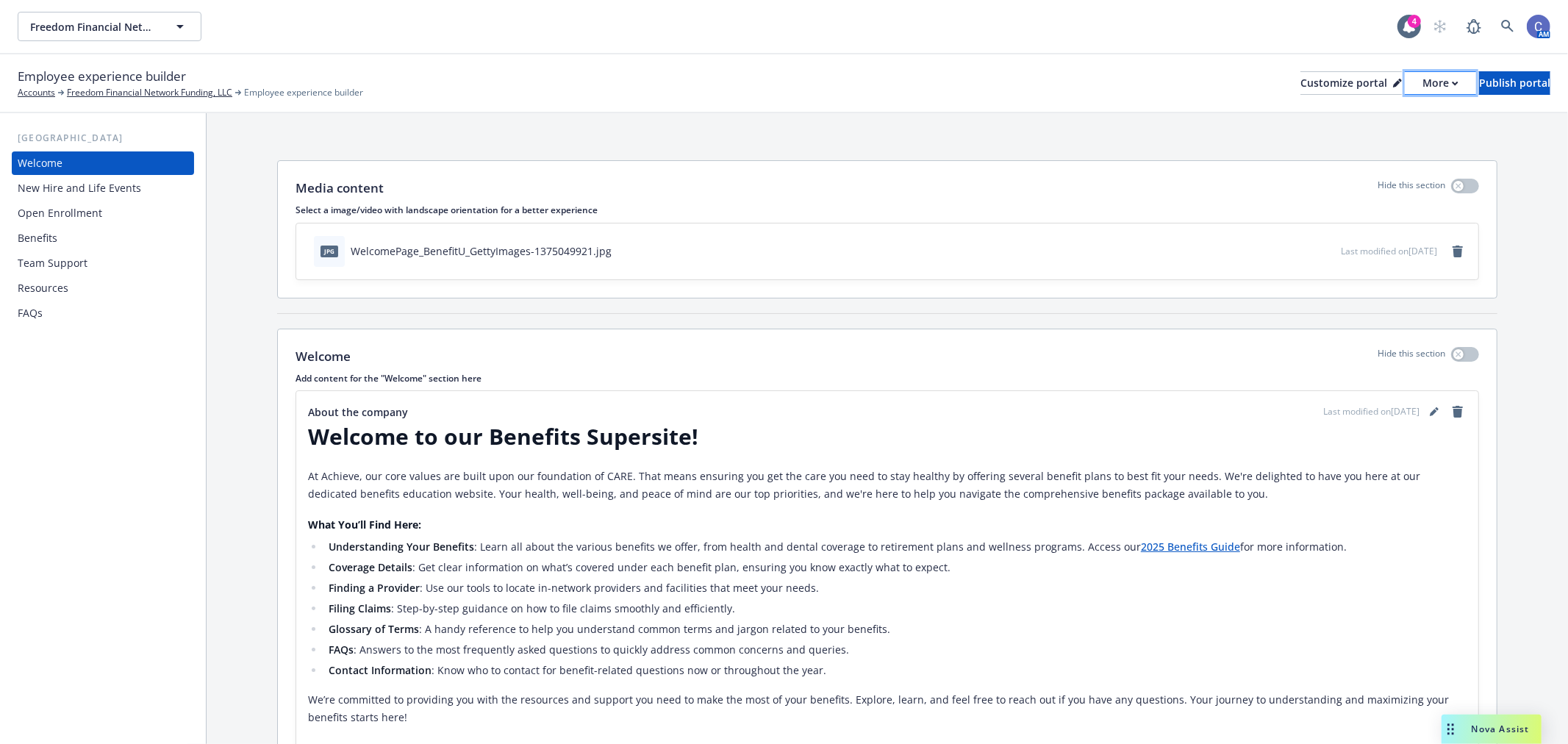
click at [1422, 92] on div "More" at bounding box center [1440, 83] width 36 height 22
click at [1379, 111] on link "Copy preview link" at bounding box center [1362, 116] width 134 height 29
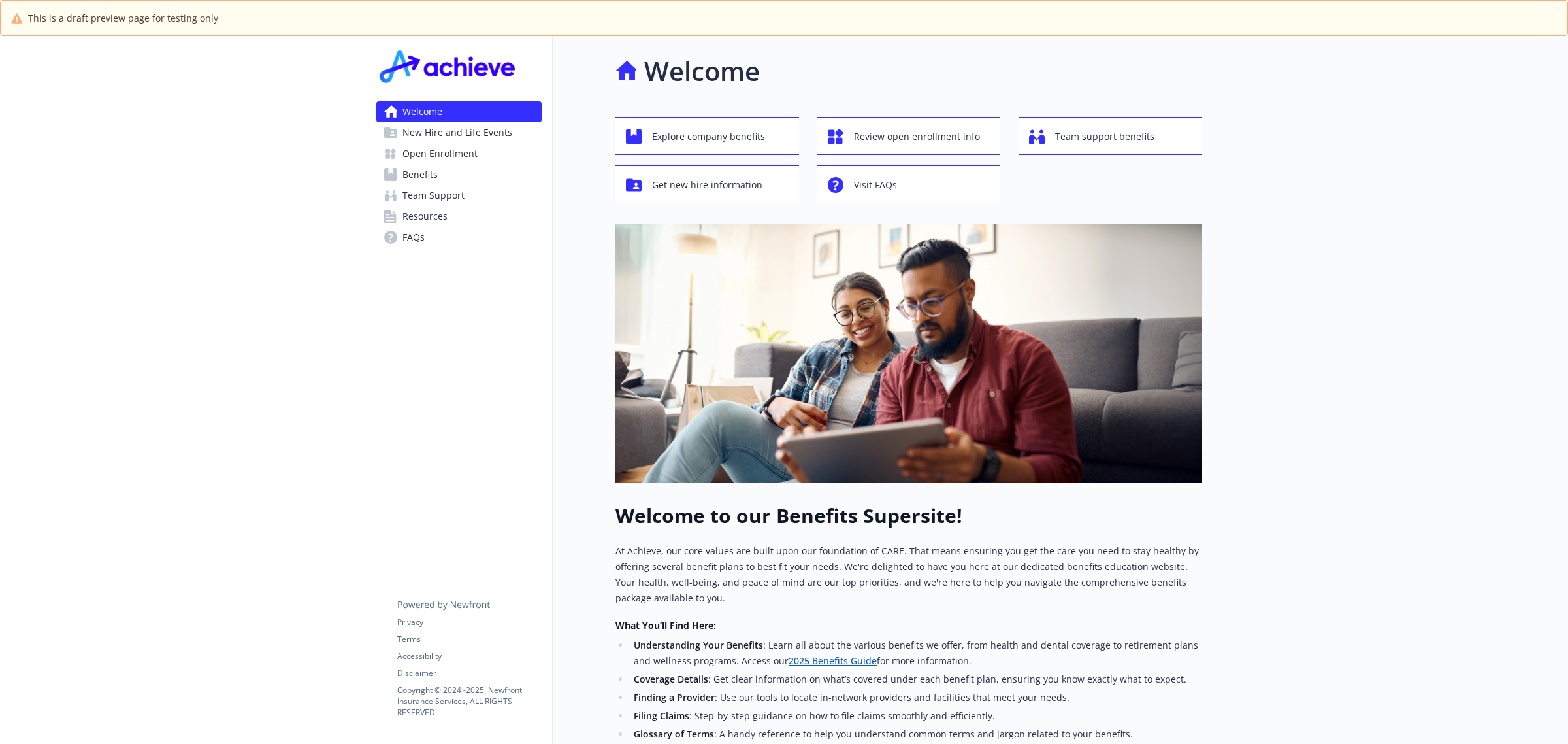
click at [456, 155] on span "Open Enrollment" at bounding box center [439, 154] width 75 height 21
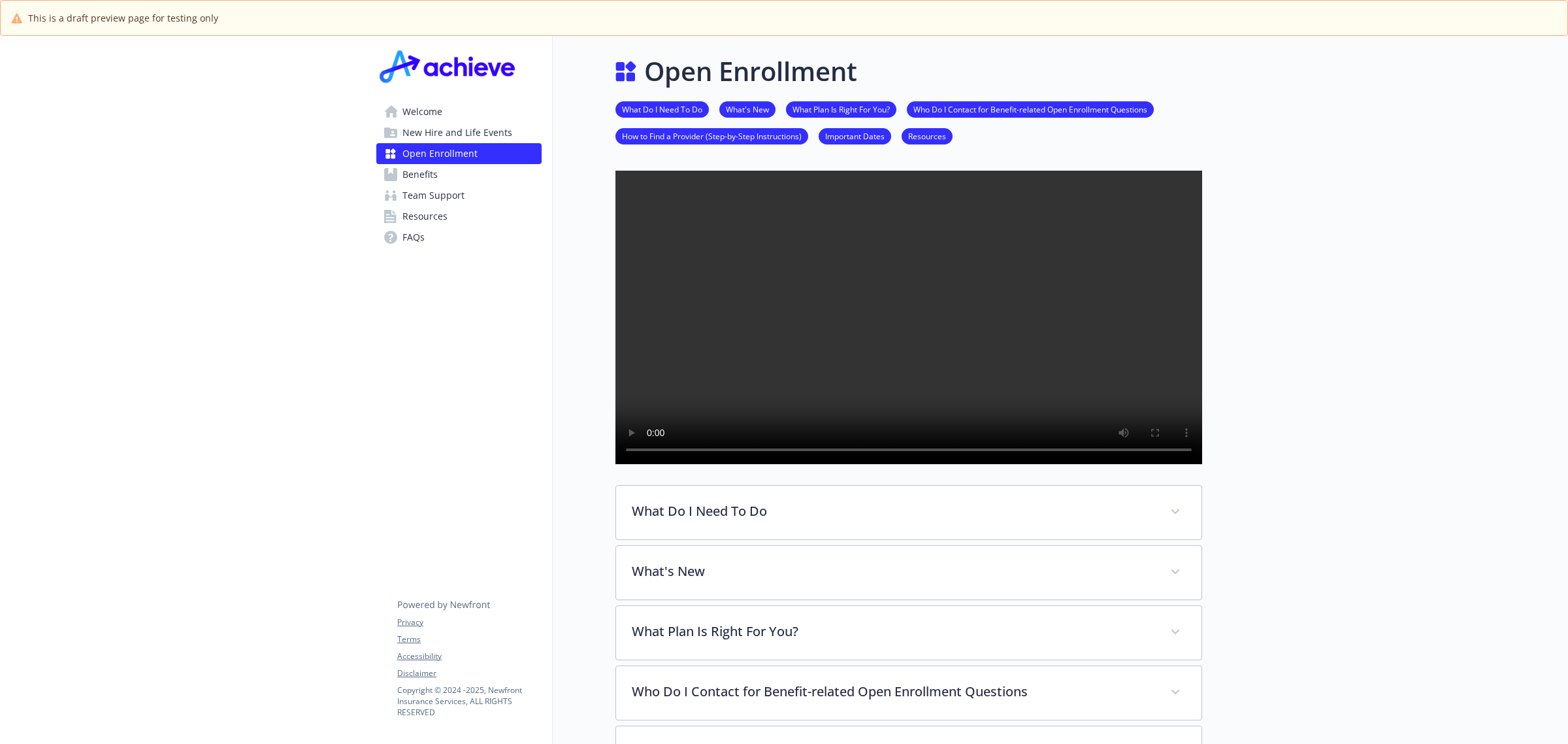
click at [1511, 579] on div at bounding box center [1385, 756] width 366 height 1440
click at [485, 136] on span "New Hire and Life Events" at bounding box center [457, 133] width 109 height 21
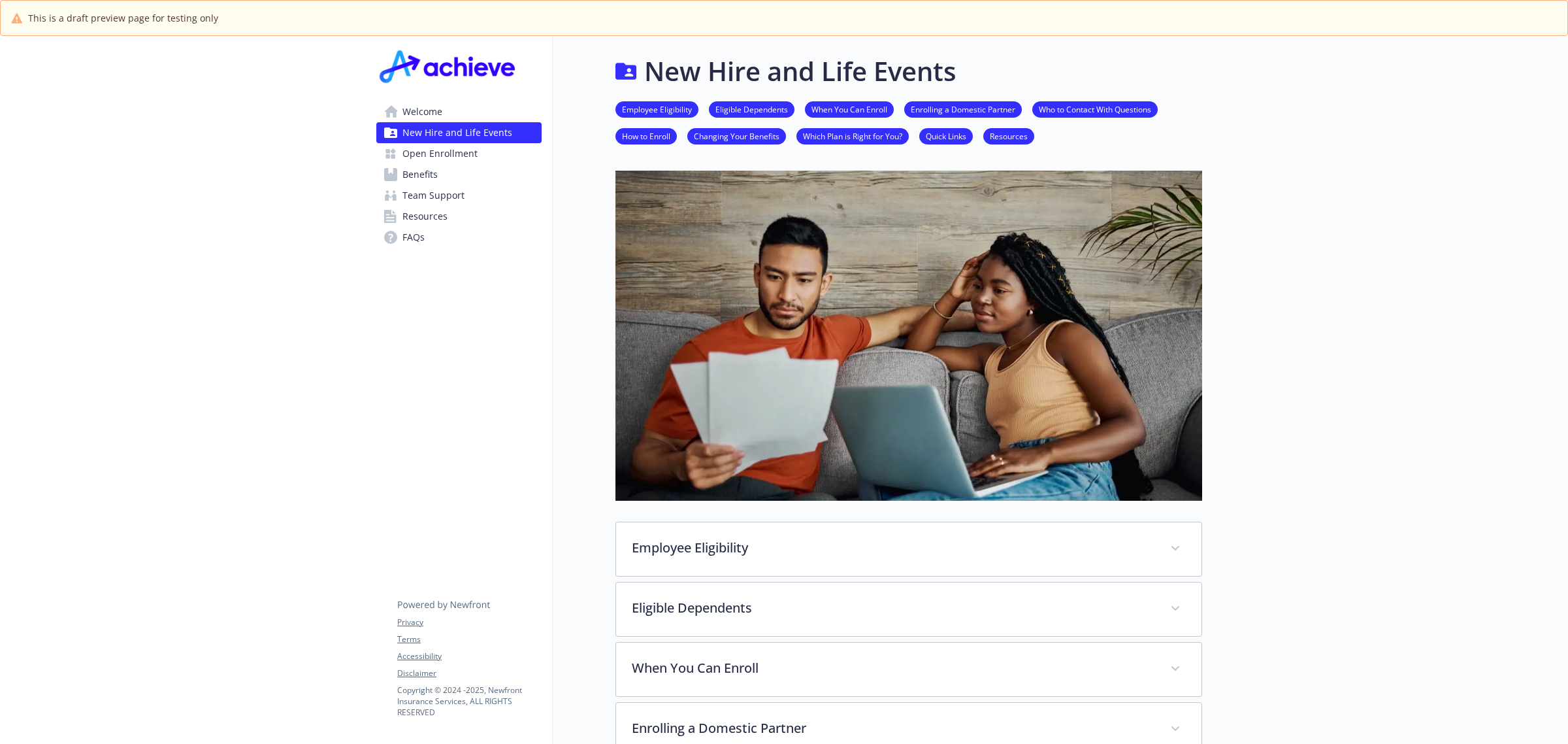
click at [419, 114] on span "Welcome" at bounding box center [423, 112] width 40 height 21
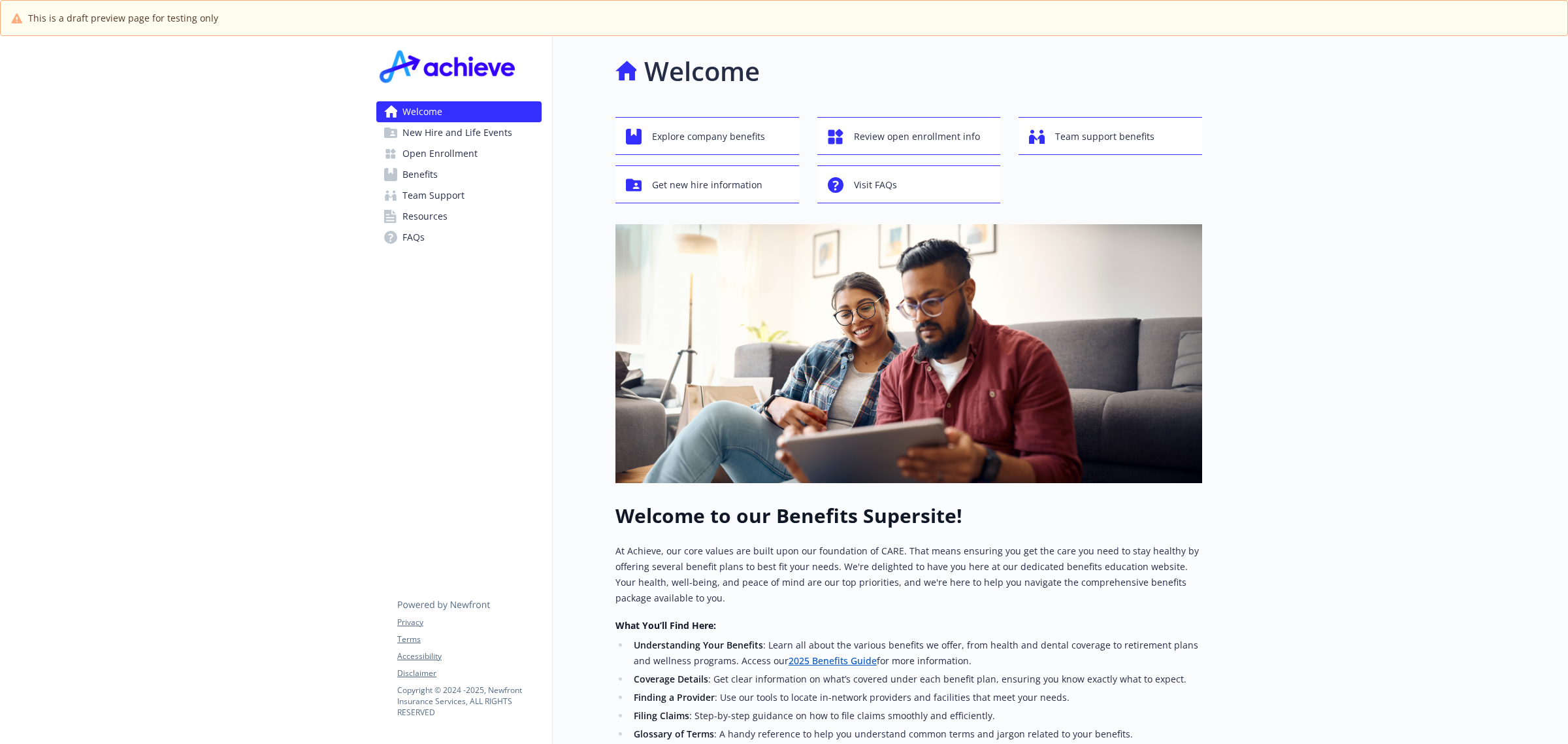
drag, startPoint x: 425, startPoint y: 173, endPoint x: 503, endPoint y: 192, distance: 80.3
click at [425, 173] on span "Benefits" at bounding box center [420, 175] width 35 height 21
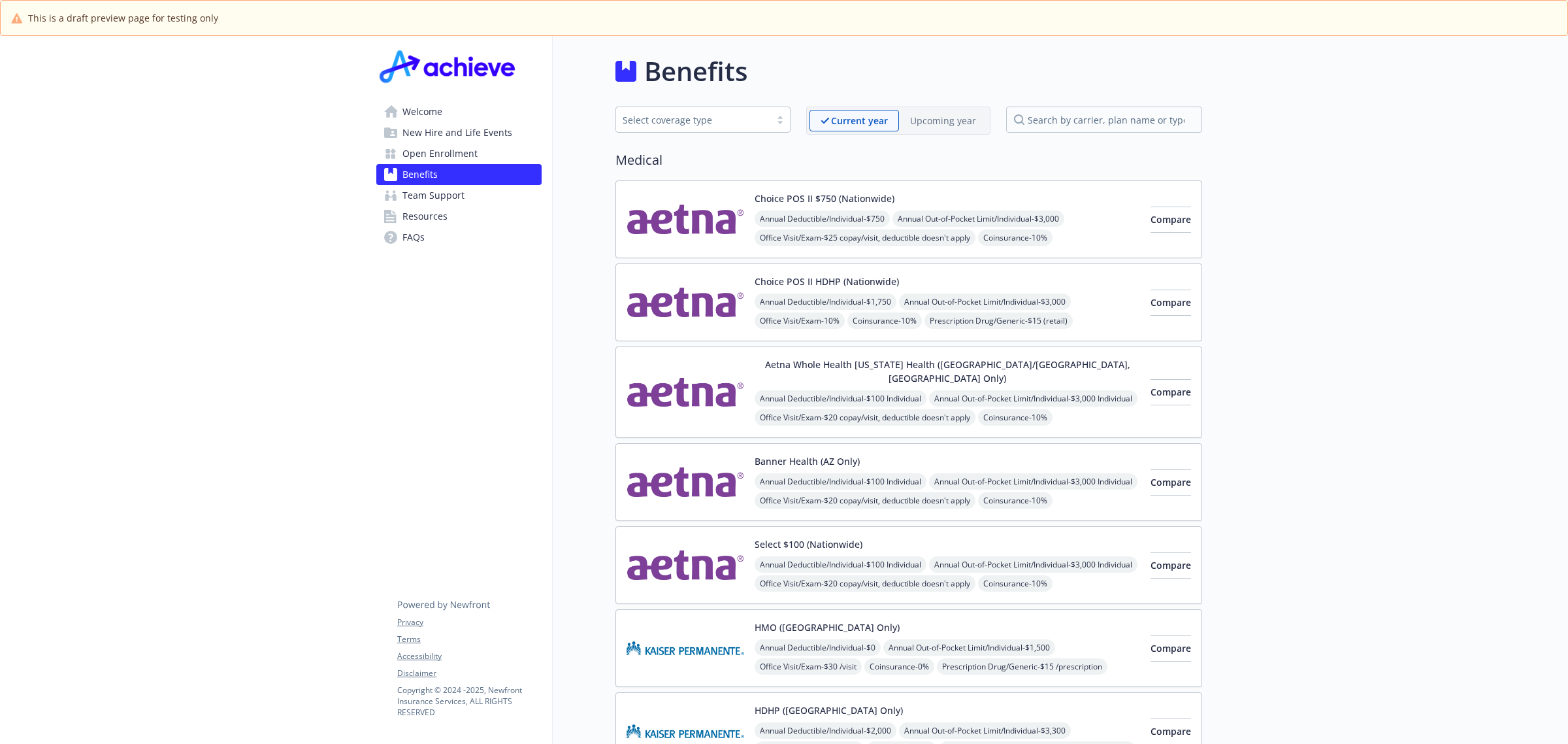
click at [693, 290] on img at bounding box center [686, 302] width 118 height 56
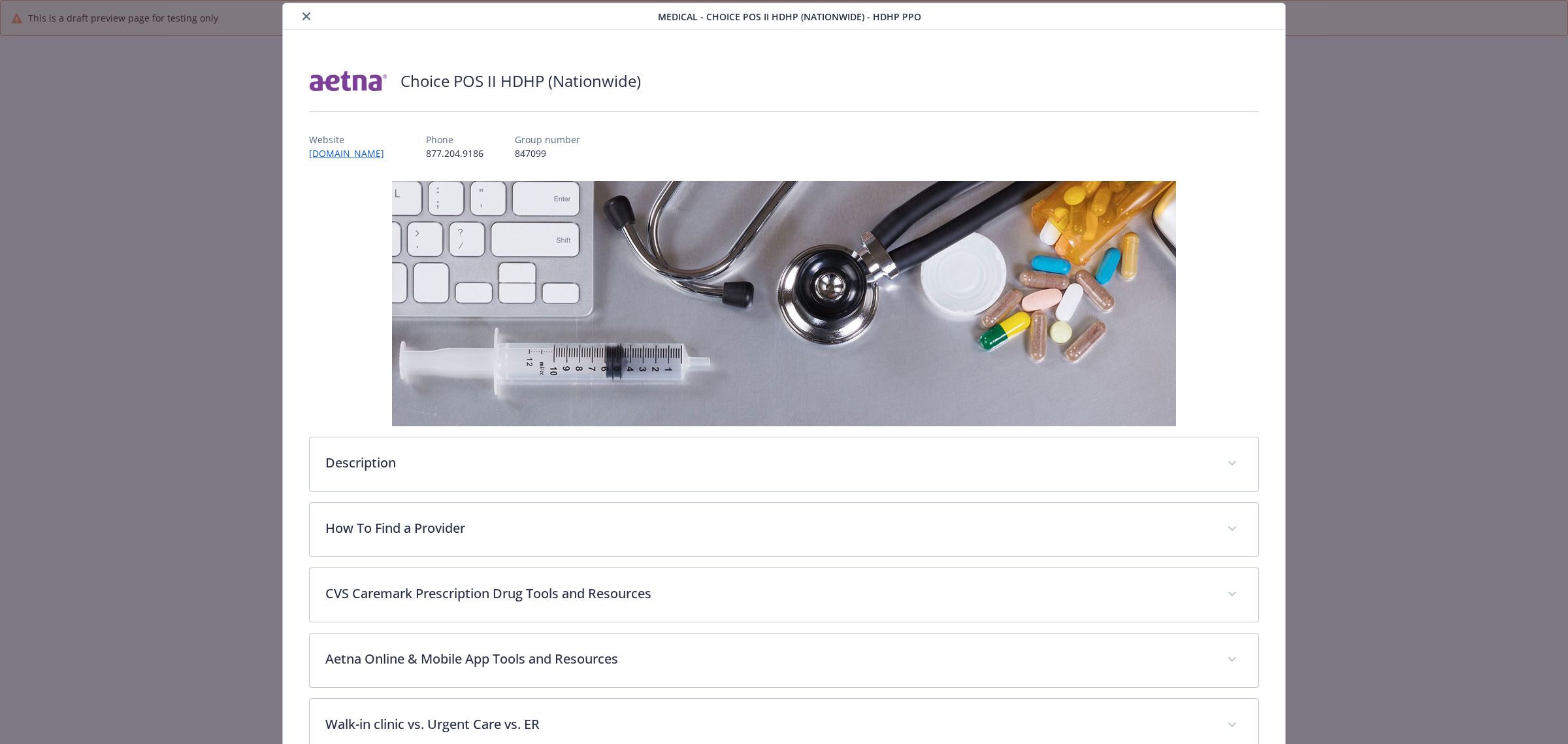
scroll to position [386, 0]
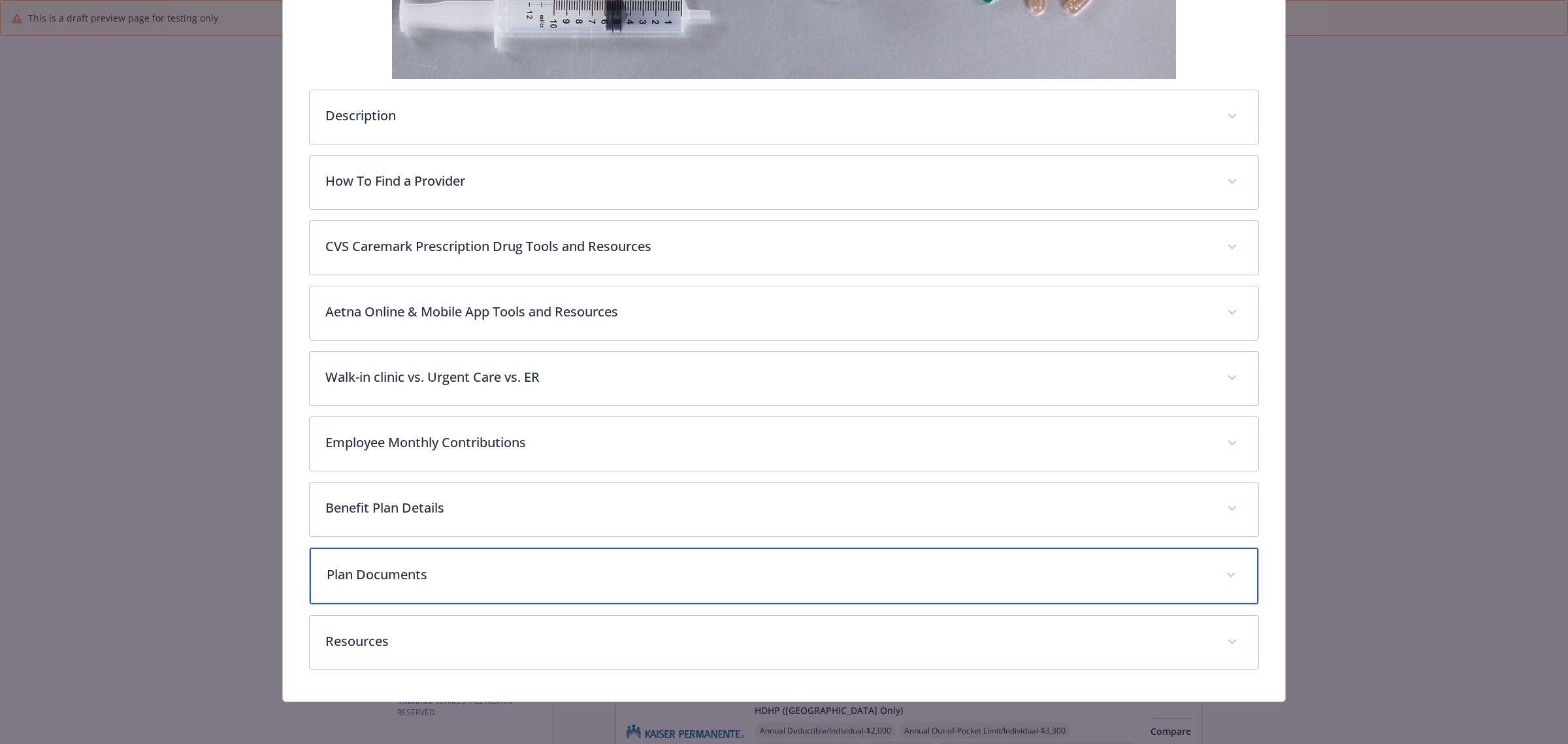
click at [731, 593] on div "Plan Documents" at bounding box center [784, 576] width 949 height 56
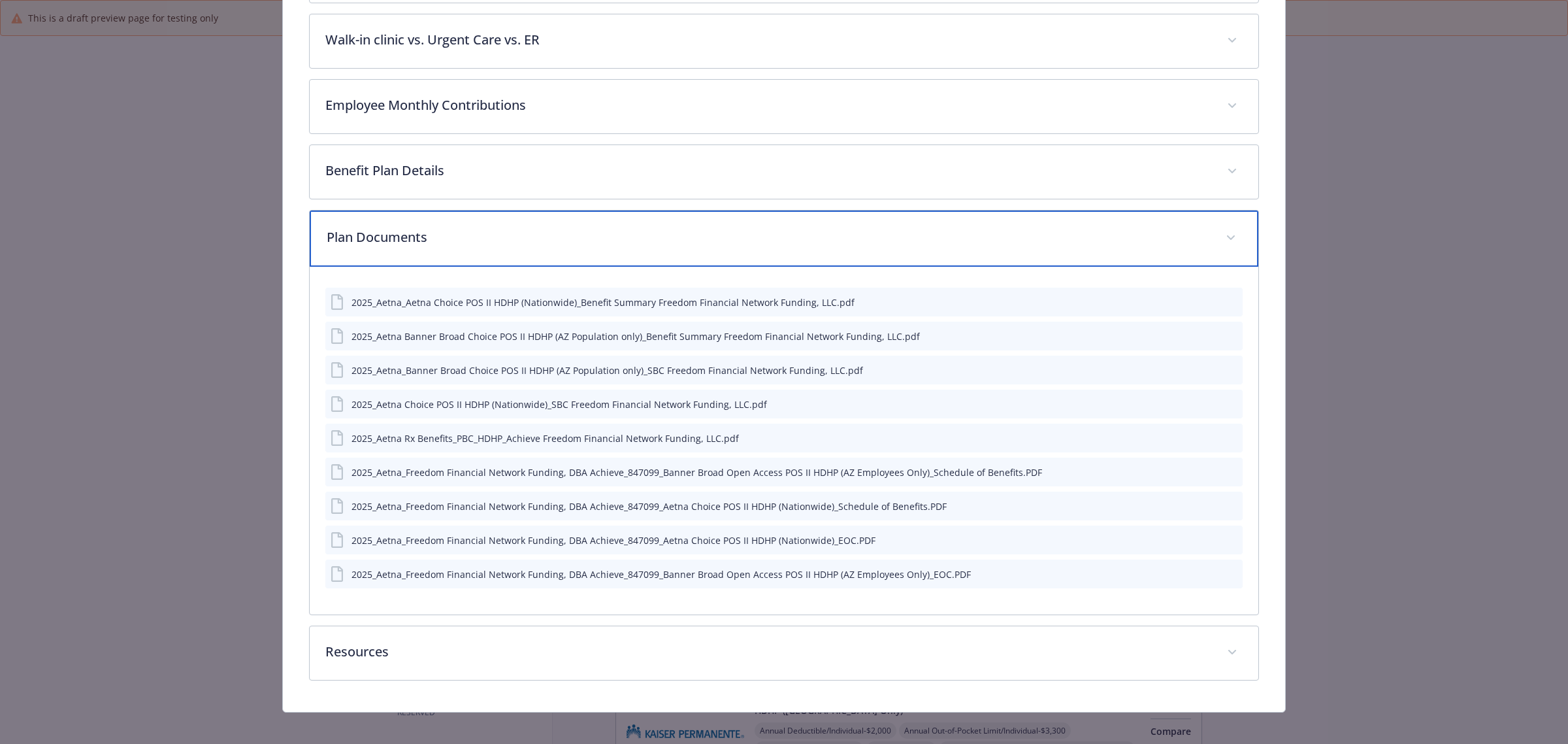
scroll to position [735, 0]
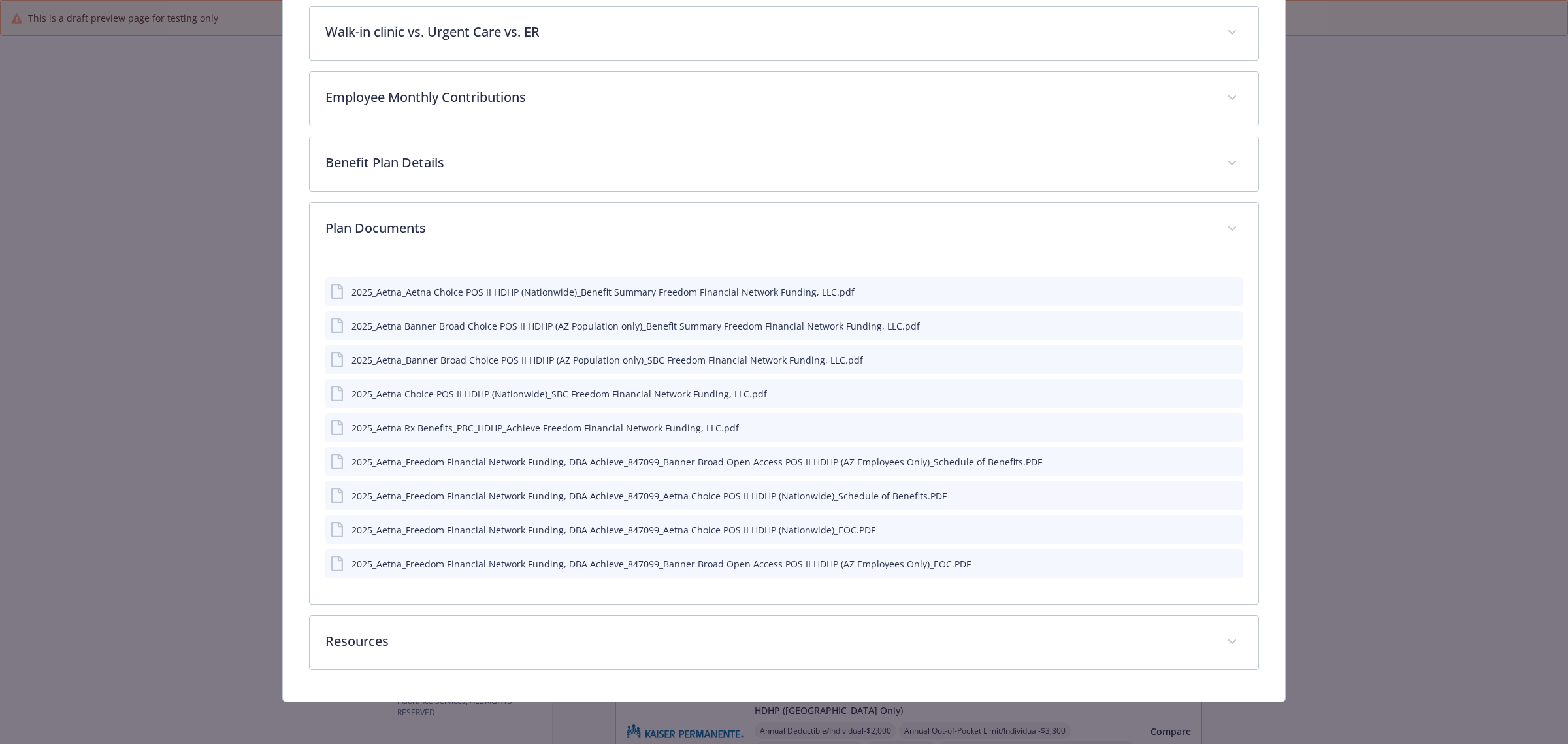
click at [1224, 287] on icon "preview file" at bounding box center [1230, 291] width 12 height 9
click at [1224, 494] on icon "preview file" at bounding box center [1230, 494] width 12 height 9
click at [1224, 461] on icon "preview file" at bounding box center [1230, 461] width 12 height 9
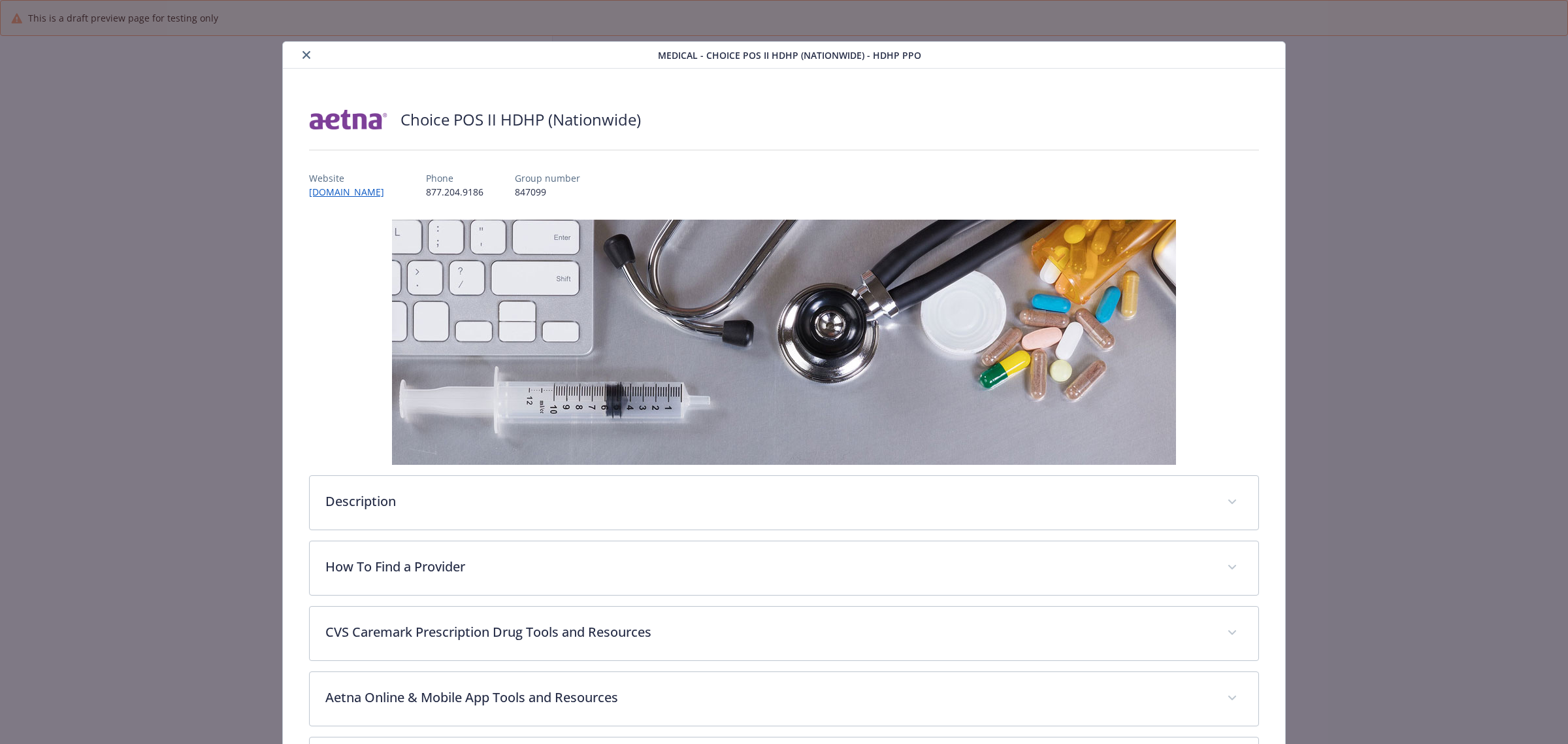
scroll to position [0, 0]
click at [302, 51] on button "close" at bounding box center [306, 55] width 15 height 15
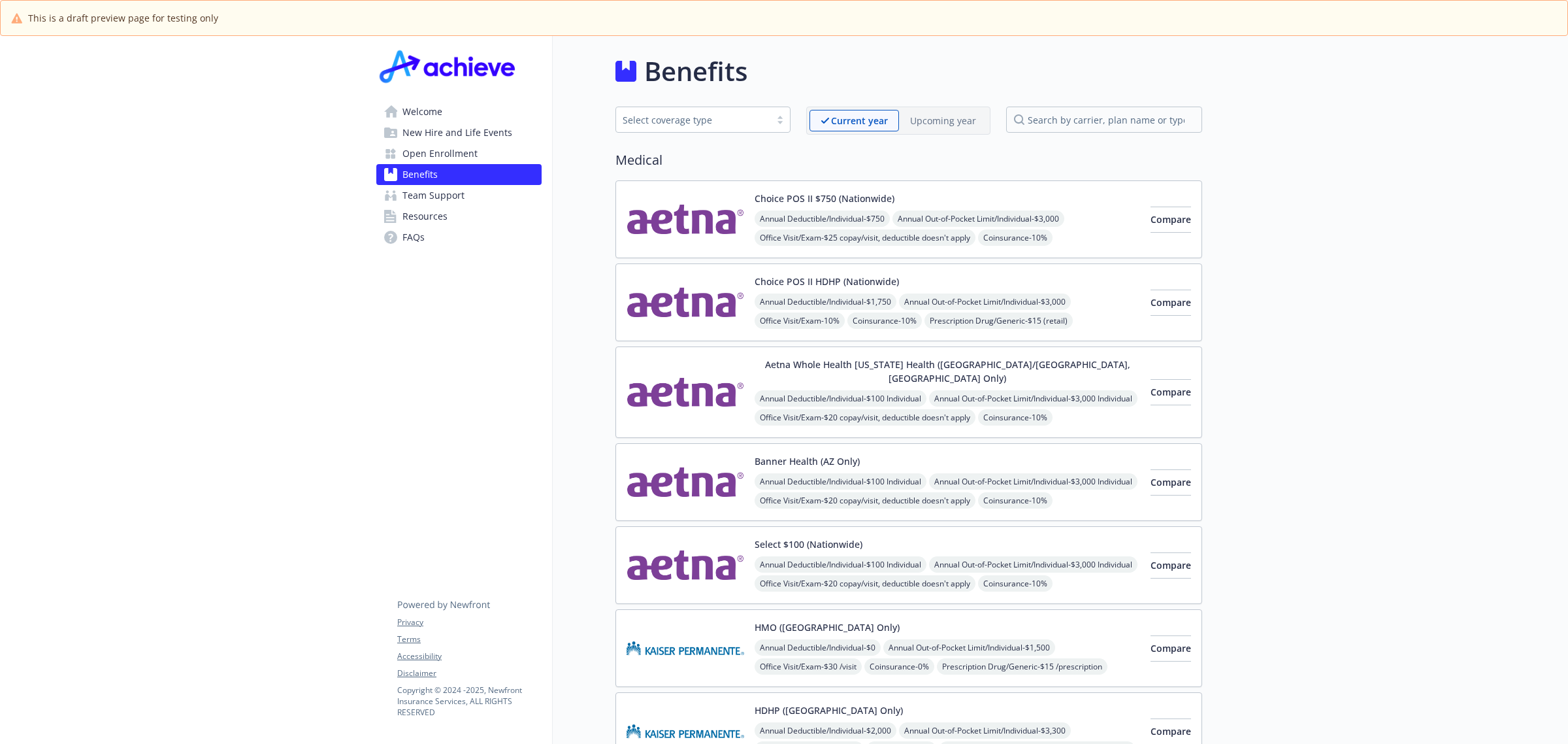
click at [720, 214] on img at bounding box center [686, 219] width 118 height 56
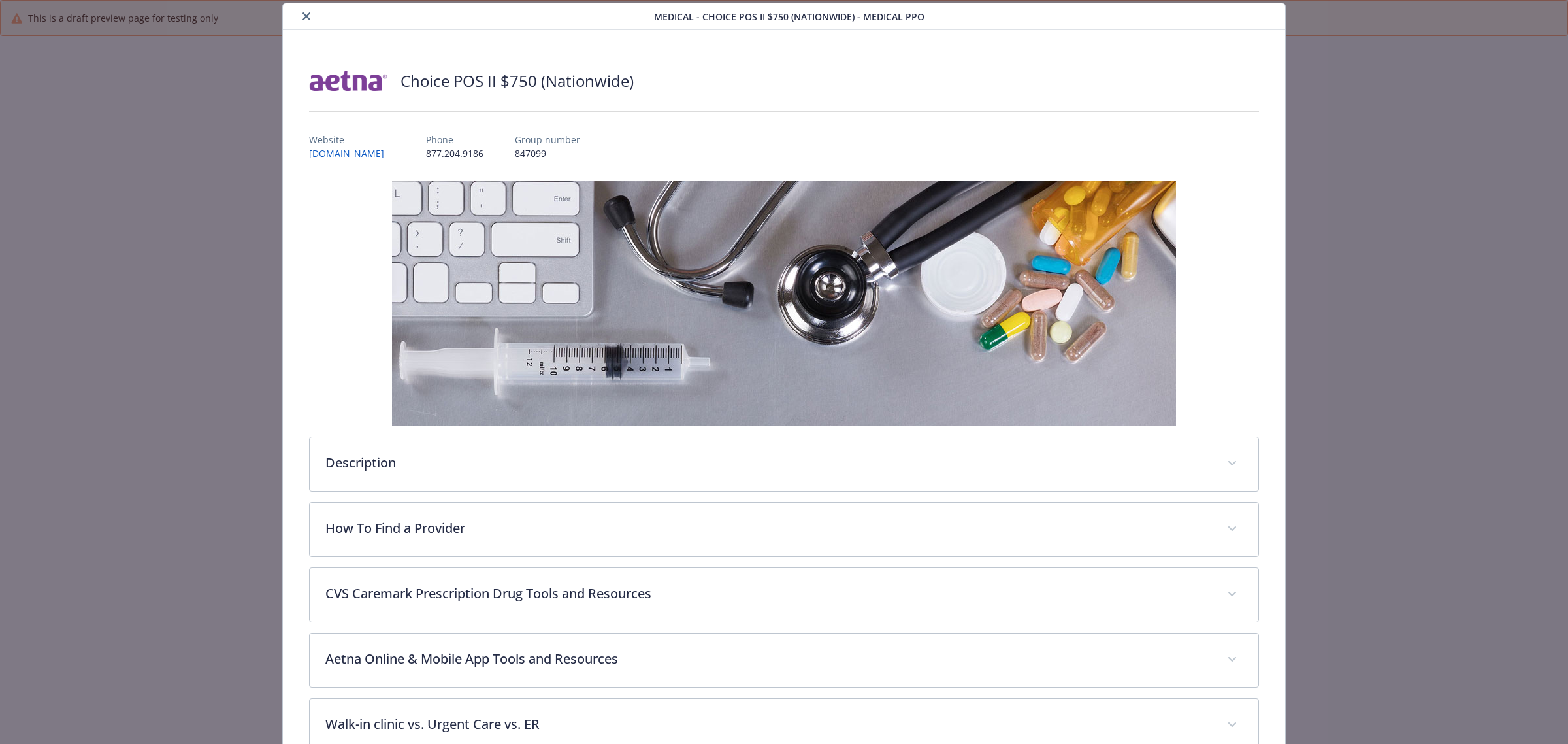
scroll to position [386, 0]
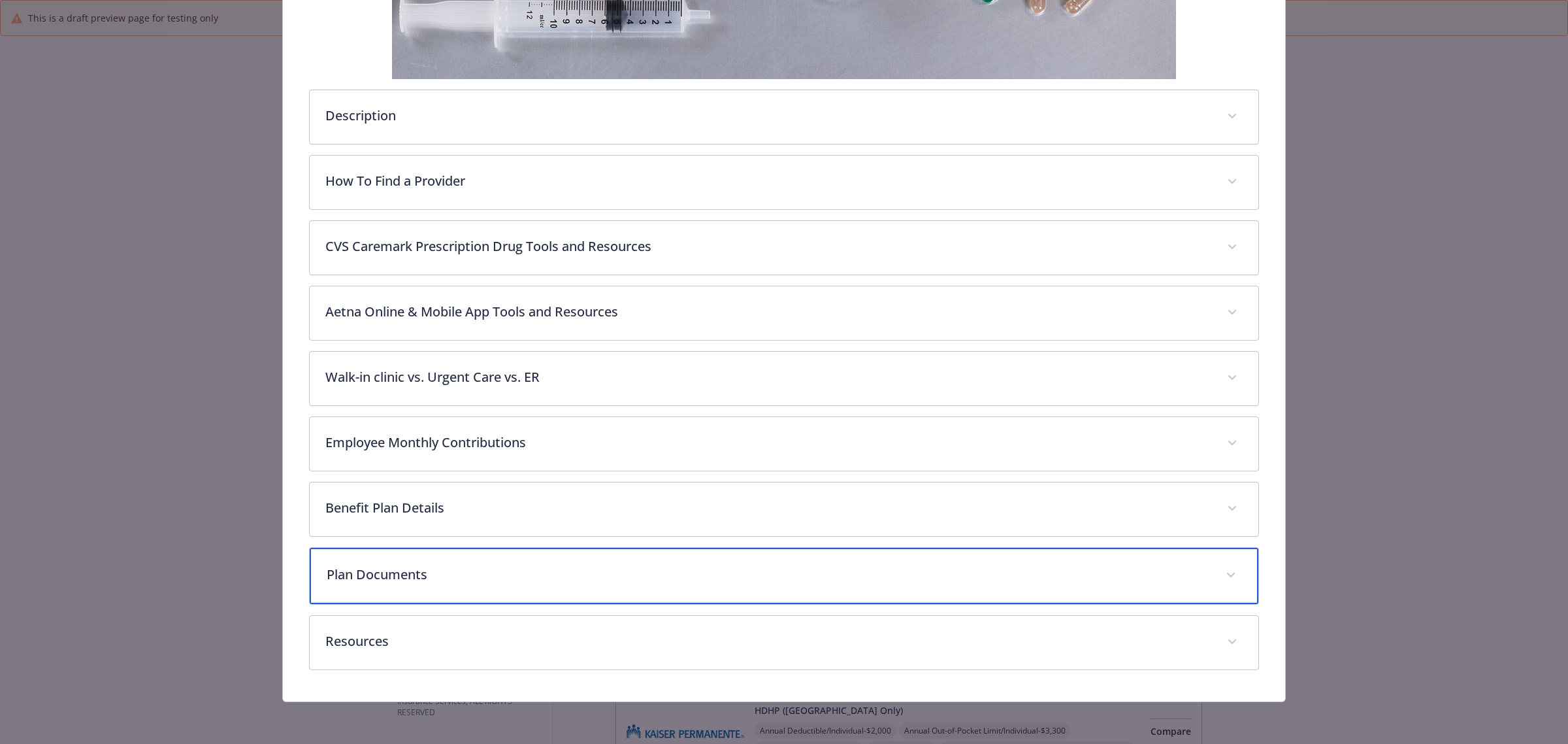
click at [933, 572] on p "Plan Documents" at bounding box center [769, 574] width 884 height 19
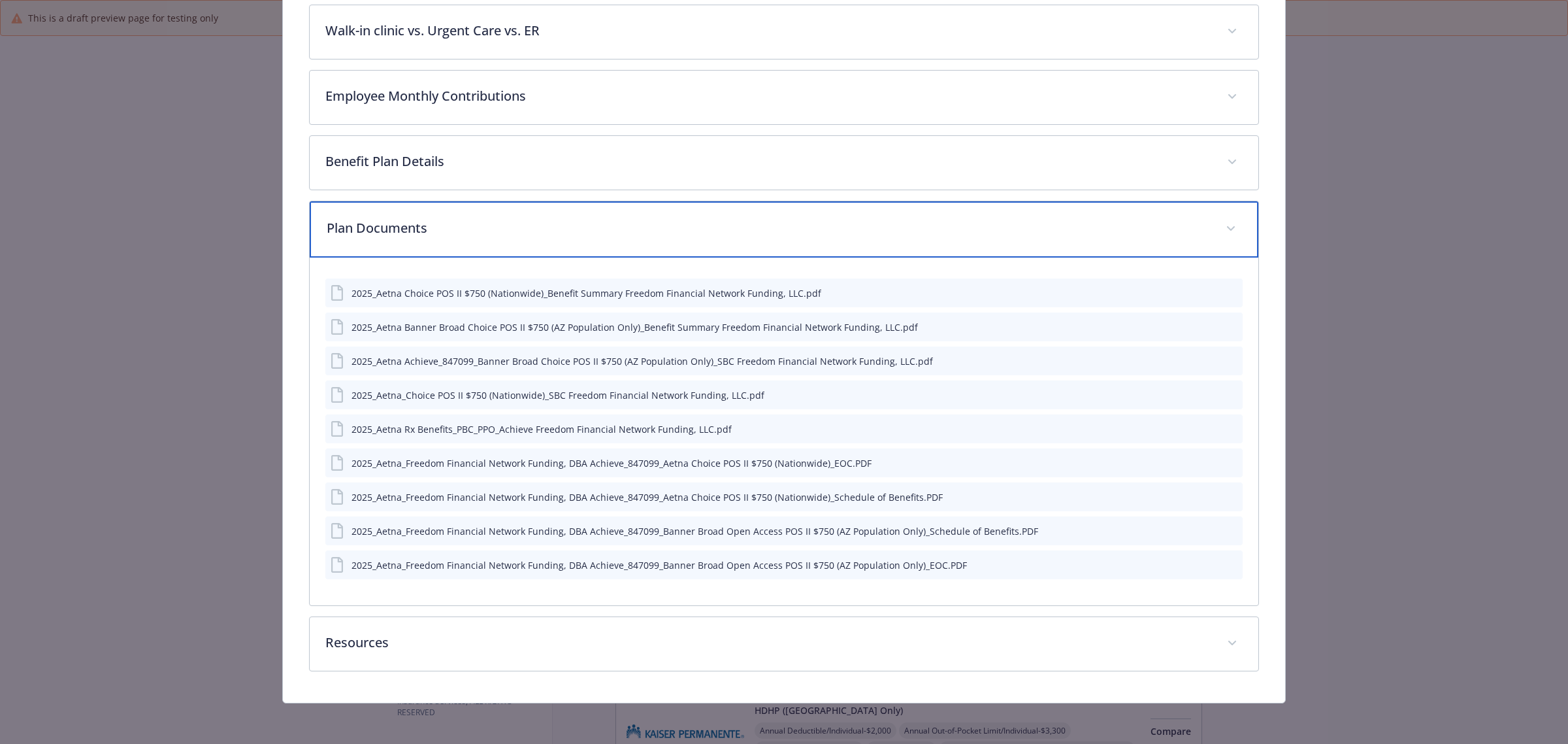
scroll to position [735, 0]
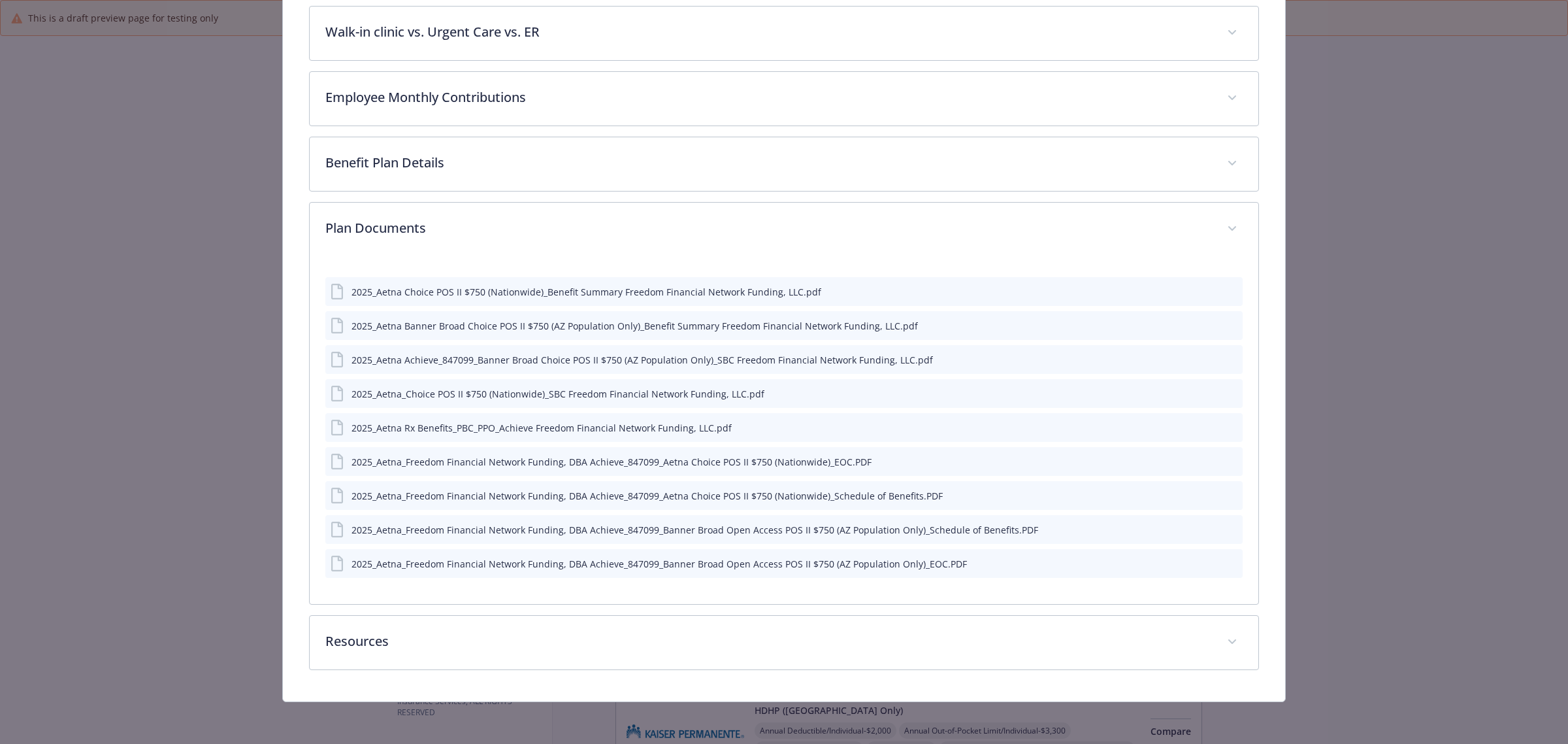
click at [1224, 527] on icon "preview file" at bounding box center [1230, 528] width 12 height 9
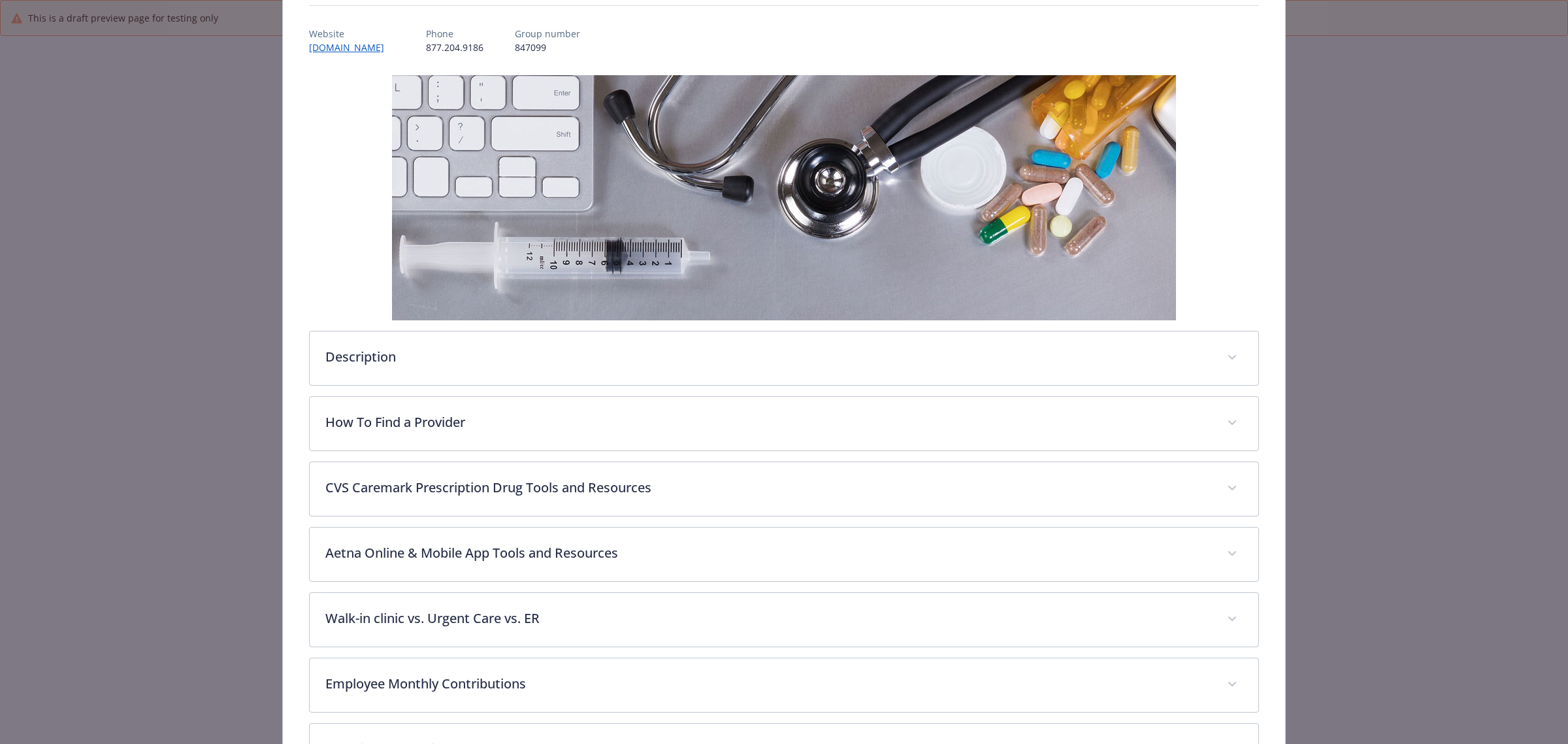
scroll to position [0, 0]
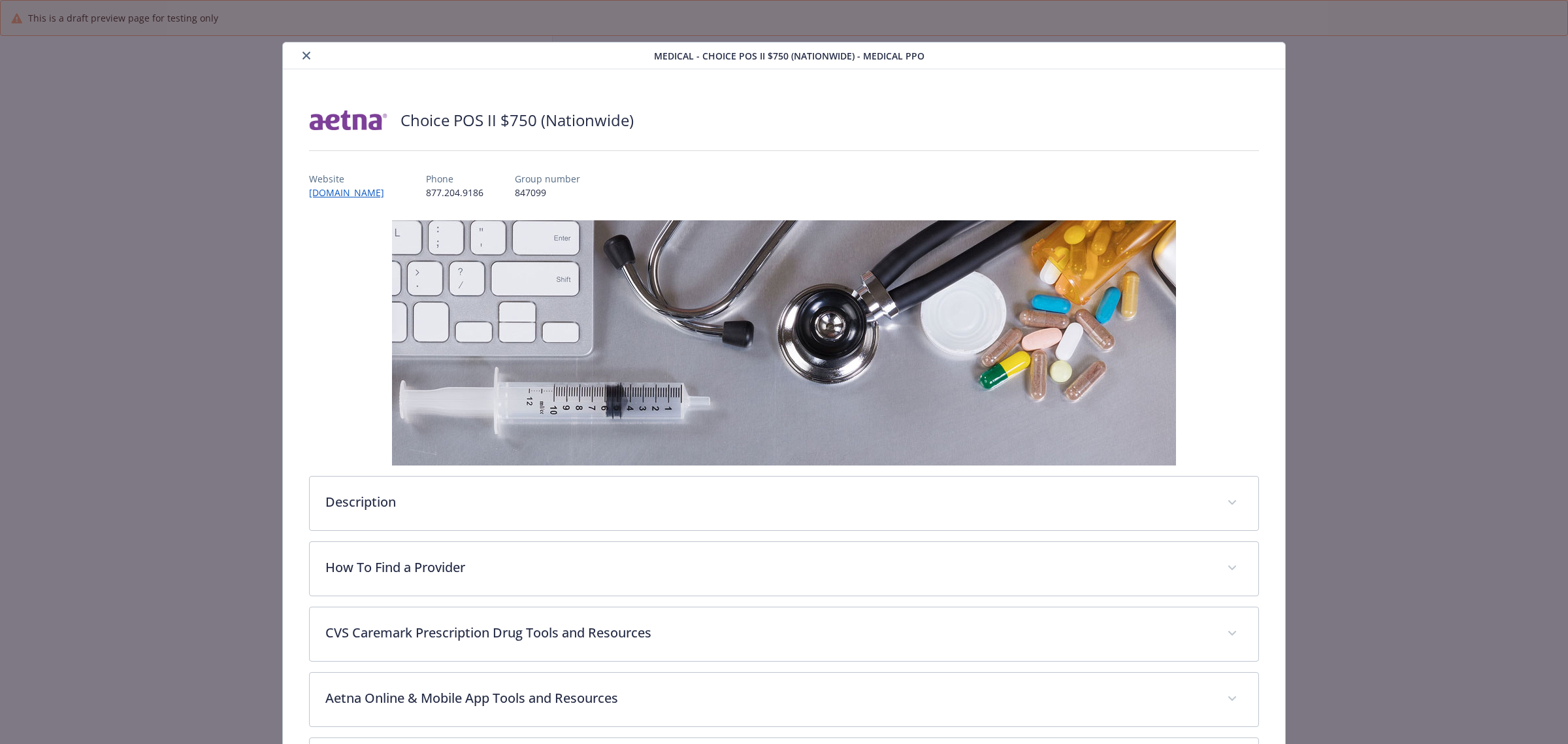
click at [304, 54] on icon "close" at bounding box center [307, 56] width 8 height 8
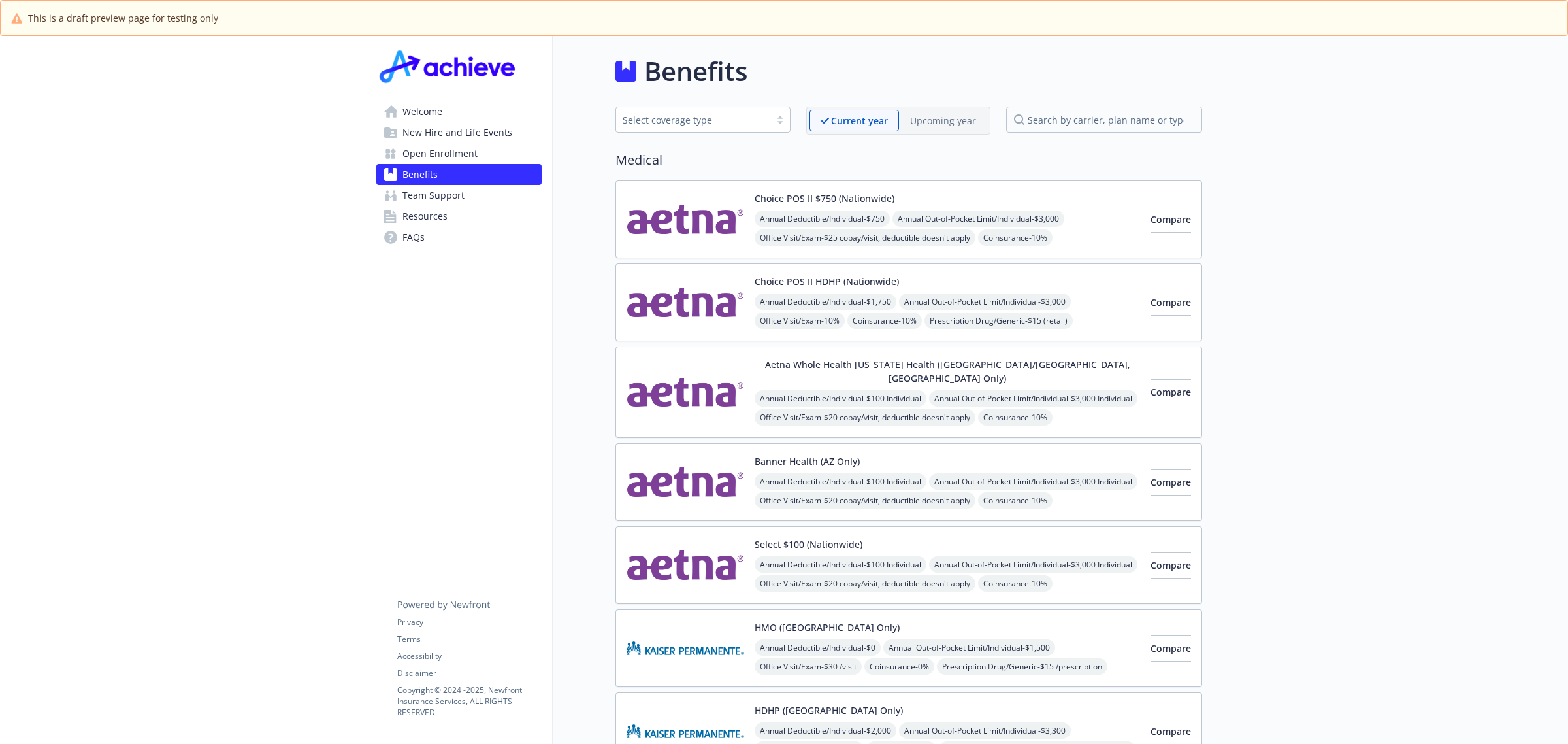
click at [673, 287] on img at bounding box center [686, 302] width 118 height 56
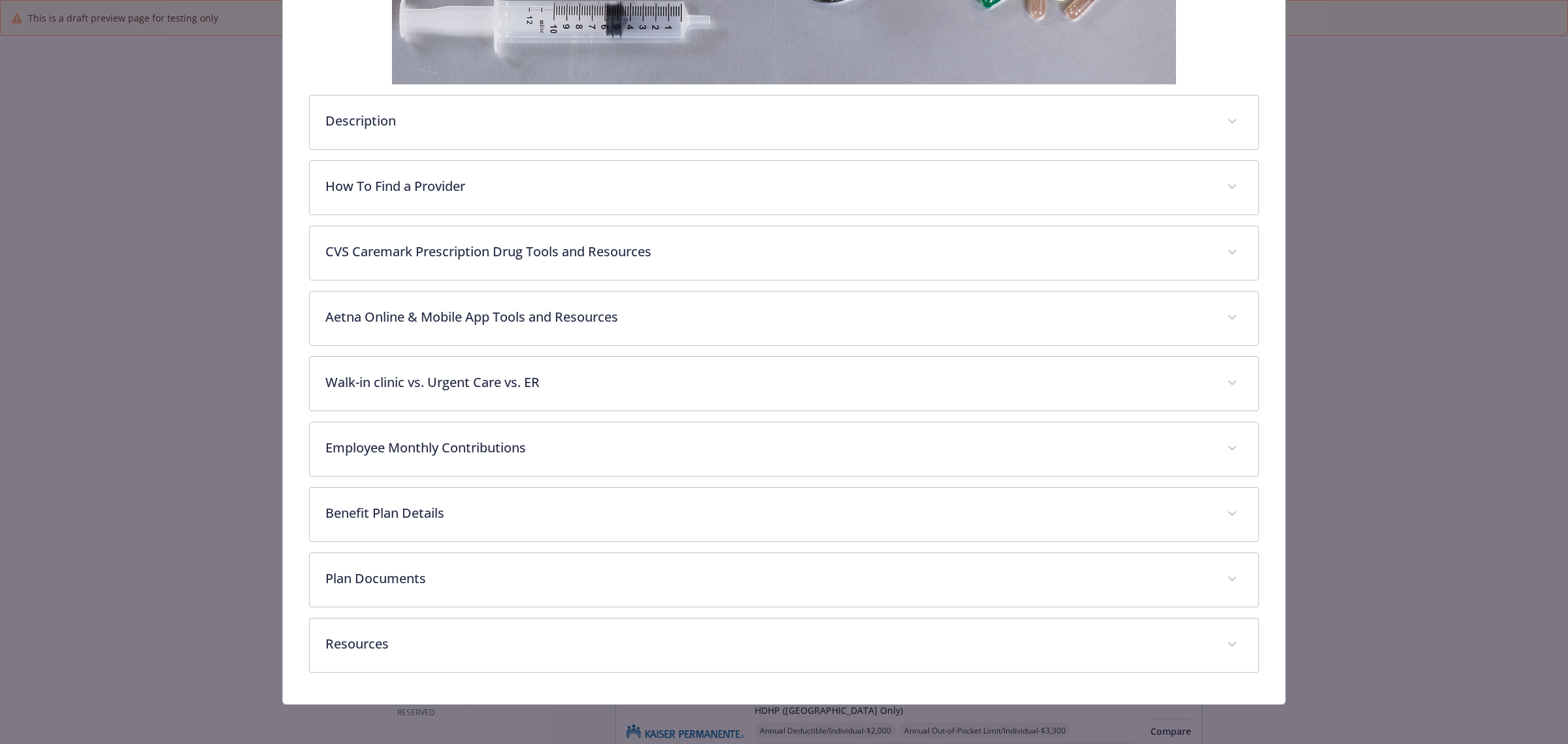
scroll to position [386, 0]
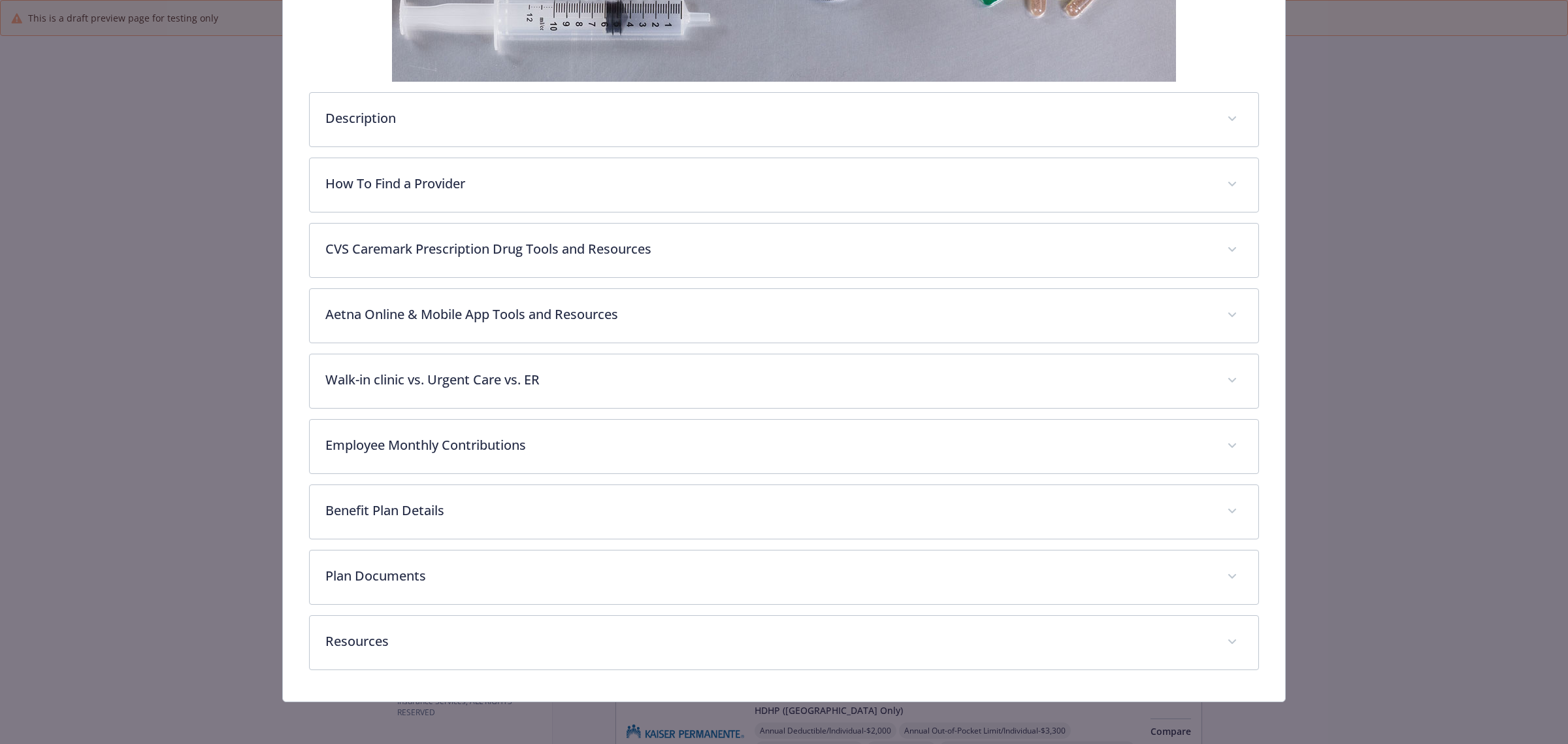
click at [954, 606] on div "Description The Aetna Choice POS II High Deductible Health Plan (HDHP) is a ver…" at bounding box center [784, 253] width 950 height 833
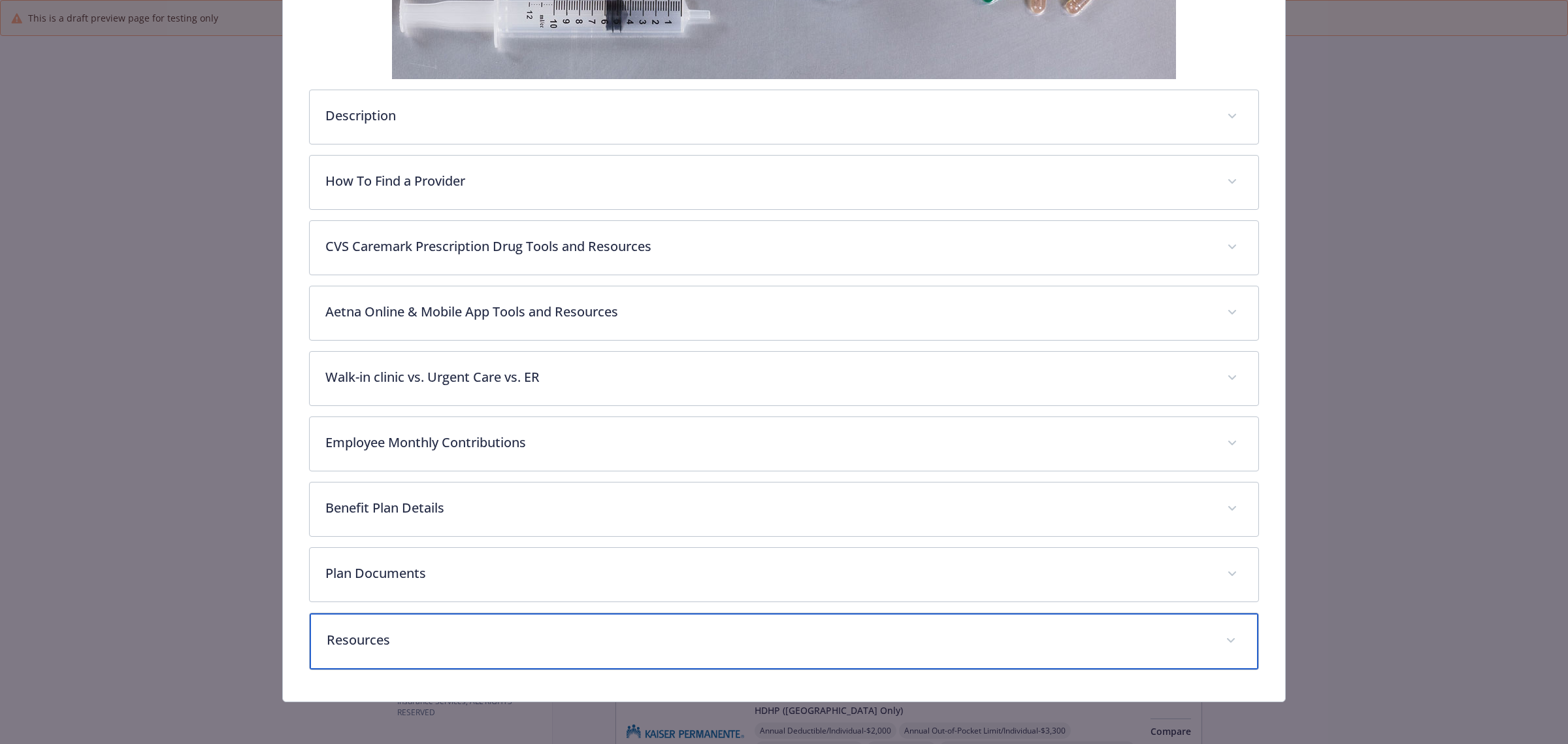
click at [935, 644] on p "Resources" at bounding box center [769, 640] width 884 height 19
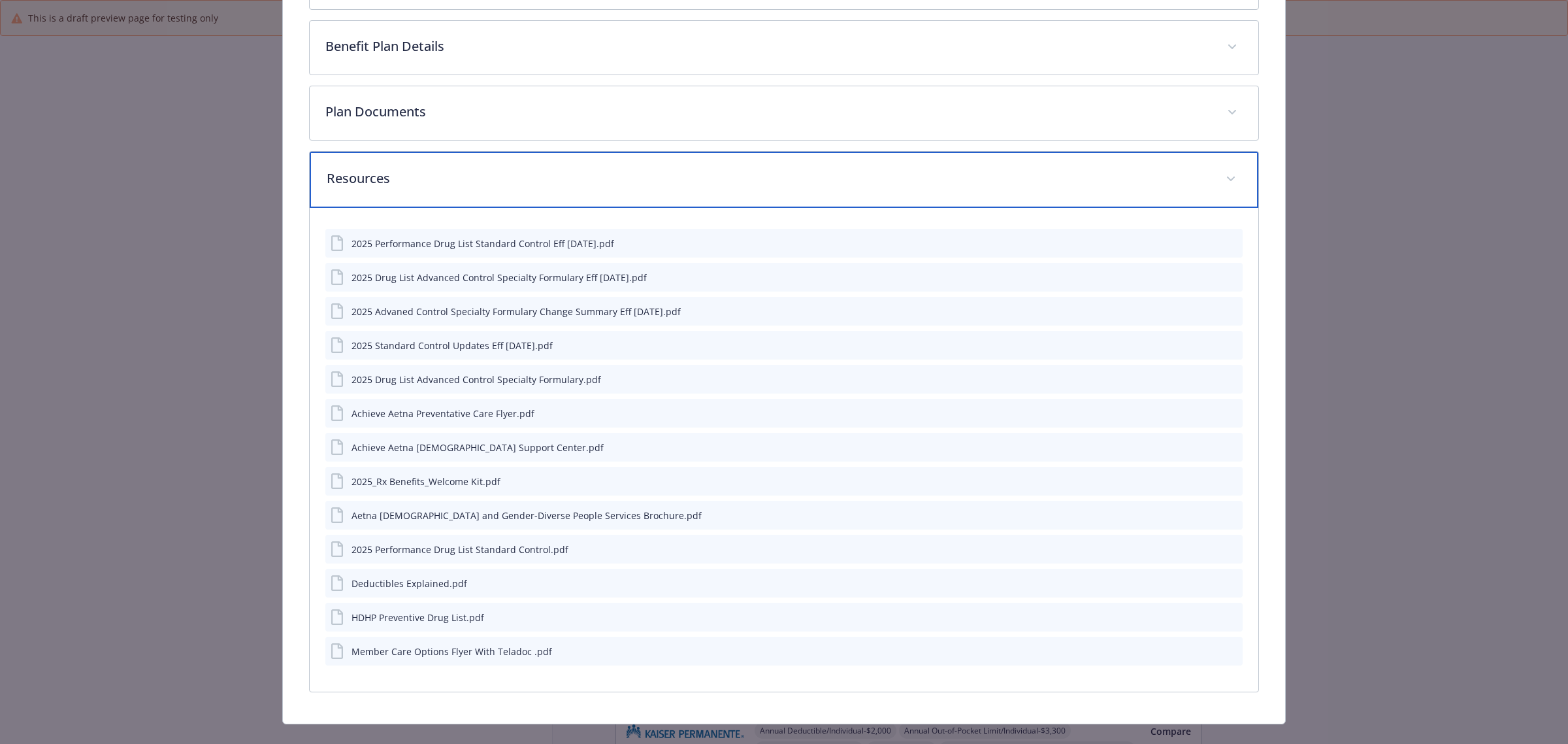
scroll to position [871, 0]
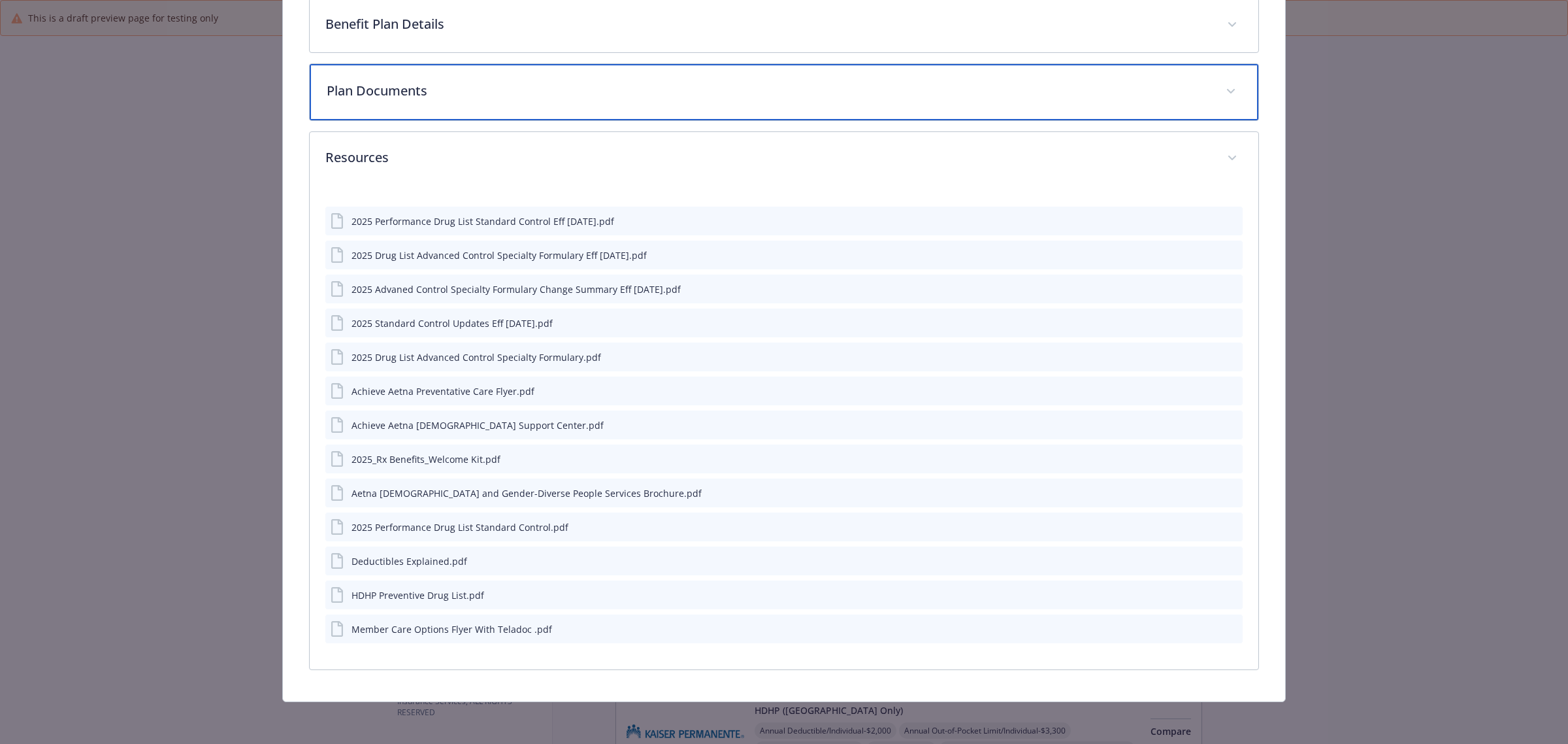
click at [935, 86] on p "Plan Documents" at bounding box center [769, 91] width 884 height 19
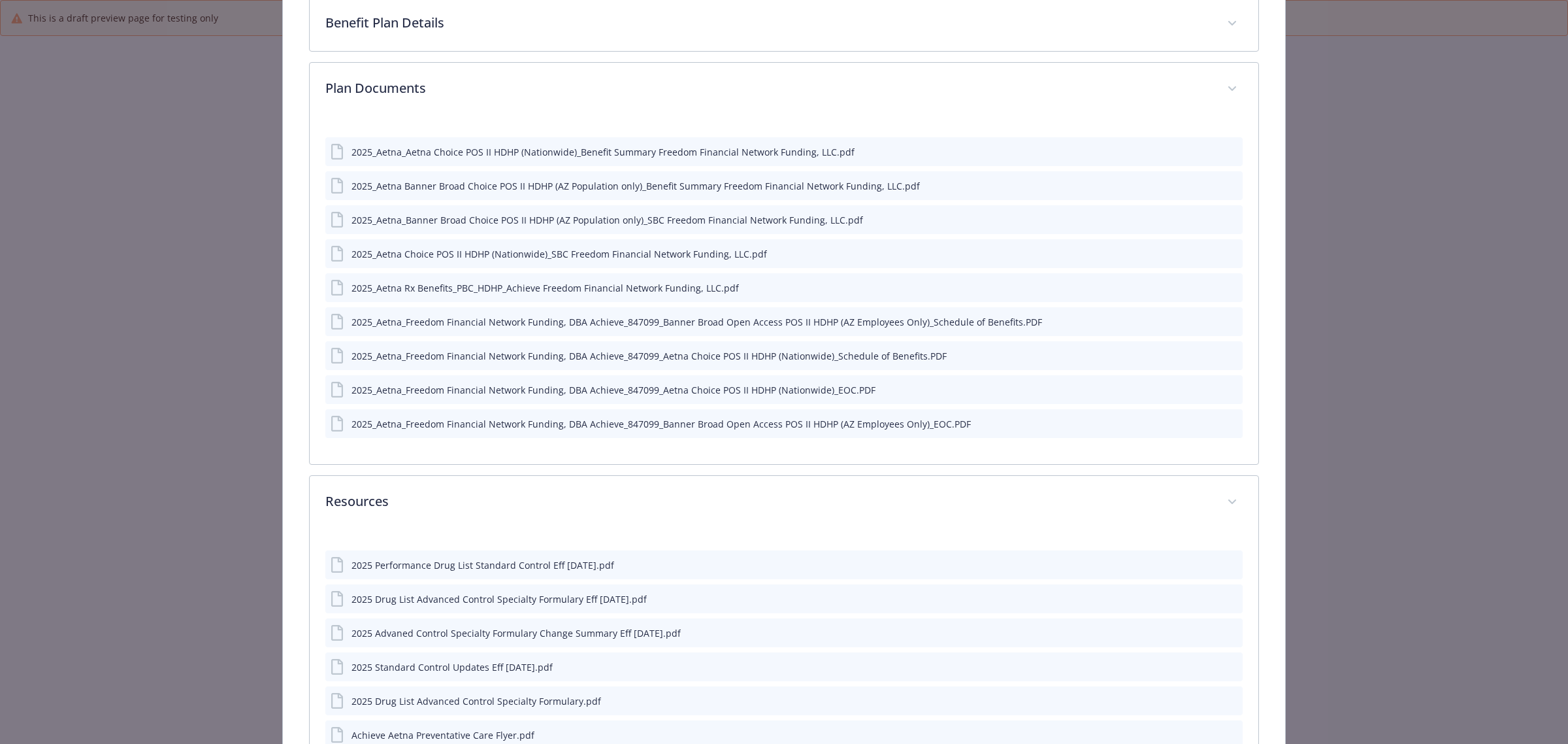
click at [1228, 322] on div "2025_Aetna_Freedom Financial Network Funding, DBA Achieve_847099_Banner Broad O…" at bounding box center [784, 322] width 918 height 29
click at [1224, 322] on icon "preview file" at bounding box center [1230, 320] width 12 height 9
click at [1224, 183] on icon "preview file" at bounding box center [1230, 184] width 12 height 9
click at [1224, 221] on icon "preview file" at bounding box center [1230, 218] width 12 height 9
click at [1224, 255] on icon "preview file" at bounding box center [1230, 253] width 12 height 9
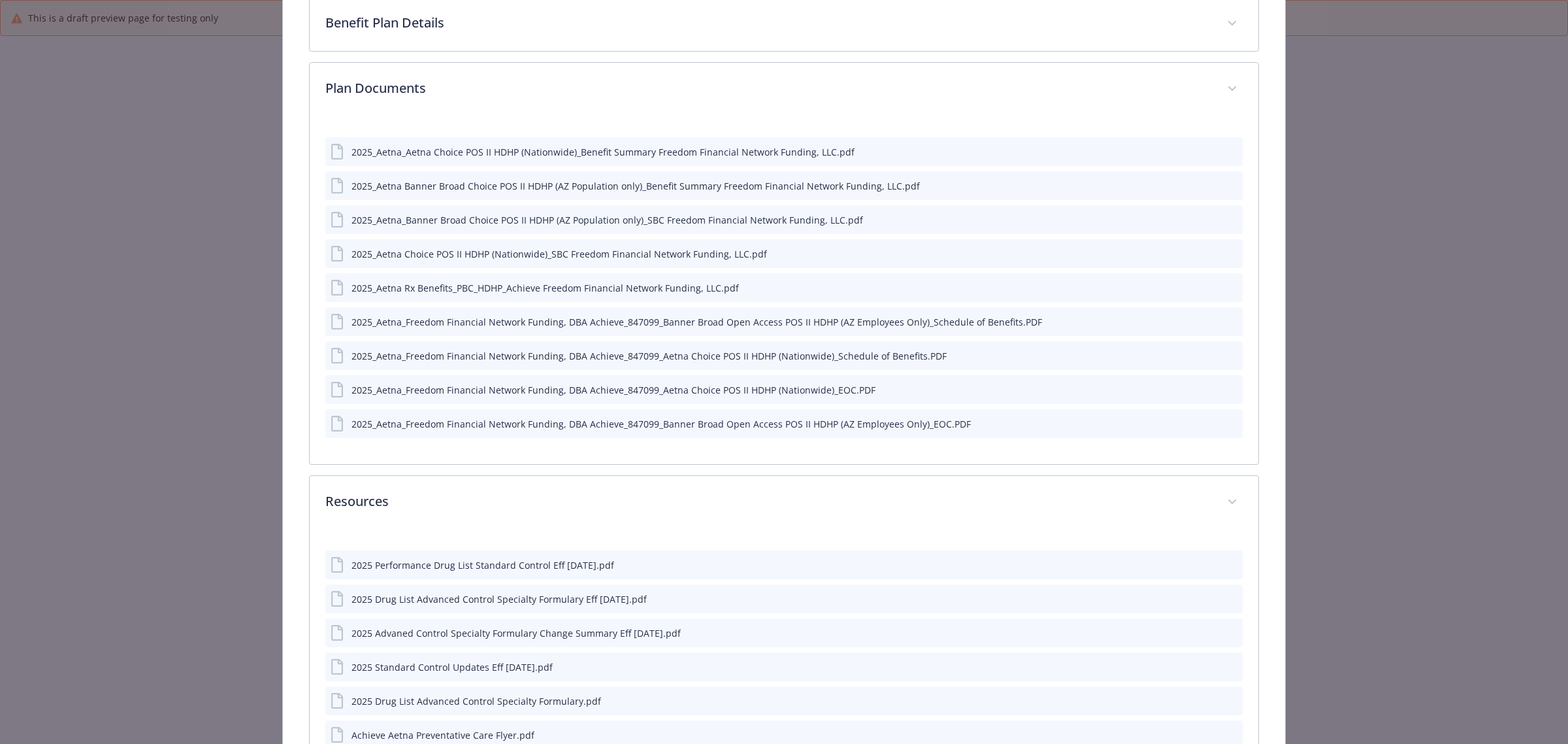
click at [1224, 217] on icon "preview file" at bounding box center [1230, 218] width 12 height 9
click at [1224, 182] on icon "preview file" at bounding box center [1230, 184] width 12 height 9
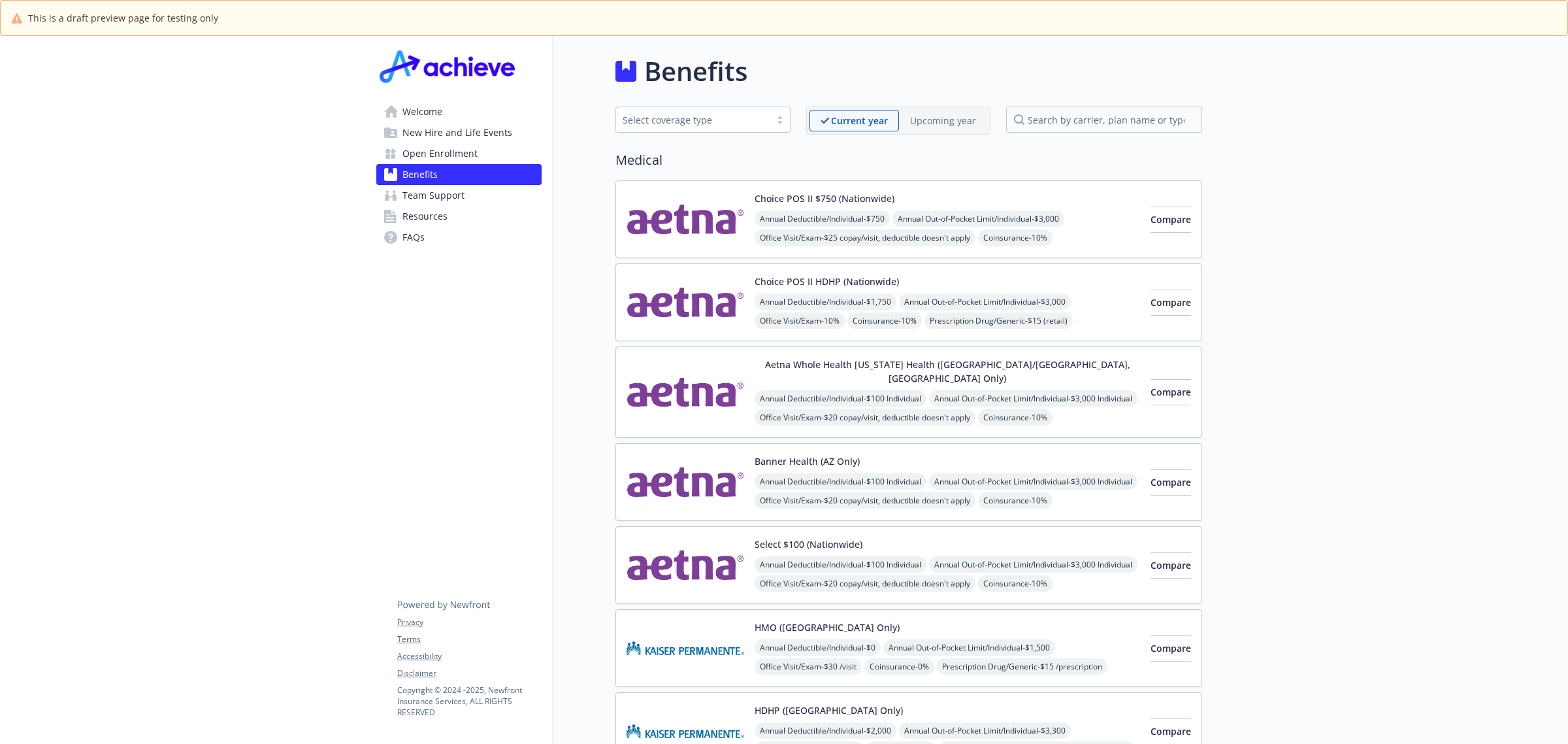
click at [670, 306] on img at bounding box center [686, 302] width 118 height 56
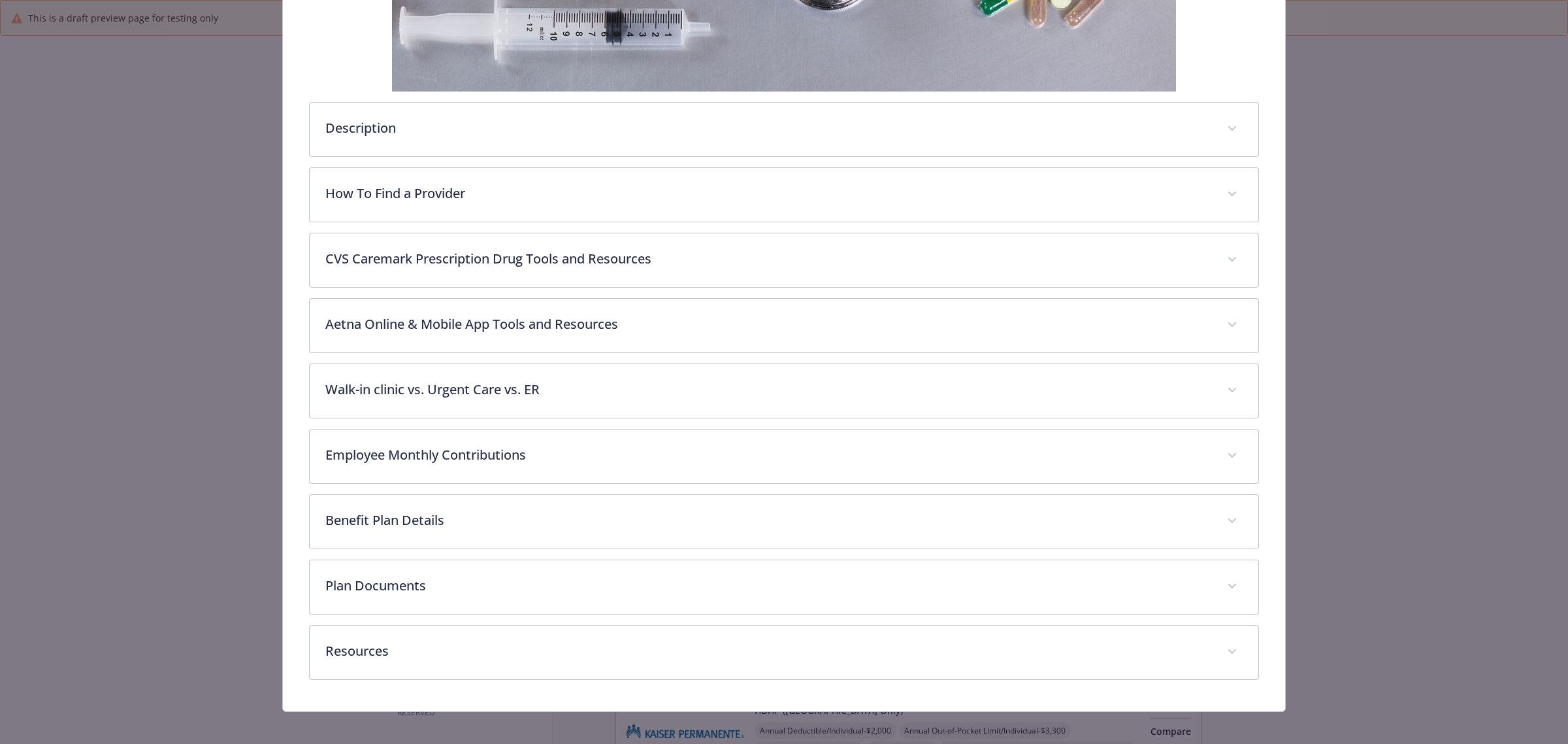
scroll to position [386, 0]
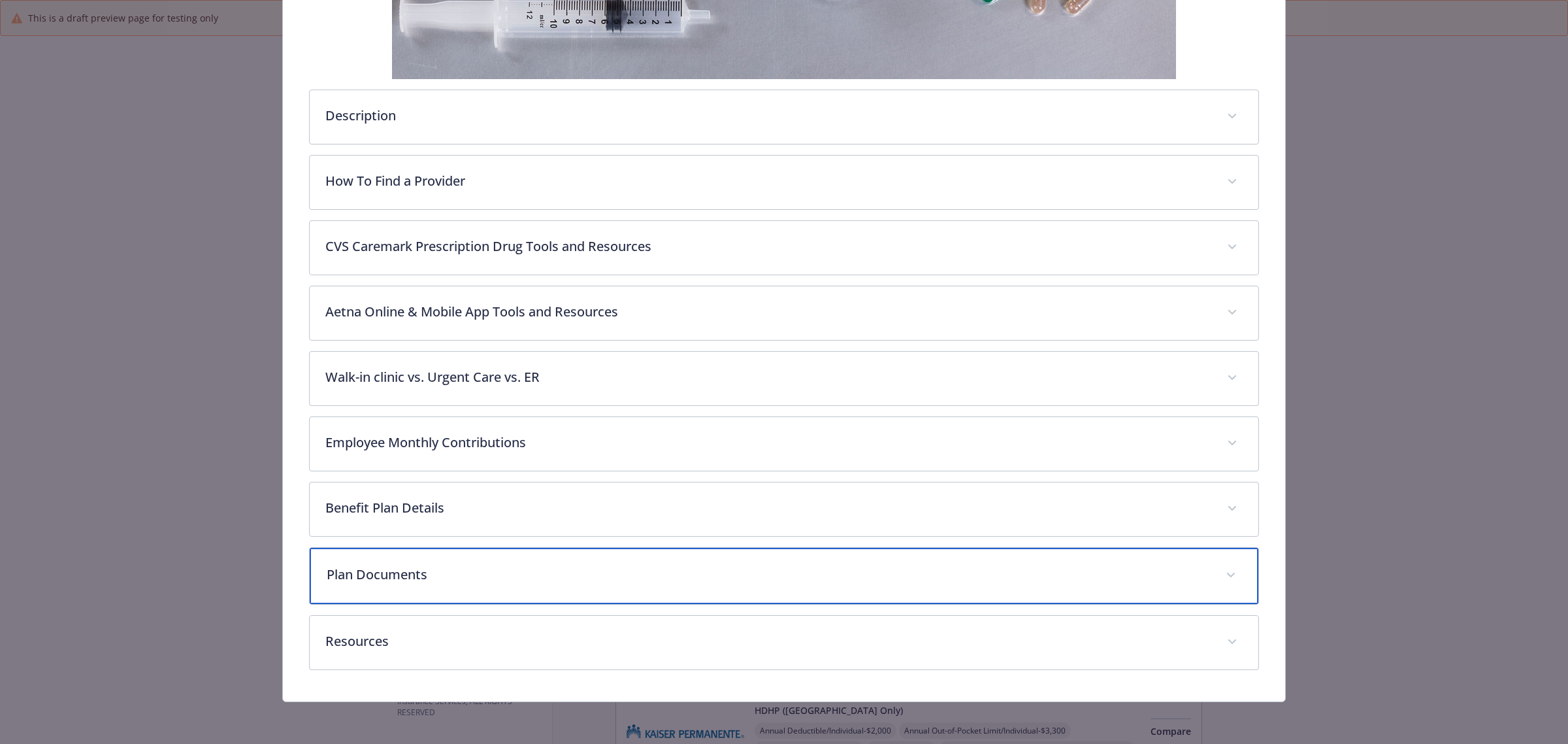
click at [551, 571] on p "Plan Documents" at bounding box center [769, 574] width 884 height 19
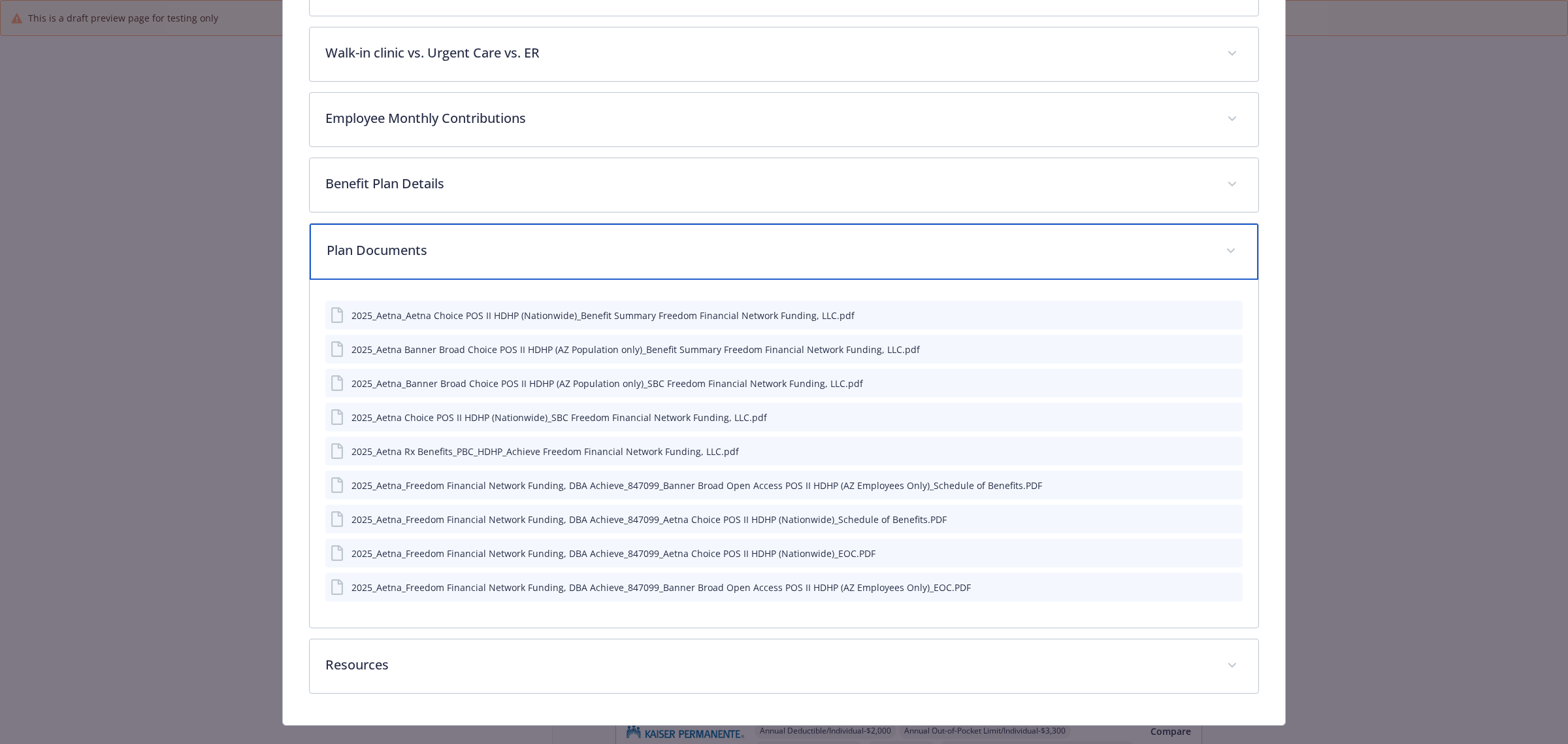
scroll to position [713, 0]
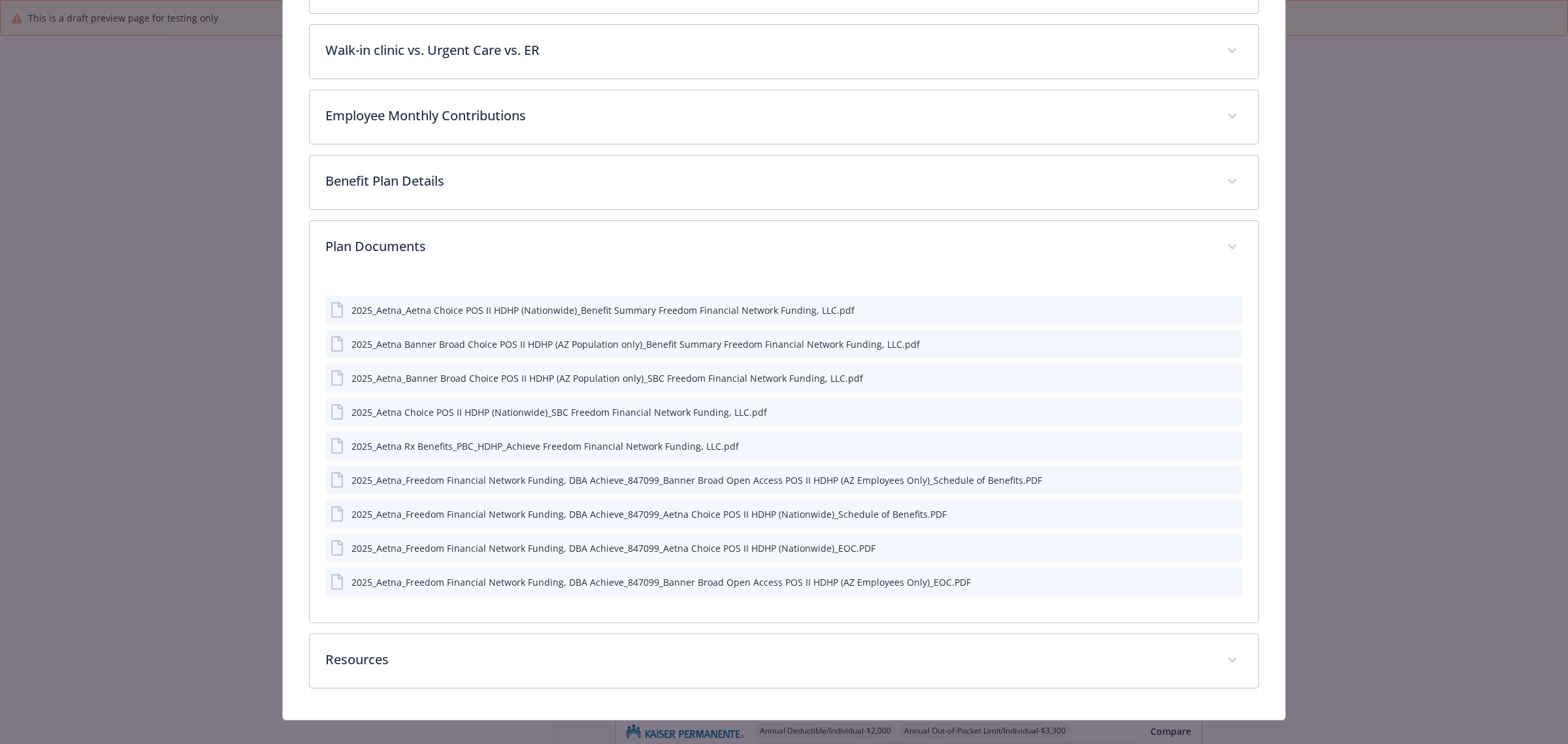
click at [1228, 475] on div "2025_Aetna_Freedom Financial Network Funding, DBA Achieve_847099_Banner Broad O…" at bounding box center [784, 480] width 918 height 29
click at [1224, 475] on icon "preview file" at bounding box center [1230, 478] width 12 height 9
click at [1224, 548] on icon "preview file" at bounding box center [1230, 547] width 12 height 9
click at [1224, 341] on icon "preview file" at bounding box center [1230, 343] width 12 height 9
click at [1224, 380] on icon "preview file" at bounding box center [1230, 377] width 12 height 9
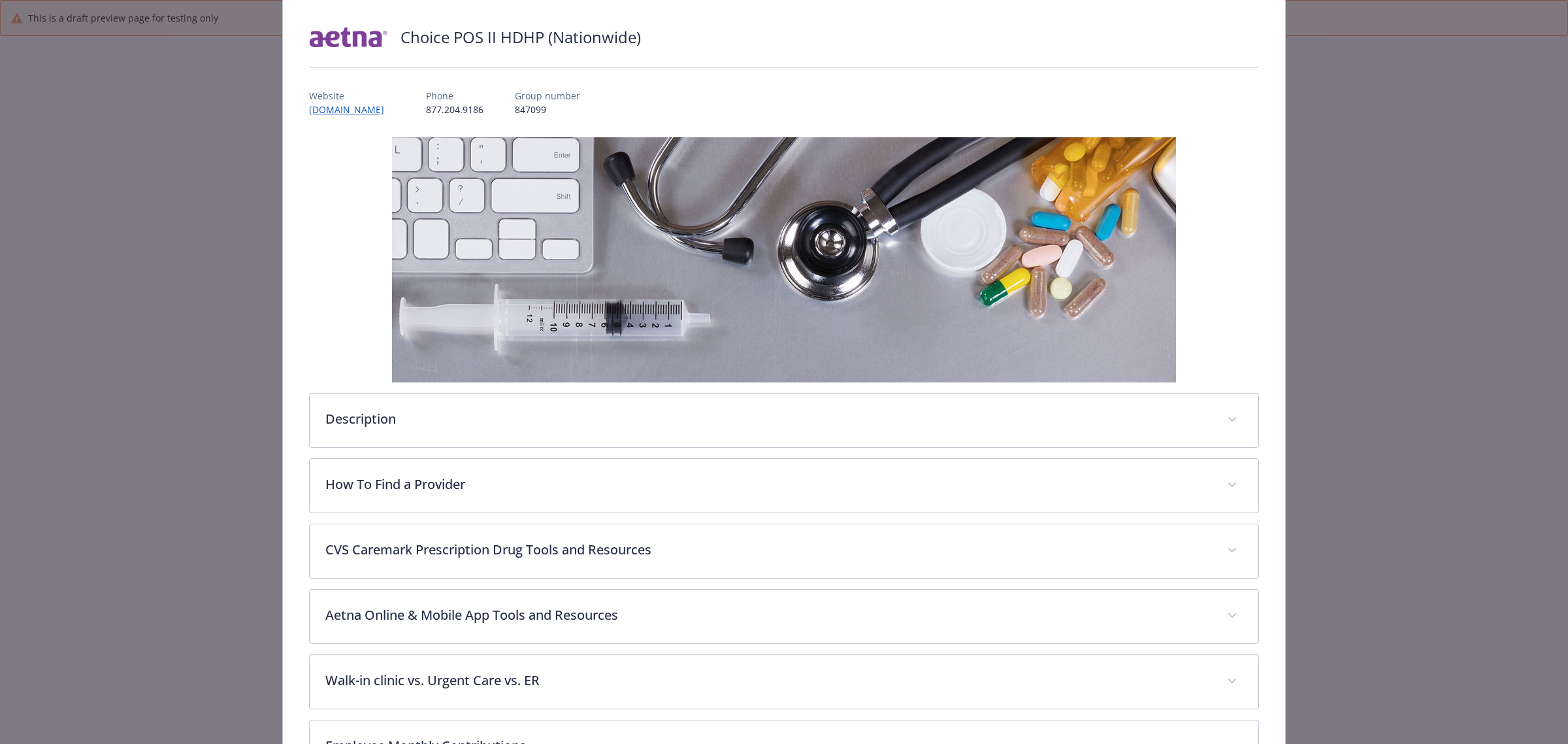
scroll to position [0, 0]
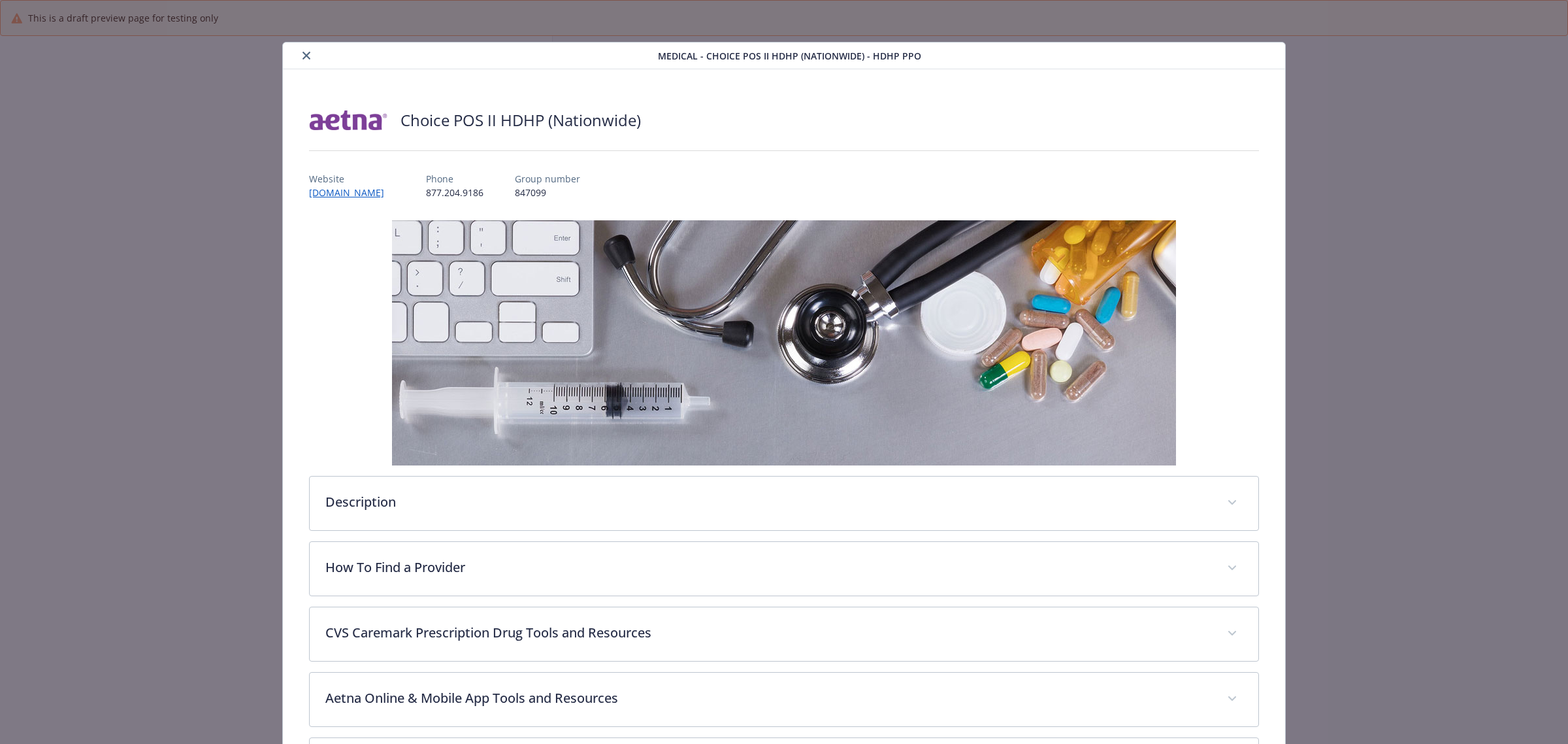
click at [307, 50] on button "close" at bounding box center [306, 55] width 15 height 15
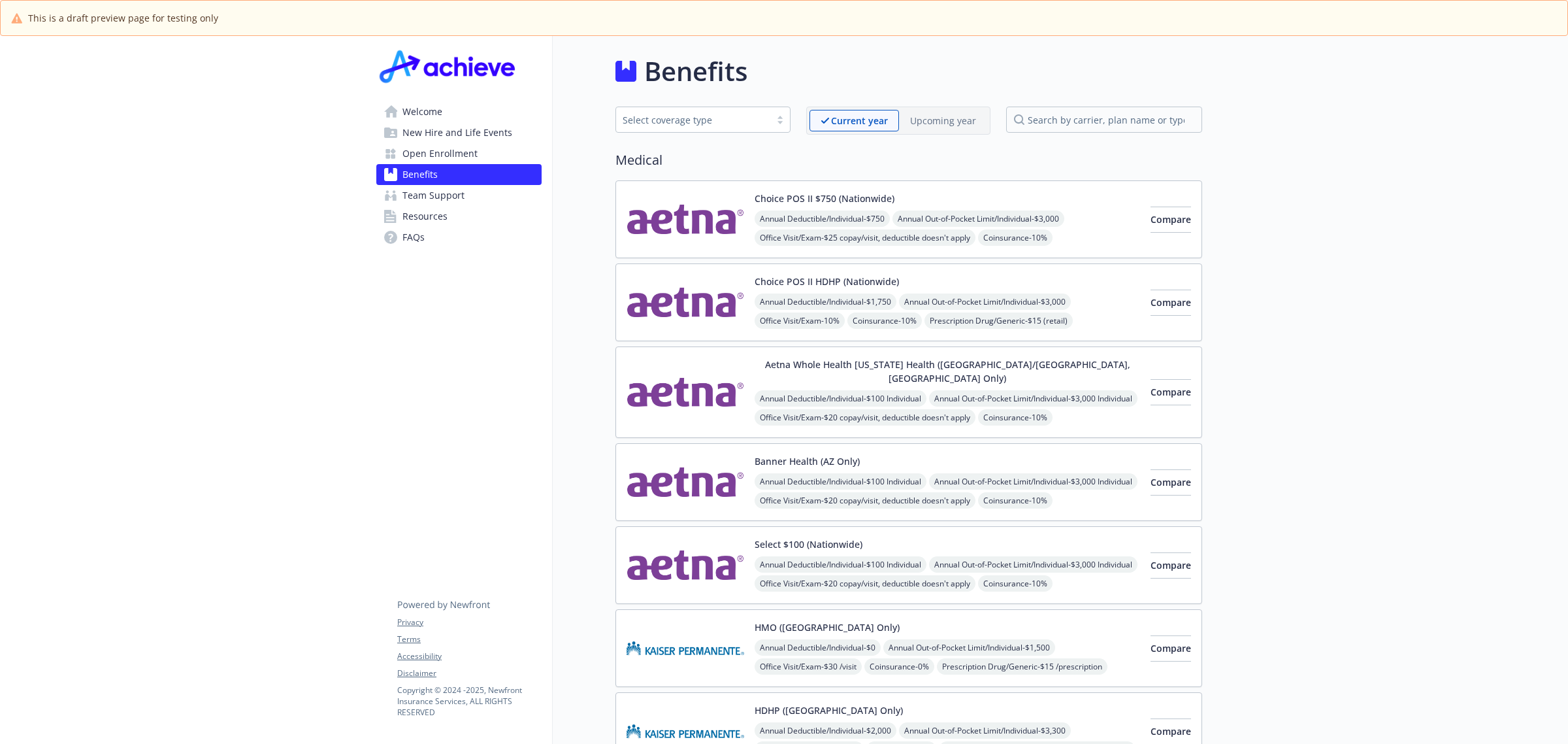
click at [707, 219] on img at bounding box center [686, 219] width 118 height 56
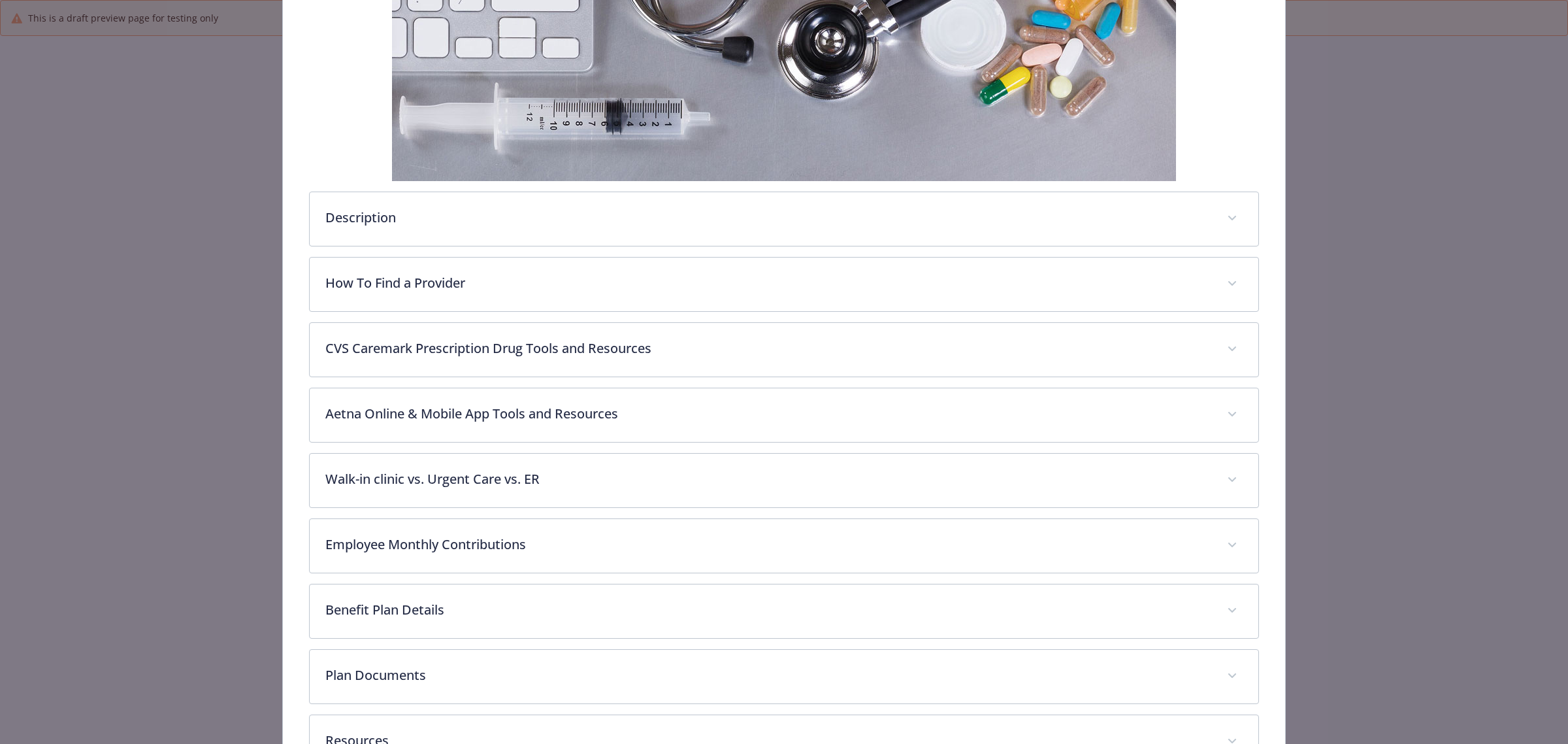
scroll to position [386, 0]
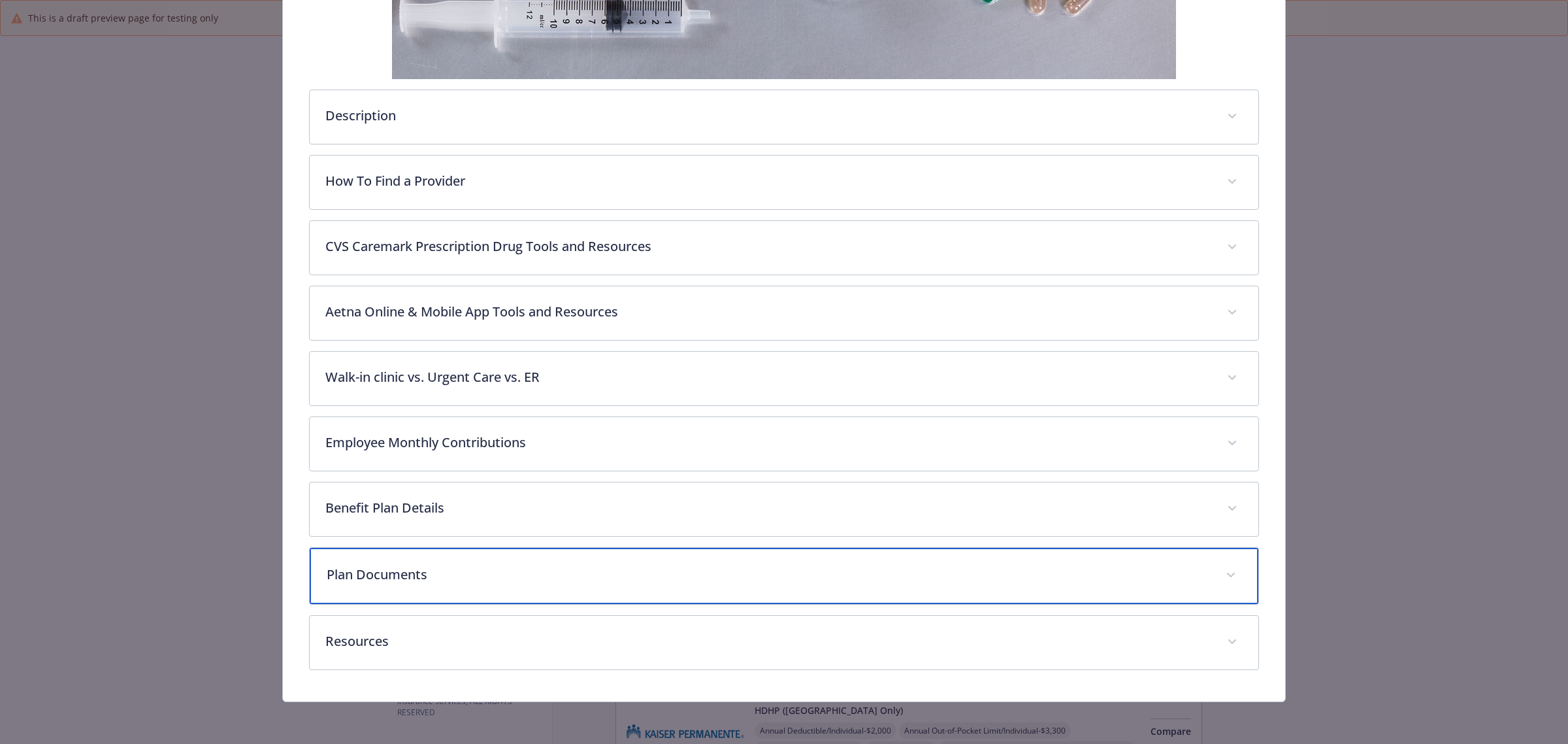
click at [1030, 589] on div "Plan Documents" at bounding box center [784, 576] width 949 height 56
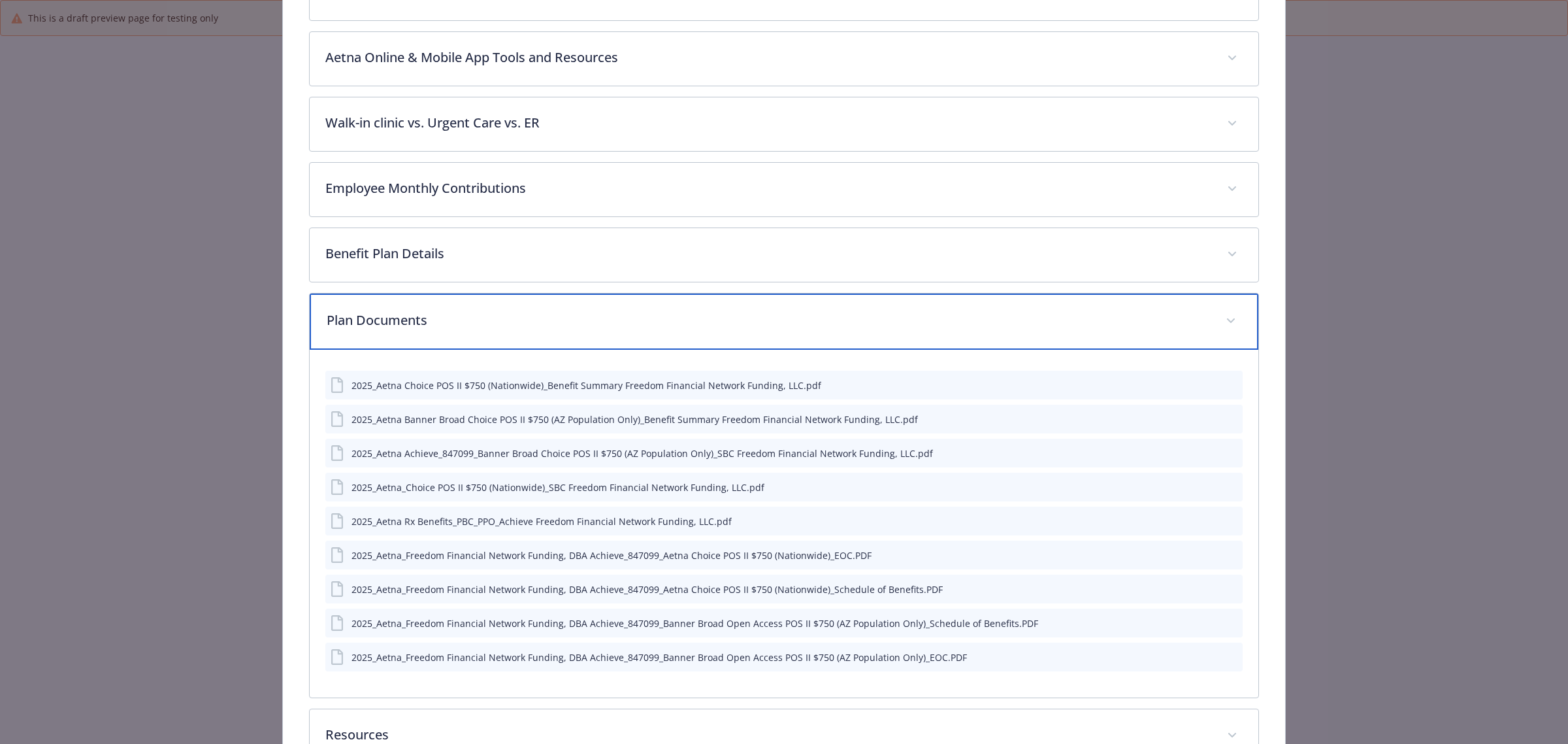
scroll to position [713, 0]
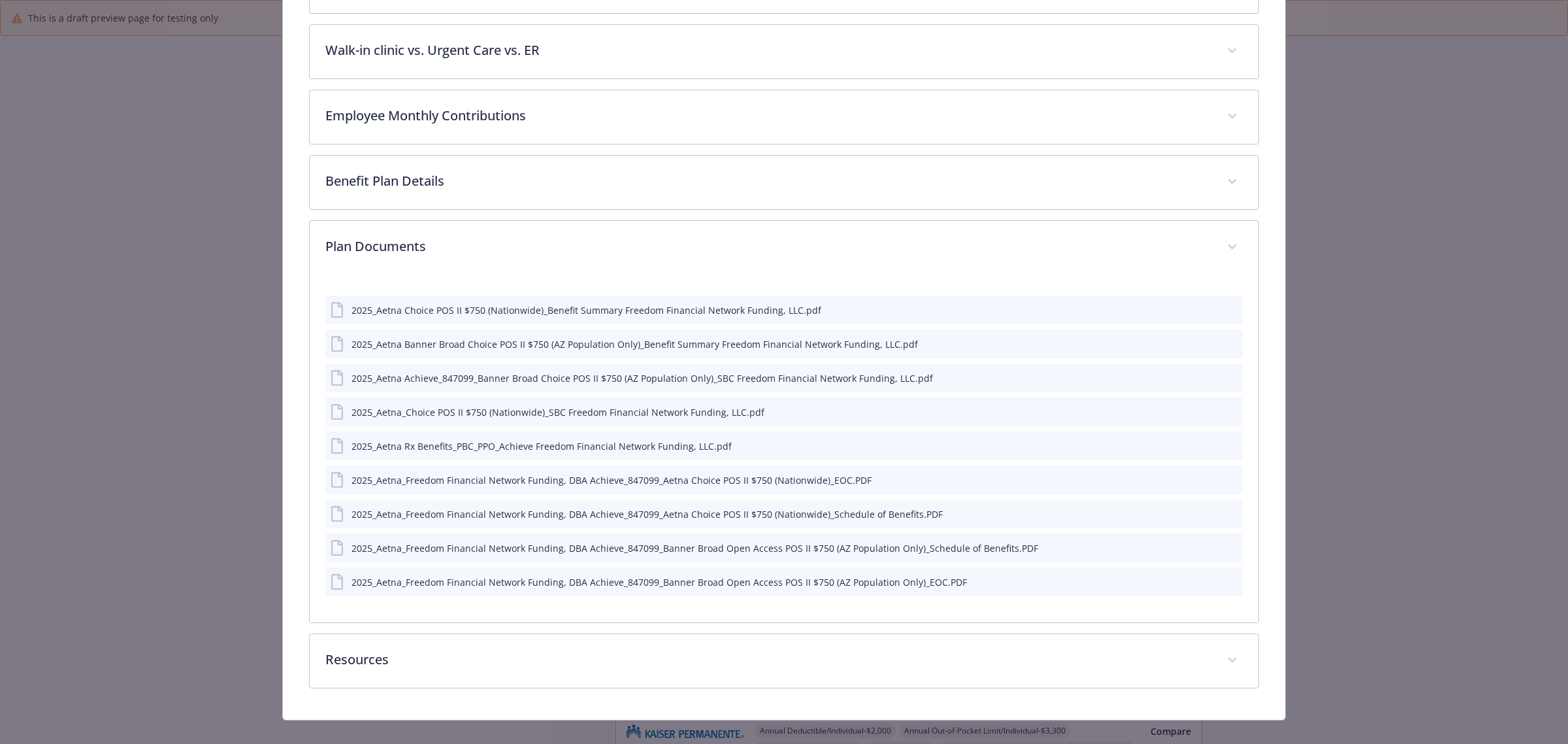
drag, startPoint x: 1220, startPoint y: 343, endPoint x: 1238, endPoint y: 363, distance: 26.9
click at [1238, 363] on div "2025_Aetna Choice POS II $750 (Nationwide)_Benefit Summary Freedom Financial Ne…" at bounding box center [784, 448] width 949 height 348
click at [1224, 377] on icon "preview file" at bounding box center [1230, 377] width 12 height 9
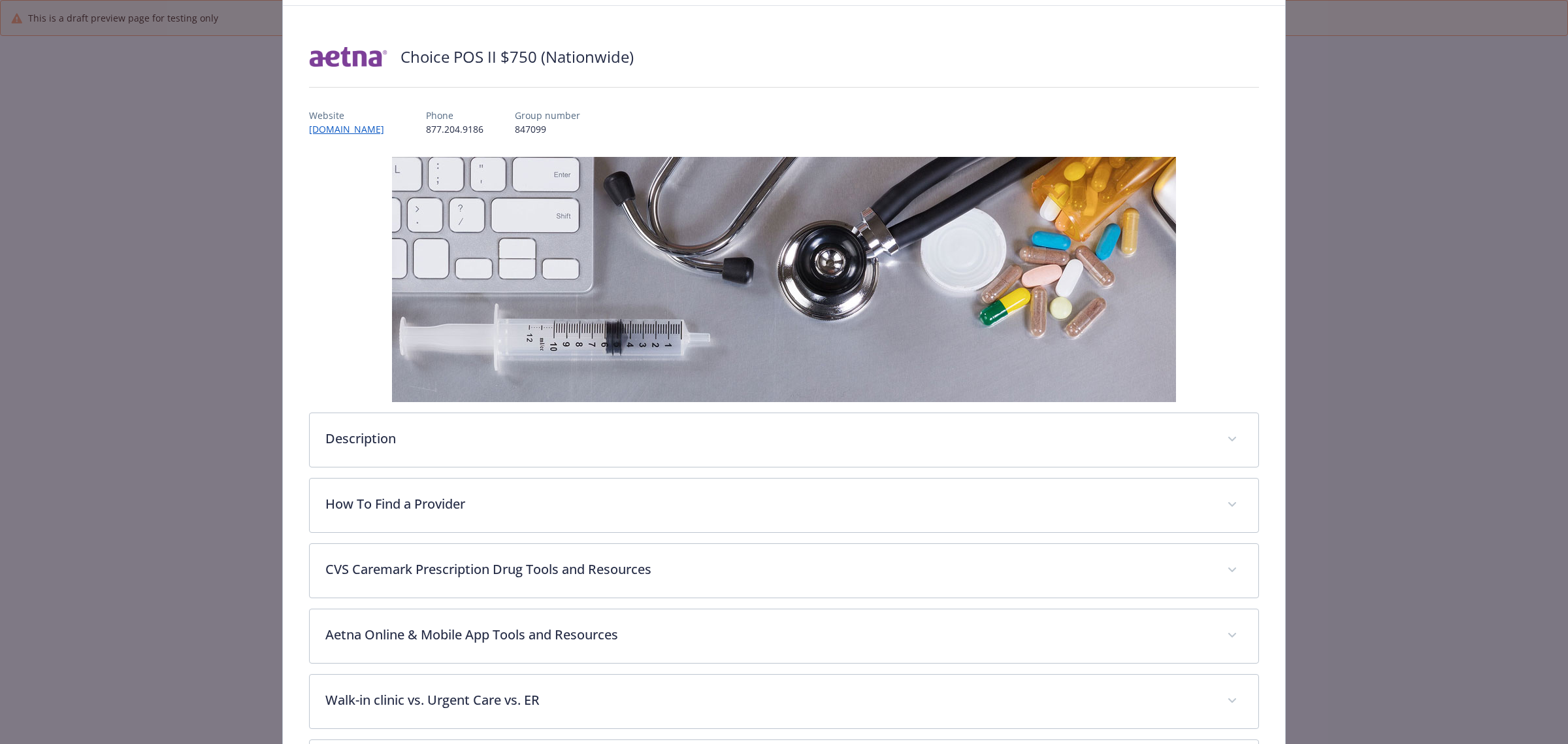
scroll to position [0, 0]
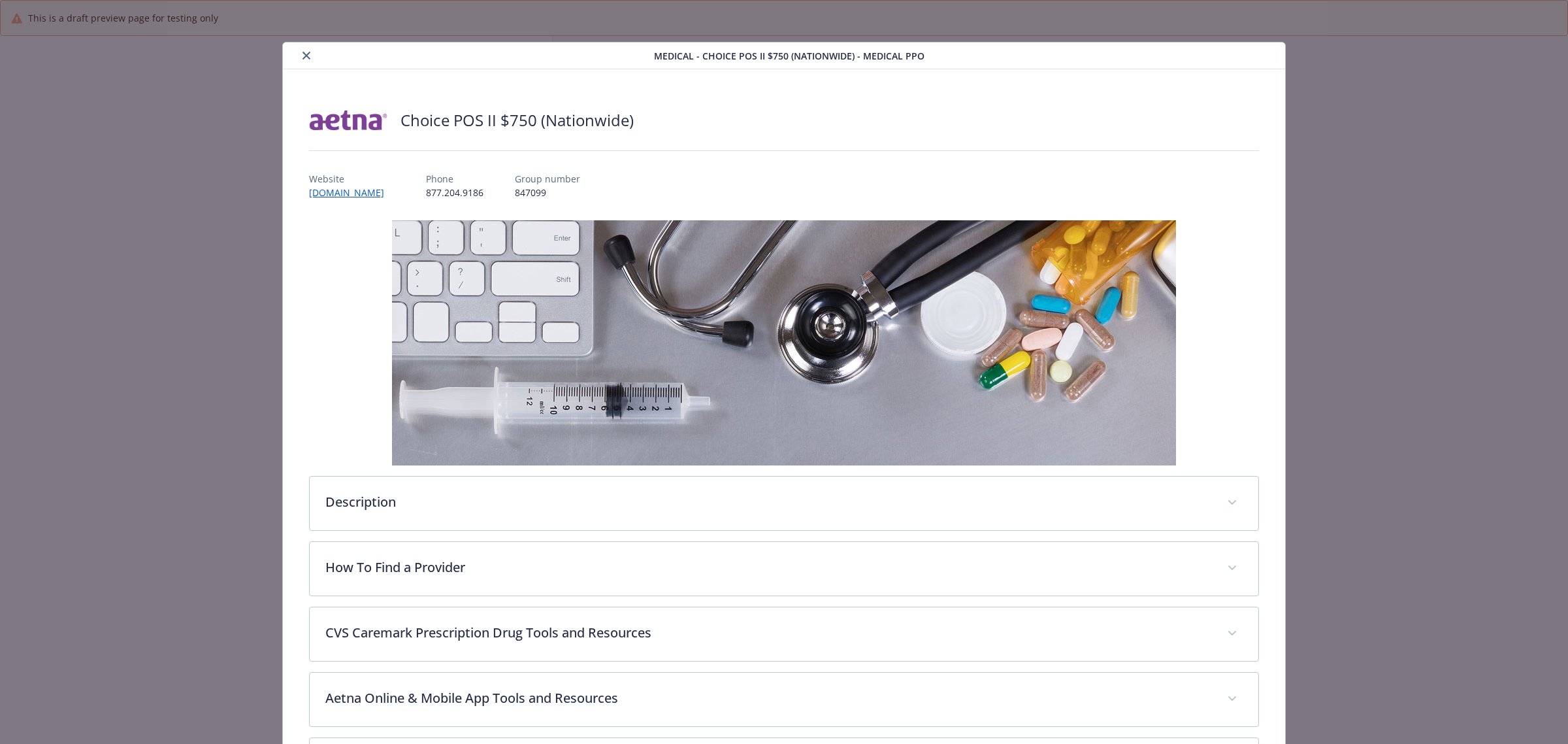
click at [303, 56] on icon "close" at bounding box center [307, 56] width 8 height 8
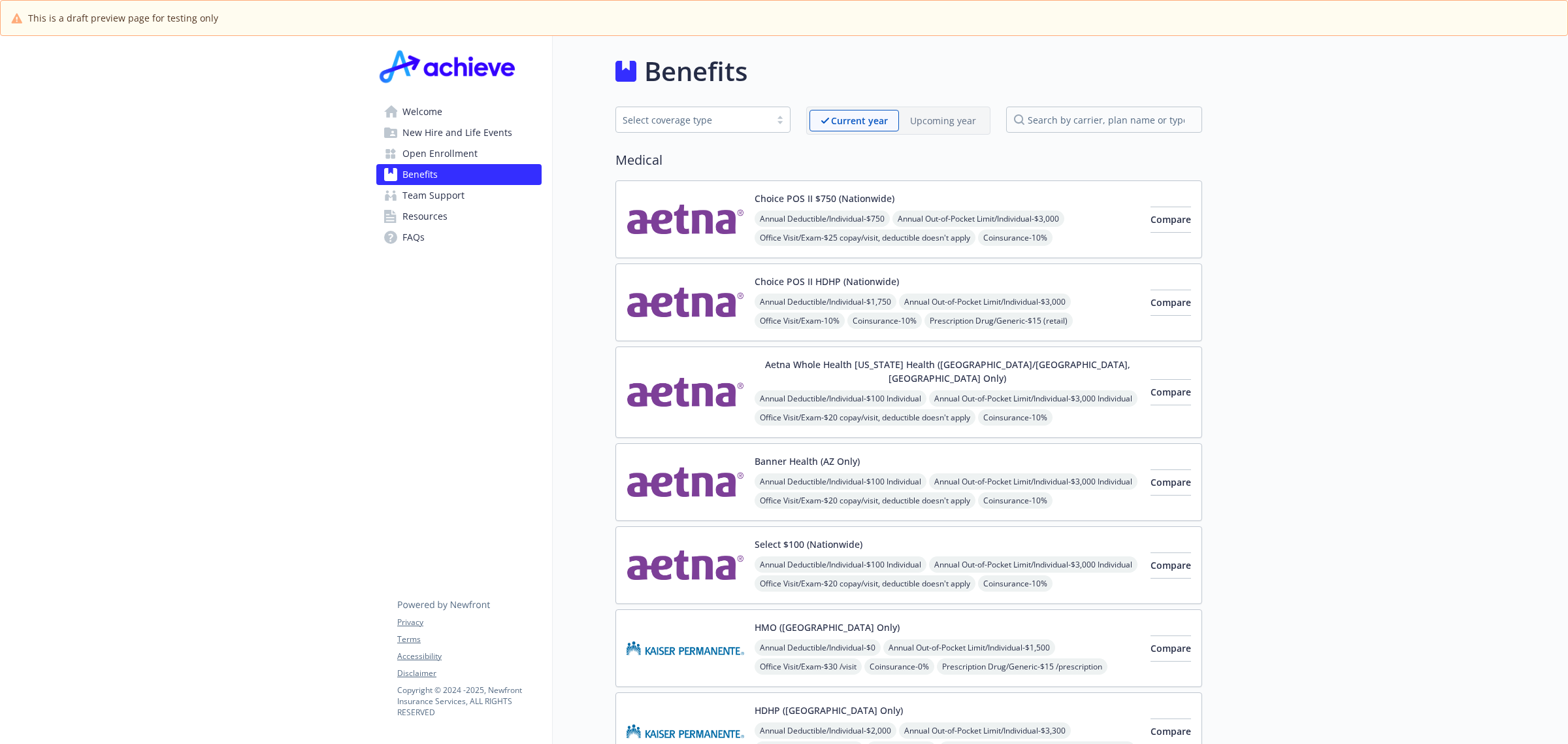
click at [674, 474] on img at bounding box center [686, 482] width 118 height 56
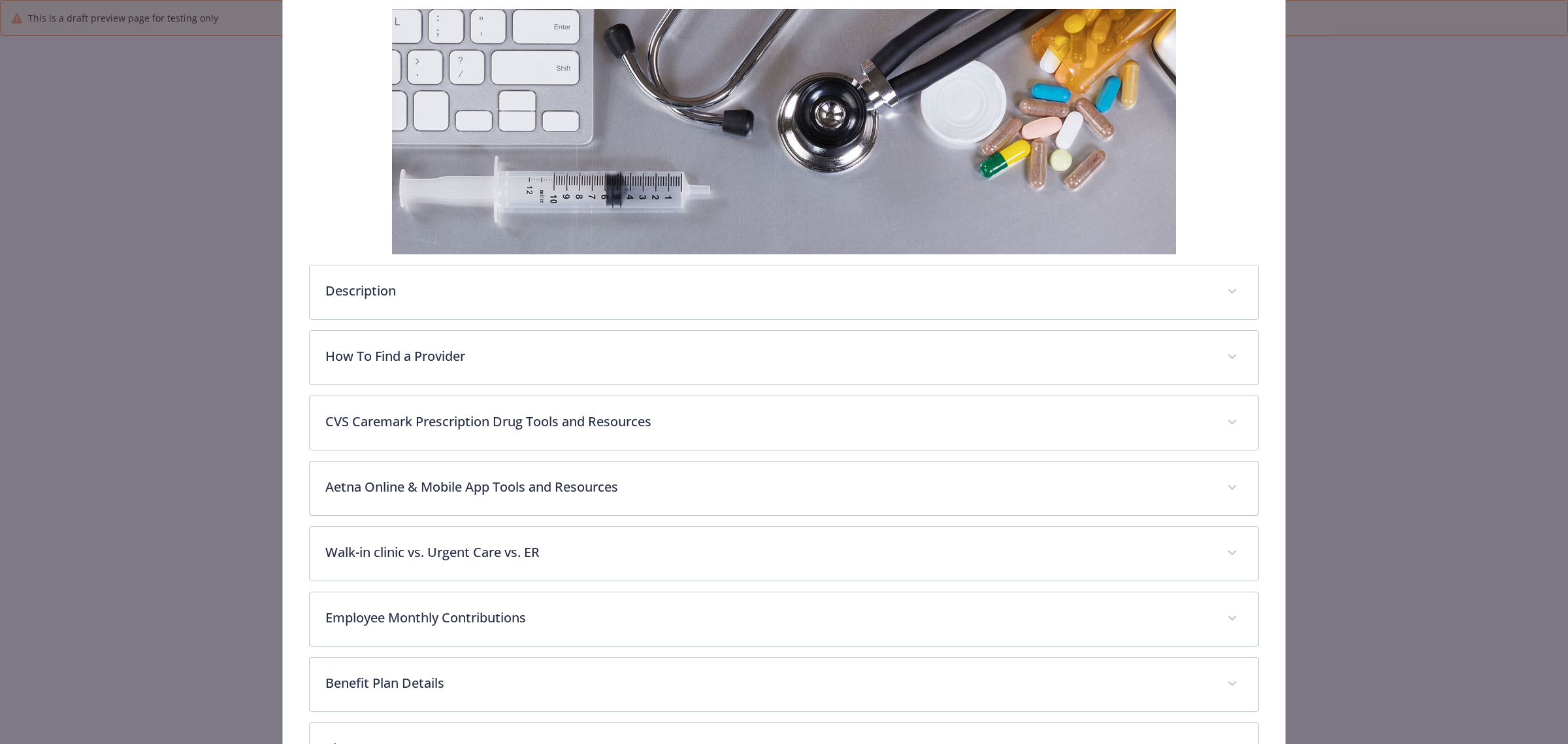
scroll to position [386, 0]
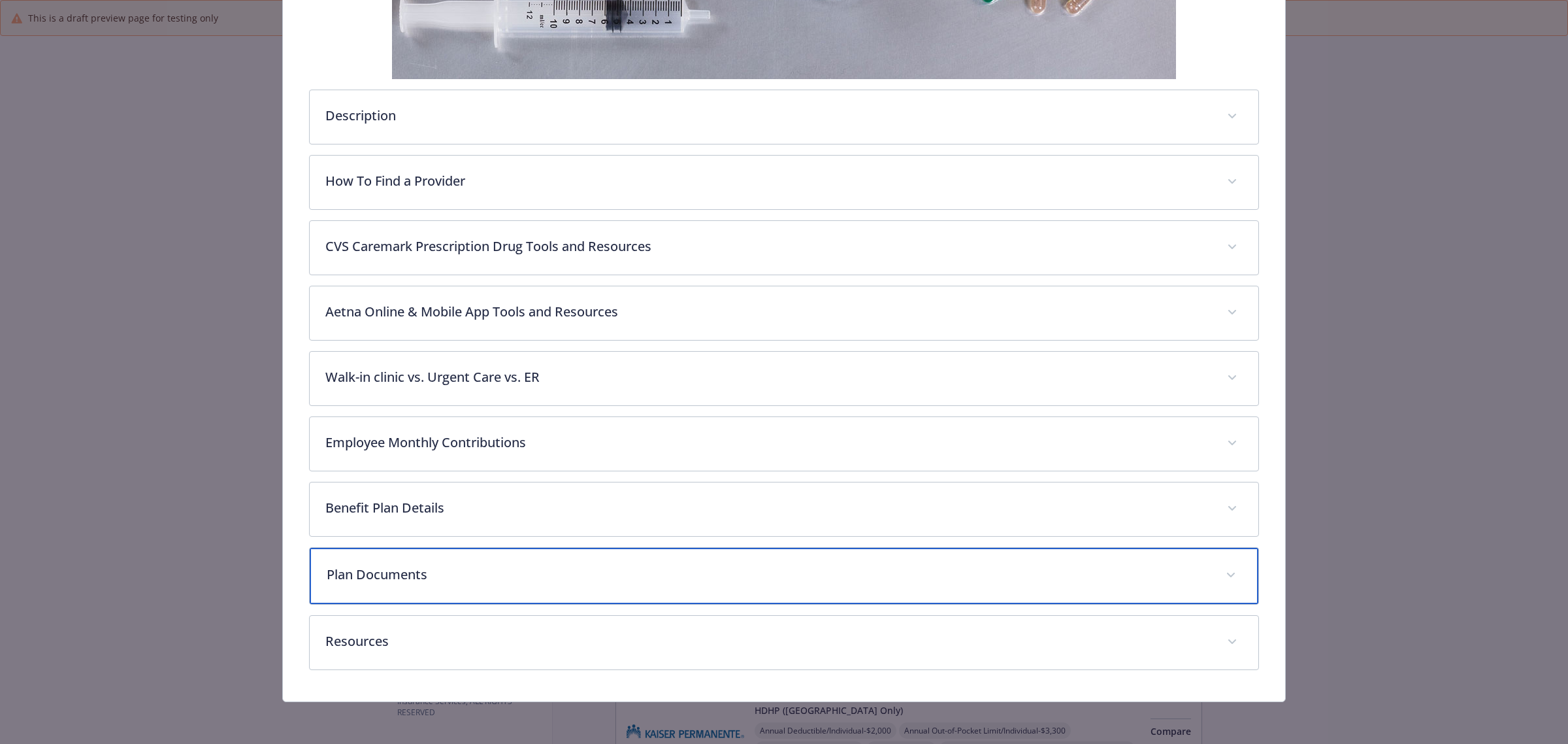
click at [586, 574] on p "Plan Documents" at bounding box center [769, 574] width 884 height 19
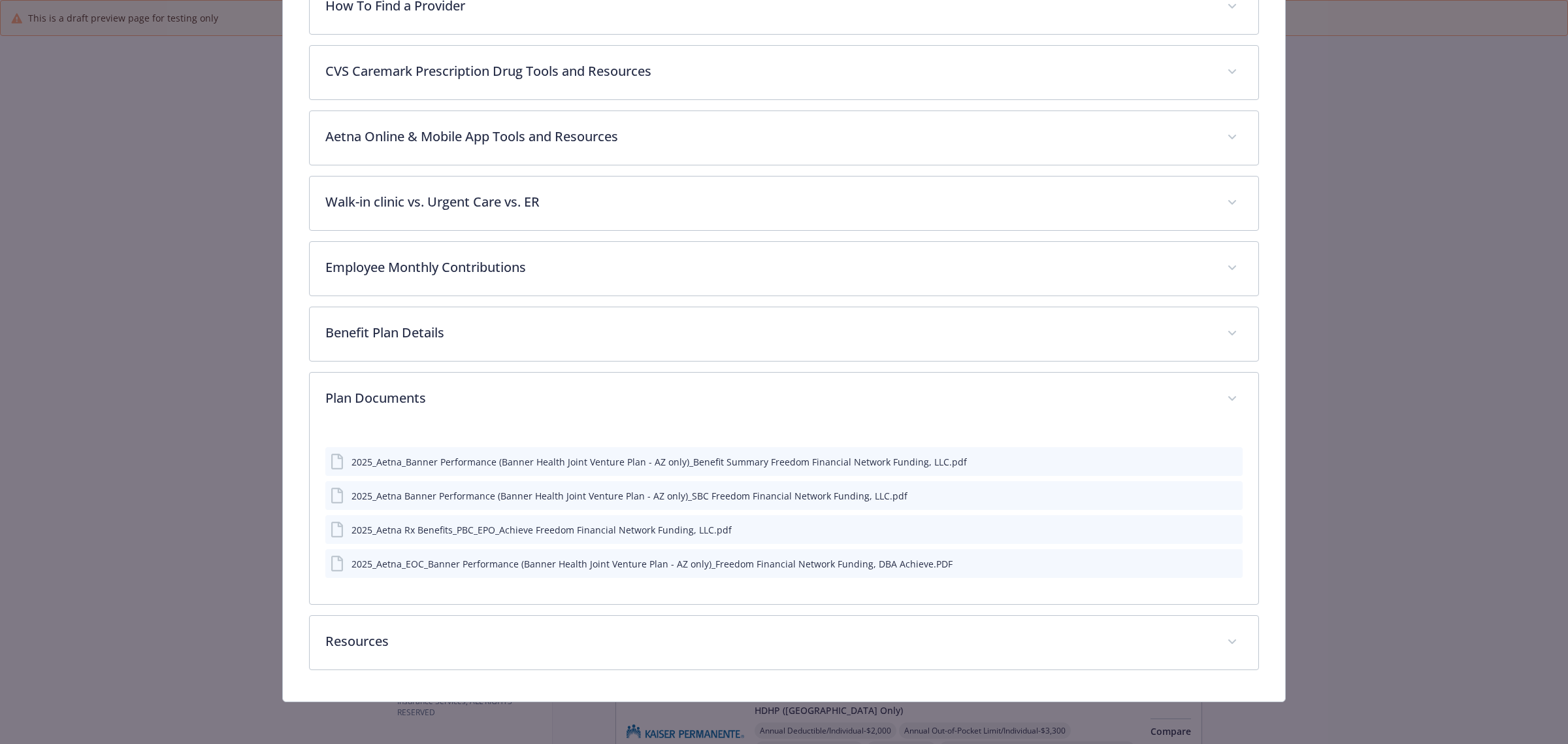
scroll to position [564, 0]
click at [1224, 495] on icon "preview file" at bounding box center [1230, 494] width 12 height 9
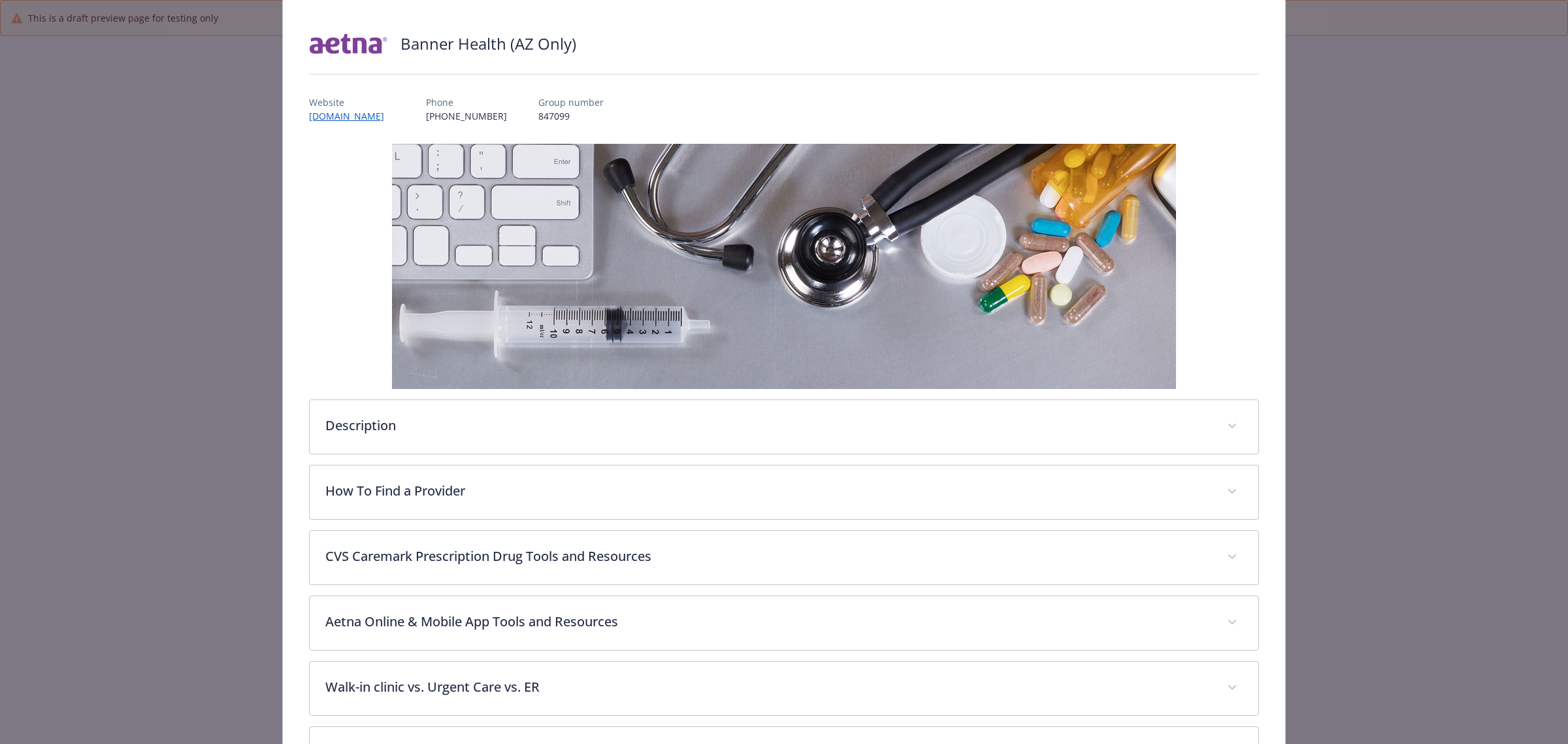
scroll to position [0, 0]
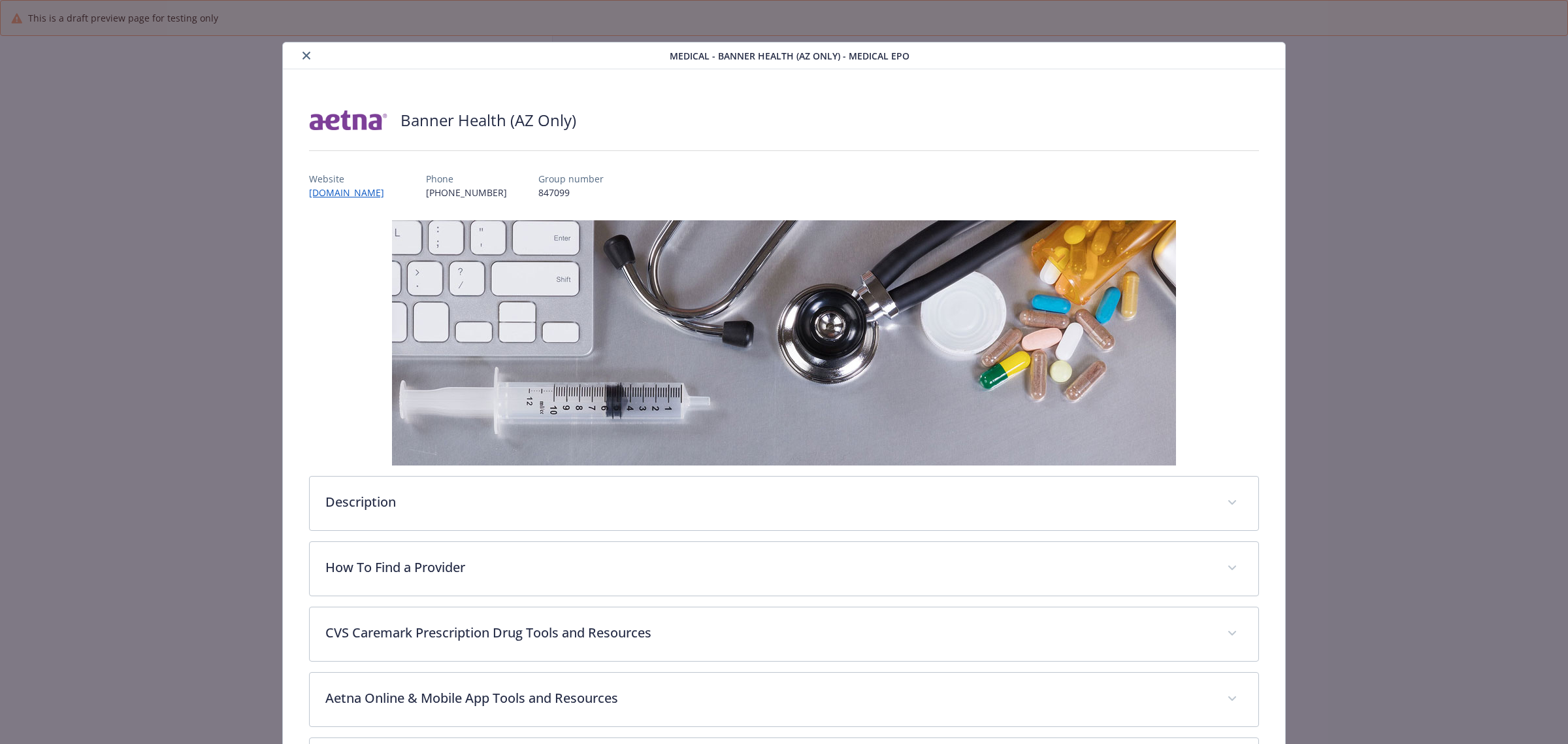
click at [308, 54] on button "close" at bounding box center [306, 55] width 15 height 15
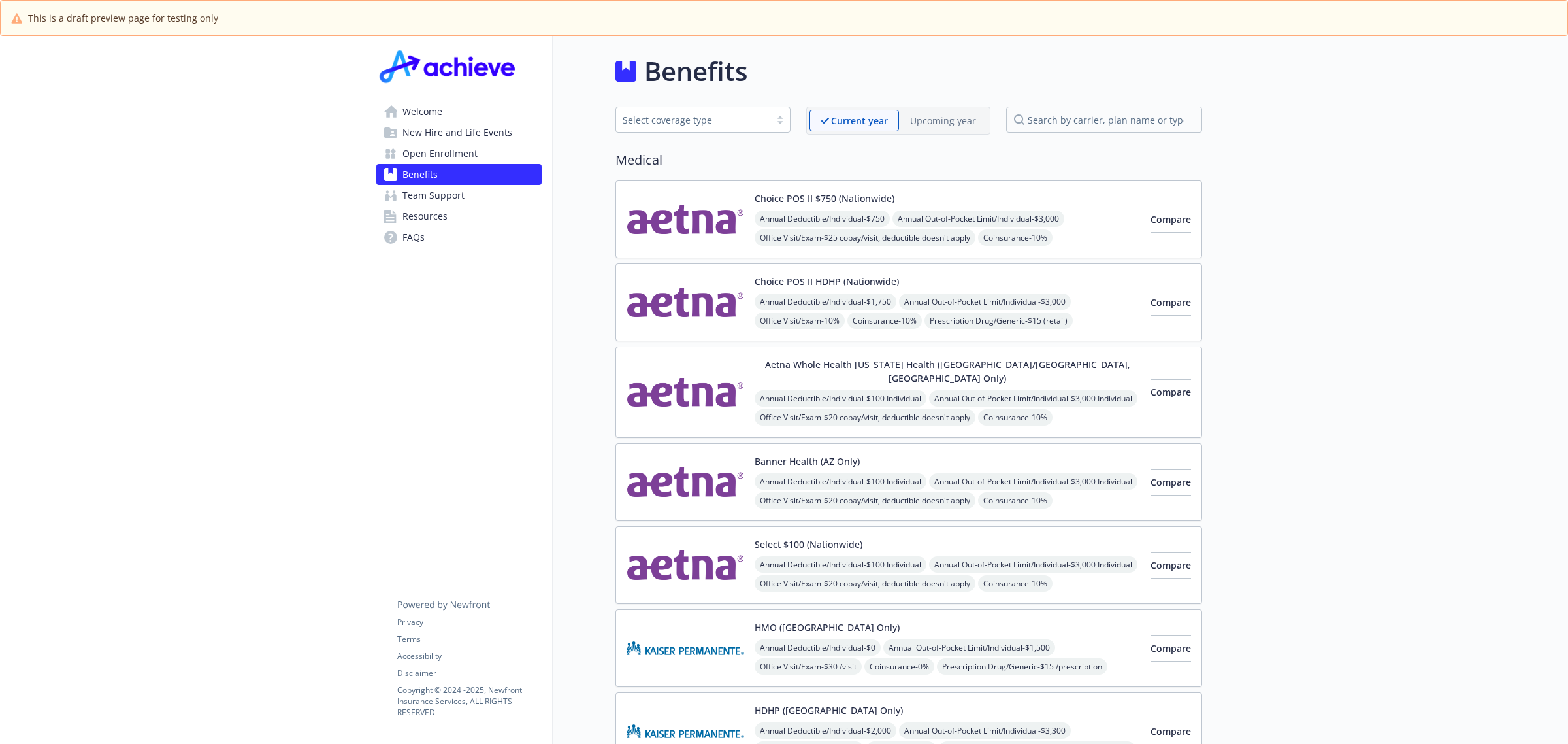
click at [723, 381] on img at bounding box center [686, 392] width 118 height 69
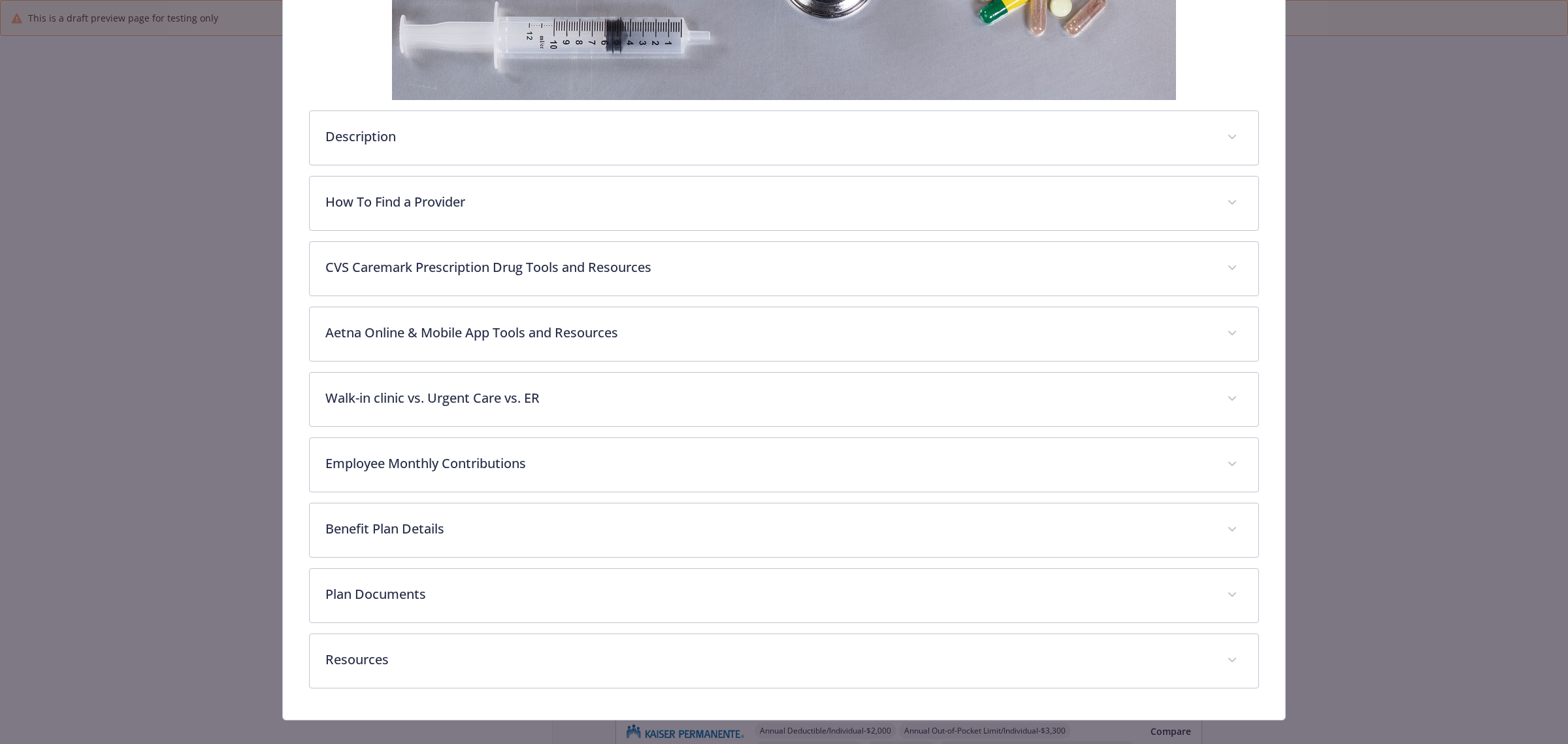
scroll to position [386, 0]
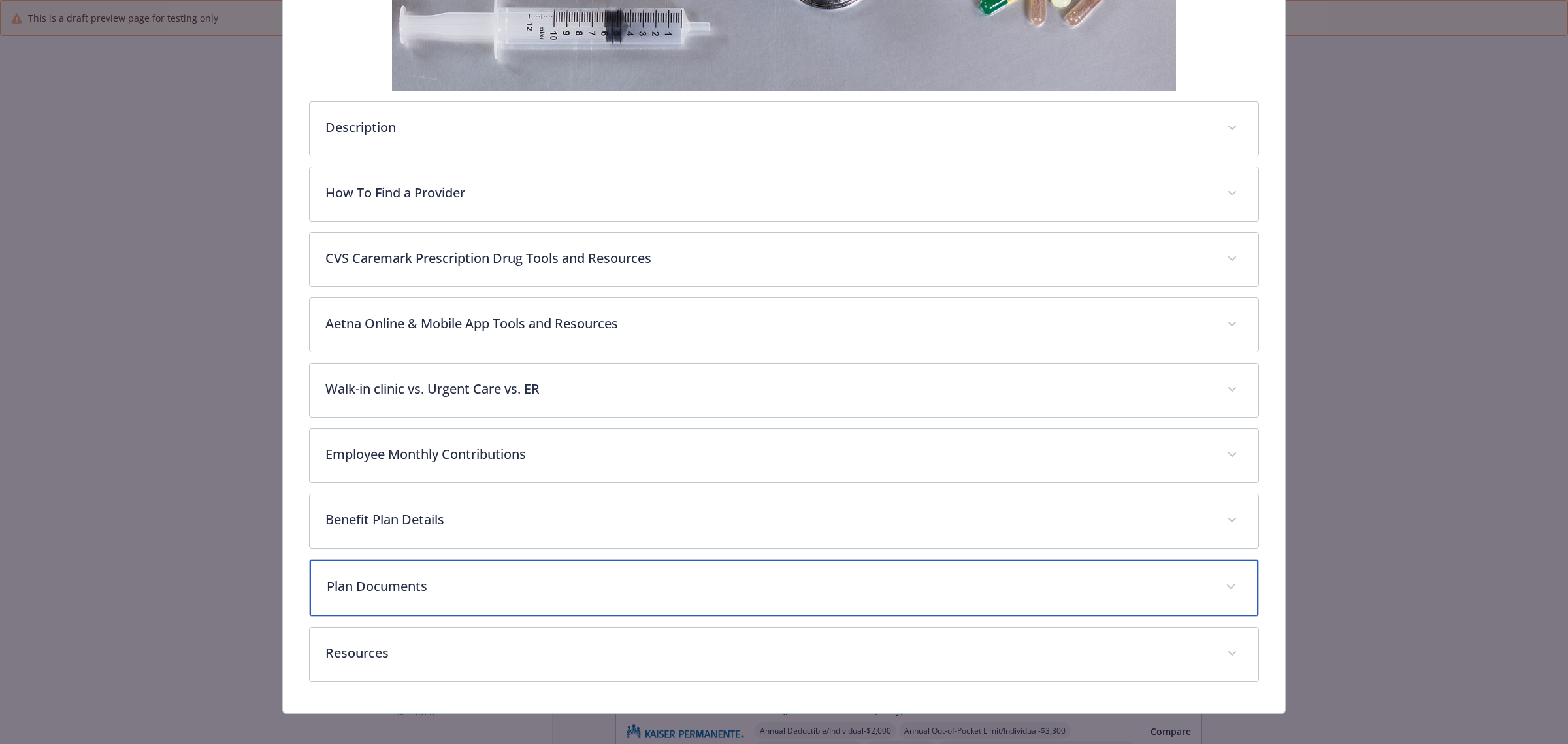
click at [1083, 583] on p "Plan Documents" at bounding box center [769, 586] width 884 height 19
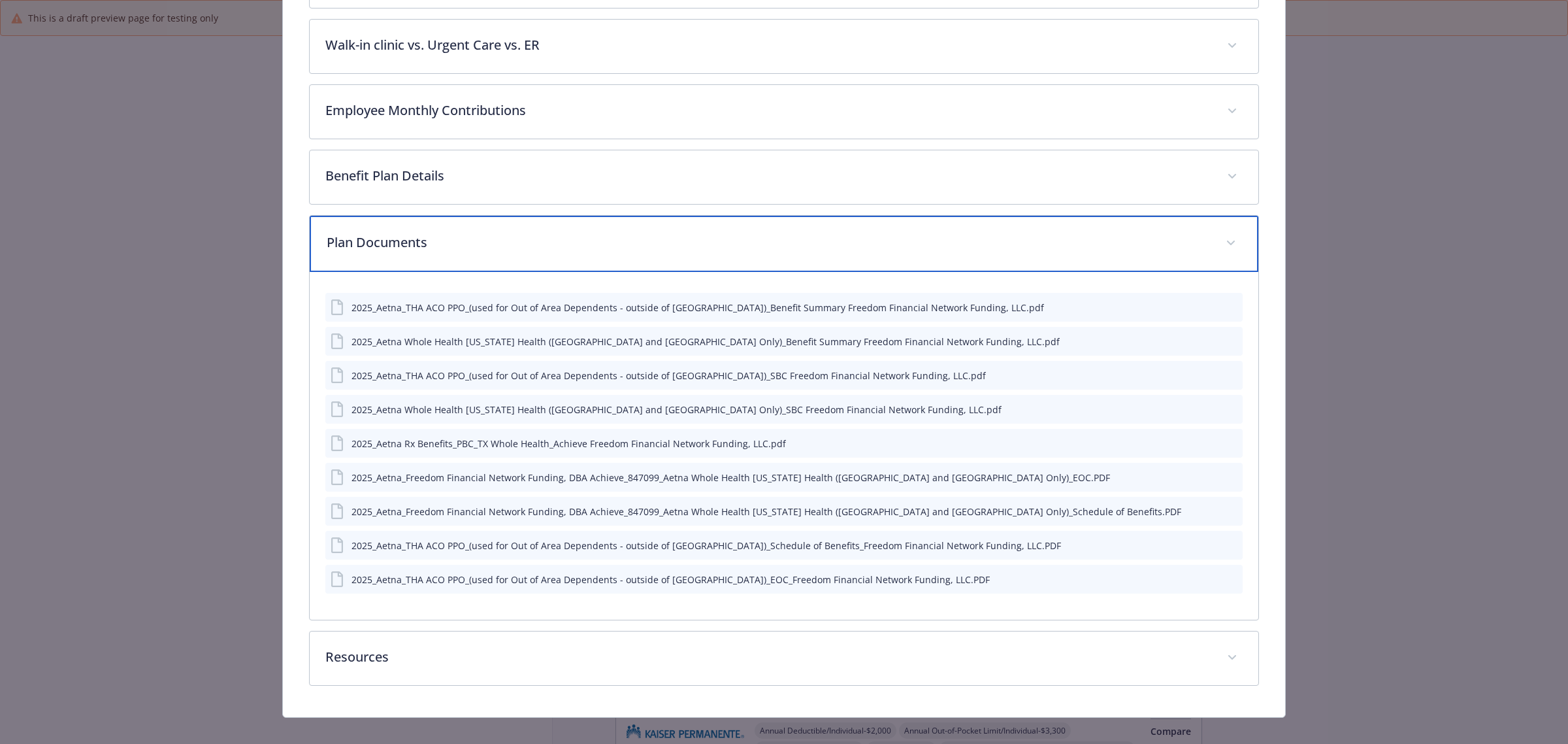
scroll to position [735, 0]
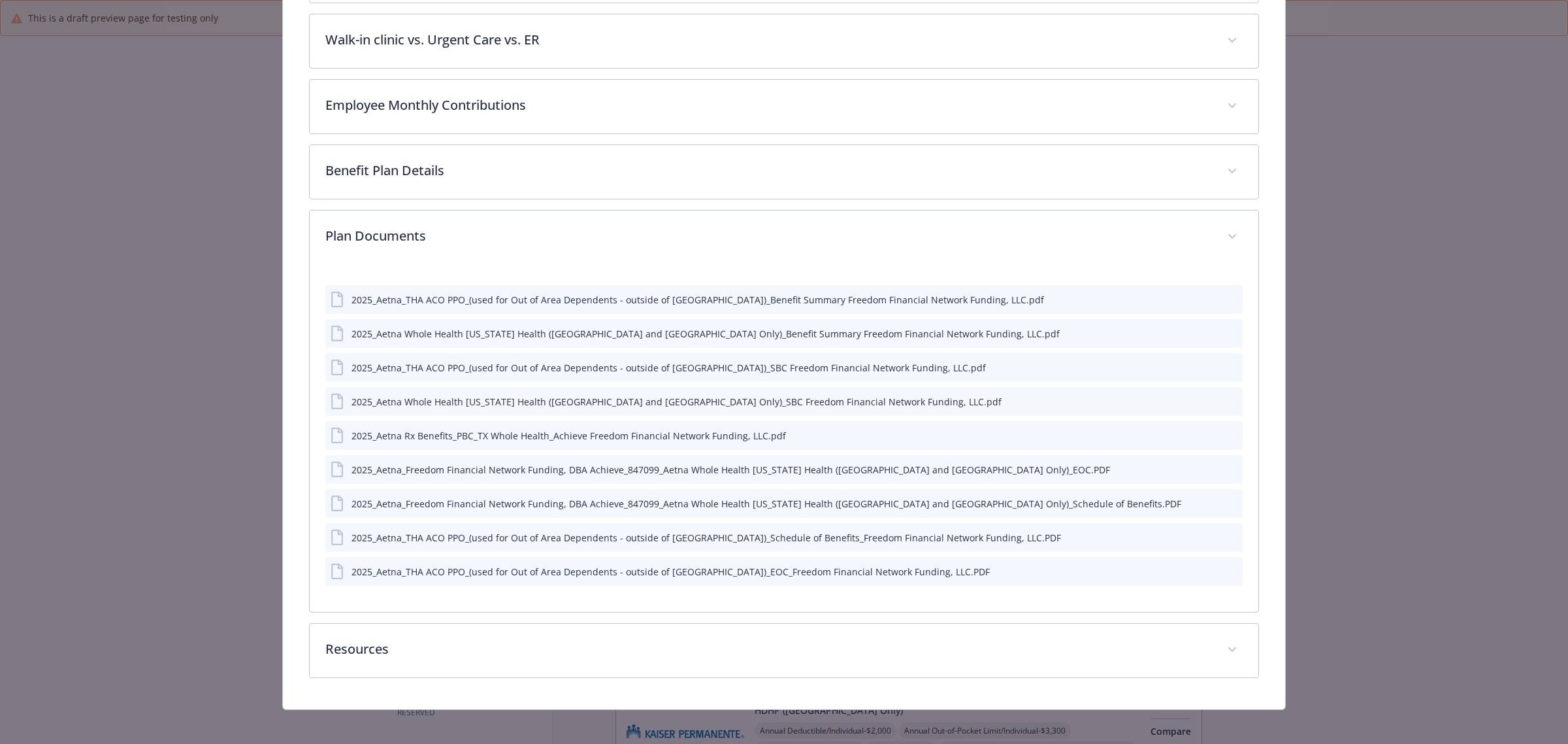
click at [1224, 362] on icon "preview file" at bounding box center [1230, 366] width 12 height 9
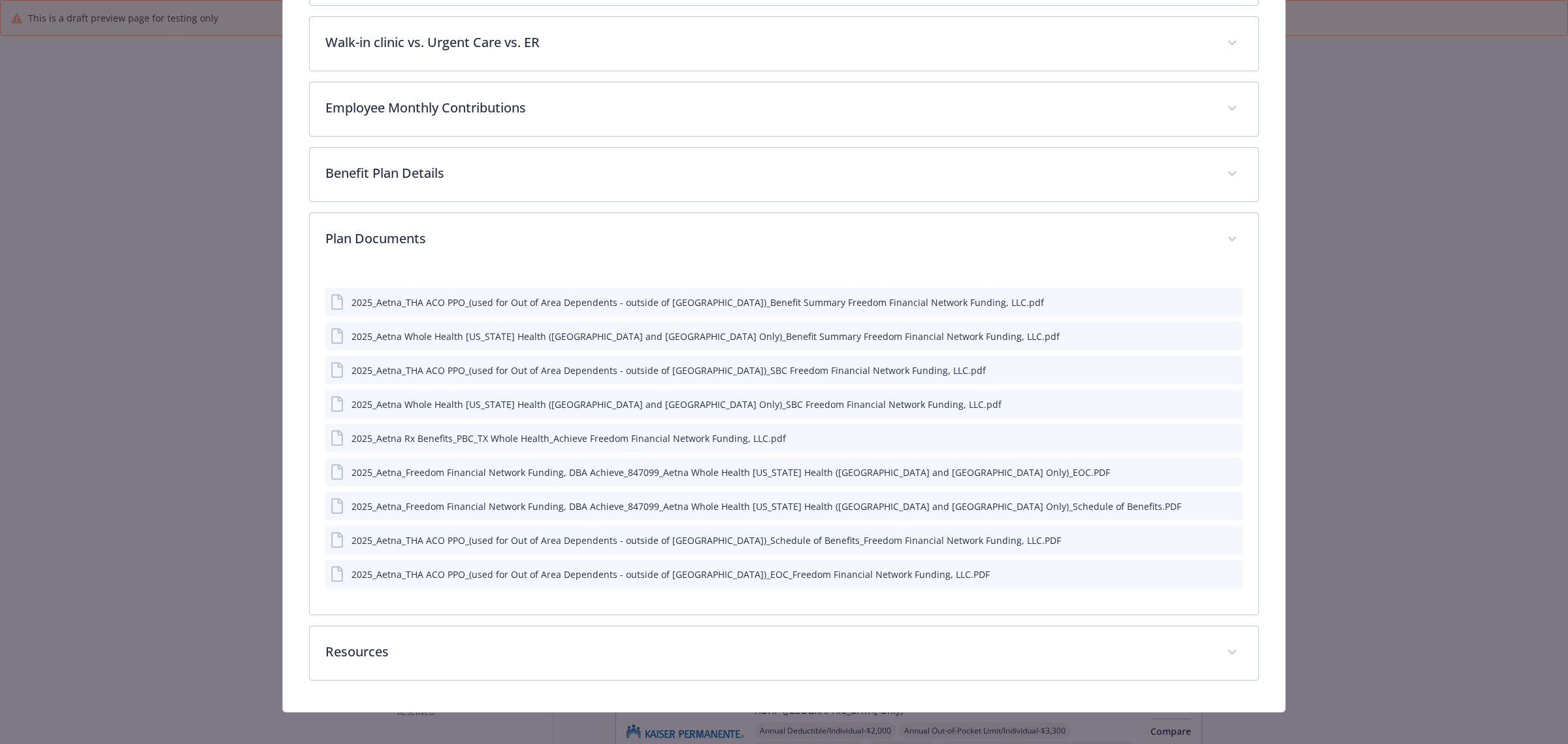
scroll to position [734, 0]
drag, startPoint x: 1222, startPoint y: 353, endPoint x: 1265, endPoint y: 353, distance: 43.0
click at [1265, 353] on div "Aetna Whole Health Texas Health (Dallas/Fort Worth, TX Only) Website www.Aetna.…" at bounding box center [784, 30] width 1002 height 1364
click at [1224, 398] on icon "preview file" at bounding box center [1230, 402] width 12 height 9
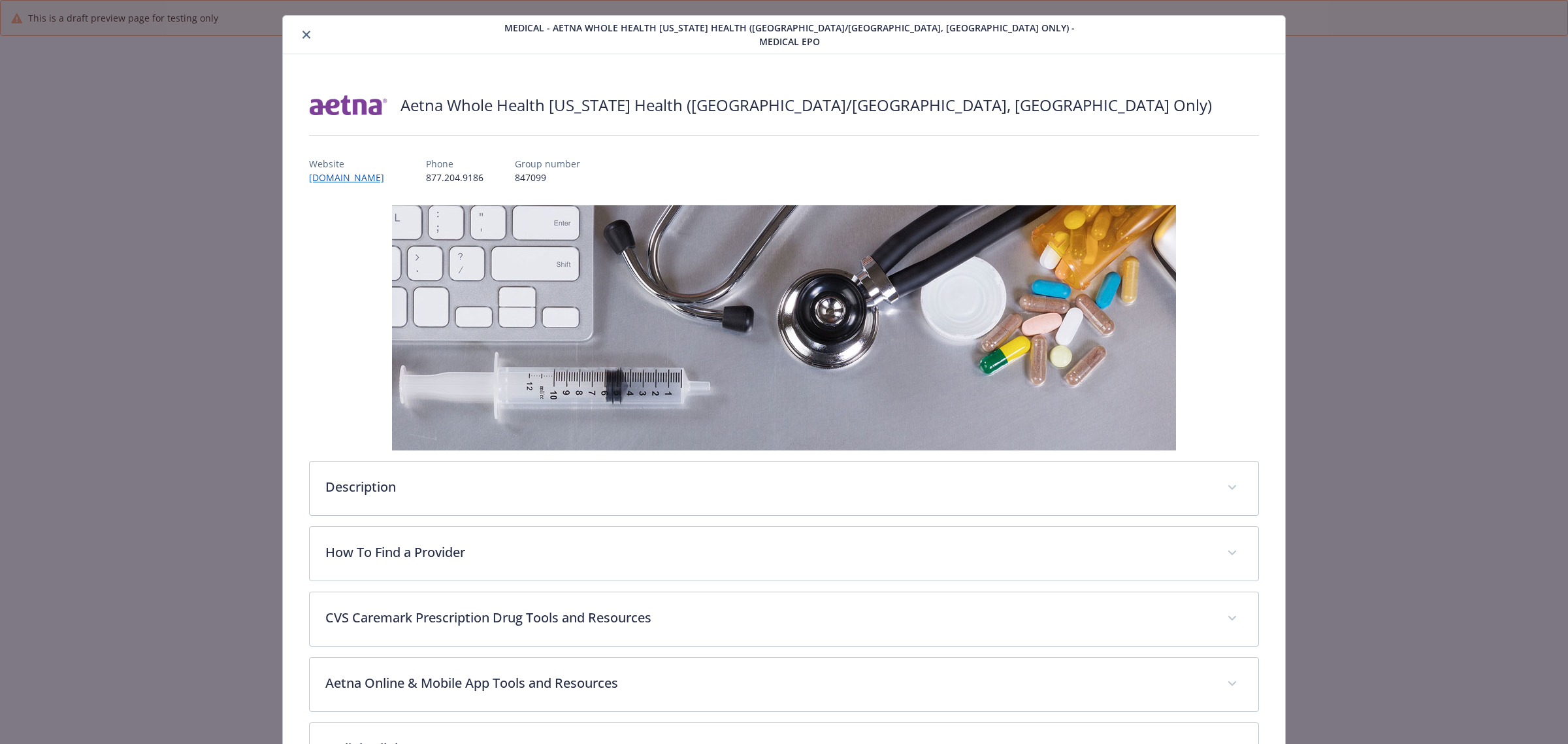
scroll to position [0, 0]
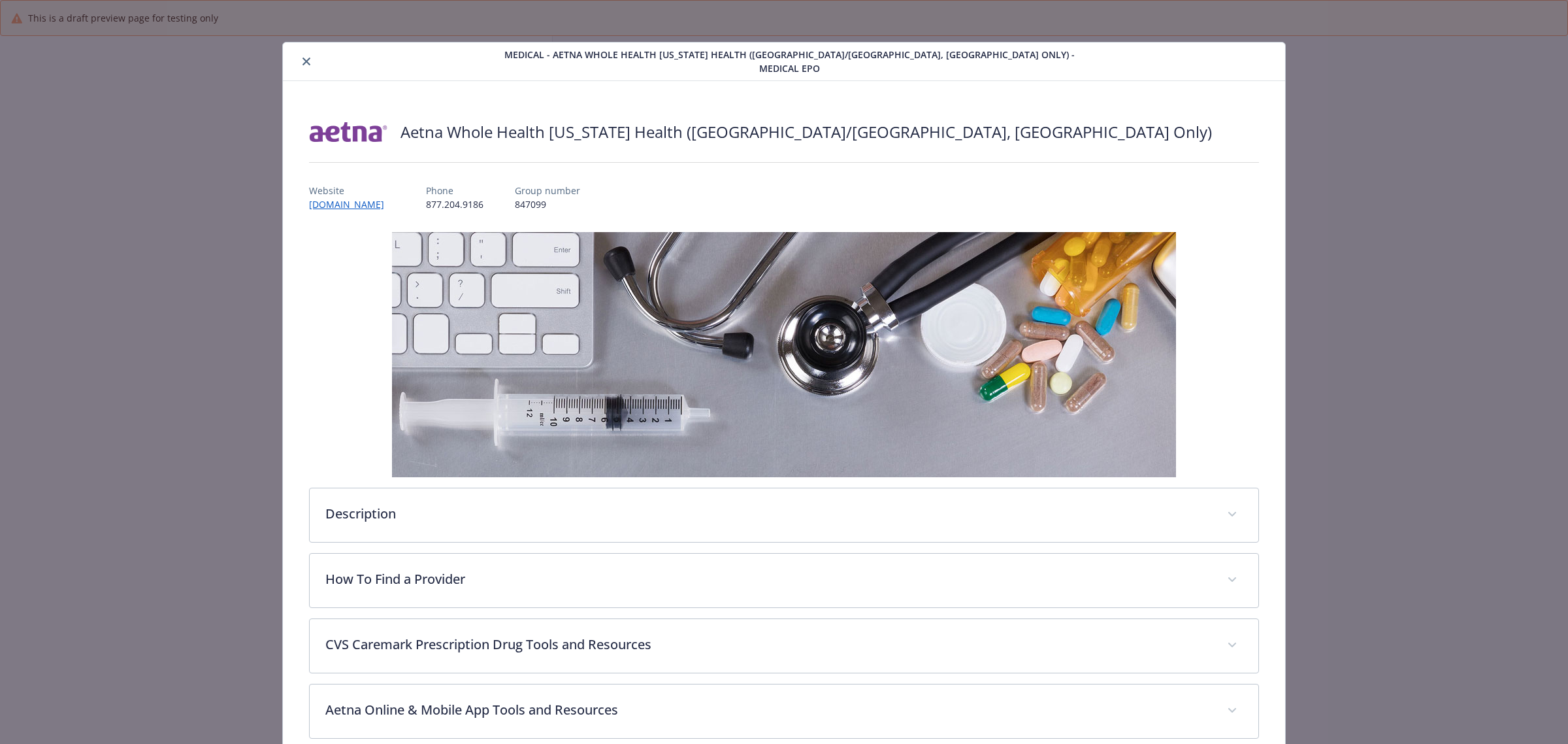
click at [303, 57] on icon "close" at bounding box center [307, 61] width 8 height 8
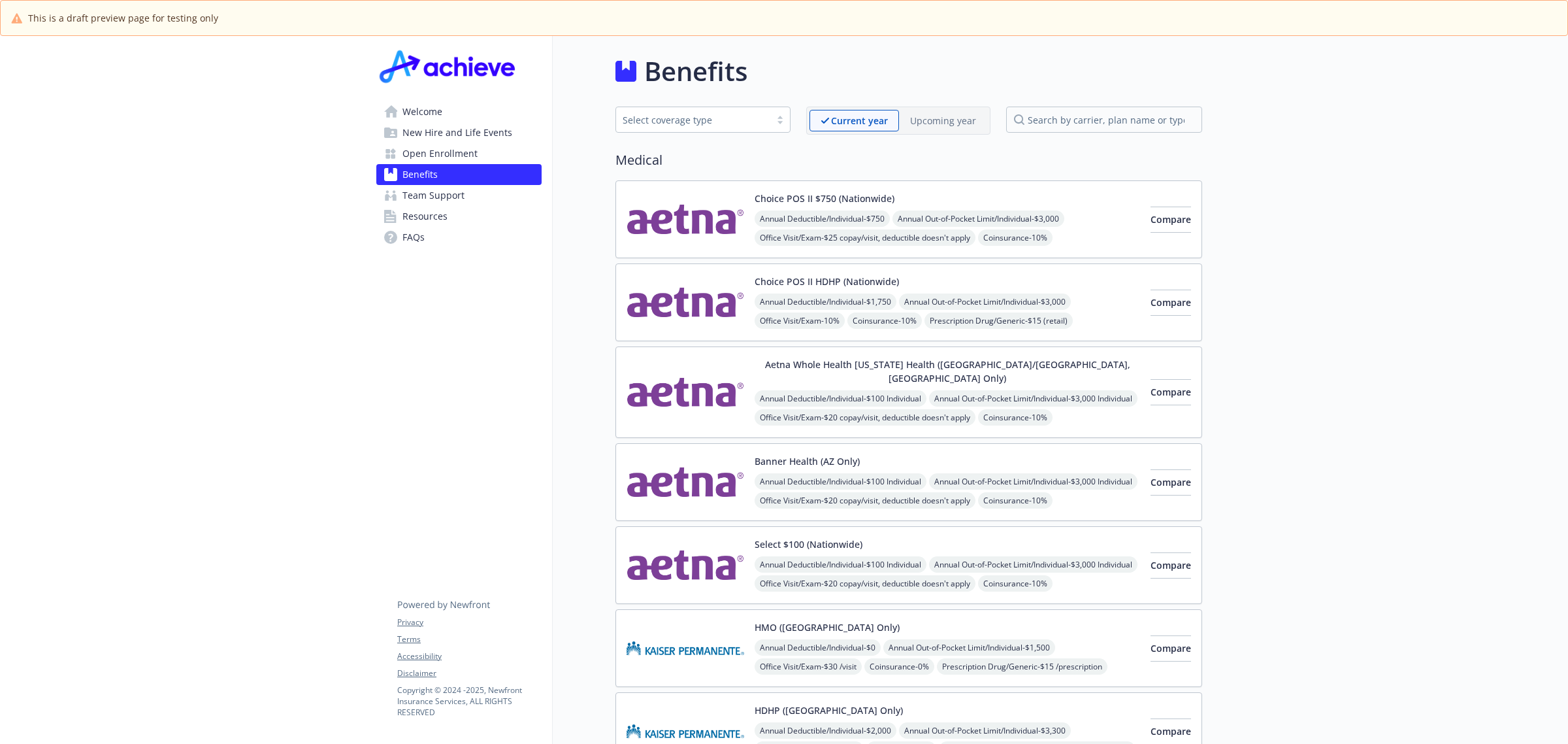
click at [704, 537] on img at bounding box center [686, 564] width 118 height 56
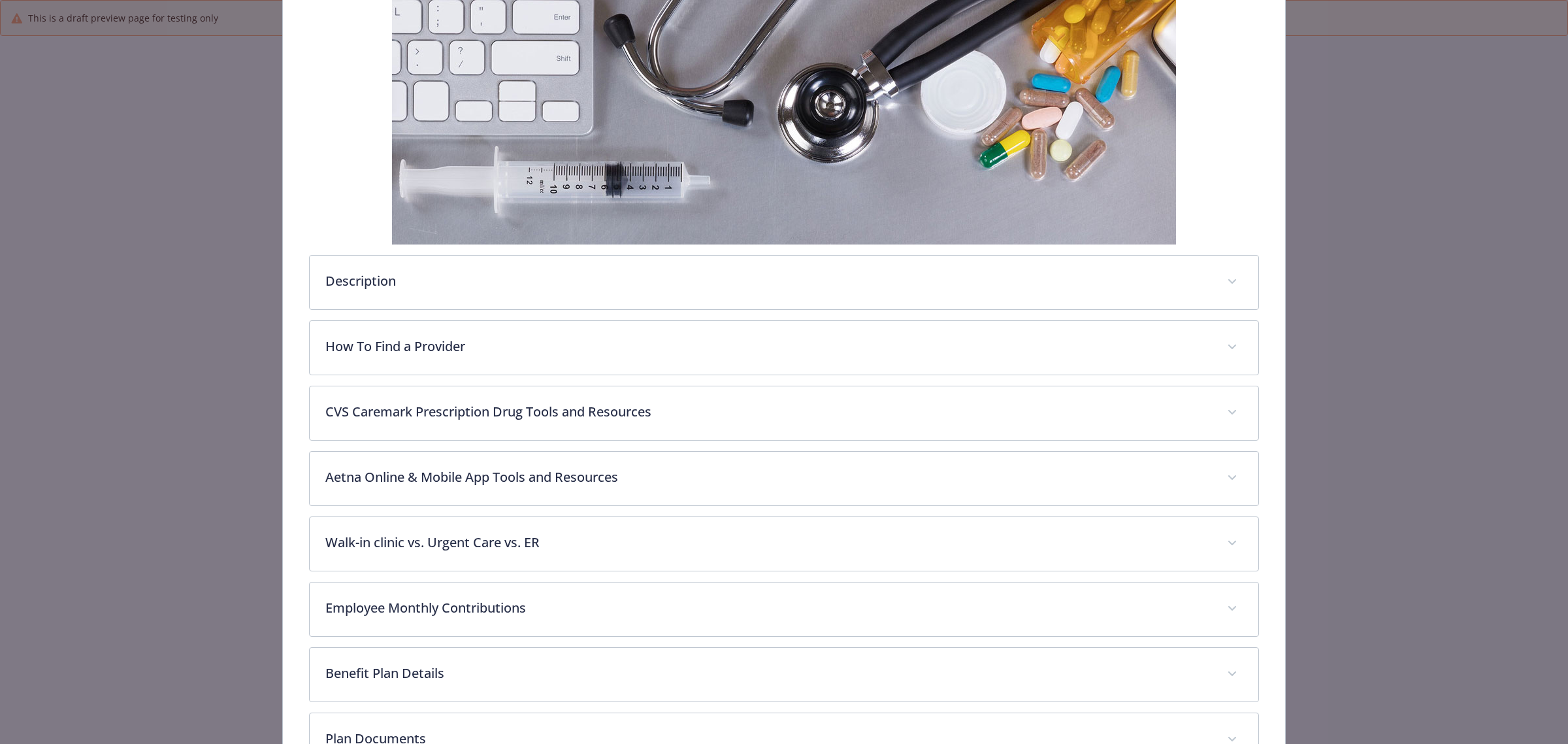
scroll to position [386, 0]
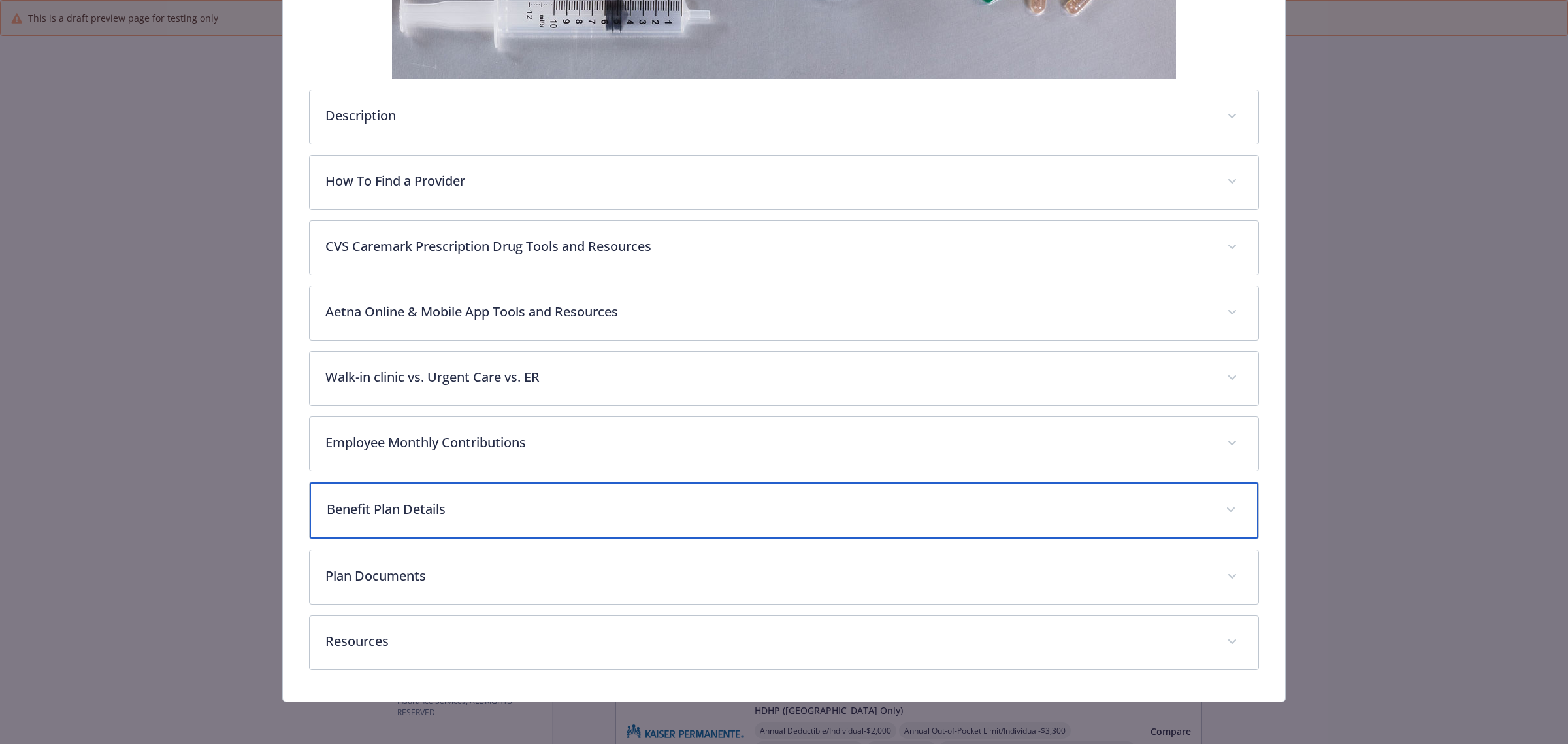
click at [822, 517] on p "Benefit Plan Details" at bounding box center [769, 509] width 884 height 19
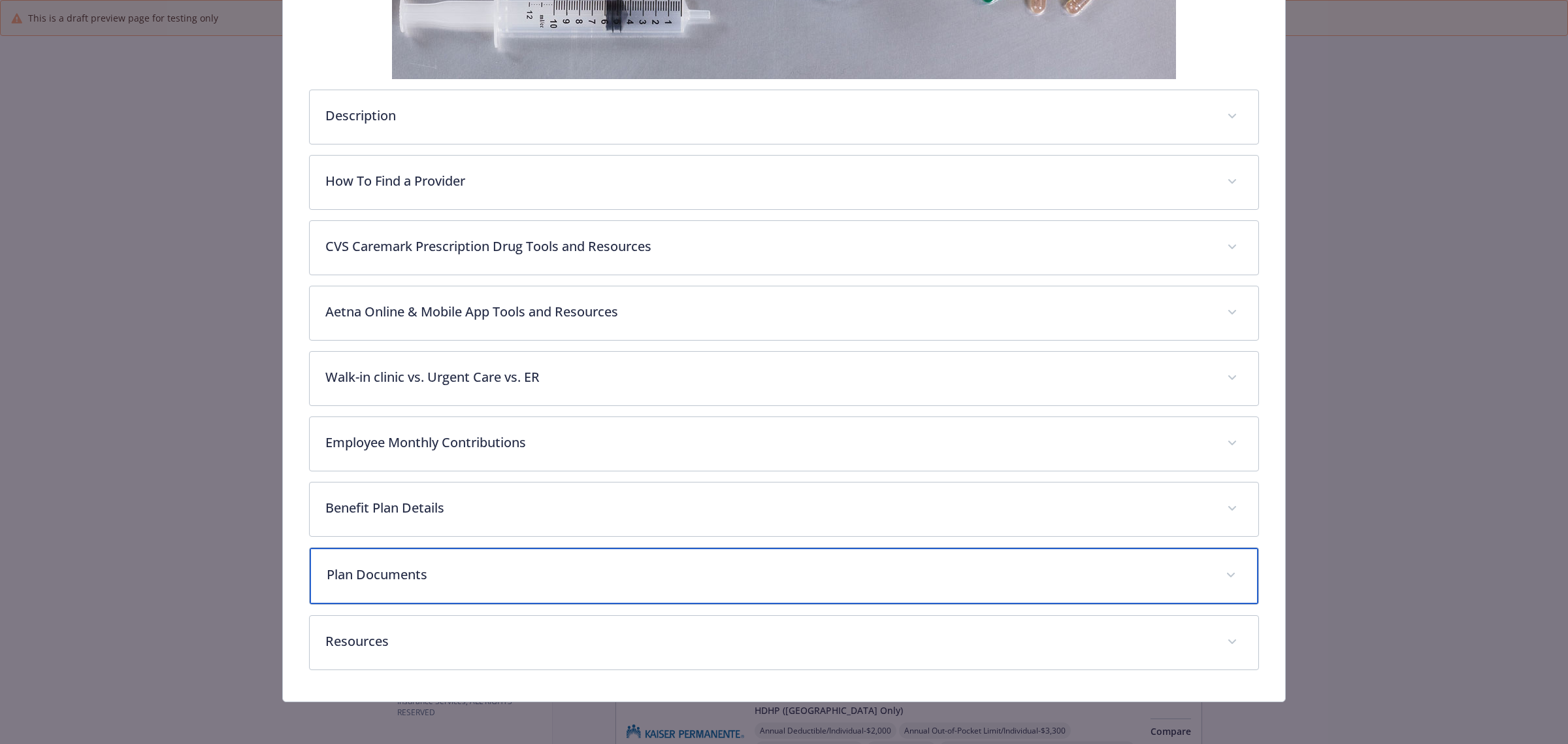
click at [773, 592] on div "Plan Documents" at bounding box center [784, 576] width 949 height 56
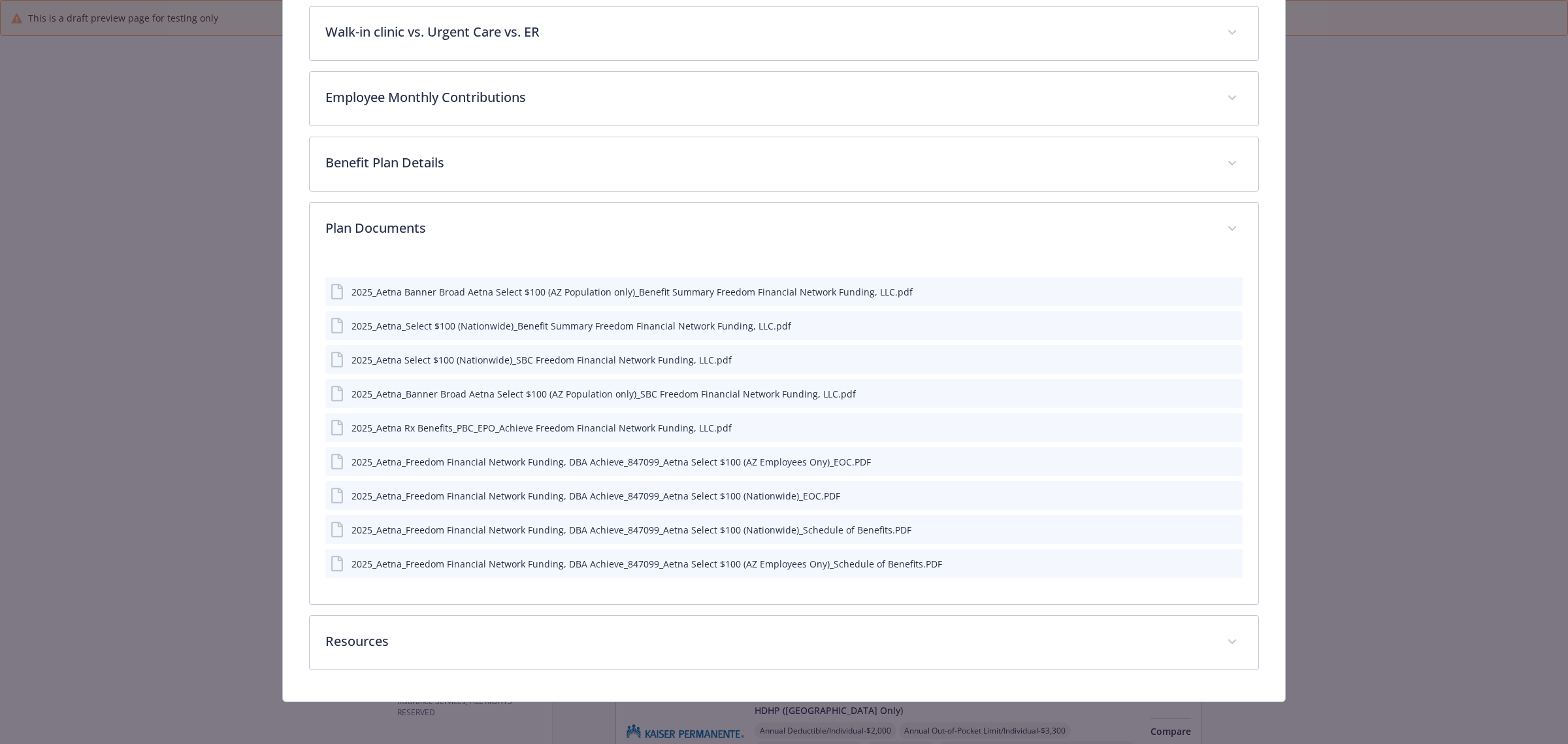
scroll to position [734, 0]
click at [1225, 358] on icon "preview file" at bounding box center [1230, 358] width 12 height 9
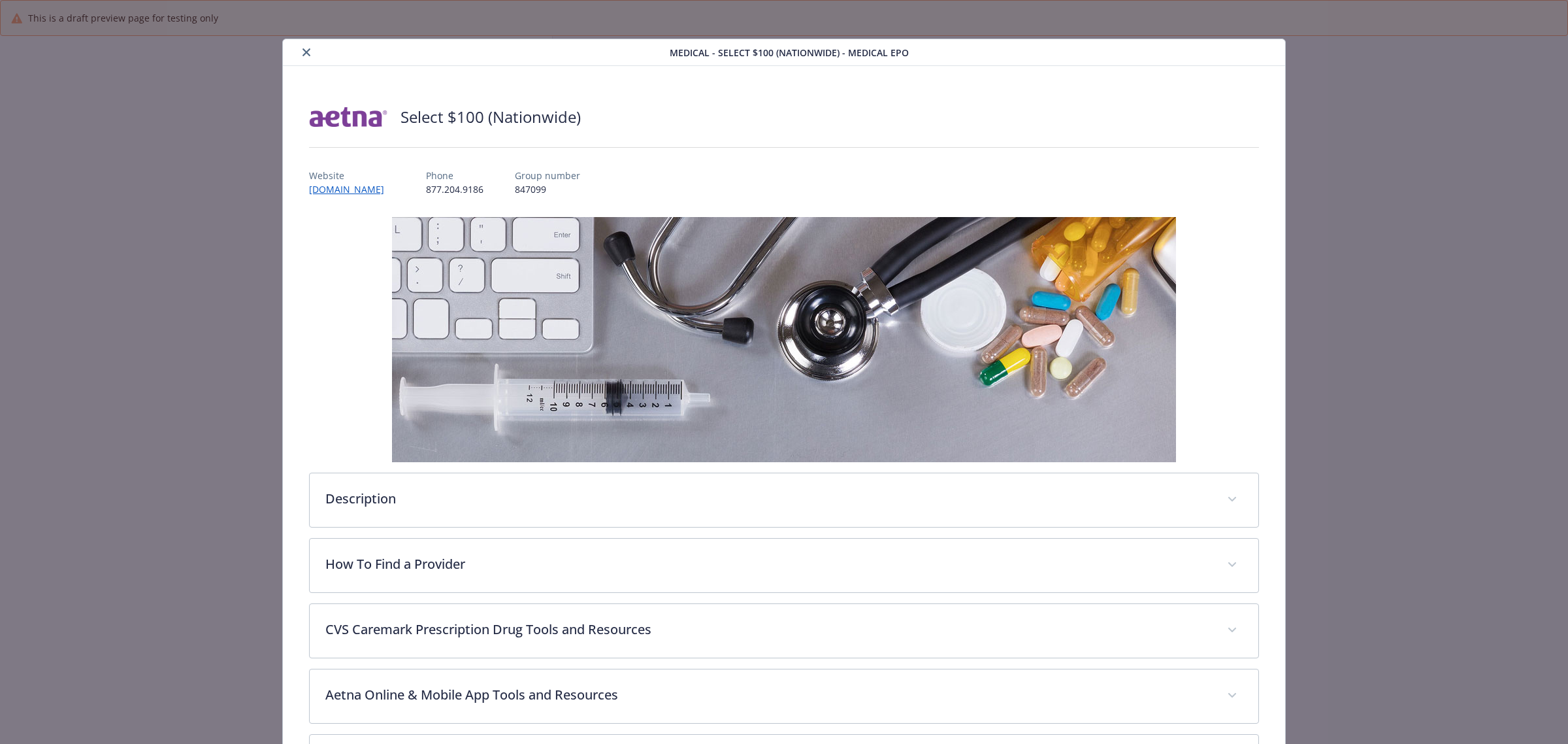
scroll to position [0, 0]
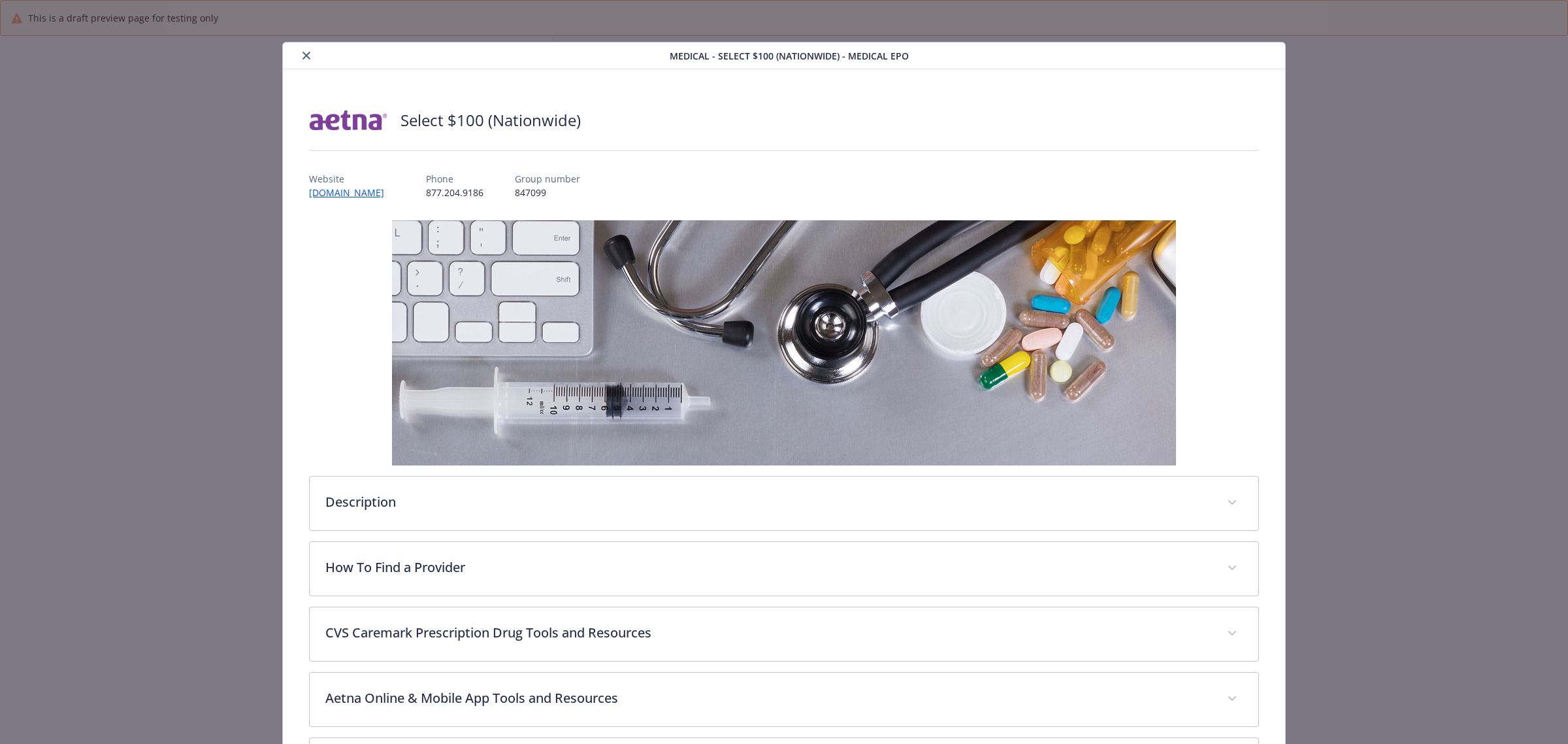
click at [303, 54] on icon "close" at bounding box center [307, 56] width 8 height 8
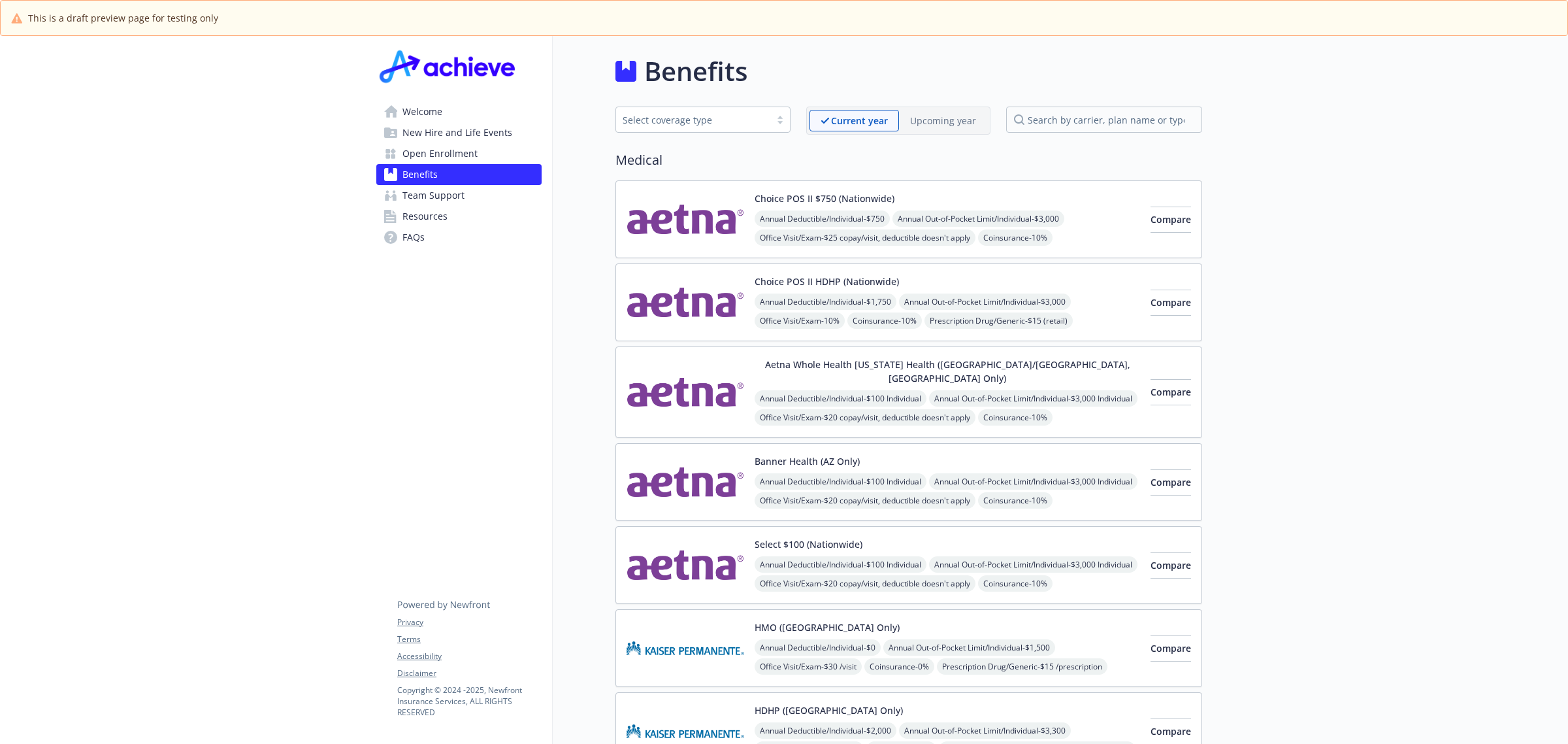
click at [677, 236] on img at bounding box center [686, 219] width 118 height 56
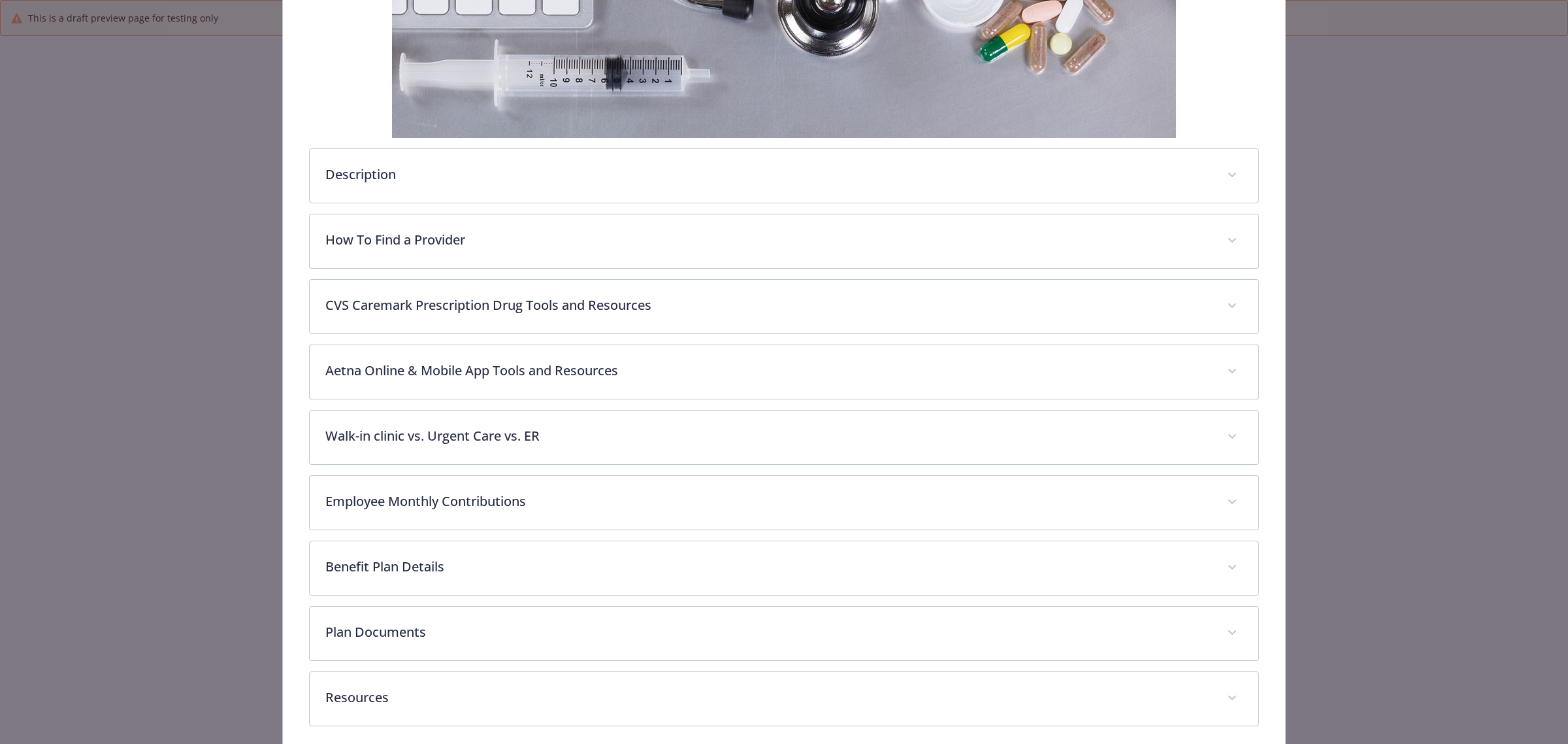
scroll to position [386, 0]
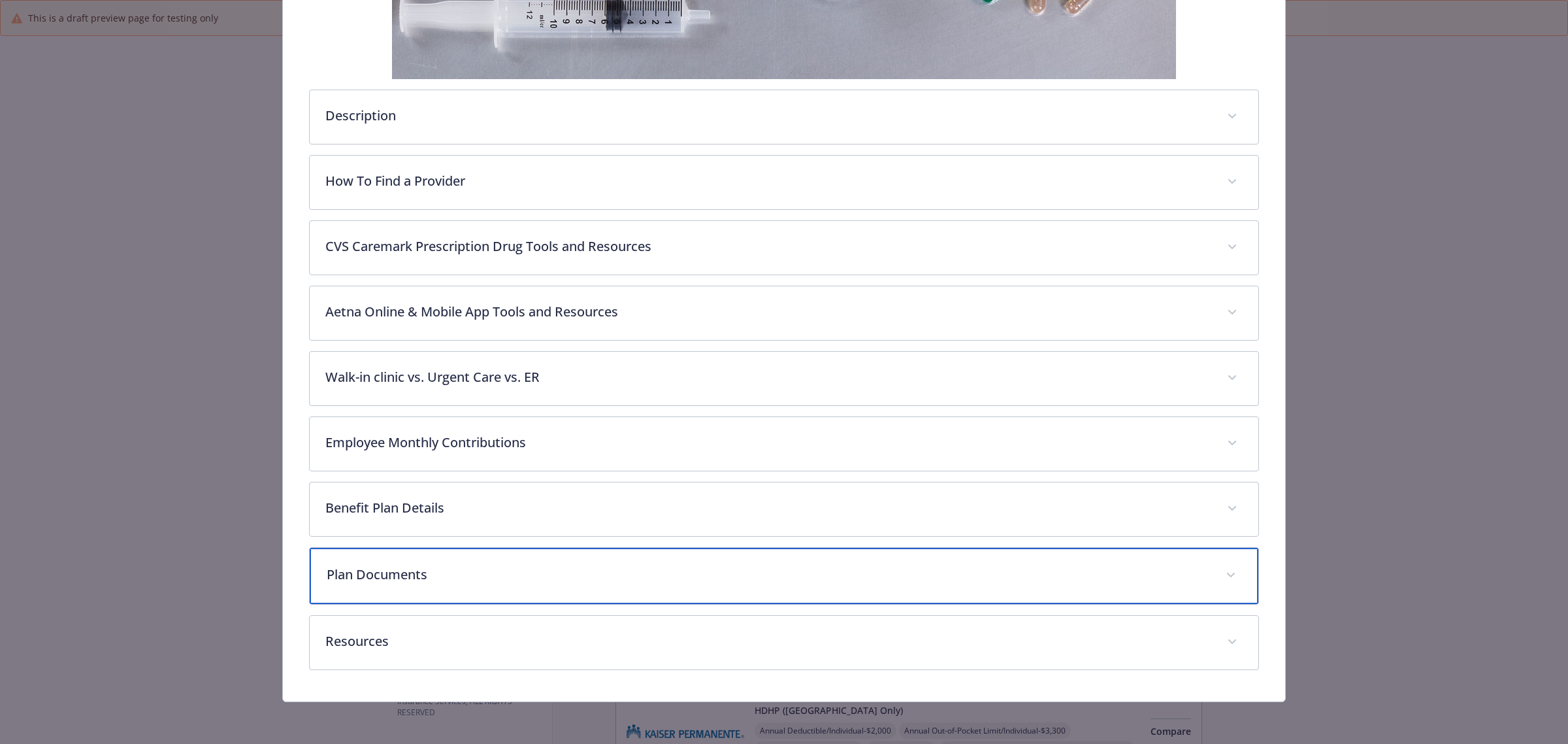
click at [573, 582] on p "Plan Documents" at bounding box center [769, 574] width 884 height 19
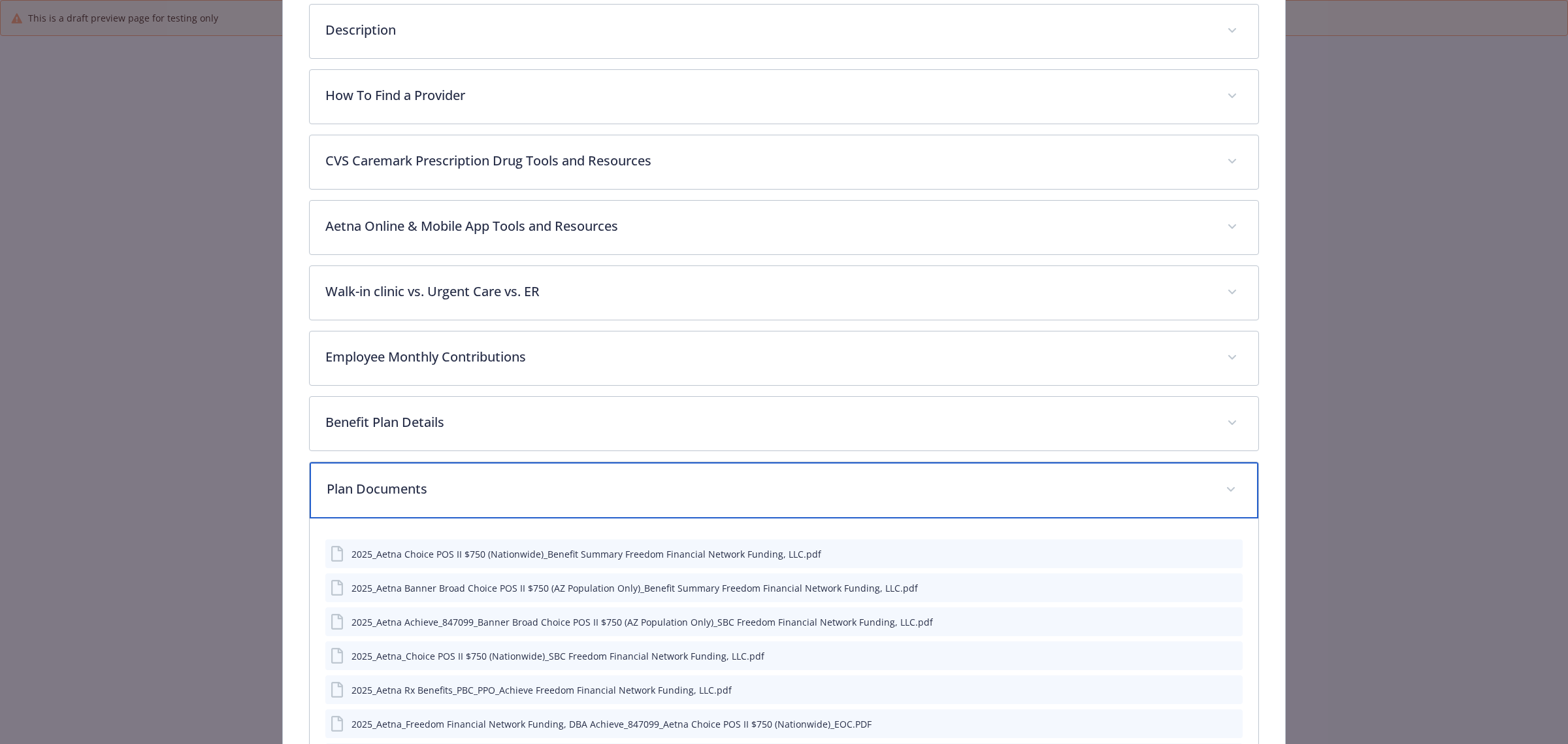
scroll to position [550, 0]
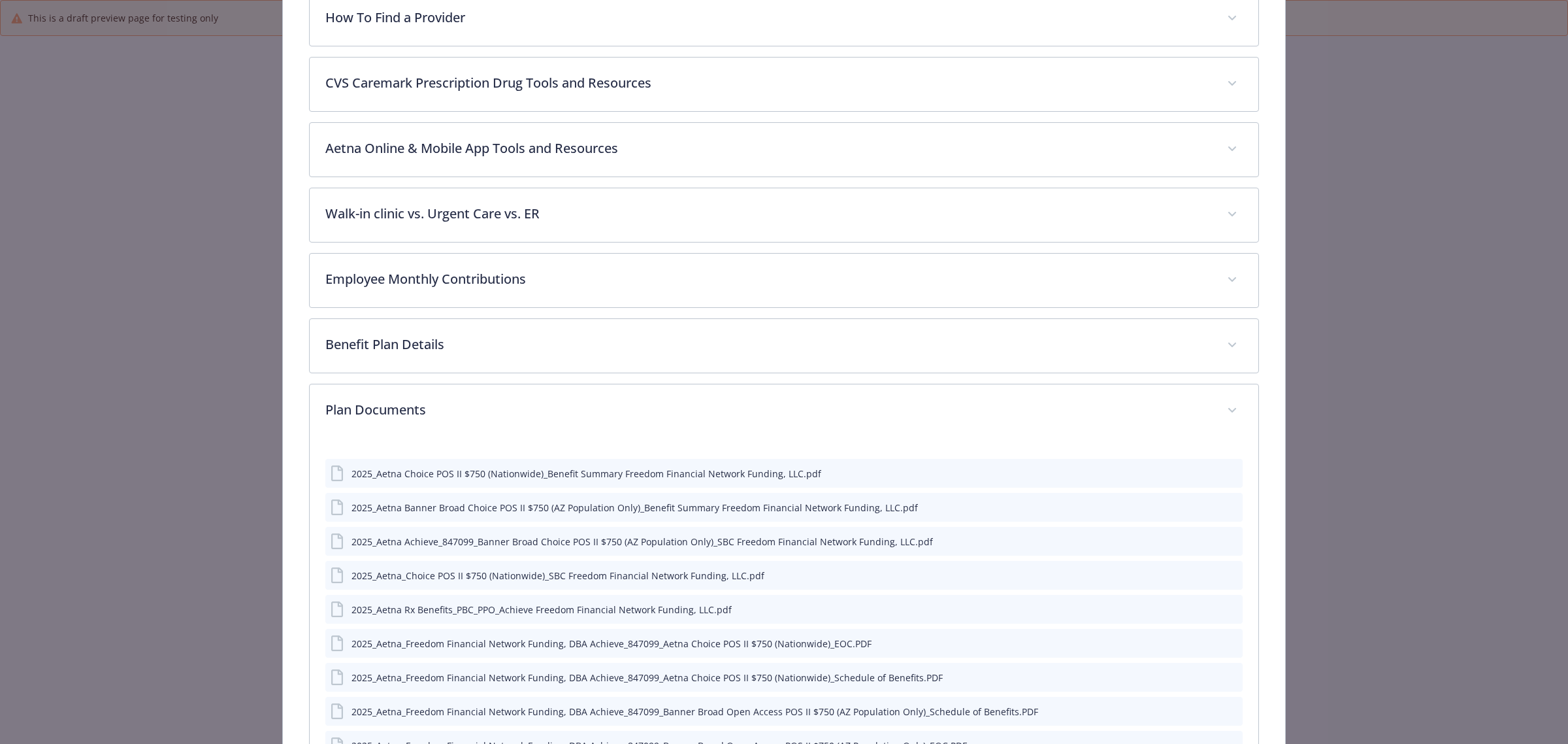
click at [1224, 572] on icon "preview file" at bounding box center [1230, 574] width 12 height 9
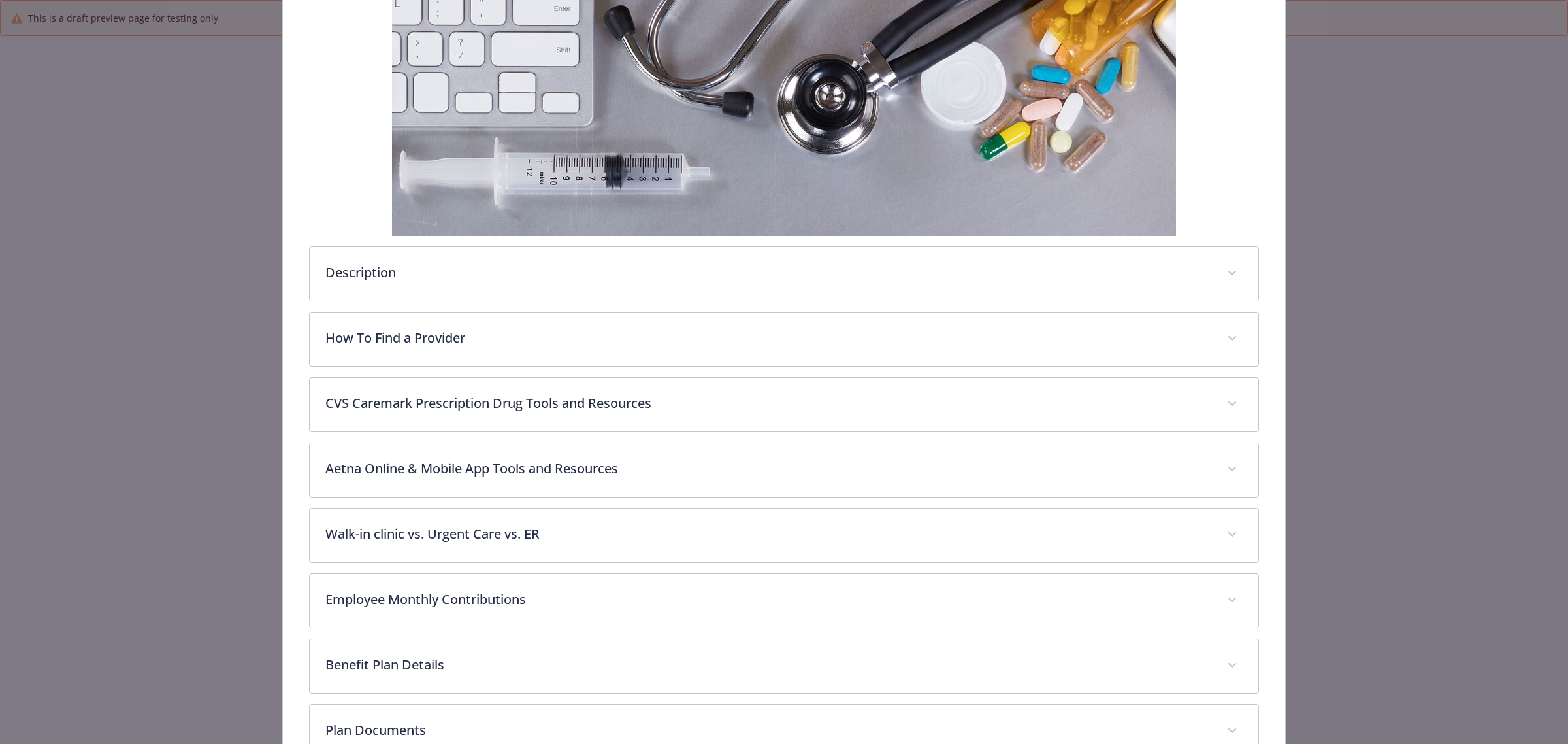
scroll to position [0, 0]
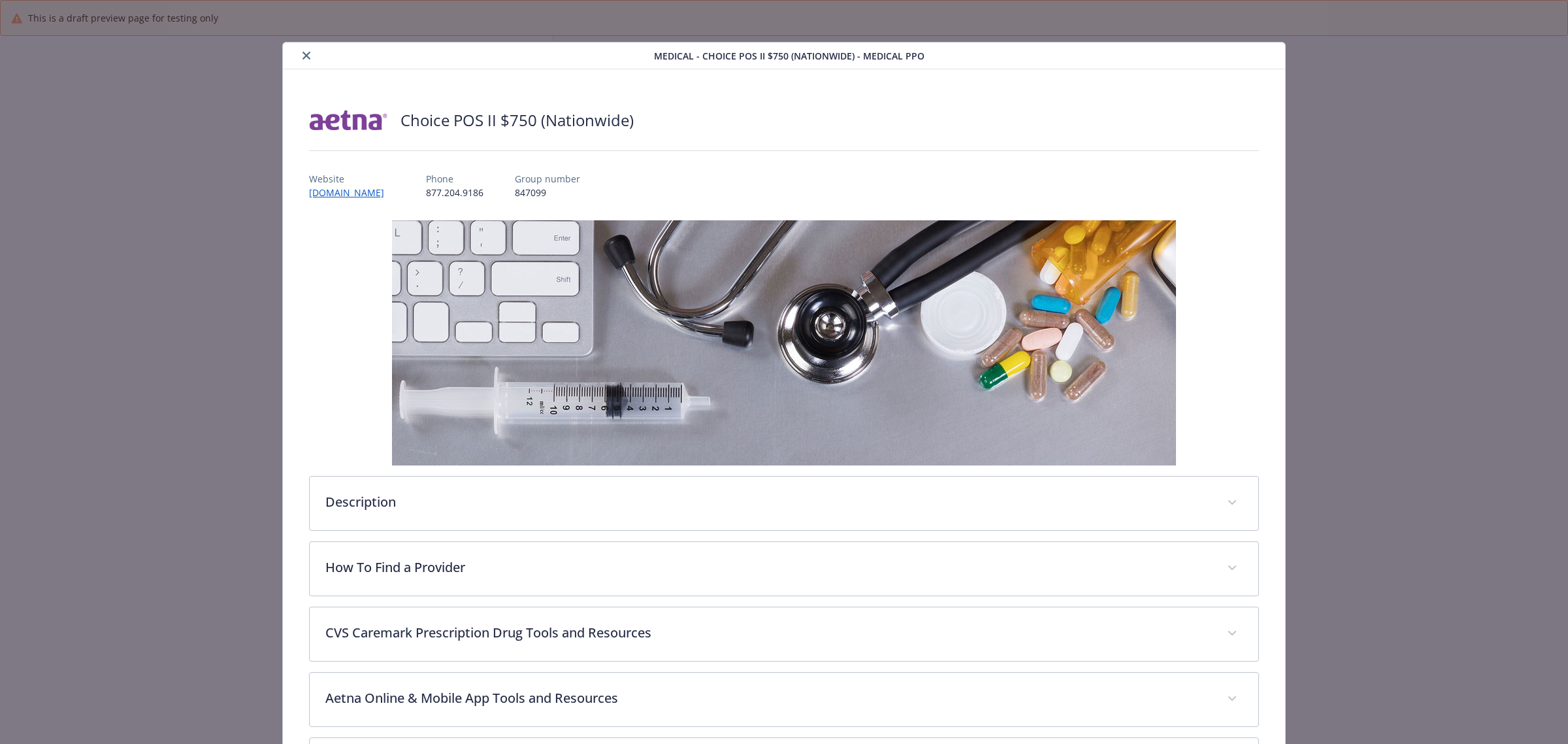
click at [302, 50] on button "close" at bounding box center [306, 55] width 15 height 15
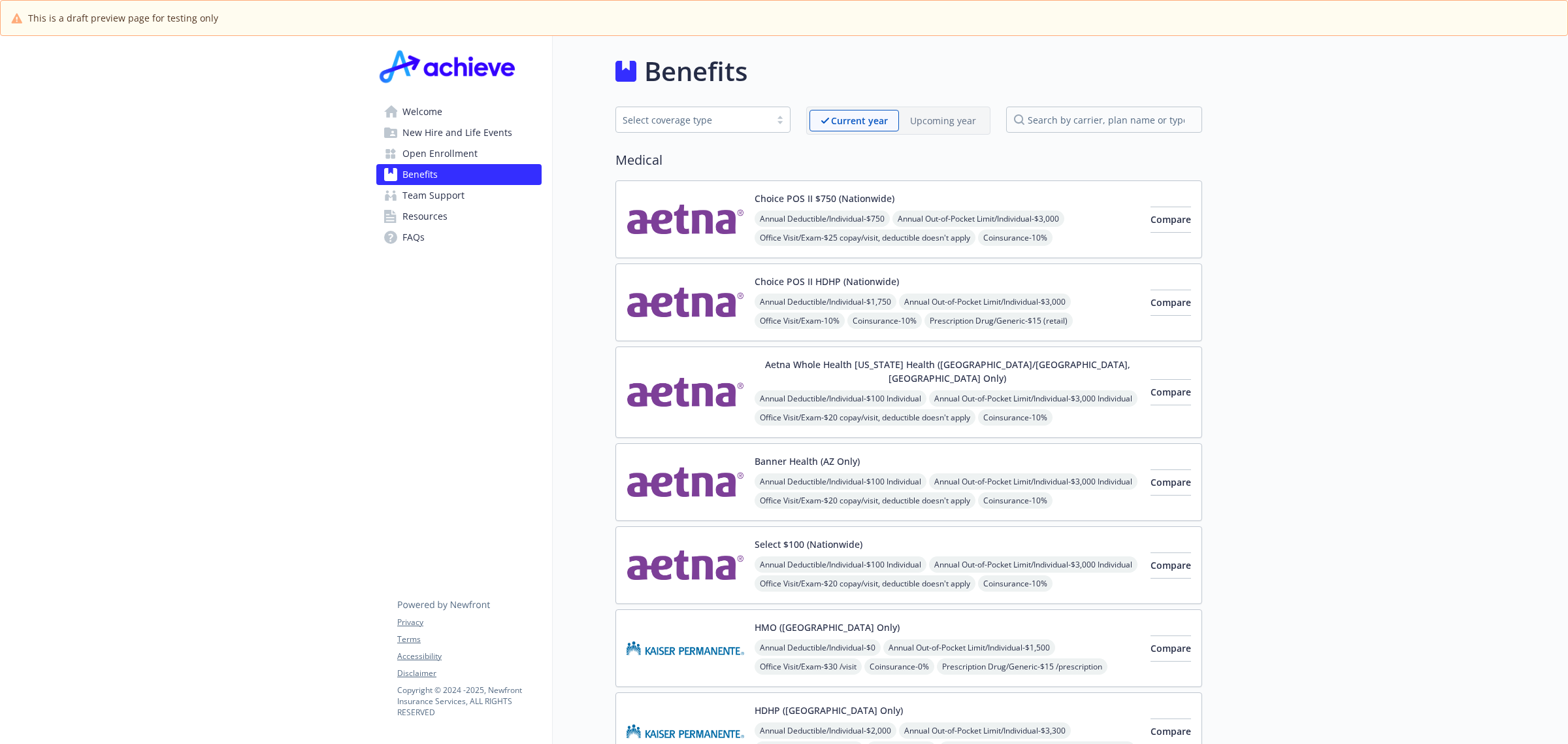
click at [695, 469] on img at bounding box center [686, 482] width 118 height 56
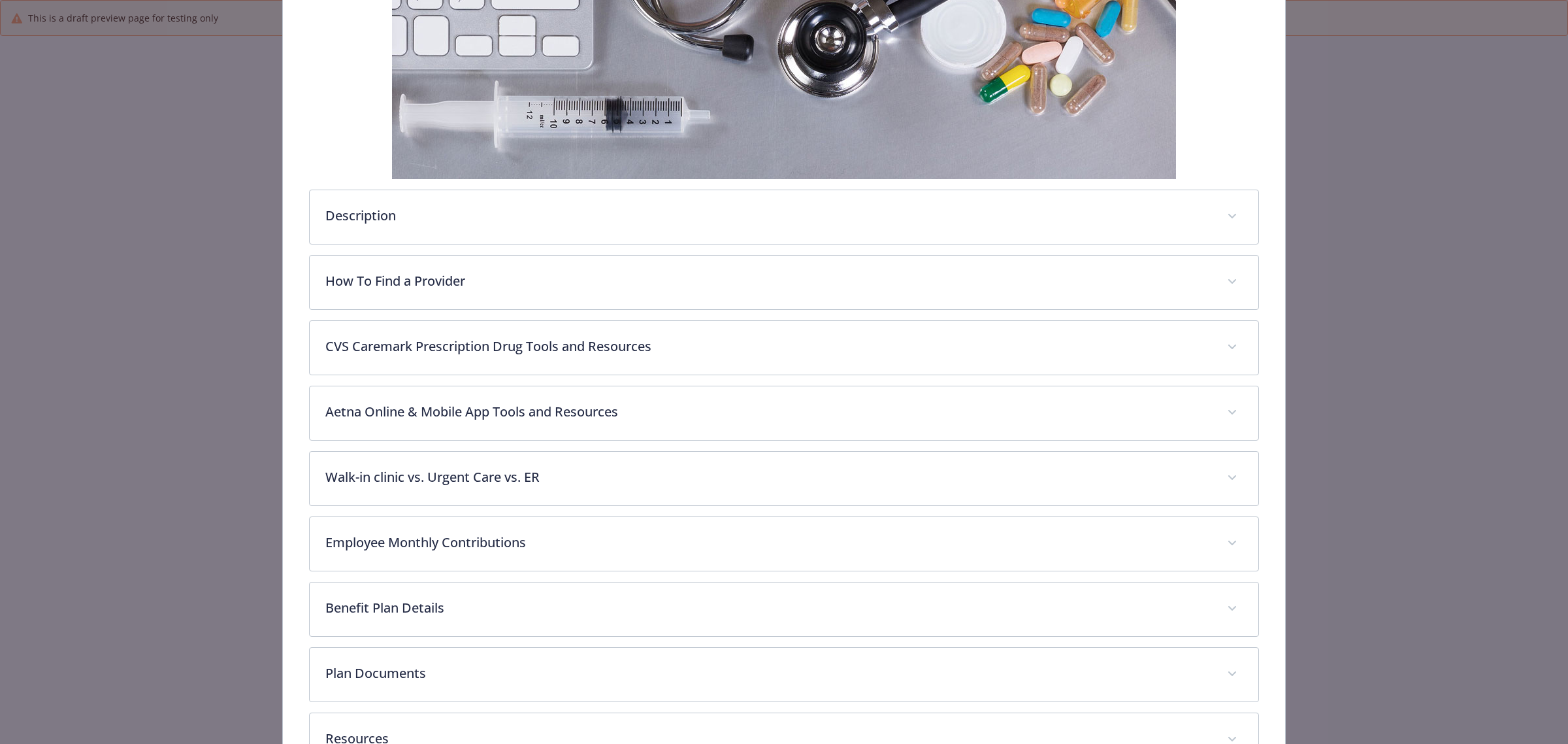
scroll to position [386, 0]
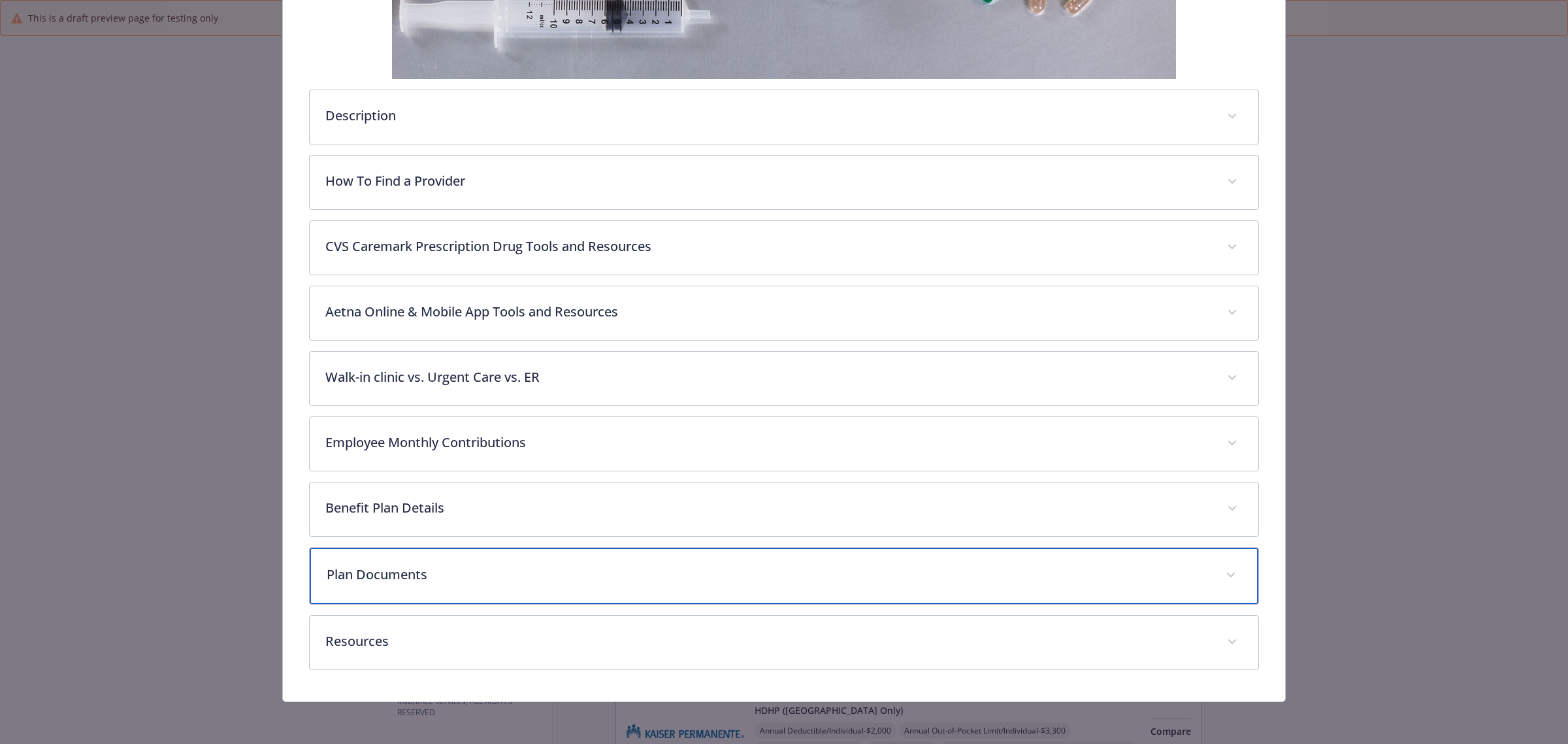
click at [592, 570] on p "Plan Documents" at bounding box center [769, 574] width 884 height 19
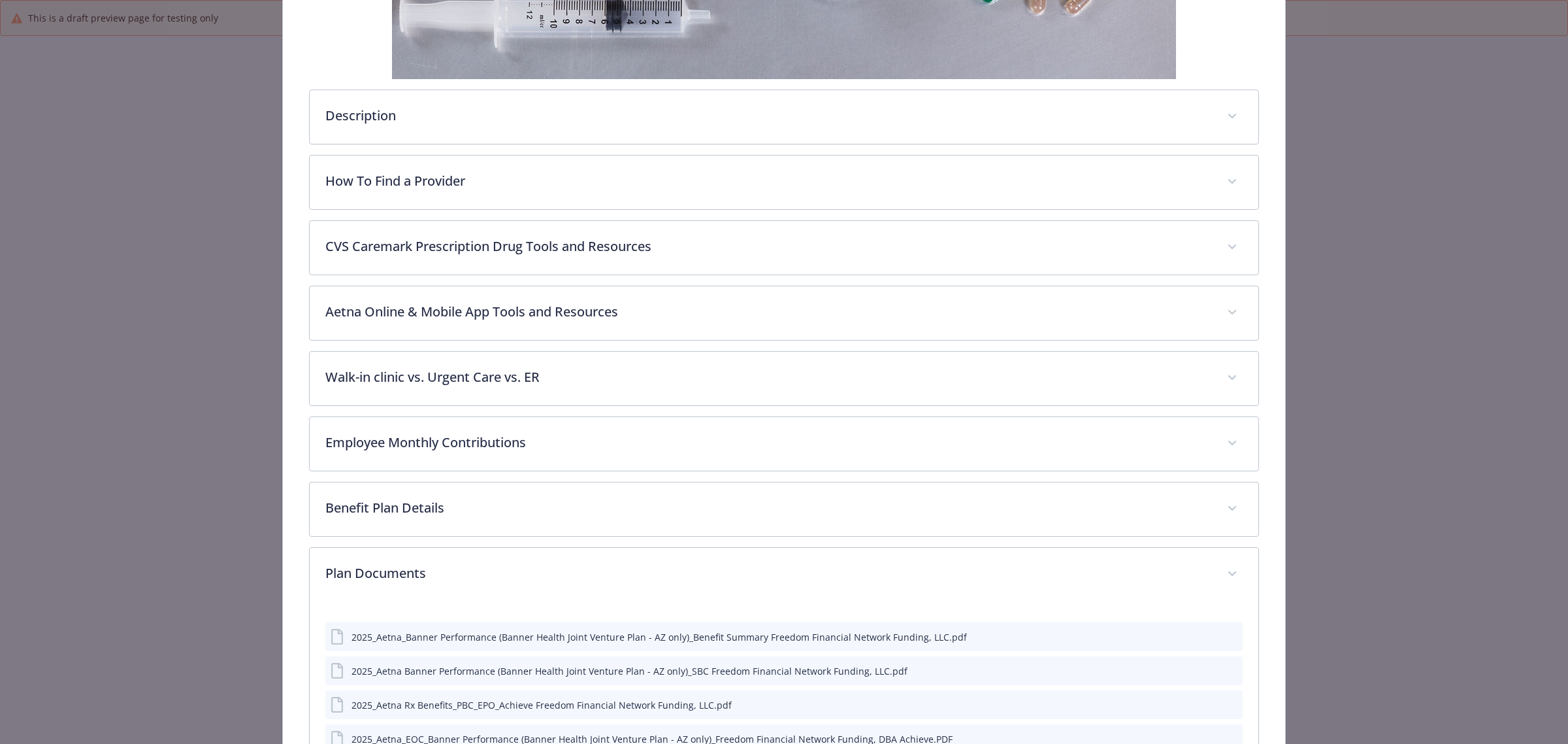
click at [1224, 668] on icon "preview file" at bounding box center [1230, 669] width 12 height 9
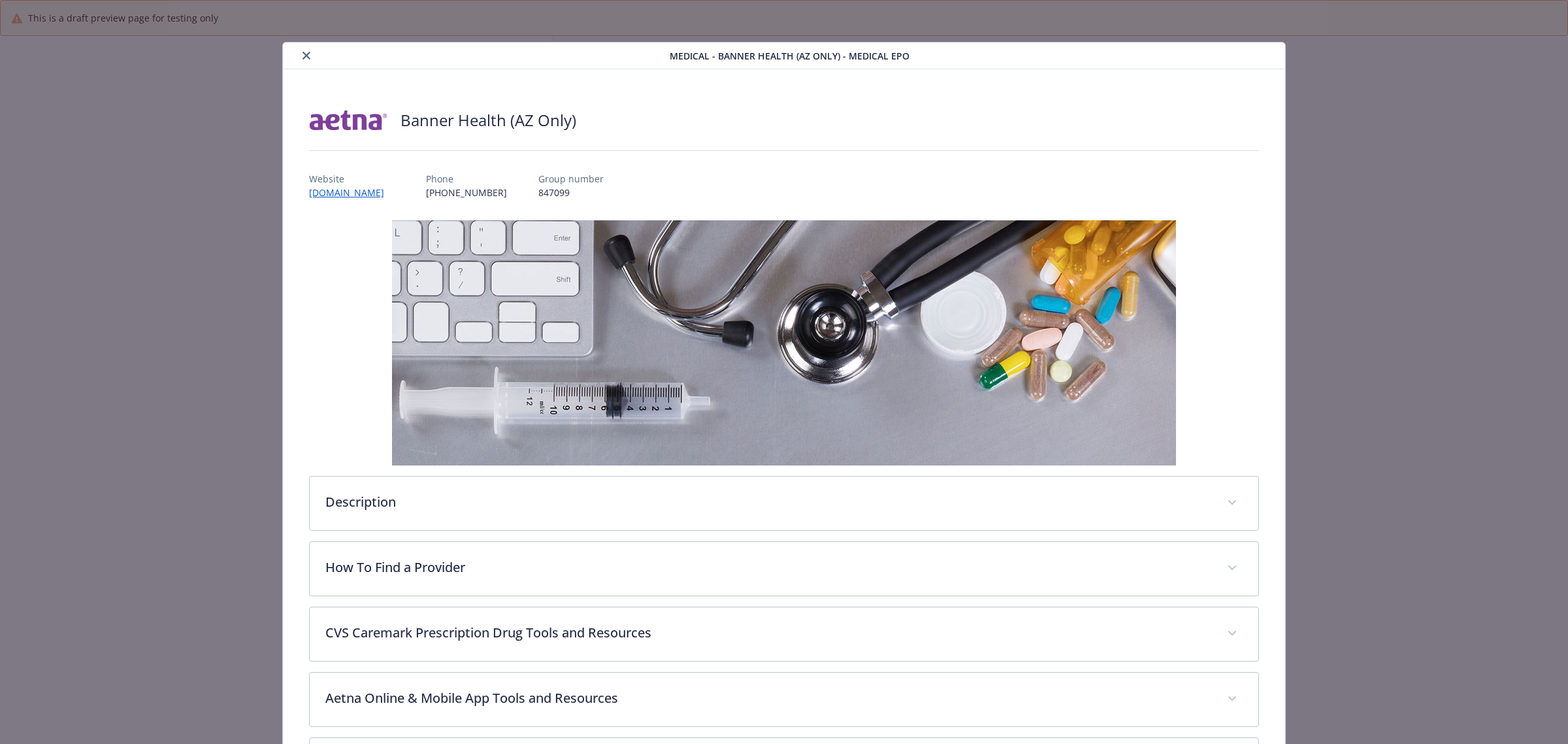
click at [306, 51] on button "close" at bounding box center [306, 55] width 15 height 15
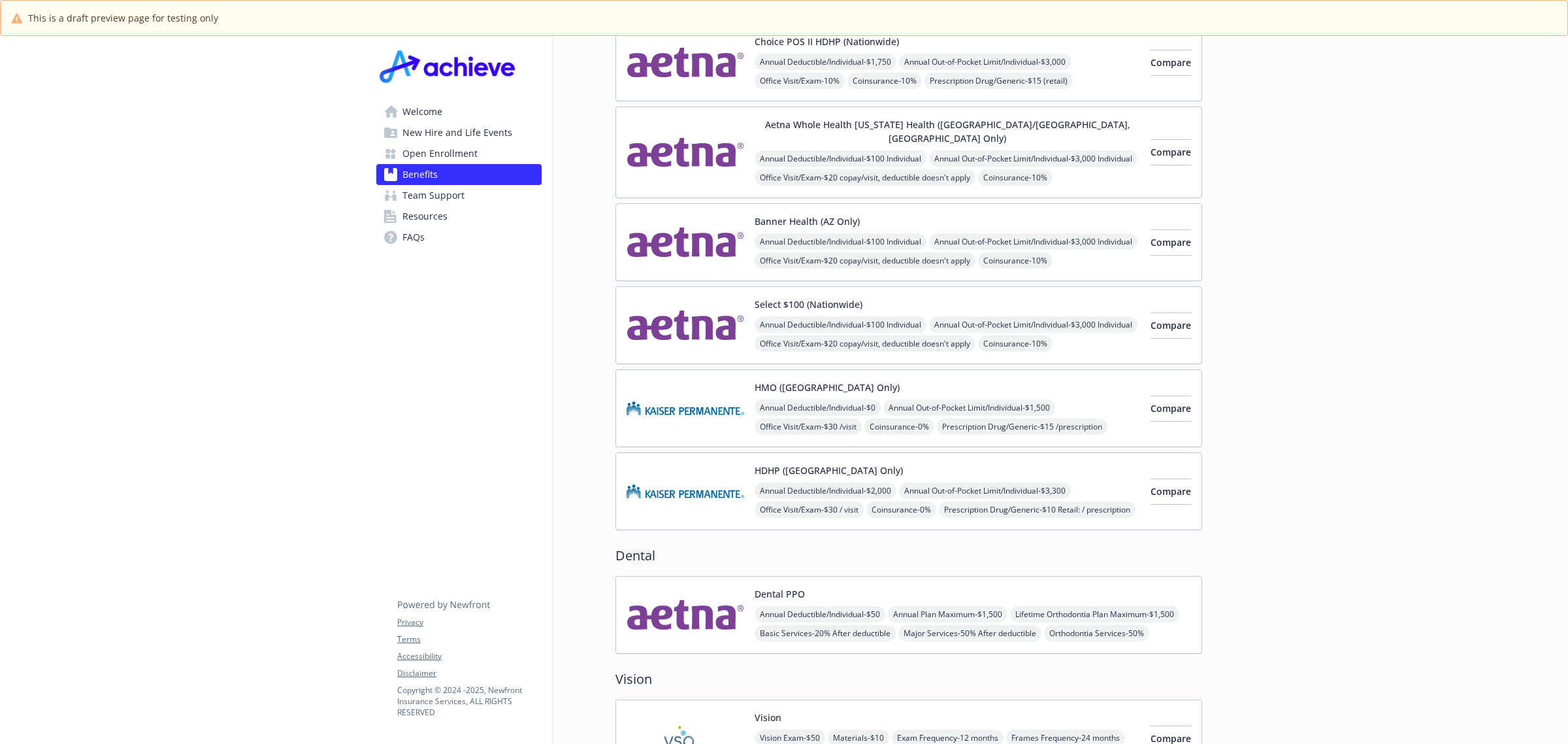
scroll to position [245, 0]
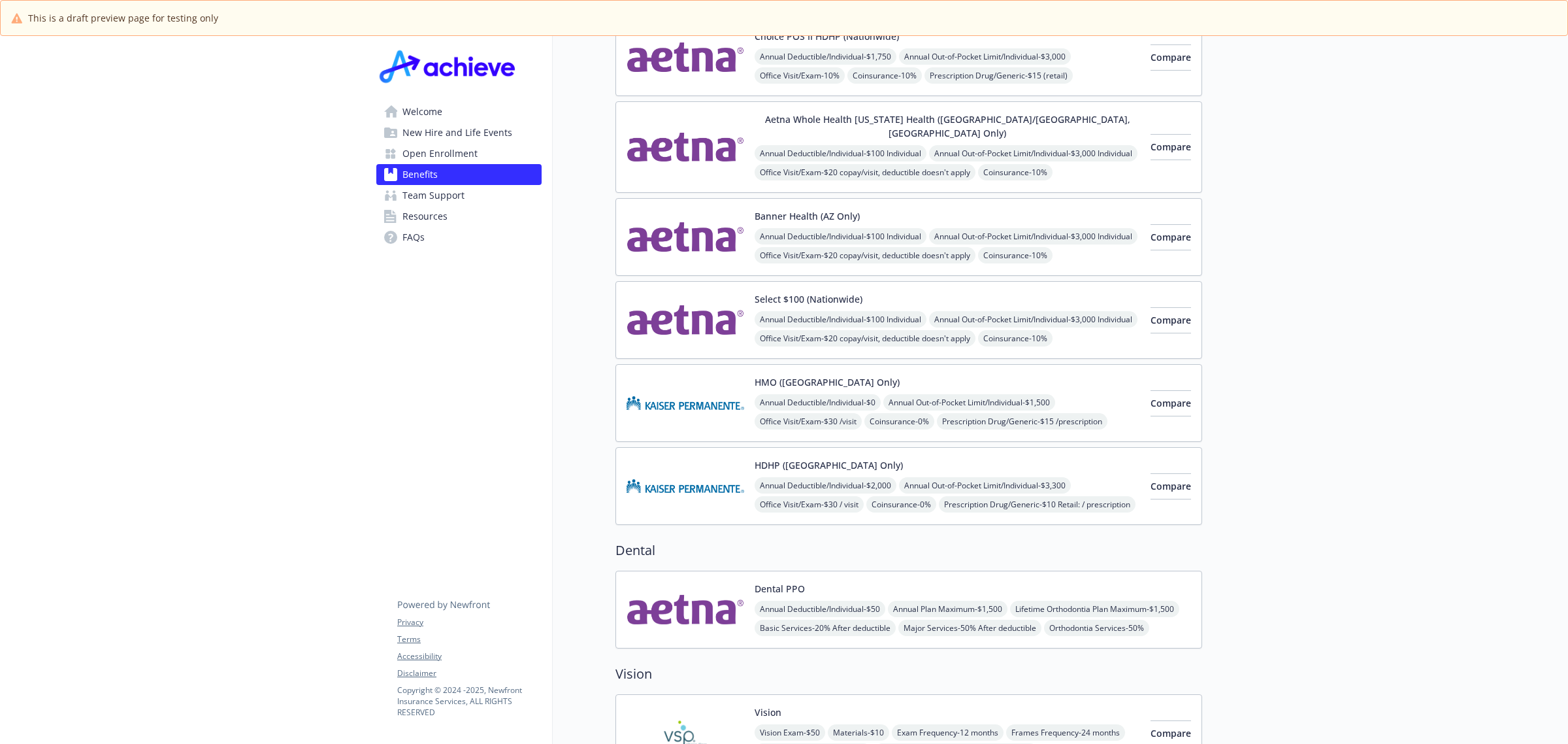
click at [696, 386] on img at bounding box center [686, 403] width 118 height 56
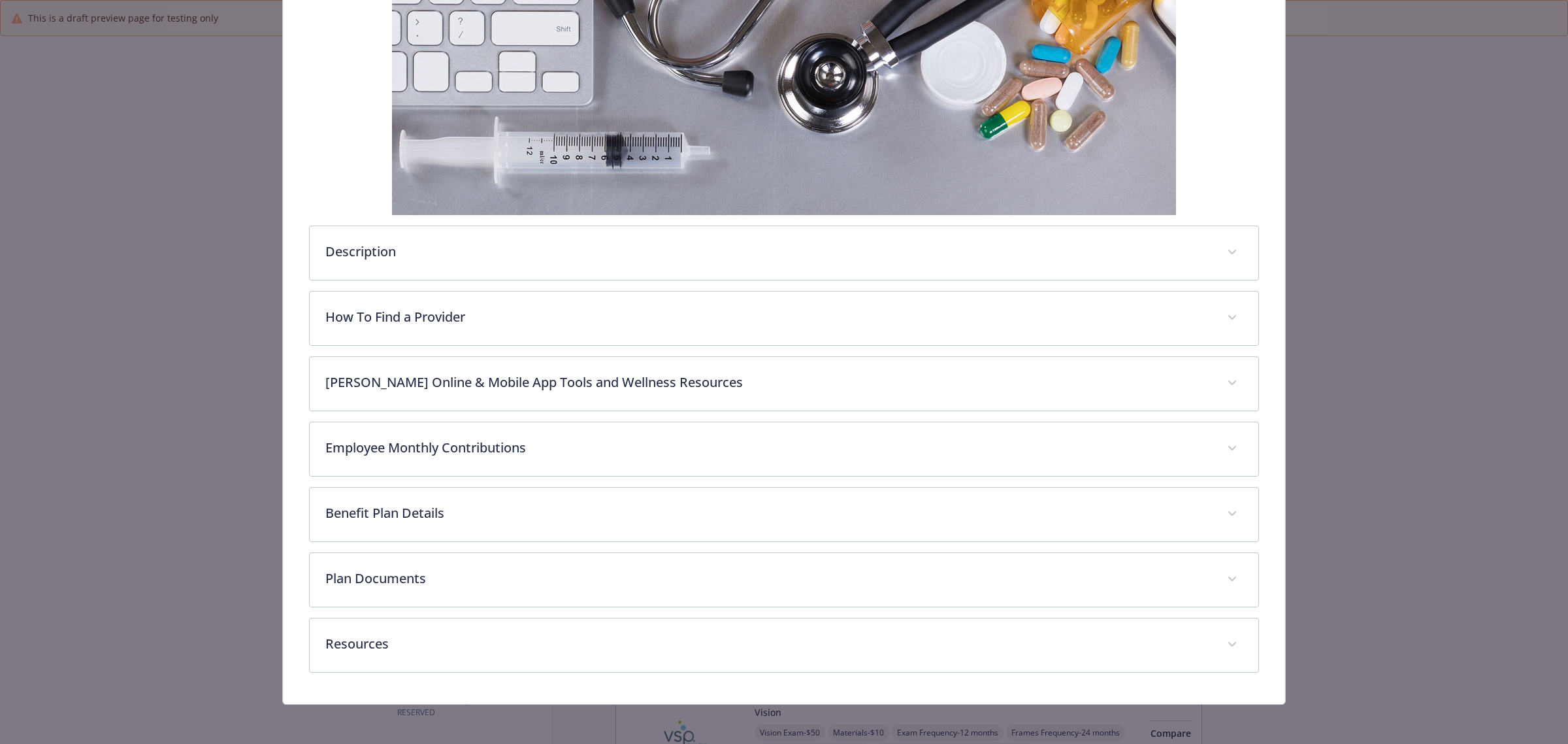
scroll to position [255, 0]
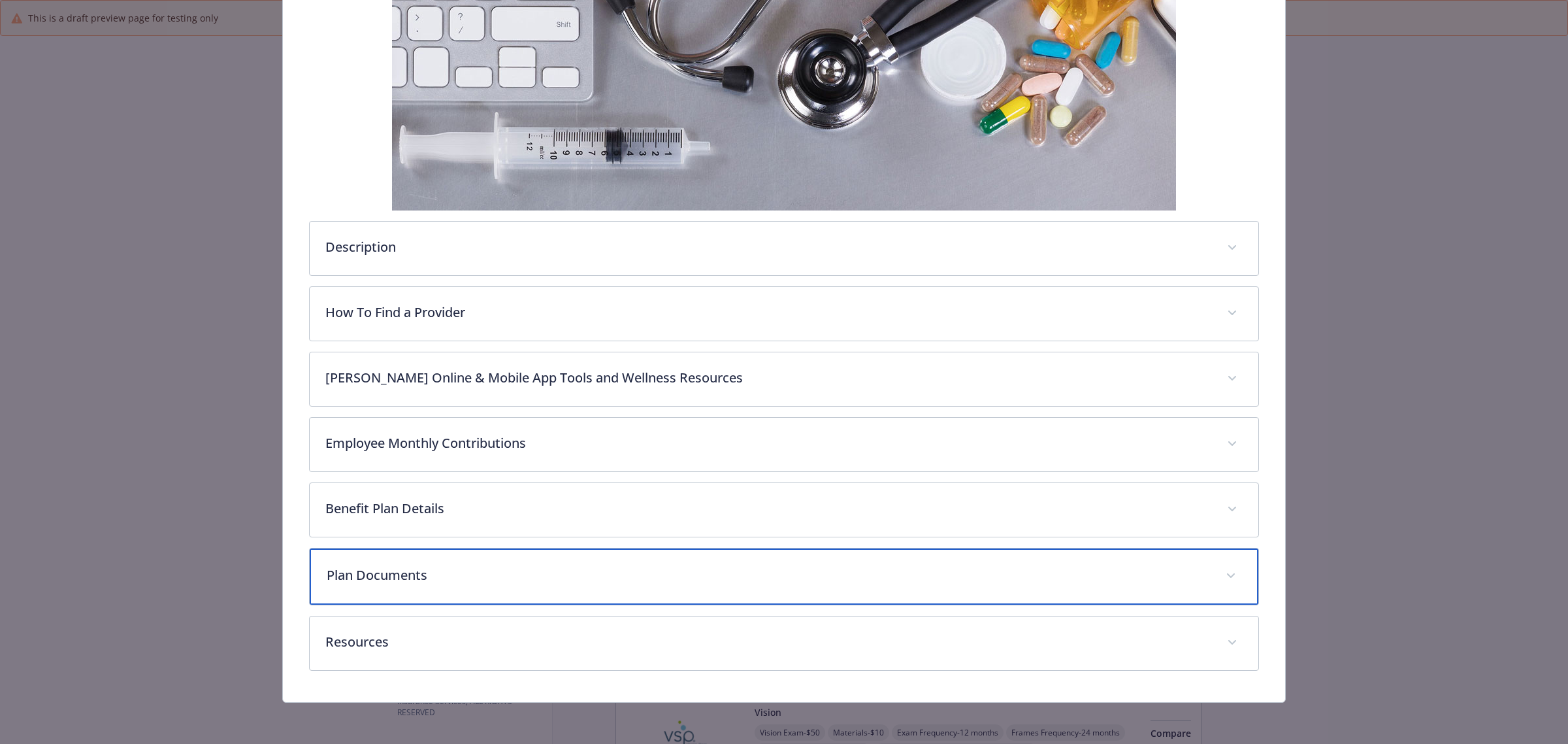
click at [893, 567] on p "Plan Documents" at bounding box center [769, 575] width 884 height 19
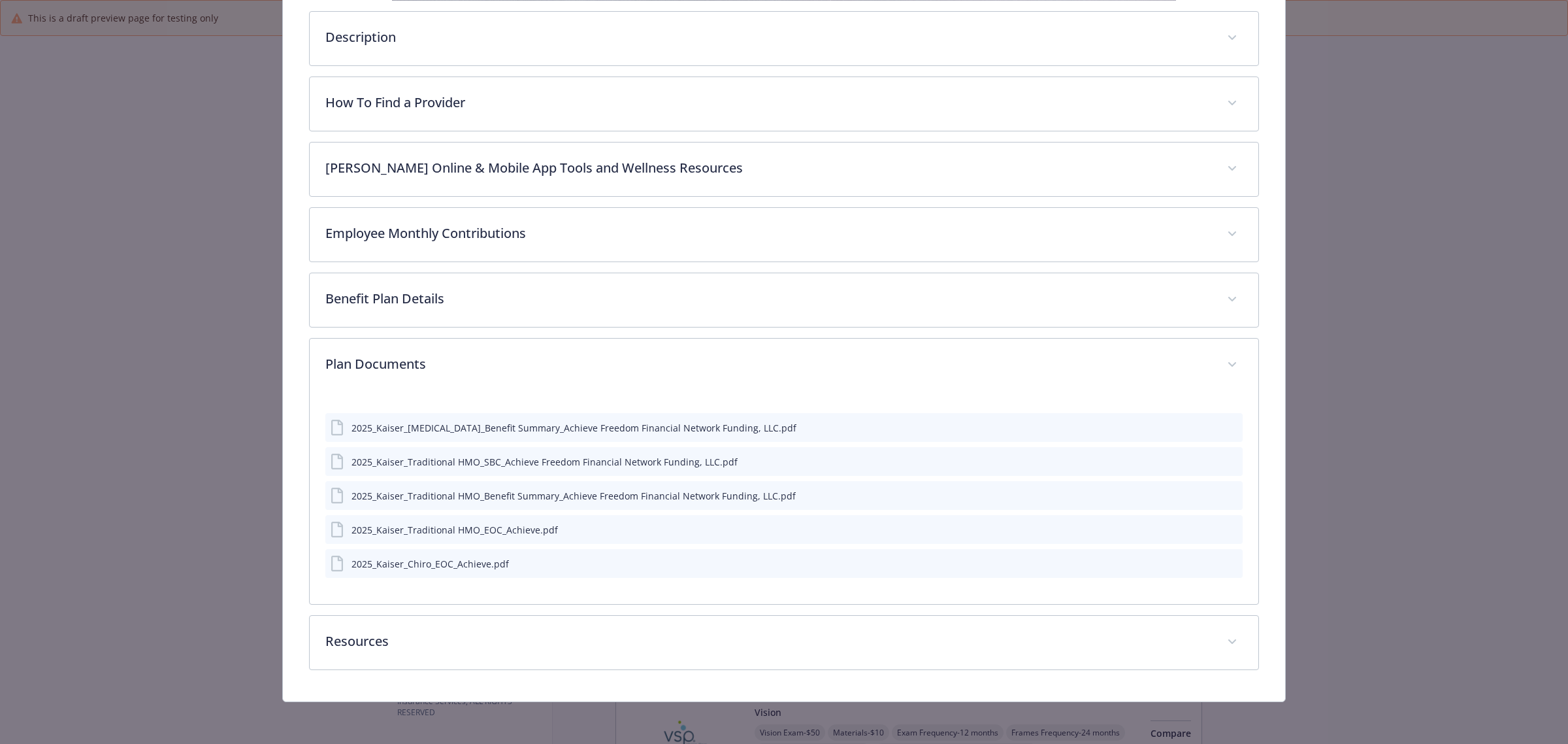
scroll to position [466, 0]
click at [1224, 561] on icon "preview file" at bounding box center [1230, 562] width 12 height 9
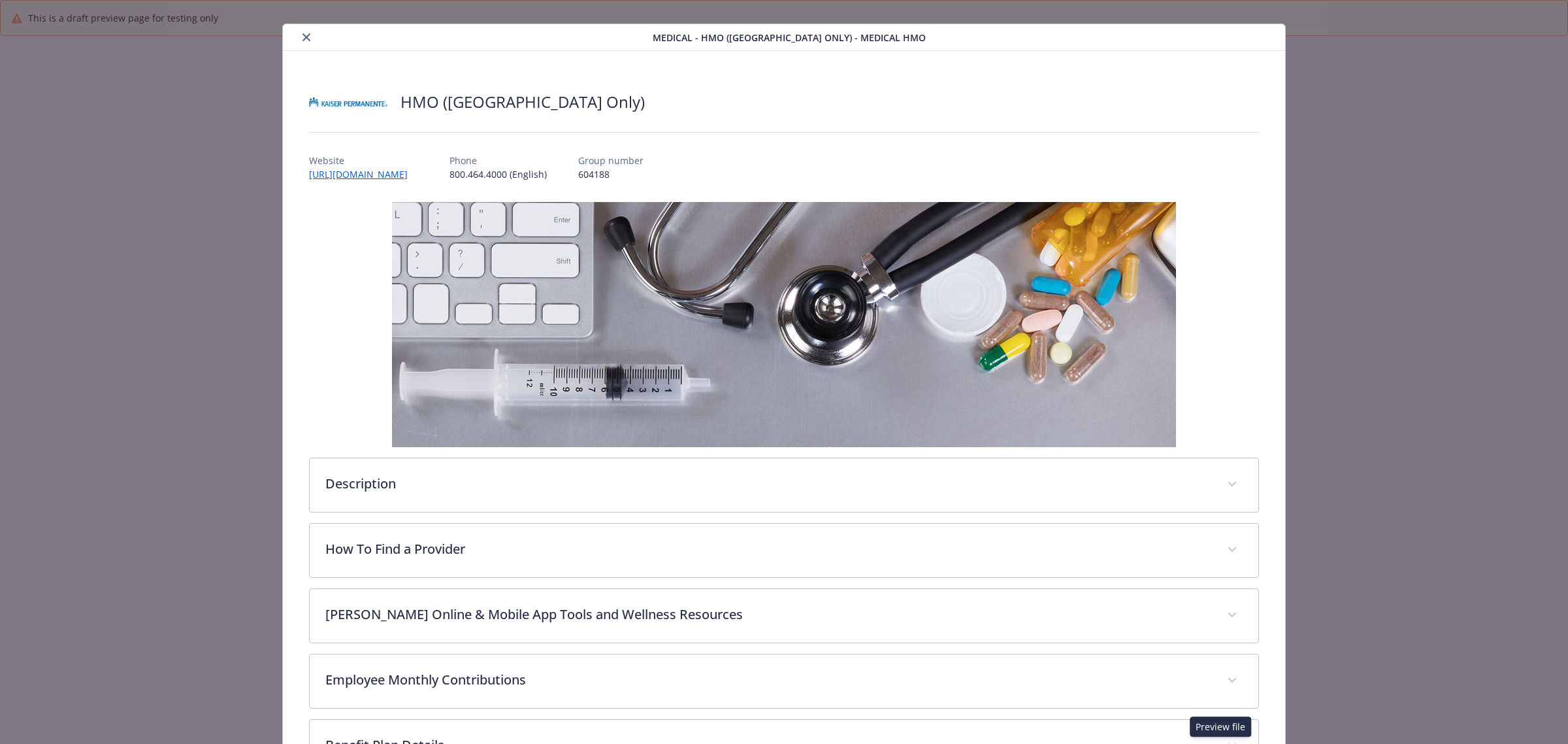
scroll to position [0, 0]
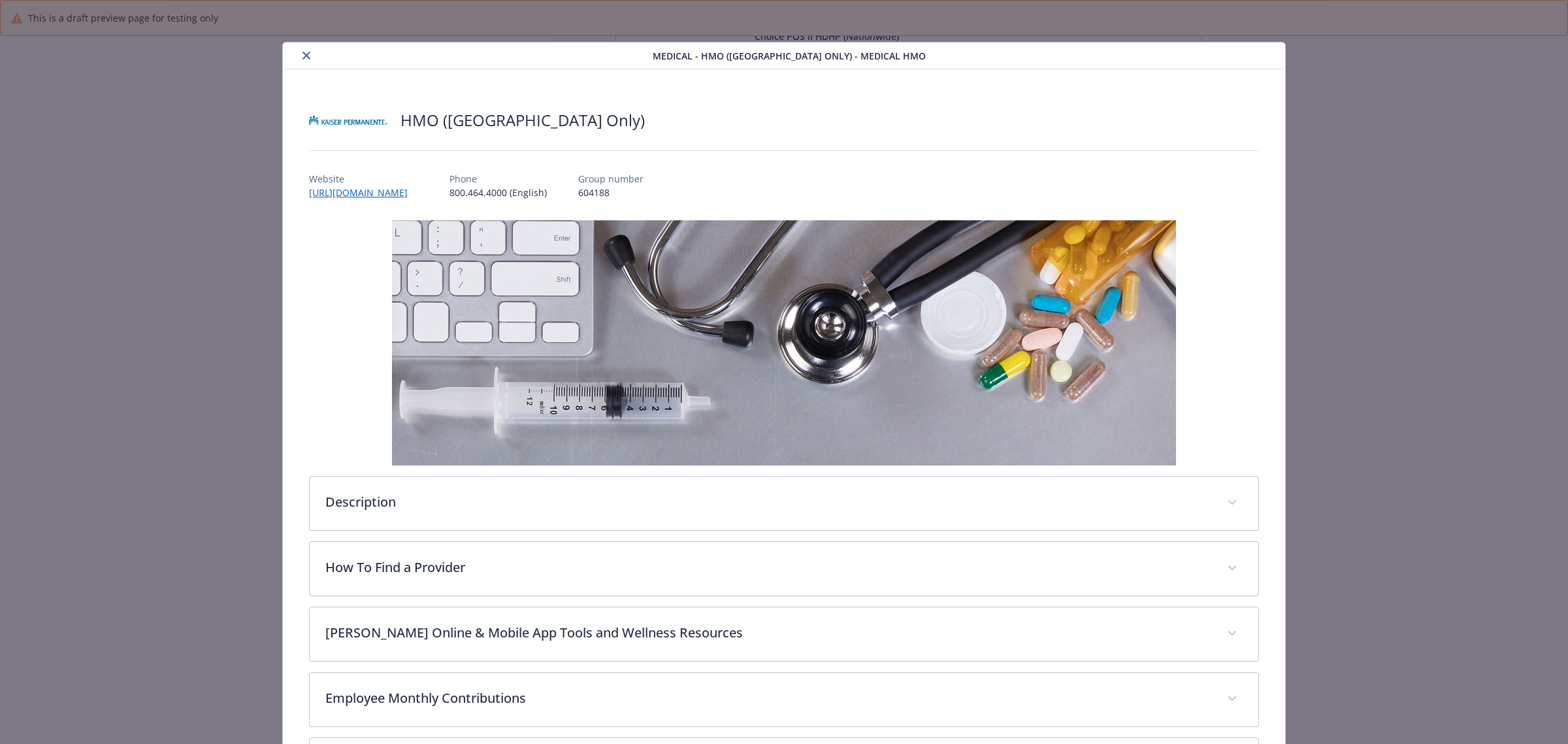
click at [304, 54] on icon "close" at bounding box center [307, 56] width 8 height 8
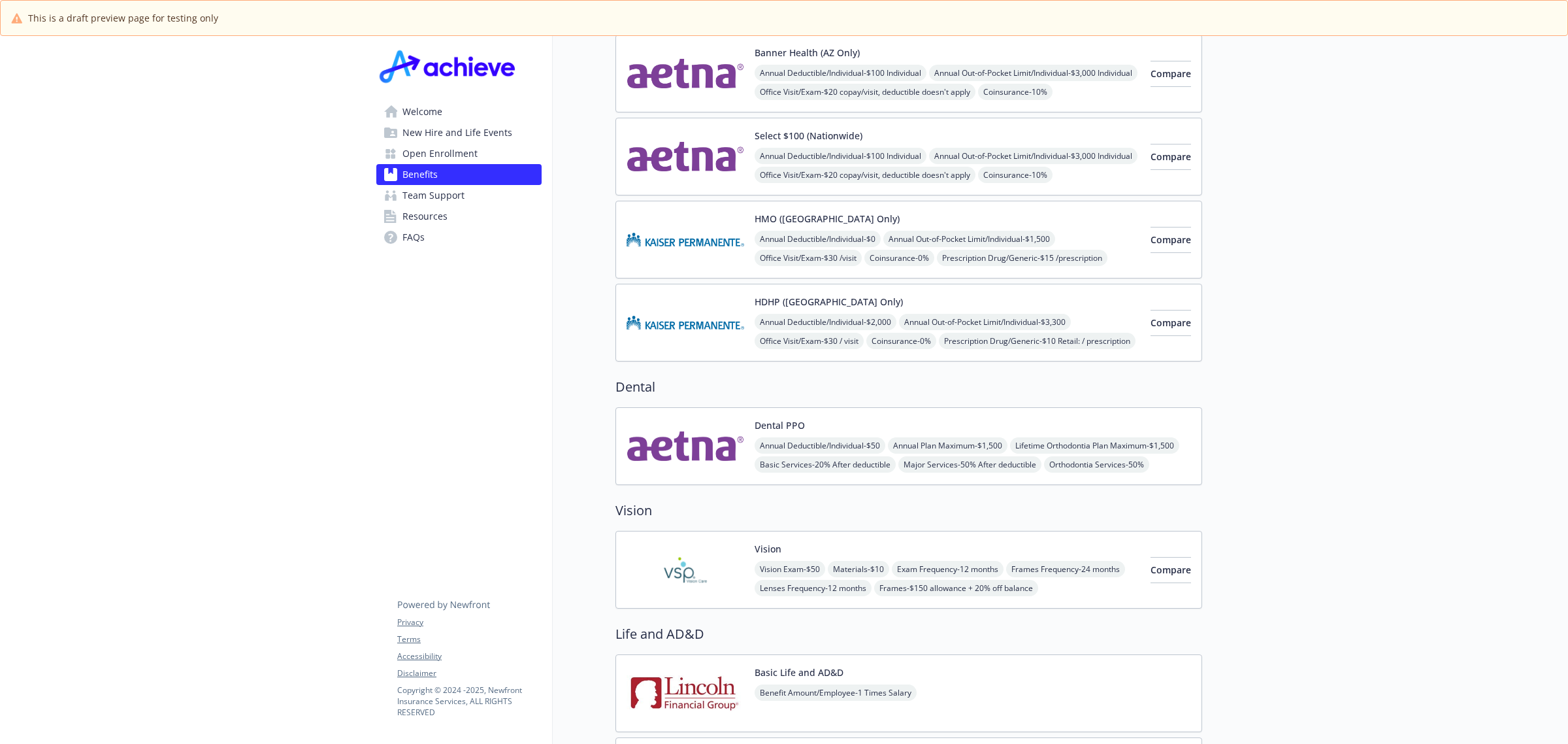
click at [700, 322] on img at bounding box center [686, 322] width 118 height 56
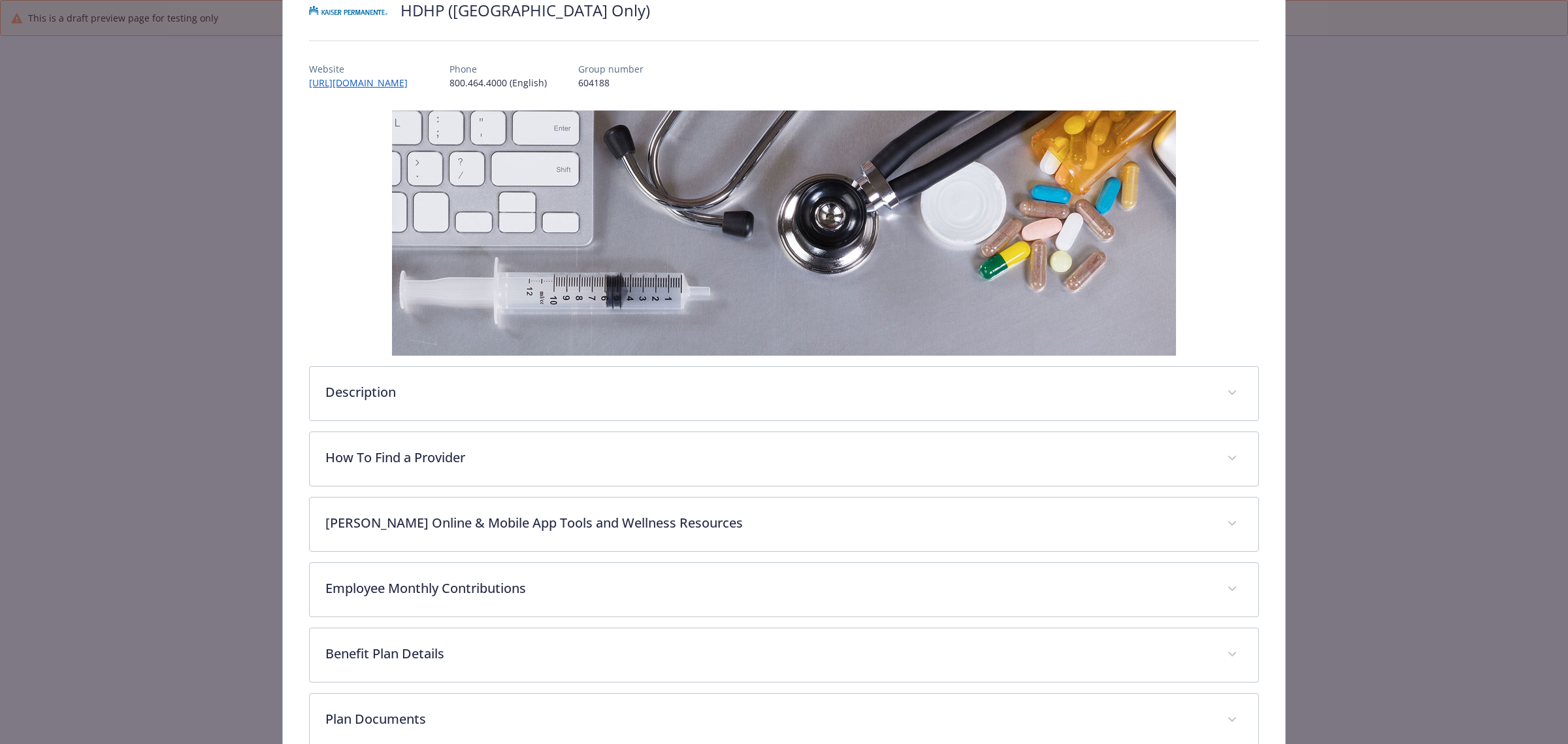
scroll to position [255, 0]
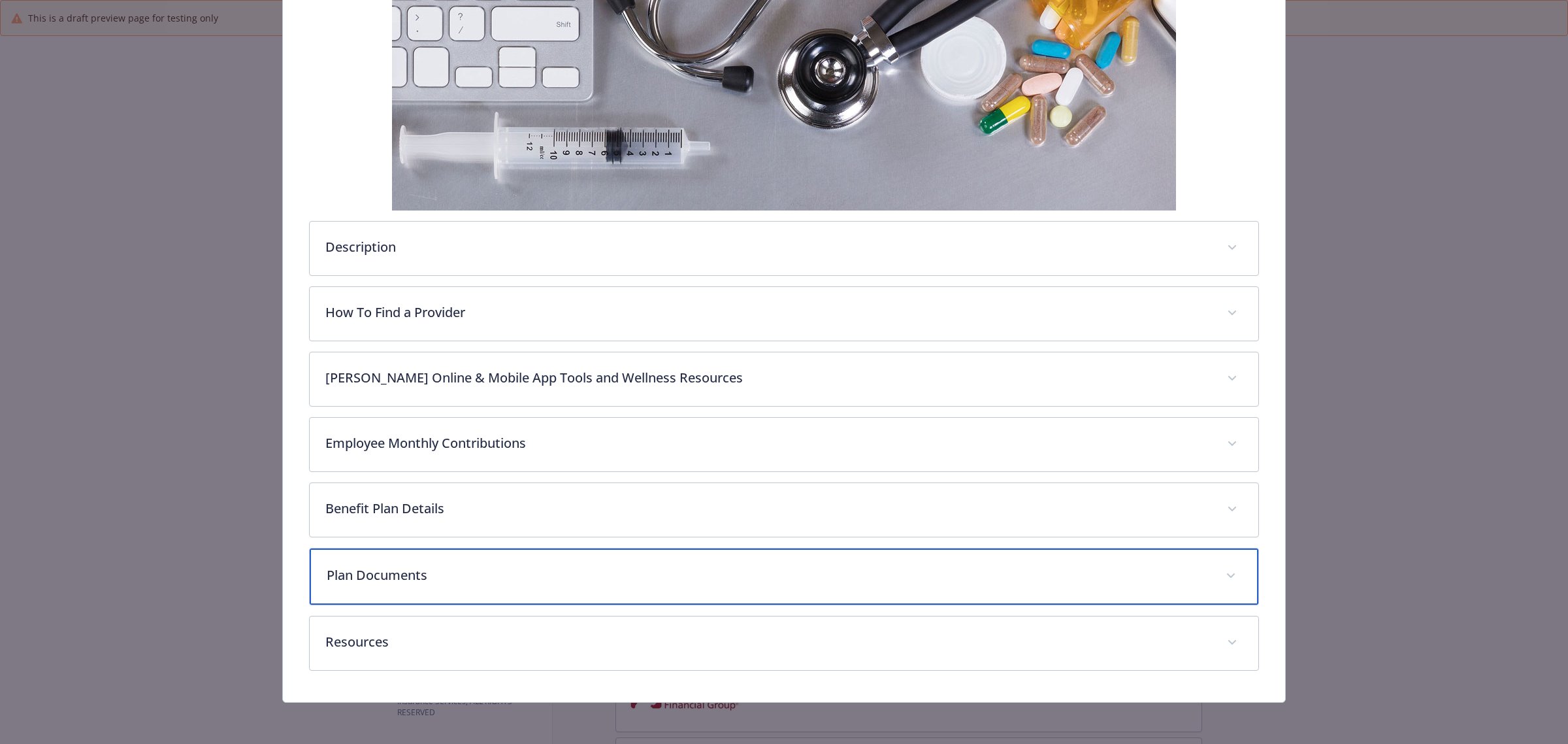
click at [727, 581] on p "Plan Documents" at bounding box center [769, 575] width 884 height 19
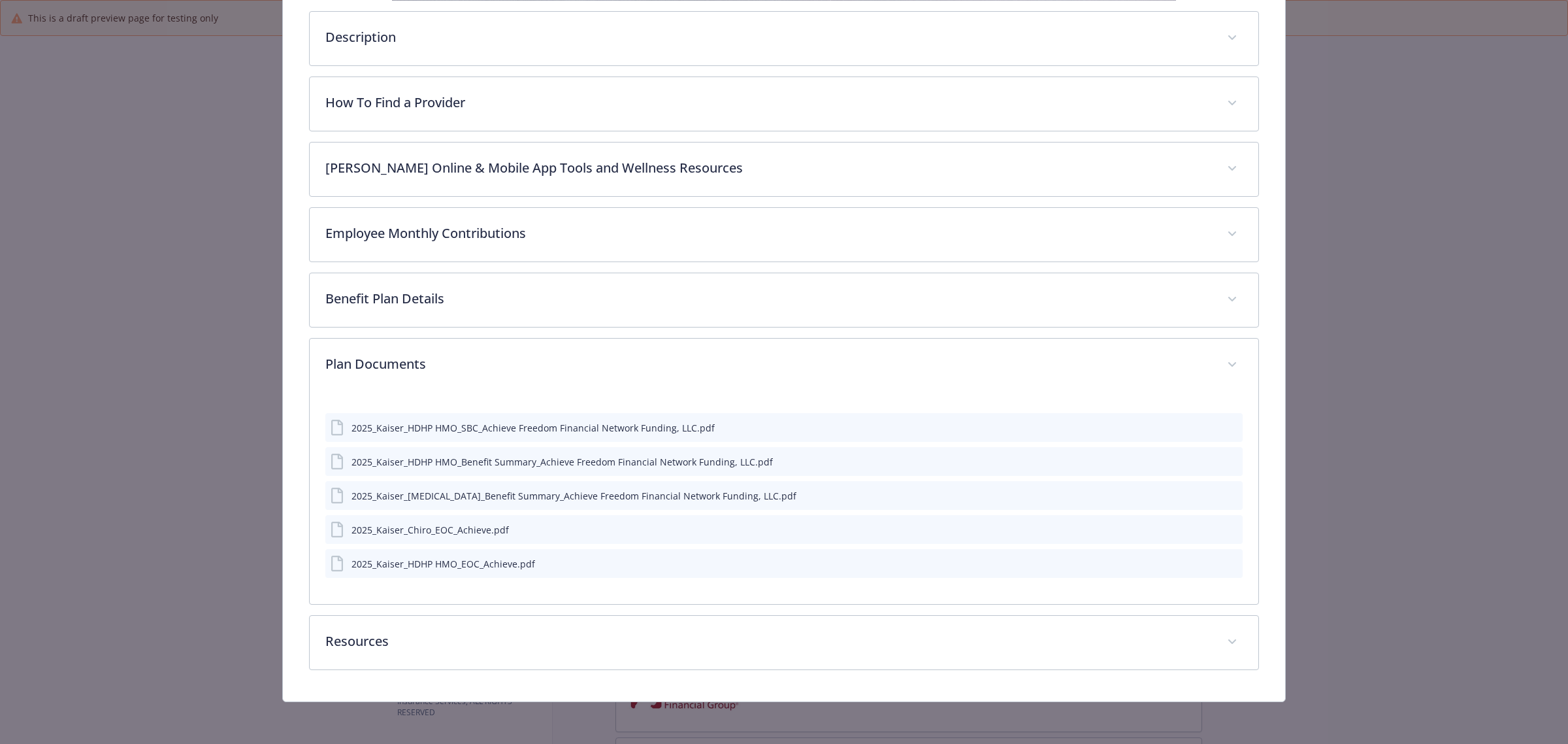
scroll to position [466, 0]
click at [1231, 531] on div "2025_Kaiser_HDHP HMO_SBC_Achieve Freedom Financial Network Funding, LLC.pdf 202…" at bounding box center [784, 498] width 949 height 212
click at [1224, 531] on icon "preview file" at bounding box center [1230, 528] width 12 height 9
click at [1225, 458] on icon "preview file" at bounding box center [1230, 461] width 12 height 9
drag, startPoint x: 1224, startPoint y: 527, endPoint x: 1239, endPoint y: 557, distance: 33.5
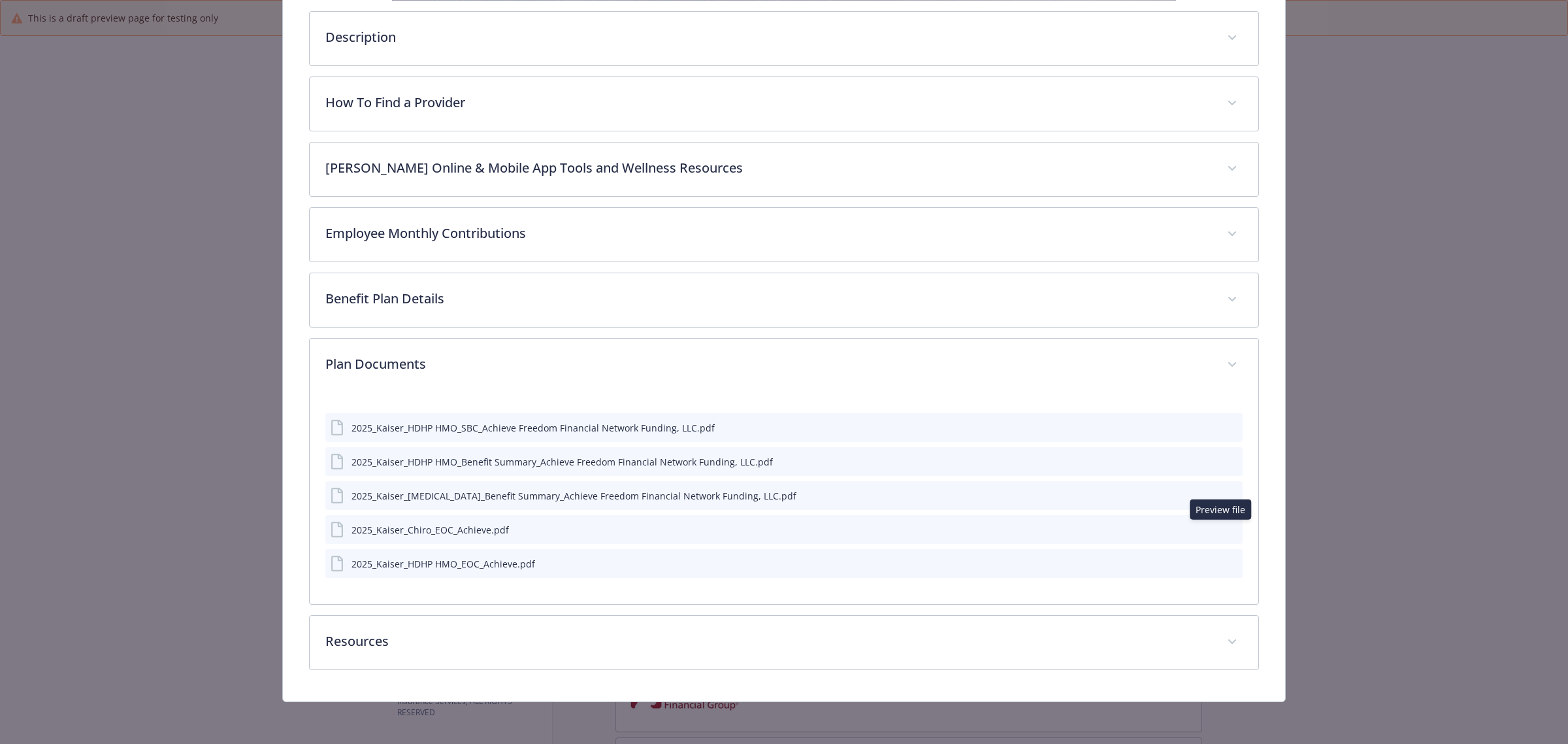
click at [1232, 544] on div "2025_Kaiser_HDHP HMO_SBC_Achieve Freedom Financial Network Funding, LLC.pdf 202…" at bounding box center [784, 498] width 949 height 212
click at [1224, 560] on icon "preview file" at bounding box center [1230, 562] width 12 height 9
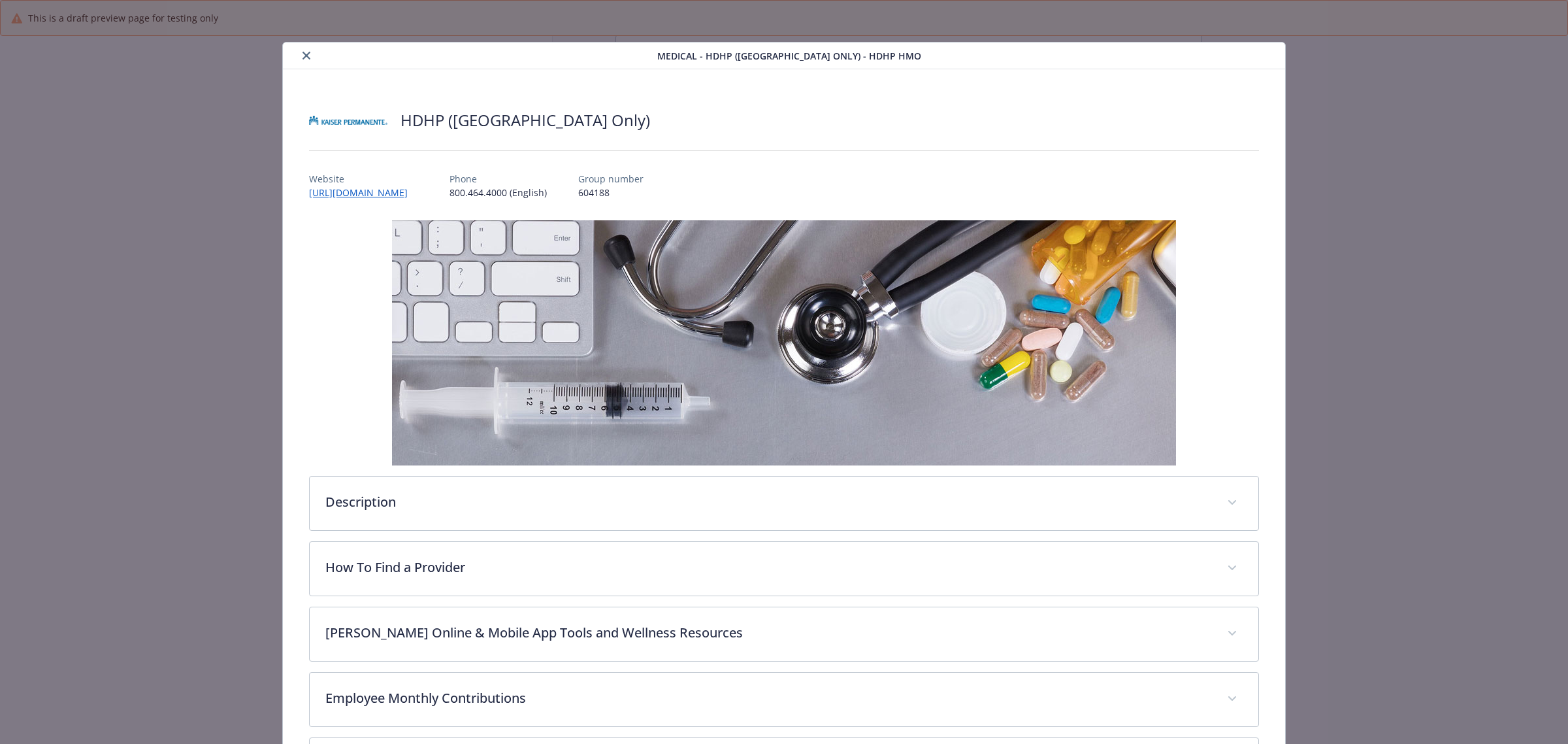
click at [303, 54] on icon "close" at bounding box center [307, 56] width 8 height 8
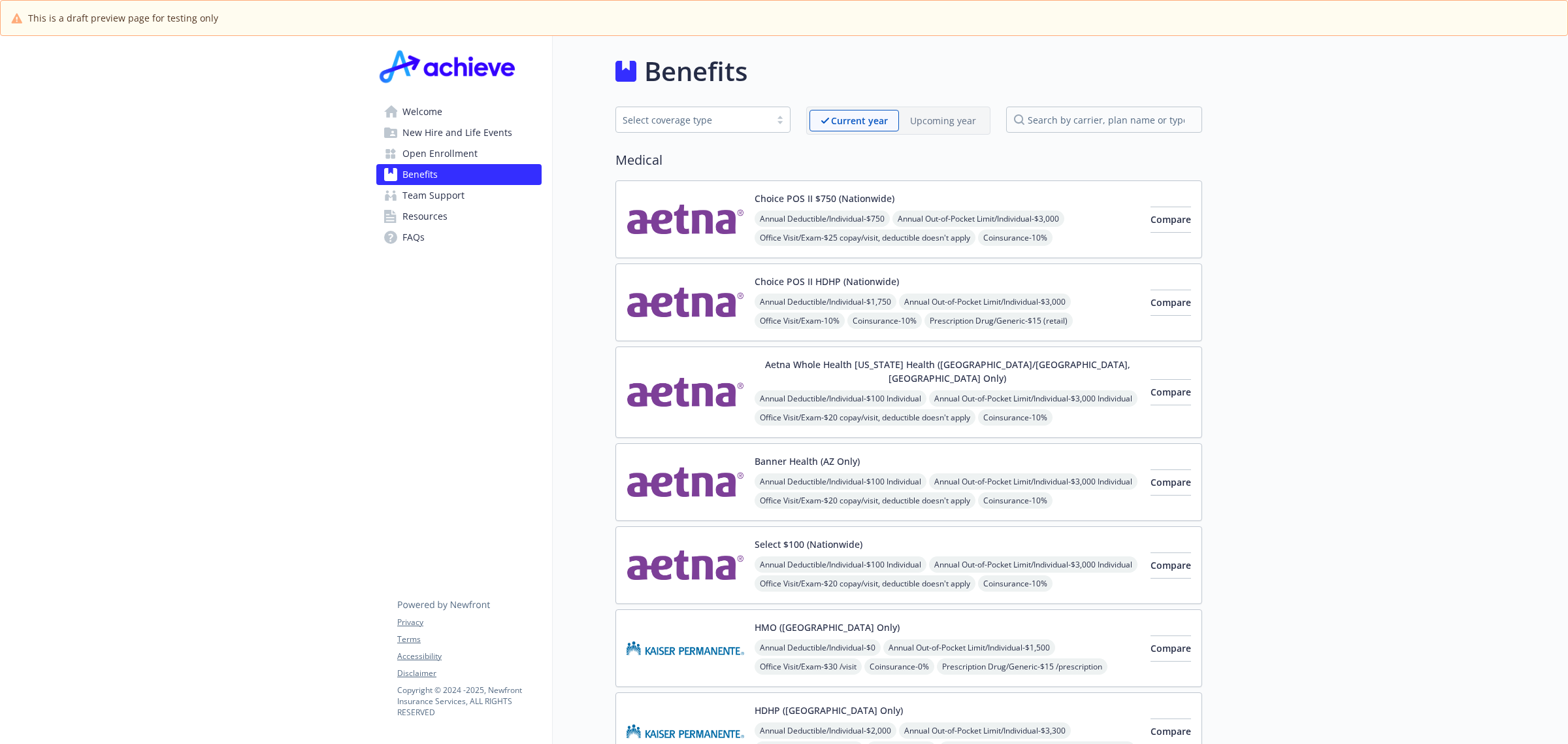
click at [650, 628] on img at bounding box center [686, 647] width 118 height 56
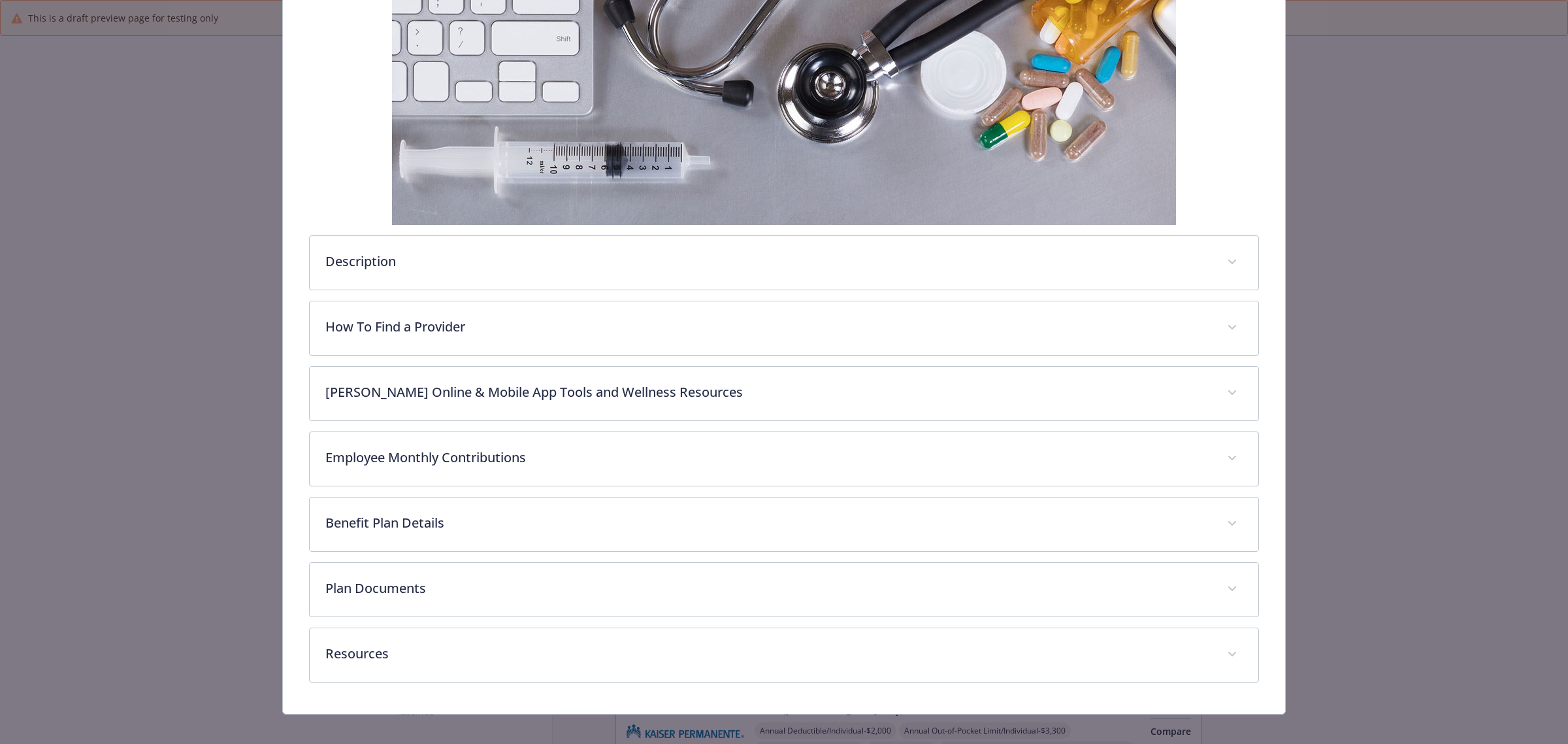
scroll to position [255, 0]
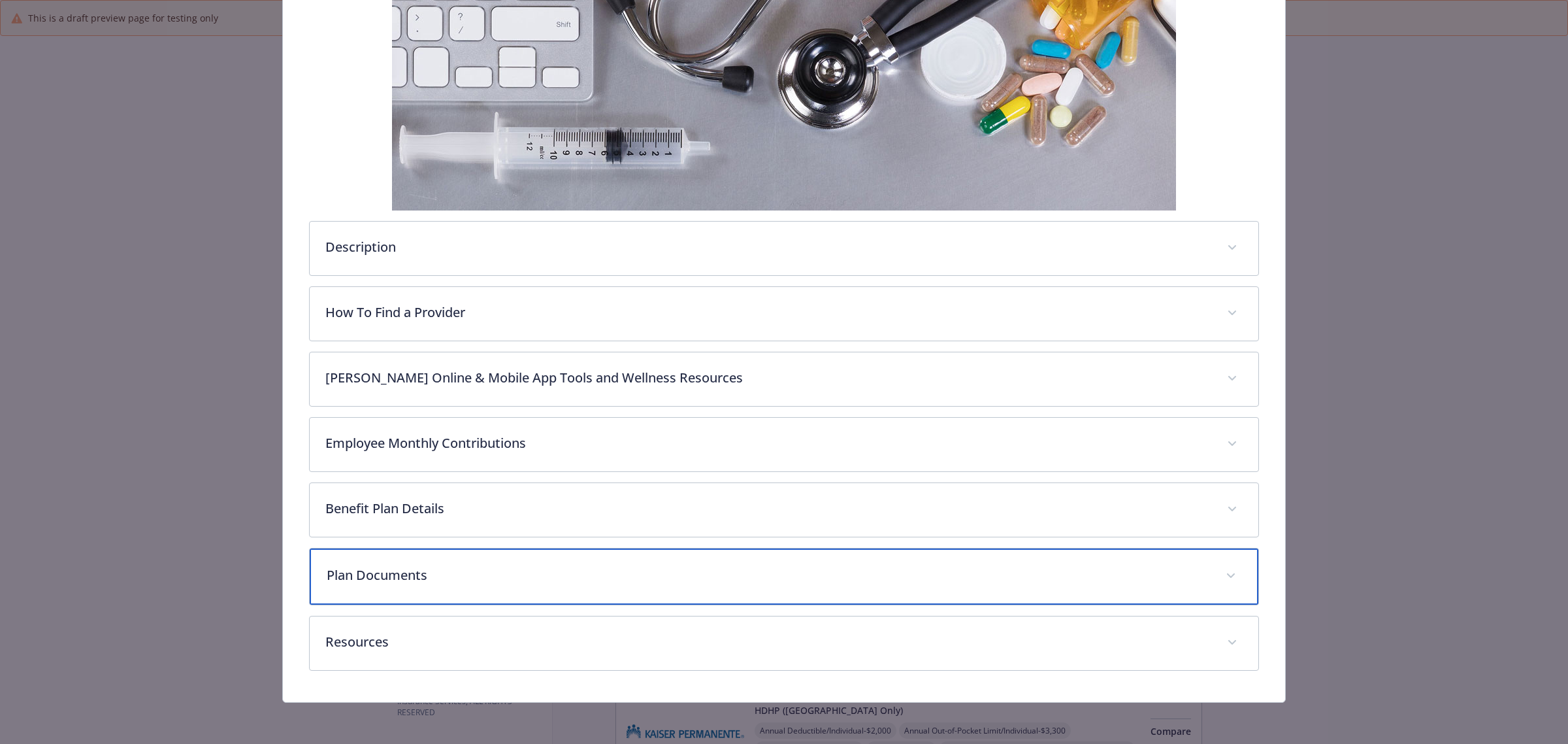
click at [677, 569] on p "Plan Documents" at bounding box center [769, 575] width 884 height 19
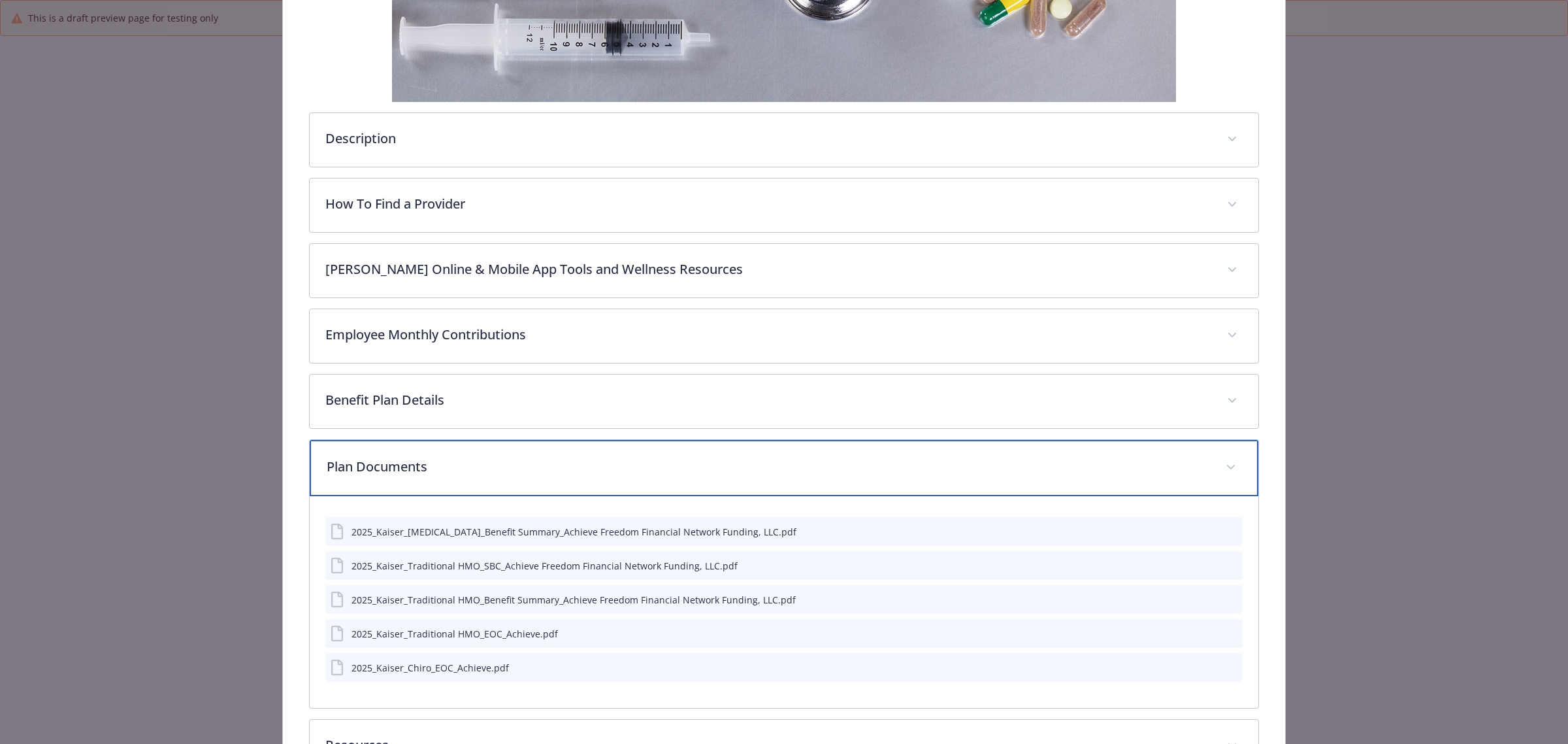
scroll to position [468, 0]
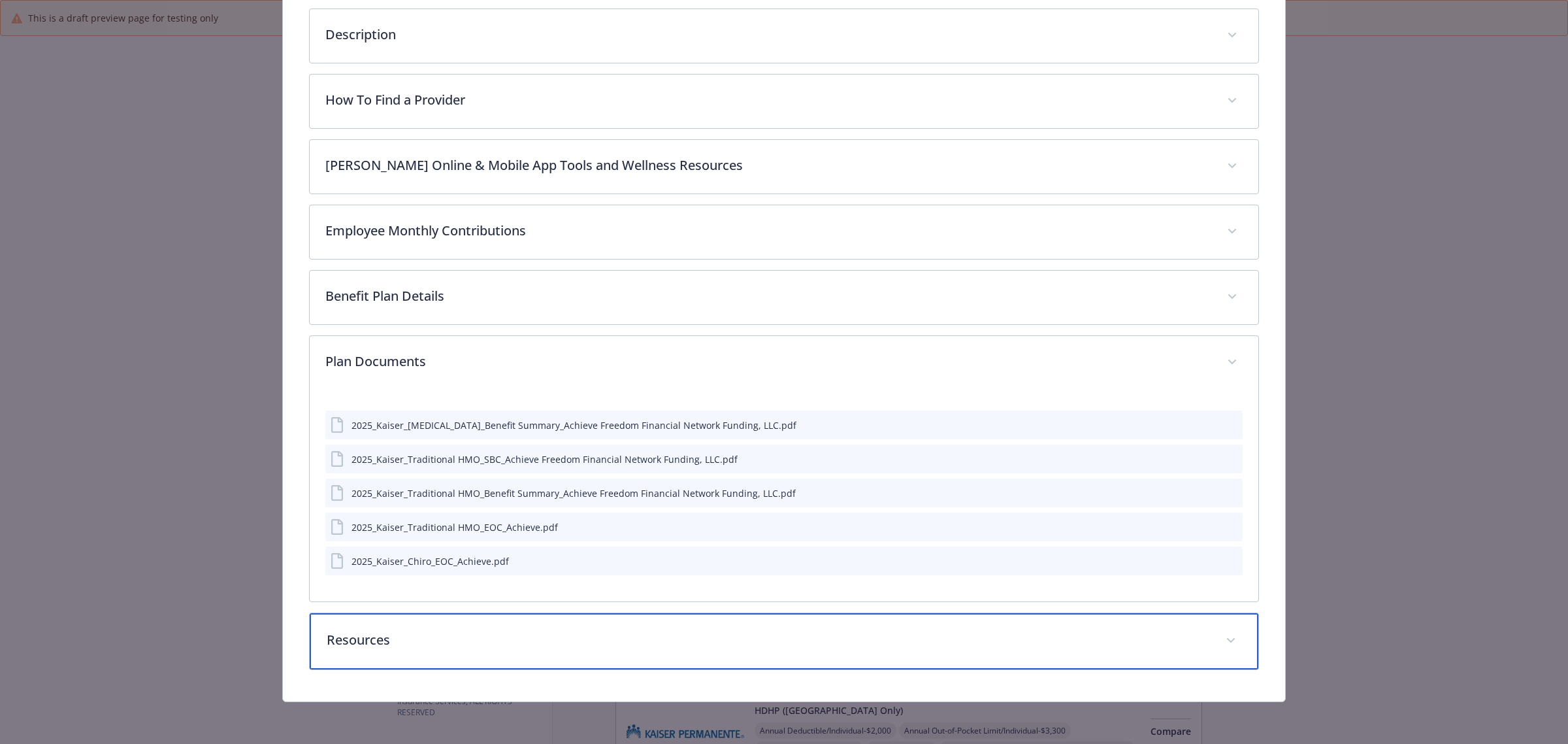
click at [585, 631] on p "Resources" at bounding box center [769, 640] width 884 height 19
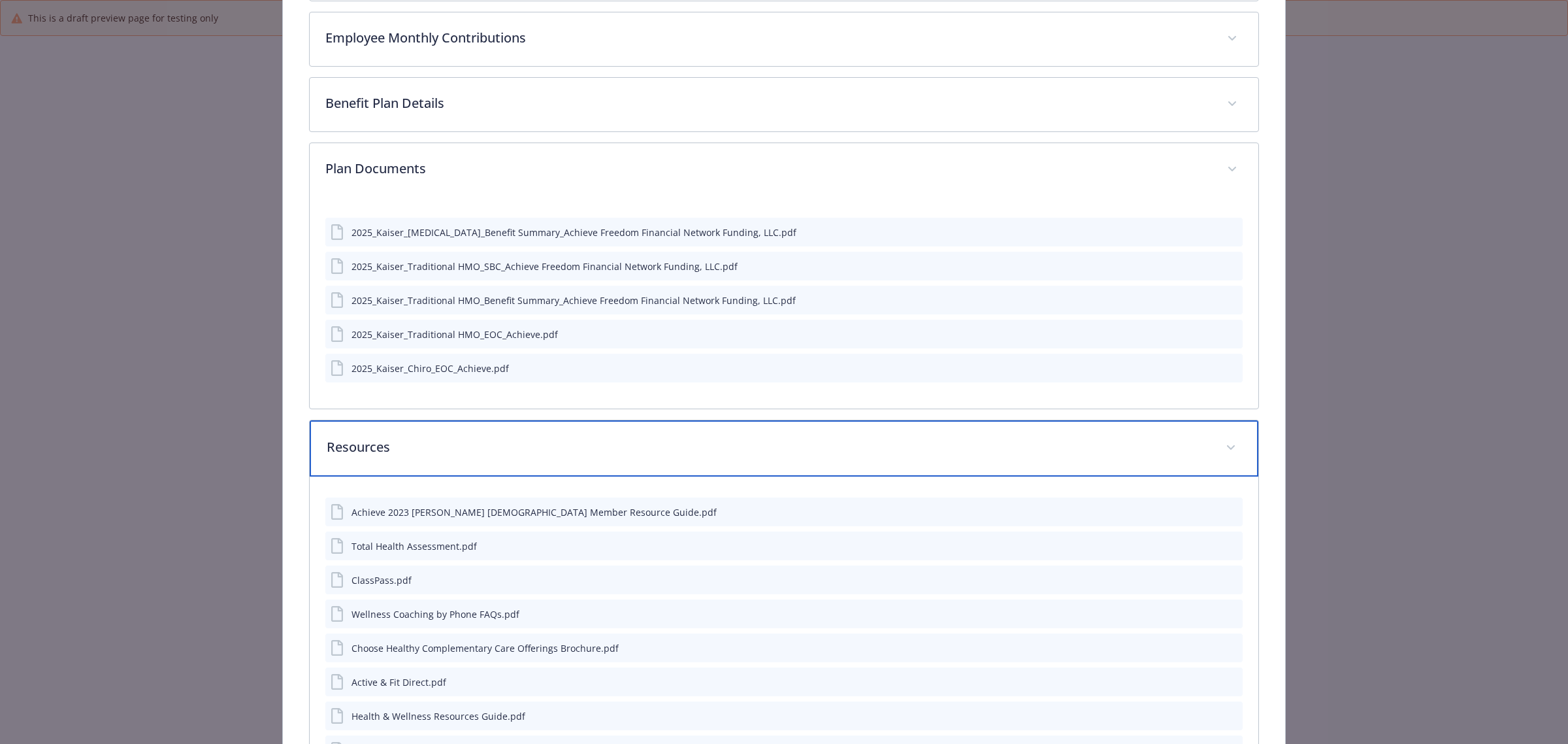
scroll to position [631, 0]
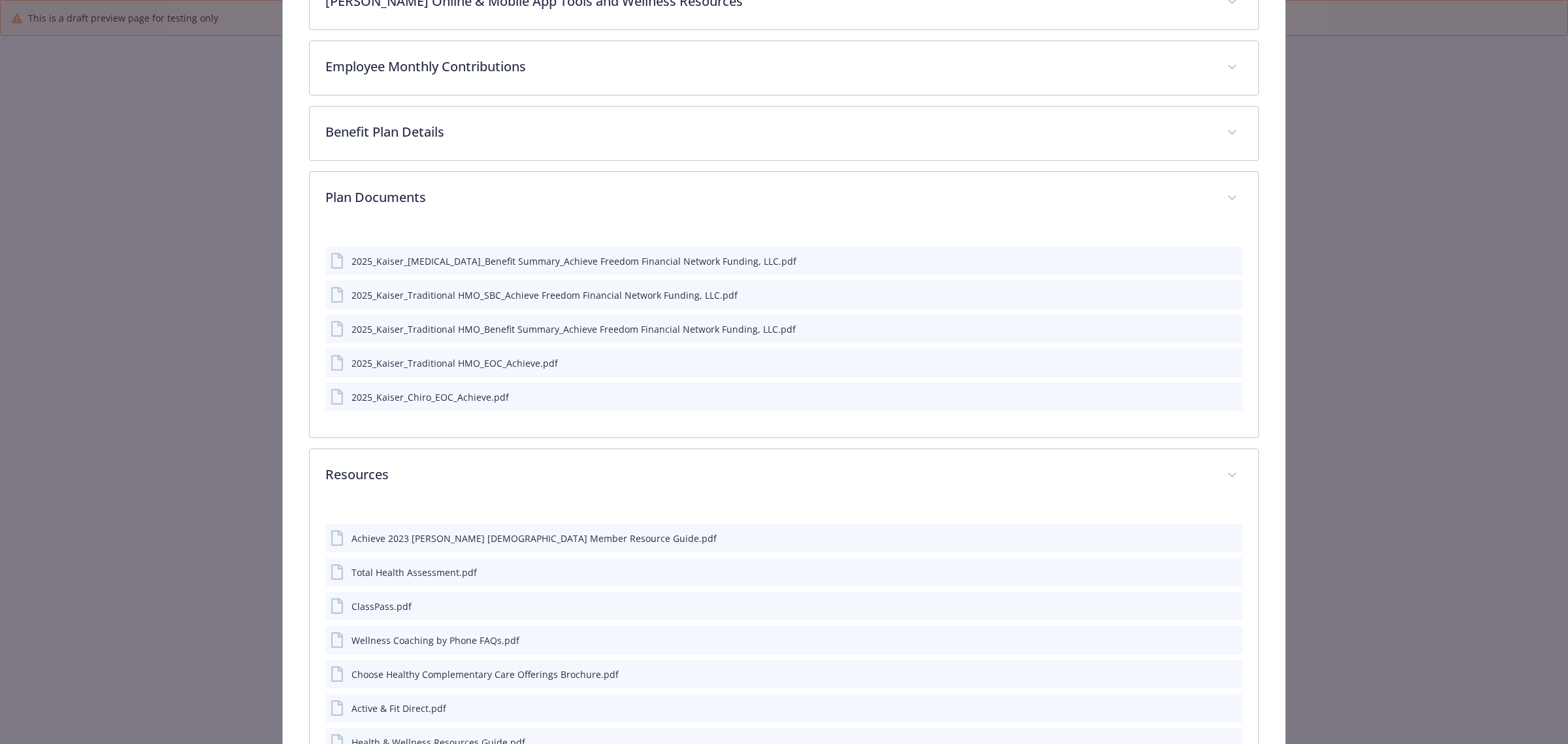
click at [1224, 395] on icon "preview file" at bounding box center [1230, 395] width 12 height 9
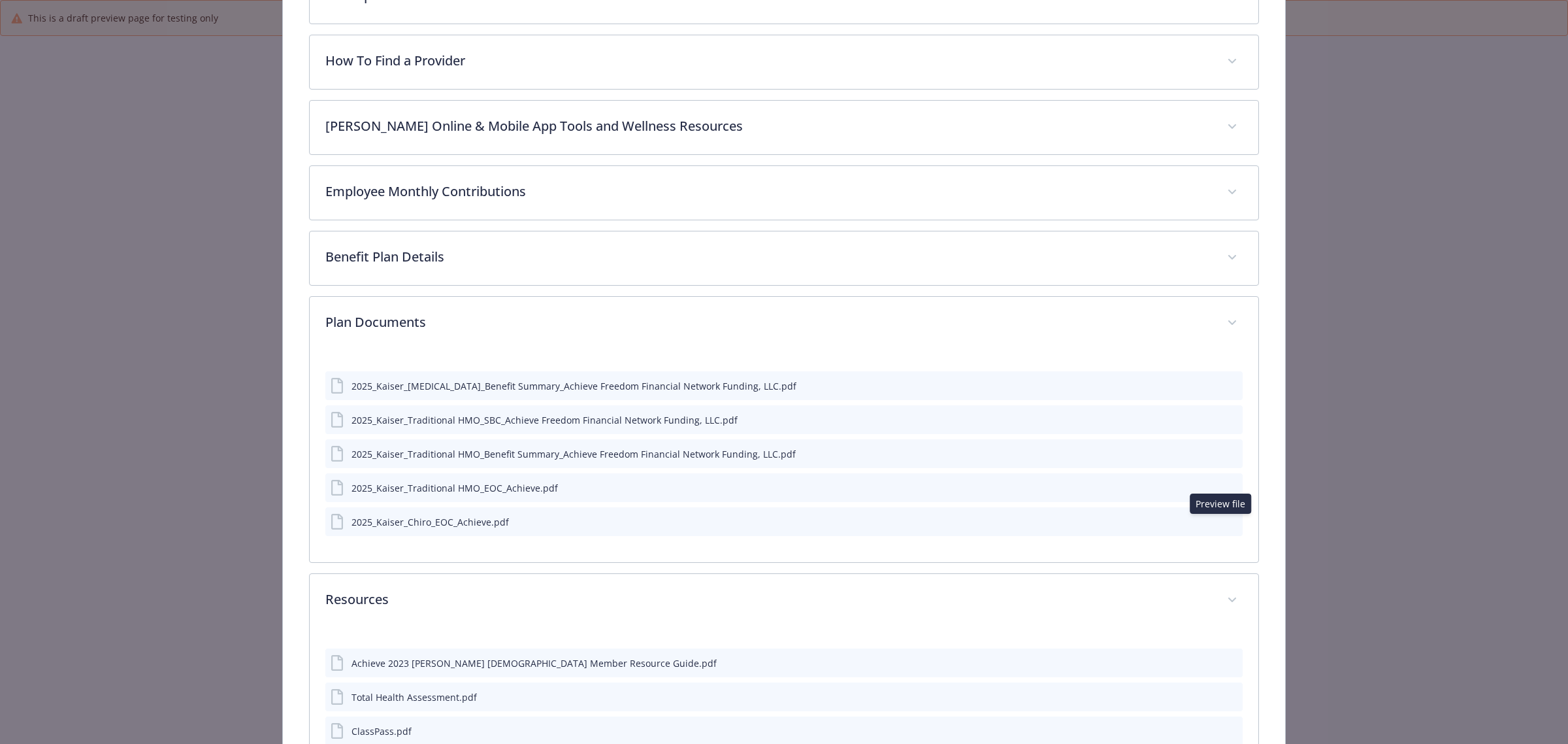
scroll to position [0, 0]
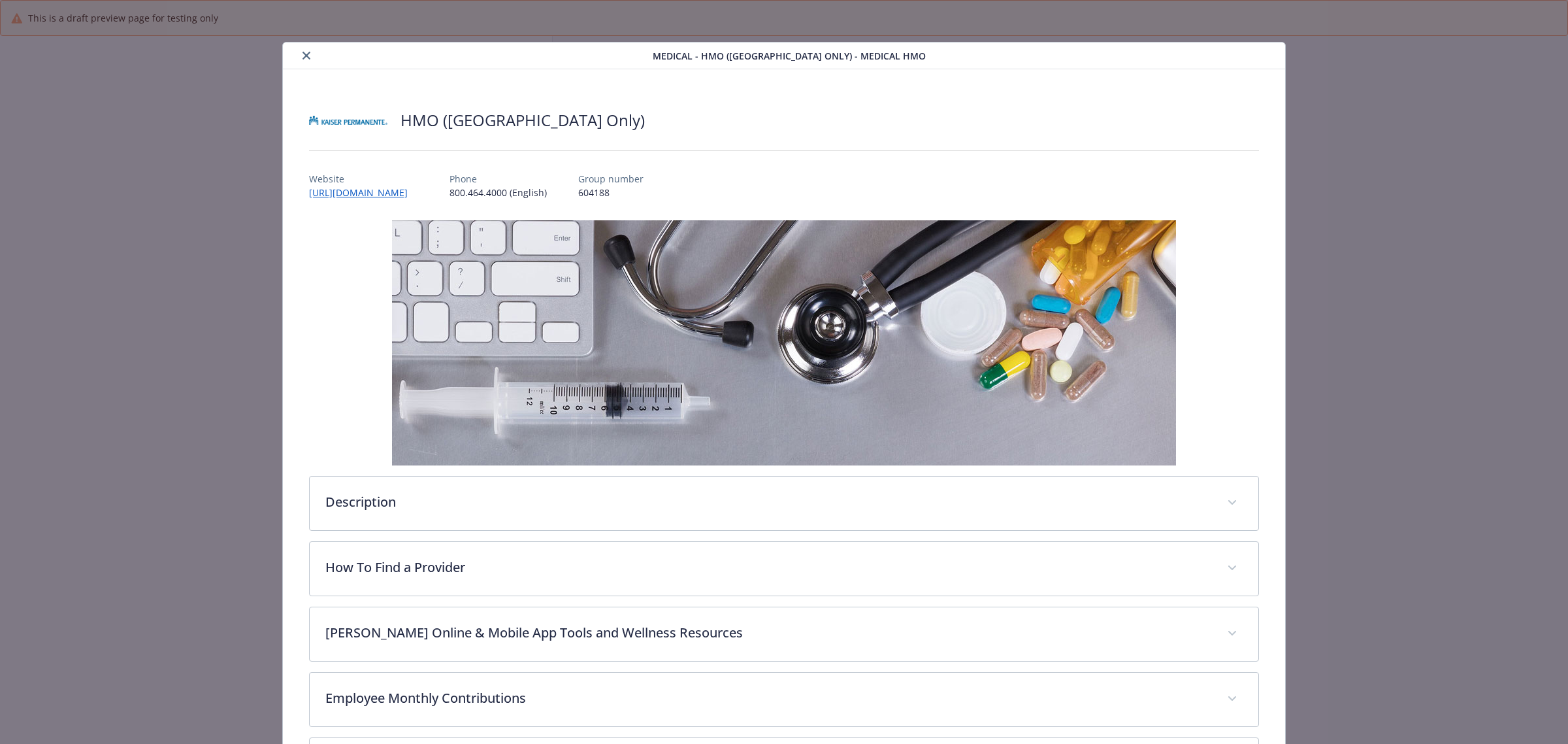
click at [304, 54] on icon "close" at bounding box center [307, 56] width 8 height 8
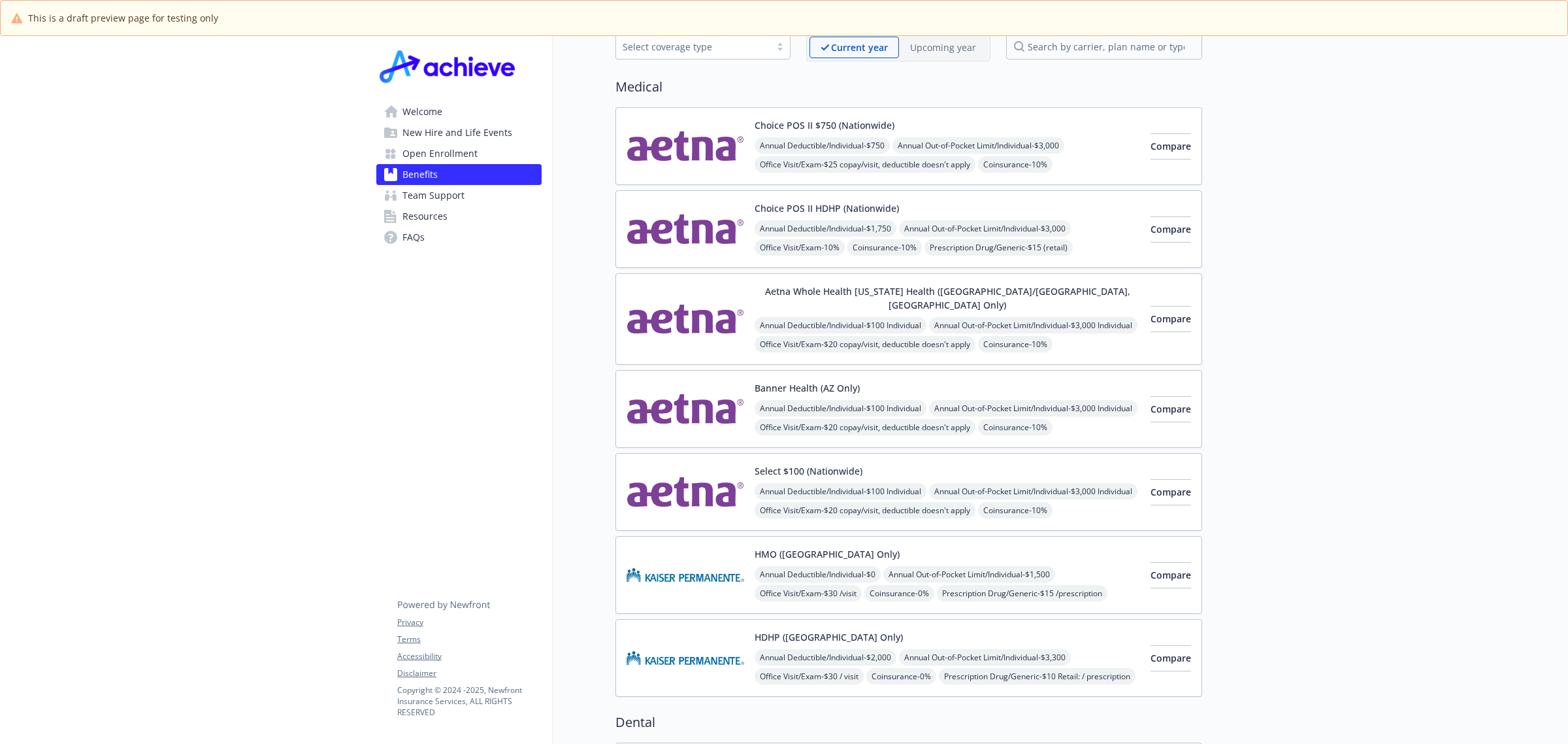
scroll to position [245, 0]
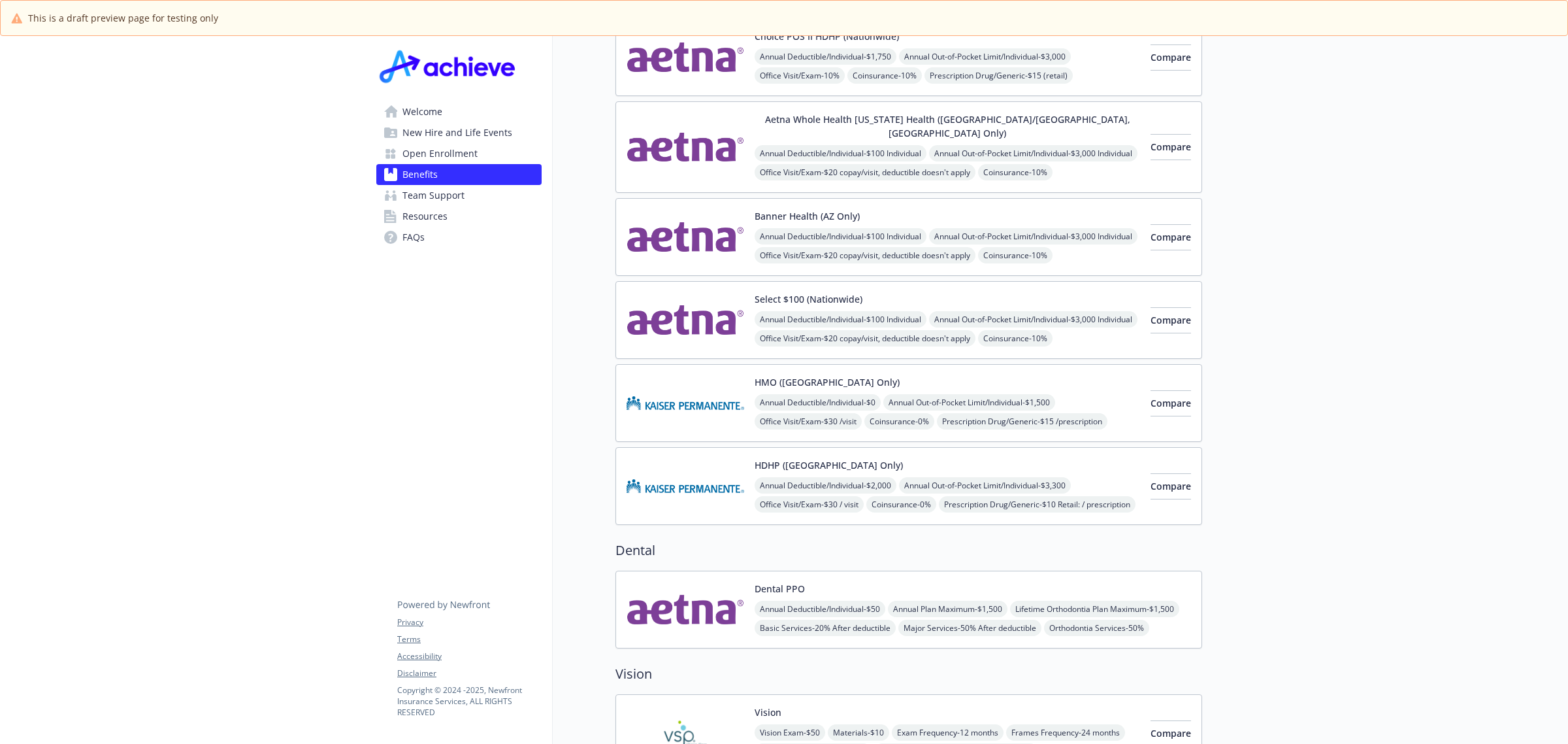
click at [688, 479] on img at bounding box center [686, 486] width 118 height 56
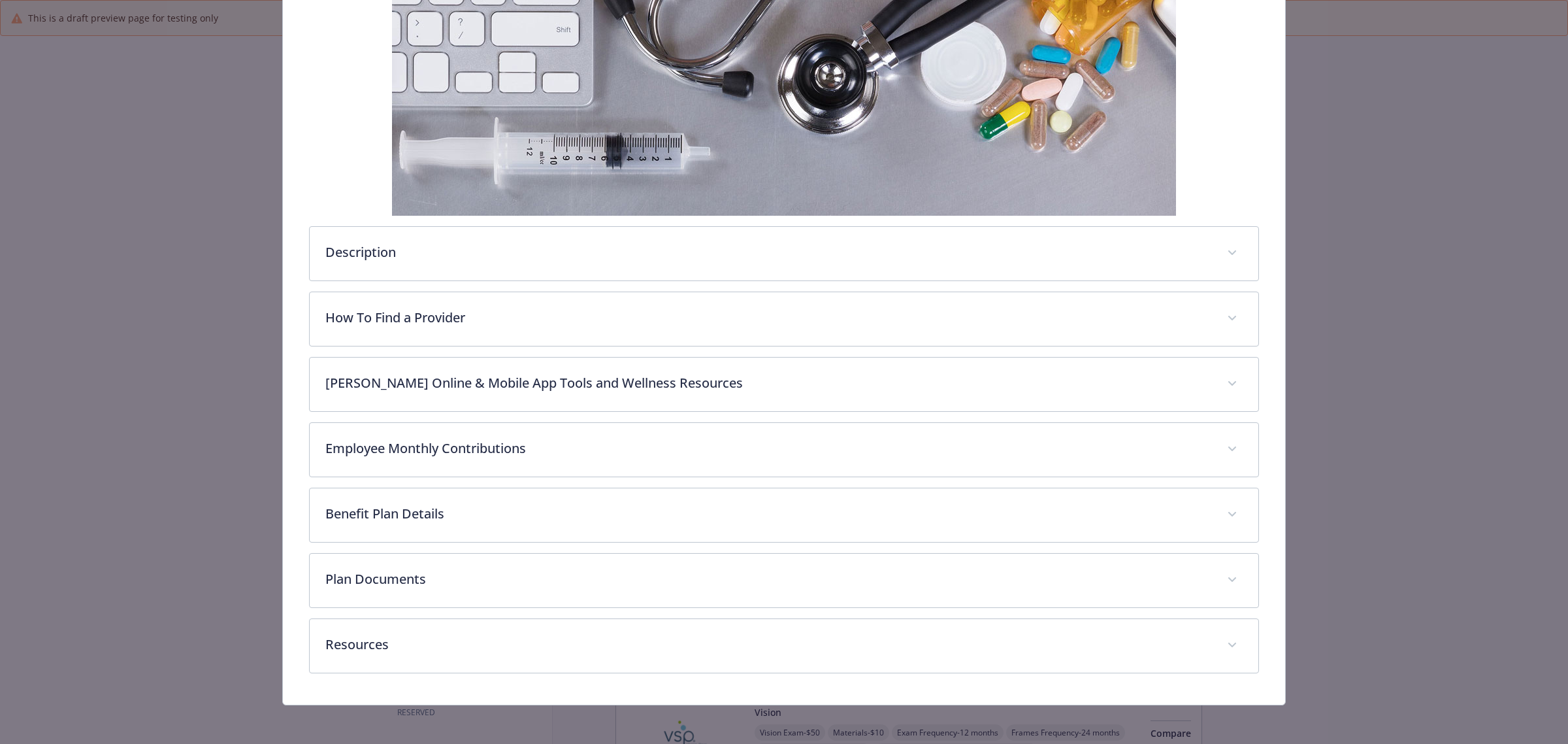
scroll to position [255, 0]
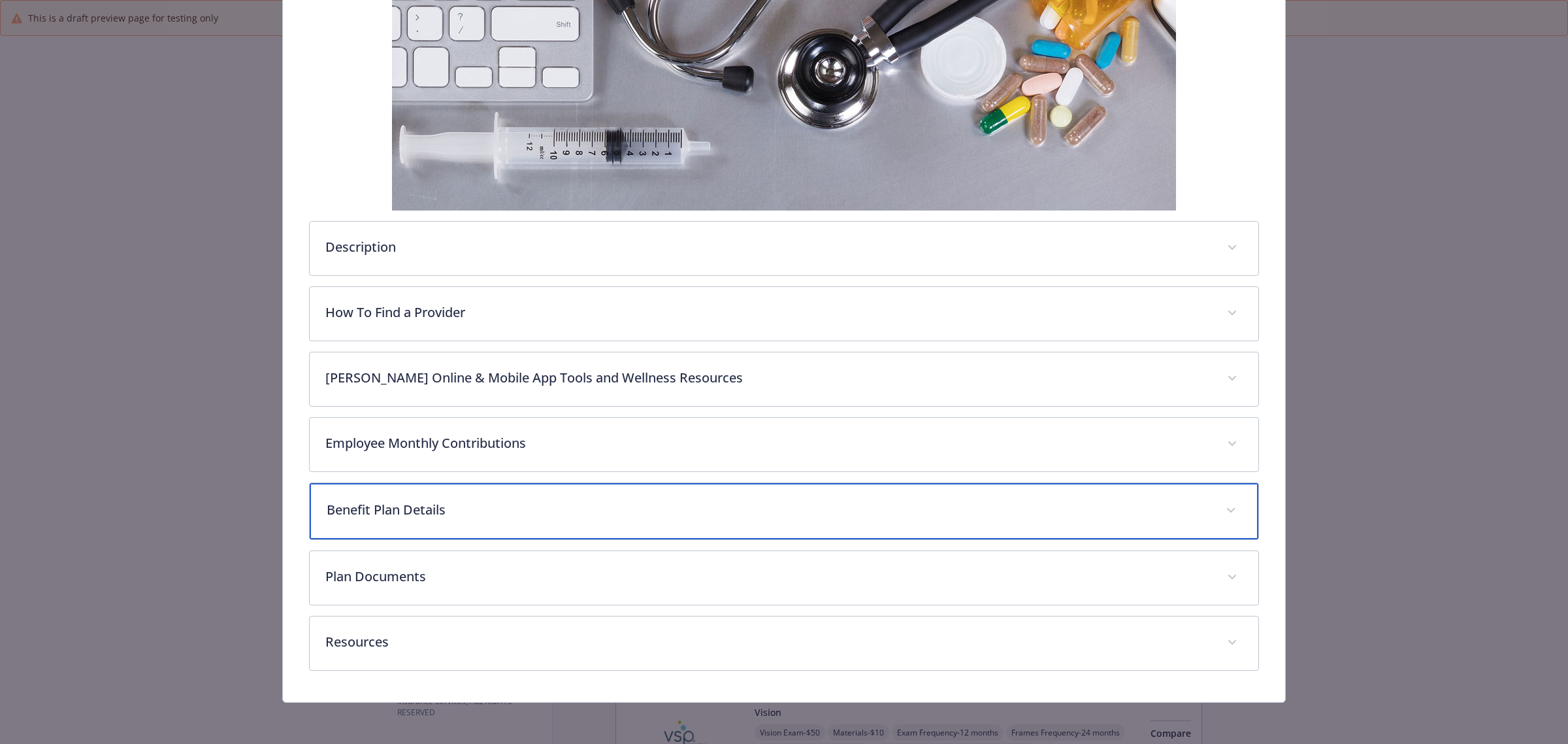
click at [671, 502] on p "Benefit Plan Details" at bounding box center [769, 510] width 884 height 19
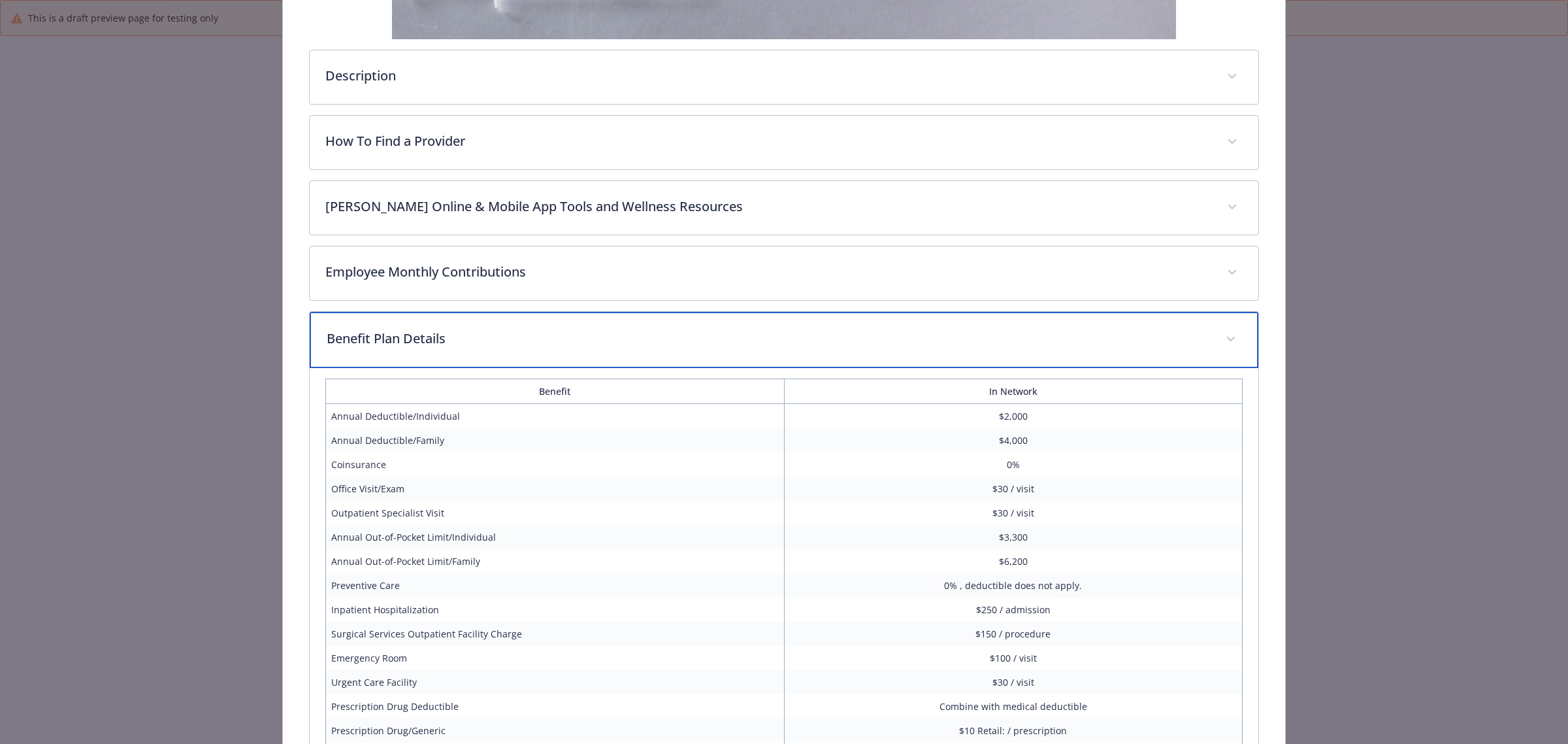
scroll to position [0, 0]
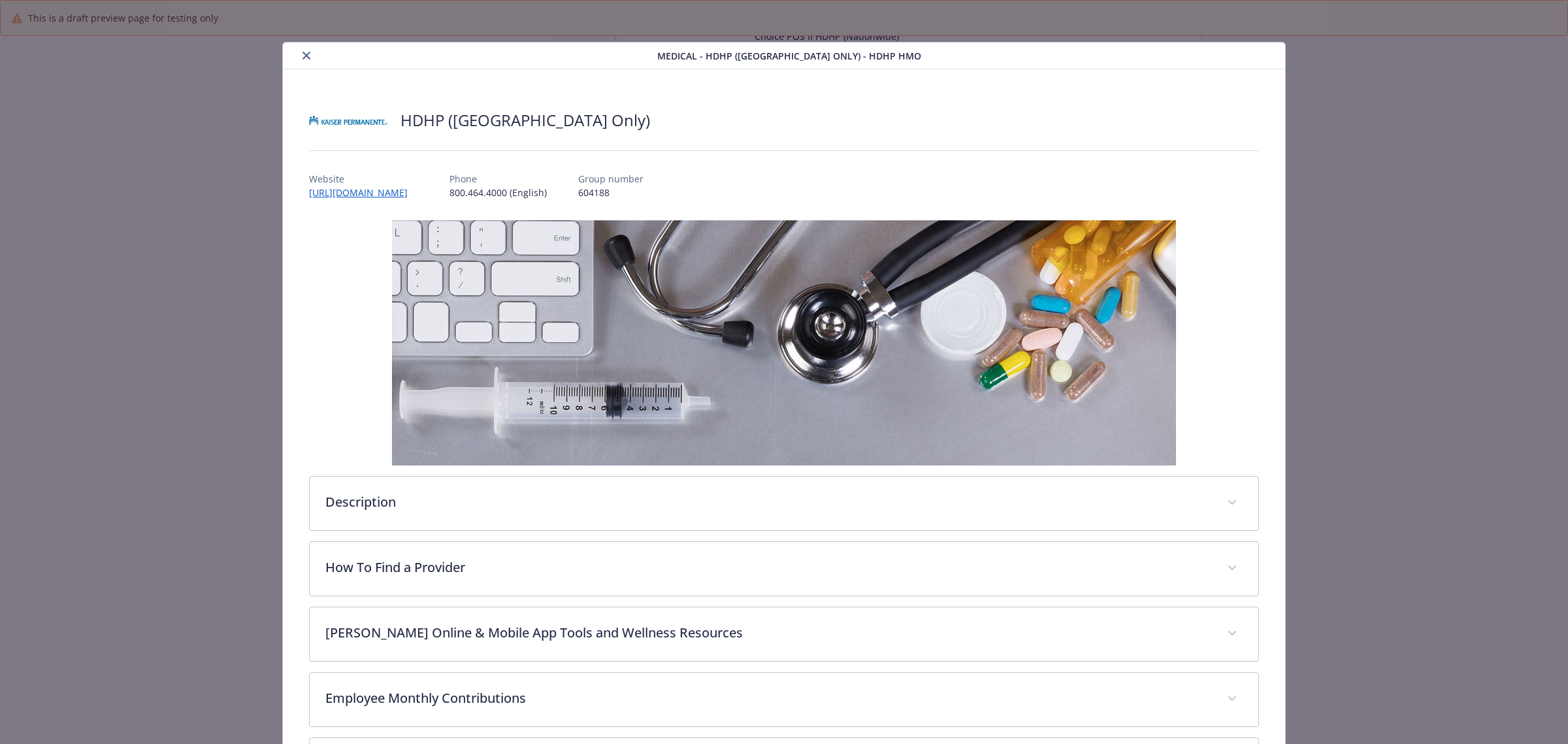
drag, startPoint x: 299, startPoint y: 54, endPoint x: 345, endPoint y: 96, distance: 62.3
click at [299, 54] on button "close" at bounding box center [306, 55] width 15 height 15
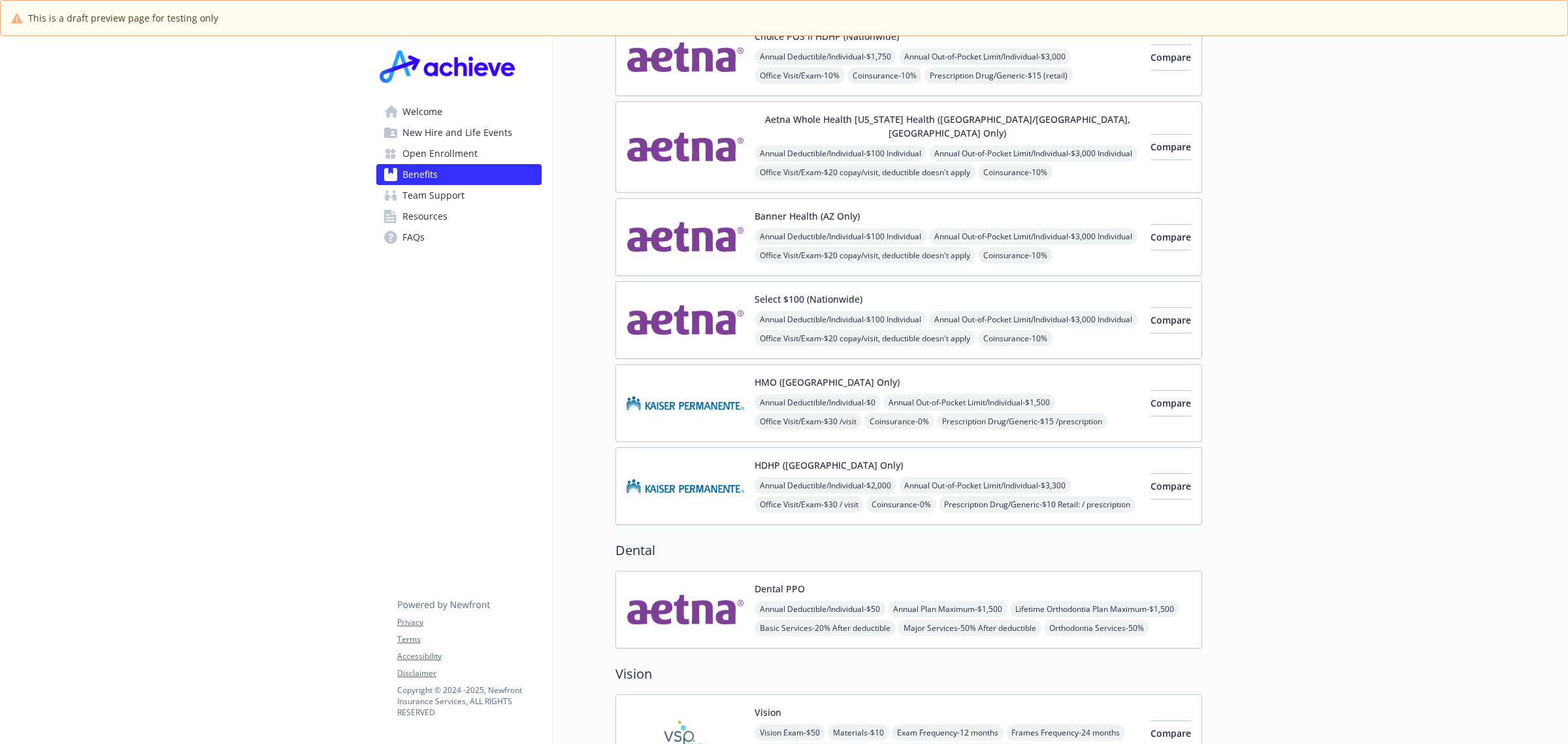
scroll to position [327, 0]
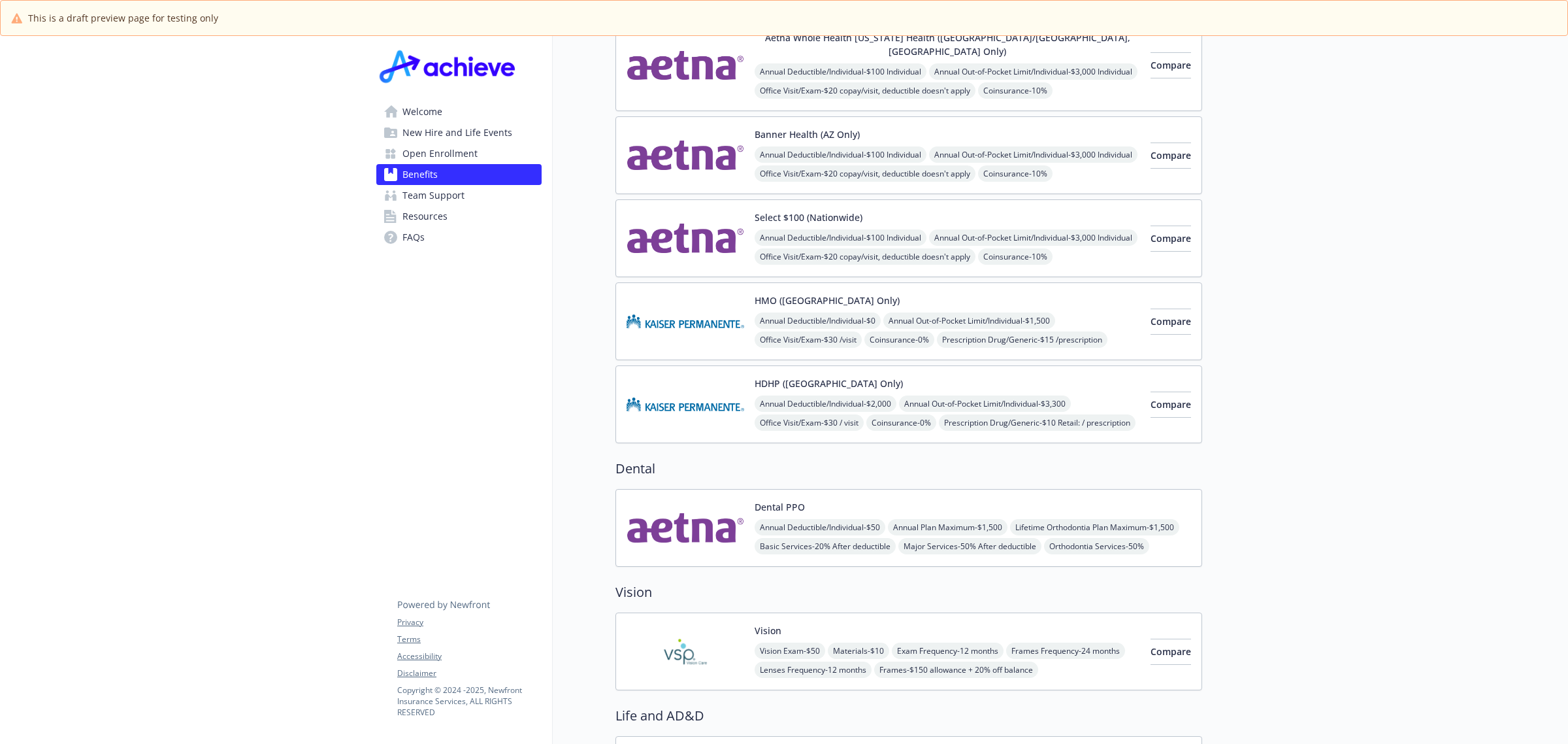
click at [704, 318] on img at bounding box center [686, 321] width 118 height 56
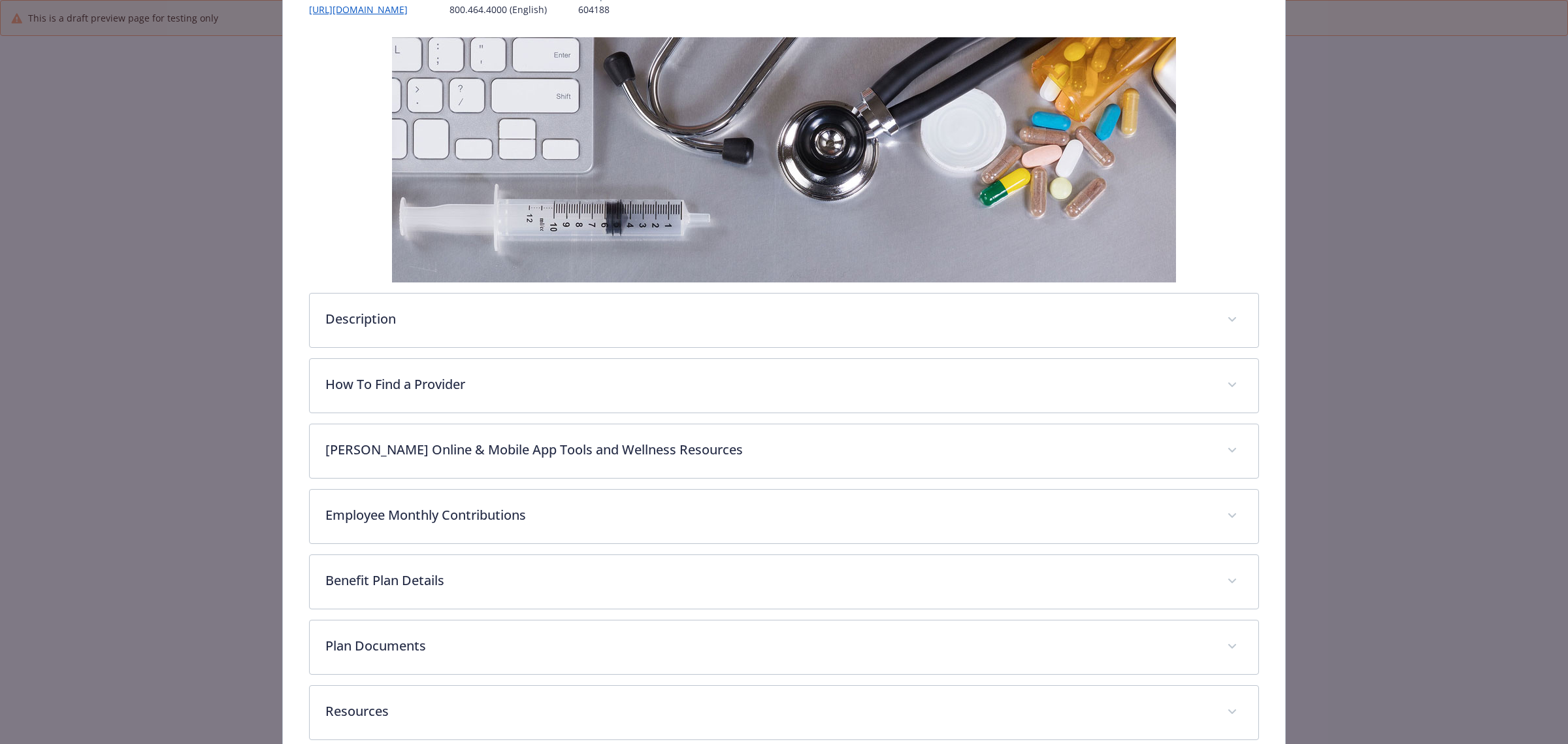
scroll to position [255, 0]
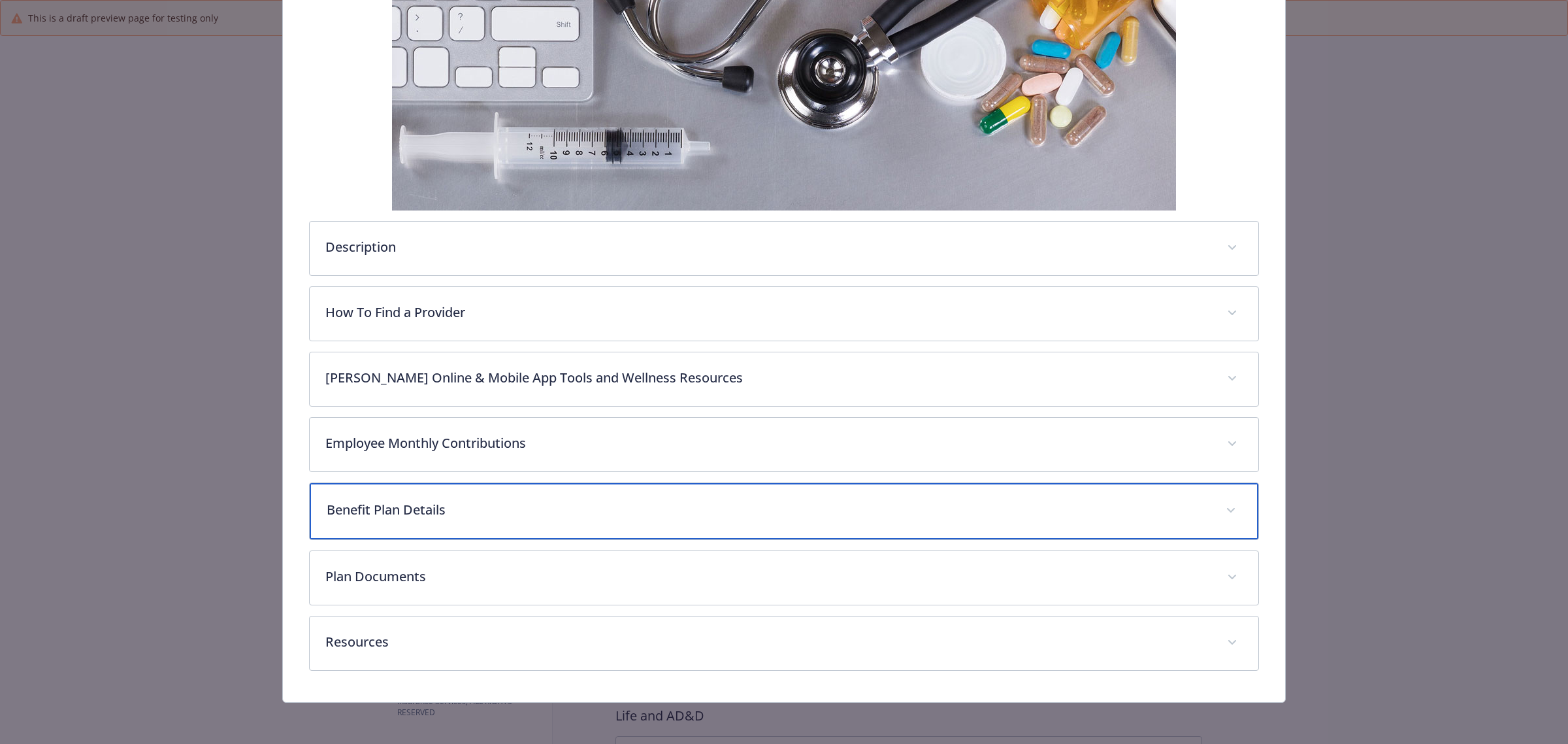
click at [651, 502] on p "Benefit Plan Details" at bounding box center [769, 510] width 884 height 19
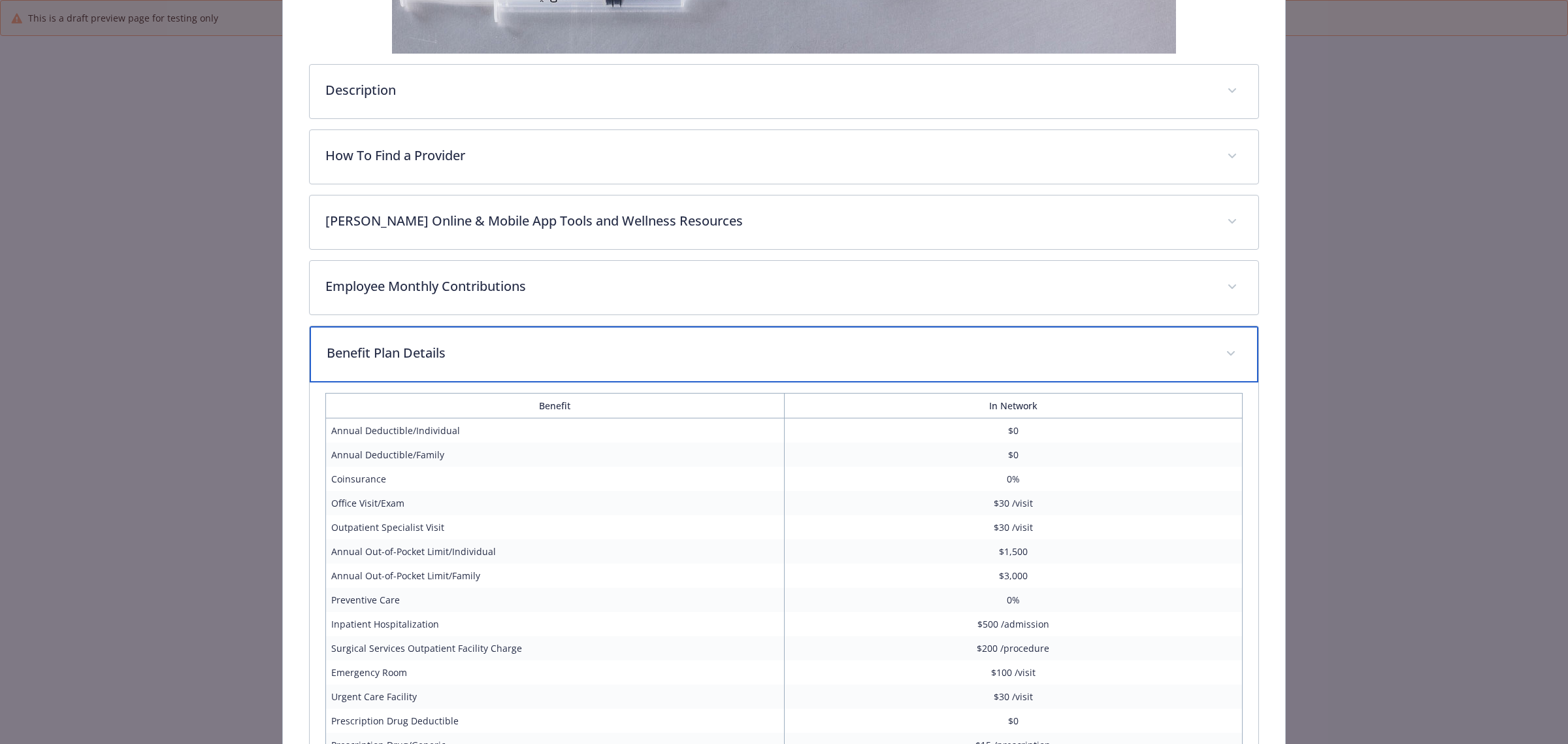
scroll to position [337, 0]
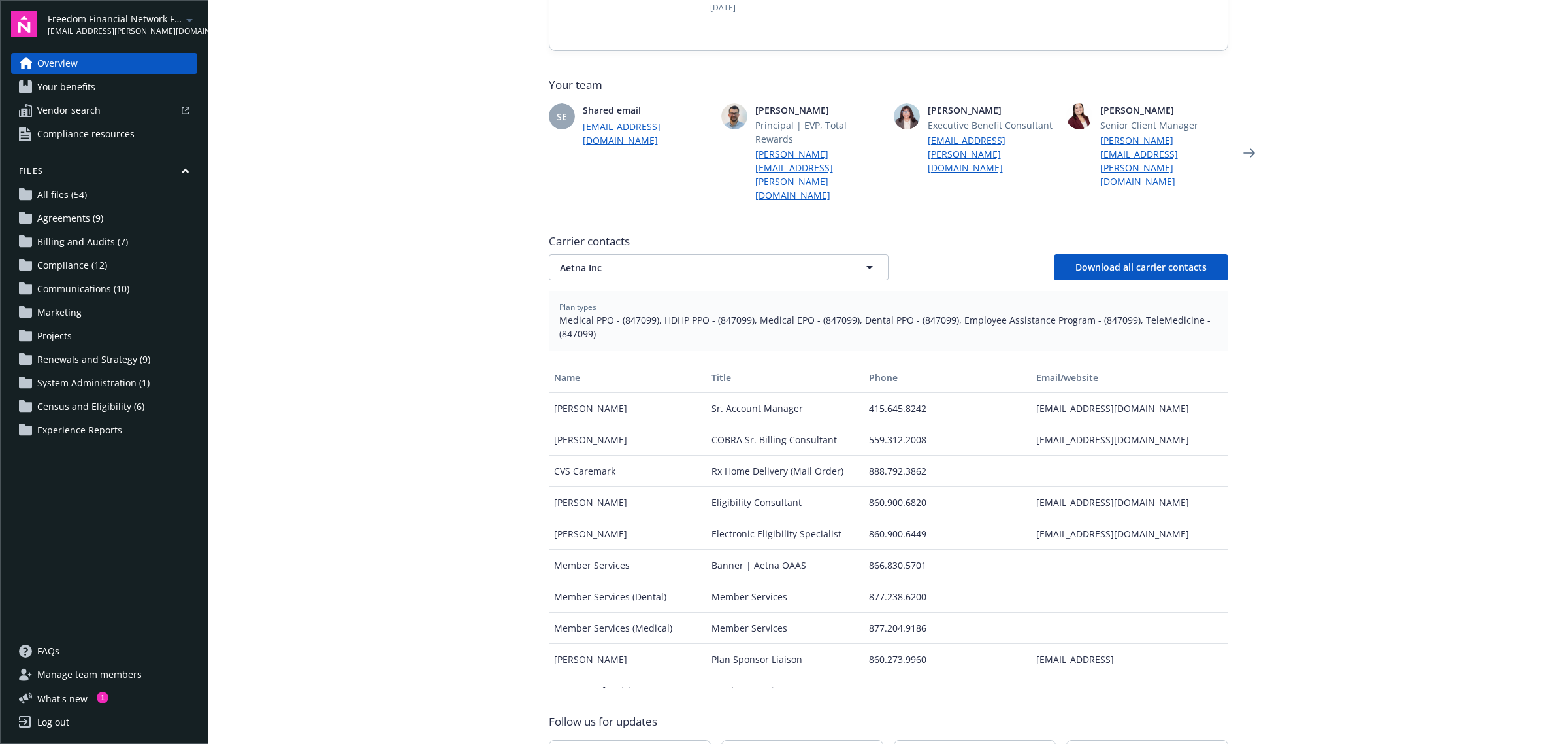
scroll to position [327, 0]
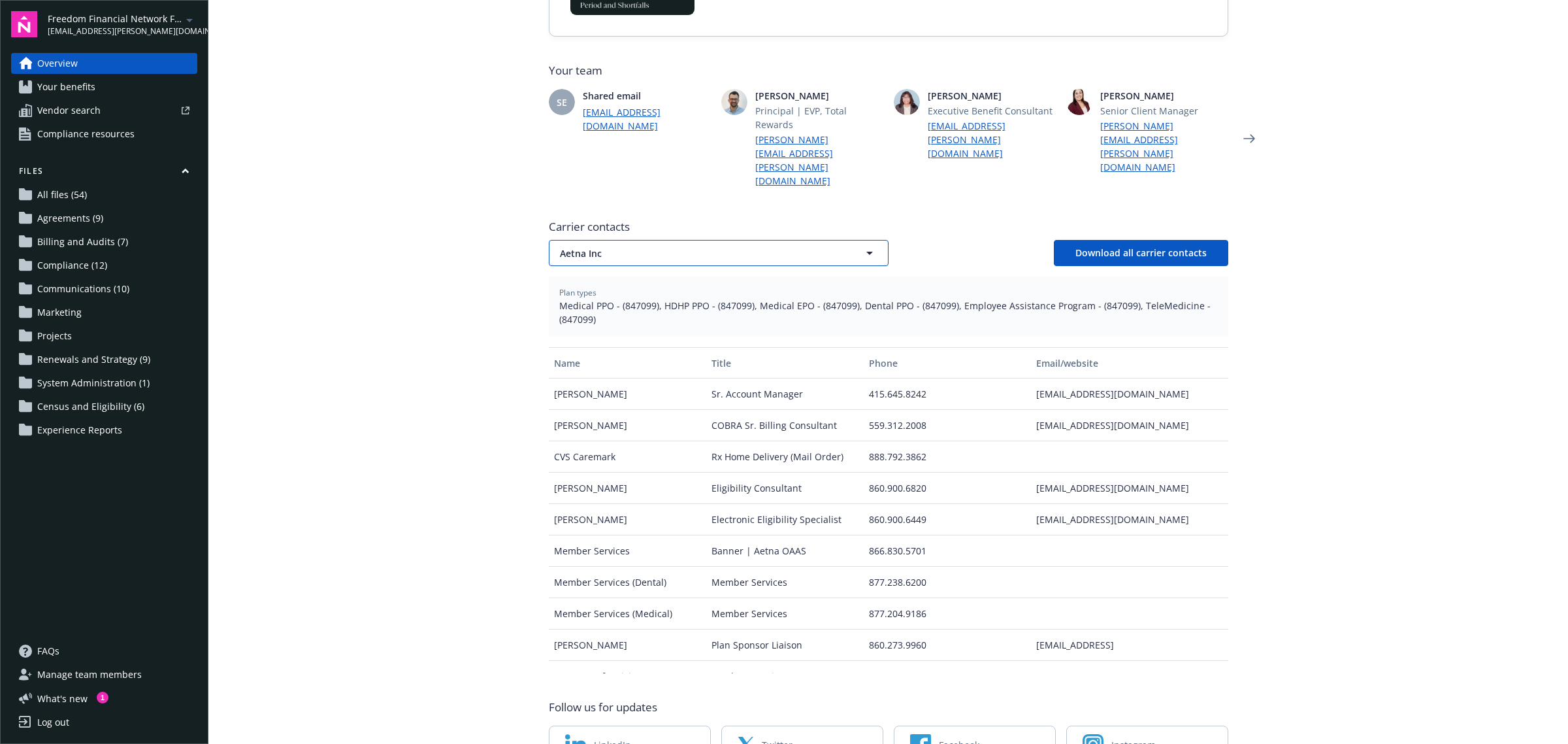
click at [716, 246] on span "Aetna Inc" at bounding box center [696, 253] width 272 height 14
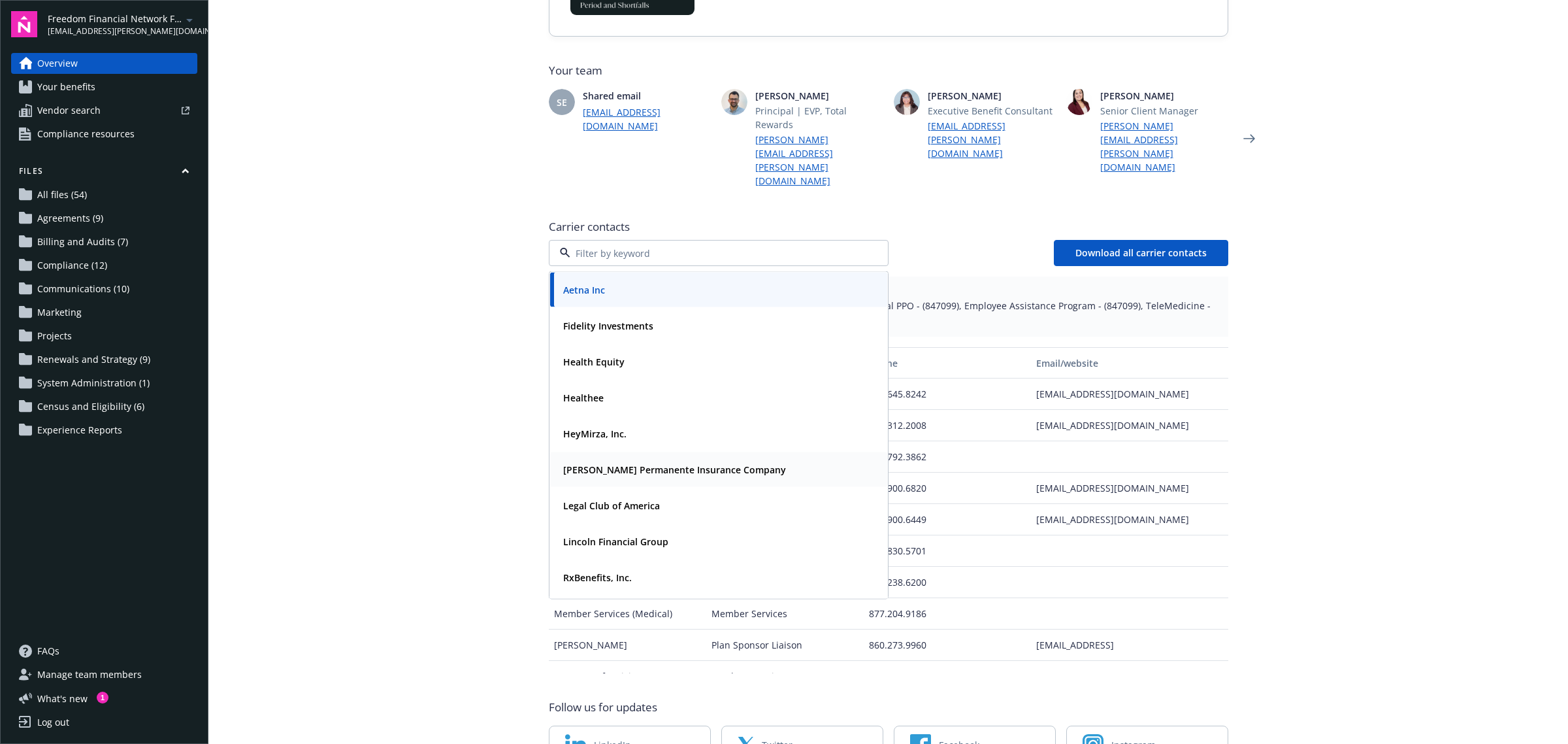
click at [589, 464] on strong "[PERSON_NAME] Permanente Insurance Company" at bounding box center [675, 469] width 223 height 12
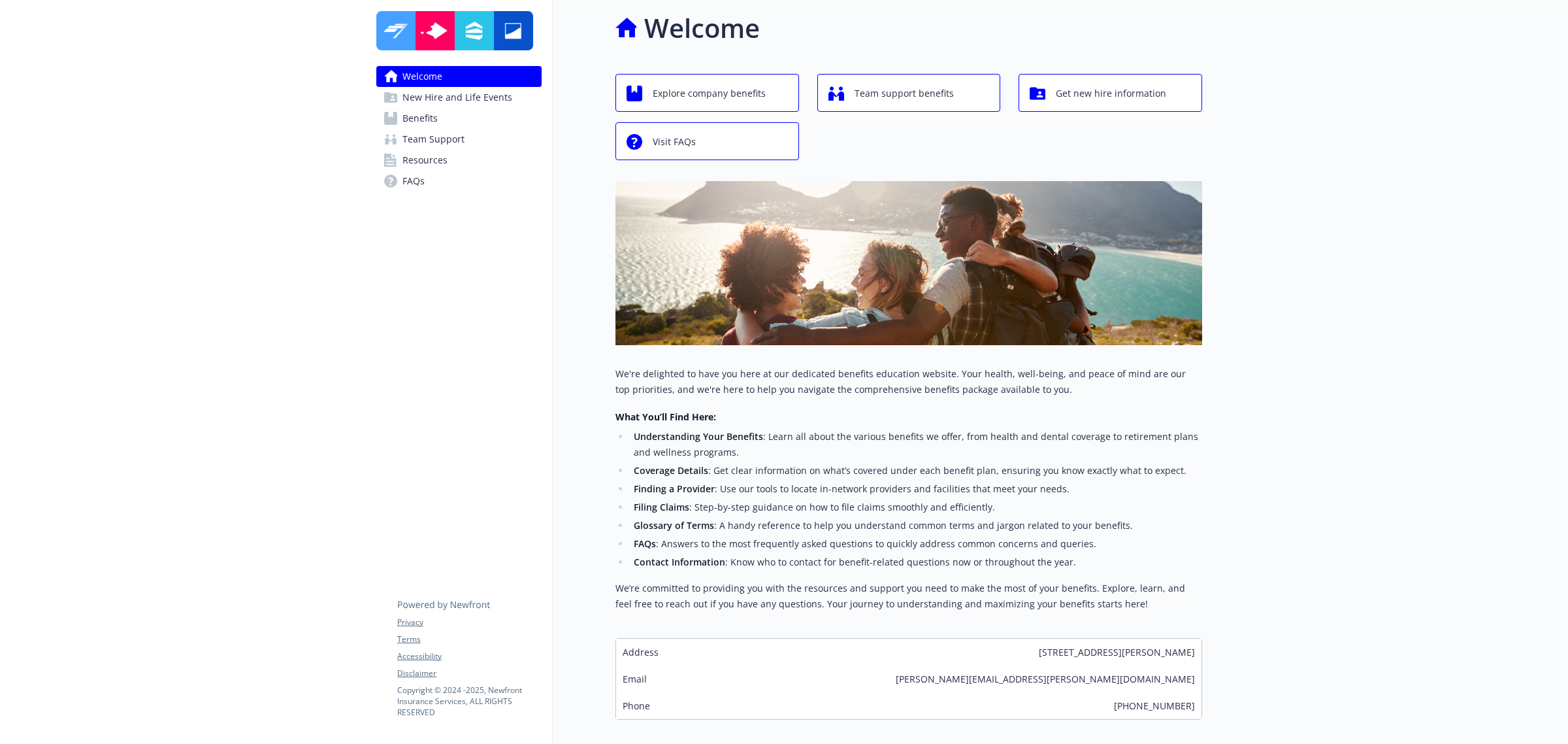
click at [425, 122] on span "Benefits" at bounding box center [420, 118] width 35 height 21
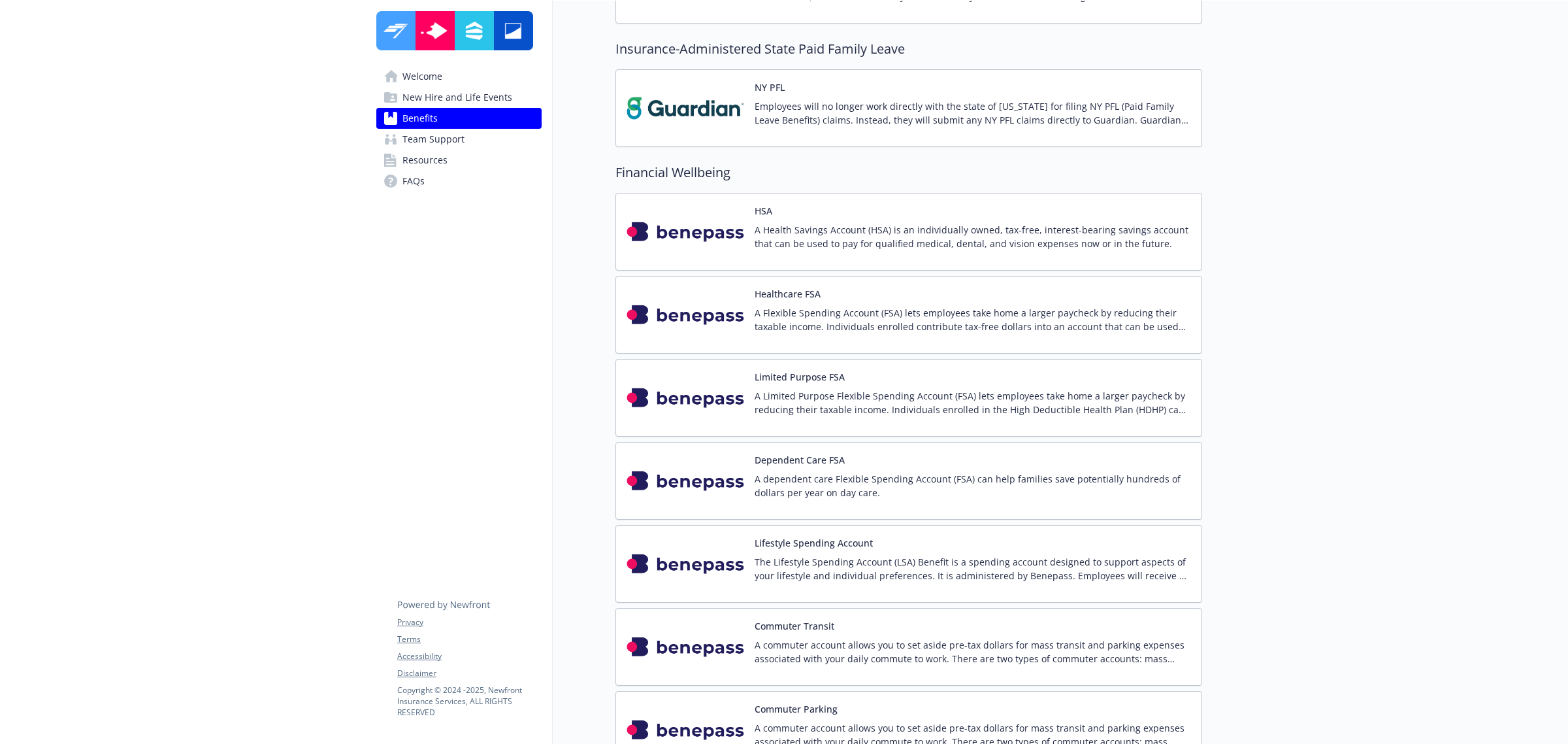
click at [708, 249] on img at bounding box center [686, 231] width 118 height 56
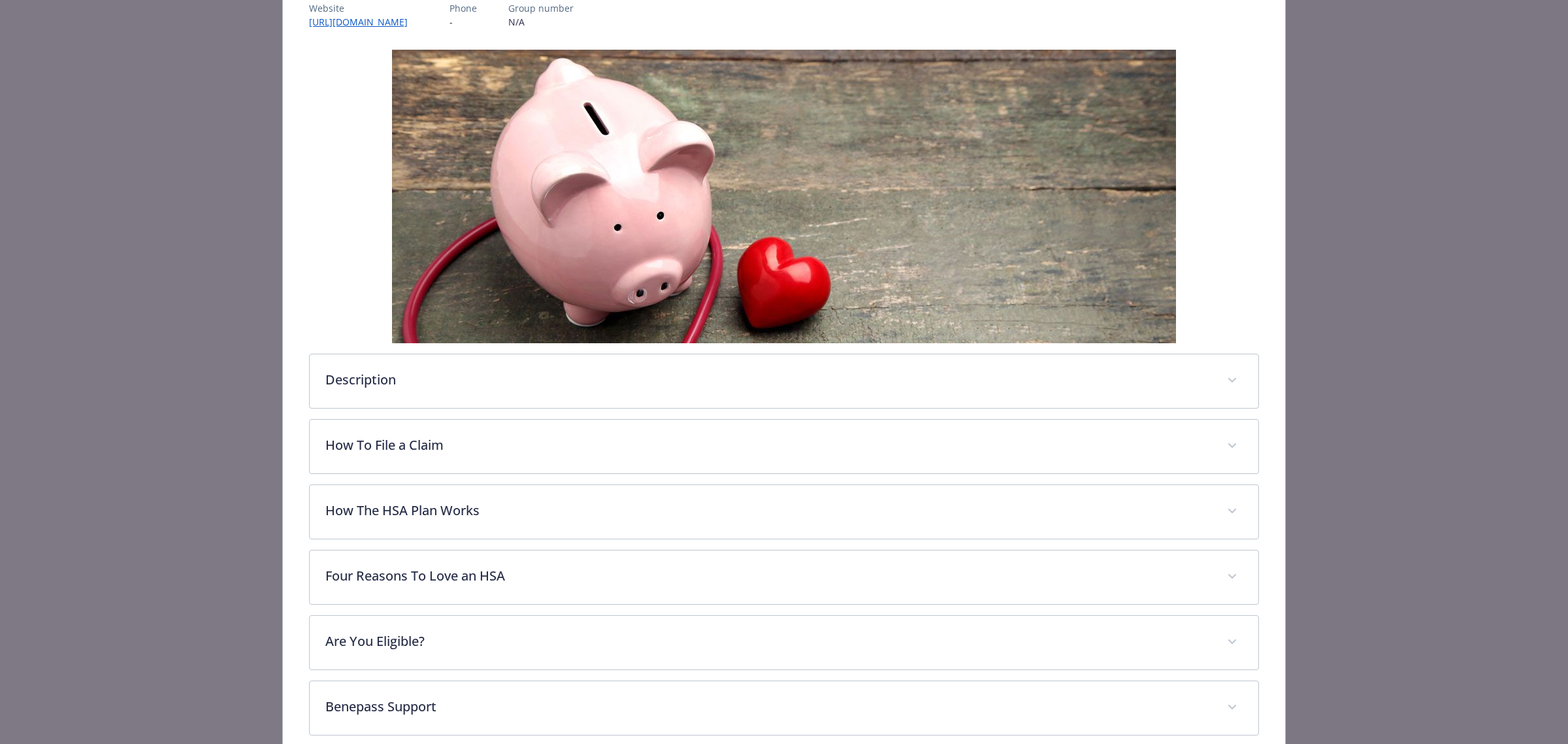
scroll to position [435, 0]
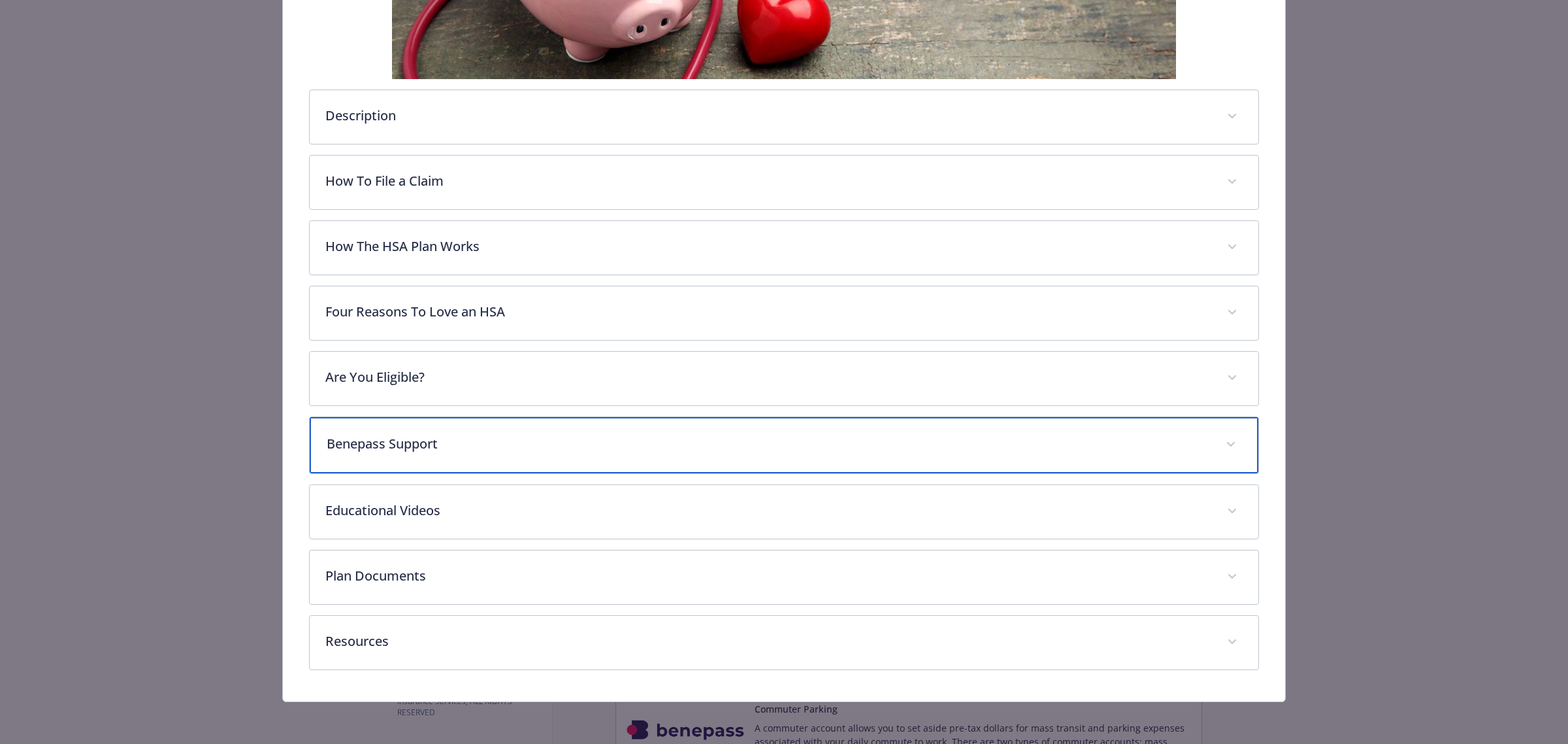
click at [889, 440] on p "Benepass Support" at bounding box center [769, 444] width 884 height 19
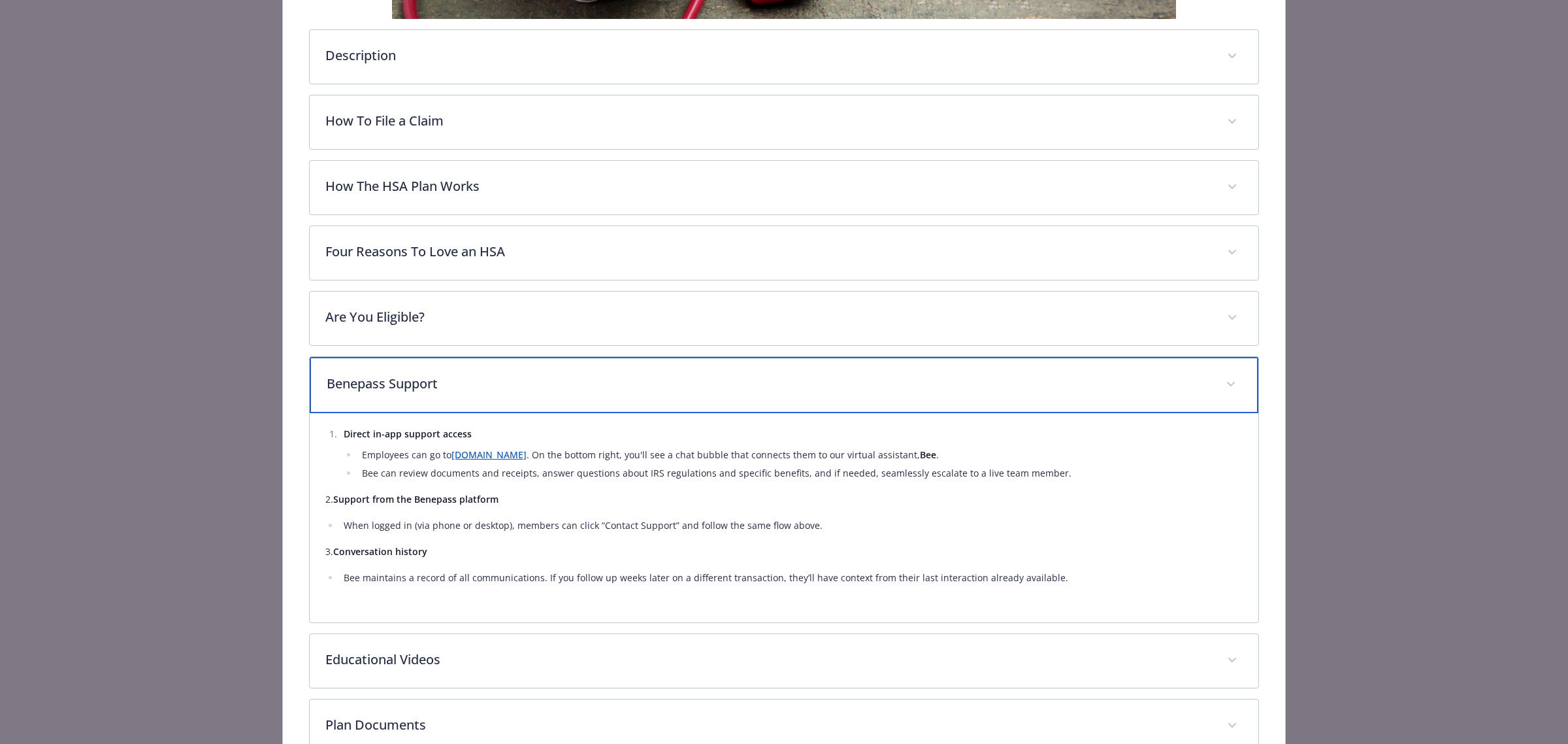
scroll to position [598, 0]
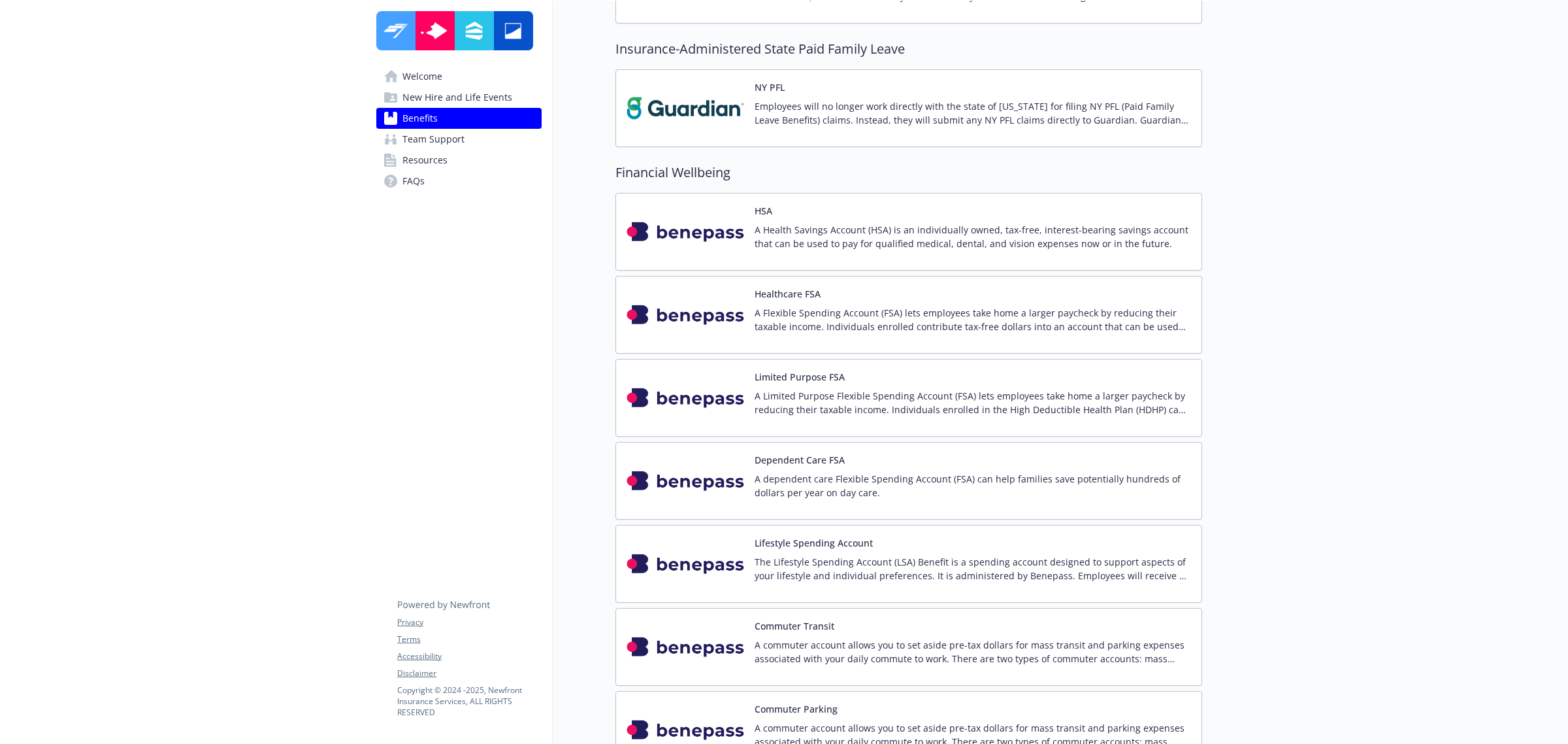
click at [691, 433] on div "Limited Purpose FSA A Limited Purpose Flexible Spending Account (FSA) lets empl…" at bounding box center [909, 398] width 587 height 78
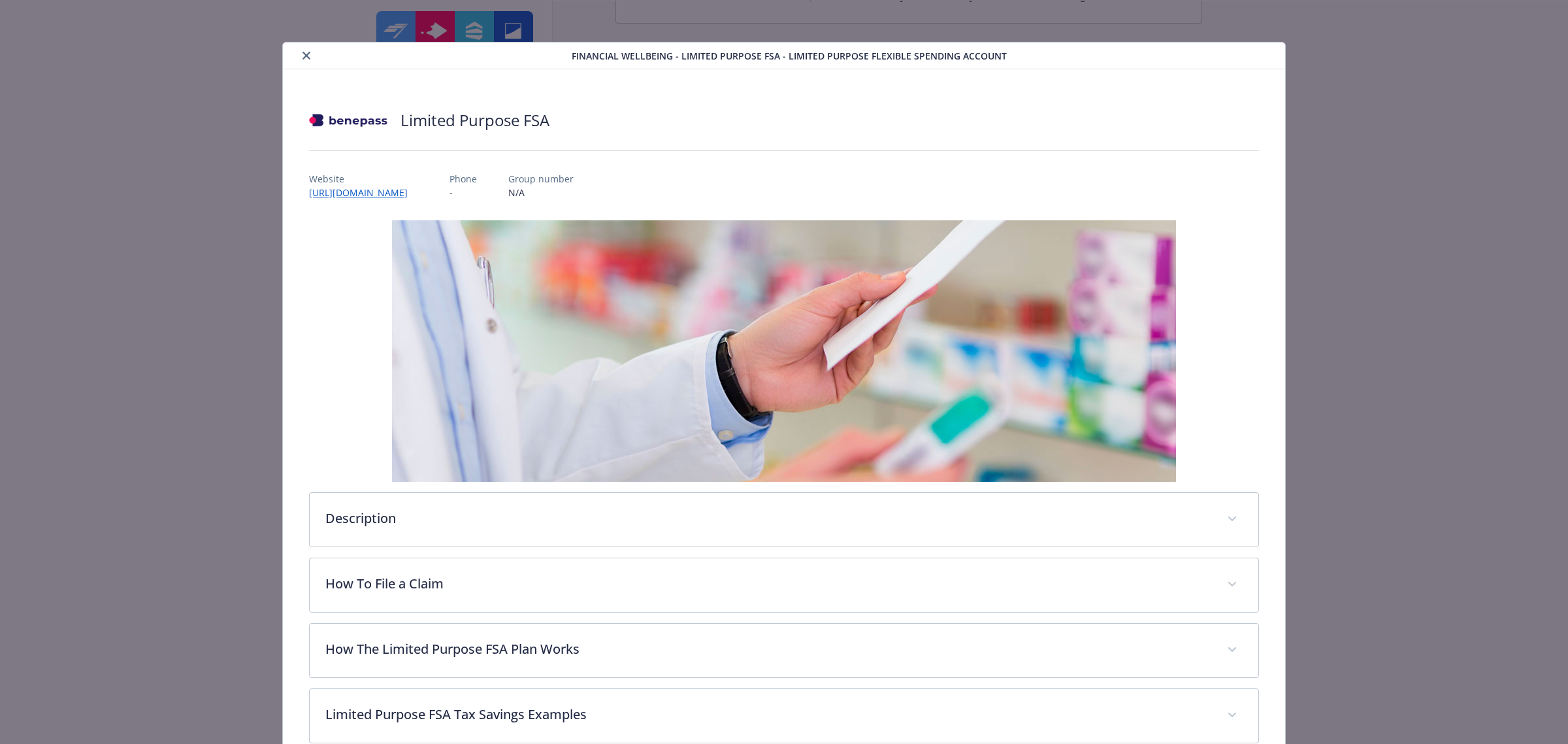
drag, startPoint x: 307, startPoint y: 54, endPoint x: 395, endPoint y: 99, distance: 98.8
click at [307, 54] on icon "close" at bounding box center [307, 56] width 8 height 8
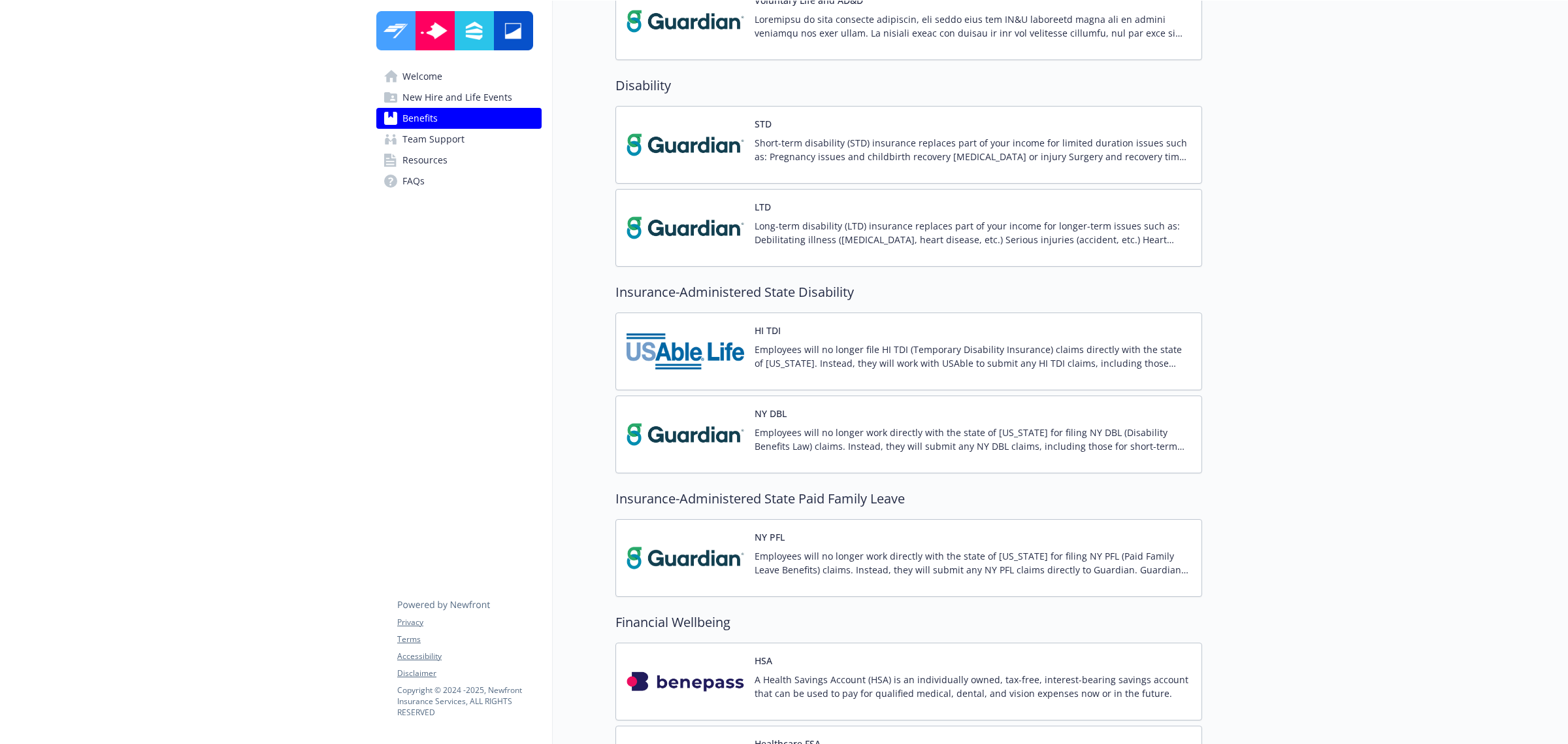
scroll to position [1389, 0]
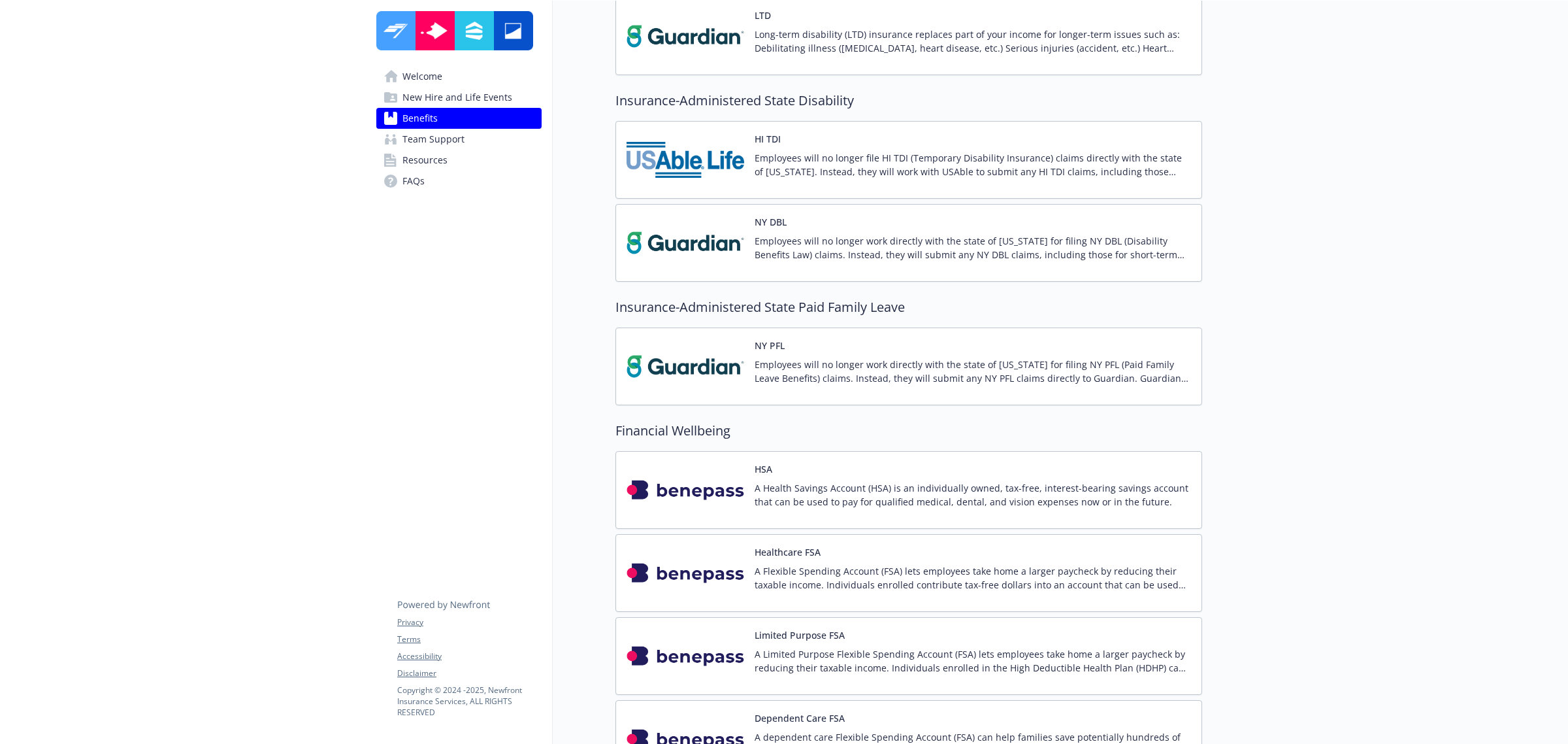
click at [704, 492] on img at bounding box center [686, 490] width 118 height 56
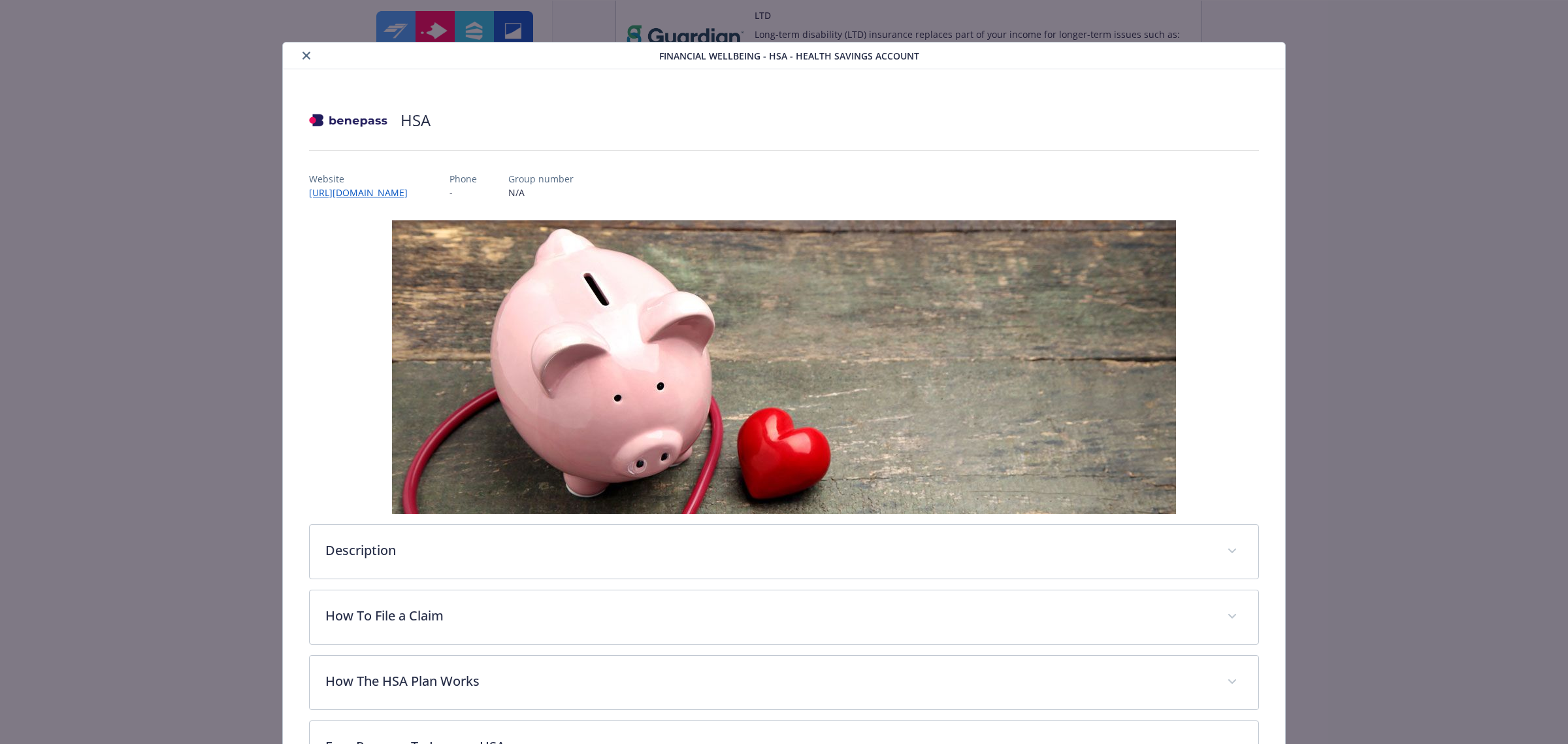
scroll to position [39, 0]
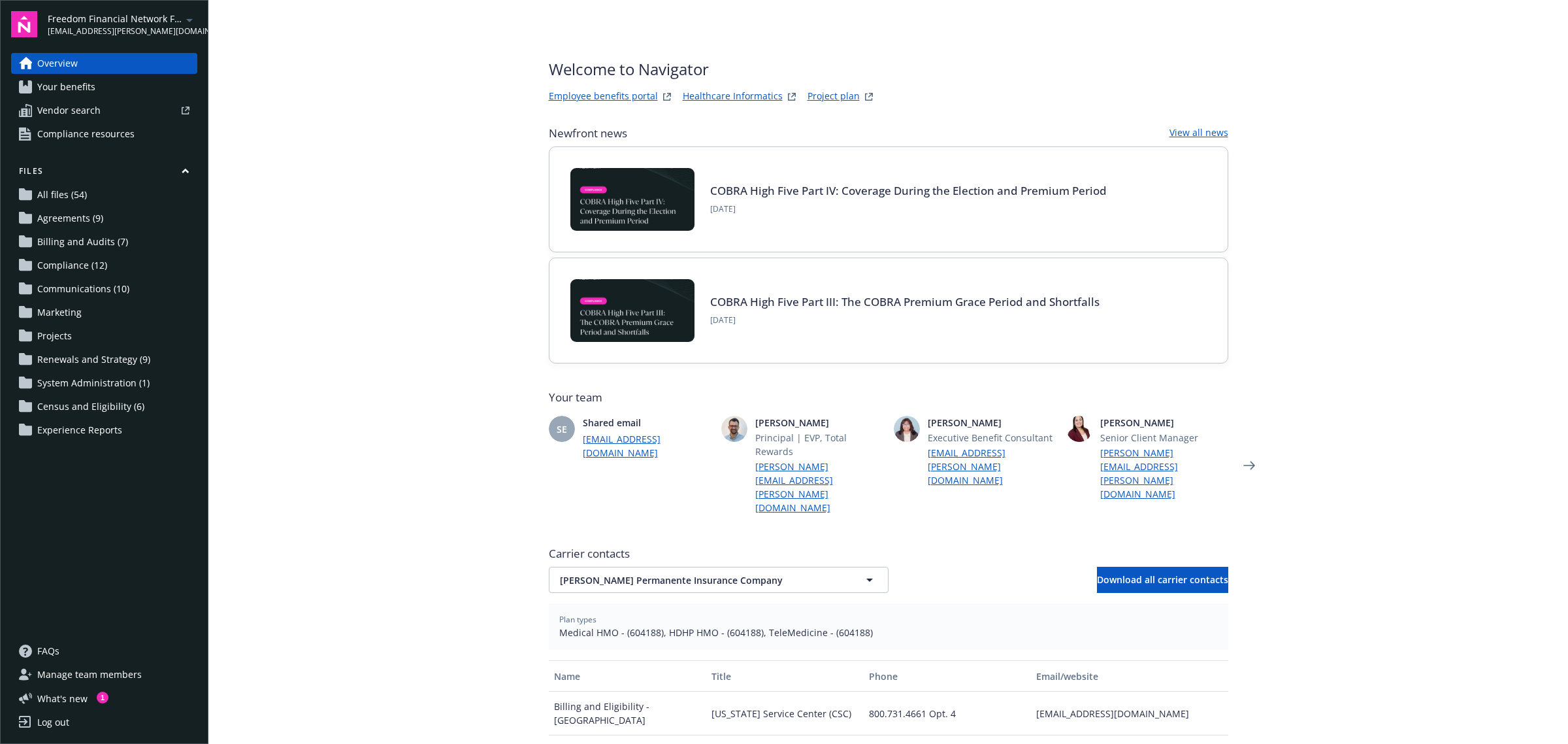
scroll to position [327, 0]
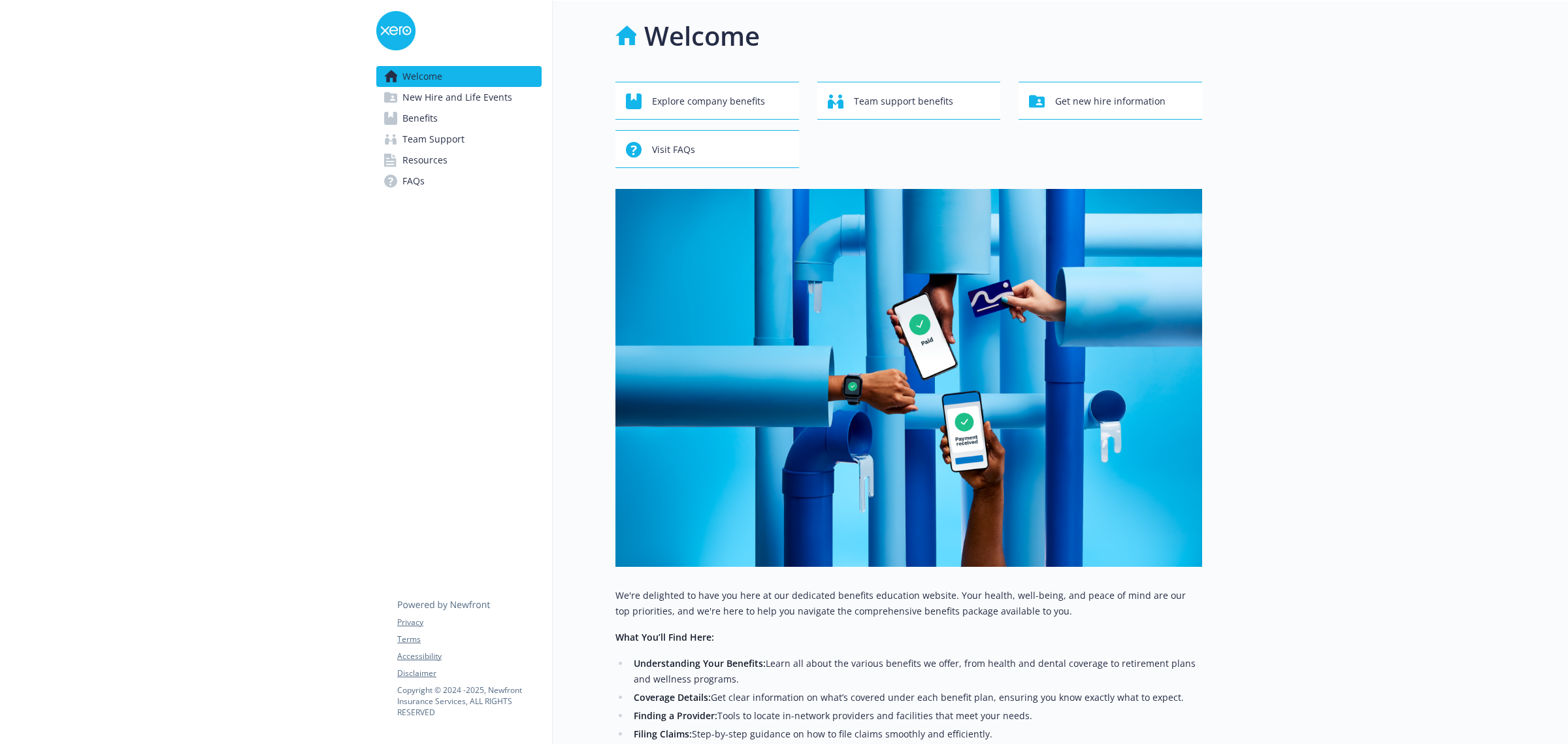
click at [431, 116] on span "Benefits" at bounding box center [420, 118] width 35 height 21
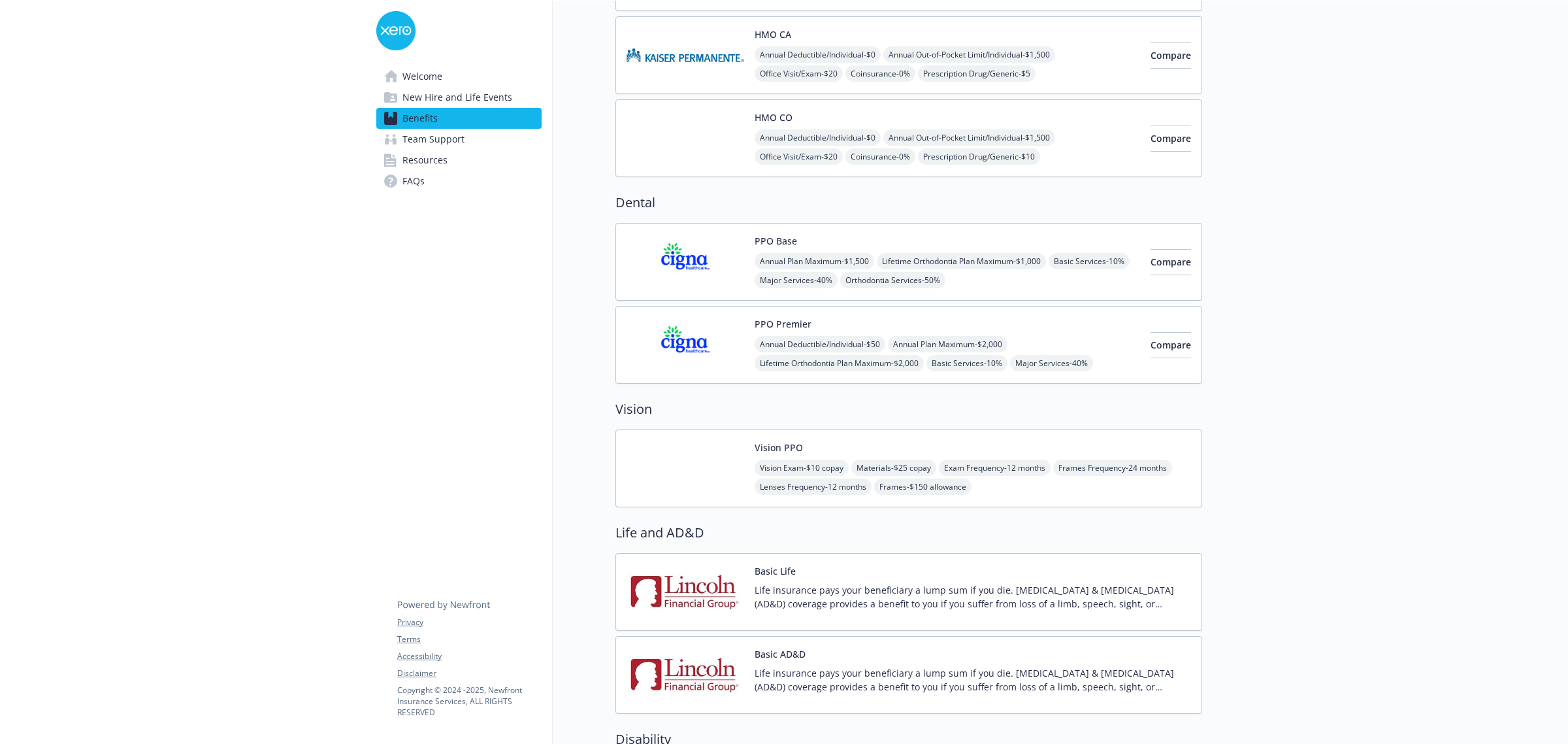
scroll to position [327, 0]
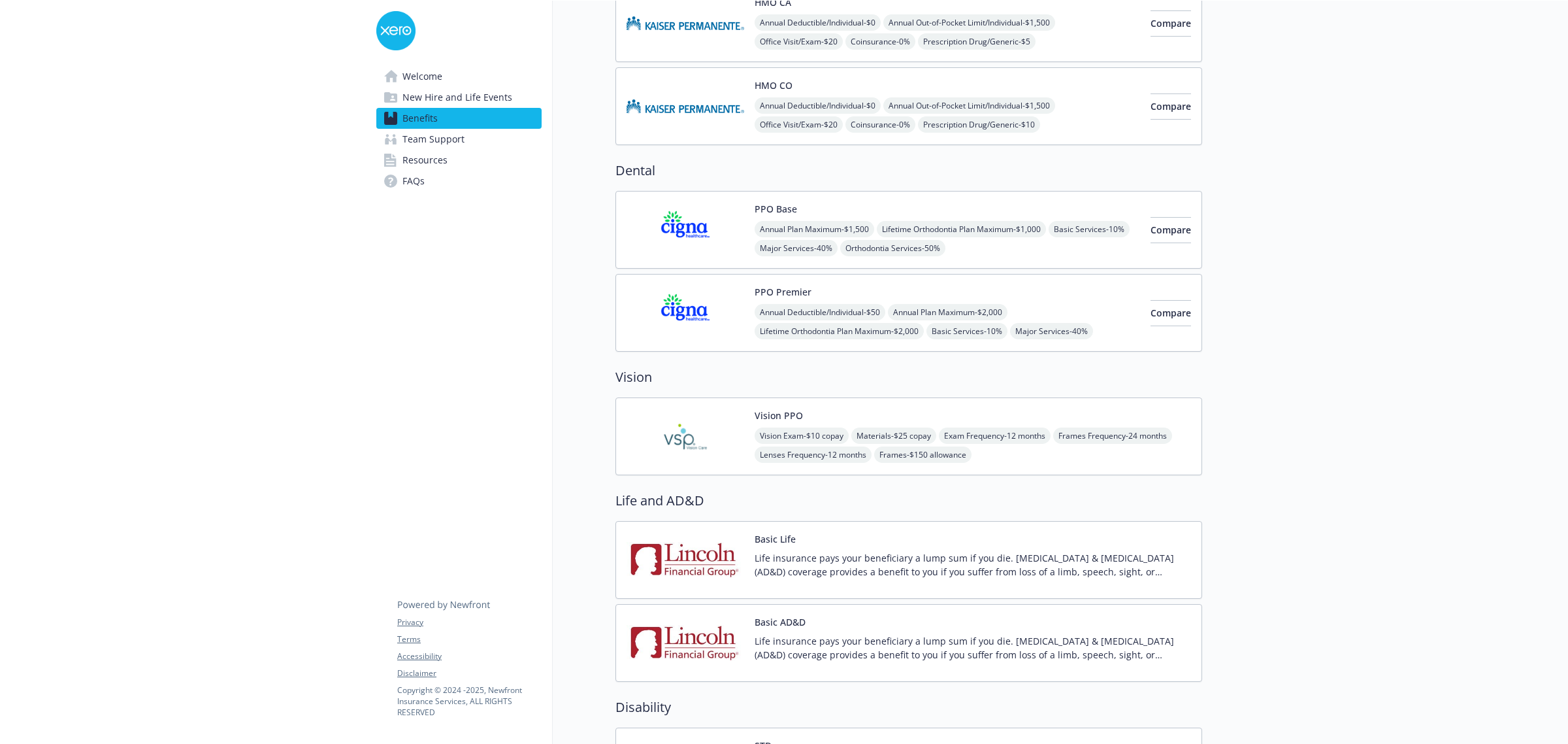
click at [691, 432] on img at bounding box center [686, 436] width 118 height 56
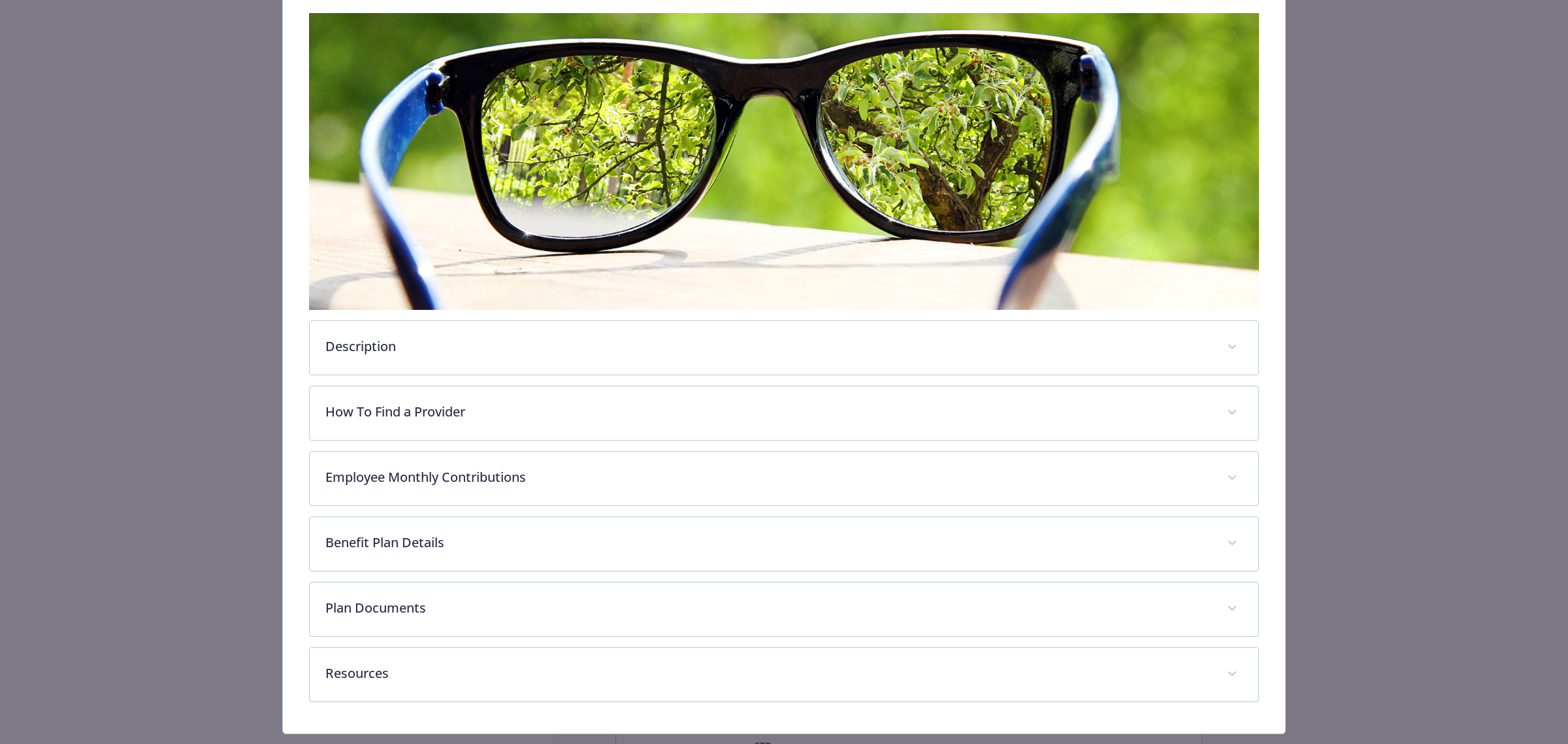
scroll to position [238, 0]
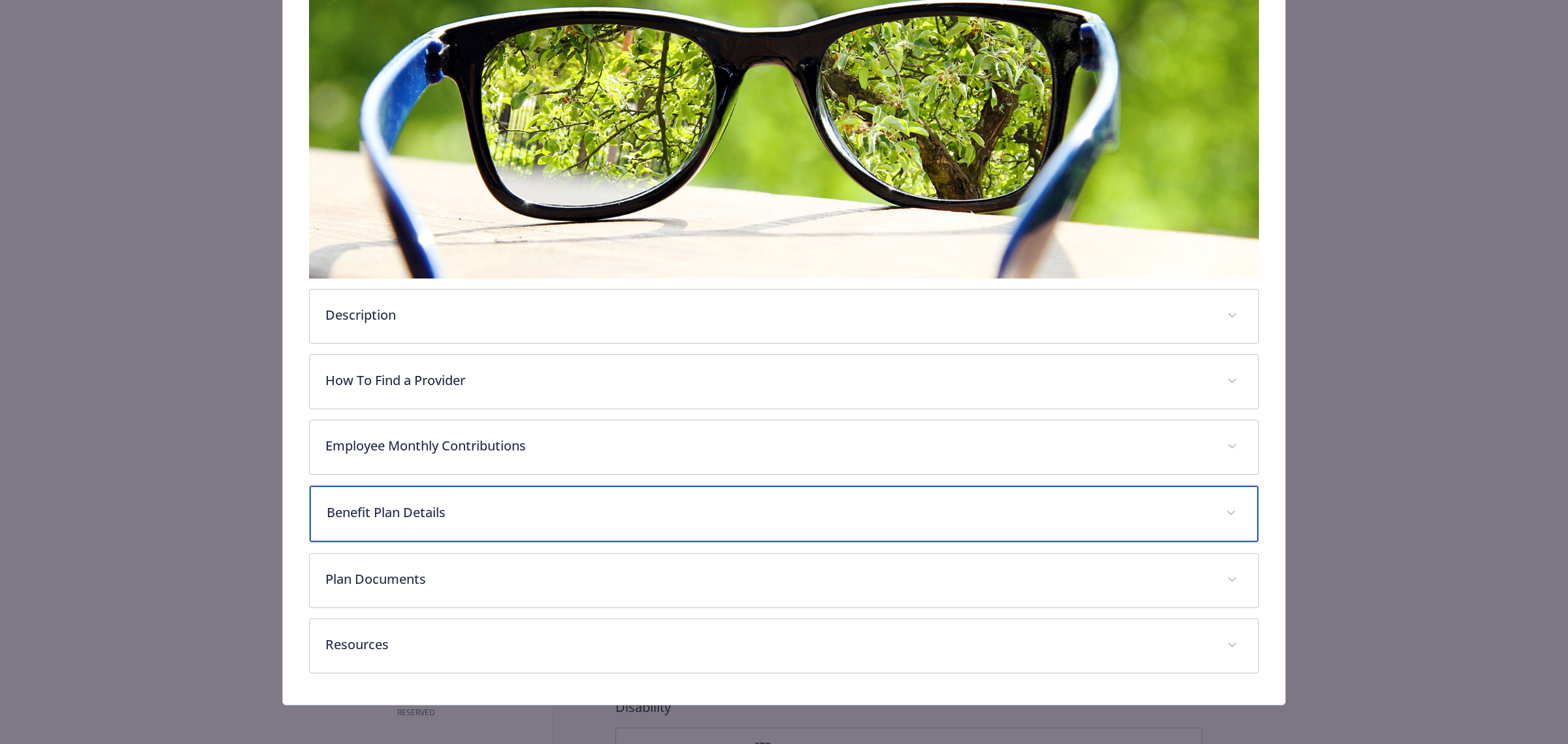
click at [638, 517] on p "Benefit Plan Details" at bounding box center [769, 512] width 884 height 19
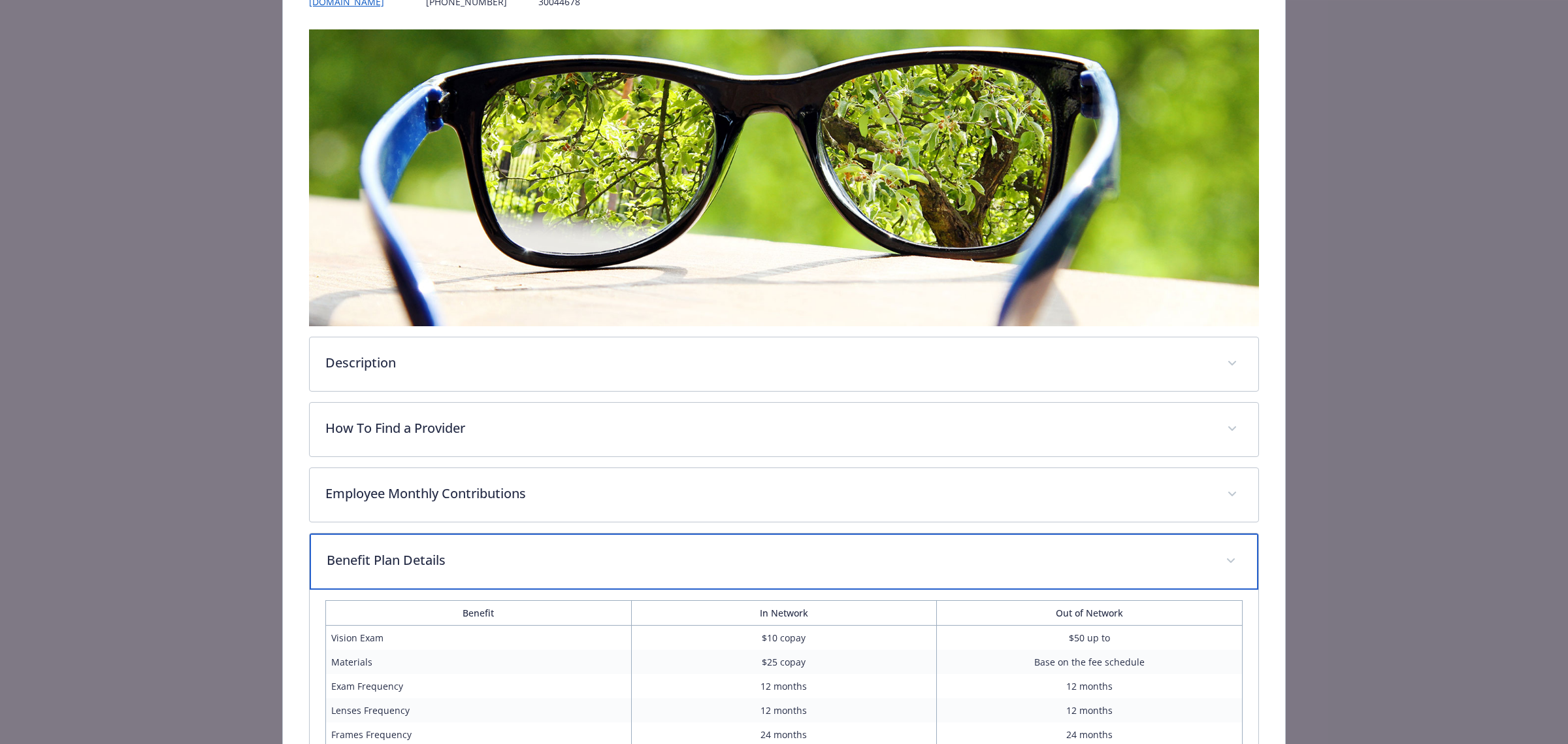
scroll to position [0, 0]
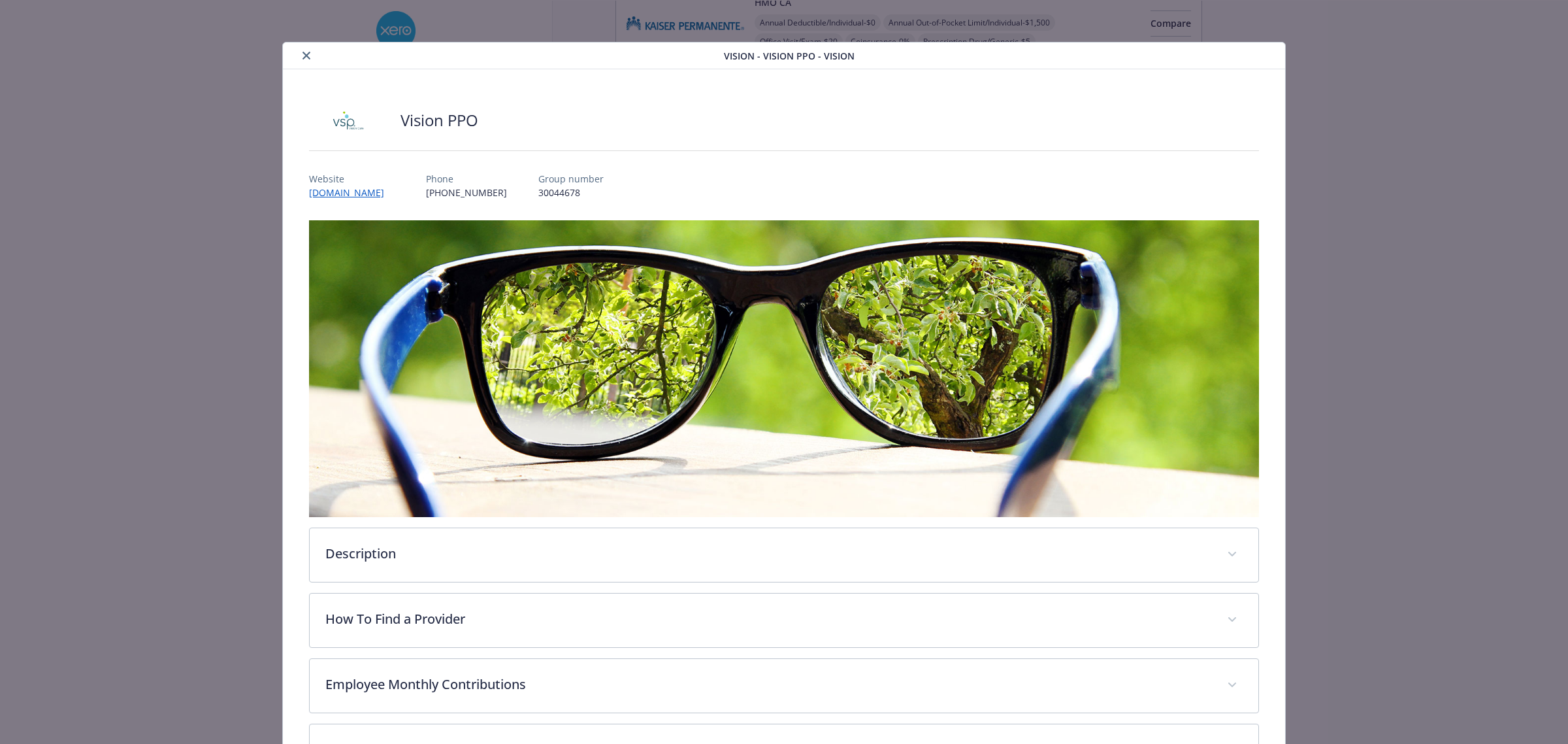
click at [304, 54] on icon "close" at bounding box center [307, 56] width 8 height 8
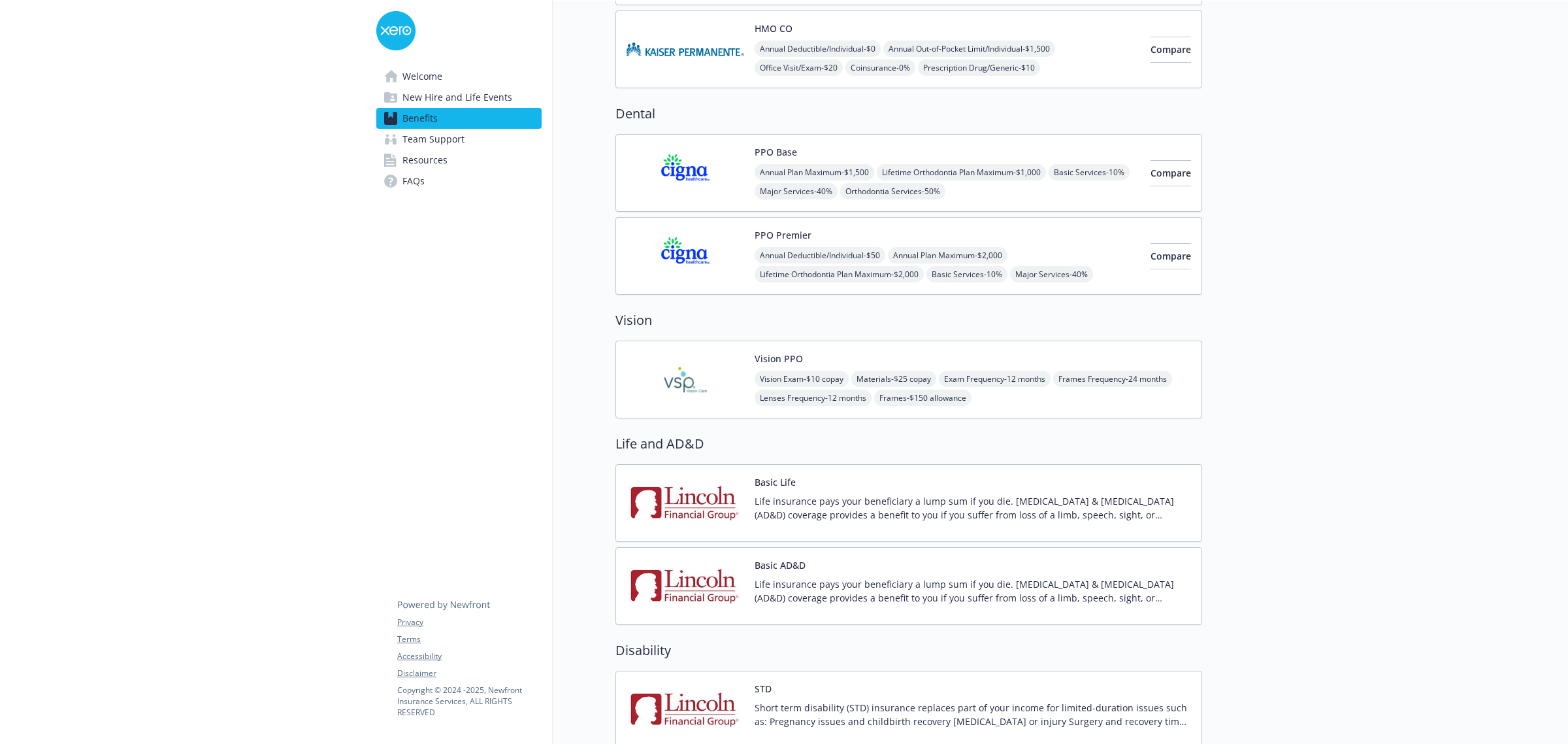
scroll to position [490, 0]
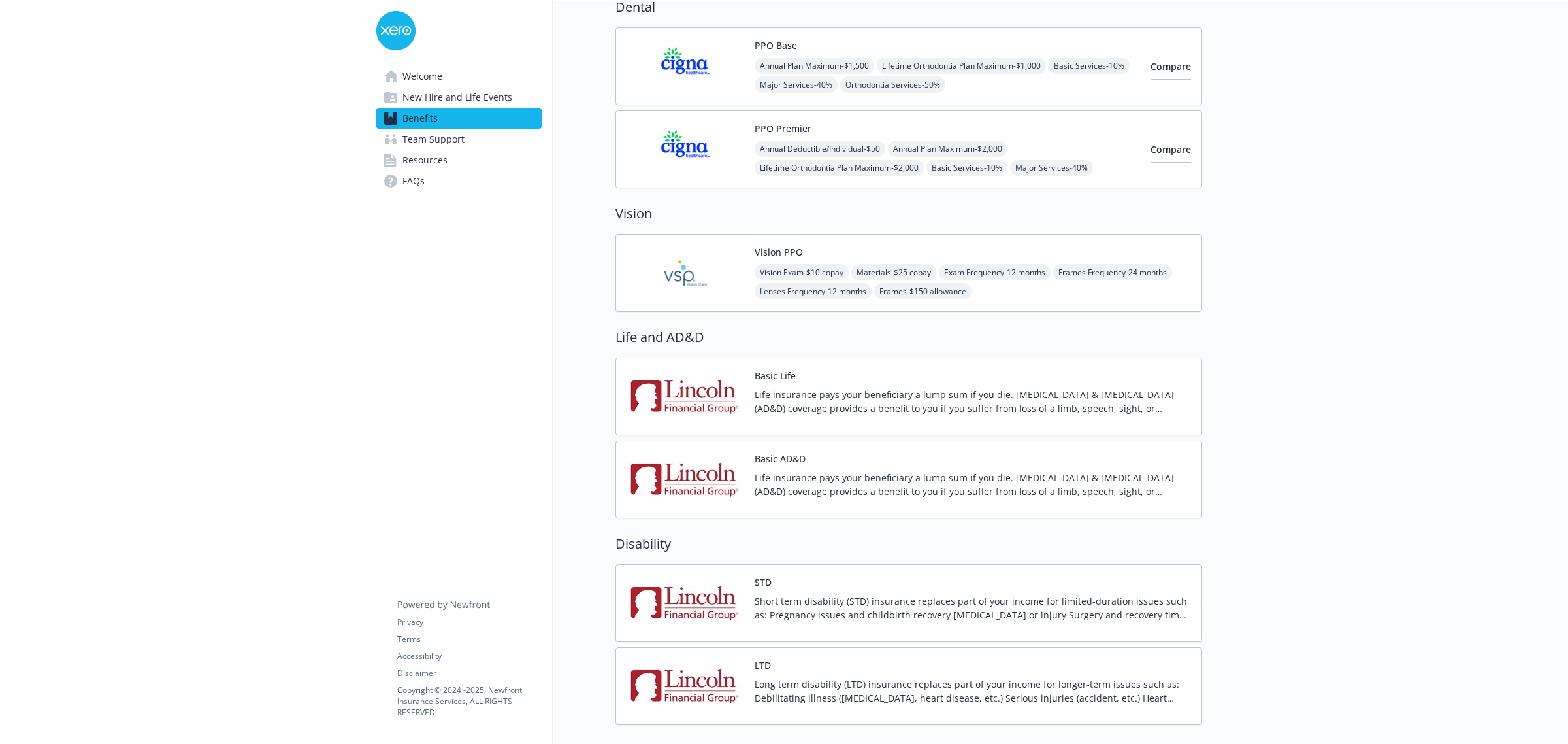
click at [916, 397] on p "Life insurance pays your beneficiary a lump sum if you die. [MEDICAL_DATA] & [M…" at bounding box center [973, 401] width 436 height 27
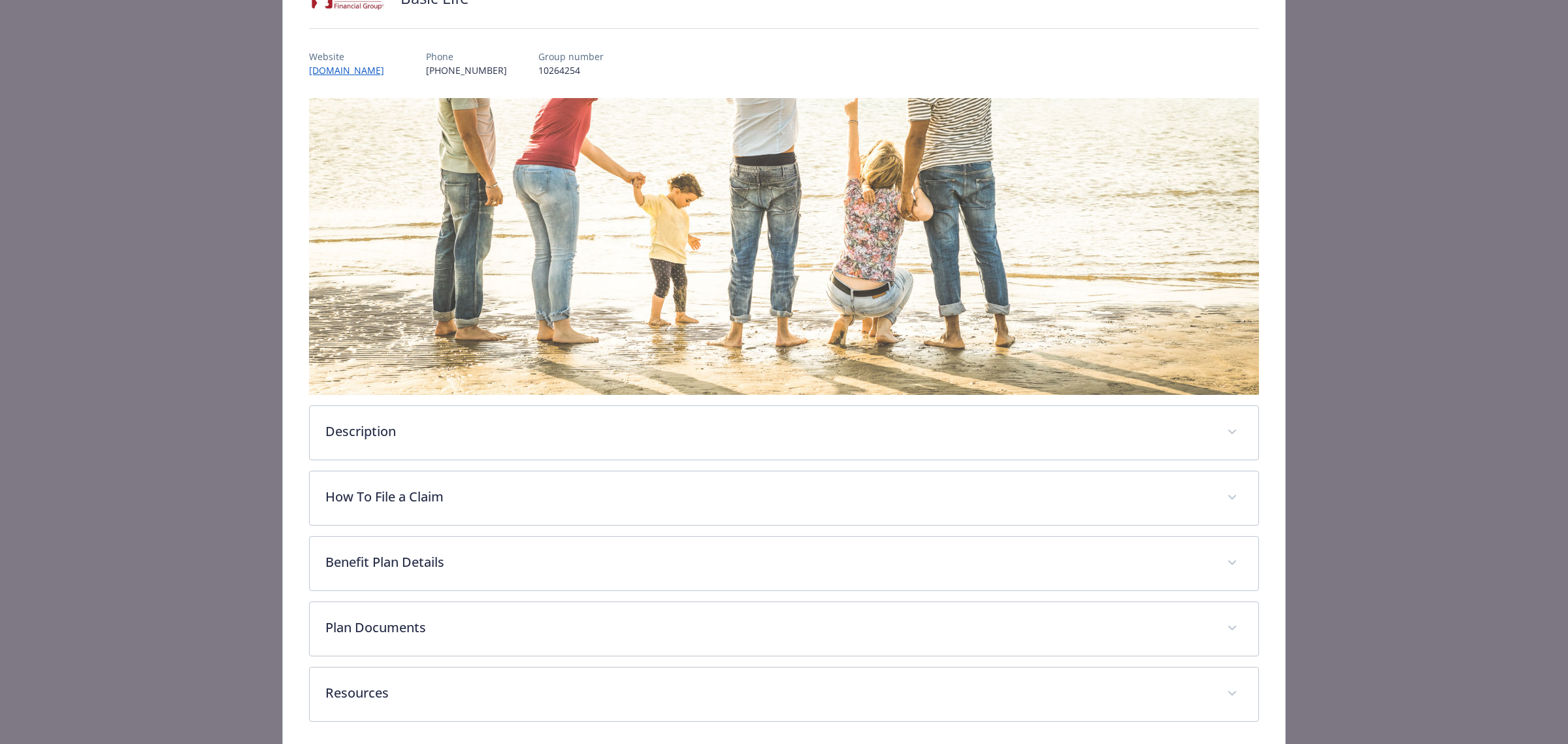
scroll to position [163, 0]
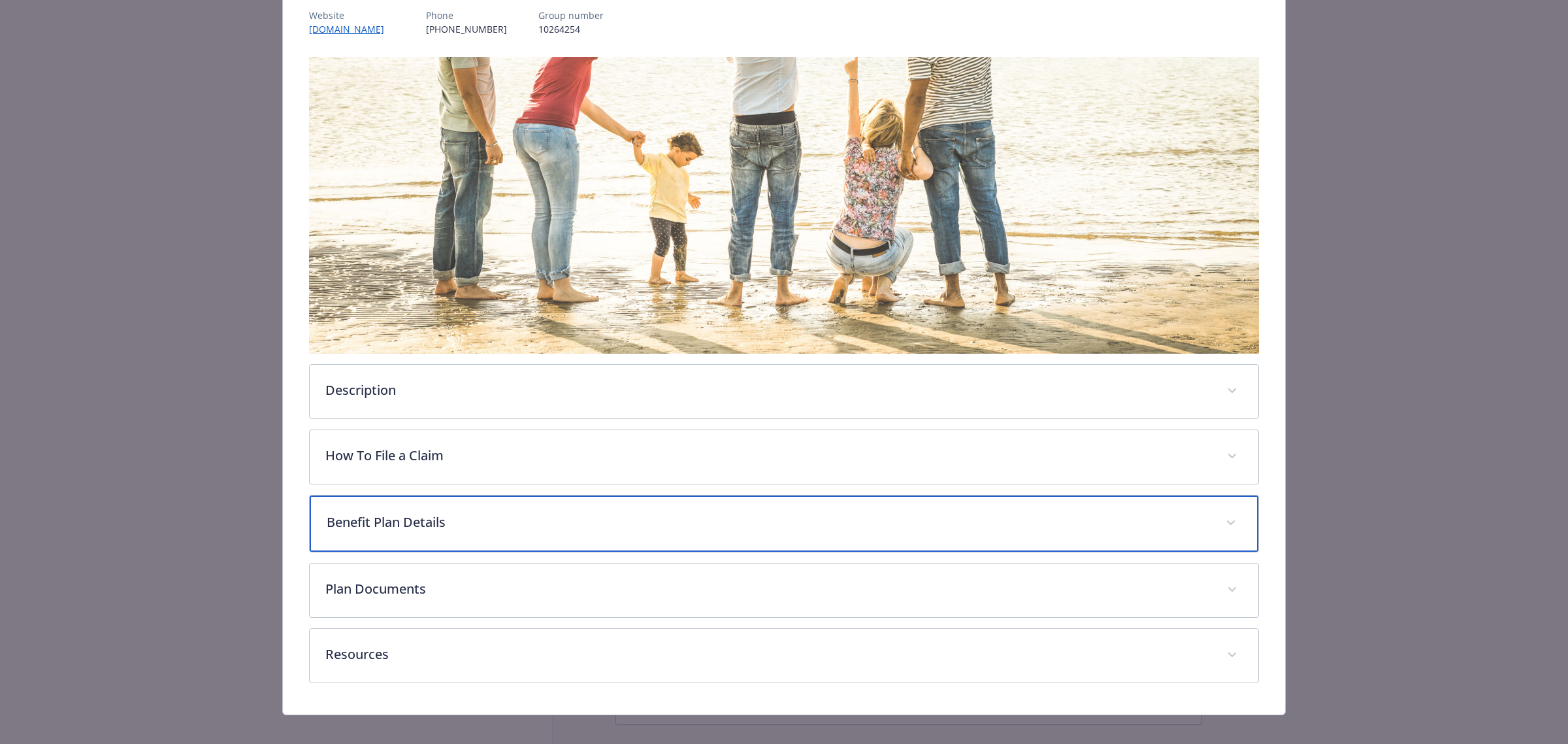
click at [730, 515] on p "Benefit Plan Details" at bounding box center [769, 522] width 884 height 19
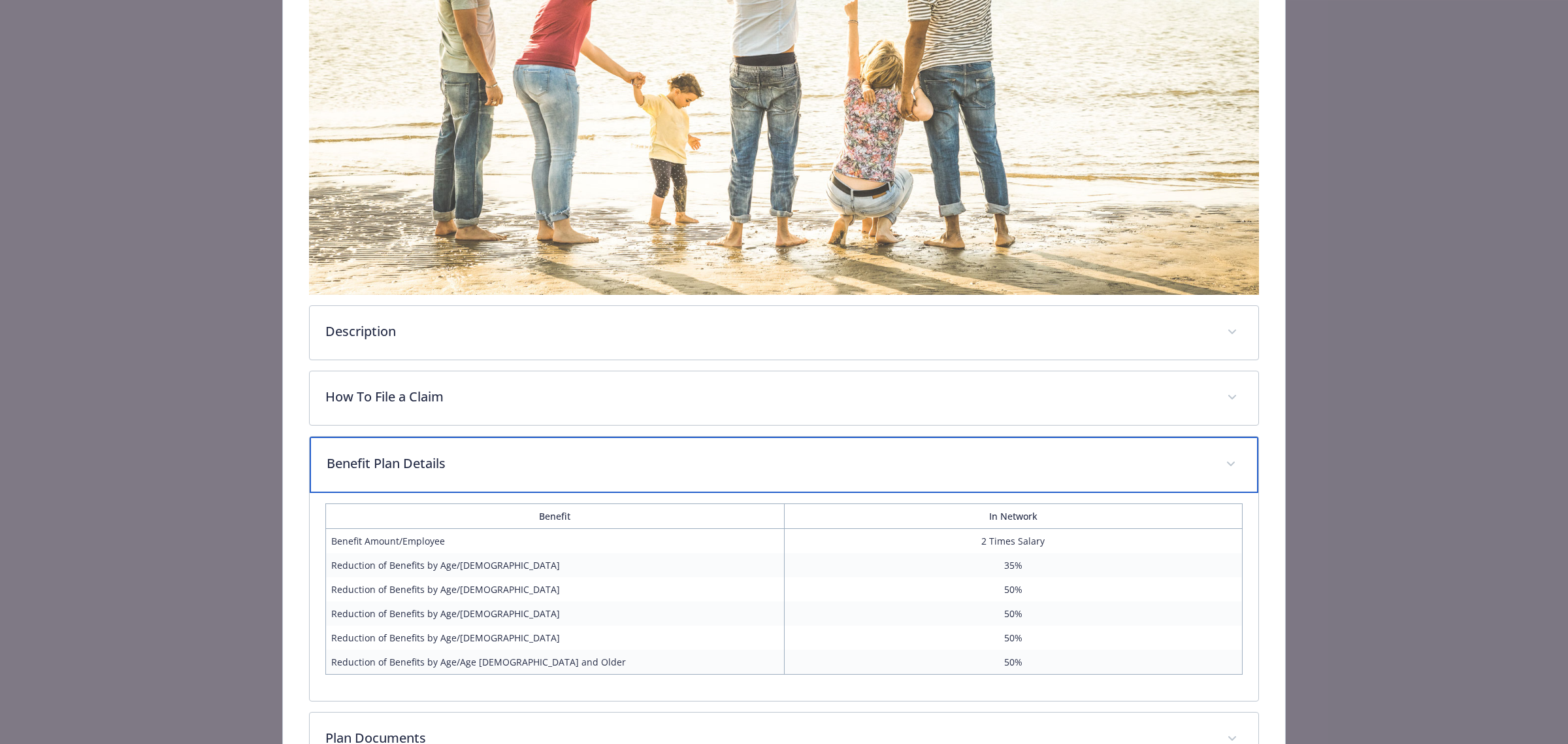
scroll to position [327, 0]
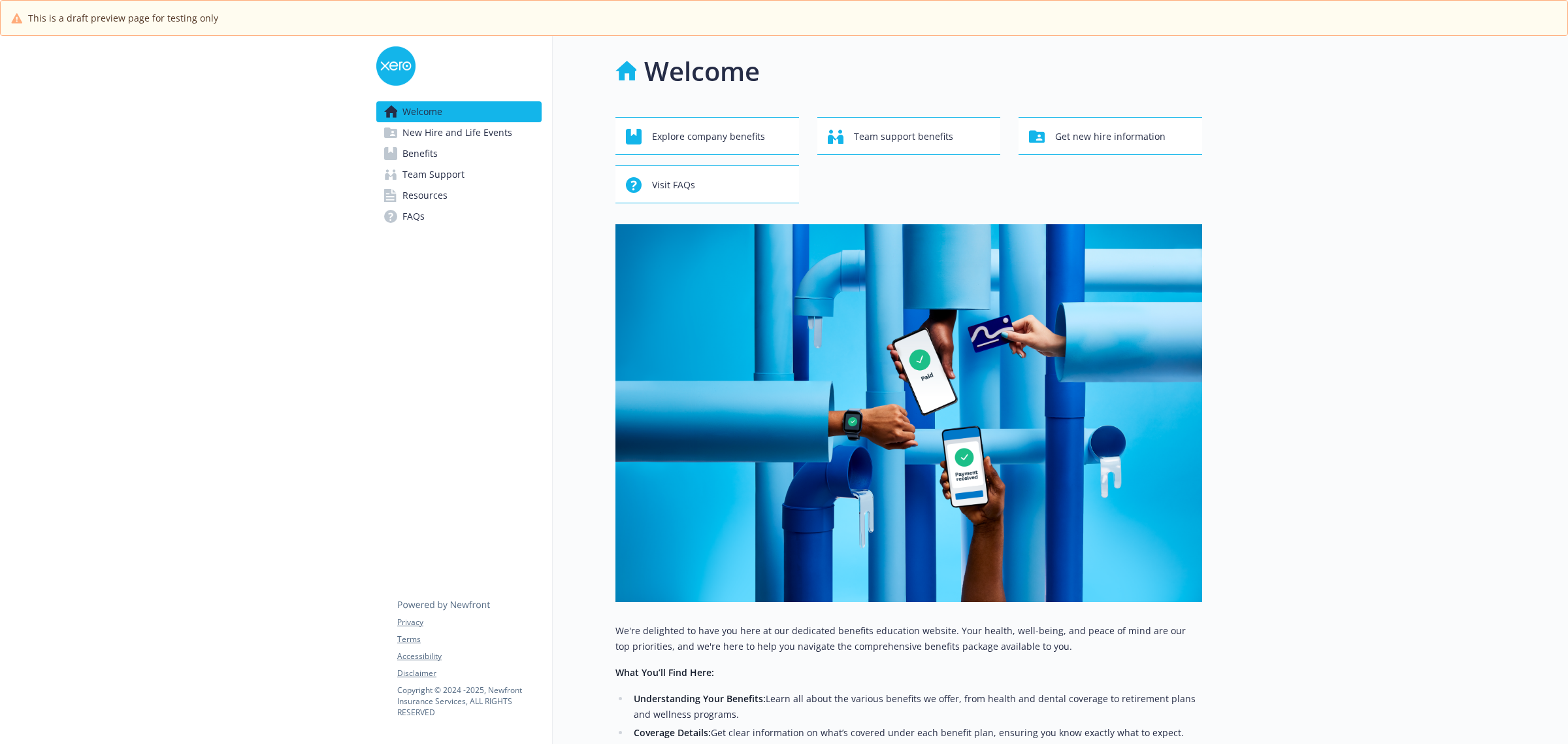
click at [443, 155] on link "Benefits" at bounding box center [459, 154] width 165 height 21
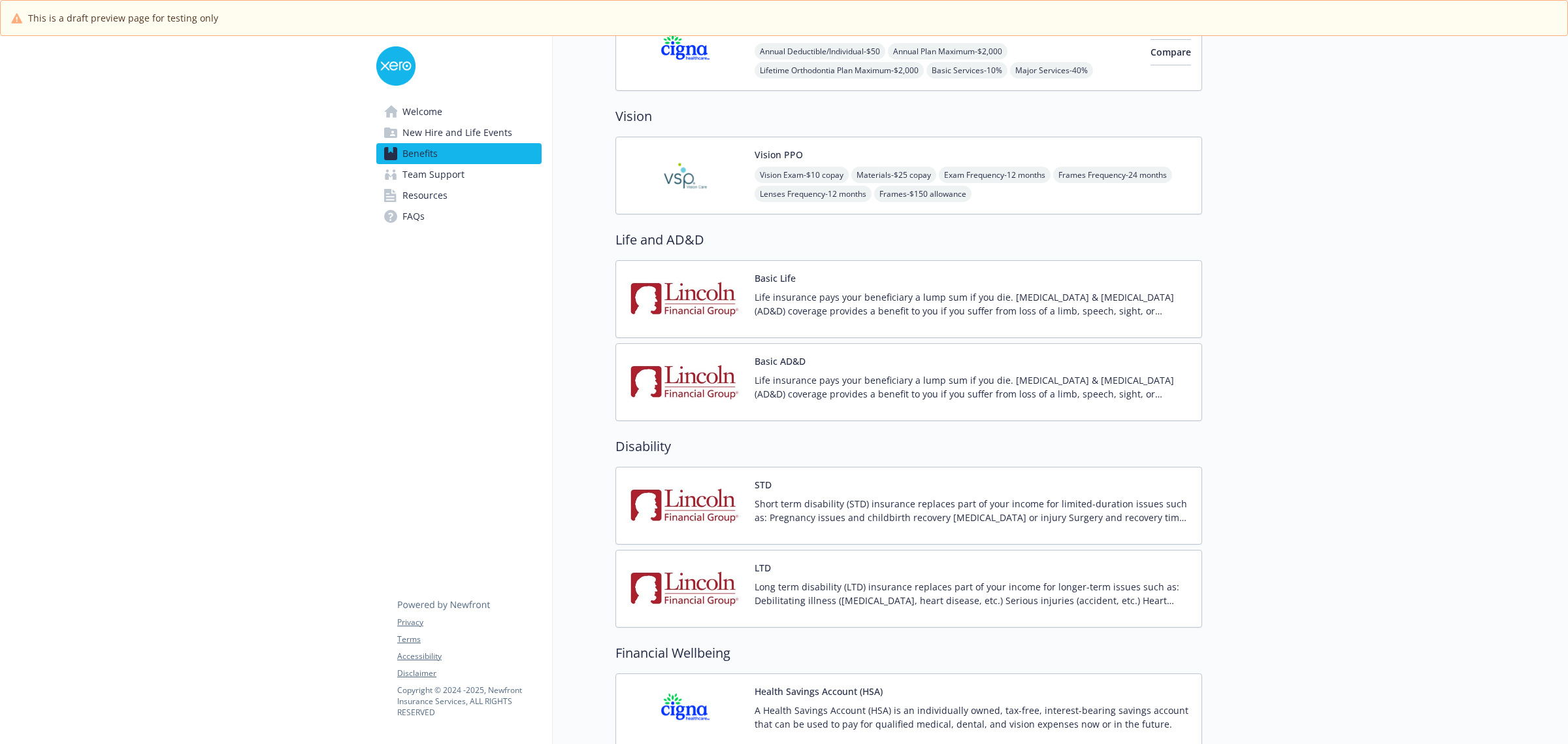
scroll to position [457, 0]
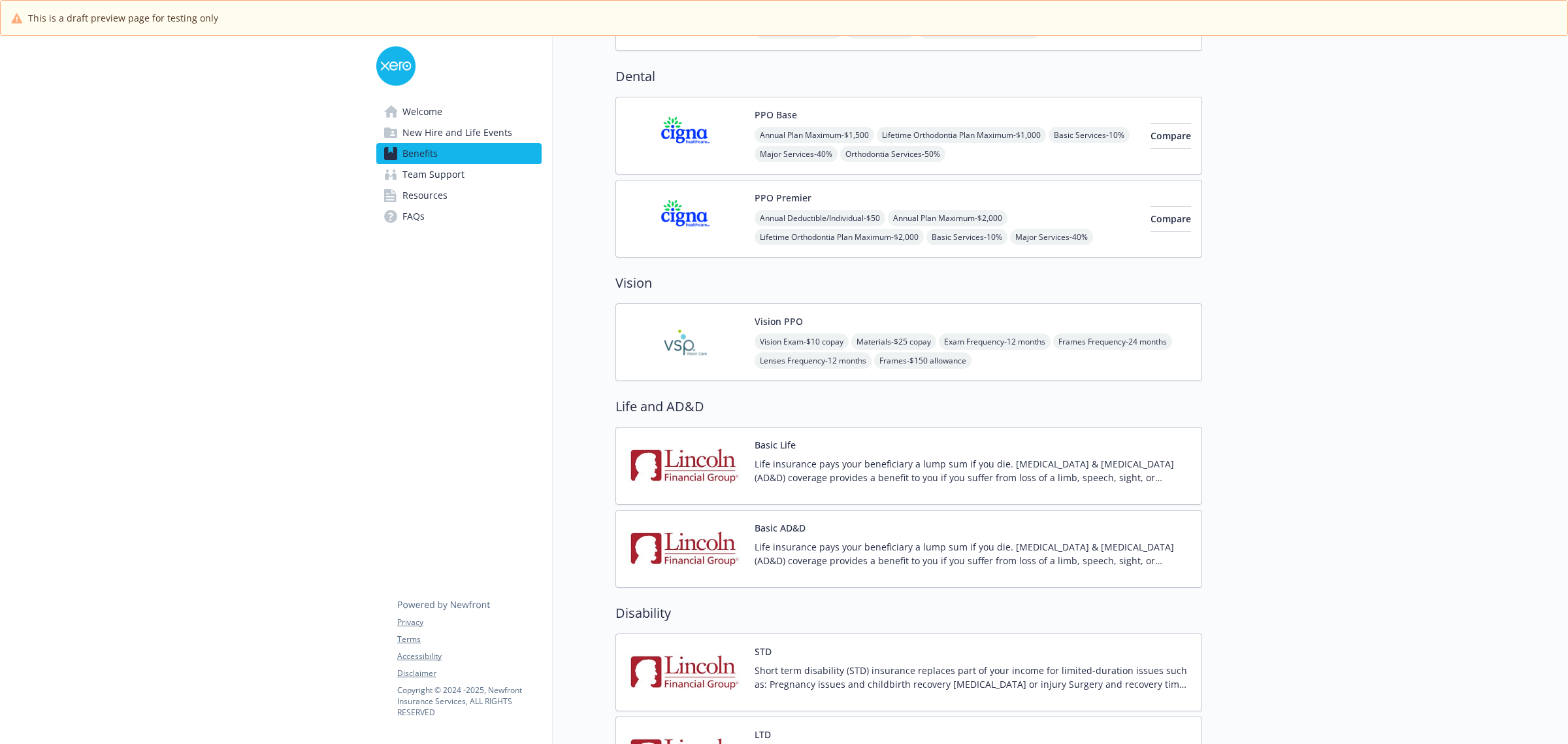
click at [709, 460] on img at bounding box center [686, 465] width 118 height 56
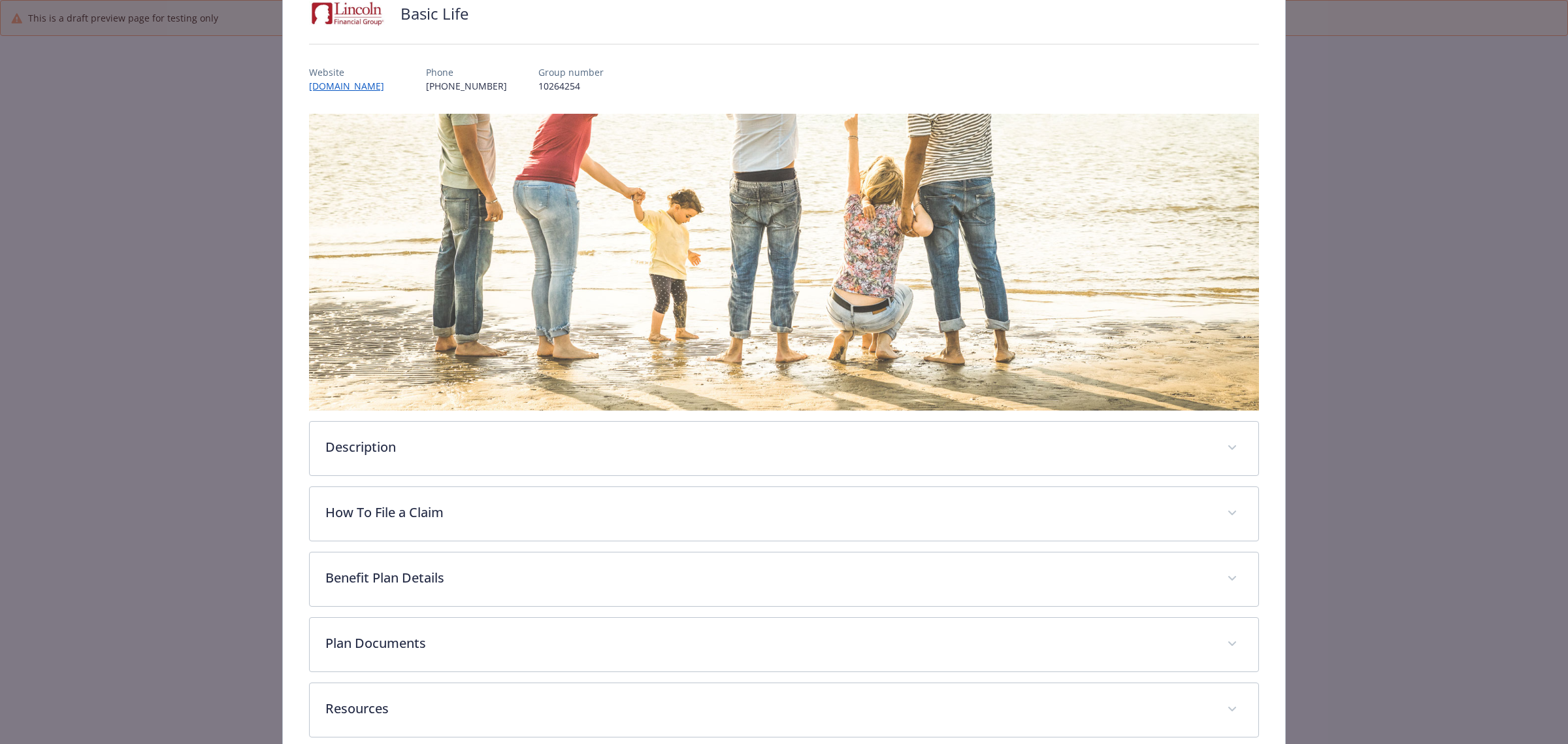
scroll to position [173, 0]
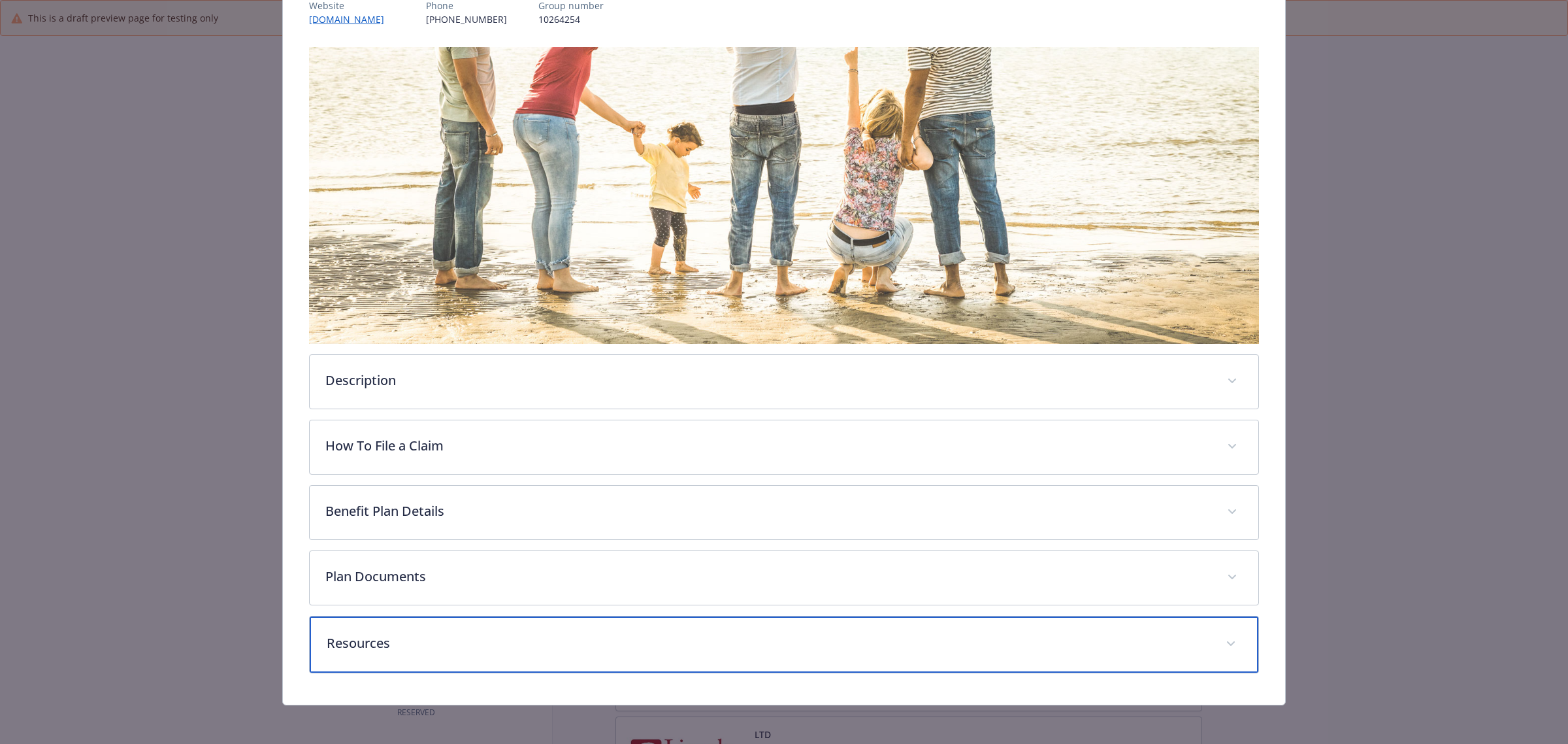
click at [776, 652] on div "Resources" at bounding box center [784, 645] width 949 height 56
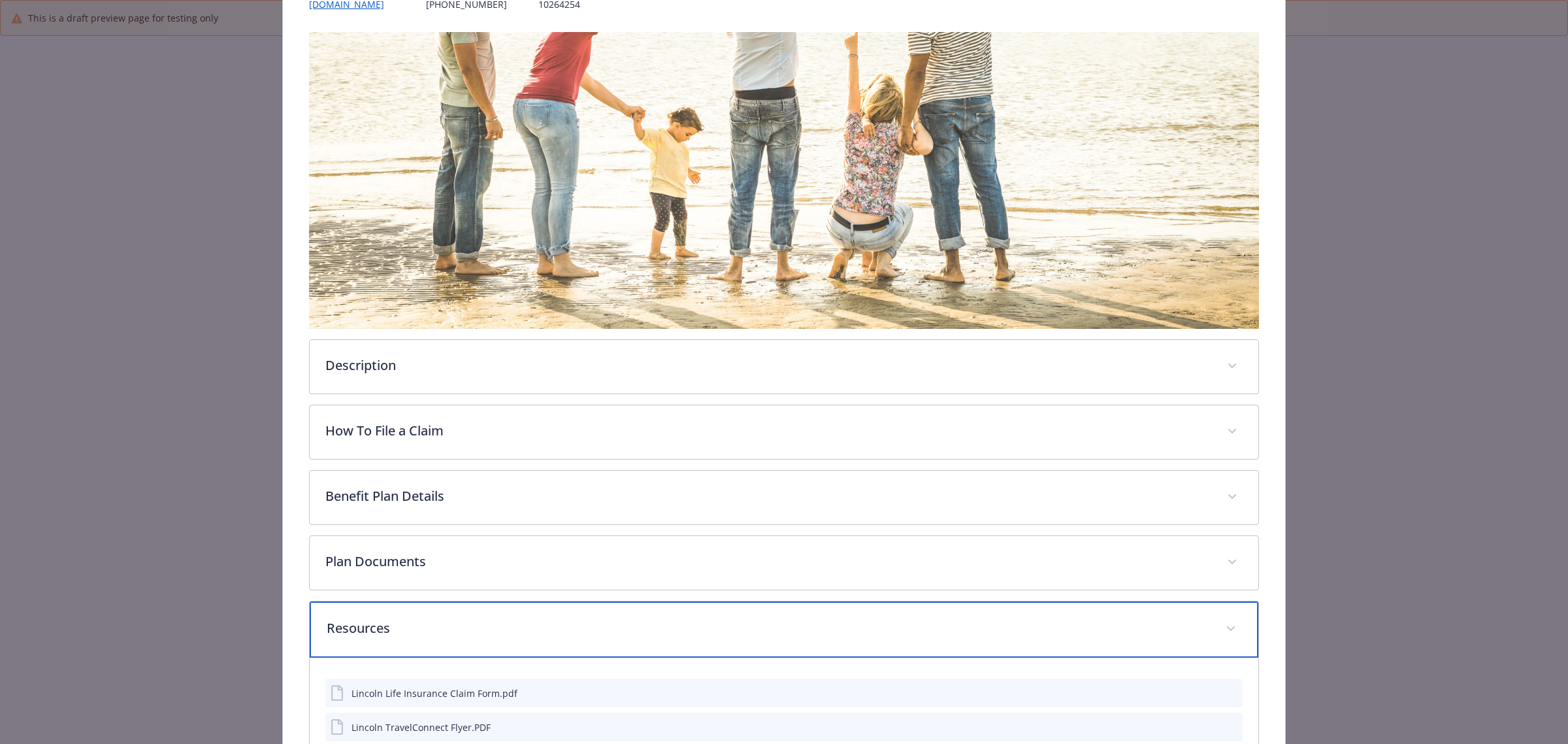
scroll to position [0, 0]
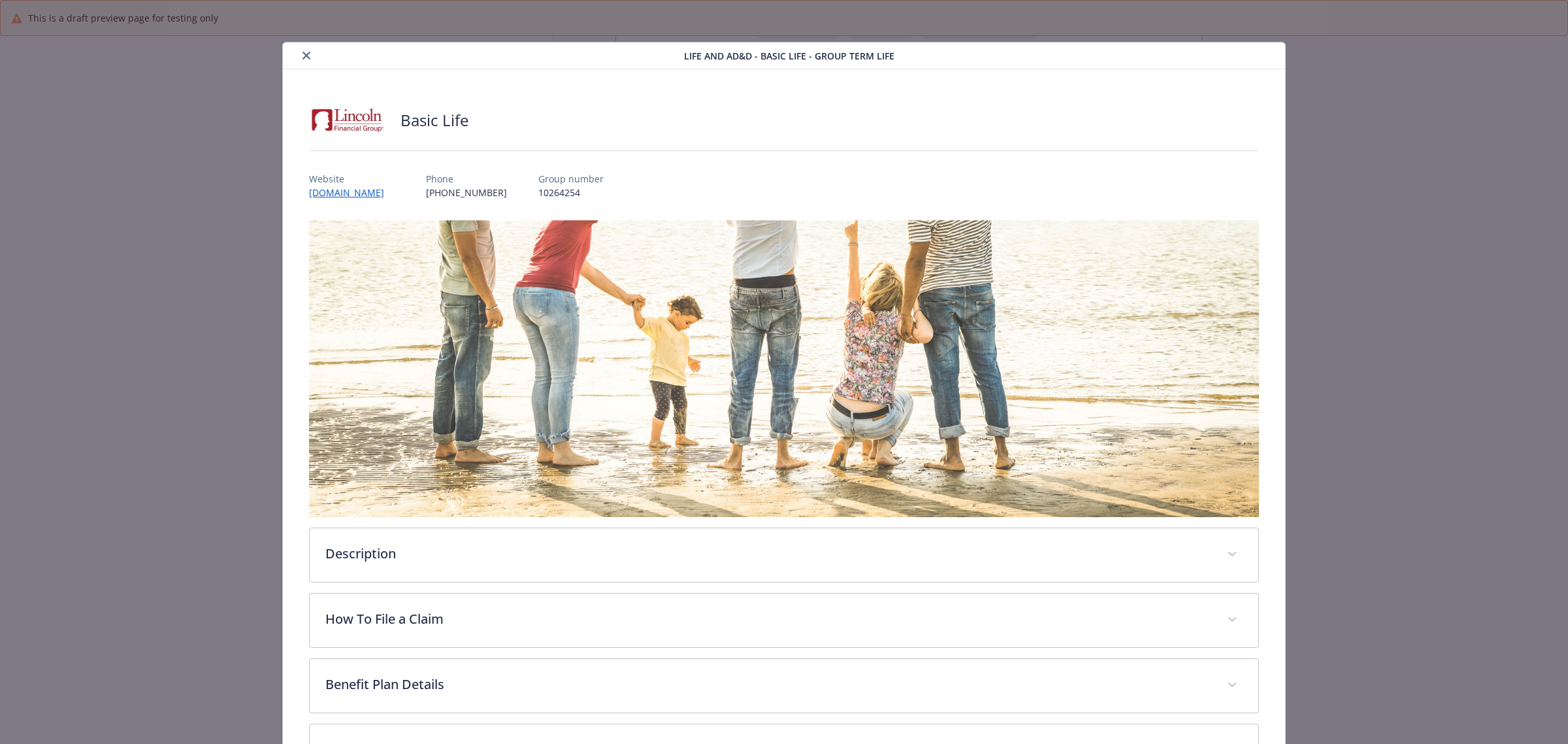
click at [311, 56] on button "close" at bounding box center [306, 55] width 15 height 15
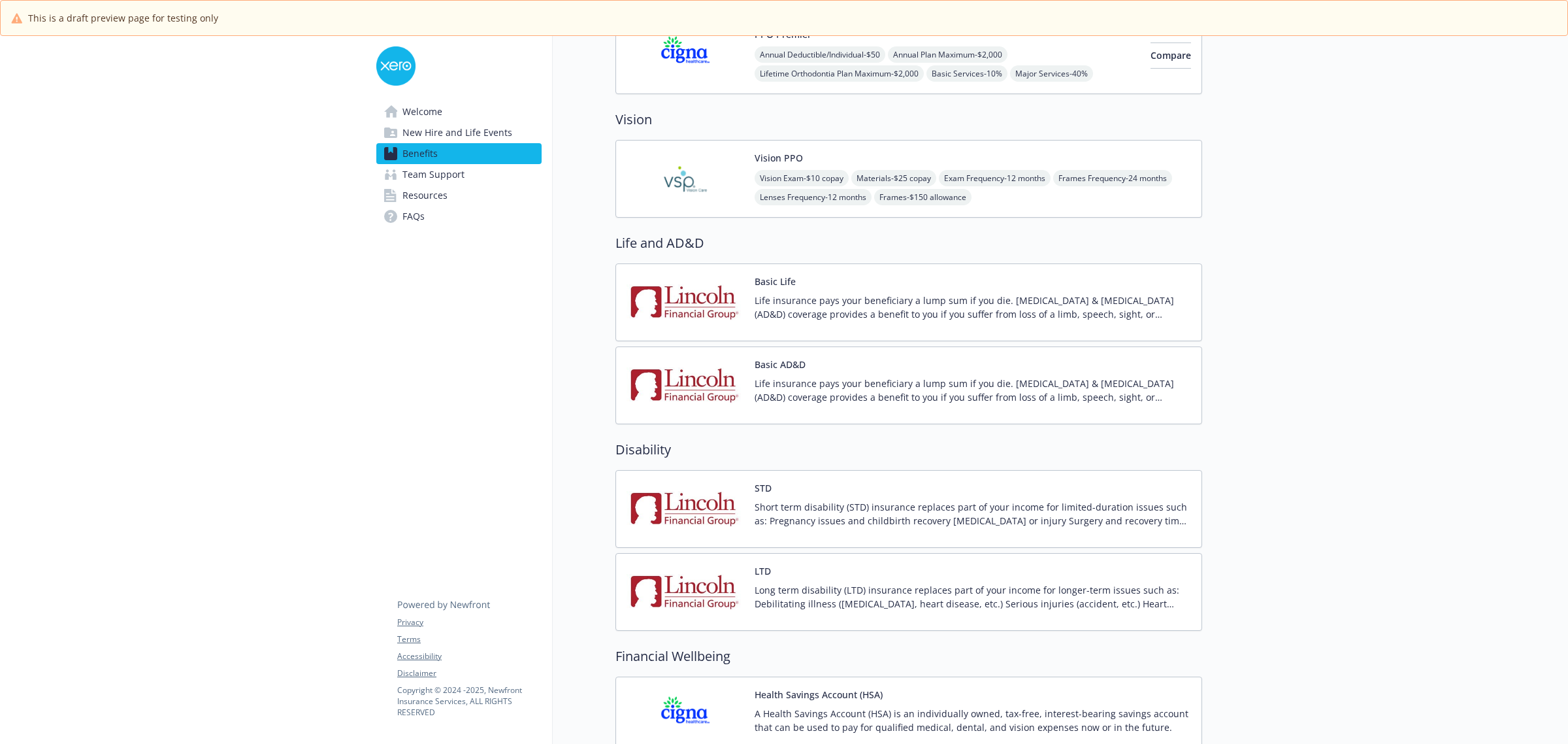
click at [851, 509] on p "Short term disability (STD) insurance replaces part of your income for limited-…" at bounding box center [973, 514] width 436 height 27
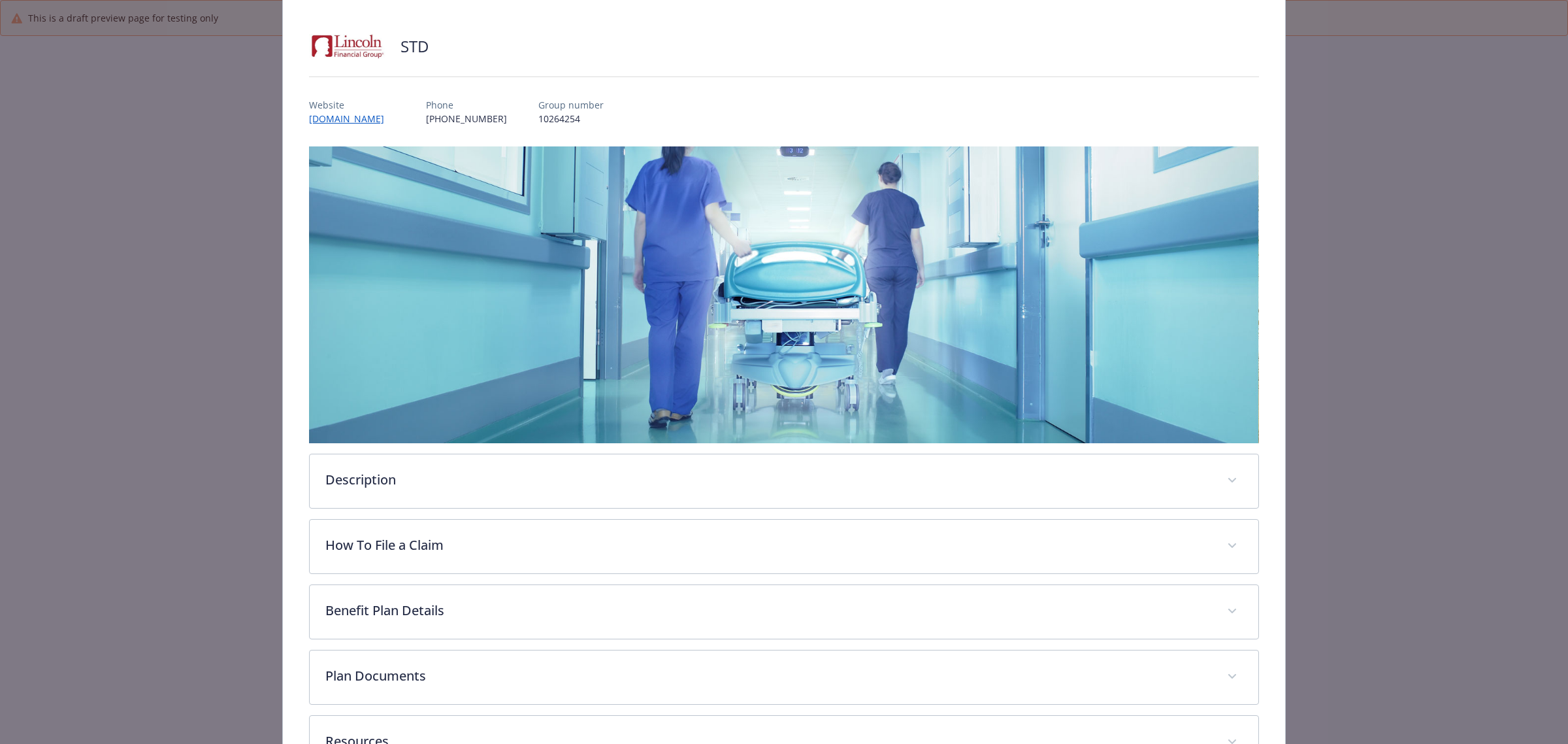
scroll to position [173, 0]
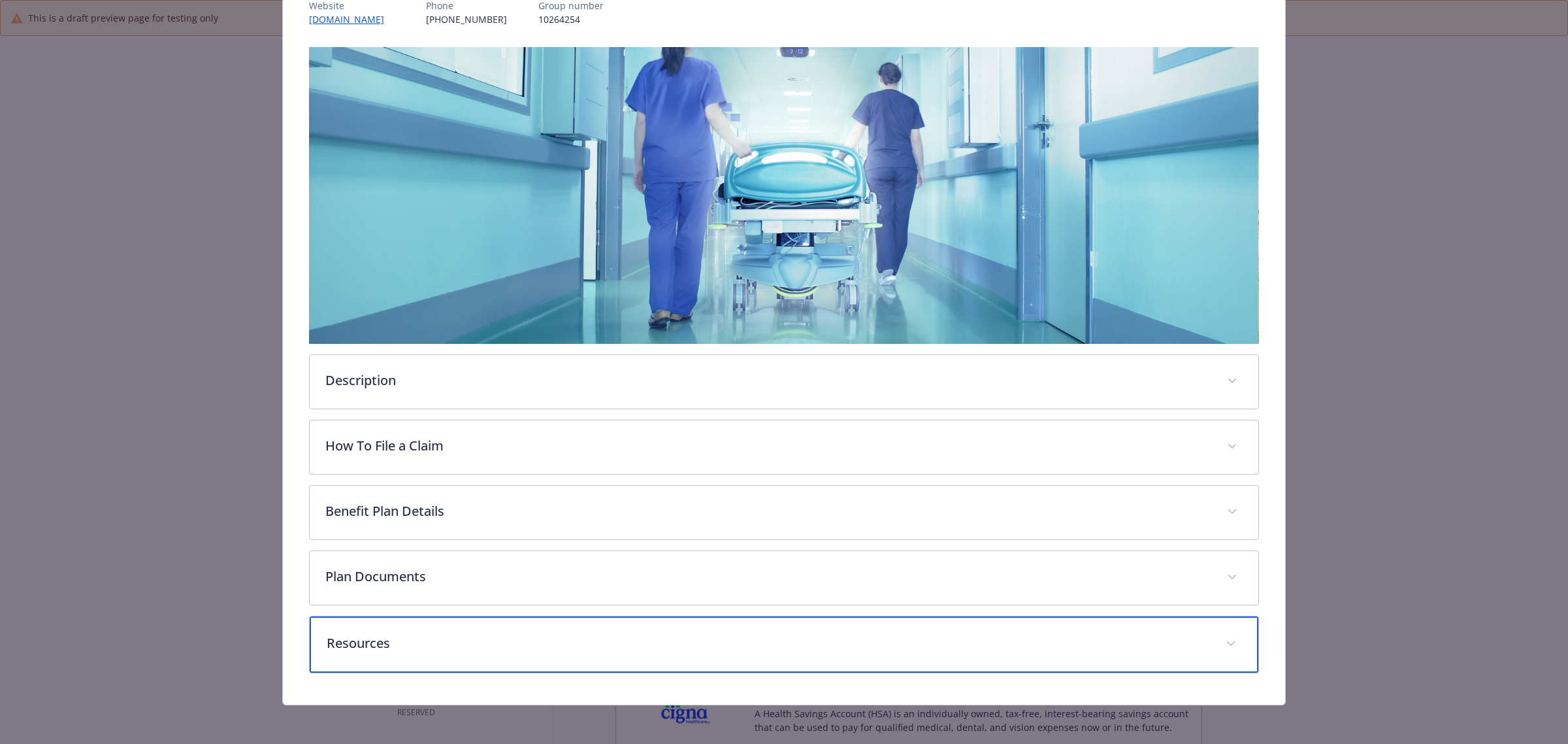
click at [819, 644] on p "Resources" at bounding box center [769, 643] width 884 height 19
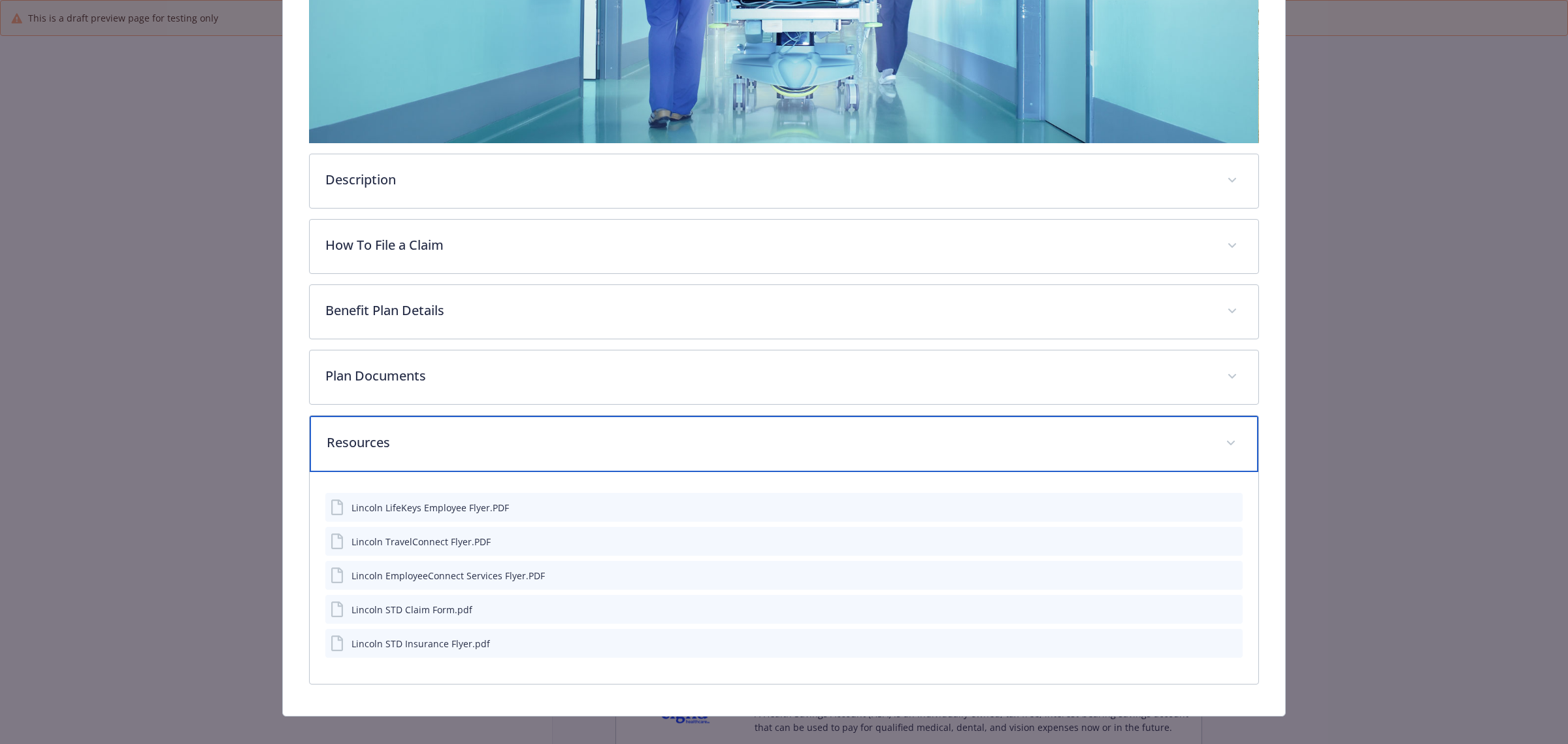
scroll to position [386, 0]
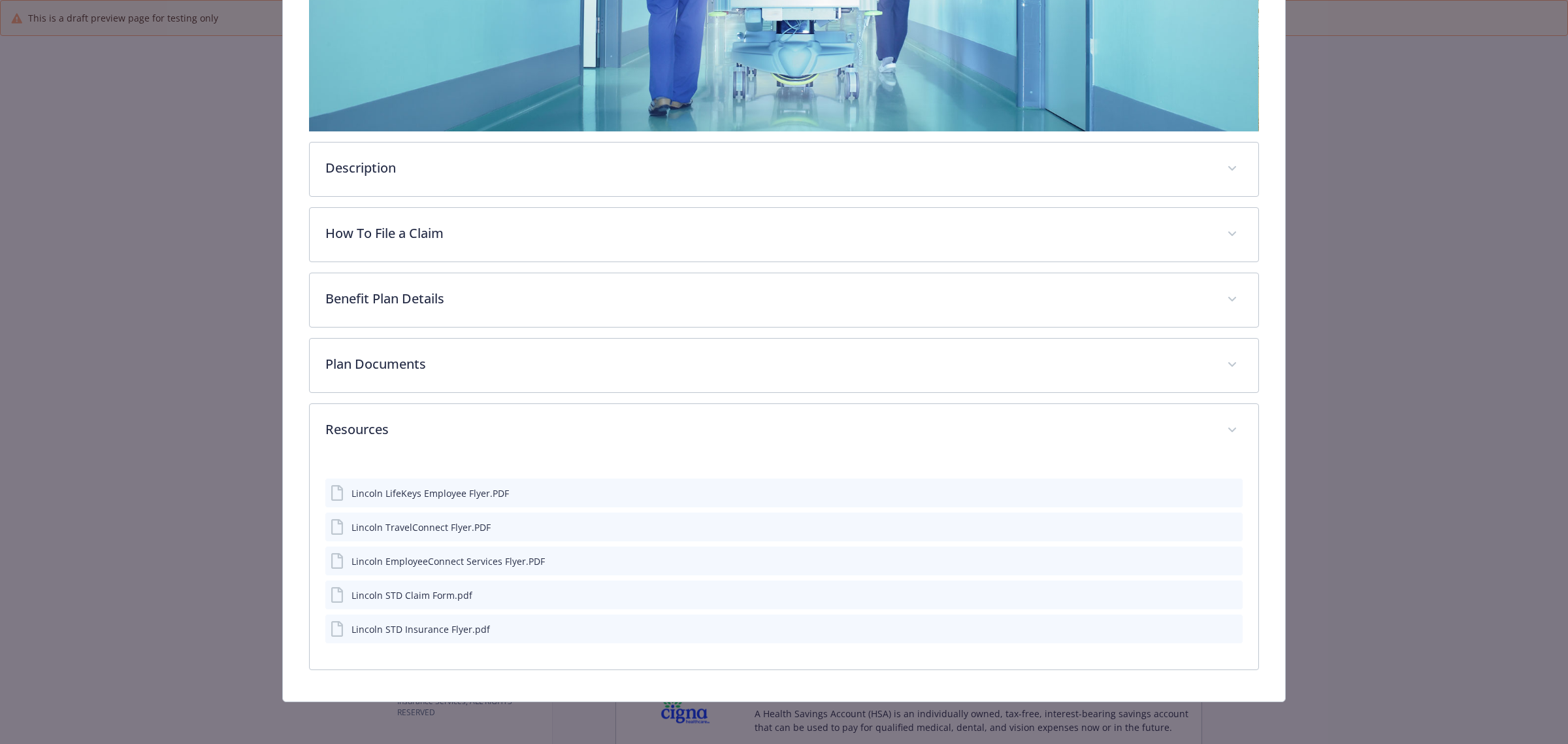
click at [1224, 593] on icon "preview file" at bounding box center [1230, 593] width 12 height 9
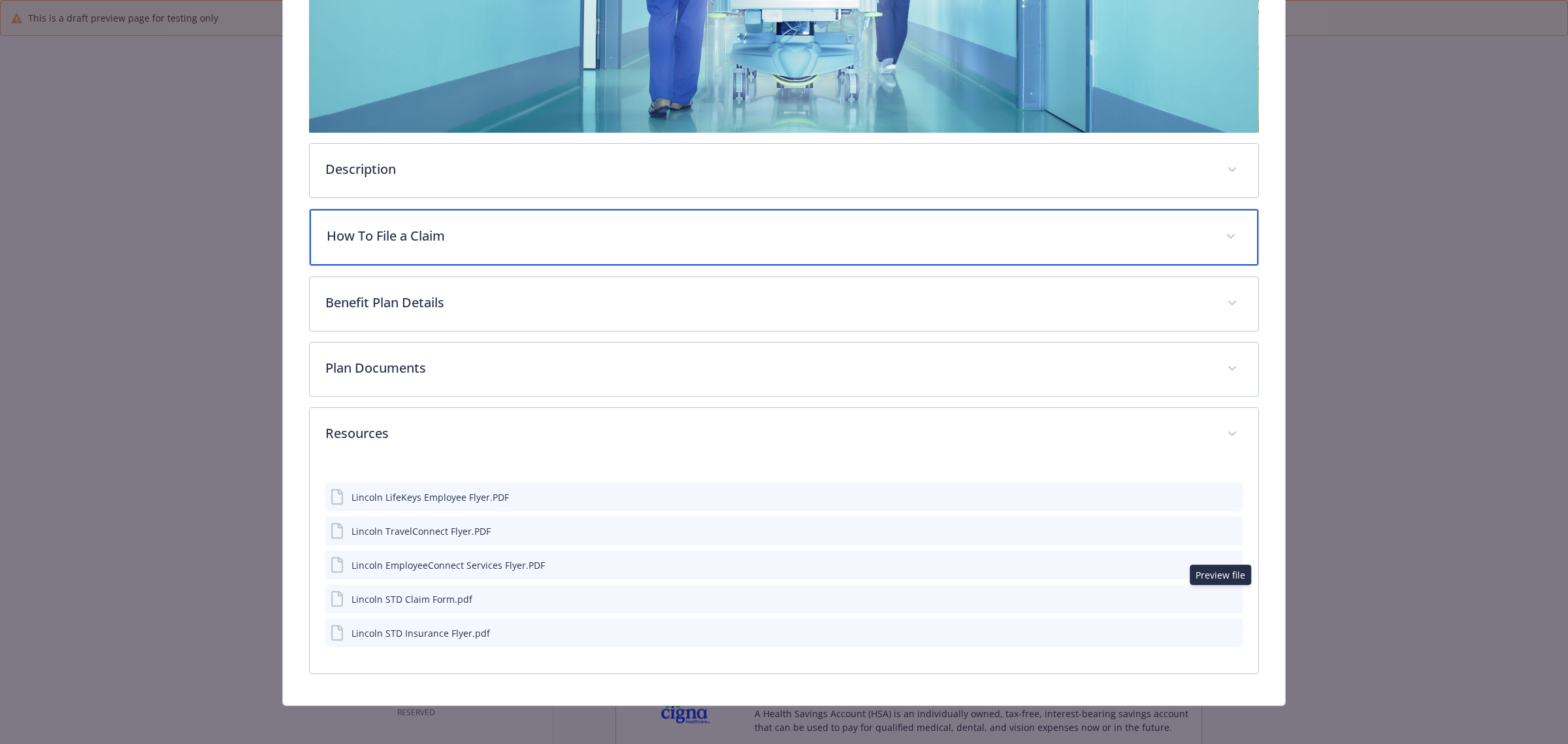
click at [775, 255] on div "How To File a Claim" at bounding box center [784, 238] width 949 height 56
